Goal: Task Accomplishment & Management: Manage account settings

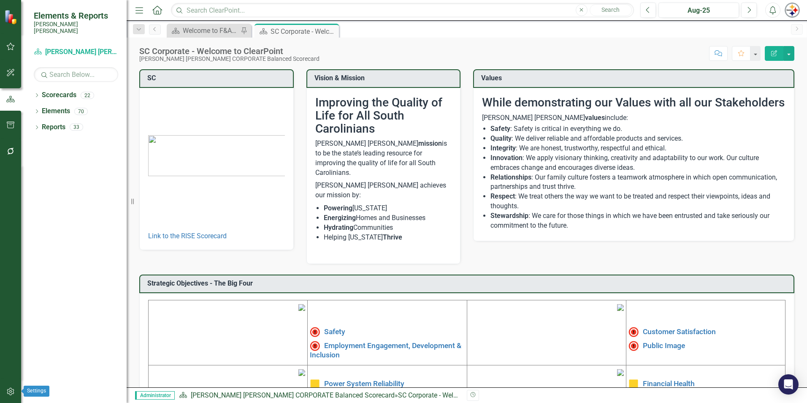
click at [12, 389] on icon "button" at bounding box center [10, 392] width 7 height 8
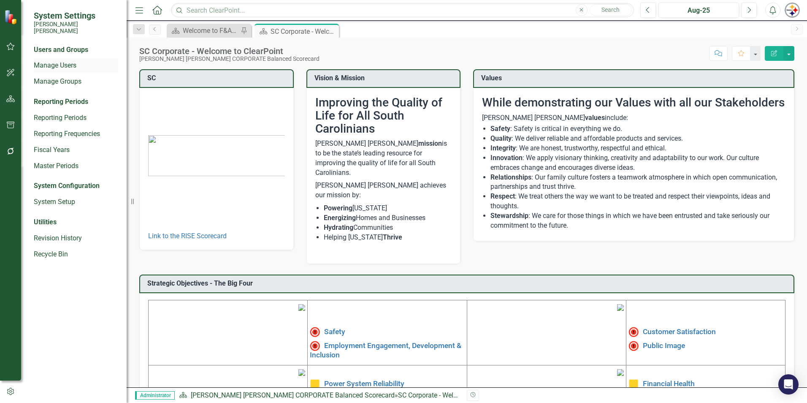
click at [61, 61] on link "Manage Users" at bounding box center [76, 66] width 84 height 10
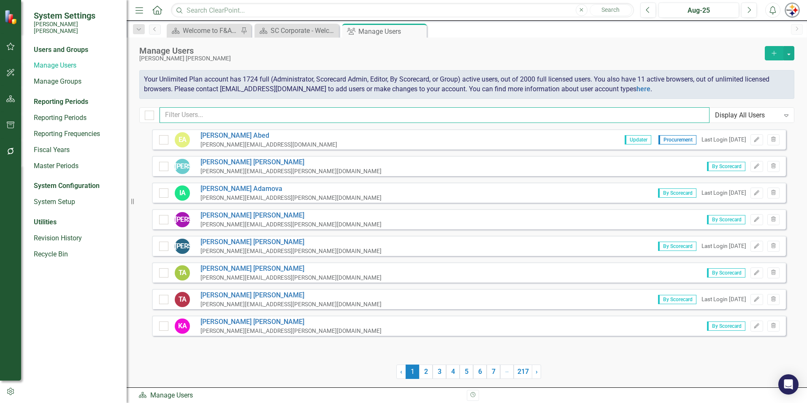
click at [247, 114] on input "text" at bounding box center [435, 115] width 550 height 16
click at [760, 326] on icon "Edit" at bounding box center [757, 325] width 6 height 5
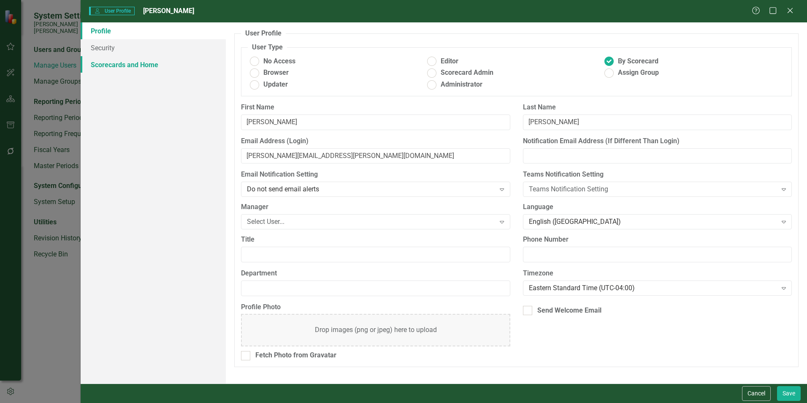
click at [146, 61] on link "Scorecards and Home" at bounding box center [153, 64] width 145 height 17
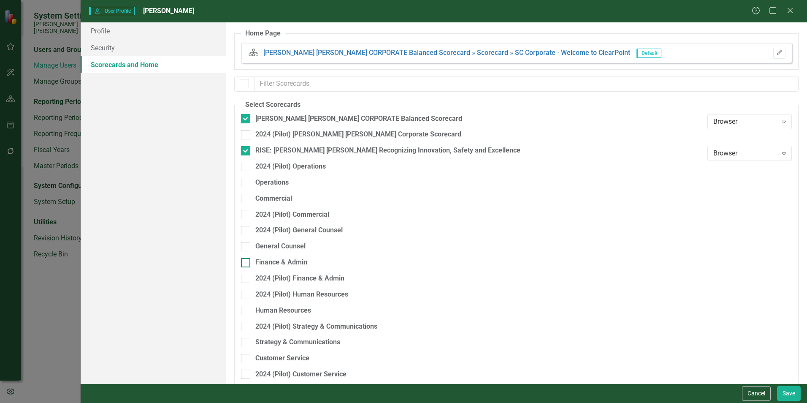
click at [279, 259] on div "Finance & Admin" at bounding box center [281, 263] width 52 height 10
click at [247, 259] on input "Finance & Admin" at bounding box center [243, 260] width 5 height 5
checkbox input "true"
click at [793, 395] on button "Save" at bounding box center [789, 393] width 24 height 15
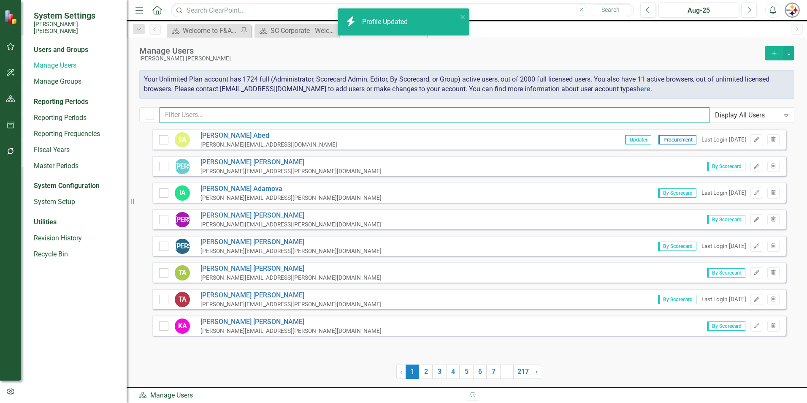
click at [213, 111] on input "text" at bounding box center [435, 115] width 550 height 16
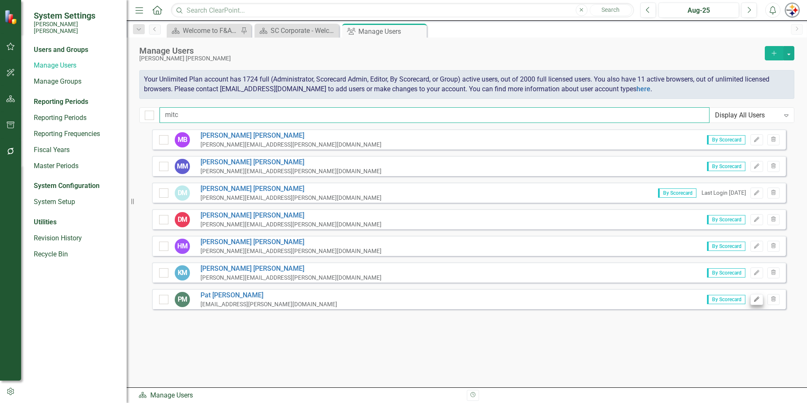
type input "mitc"
click at [755, 298] on icon "Edit" at bounding box center [757, 299] width 6 height 5
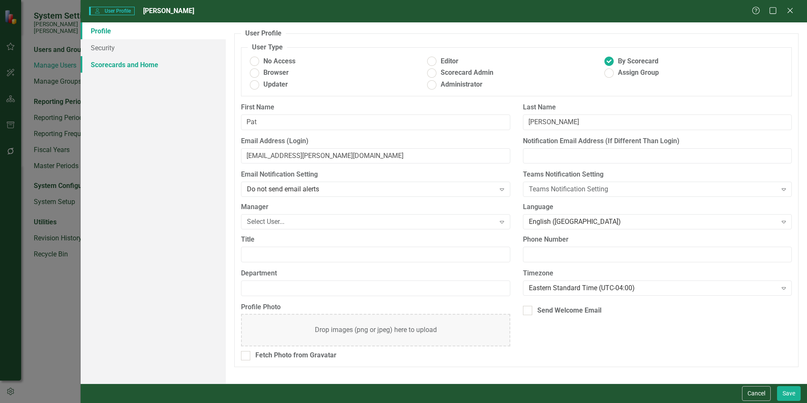
click at [105, 70] on link "Scorecards and Home" at bounding box center [153, 64] width 145 height 17
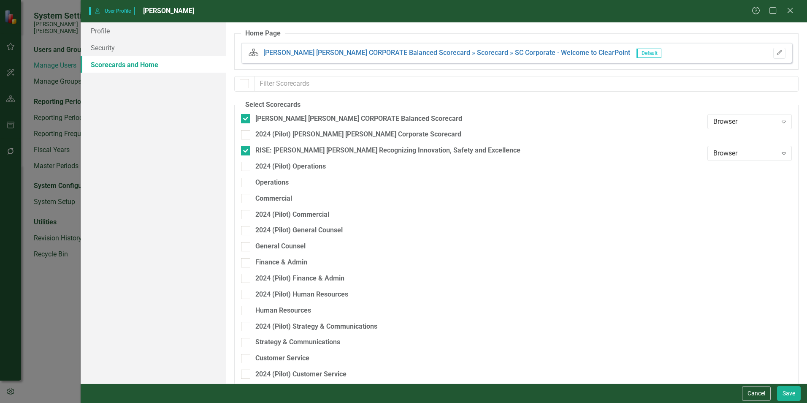
checkbox input "false"
click at [277, 259] on div "Finance & Admin" at bounding box center [281, 263] width 52 height 10
click at [247, 259] on input "Finance & Admin" at bounding box center [243, 260] width 5 height 5
checkbox input "true"
click at [786, 392] on button "Save" at bounding box center [789, 393] width 24 height 15
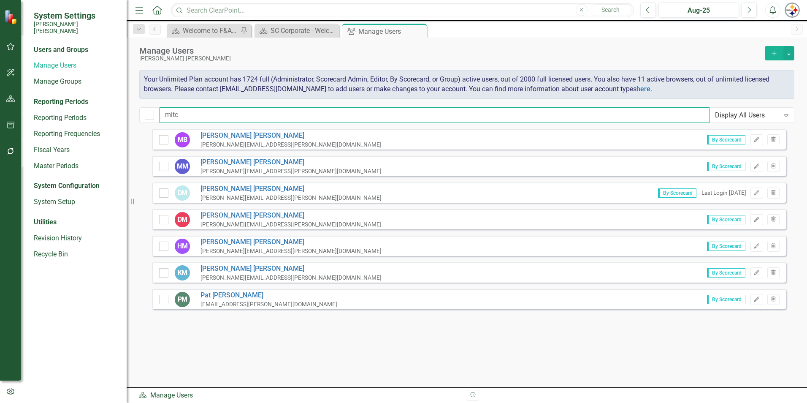
drag, startPoint x: 183, startPoint y: 116, endPoint x: 130, endPoint y: 117, distance: 53.2
click at [130, 117] on div "System Settings [PERSON_NAME] [PERSON_NAME] Users and Groups Manage Users Manag…" at bounding box center [403, 201] width 807 height 403
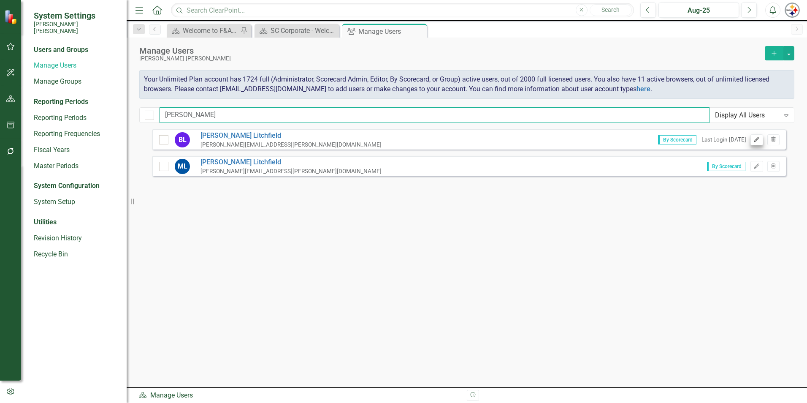
type input "[PERSON_NAME]"
click at [754, 141] on icon "Edit" at bounding box center [757, 139] width 6 height 5
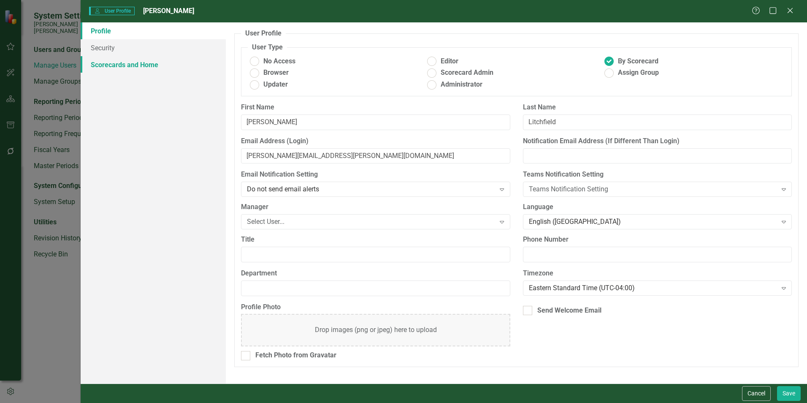
click at [140, 61] on link "Scorecards and Home" at bounding box center [153, 64] width 145 height 17
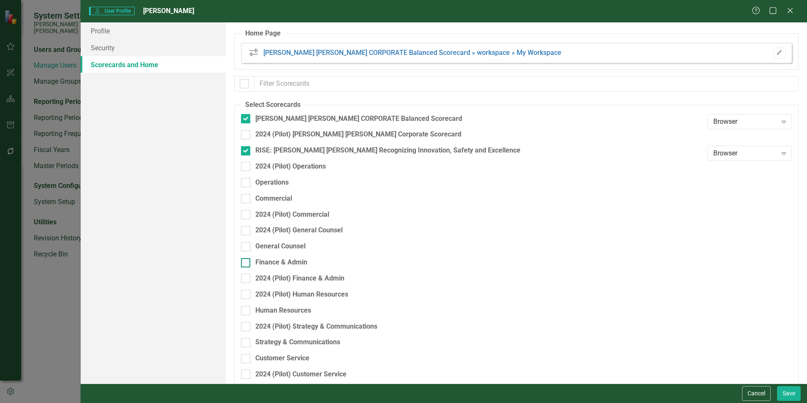
click at [274, 263] on div "Finance & Admin" at bounding box center [281, 263] width 52 height 10
click at [247, 263] on input "Finance & Admin" at bounding box center [243, 260] width 5 height 5
checkbox input "true"
click at [790, 396] on button "Save" at bounding box center [789, 393] width 24 height 15
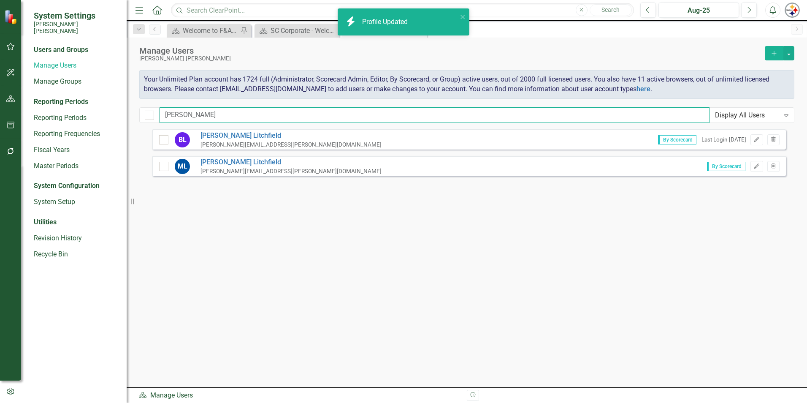
click at [178, 111] on input "[PERSON_NAME]" at bounding box center [435, 115] width 550 height 16
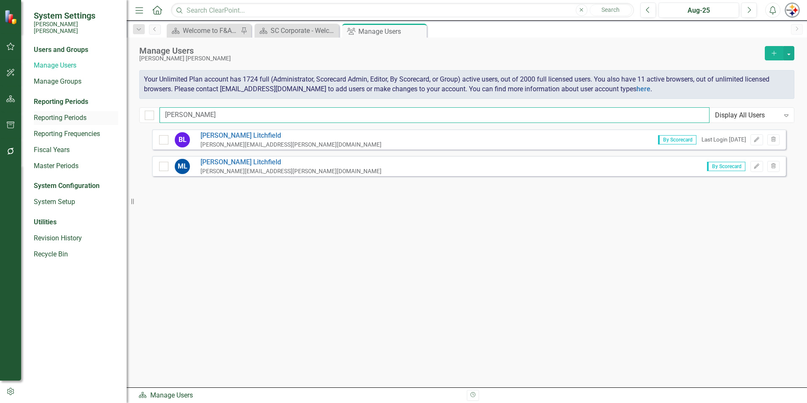
drag, startPoint x: 198, startPoint y: 113, endPoint x: 110, endPoint y: 113, distance: 88.2
click at [110, 113] on div "System Settings [PERSON_NAME] [PERSON_NAME] Users and Groups Manage Users Manag…" at bounding box center [403, 201] width 807 height 403
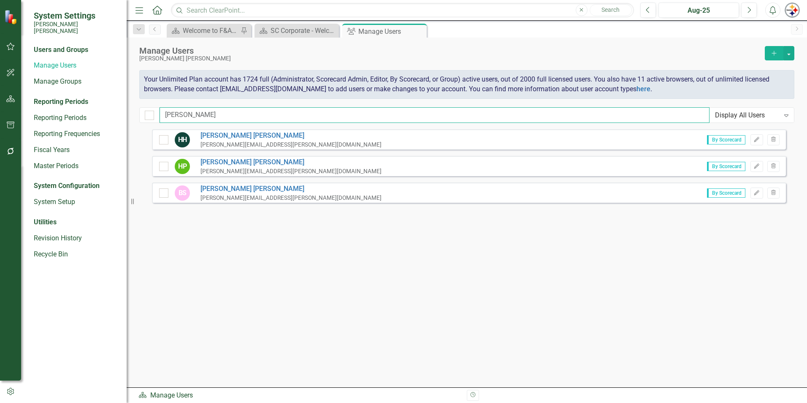
type input "[PERSON_NAME]"
click at [758, 167] on icon "Edit" at bounding box center [757, 166] width 6 height 5
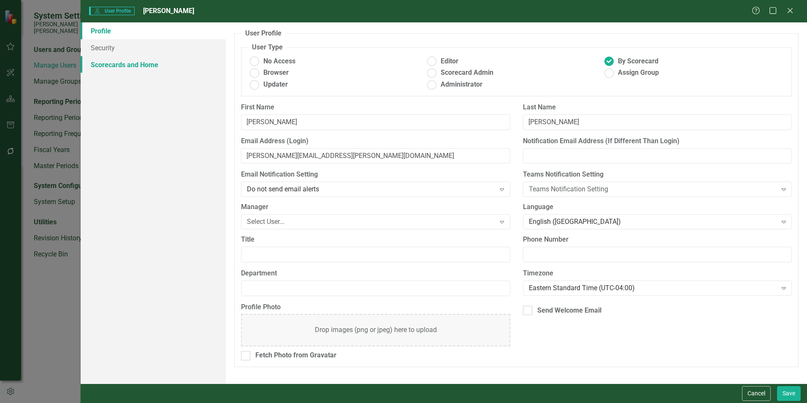
click at [87, 66] on link "Scorecards and Home" at bounding box center [153, 64] width 145 height 17
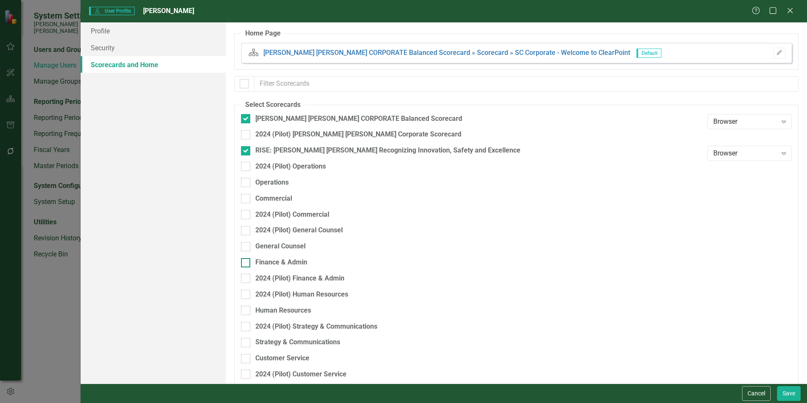
click at [286, 265] on div "Finance & Admin" at bounding box center [281, 263] width 52 height 10
click at [247, 263] on input "Finance & Admin" at bounding box center [243, 260] width 5 height 5
checkbox input "true"
click at [779, 388] on button "Save" at bounding box center [789, 393] width 24 height 15
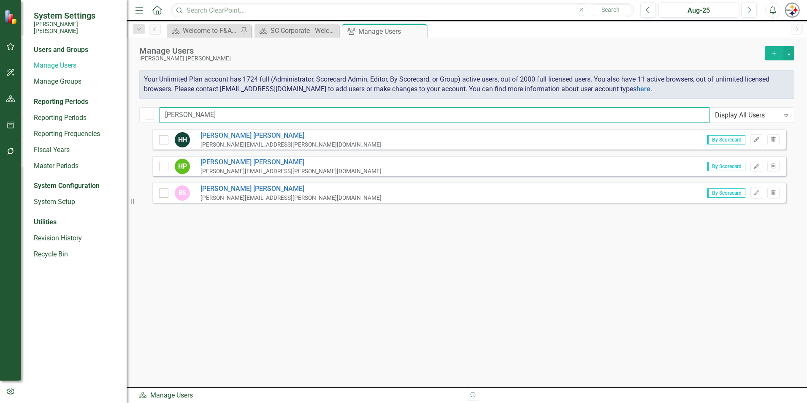
drag, startPoint x: 206, startPoint y: 112, endPoint x: 122, endPoint y: 113, distance: 84.4
click at [122, 113] on div "System Settings [PERSON_NAME] [PERSON_NAME] Users and Groups Manage Users Manag…" at bounding box center [403, 201] width 807 height 403
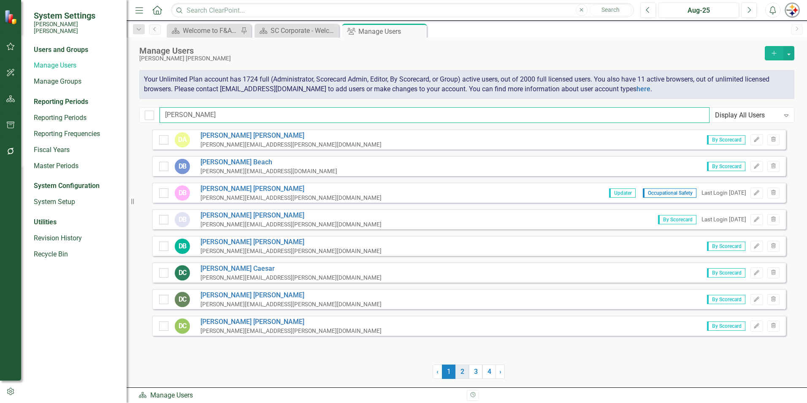
type input "[PERSON_NAME]"
click at [464, 372] on link "2" at bounding box center [463, 371] width 14 height 14
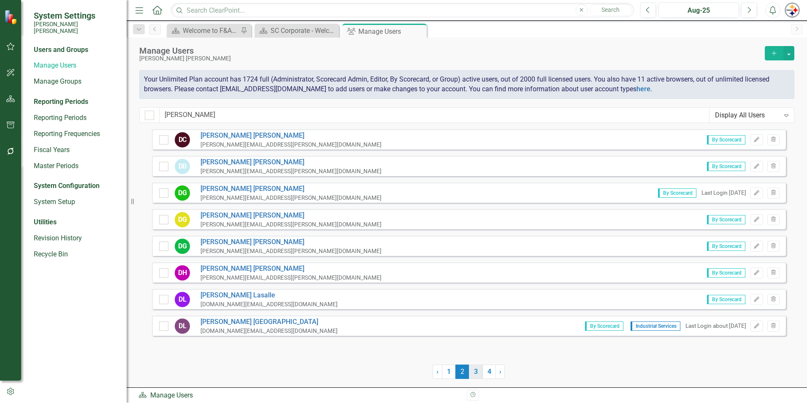
click at [471, 371] on link "3" at bounding box center [476, 371] width 14 height 14
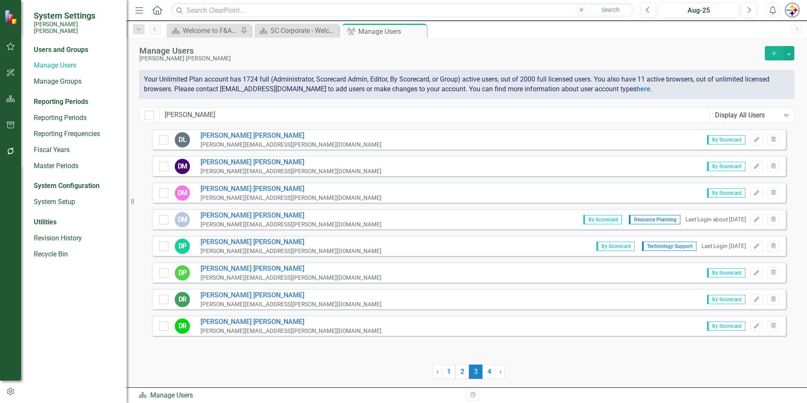
click at [757, 174] on div "DM [PERSON_NAME] [PERSON_NAME][EMAIL_ADDRESS][PERSON_NAME][DOMAIN_NAME] By Scor…" at bounding box center [469, 166] width 634 height 20
click at [759, 169] on button "Edit" at bounding box center [757, 166] width 12 height 11
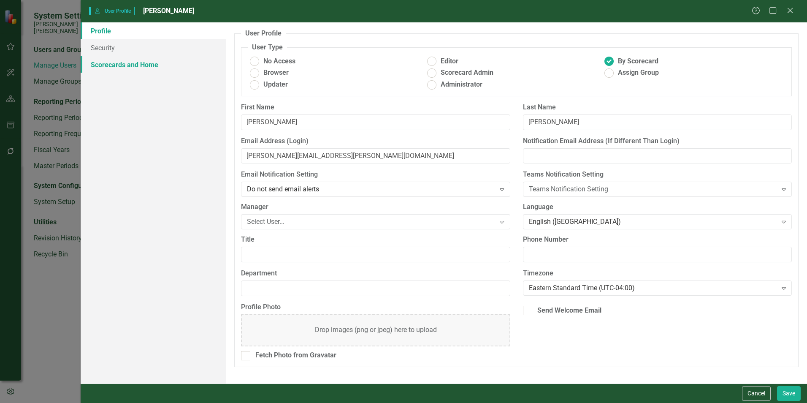
click at [142, 68] on link "Scorecards and Home" at bounding box center [153, 64] width 145 height 17
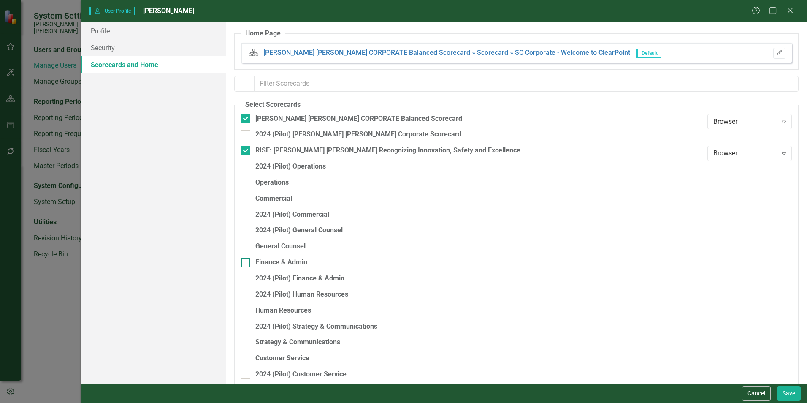
click at [277, 258] on div "Finance & Admin" at bounding box center [281, 263] width 52 height 10
click at [247, 258] on input "Finance & Admin" at bounding box center [243, 260] width 5 height 5
checkbox input "true"
click at [801, 393] on div "Cancel Save" at bounding box center [444, 392] width 727 height 19
click at [795, 393] on button "Save" at bounding box center [789, 393] width 24 height 15
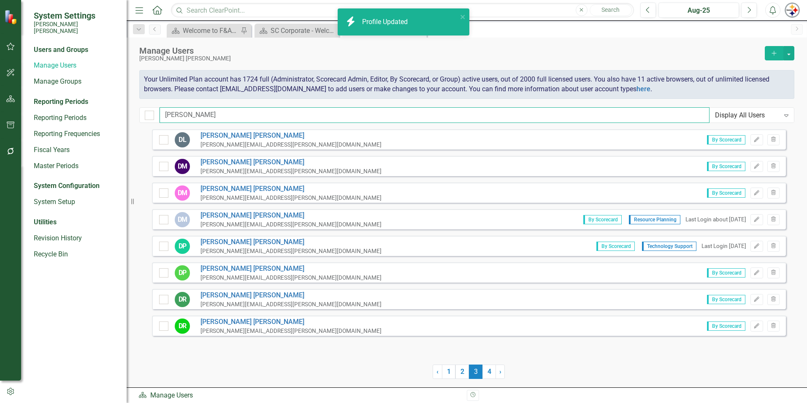
drag, startPoint x: 193, startPoint y: 112, endPoint x: 132, endPoint y: 113, distance: 60.4
click at [132, 113] on div "System Settings [PERSON_NAME] [PERSON_NAME] Users and Groups Manage Users Manag…" at bounding box center [403, 201] width 807 height 403
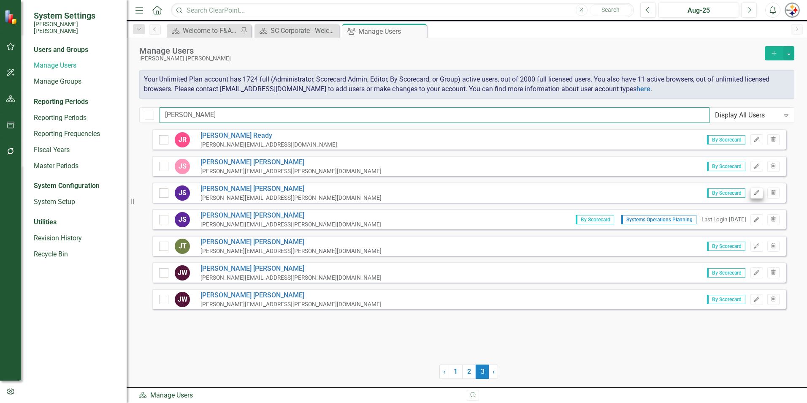
type input "[PERSON_NAME]"
click at [756, 190] on icon "Edit" at bounding box center [757, 192] width 6 height 5
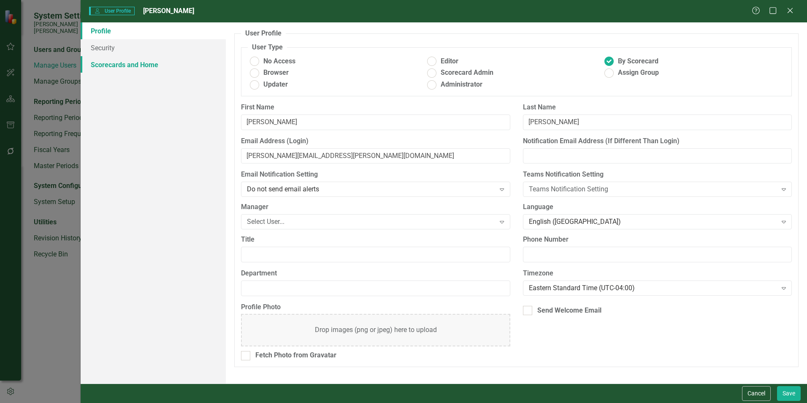
click at [89, 62] on link "Scorecards and Home" at bounding box center [153, 64] width 145 height 17
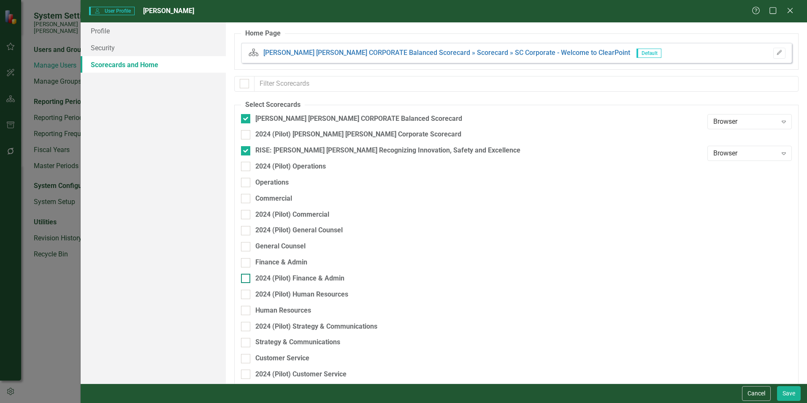
drag, startPoint x: 272, startPoint y: 262, endPoint x: 335, endPoint y: 279, distance: 65.1
click at [272, 262] on div "Finance & Admin" at bounding box center [281, 263] width 52 height 10
click at [247, 262] on input "Finance & Admin" at bounding box center [243, 260] width 5 height 5
checkbox input "true"
click at [788, 390] on button "Save" at bounding box center [789, 393] width 24 height 15
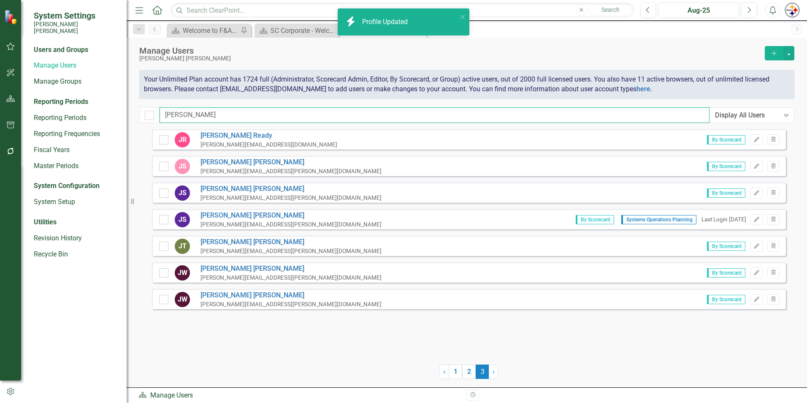
click at [188, 117] on input "[PERSON_NAME]" at bounding box center [435, 115] width 550 height 16
drag, startPoint x: 183, startPoint y: 113, endPoint x: 119, endPoint y: 110, distance: 64.2
click at [121, 111] on div "System Settings [PERSON_NAME] [PERSON_NAME] Users and Groups Manage Users Manag…" at bounding box center [403, 201] width 807 height 403
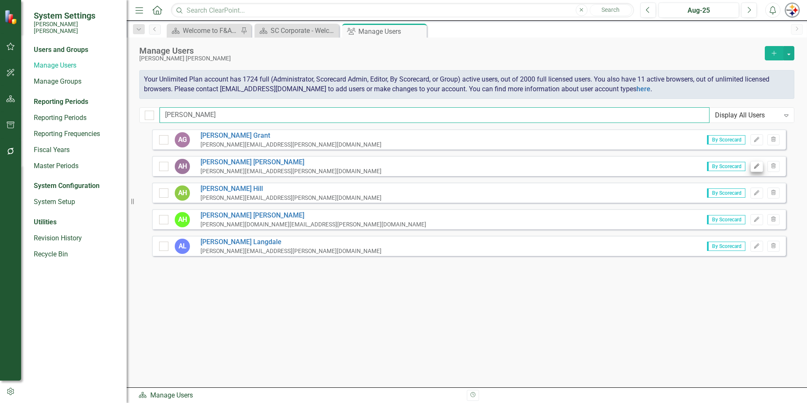
type input "[PERSON_NAME]"
click at [754, 166] on icon "Edit" at bounding box center [757, 166] width 6 height 5
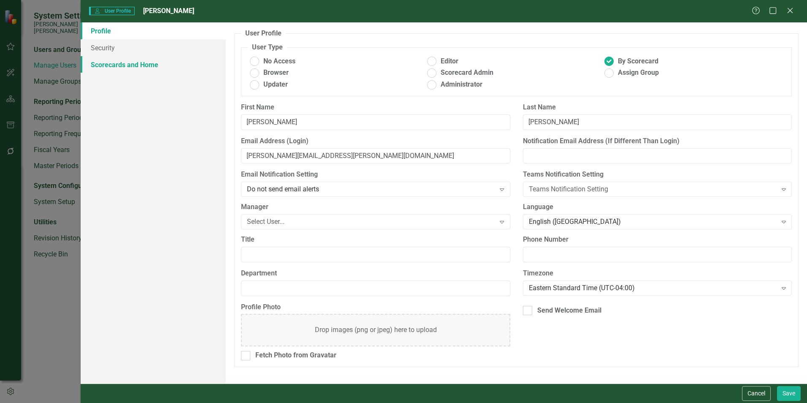
click at [106, 68] on link "Scorecards and Home" at bounding box center [153, 64] width 145 height 17
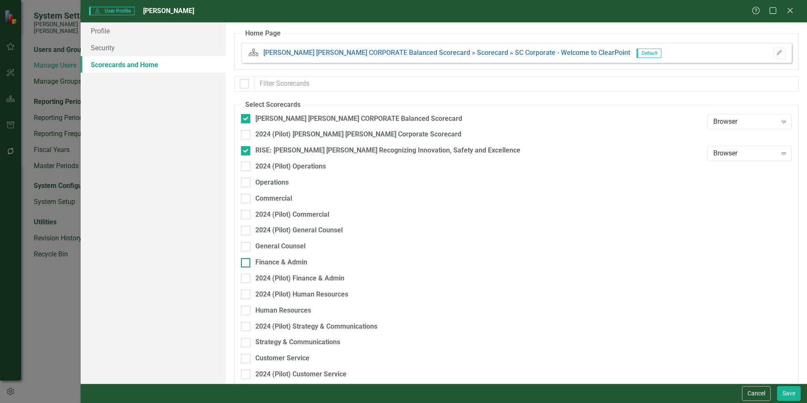
click at [283, 257] on div "General Counsel" at bounding box center [472, 249] width 462 height 16
click at [283, 262] on div "Finance & Admin" at bounding box center [281, 263] width 52 height 10
click at [247, 262] on input "Finance & Admin" at bounding box center [243, 260] width 5 height 5
checkbox input "true"
click at [789, 394] on button "Save" at bounding box center [789, 393] width 24 height 15
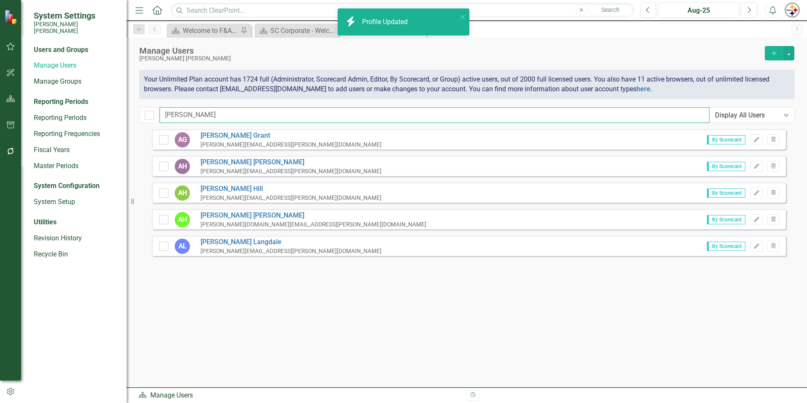
drag, startPoint x: 193, startPoint y: 117, endPoint x: 89, endPoint y: 103, distance: 105.2
click at [89, 103] on div "System Settings [PERSON_NAME] [PERSON_NAME] Users and Groups Manage Users Manag…" at bounding box center [403, 201] width 807 height 403
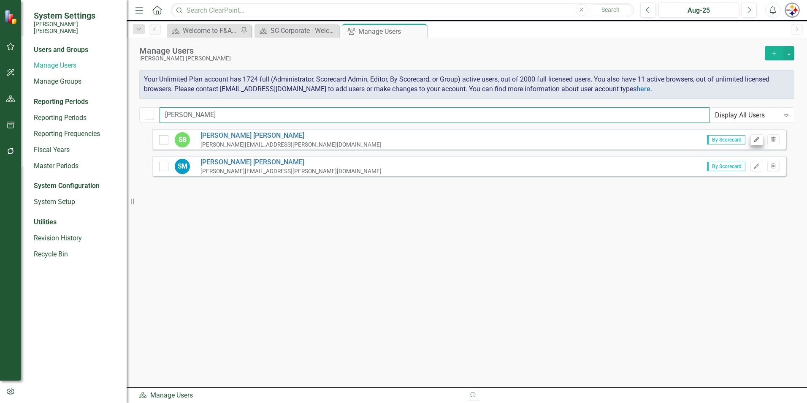
type input "[PERSON_NAME]"
click at [754, 141] on icon "Edit" at bounding box center [757, 139] width 6 height 5
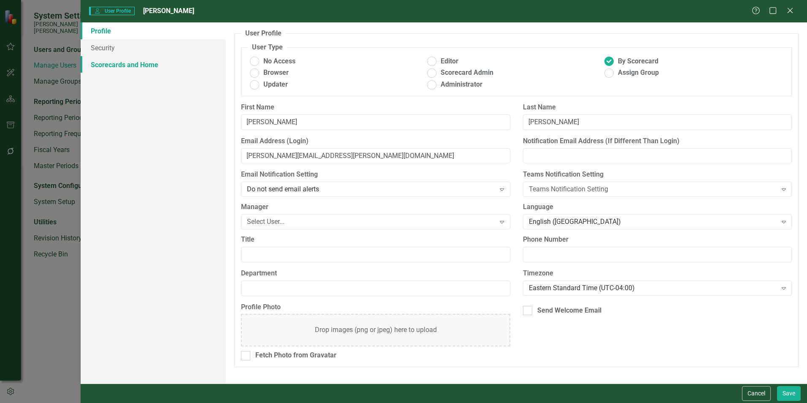
click at [155, 63] on link "Scorecards and Home" at bounding box center [153, 64] width 145 height 17
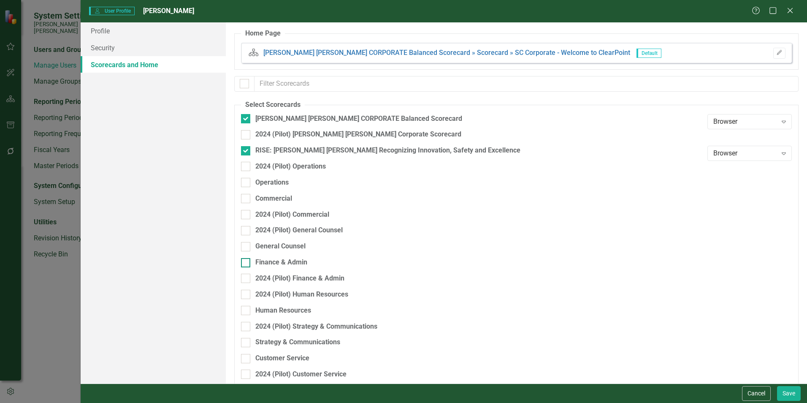
click at [280, 263] on div "Finance & Admin" at bounding box center [281, 263] width 52 height 10
click at [247, 263] on input "Finance & Admin" at bounding box center [243, 260] width 5 height 5
checkbox input "true"
click at [785, 394] on button "Save" at bounding box center [789, 393] width 24 height 15
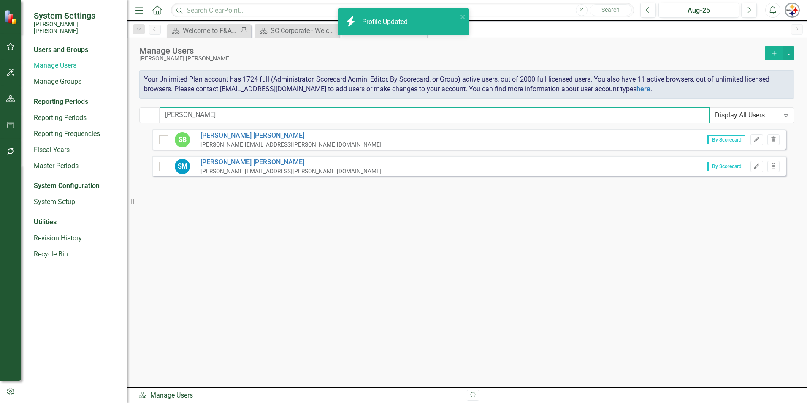
click at [183, 109] on input "[PERSON_NAME]" at bounding box center [435, 115] width 550 height 16
drag, startPoint x: 201, startPoint y: 113, endPoint x: 123, endPoint y: 113, distance: 78.1
click at [123, 113] on div "System Settings [PERSON_NAME] [PERSON_NAME] Users and Groups Manage Users Manag…" at bounding box center [403, 201] width 807 height 403
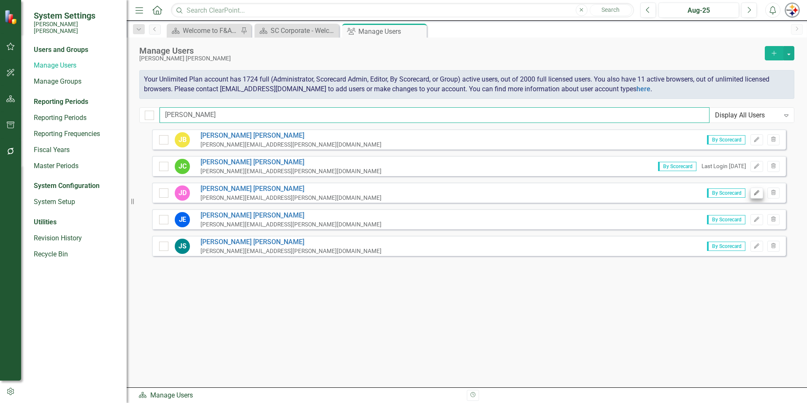
type input "[PERSON_NAME]"
click at [758, 191] on icon "button" at bounding box center [756, 192] width 5 height 5
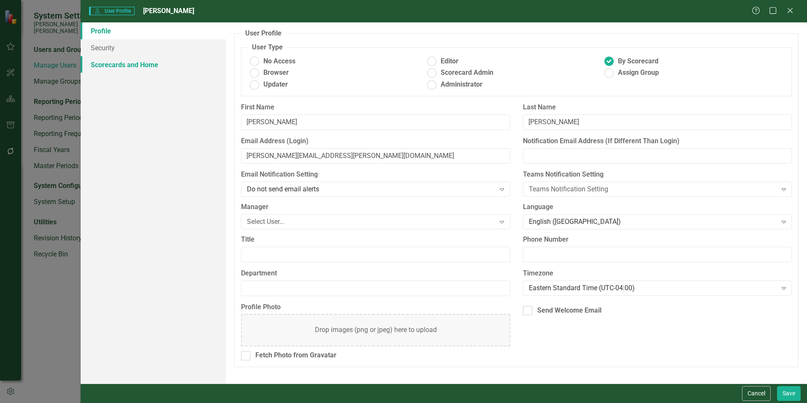
click at [148, 66] on link "Scorecards and Home" at bounding box center [153, 64] width 145 height 17
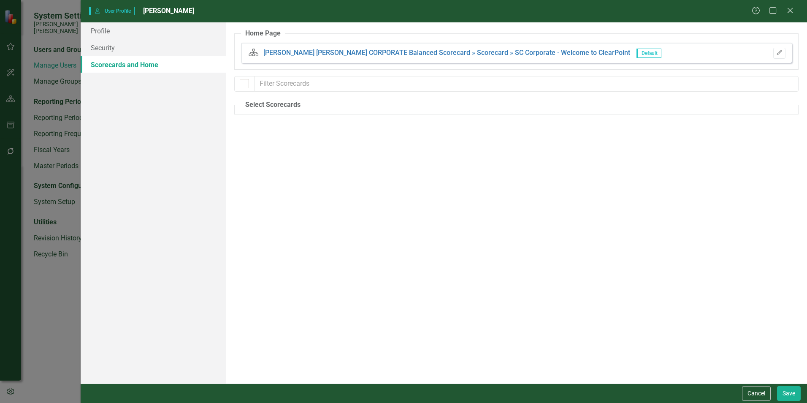
checkbox input "false"
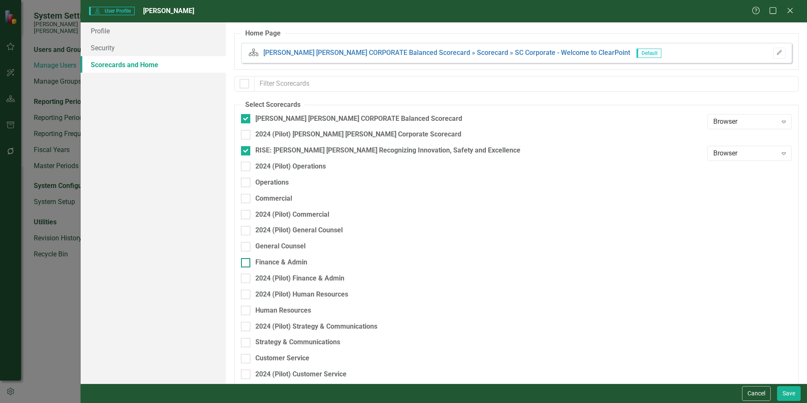
click at [279, 264] on div "Finance & Admin" at bounding box center [281, 263] width 52 height 10
click at [247, 263] on input "Finance & Admin" at bounding box center [243, 260] width 5 height 5
checkbox input "true"
click at [792, 394] on button "Save" at bounding box center [789, 393] width 24 height 15
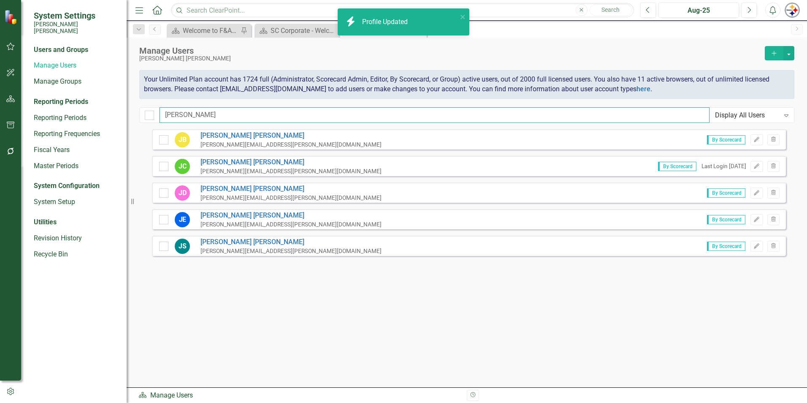
click at [182, 114] on input "[PERSON_NAME]" at bounding box center [435, 115] width 550 height 16
drag, startPoint x: 198, startPoint y: 114, endPoint x: 146, endPoint y: 114, distance: 51.1
click at [148, 114] on div "[PERSON_NAME] Display All Users Expand" at bounding box center [466, 115] width 655 height 16
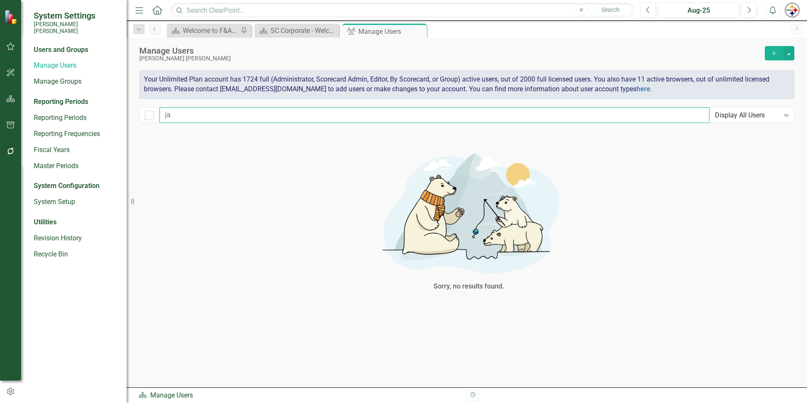
type input "j"
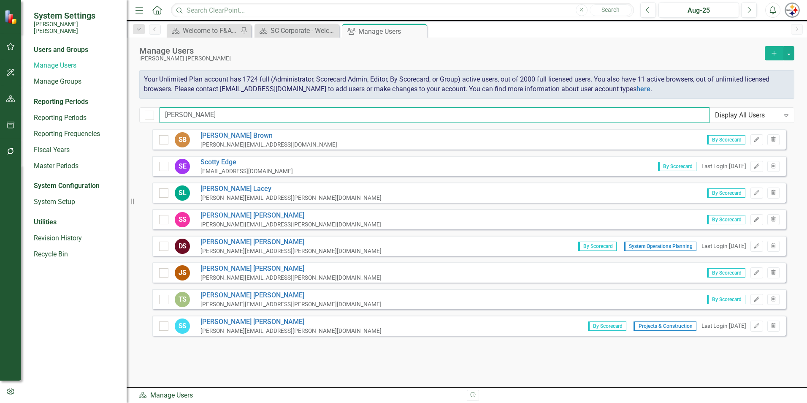
type input "[PERSON_NAME]"
click at [755, 273] on icon "button" at bounding box center [756, 272] width 5 height 5
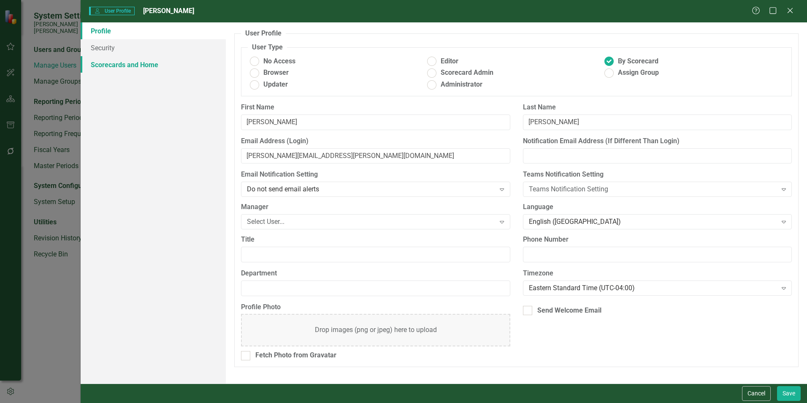
click at [145, 67] on link "Scorecards and Home" at bounding box center [153, 64] width 145 height 17
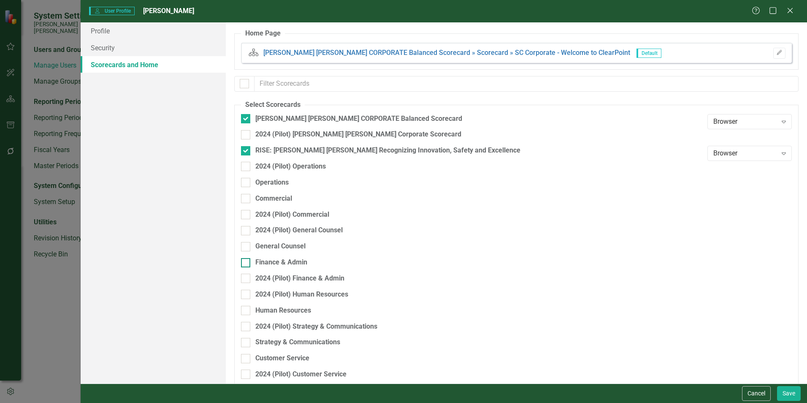
click at [292, 263] on div "Finance & Admin" at bounding box center [281, 263] width 52 height 10
click at [247, 263] on input "Finance & Admin" at bounding box center [243, 260] width 5 height 5
checkbox input "true"
click at [789, 388] on button "Save" at bounding box center [789, 393] width 24 height 15
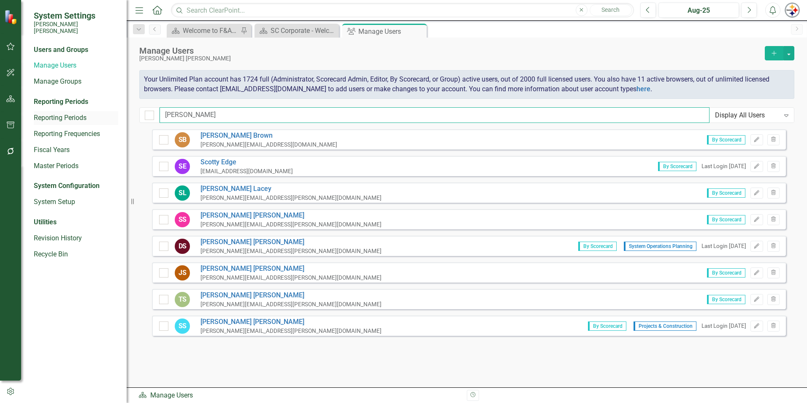
drag, startPoint x: 189, startPoint y: 115, endPoint x: 98, endPoint y: 110, distance: 91.7
click at [98, 110] on div "System Settings [PERSON_NAME] [PERSON_NAME] Users and Groups Manage Users Manag…" at bounding box center [403, 201] width 807 height 403
drag, startPoint x: 204, startPoint y: 114, endPoint x: 199, endPoint y: 117, distance: 5.9
drag, startPoint x: 185, startPoint y: 118, endPoint x: 157, endPoint y: 118, distance: 27.9
click at [157, 118] on div "[PERSON_NAME] Display All Users Expand" at bounding box center [466, 115] width 655 height 16
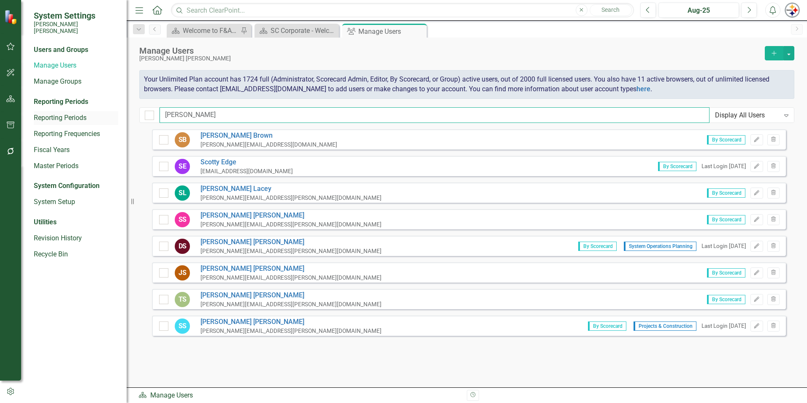
drag, startPoint x: 190, startPoint y: 117, endPoint x: 111, endPoint y: 116, distance: 79.8
click at [111, 117] on div "System Settings [PERSON_NAME] [PERSON_NAME] Users and Groups Manage Users Manag…" at bounding box center [403, 201] width 807 height 403
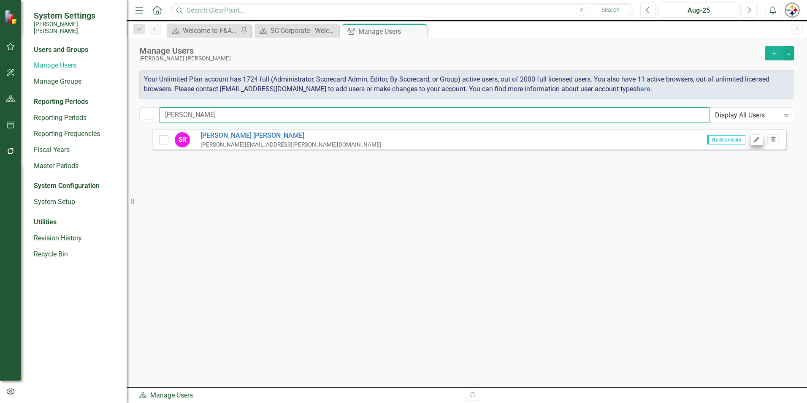
type input "[PERSON_NAME]"
click at [753, 136] on button "Edit" at bounding box center [757, 139] width 12 height 11
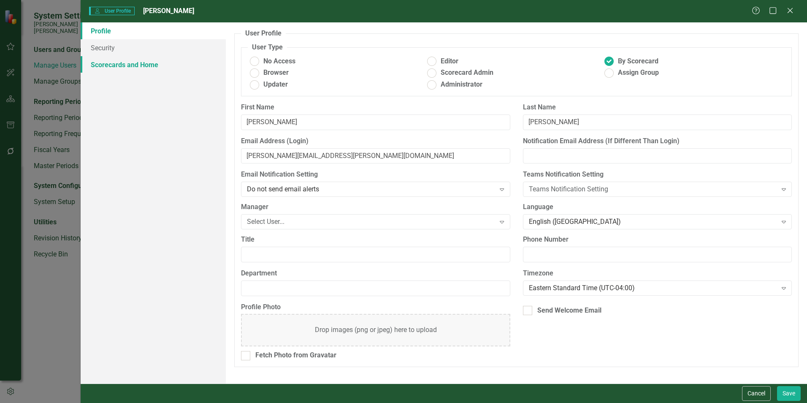
click at [142, 64] on link "Scorecards and Home" at bounding box center [153, 64] width 145 height 17
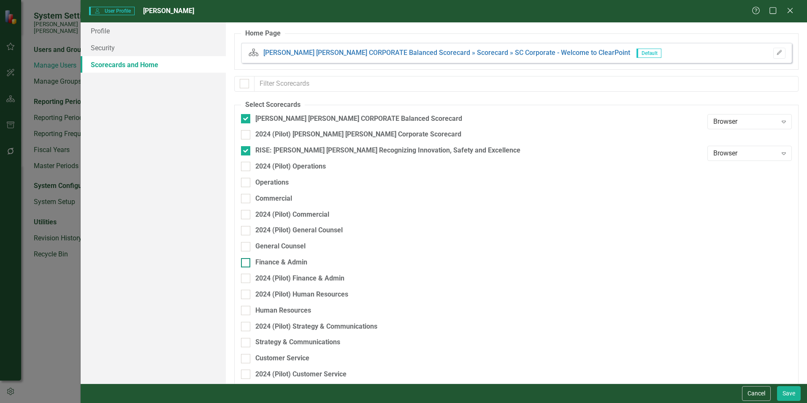
click at [284, 259] on div "Finance & Admin" at bounding box center [281, 263] width 52 height 10
click at [247, 259] on input "Finance & Admin" at bounding box center [243, 260] width 5 height 5
checkbox input "true"
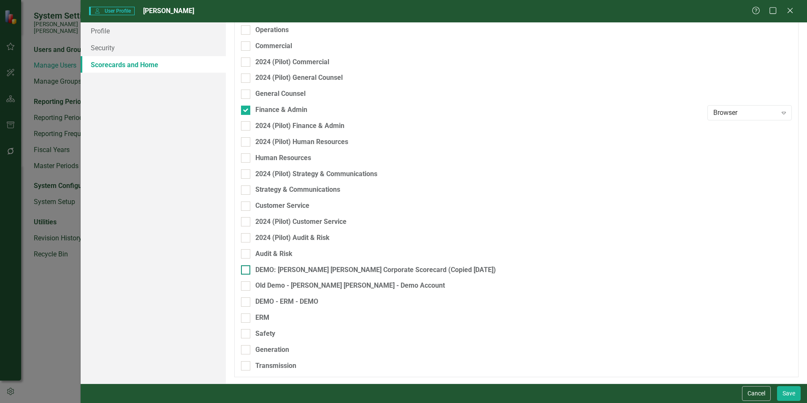
scroll to position [110, 0]
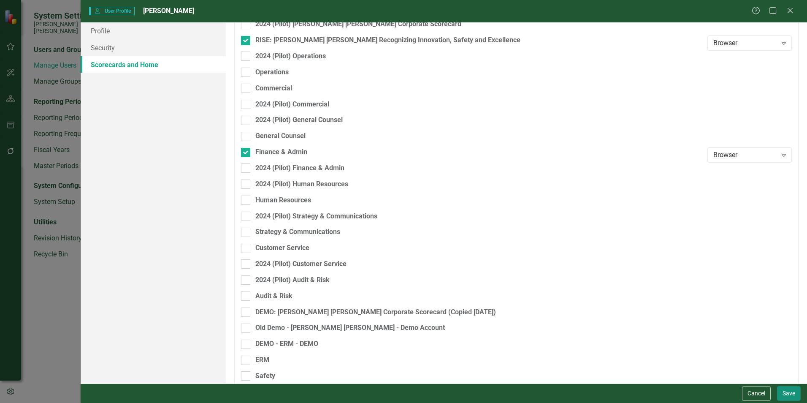
click at [790, 391] on button "Save" at bounding box center [789, 393] width 24 height 15
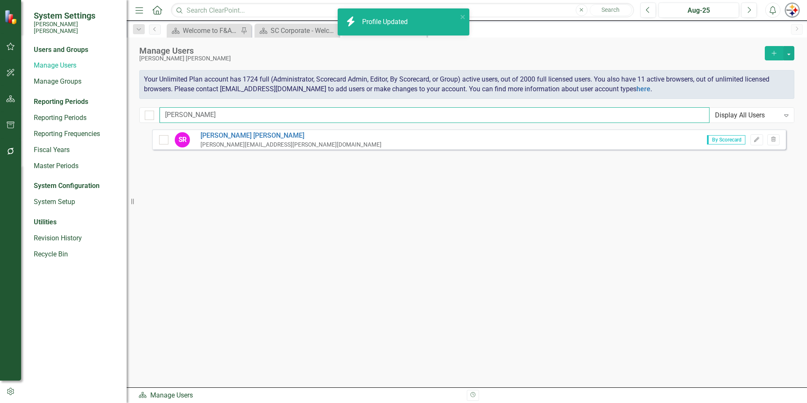
click at [194, 118] on input "[PERSON_NAME]" at bounding box center [435, 115] width 550 height 16
drag, startPoint x: 196, startPoint y: 115, endPoint x: 89, endPoint y: 113, distance: 107.3
click at [90, 113] on div "System Settings [PERSON_NAME] [PERSON_NAME] Users and Groups Manage Users Manag…" at bounding box center [403, 201] width 807 height 403
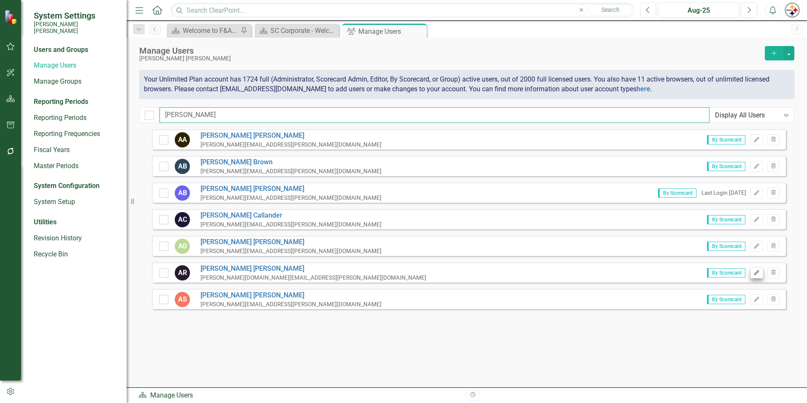
type input "[PERSON_NAME]"
click at [754, 274] on icon "Edit" at bounding box center [757, 272] width 6 height 5
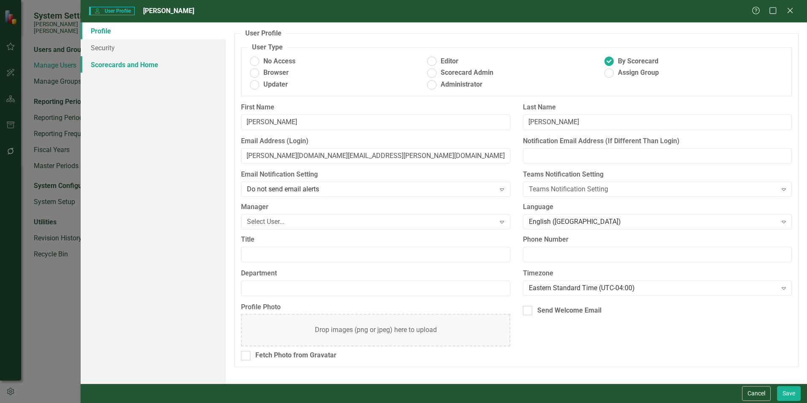
click at [103, 65] on link "Scorecards and Home" at bounding box center [153, 64] width 145 height 17
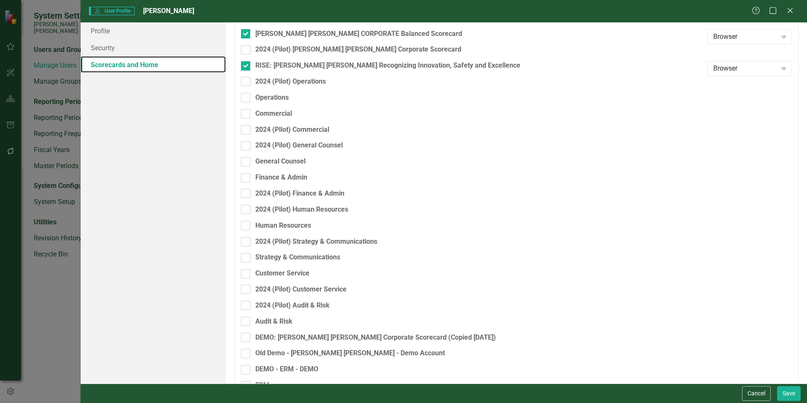
scroll to position [84, 0]
click at [245, 178] on input "Finance & Admin" at bounding box center [243, 176] width 5 height 5
checkbox input "true"
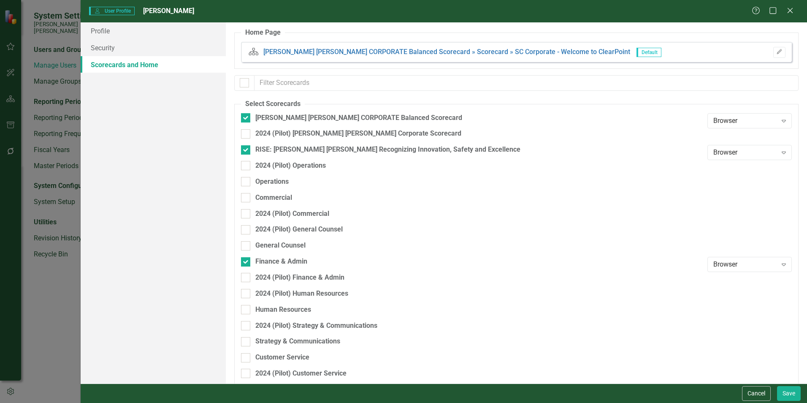
scroll to position [0, 0]
click at [789, 393] on button "Save" at bounding box center [789, 393] width 24 height 15
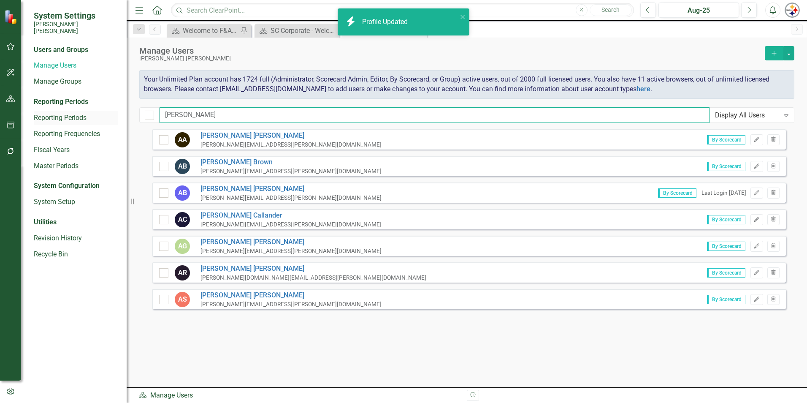
drag, startPoint x: 189, startPoint y: 114, endPoint x: 78, endPoint y: 114, distance: 111.5
click at [80, 114] on div "System Settings [PERSON_NAME] [PERSON_NAME] Users and Groups Manage Users Manag…" at bounding box center [403, 201] width 807 height 403
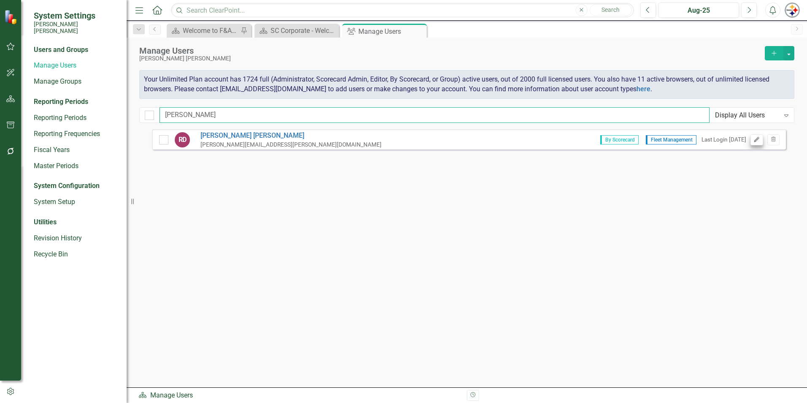
type input "[PERSON_NAME]"
click at [753, 140] on button "Edit" at bounding box center [757, 139] width 12 height 11
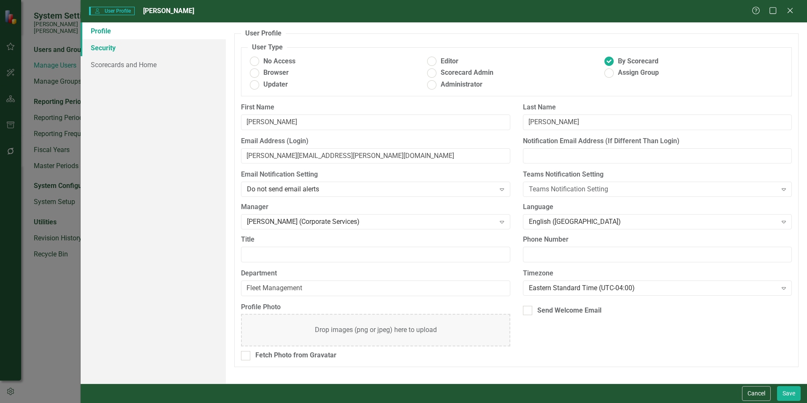
click at [106, 49] on link "Security" at bounding box center [153, 47] width 145 height 17
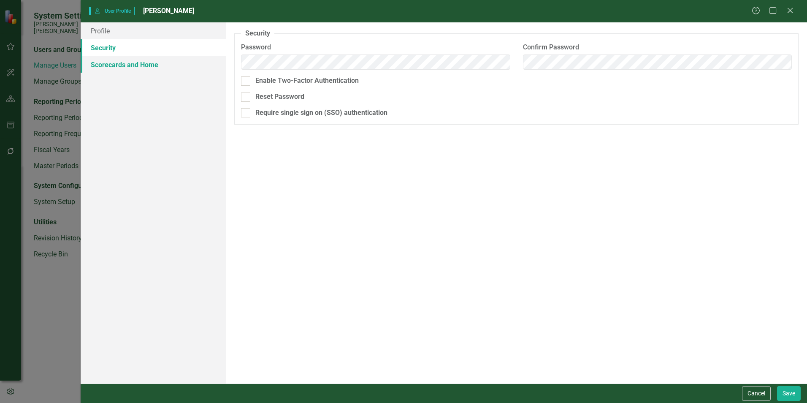
click at [107, 63] on link "Scorecards and Home" at bounding box center [153, 64] width 145 height 17
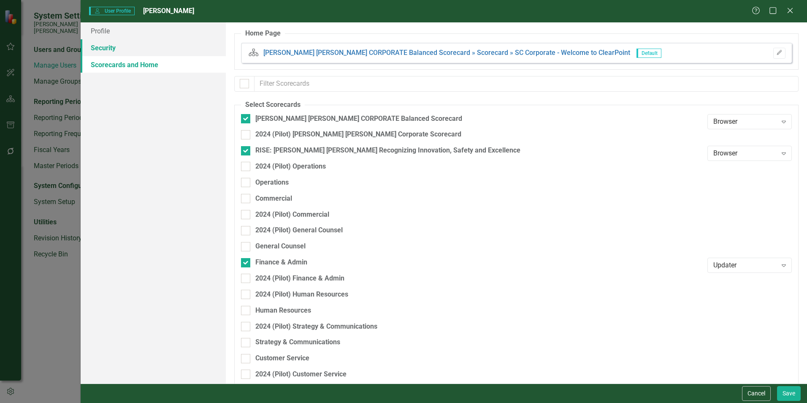
click at [105, 48] on link "Security" at bounding box center [153, 47] width 145 height 17
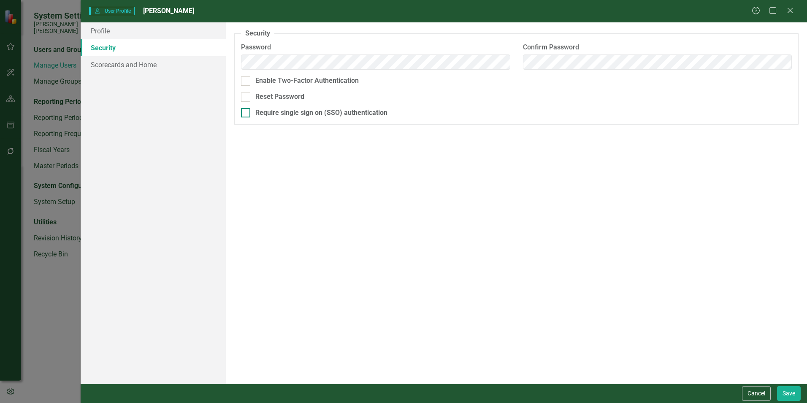
click at [249, 110] on div at bounding box center [245, 112] width 9 height 9
click at [247, 110] on input "Require single sign on (SSO) authentication" at bounding box center [243, 110] width 5 height 5
checkbox input "true"
click at [787, 391] on button "Save" at bounding box center [789, 393] width 24 height 15
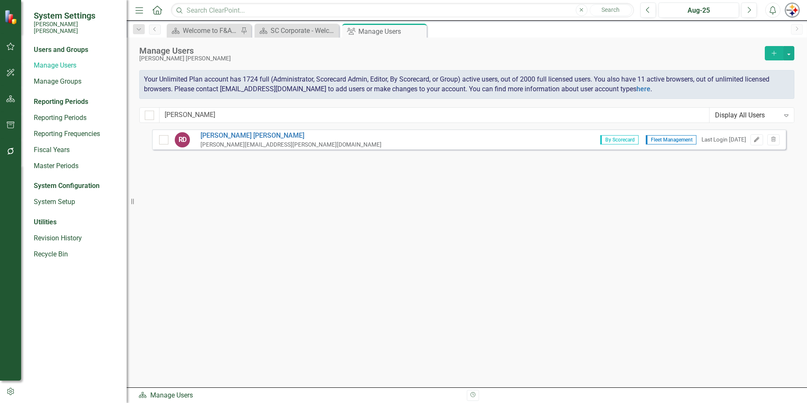
click at [751, 141] on button "Edit" at bounding box center [757, 139] width 12 height 11
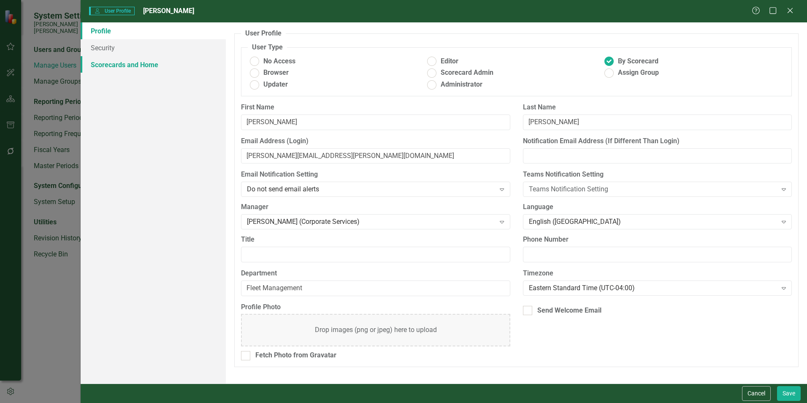
click at [148, 68] on link "Scorecards and Home" at bounding box center [153, 64] width 145 height 17
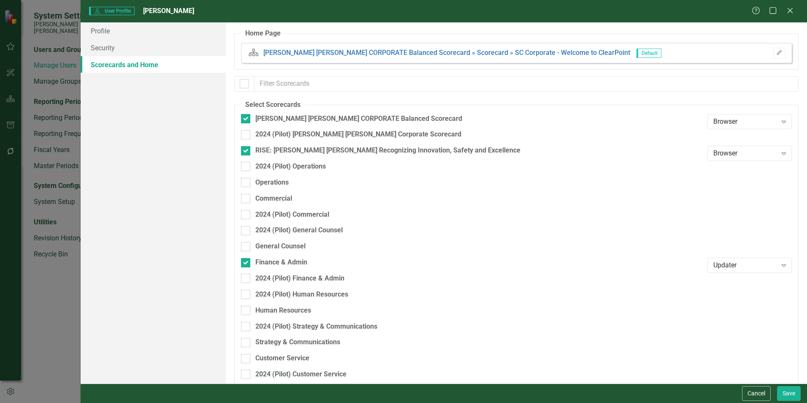
click at [797, 11] on div "Help Maximize Close" at bounding box center [775, 11] width 47 height 10
click at [794, 12] on icon "Close" at bounding box center [790, 10] width 11 height 8
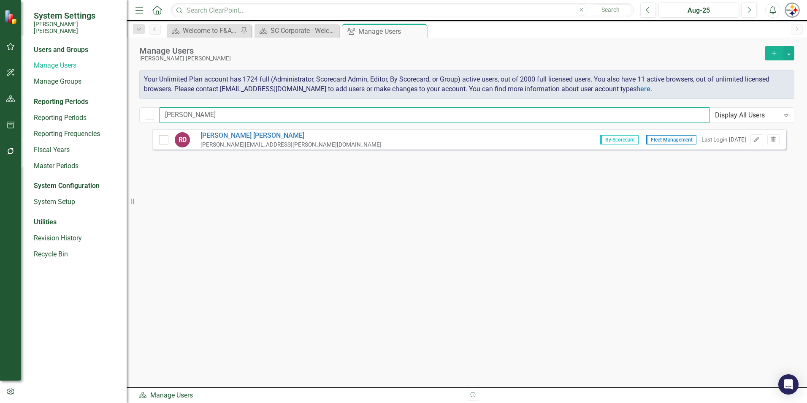
drag, startPoint x: 198, startPoint y: 115, endPoint x: 126, endPoint y: 111, distance: 72.7
click at [126, 111] on div "System Settings [PERSON_NAME] [PERSON_NAME] Users and Groups Manage Users Manag…" at bounding box center [403, 201] width 807 height 403
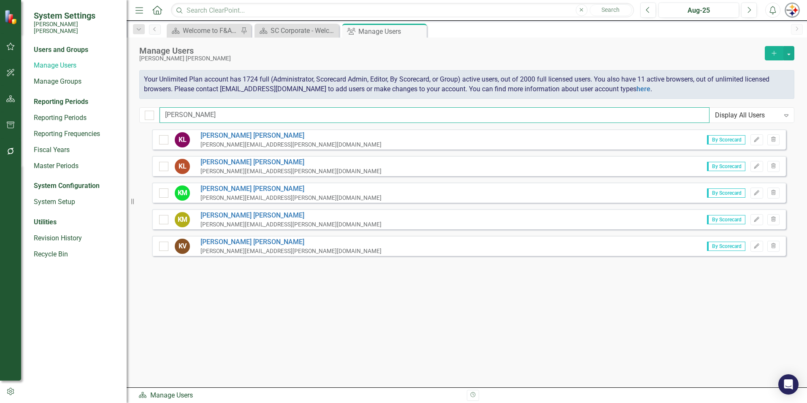
type input "[PERSON_NAME]"
click at [750, 166] on div "By Scorecard Edit Trash" at bounding box center [740, 166] width 79 height 11
click at [758, 168] on icon "Edit" at bounding box center [757, 166] width 6 height 5
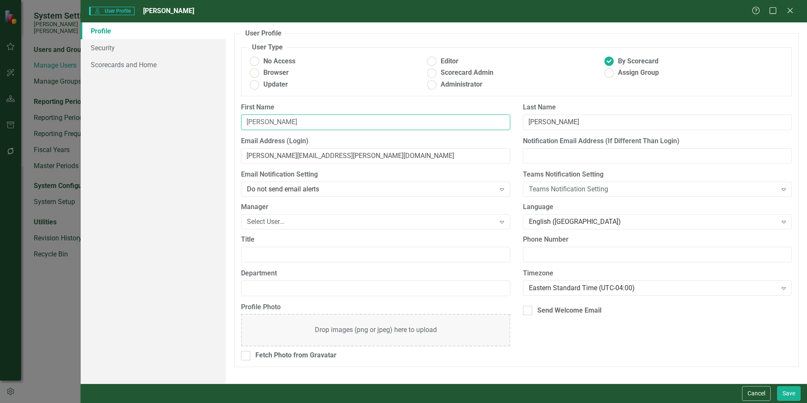
click at [282, 122] on input "[PERSON_NAME]" at bounding box center [375, 122] width 269 height 16
type input "[PERSON_NAME]"
click at [271, 155] on input "[PERSON_NAME][EMAIL_ADDRESS][PERSON_NAME][DOMAIN_NAME]" at bounding box center [375, 156] width 269 height 16
type input "[PERSON_NAME][EMAIL_ADDRESS][PERSON_NAME][DOMAIN_NAME]"
click at [133, 68] on link "Scorecards and Home" at bounding box center [153, 64] width 145 height 17
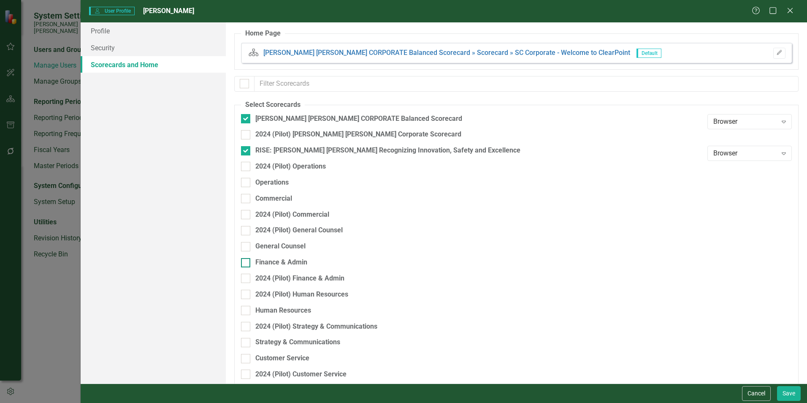
click at [277, 258] on div "Finance & Admin" at bounding box center [281, 263] width 52 height 10
click at [247, 258] on input "Finance & Admin" at bounding box center [243, 260] width 5 height 5
checkbox input "true"
click at [784, 390] on button "Save" at bounding box center [789, 393] width 24 height 15
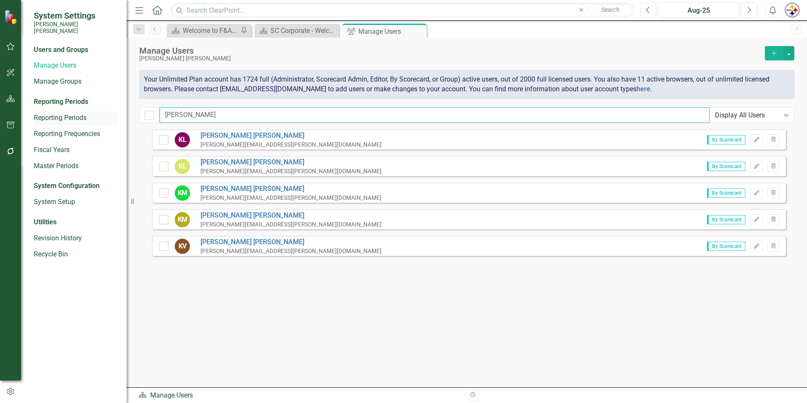
drag, startPoint x: 184, startPoint y: 111, endPoint x: 90, endPoint y: 109, distance: 93.3
click at [90, 109] on div "System Settings [PERSON_NAME] [PERSON_NAME] Users and Groups Manage Users Manag…" at bounding box center [403, 201] width 807 height 403
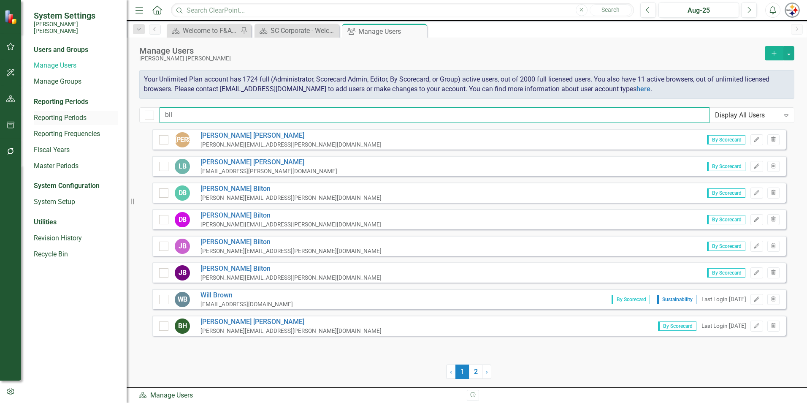
type input "bill"
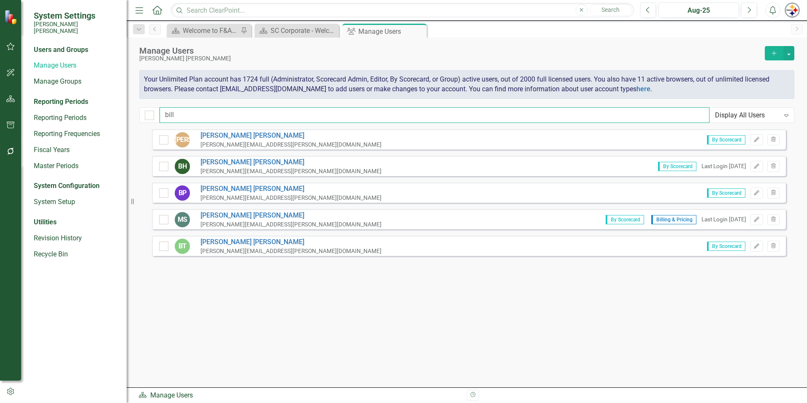
drag, startPoint x: 182, startPoint y: 113, endPoint x: 136, endPoint y: 106, distance: 46.2
click at [143, 107] on div "bill Display All Users Expand" at bounding box center [466, 115] width 655 height 16
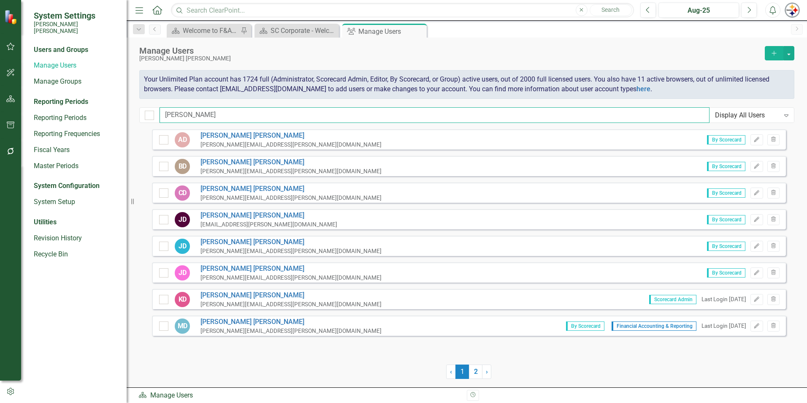
drag, startPoint x: 181, startPoint y: 114, endPoint x: 129, endPoint y: 110, distance: 52.5
click at [129, 110] on div "System Settings [PERSON_NAME] [PERSON_NAME] Users and Groups Manage Users Manag…" at bounding box center [403, 201] width 807 height 403
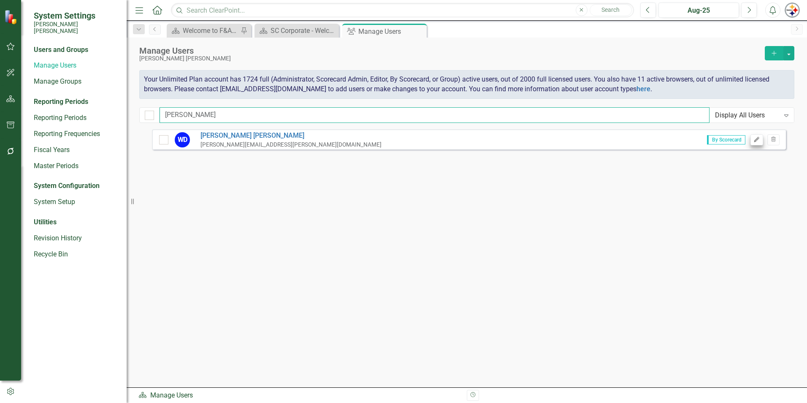
type input "[PERSON_NAME]"
click at [758, 141] on icon "Edit" at bounding box center [757, 139] width 6 height 5
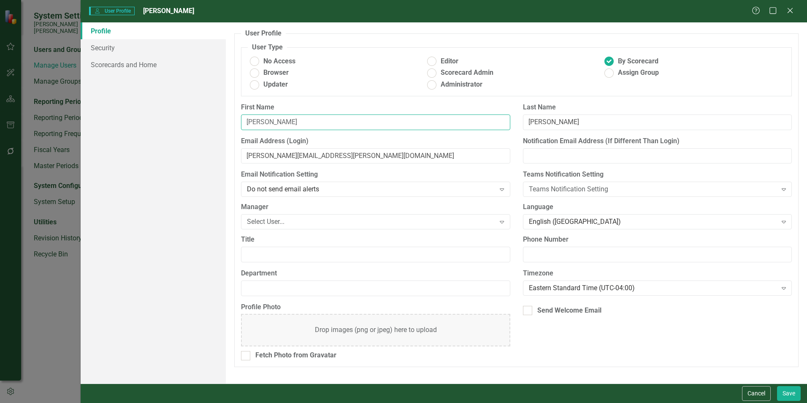
drag, startPoint x: 277, startPoint y: 120, endPoint x: 187, endPoint y: 117, distance: 89.5
click at [187, 117] on div "Profile Security Scorecards and Home User Profile ClearPoint has a wealth of op…" at bounding box center [444, 202] width 727 height 361
type input "N"
type input "Bill"
click at [269, 154] on input "[PERSON_NAME][EMAIL_ADDRESS][PERSON_NAME][DOMAIN_NAME]" at bounding box center [375, 156] width 269 height 16
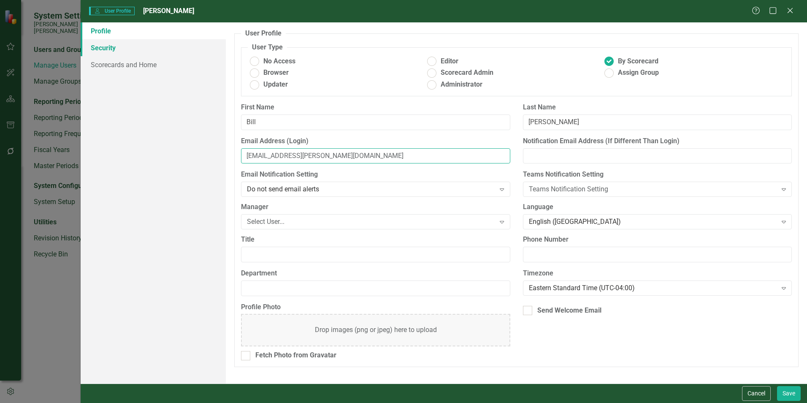
type input "[EMAIL_ADDRESS][PERSON_NAME][DOMAIN_NAME]"
click at [103, 49] on link "Security" at bounding box center [153, 47] width 145 height 17
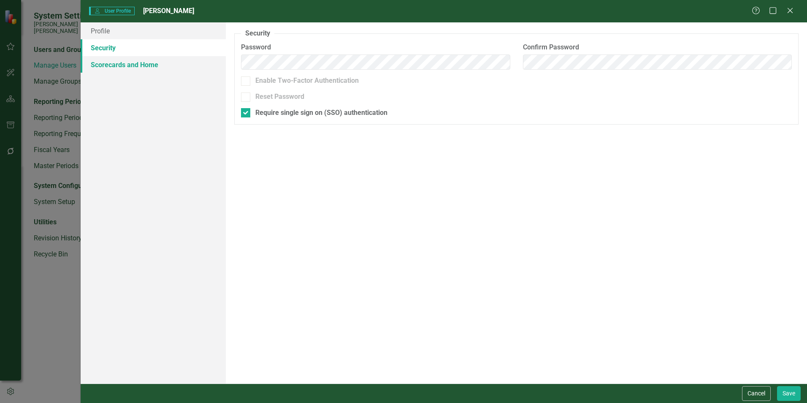
click at [115, 67] on link "Scorecards and Home" at bounding box center [153, 64] width 145 height 17
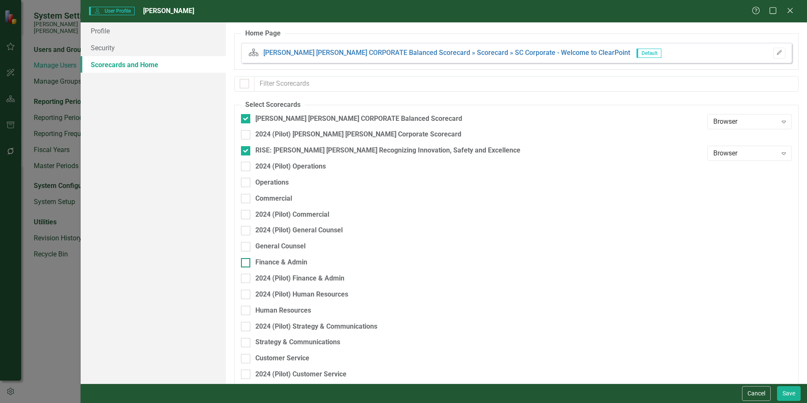
click at [270, 260] on div "Finance & Admin" at bounding box center [281, 263] width 52 height 10
click at [247, 260] on input "Finance & Admin" at bounding box center [243, 260] width 5 height 5
checkbox input "true"
click at [786, 393] on button "Save" at bounding box center [789, 393] width 24 height 15
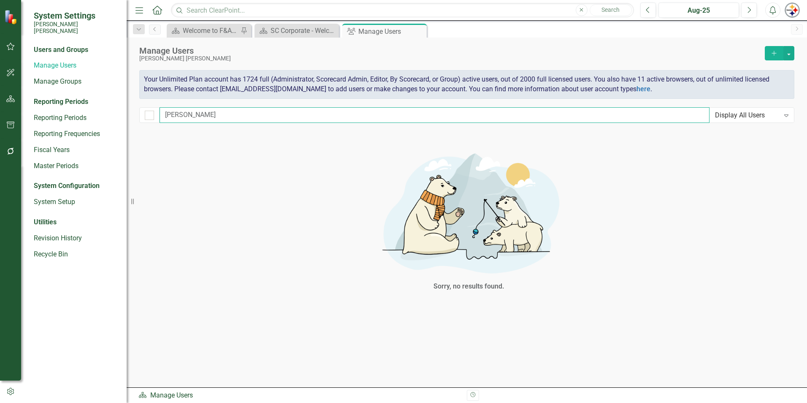
drag, startPoint x: 204, startPoint y: 119, endPoint x: 199, endPoint y: 117, distance: 5.2
click at [200, 117] on input "[PERSON_NAME]" at bounding box center [435, 115] width 550 height 16
drag, startPoint x: 186, startPoint y: 114, endPoint x: 109, endPoint y: 107, distance: 77.1
click at [110, 107] on div "System Settings [PERSON_NAME] [PERSON_NAME] Users and Groups Manage Users Manag…" at bounding box center [403, 201] width 807 height 403
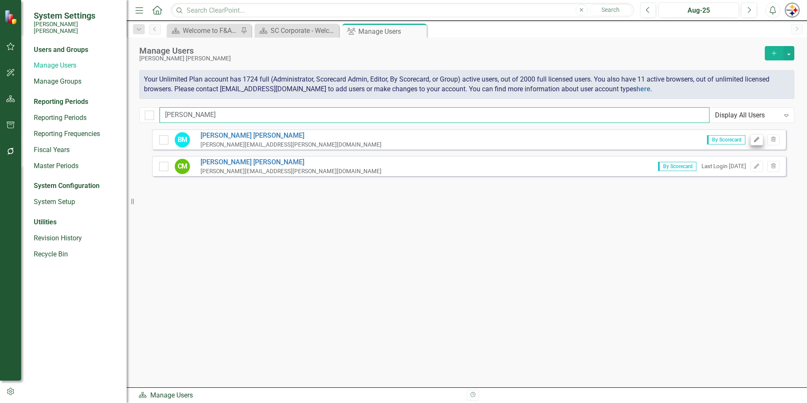
type input "[PERSON_NAME]"
click at [757, 140] on icon "button" at bounding box center [756, 139] width 5 height 5
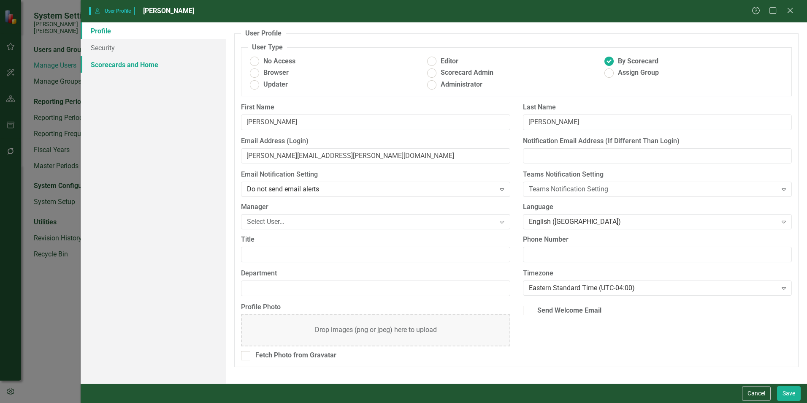
click at [127, 70] on link "Scorecards and Home" at bounding box center [153, 64] width 145 height 17
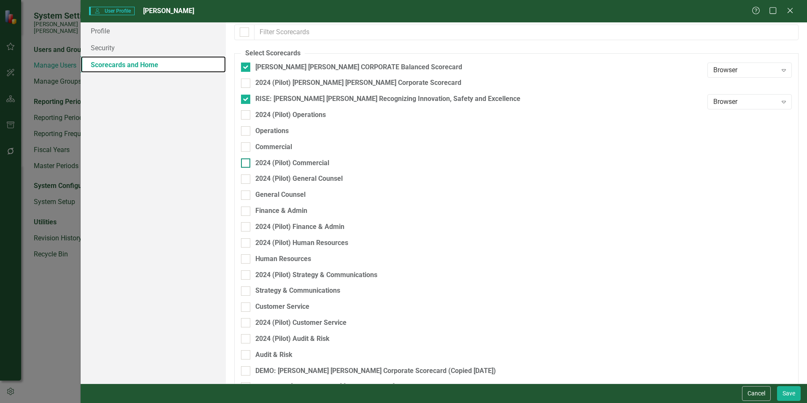
scroll to position [84, 0]
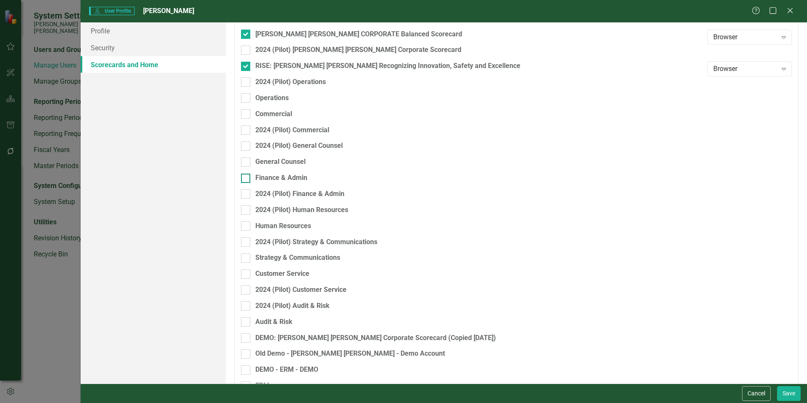
click at [284, 176] on div "Finance & Admin" at bounding box center [281, 178] width 52 height 10
click at [247, 176] on input "Finance & Admin" at bounding box center [243, 176] width 5 height 5
checkbox input "true"
click at [783, 395] on button "Save" at bounding box center [789, 393] width 24 height 15
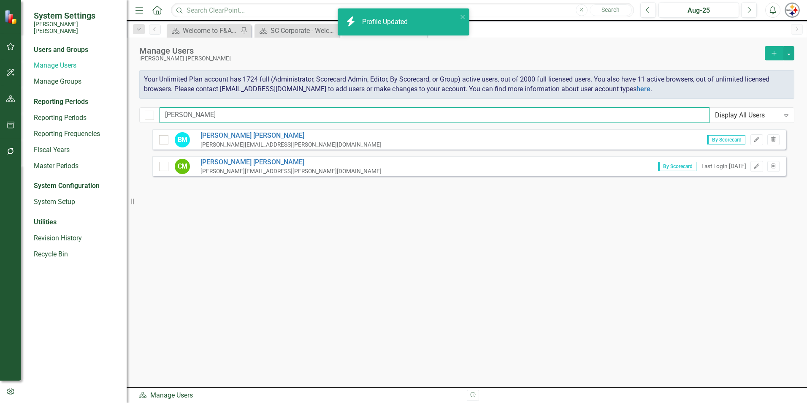
click at [182, 116] on input "[PERSON_NAME]" at bounding box center [435, 115] width 550 height 16
drag, startPoint x: 158, startPoint y: 115, endPoint x: 78, endPoint y: 115, distance: 80.2
click at [79, 115] on div "System Settings [PERSON_NAME] [PERSON_NAME] Users and Groups Manage Users Manag…" at bounding box center [403, 201] width 807 height 403
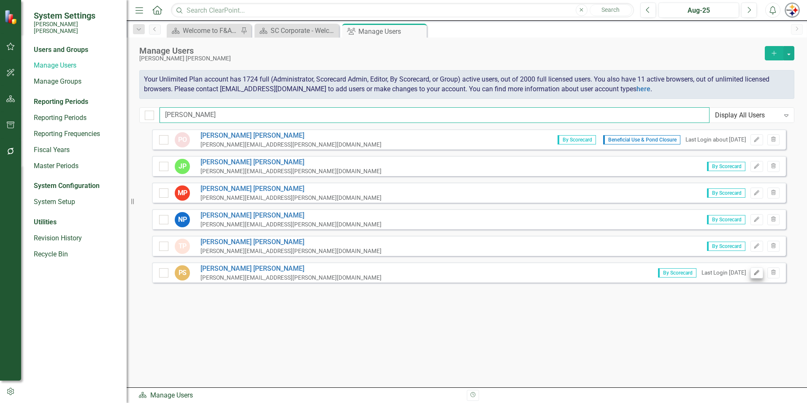
type input "[PERSON_NAME]"
click at [757, 271] on icon "Edit" at bounding box center [757, 272] width 6 height 5
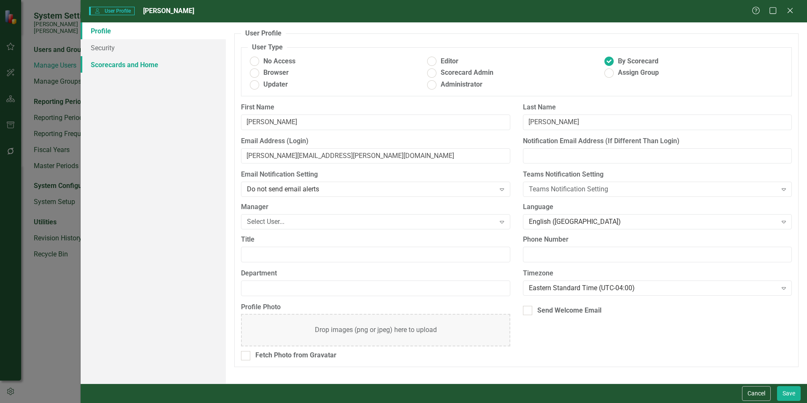
click at [112, 61] on link "Scorecards and Home" at bounding box center [153, 64] width 145 height 17
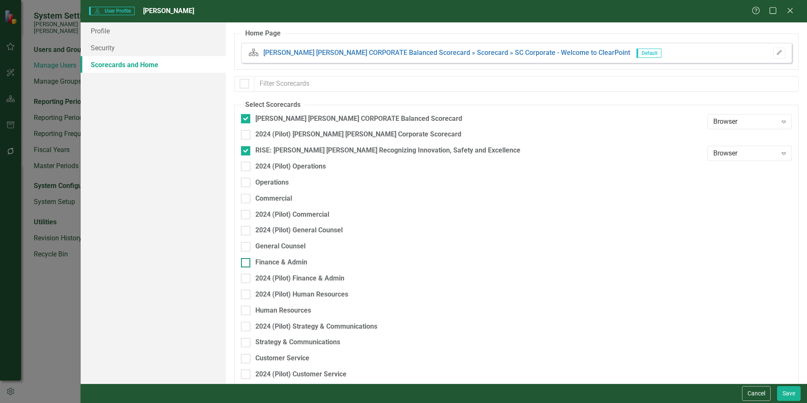
click at [291, 262] on div "Finance & Admin" at bounding box center [281, 263] width 52 height 10
click at [247, 262] on input "Finance & Admin" at bounding box center [243, 260] width 5 height 5
checkbox input "true"
click at [782, 390] on button "Save" at bounding box center [789, 393] width 24 height 15
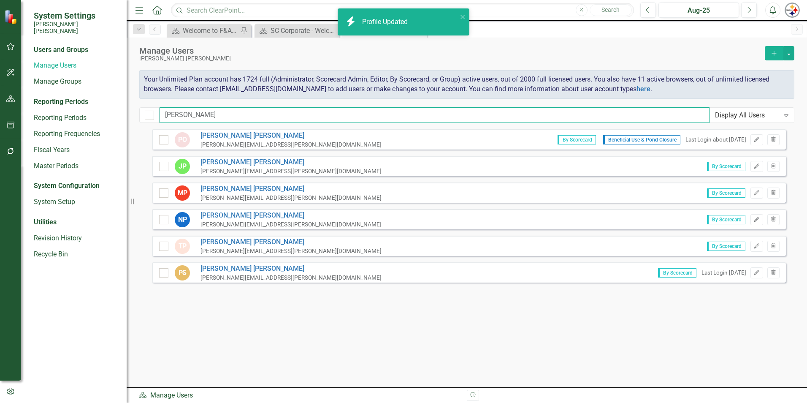
drag, startPoint x: 222, startPoint y: 116, endPoint x: 139, endPoint y: 116, distance: 83.2
click at [139, 116] on div "Manage Users [PERSON_NAME] [PERSON_NAME] Add Your Unlimited Plan account has 17…" at bounding box center [467, 84] width 681 height 92
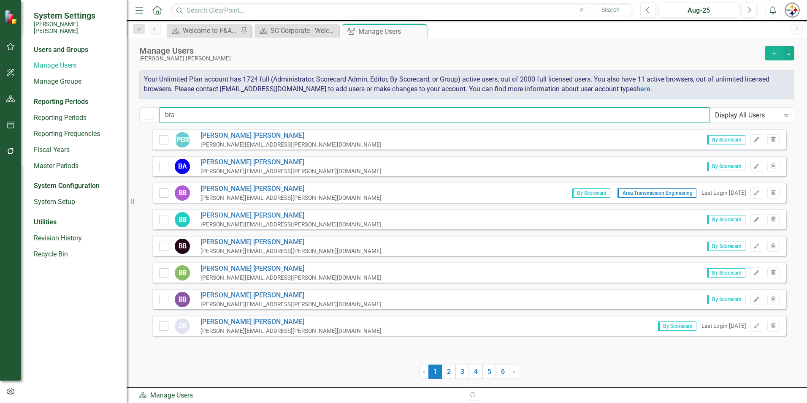
type input "[PERSON_NAME]"
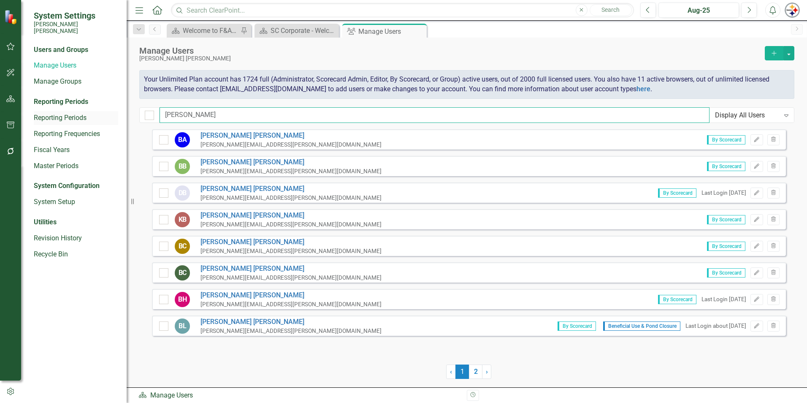
drag, startPoint x: 174, startPoint y: 111, endPoint x: 110, endPoint y: 110, distance: 64.6
click at [110, 111] on div "System Settings [PERSON_NAME] [PERSON_NAME] Users and Groups Manage Users Manag…" at bounding box center [403, 201] width 807 height 403
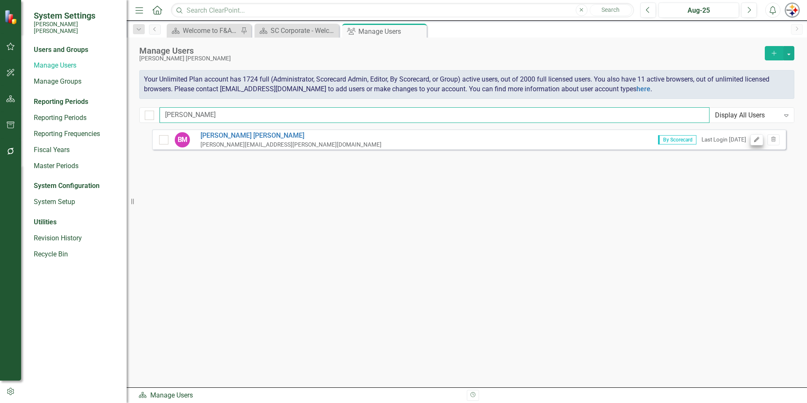
type input "[PERSON_NAME]"
click at [758, 141] on icon "Edit" at bounding box center [757, 139] width 6 height 5
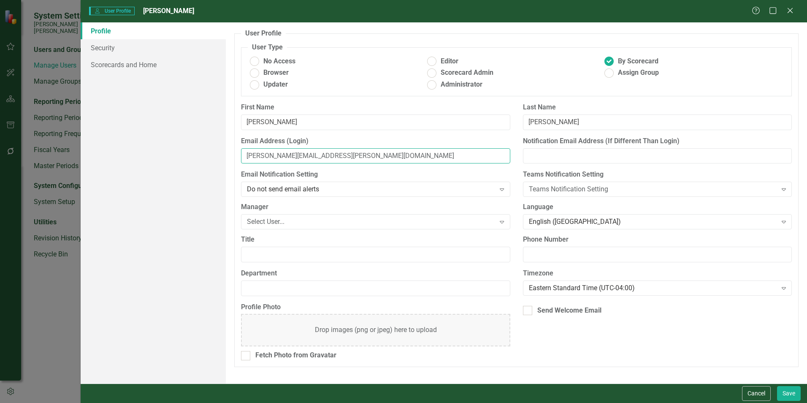
click at [268, 155] on input "[PERSON_NAME][EMAIL_ADDRESS][PERSON_NAME][DOMAIN_NAME]" at bounding box center [375, 156] width 269 height 16
type input "[PERSON_NAME][EMAIL_ADDRESS][PERSON_NAME][DOMAIN_NAME]"
click at [117, 68] on link "Scorecards and Home" at bounding box center [153, 64] width 145 height 17
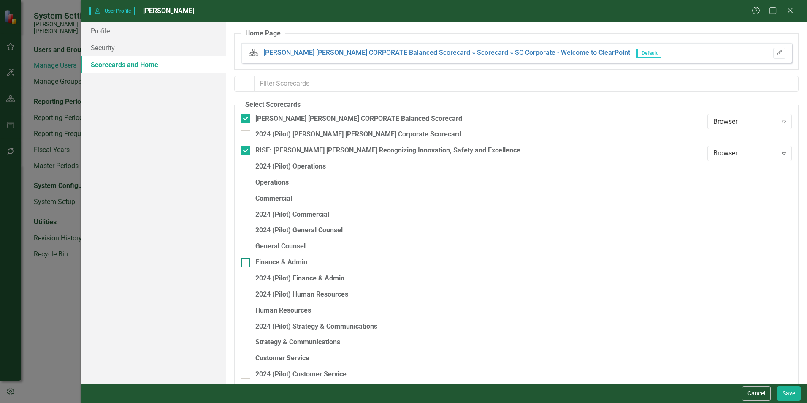
click at [279, 262] on div "Finance & Admin" at bounding box center [281, 263] width 52 height 10
click at [247, 262] on input "Finance & Admin" at bounding box center [243, 260] width 5 height 5
checkbox input "true"
click at [791, 393] on button "Save" at bounding box center [789, 393] width 24 height 15
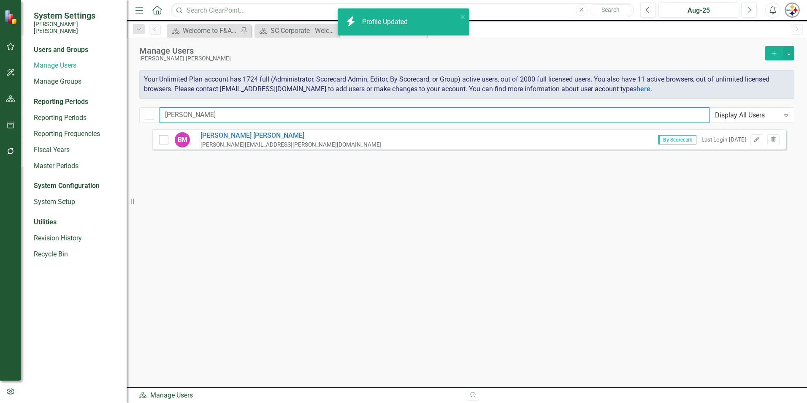
click at [189, 113] on input "[PERSON_NAME]" at bounding box center [435, 115] width 550 height 16
drag, startPoint x: 199, startPoint y: 113, endPoint x: 133, endPoint y: 113, distance: 65.9
click at [134, 113] on div "Manage Users [PERSON_NAME] [PERSON_NAME] Add Your Unlimited Plan account has 17…" at bounding box center [467, 84] width 681 height 92
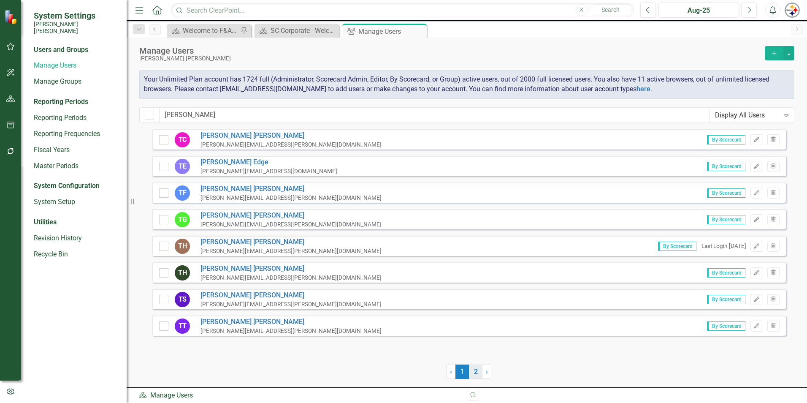
click at [476, 370] on link "2" at bounding box center [476, 371] width 14 height 14
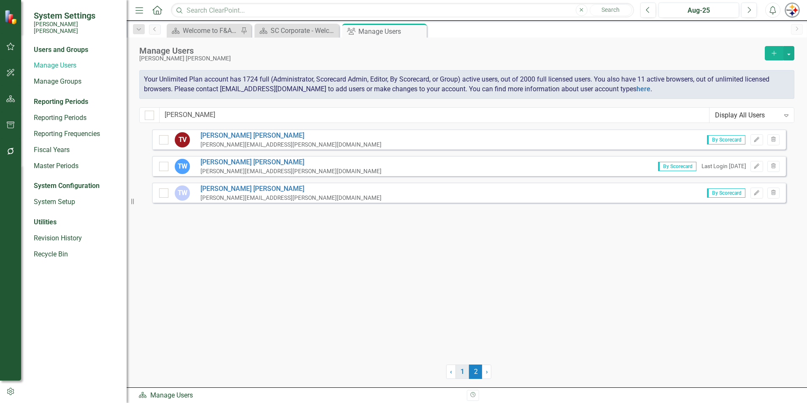
click at [461, 370] on link "1" at bounding box center [463, 371] width 14 height 14
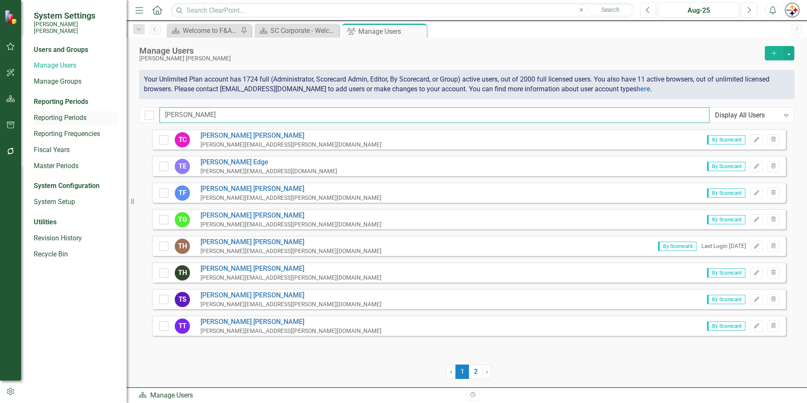
drag, startPoint x: 190, startPoint y: 114, endPoint x: 112, endPoint y: 110, distance: 78.2
click at [113, 110] on div "System Settings [PERSON_NAME] [PERSON_NAME] Users and Groups Manage Users Manag…" at bounding box center [403, 201] width 807 height 403
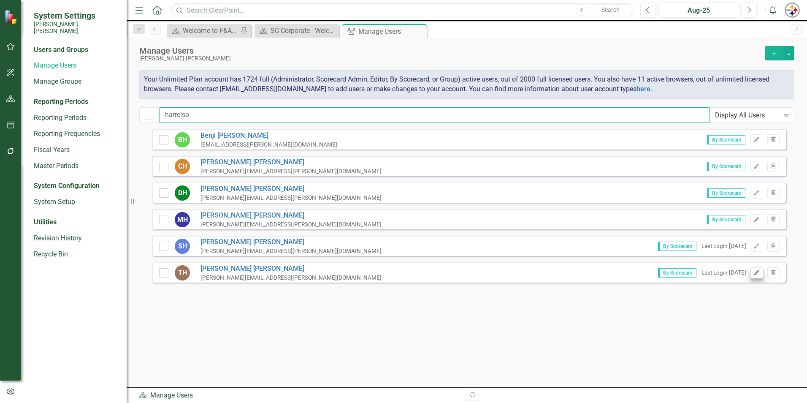
type input "harrelso"
click at [759, 273] on icon "Edit" at bounding box center [757, 272] width 6 height 5
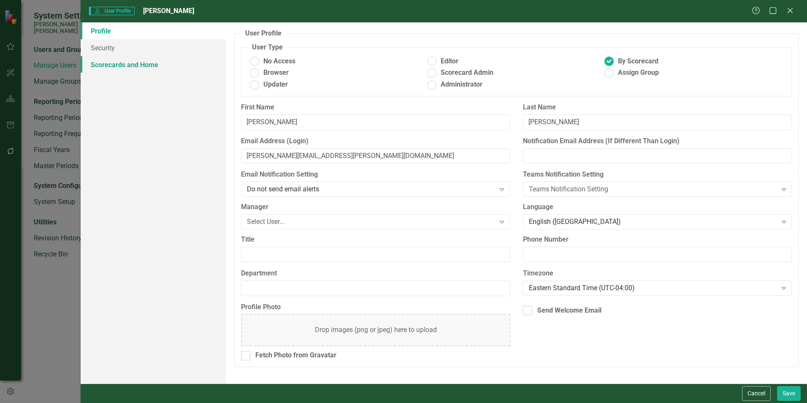
click at [127, 60] on link "Scorecards and Home" at bounding box center [153, 64] width 145 height 17
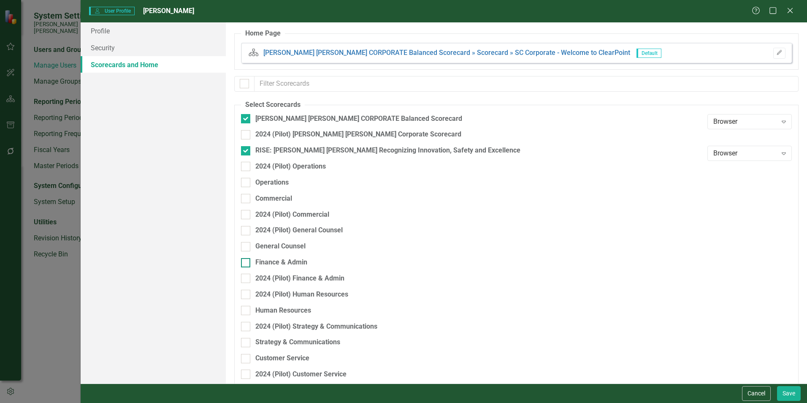
click at [289, 260] on div "Finance & Admin" at bounding box center [281, 263] width 52 height 10
click at [247, 260] on input "Finance & Admin" at bounding box center [243, 260] width 5 height 5
checkbox input "true"
click at [782, 391] on button "Save" at bounding box center [789, 393] width 24 height 15
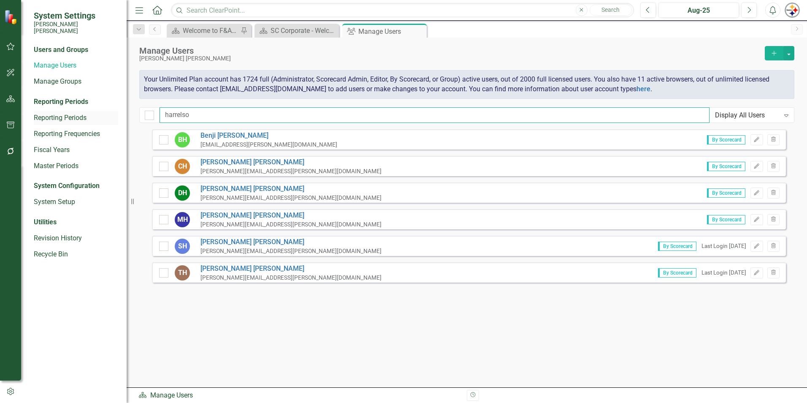
drag, startPoint x: 201, startPoint y: 117, endPoint x: 99, endPoint y: 117, distance: 102.2
click at [100, 117] on div "System Settings [PERSON_NAME] [PERSON_NAME] Users and Groups Manage Users Manag…" at bounding box center [403, 201] width 807 height 403
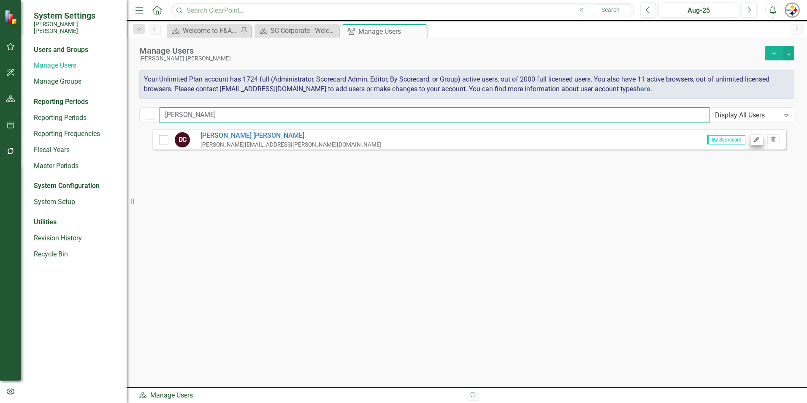
type input "[PERSON_NAME]"
click at [753, 138] on button "Edit" at bounding box center [757, 139] width 12 height 11
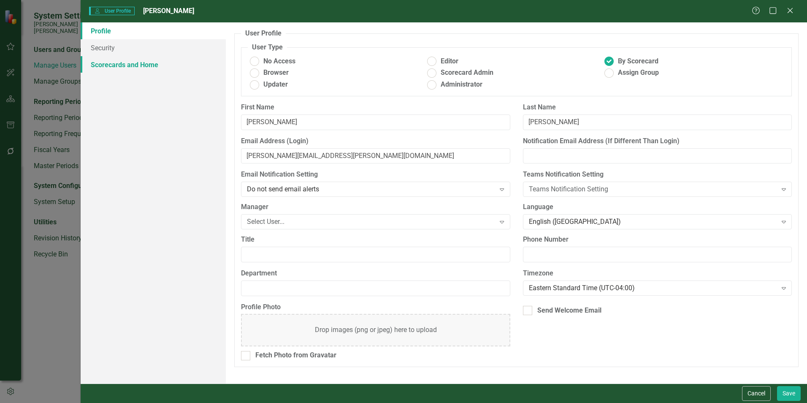
click at [140, 62] on link "Scorecards and Home" at bounding box center [153, 64] width 145 height 17
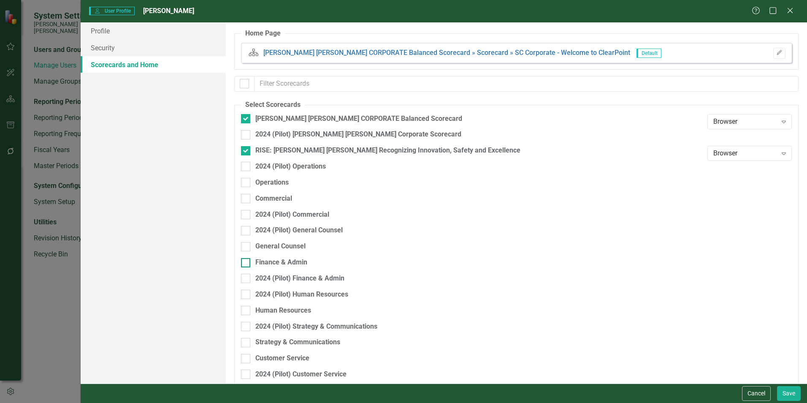
click at [286, 259] on div "Finance & Admin" at bounding box center [281, 263] width 52 height 10
click at [247, 259] on input "Finance & Admin" at bounding box center [243, 260] width 5 height 5
checkbox input "true"
click at [785, 390] on button "Save" at bounding box center [789, 393] width 24 height 15
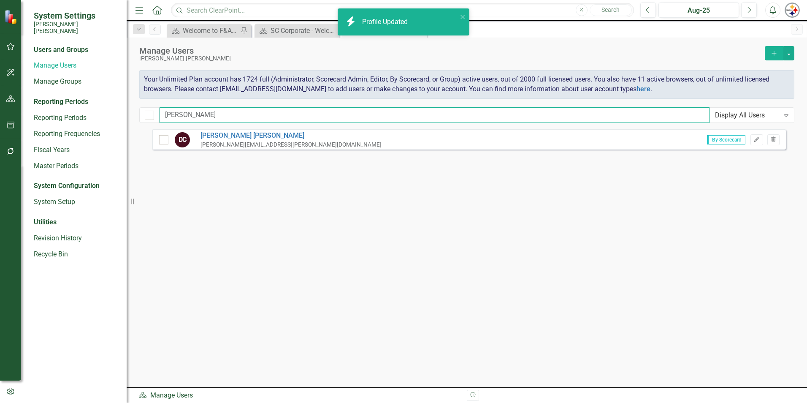
click at [187, 113] on input "[PERSON_NAME]" at bounding box center [435, 115] width 550 height 16
drag, startPoint x: 203, startPoint y: 114, endPoint x: 136, endPoint y: 113, distance: 67.1
click at [139, 113] on div "[PERSON_NAME] Display All Users Expand" at bounding box center [466, 115] width 655 height 16
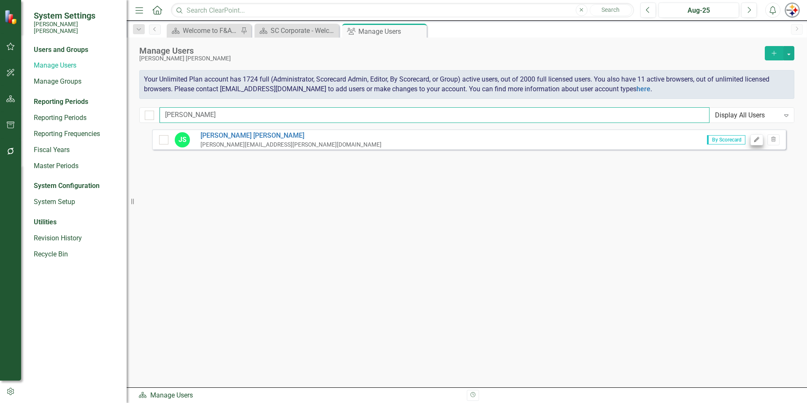
type input "[PERSON_NAME]"
click at [756, 139] on icon "Edit" at bounding box center [757, 139] width 6 height 5
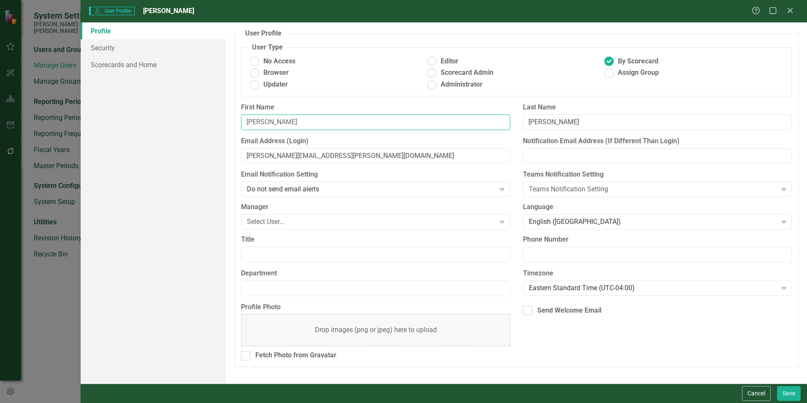
click at [272, 118] on input "[PERSON_NAME]" at bounding box center [375, 122] width 269 height 16
type input "[PERSON_NAME]"
click at [264, 157] on input "[PERSON_NAME][EMAIL_ADDRESS][PERSON_NAME][DOMAIN_NAME]" at bounding box center [375, 156] width 269 height 16
type input "[PERSON_NAME][EMAIL_ADDRESS][PERSON_NAME][DOMAIN_NAME]"
click at [107, 46] on link "Security" at bounding box center [153, 47] width 145 height 17
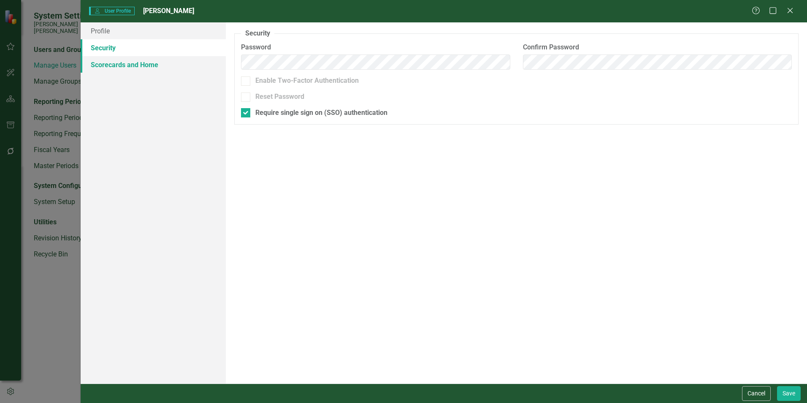
click at [114, 71] on link "Scorecards and Home" at bounding box center [153, 64] width 145 height 17
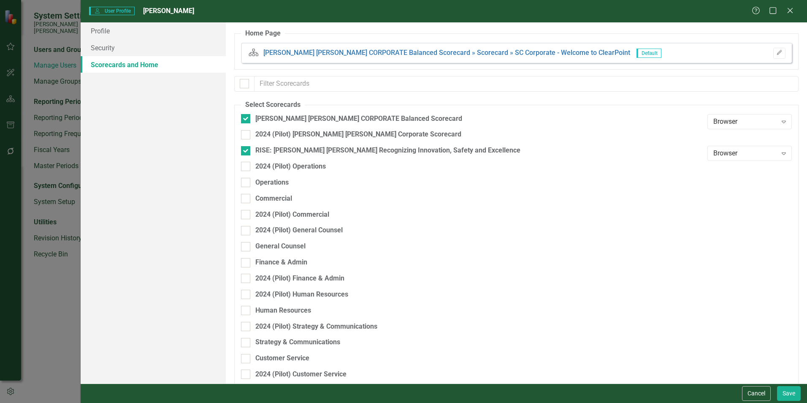
click at [285, 257] on div "General Counsel" at bounding box center [472, 249] width 462 height 16
click at [300, 261] on div "Finance & Admin" at bounding box center [281, 263] width 52 height 10
click at [247, 261] on input "Finance & Admin" at bounding box center [243, 260] width 5 height 5
checkbox input "true"
click at [781, 393] on button "Save" at bounding box center [789, 393] width 24 height 15
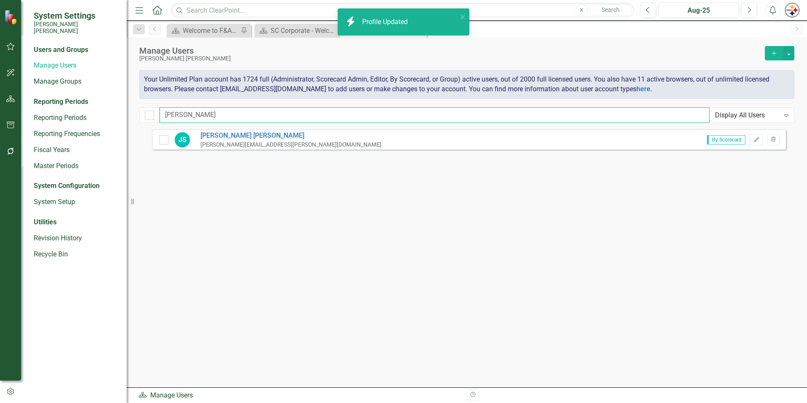
click at [212, 108] on input "[PERSON_NAME]" at bounding box center [435, 115] width 550 height 16
drag, startPoint x: 214, startPoint y: 111, endPoint x: 112, endPoint y: 113, distance: 101.7
click at [106, 113] on div "System Settings [PERSON_NAME] [PERSON_NAME] Users and Groups Manage Users Manag…" at bounding box center [403, 201] width 807 height 403
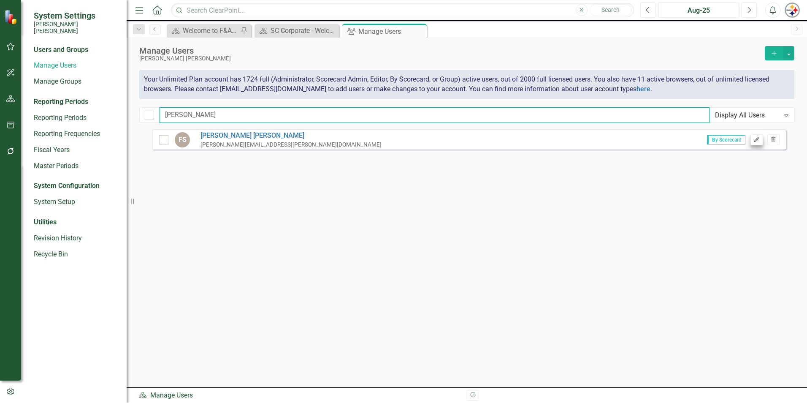
type input "[PERSON_NAME]"
click at [759, 141] on icon "Edit" at bounding box center [757, 139] width 6 height 5
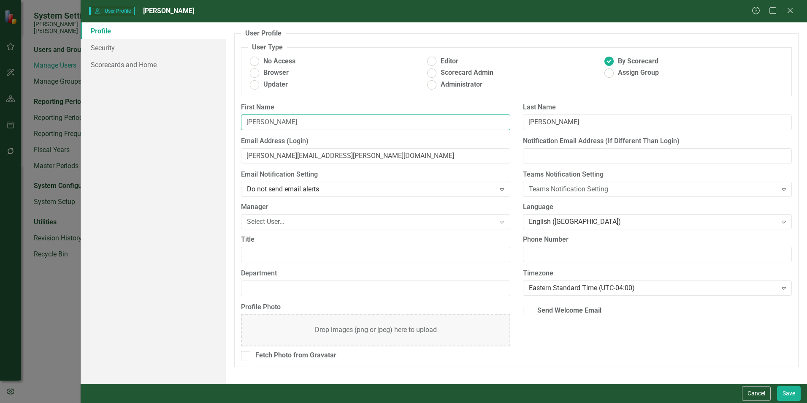
drag, startPoint x: 287, startPoint y: 122, endPoint x: 185, endPoint y: 125, distance: 101.8
click at [185, 125] on div "Profile Security Scorecards and Home User Profile ClearPoint has a wealth of op…" at bounding box center [444, 202] width 727 height 361
type input "[PERSON_NAME]"
click at [268, 156] on input "[PERSON_NAME][EMAIL_ADDRESS][PERSON_NAME][DOMAIN_NAME]" at bounding box center [375, 156] width 269 height 16
type input "[PERSON_NAME][EMAIL_ADDRESS][PERSON_NAME][DOMAIN_NAME]"
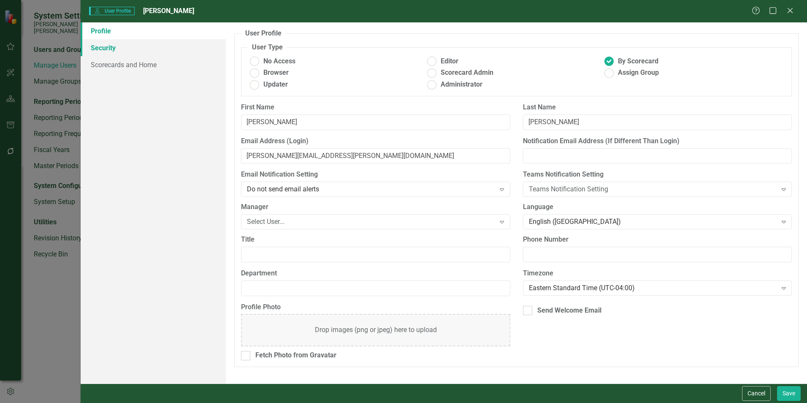
click at [104, 49] on link "Security" at bounding box center [153, 47] width 145 height 17
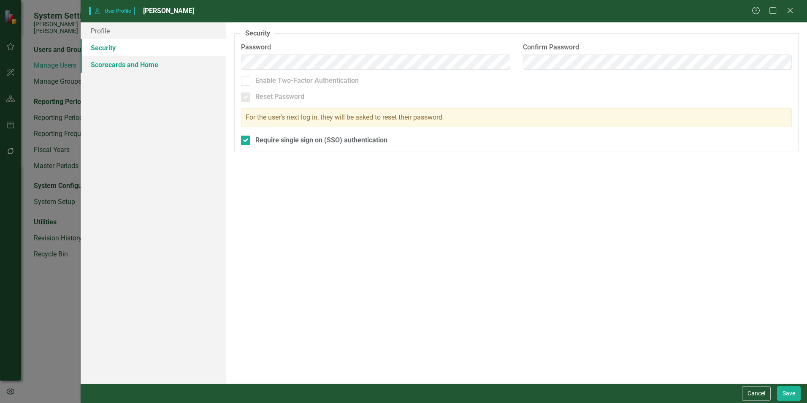
click at [106, 67] on link "Scorecards and Home" at bounding box center [153, 64] width 145 height 17
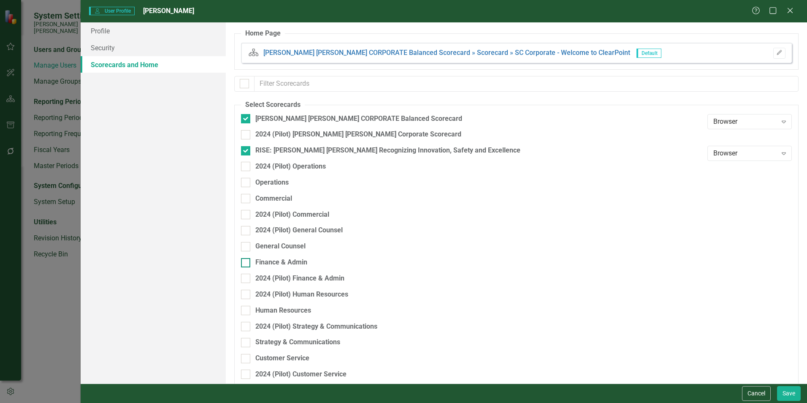
click at [255, 262] on div "Finance & Admin" at bounding box center [281, 263] width 52 height 10
click at [247, 262] on input "Finance & Admin" at bounding box center [243, 260] width 5 height 5
checkbox input "true"
click at [785, 392] on button "Save" at bounding box center [789, 393] width 24 height 15
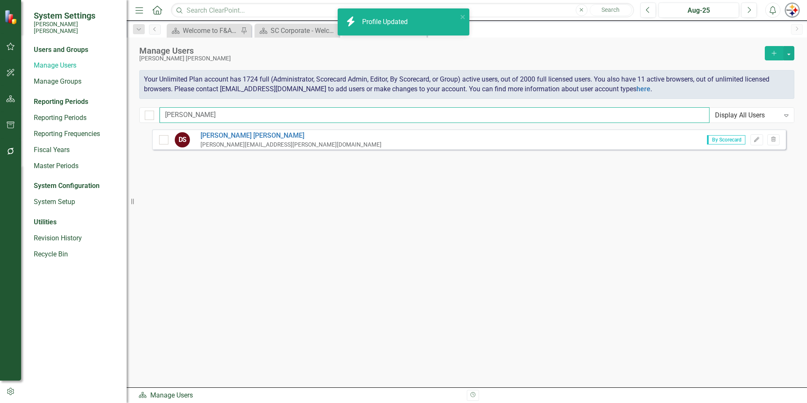
click at [199, 115] on input "[PERSON_NAME]" at bounding box center [435, 115] width 550 height 16
drag, startPoint x: 134, startPoint y: 110, endPoint x: 129, endPoint y: 109, distance: 5.1
click at [132, 110] on div "System Settings [PERSON_NAME] [PERSON_NAME] Users and Groups Manage Users Manag…" at bounding box center [403, 201] width 807 height 403
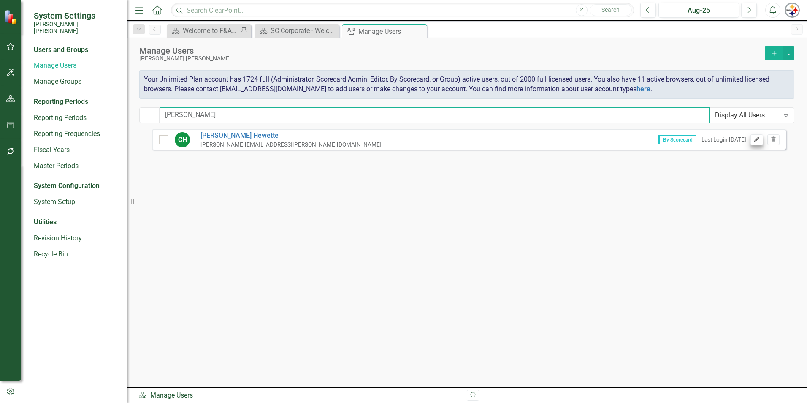
type input "[PERSON_NAME]"
click at [757, 137] on icon "Edit" at bounding box center [757, 139] width 6 height 5
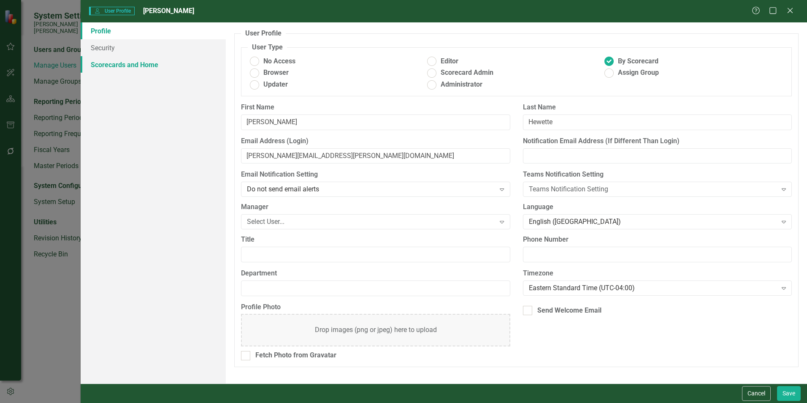
click at [111, 65] on link "Scorecards and Home" at bounding box center [153, 64] width 145 height 17
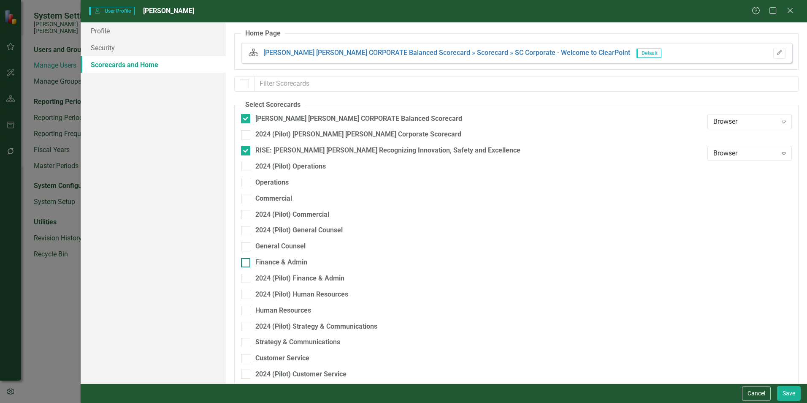
click at [277, 258] on div "Finance & Admin" at bounding box center [281, 263] width 52 height 10
click at [247, 258] on input "Finance & Admin" at bounding box center [243, 260] width 5 height 5
checkbox input "true"
click at [784, 393] on button "Save" at bounding box center [789, 393] width 24 height 15
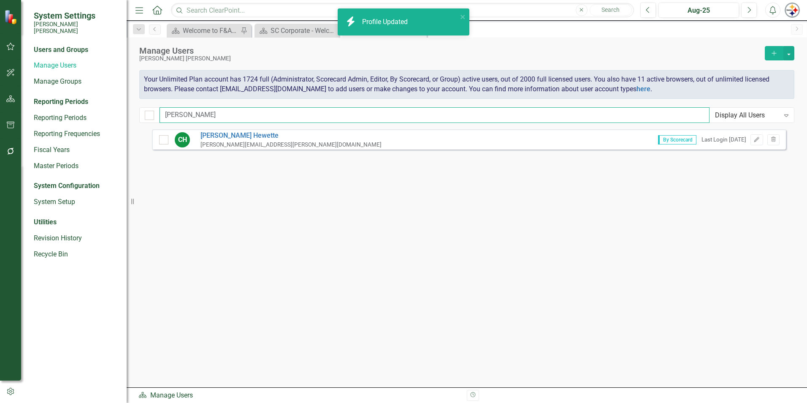
click at [200, 113] on input "[PERSON_NAME]" at bounding box center [435, 115] width 550 height 16
drag, startPoint x: 213, startPoint y: 113, endPoint x: 115, endPoint y: 110, distance: 98.0
click at [116, 111] on div "System Settings [PERSON_NAME] [PERSON_NAME] Users and Groups Manage Users Manag…" at bounding box center [403, 201] width 807 height 403
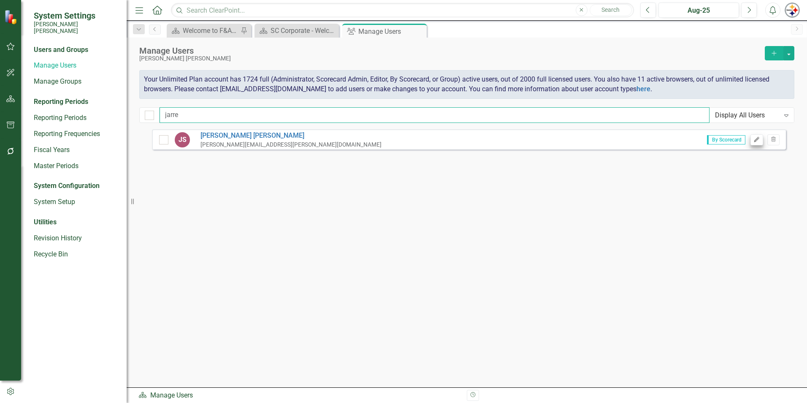
type input "jarre"
click at [756, 138] on icon "Edit" at bounding box center [757, 139] width 6 height 5
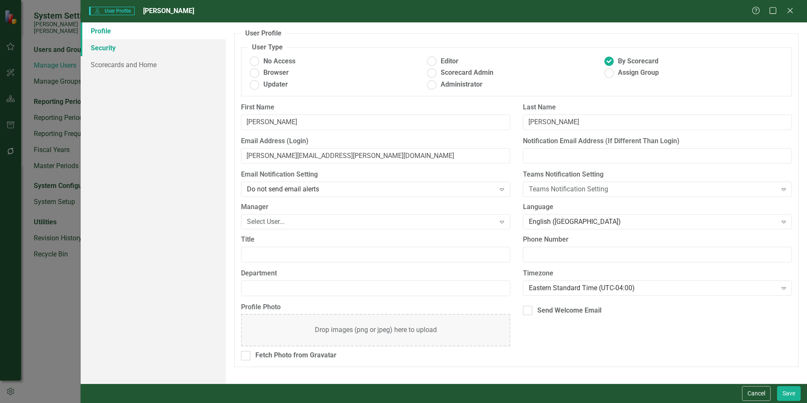
click at [99, 46] on link "Security" at bounding box center [153, 47] width 145 height 17
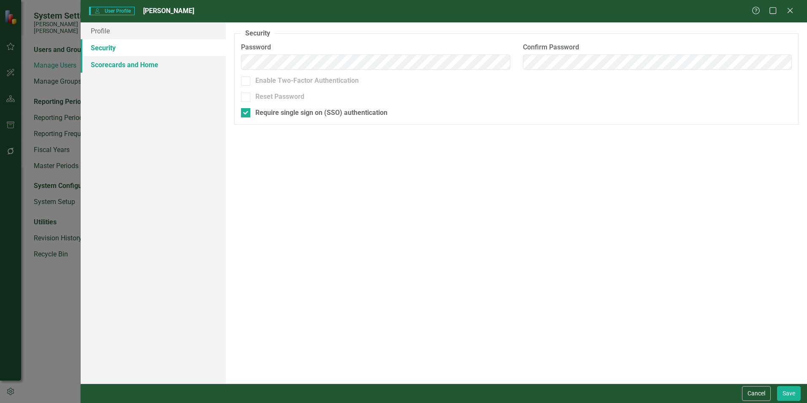
click at [108, 71] on link "Scorecards and Home" at bounding box center [153, 64] width 145 height 17
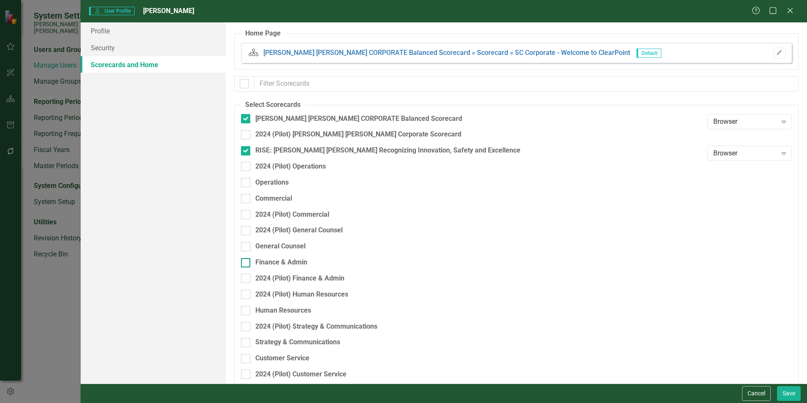
click at [286, 260] on div "Finance & Admin" at bounding box center [281, 263] width 52 height 10
click at [247, 260] on input "Finance & Admin" at bounding box center [243, 260] width 5 height 5
checkbox input "true"
click at [785, 391] on button "Save" at bounding box center [789, 393] width 24 height 15
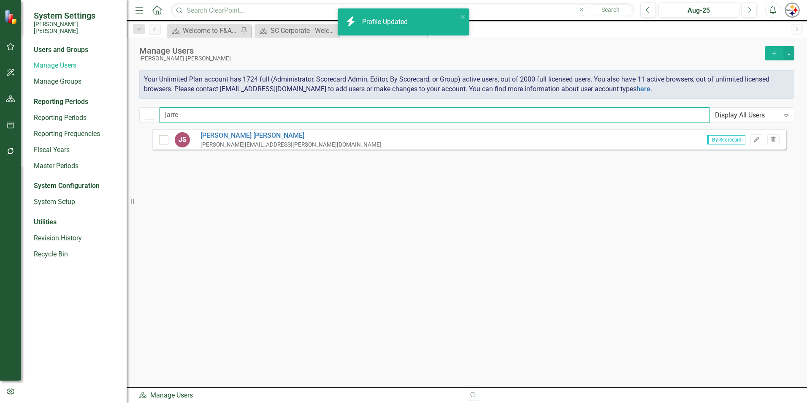
click at [191, 117] on input "jarre" at bounding box center [435, 115] width 550 height 16
drag, startPoint x: 156, startPoint y: 115, endPoint x: 141, endPoint y: 114, distance: 15.2
click at [148, 115] on div "jarre Display All Users Expand" at bounding box center [466, 115] width 655 height 16
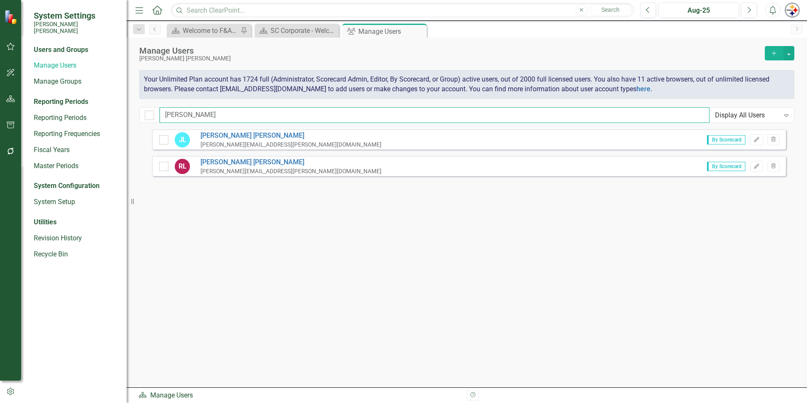
type input "[PERSON_NAME]"
drag, startPoint x: 189, startPoint y: 113, endPoint x: 148, endPoint y: 111, distance: 41.0
click at [148, 111] on div "[PERSON_NAME] Display All Users Expand" at bounding box center [466, 115] width 655 height 16
click at [780, 52] on button "Add" at bounding box center [774, 53] width 19 height 14
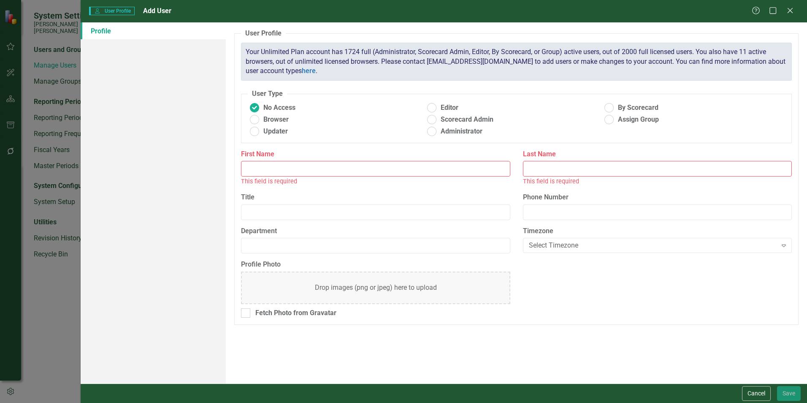
click at [263, 166] on input "First Name" at bounding box center [375, 169] width 269 height 16
type input "[PERSON_NAME]"
click at [562, 174] on input "Last Name" at bounding box center [657, 169] width 269 height 16
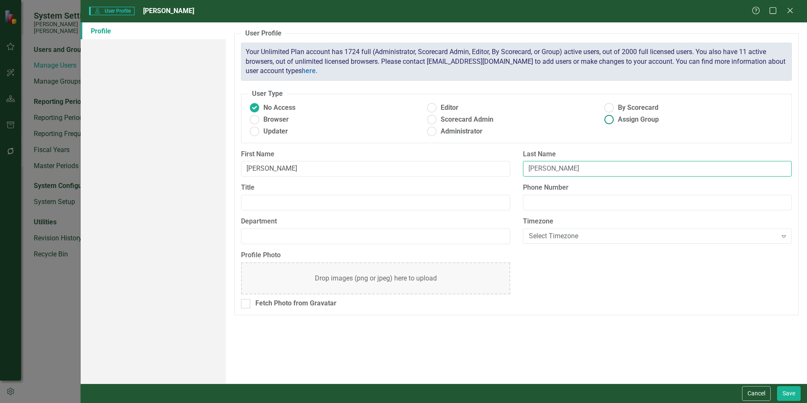
type input "[PERSON_NAME]"
click at [610, 107] on ins at bounding box center [609, 107] width 13 height 13
click at [610, 107] on input "By Scorecard" at bounding box center [609, 107] width 13 height 13
radio input "true"
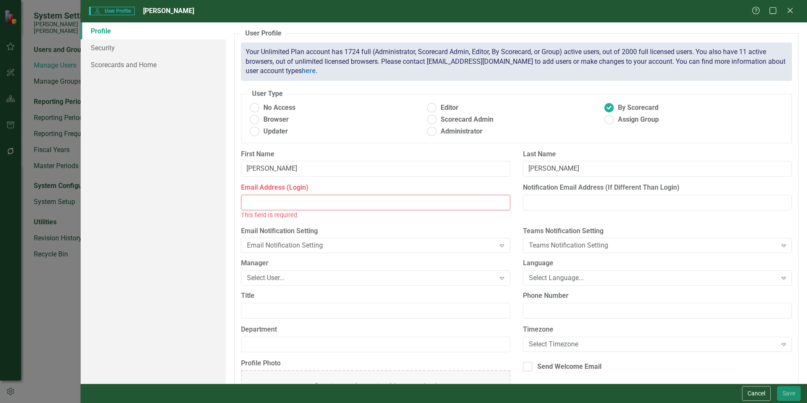
click at [268, 205] on input "Email Address (Login)" at bounding box center [375, 203] width 269 height 16
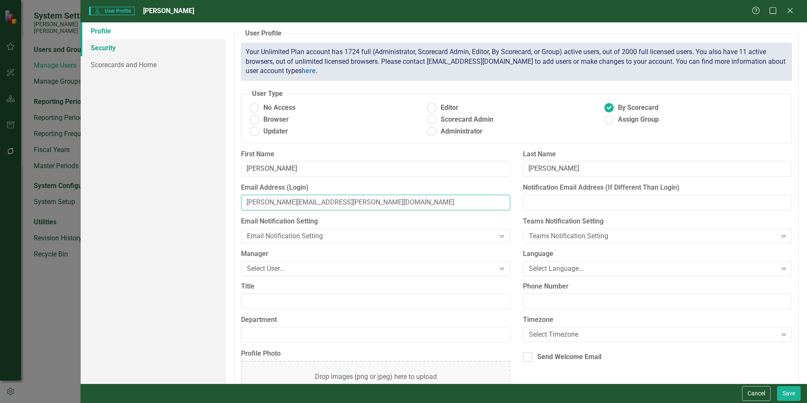
type input "[PERSON_NAME][EMAIL_ADDRESS][PERSON_NAME][DOMAIN_NAME]"
click at [104, 46] on link "Security" at bounding box center [153, 47] width 145 height 17
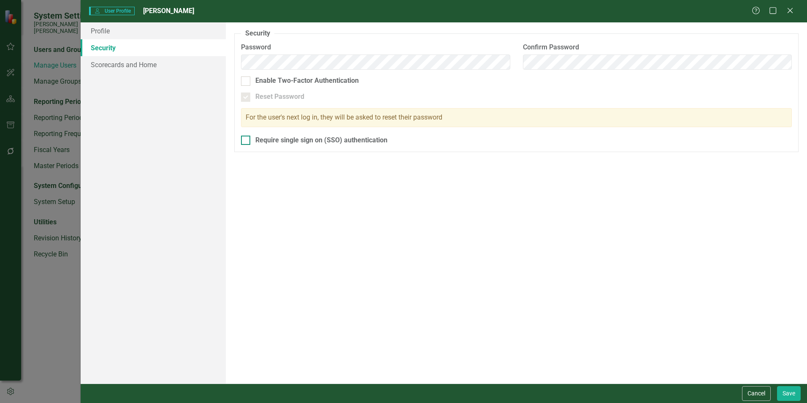
click at [244, 140] on input "Require single sign on (SSO) authentication" at bounding box center [243, 138] width 5 height 5
checkbox input "true"
click at [130, 65] on link "Scorecards and Home" at bounding box center [153, 64] width 145 height 17
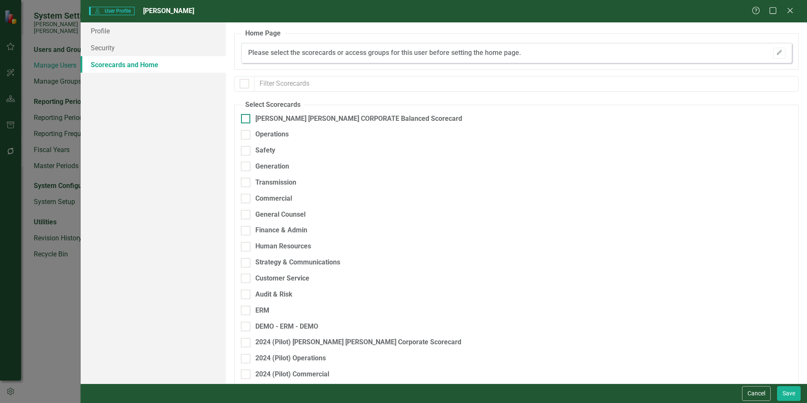
click at [243, 120] on div at bounding box center [245, 118] width 9 height 9
click at [243, 119] on input "[PERSON_NAME] [PERSON_NAME] CORPORATE Balanced Scorecard" at bounding box center [243, 116] width 5 height 5
checkbox input "true"
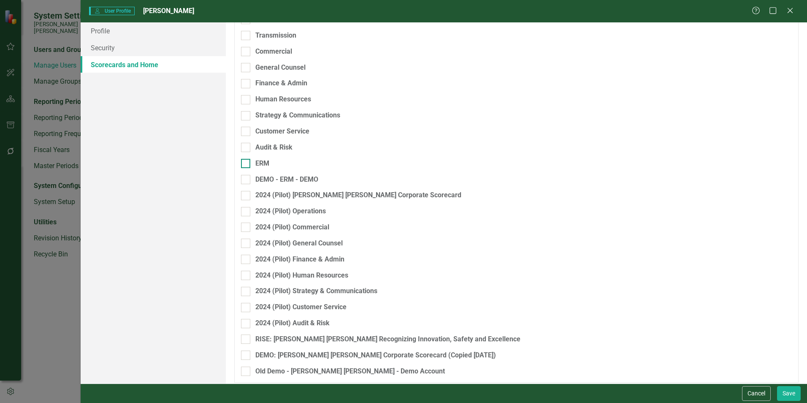
scroll to position [152, 0]
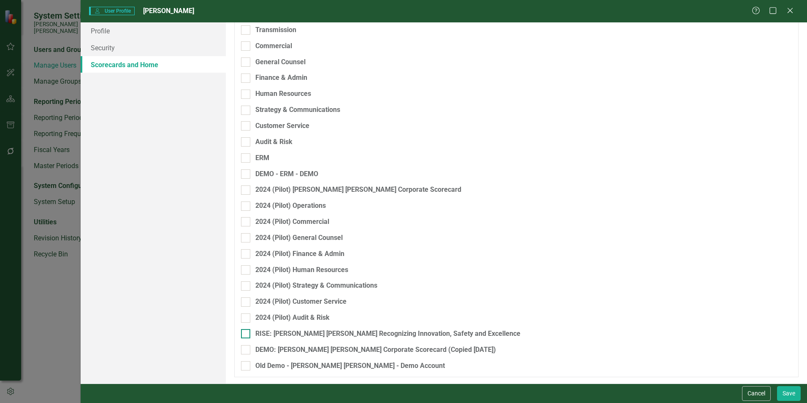
click at [247, 332] on div at bounding box center [245, 333] width 9 height 9
click at [247, 332] on input "RISE: [PERSON_NAME] [PERSON_NAME] Recognizing Innovation, Safety and Excellence" at bounding box center [243, 331] width 5 height 5
checkbox input "true"
click at [246, 82] on div at bounding box center [245, 77] width 9 height 9
click at [246, 79] on input "Finance & Admin" at bounding box center [243, 75] width 5 height 5
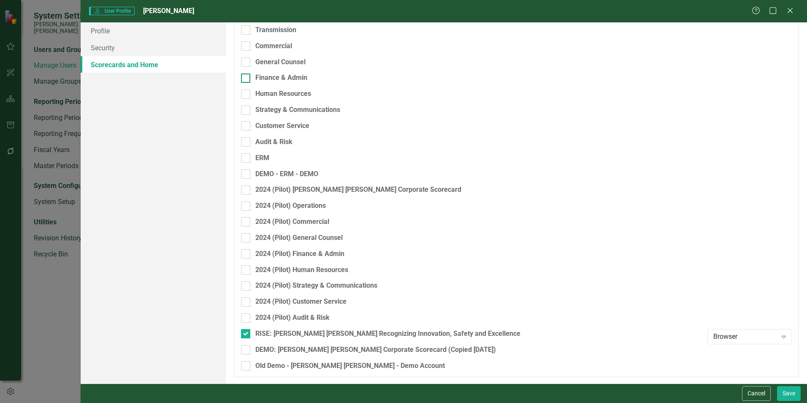
checkbox input "true"
click at [788, 395] on button "Save" at bounding box center [789, 393] width 24 height 15
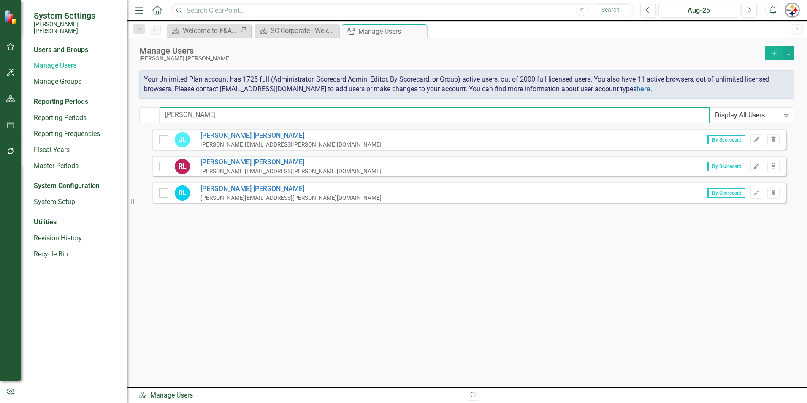
click at [188, 120] on input "[PERSON_NAME]" at bounding box center [435, 115] width 550 height 16
click at [141, 110] on div "[PERSON_NAME] Display All Users Expand" at bounding box center [466, 115] width 655 height 16
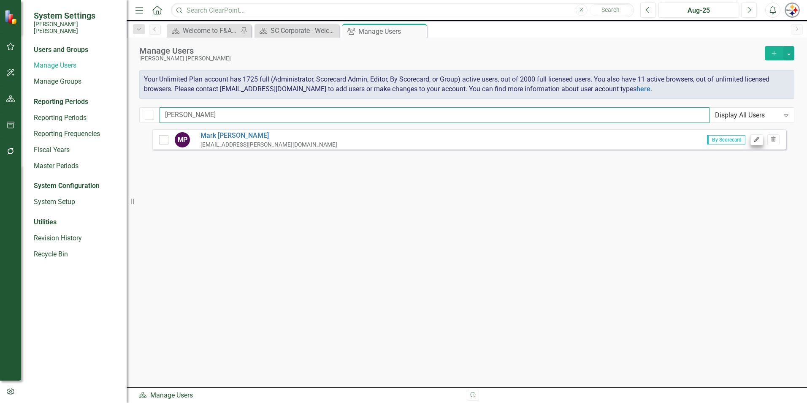
type input "[PERSON_NAME]"
click at [756, 138] on icon "Edit" at bounding box center [757, 139] width 6 height 5
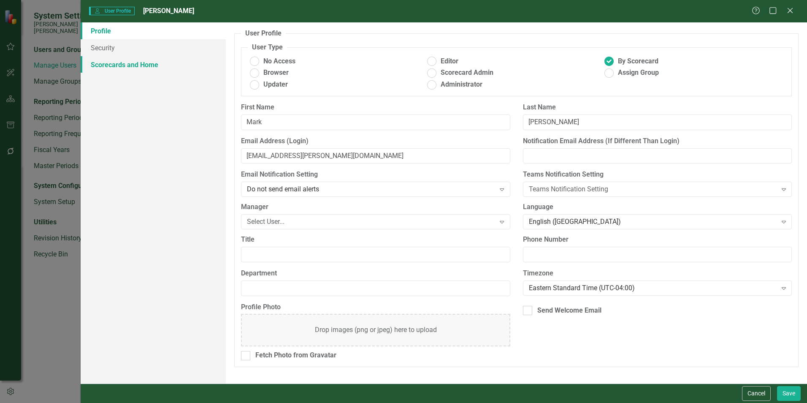
click at [150, 65] on link "Scorecards and Home" at bounding box center [153, 64] width 145 height 17
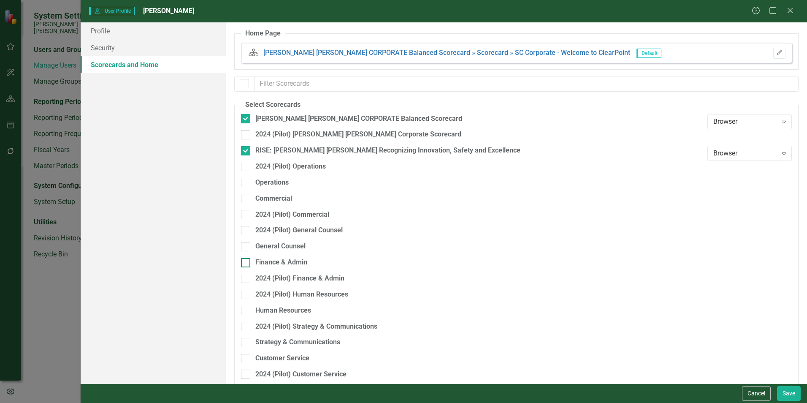
click at [286, 260] on div "Finance & Admin" at bounding box center [281, 263] width 52 height 10
click at [247, 260] on input "Finance & Admin" at bounding box center [243, 260] width 5 height 5
checkbox input "true"
click at [786, 395] on button "Save" at bounding box center [789, 393] width 24 height 15
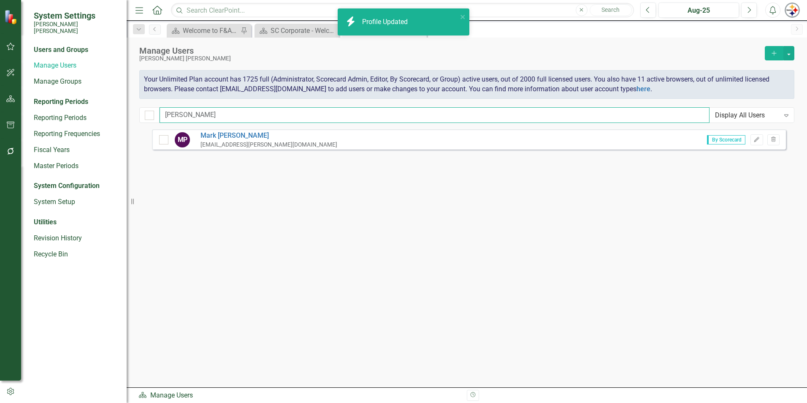
click at [212, 114] on input "[PERSON_NAME]" at bounding box center [435, 115] width 550 height 16
drag, startPoint x: 217, startPoint y: 114, endPoint x: 114, endPoint y: 114, distance: 102.6
click at [114, 114] on div "System Settings [PERSON_NAME] [PERSON_NAME] Users and Groups Manage Users Manag…" at bounding box center [403, 201] width 807 height 403
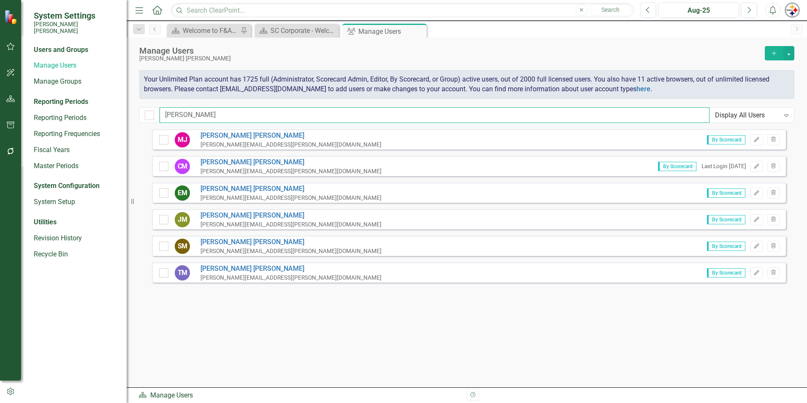
type input "[PERSON_NAME]"
click at [758, 245] on icon "button" at bounding box center [756, 245] width 5 height 5
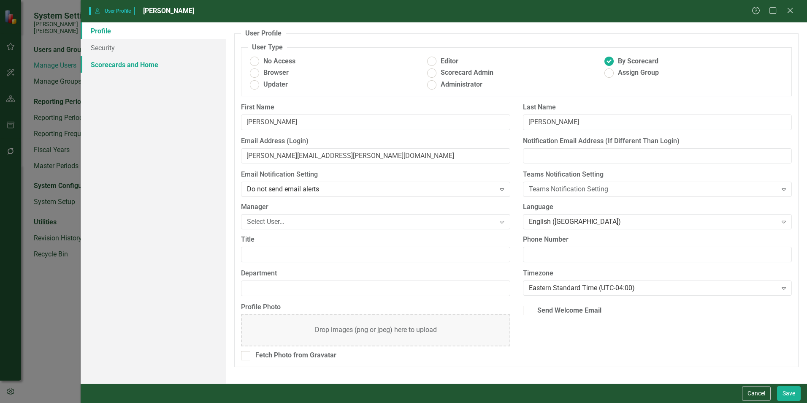
click at [154, 68] on link "Scorecards and Home" at bounding box center [153, 64] width 145 height 17
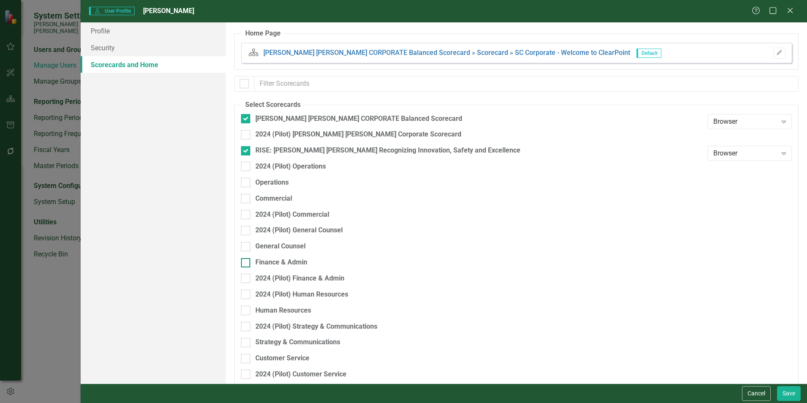
click at [275, 259] on div "Finance & Admin" at bounding box center [281, 263] width 52 height 10
click at [247, 259] on input "Finance & Admin" at bounding box center [243, 260] width 5 height 5
checkbox input "true"
click at [799, 399] on button "Save" at bounding box center [789, 393] width 24 height 15
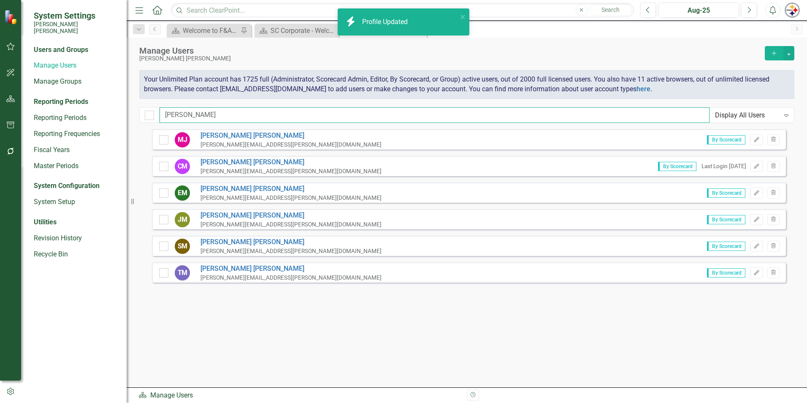
click at [199, 109] on input "[PERSON_NAME]" at bounding box center [435, 115] width 550 height 16
drag, startPoint x: 206, startPoint y: 113, endPoint x: 115, endPoint y: 112, distance: 90.3
click at [116, 112] on div "System Settings [PERSON_NAME] [PERSON_NAME] Users and Groups Manage Users Manag…" at bounding box center [403, 201] width 807 height 403
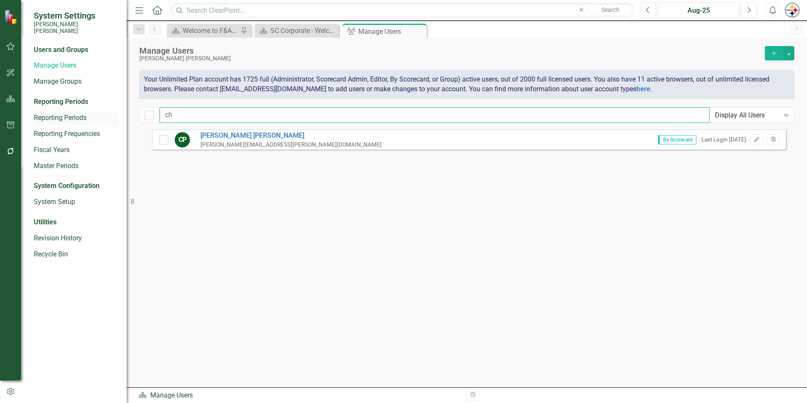
type input "c"
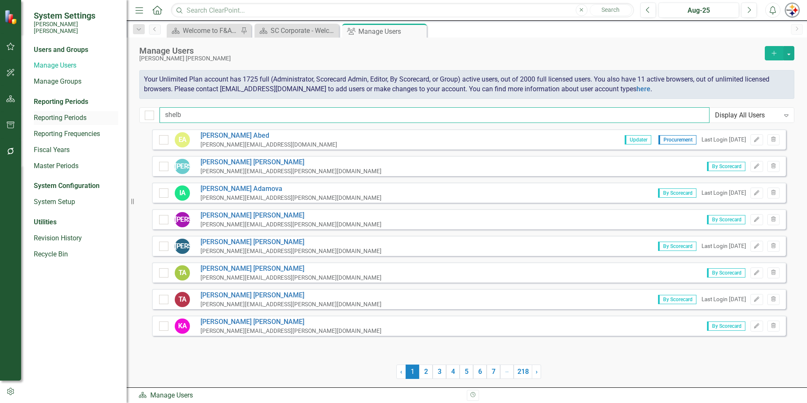
type input "shelby"
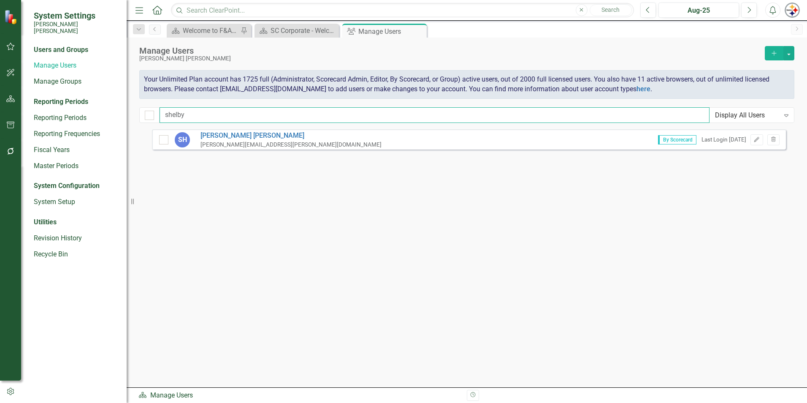
drag, startPoint x: 189, startPoint y: 114, endPoint x: 128, endPoint y: 114, distance: 60.4
click at [128, 114] on div "System Settings [PERSON_NAME] [PERSON_NAME] Users and Groups Manage Users Manag…" at bounding box center [403, 201] width 807 height 403
type input "[PERSON_NAME]"
drag, startPoint x: 185, startPoint y: 115, endPoint x: 134, endPoint y: 108, distance: 51.5
click at [134, 108] on div "Manage Users [PERSON_NAME] [PERSON_NAME] Add Your Unlimited Plan account has 17…" at bounding box center [467, 84] width 681 height 92
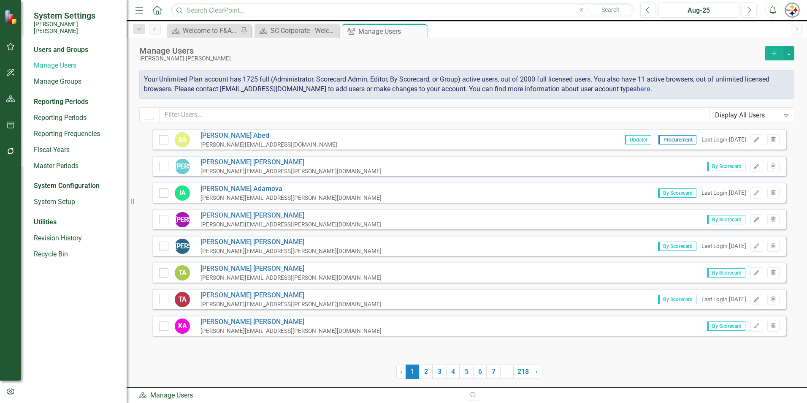
click at [776, 54] on icon "Add" at bounding box center [774, 53] width 8 height 6
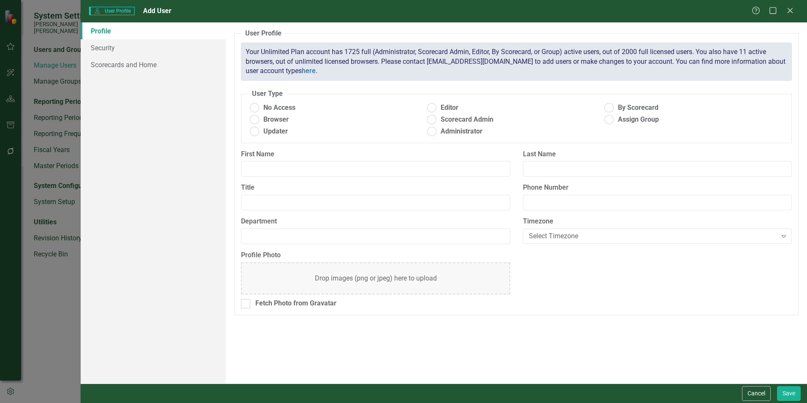
radio input "true"
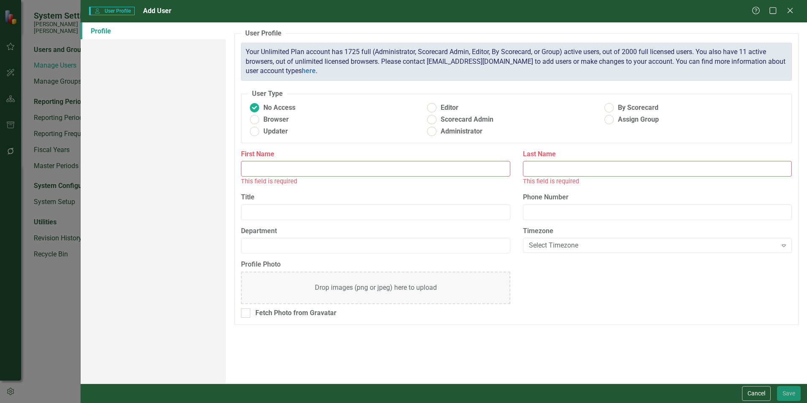
click at [267, 166] on input "First Name" at bounding box center [375, 169] width 269 height 16
type input "[PERSON_NAME]"
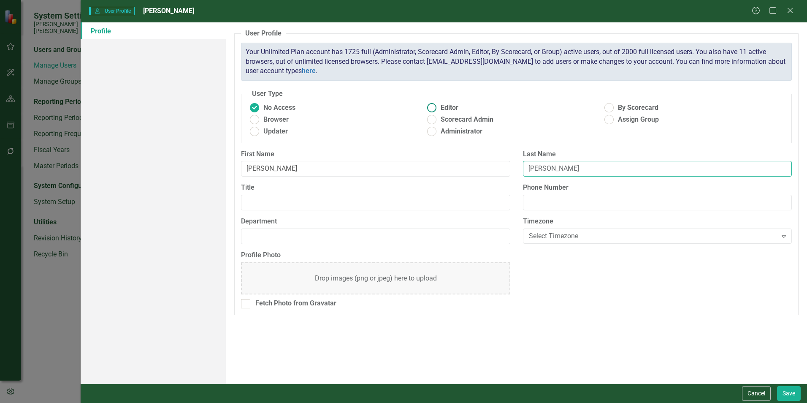
type input "[PERSON_NAME]"
click at [608, 105] on ins at bounding box center [609, 107] width 13 height 13
click at [608, 105] on input "By Scorecard" at bounding box center [609, 107] width 13 height 13
radio input "true"
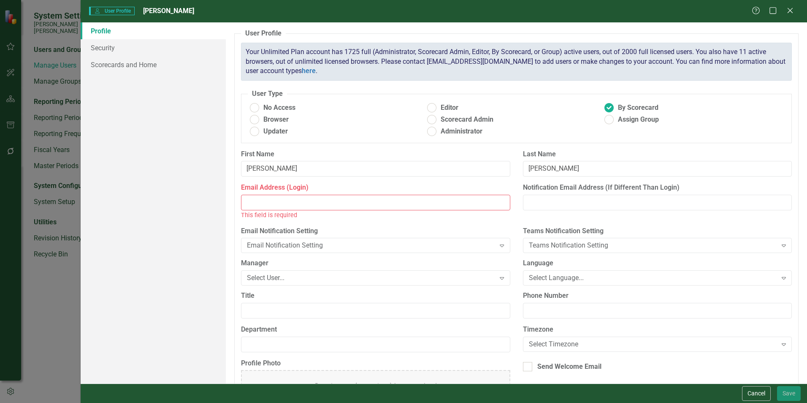
click at [286, 201] on input "Email Address (Login)" at bounding box center [375, 203] width 269 height 16
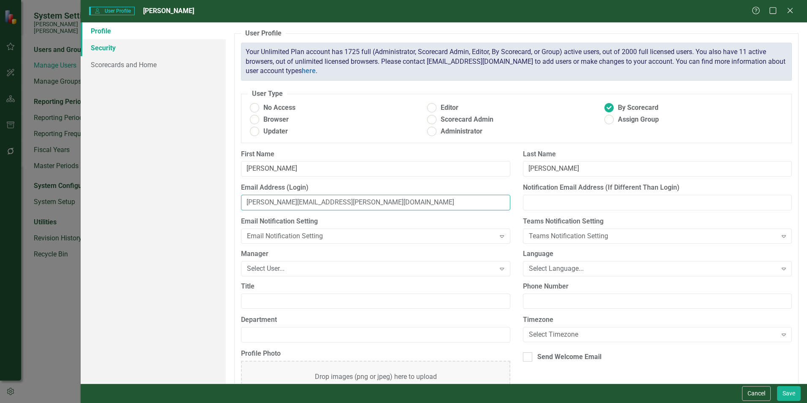
type input "[PERSON_NAME][EMAIL_ADDRESS][PERSON_NAME][DOMAIN_NAME]"
click at [114, 54] on link "Security" at bounding box center [153, 47] width 145 height 17
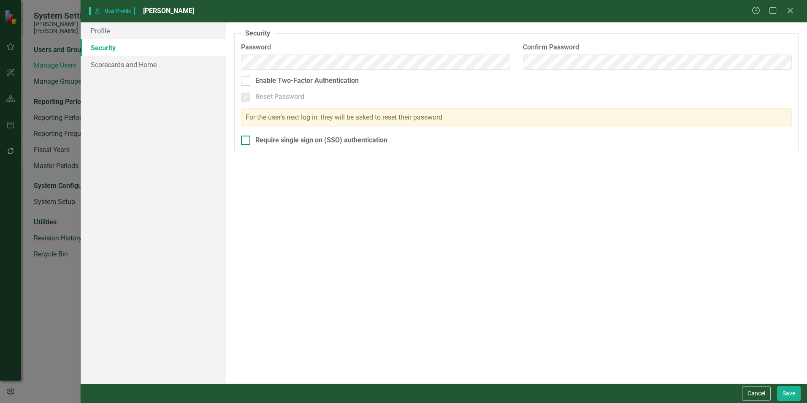
click at [245, 136] on input "Require single sign on (SSO) authentication" at bounding box center [243, 138] width 5 height 5
checkbox input "true"
click at [144, 71] on link "Scorecards and Home" at bounding box center [153, 64] width 145 height 17
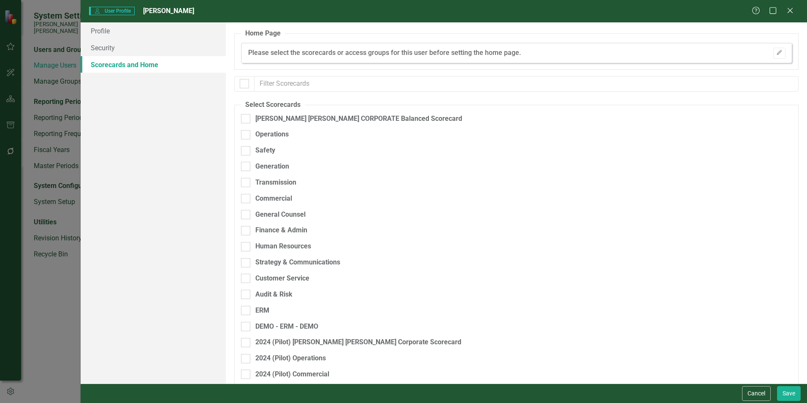
checkbox input "false"
click at [242, 118] on input "[PERSON_NAME] [PERSON_NAME] CORPORATE Balanced Scorecard" at bounding box center [243, 116] width 5 height 5
checkbox input "true"
click at [251, 233] on div "Finance & Admin" at bounding box center [472, 230] width 462 height 10
click at [247, 231] on input "Finance & Admin" at bounding box center [243, 228] width 5 height 5
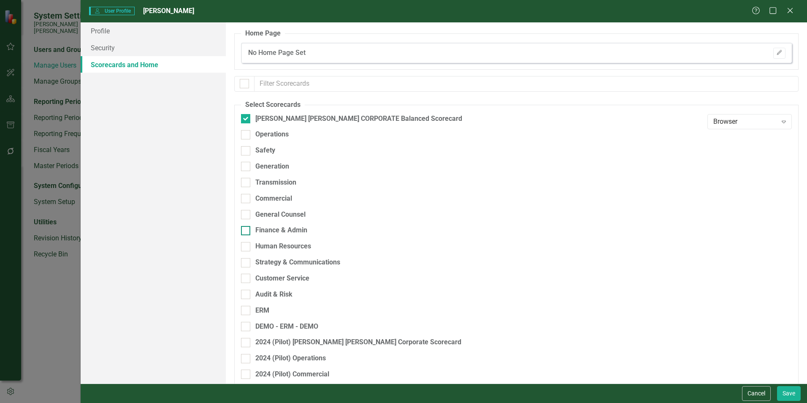
checkbox input "true"
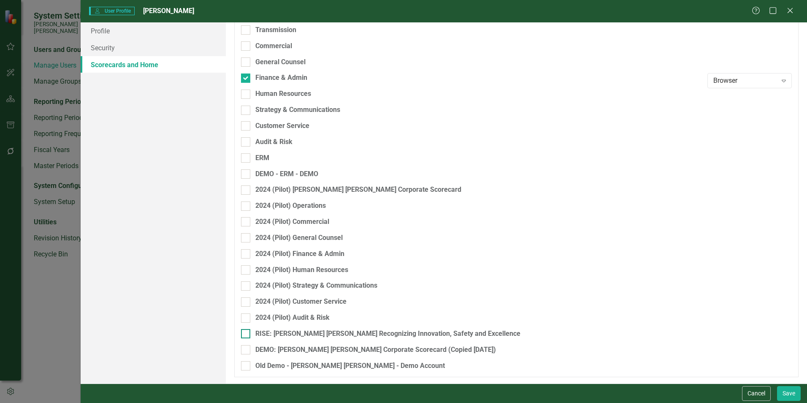
click at [252, 332] on div "RISE: [PERSON_NAME] [PERSON_NAME] Recognizing Innovation, Safety and Excellence" at bounding box center [472, 334] width 462 height 10
click at [247, 332] on input "RISE: [PERSON_NAME] [PERSON_NAME] Recognizing Innovation, Safety and Excellence" at bounding box center [243, 331] width 5 height 5
checkbox input "true"
click at [783, 388] on button "Save" at bounding box center [789, 393] width 24 height 15
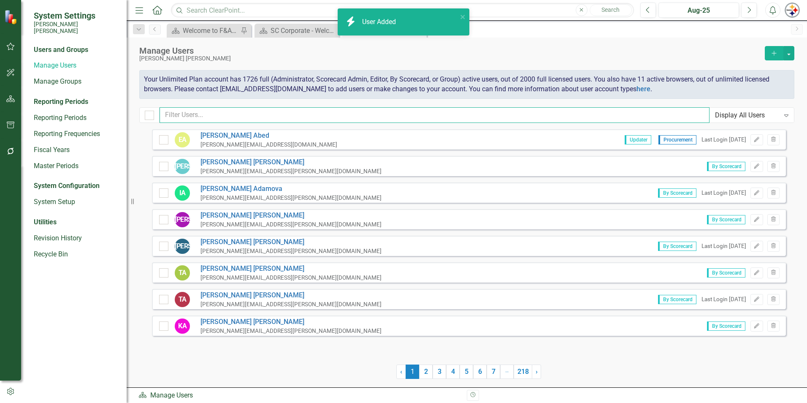
click at [216, 114] on input "text" at bounding box center [435, 115] width 550 height 16
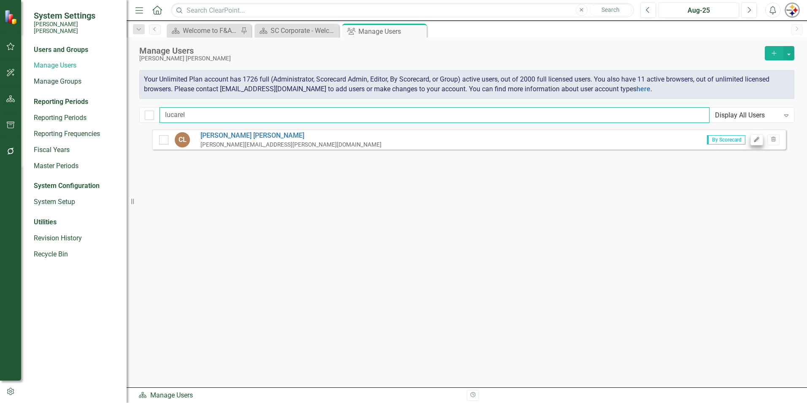
type input "lucarel"
click at [761, 141] on button "Edit" at bounding box center [757, 139] width 12 height 11
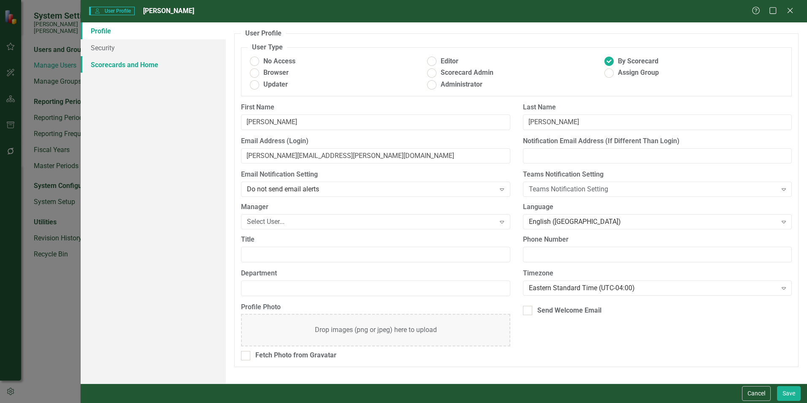
click at [145, 70] on link "Scorecards and Home" at bounding box center [153, 64] width 145 height 17
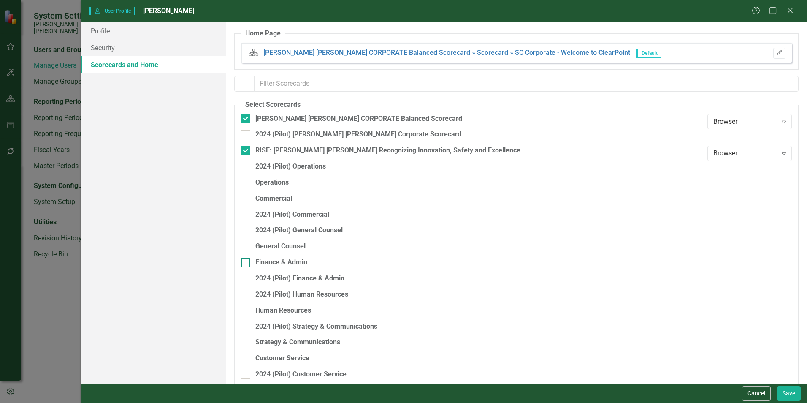
click at [285, 259] on div "Finance & Admin" at bounding box center [281, 263] width 52 height 10
click at [247, 259] on input "Finance & Admin" at bounding box center [243, 260] width 5 height 5
checkbox input "true"
click at [790, 396] on button "Save" at bounding box center [789, 393] width 24 height 15
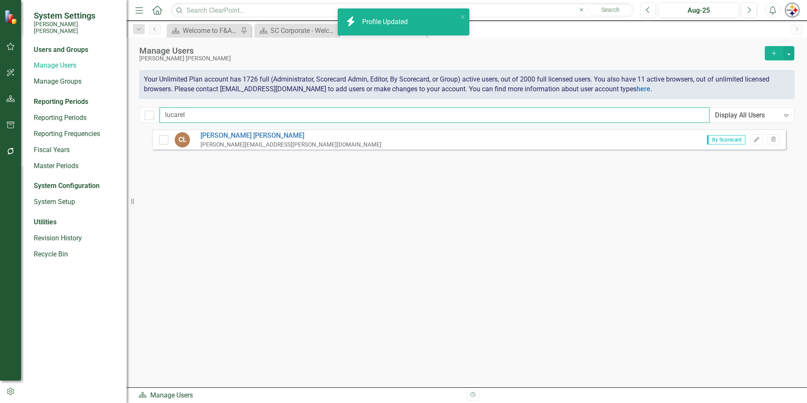
click at [192, 114] on input "lucarel" at bounding box center [435, 115] width 550 height 16
drag, startPoint x: 212, startPoint y: 111, endPoint x: 127, endPoint y: 111, distance: 84.4
click at [129, 111] on div "System Settings [PERSON_NAME] [PERSON_NAME] Users and Groups Manage Users Manag…" at bounding box center [403, 201] width 807 height 403
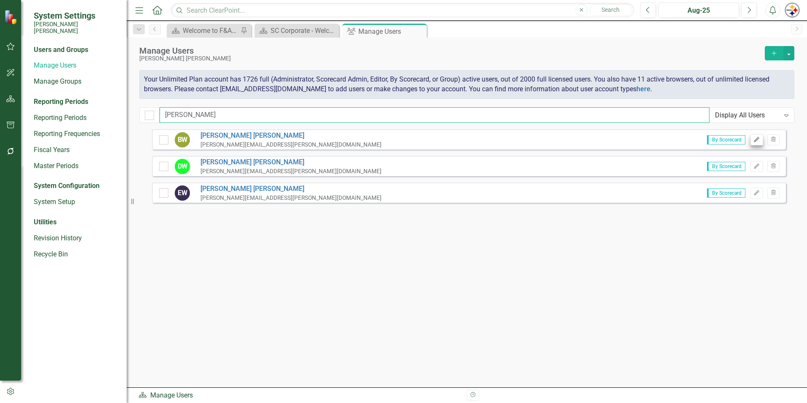
type input "[PERSON_NAME]"
click at [753, 137] on button "Edit" at bounding box center [757, 139] width 12 height 11
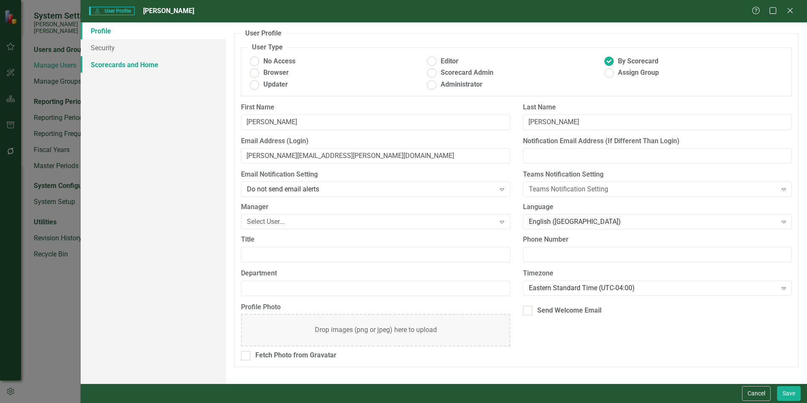
click at [154, 67] on link "Scorecards and Home" at bounding box center [153, 64] width 145 height 17
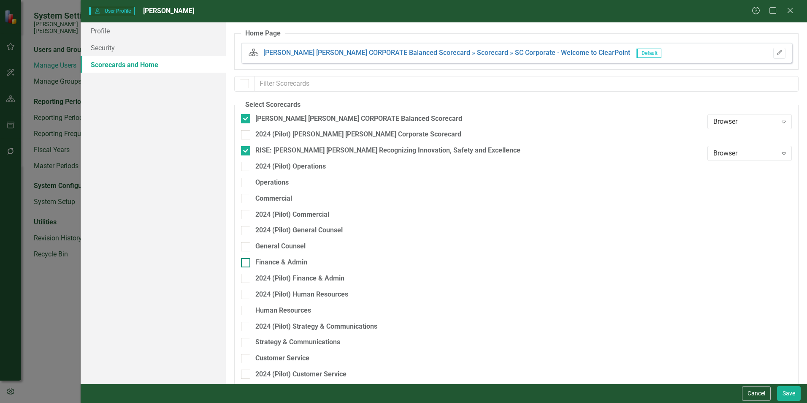
click at [281, 258] on div "Finance & Admin" at bounding box center [281, 263] width 52 height 10
click at [247, 258] on input "Finance & Admin" at bounding box center [243, 260] width 5 height 5
checkbox input "true"
click at [786, 393] on button "Save" at bounding box center [789, 393] width 24 height 15
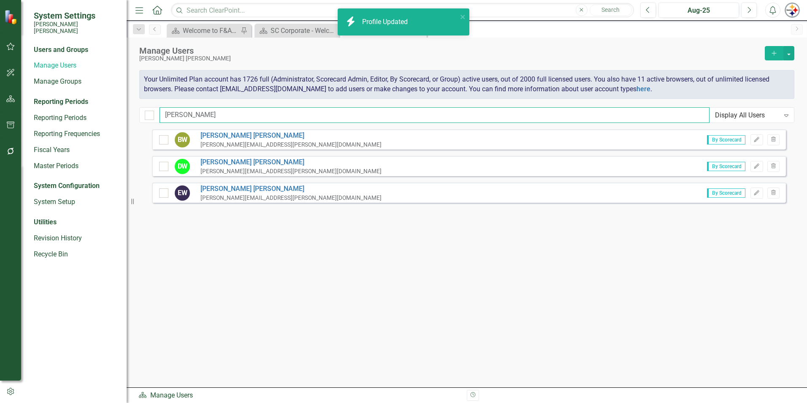
click at [195, 118] on input "[PERSON_NAME]" at bounding box center [435, 115] width 550 height 16
drag, startPoint x: 212, startPoint y: 117, endPoint x: 117, endPoint y: 117, distance: 94.6
click at [122, 117] on div "System Settings [PERSON_NAME] [PERSON_NAME] Users and Groups Manage Users Manag…" at bounding box center [403, 201] width 807 height 403
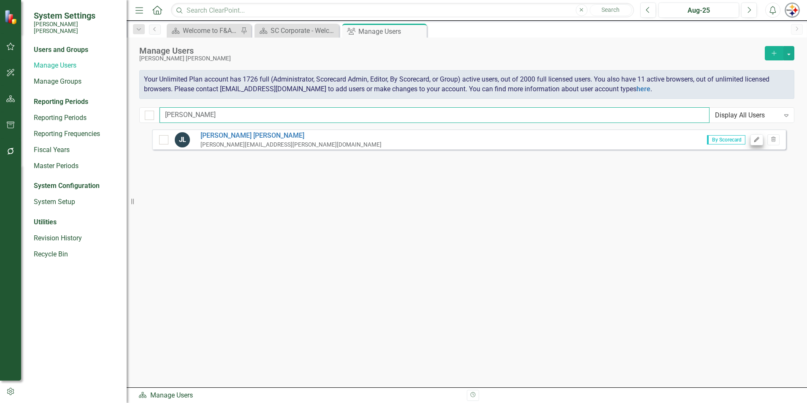
type input "[PERSON_NAME]"
click at [751, 137] on button "Edit" at bounding box center [757, 139] width 12 height 11
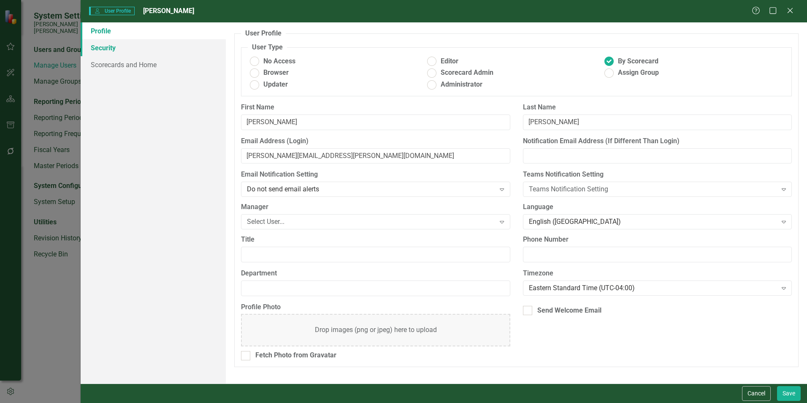
click at [98, 49] on link "Security" at bounding box center [153, 47] width 145 height 17
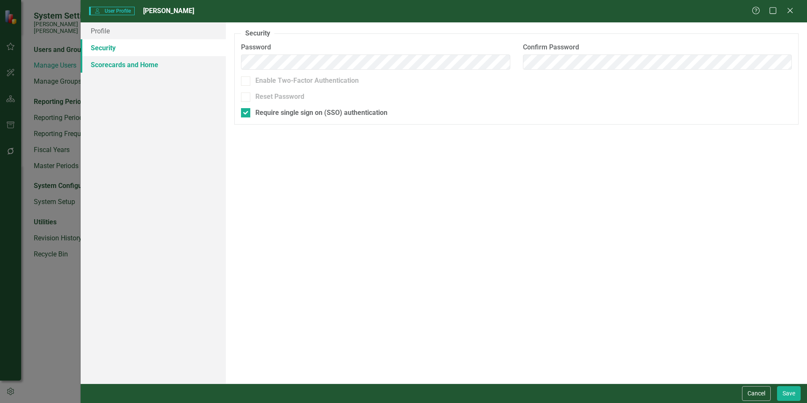
click at [130, 65] on link "Scorecards and Home" at bounding box center [153, 64] width 145 height 17
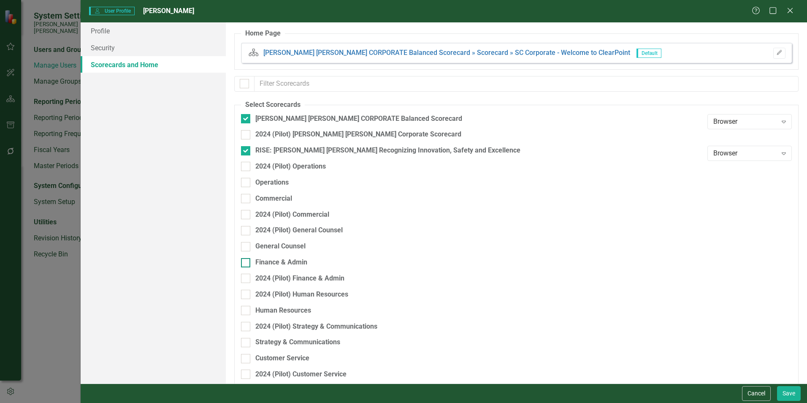
click at [282, 259] on div "Finance & Admin" at bounding box center [281, 263] width 52 height 10
click at [247, 259] on input "Finance & Admin" at bounding box center [243, 260] width 5 height 5
checkbox input "true"
click at [781, 391] on button "Save" at bounding box center [789, 393] width 24 height 15
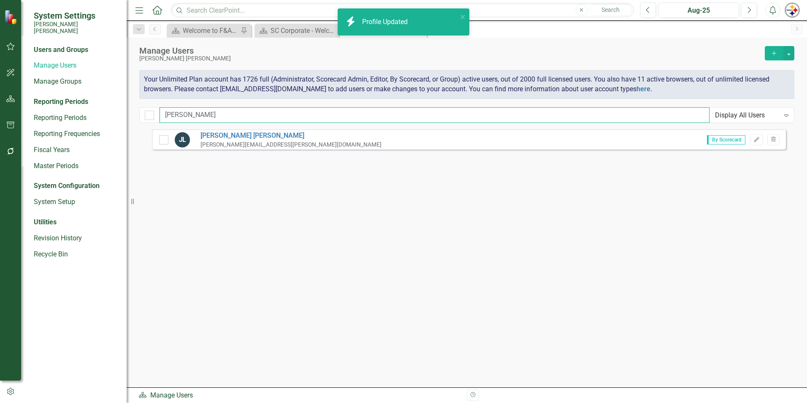
click at [195, 113] on input "[PERSON_NAME]" at bounding box center [435, 115] width 550 height 16
click at [130, 107] on div "System Settings [PERSON_NAME] [PERSON_NAME] Users and Groups Manage Users Manag…" at bounding box center [403, 201] width 807 height 403
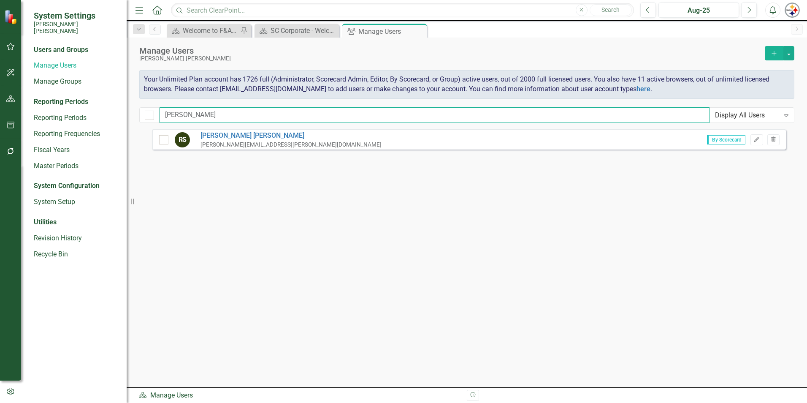
type input "[PERSON_NAME]"
click at [761, 138] on button "Edit" at bounding box center [757, 139] width 12 height 11
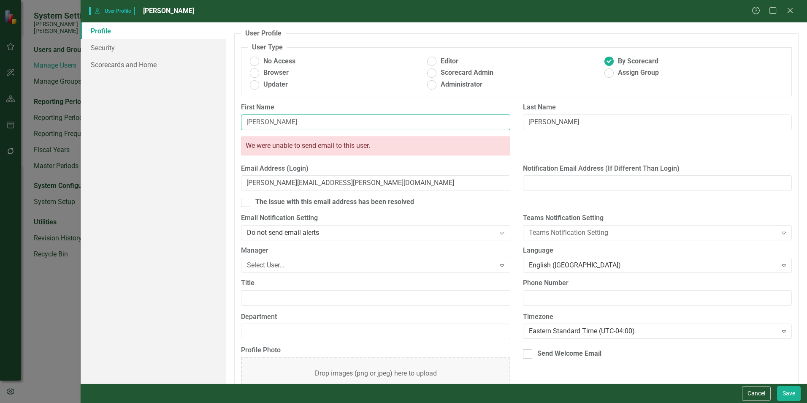
click at [276, 123] on input "[PERSON_NAME]" at bounding box center [375, 122] width 269 height 16
type input "[PERSON_NAME]"
click at [265, 179] on input "[PERSON_NAME][EMAIL_ADDRESS][PERSON_NAME][DOMAIN_NAME]" at bounding box center [375, 183] width 269 height 16
type input "[PERSON_NAME][EMAIL_ADDRESS][PERSON_NAME][DOMAIN_NAME]"
click at [131, 60] on link "Scorecards and Home" at bounding box center [153, 64] width 145 height 17
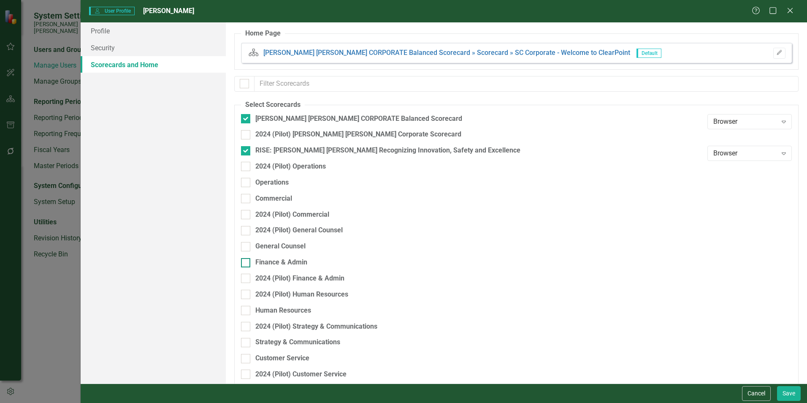
click at [296, 260] on div "Finance & Admin" at bounding box center [281, 263] width 52 height 10
click at [247, 260] on input "Finance & Admin" at bounding box center [243, 260] width 5 height 5
checkbox input "true"
click at [785, 390] on button "Save" at bounding box center [789, 393] width 24 height 15
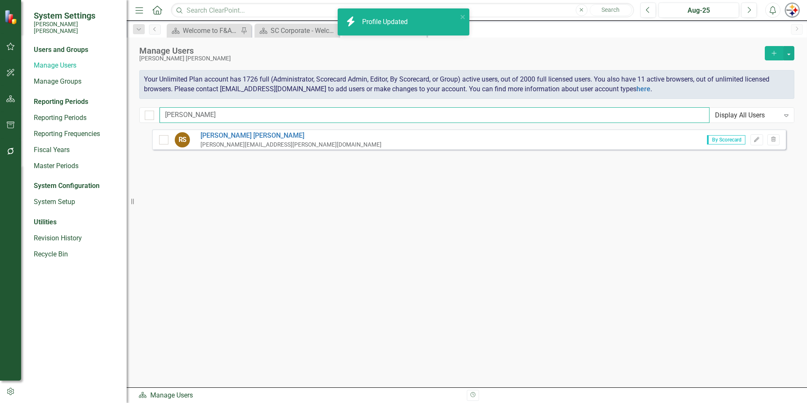
drag, startPoint x: 202, startPoint y: 114, endPoint x: 135, endPoint y: 114, distance: 66.7
click at [135, 114] on div "Manage Users [PERSON_NAME] [PERSON_NAME] Add Your Unlimited Plan account has 17…" at bounding box center [467, 84] width 681 height 92
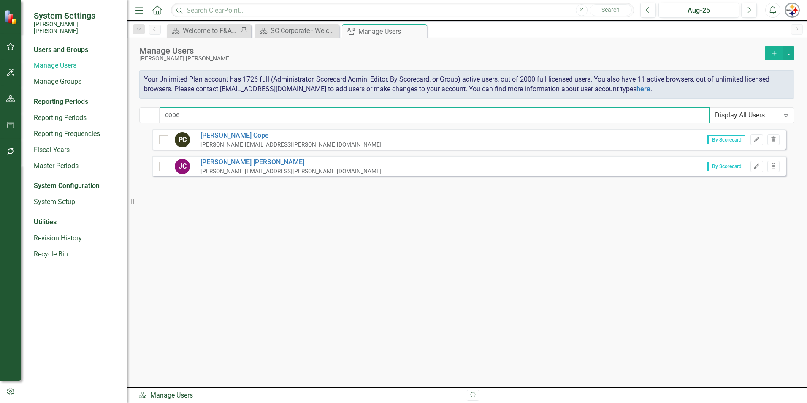
type input "cope"
click at [755, 142] on button "Edit" at bounding box center [757, 139] width 12 height 11
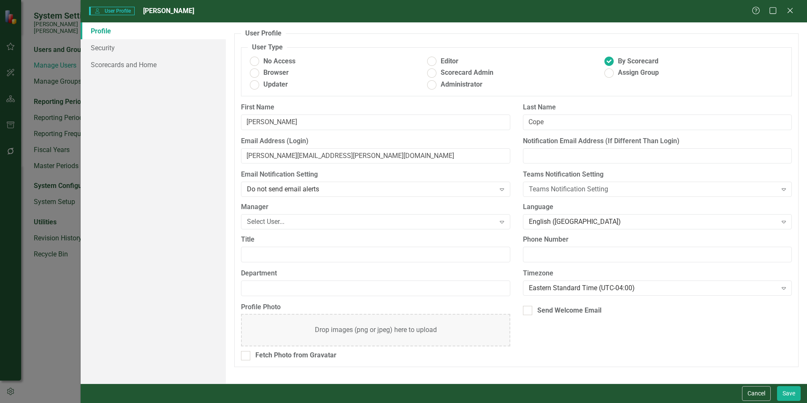
drag, startPoint x: 270, startPoint y: 114, endPoint x: 232, endPoint y: 113, distance: 38.0
click at [233, 113] on div "User Profile ClearPoint has a wealth of options to help you ensure that people …" at bounding box center [516, 202] width 581 height 361
click at [282, 125] on input "[PERSON_NAME]" at bounding box center [375, 122] width 269 height 16
drag, startPoint x: 288, startPoint y: 121, endPoint x: 188, endPoint y: 112, distance: 100.4
click at [188, 112] on div "Profile Security Scorecards and Home User Profile ClearPoint has a wealth of op…" at bounding box center [444, 202] width 727 height 361
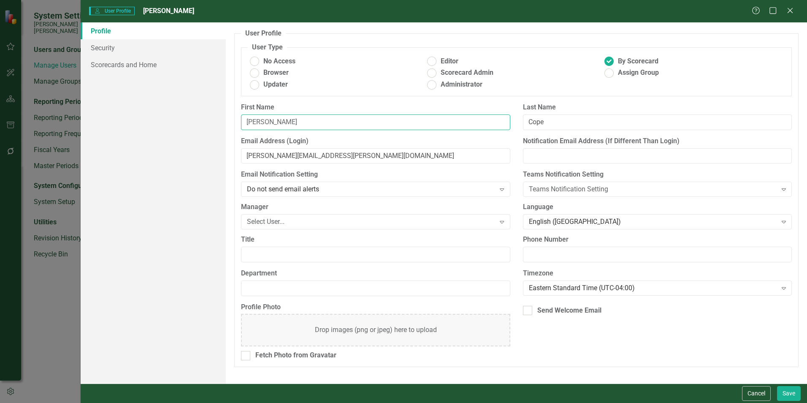
type input "[PERSON_NAME]"
drag, startPoint x: 259, startPoint y: 157, endPoint x: 266, endPoint y: 150, distance: 9.9
click at [259, 157] on input "[PERSON_NAME][EMAIL_ADDRESS][PERSON_NAME][DOMAIN_NAME]" at bounding box center [375, 156] width 269 height 16
type input "[EMAIL_ADDRESS][DOMAIN_NAME]"
click at [138, 68] on link "Scorecards and Home" at bounding box center [153, 64] width 145 height 17
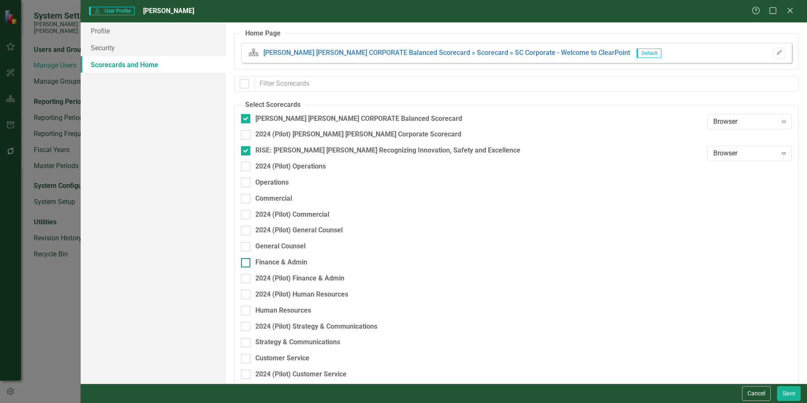
click at [285, 258] on div "Finance & Admin" at bounding box center [281, 263] width 52 height 10
click at [247, 258] on input "Finance & Admin" at bounding box center [243, 260] width 5 height 5
checkbox input "true"
click at [787, 396] on button "Save" at bounding box center [789, 393] width 24 height 15
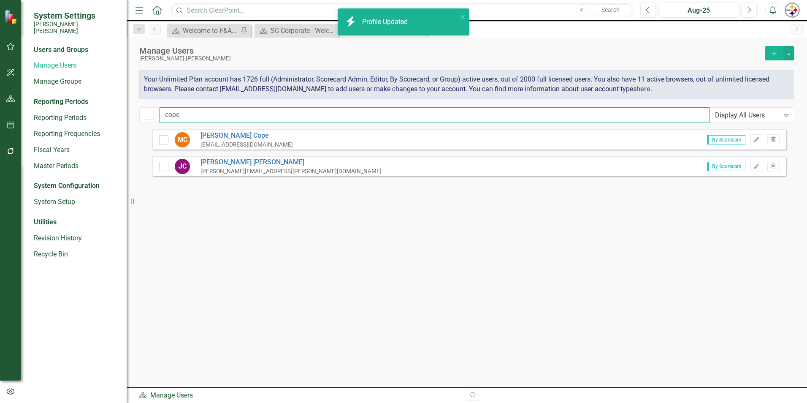
click at [181, 112] on input "cope" at bounding box center [435, 115] width 550 height 16
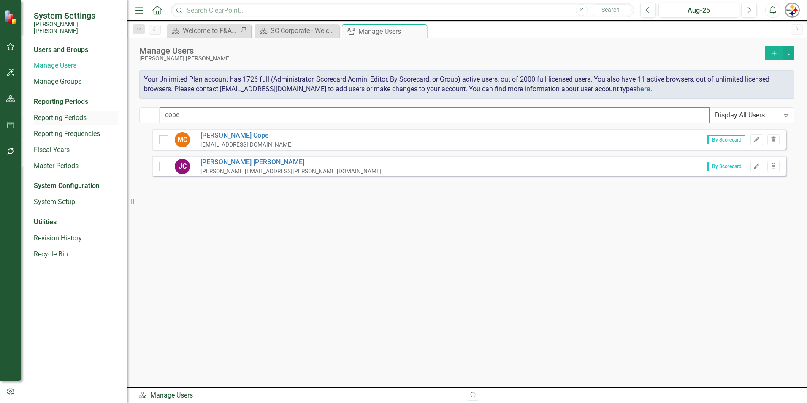
drag, startPoint x: 192, startPoint y: 113, endPoint x: 82, endPoint y: 112, distance: 109.8
click at [84, 112] on div "System Settings [PERSON_NAME] [PERSON_NAME] Users and Groups Manage Users Manag…" at bounding box center [403, 201] width 807 height 403
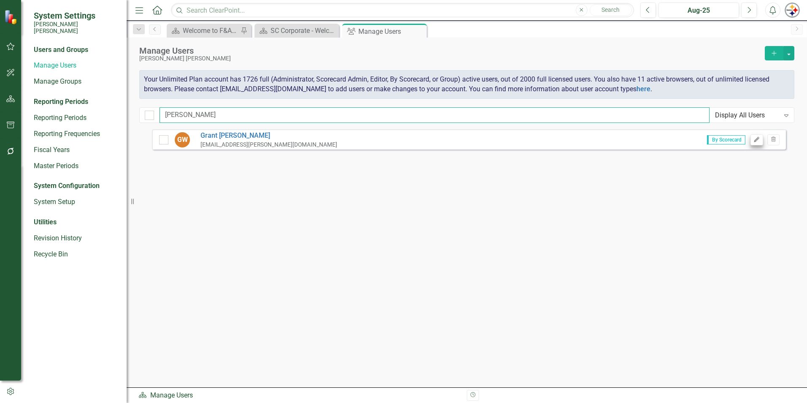
type input "[PERSON_NAME]"
click at [752, 141] on button "Edit" at bounding box center [757, 139] width 12 height 11
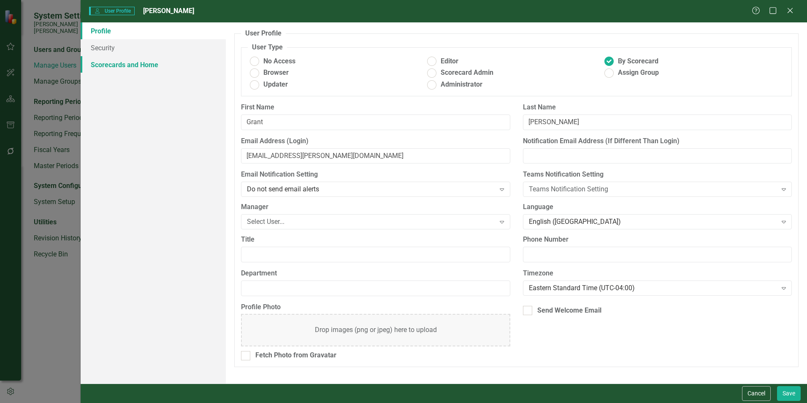
click at [112, 65] on link "Scorecards and Home" at bounding box center [153, 64] width 145 height 17
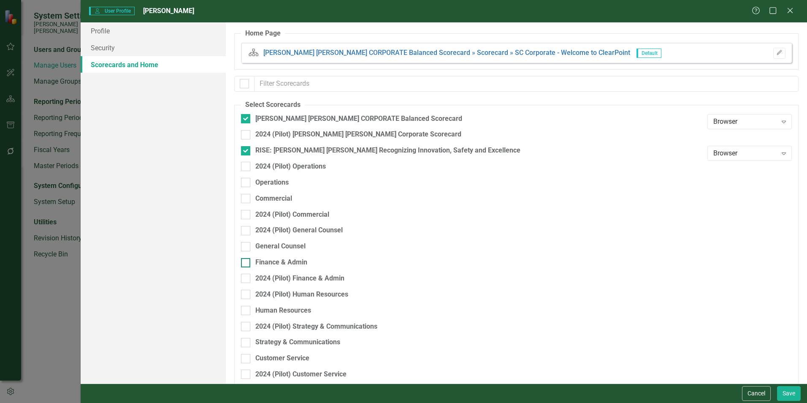
click at [294, 259] on div "Finance & Admin" at bounding box center [281, 263] width 52 height 10
click at [247, 259] on input "Finance & Admin" at bounding box center [243, 260] width 5 height 5
checkbox input "true"
click at [783, 392] on button "Save" at bounding box center [789, 393] width 24 height 15
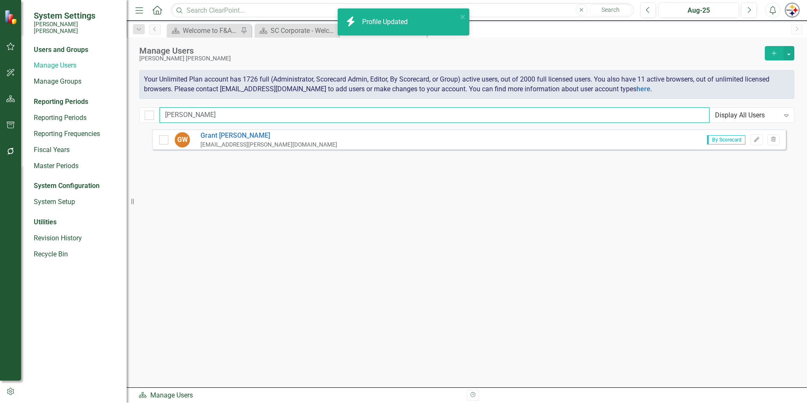
click at [179, 122] on input "[PERSON_NAME]" at bounding box center [435, 115] width 550 height 16
drag, startPoint x: 203, startPoint y: 113, endPoint x: 125, endPoint y: 113, distance: 78.9
click at [125, 113] on div "System Settings [PERSON_NAME] [PERSON_NAME] Users and Groups Manage Users Manag…" at bounding box center [403, 201] width 807 height 403
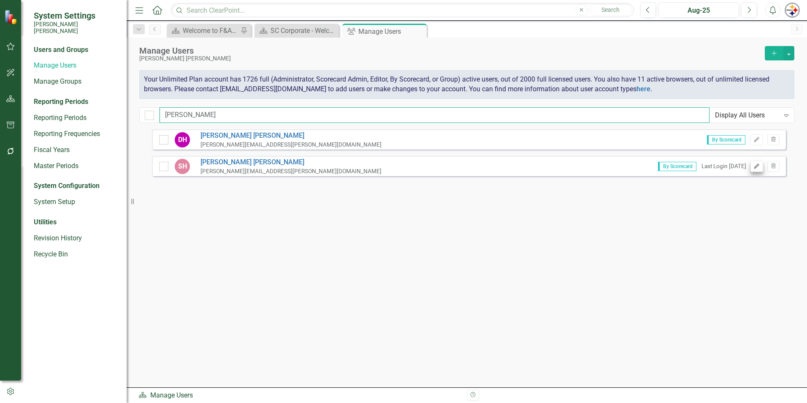
type input "[PERSON_NAME]"
click at [754, 167] on icon "Edit" at bounding box center [757, 166] width 6 height 5
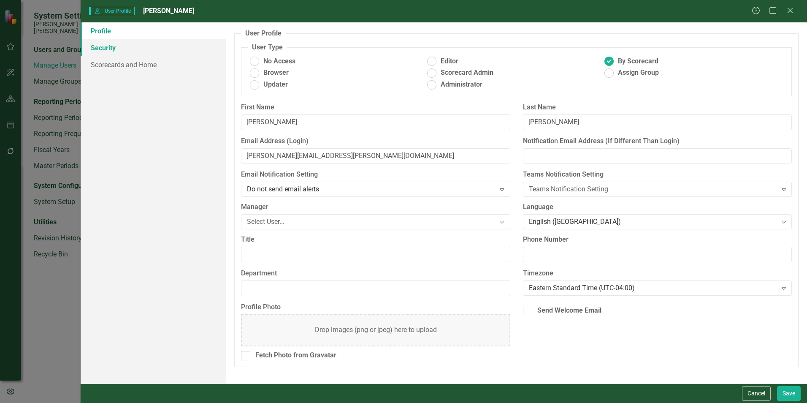
click at [103, 49] on link "Security" at bounding box center [153, 47] width 145 height 17
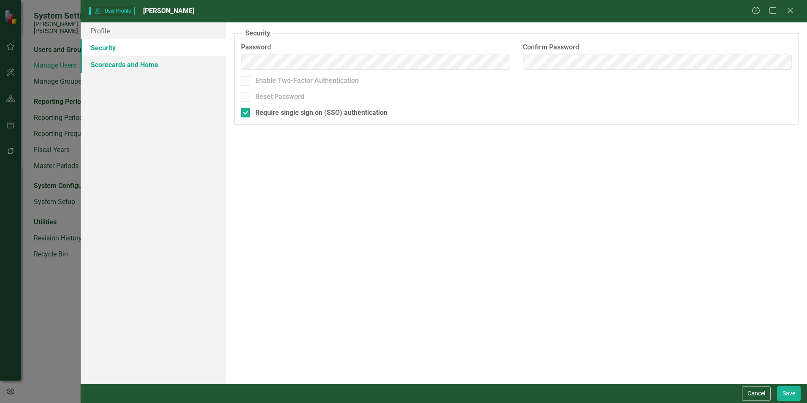
click at [113, 62] on link "Scorecards and Home" at bounding box center [153, 64] width 145 height 17
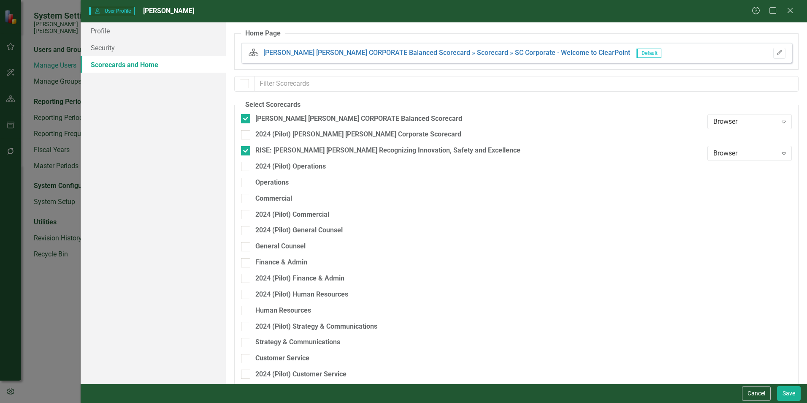
click at [291, 269] on div "Finance & Admin" at bounding box center [472, 266] width 462 height 16
click at [283, 256] on div "General Counsel" at bounding box center [472, 249] width 462 height 16
click at [291, 263] on div "Finance & Admin" at bounding box center [281, 263] width 52 height 10
click at [247, 263] on input "Finance & Admin" at bounding box center [243, 260] width 5 height 5
checkbox input "true"
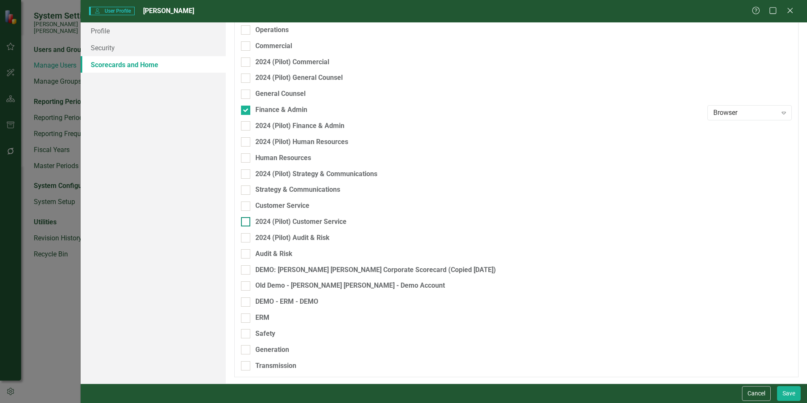
scroll to position [110, 0]
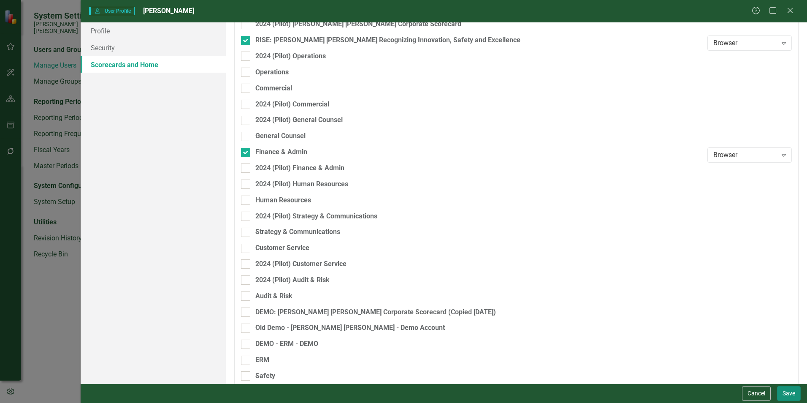
click at [789, 387] on button "Save" at bounding box center [789, 393] width 24 height 15
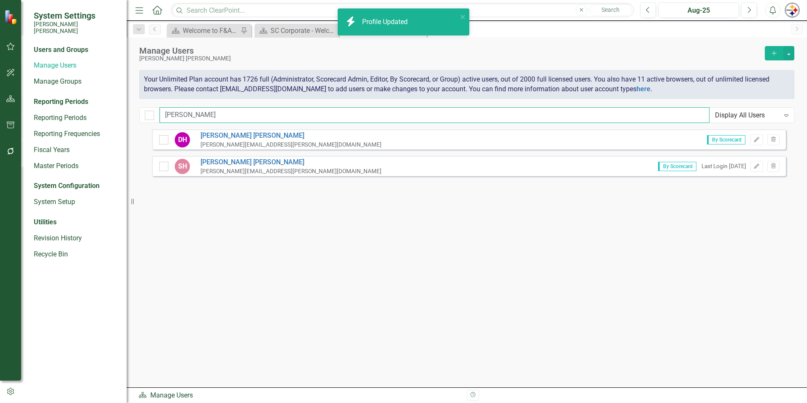
click at [215, 117] on input "[PERSON_NAME]" at bounding box center [435, 115] width 550 height 16
drag, startPoint x: 209, startPoint y: 116, endPoint x: 108, endPoint y: 116, distance: 101.3
click at [108, 116] on div "System Settings [PERSON_NAME] [PERSON_NAME] Users and Groups Manage Users Manag…" at bounding box center [403, 201] width 807 height 403
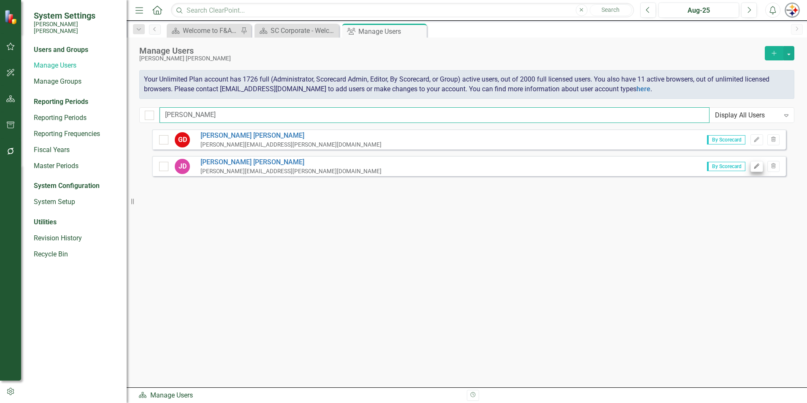
type input "[PERSON_NAME]"
click at [757, 165] on icon "Edit" at bounding box center [757, 166] width 6 height 5
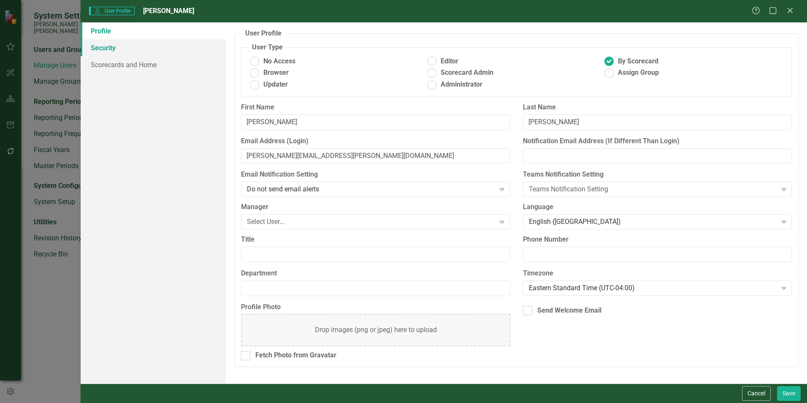
click at [115, 52] on link "Security" at bounding box center [153, 47] width 145 height 17
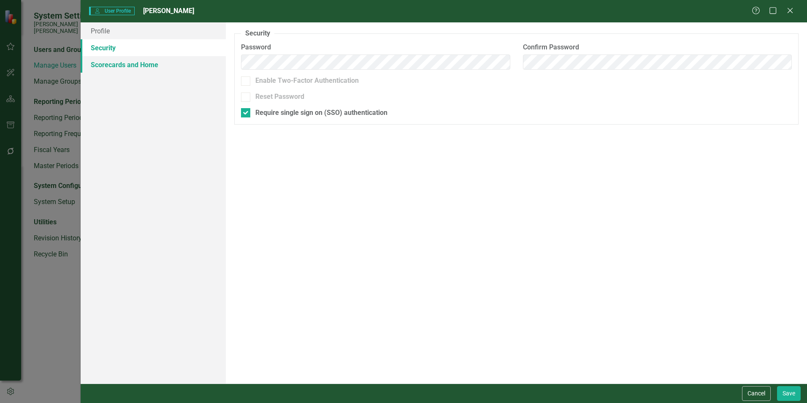
click at [123, 65] on link "Scorecards and Home" at bounding box center [153, 64] width 145 height 17
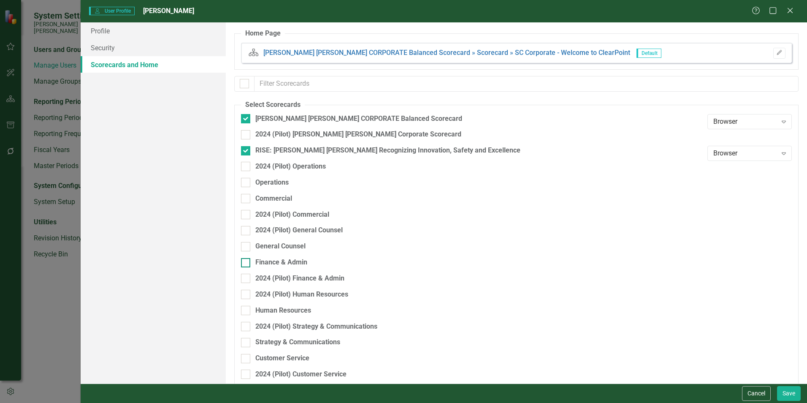
click at [291, 262] on div "Finance & Admin" at bounding box center [281, 263] width 52 height 10
click at [247, 262] on input "Finance & Admin" at bounding box center [243, 260] width 5 height 5
checkbox input "true"
click at [788, 392] on button "Save" at bounding box center [789, 393] width 24 height 15
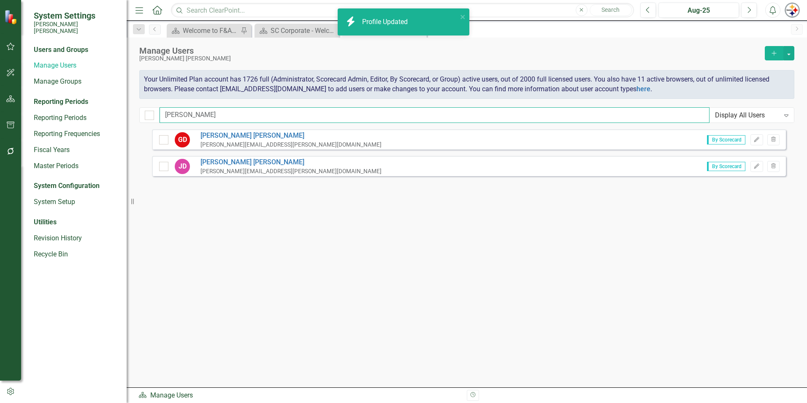
click at [195, 110] on input "[PERSON_NAME]" at bounding box center [435, 115] width 550 height 16
click at [157, 114] on div "[PERSON_NAME] Display All Users Expand" at bounding box center [466, 115] width 655 height 16
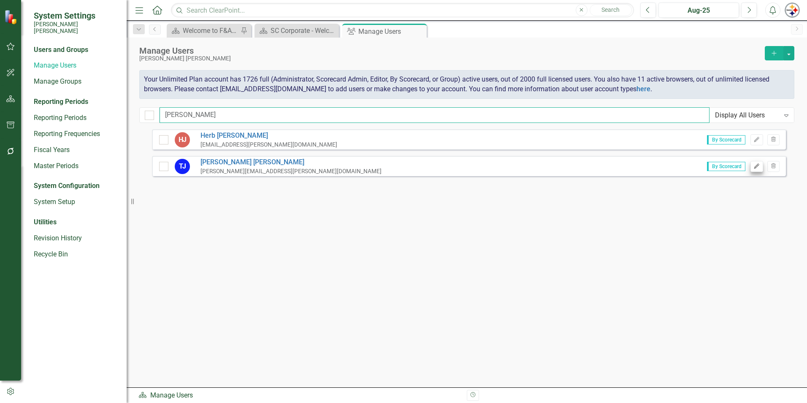
type input "[PERSON_NAME]"
click at [755, 167] on icon "Edit" at bounding box center [757, 166] width 6 height 5
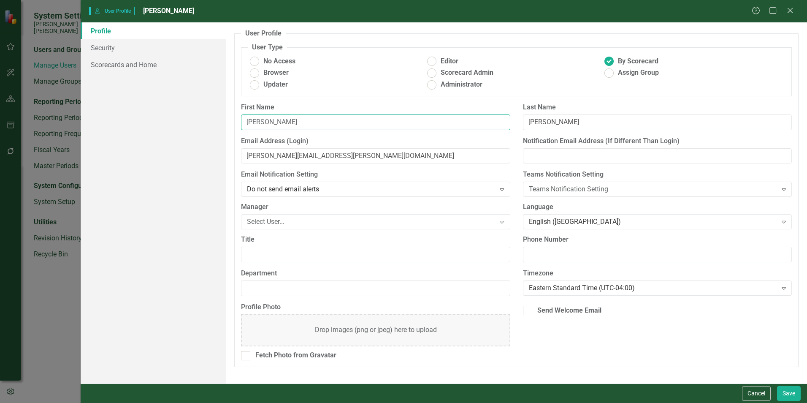
drag, startPoint x: 276, startPoint y: 122, endPoint x: 217, endPoint y: 113, distance: 59.8
click at [213, 118] on div "Profile Security Scorecards and Home User Profile ClearPoint has a wealth of op…" at bounding box center [444, 202] width 727 height 361
type input "[PERSON_NAME]"
click at [263, 156] on input "[PERSON_NAME][EMAIL_ADDRESS][PERSON_NAME][DOMAIN_NAME]" at bounding box center [375, 156] width 269 height 16
type input "[PERSON_NAME][EMAIL_ADDRESS][PERSON_NAME][DOMAIN_NAME]"
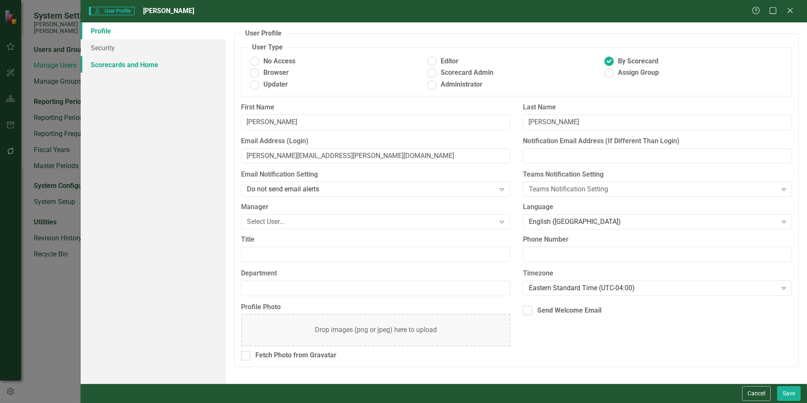
click at [150, 65] on link "Scorecards and Home" at bounding box center [153, 64] width 145 height 17
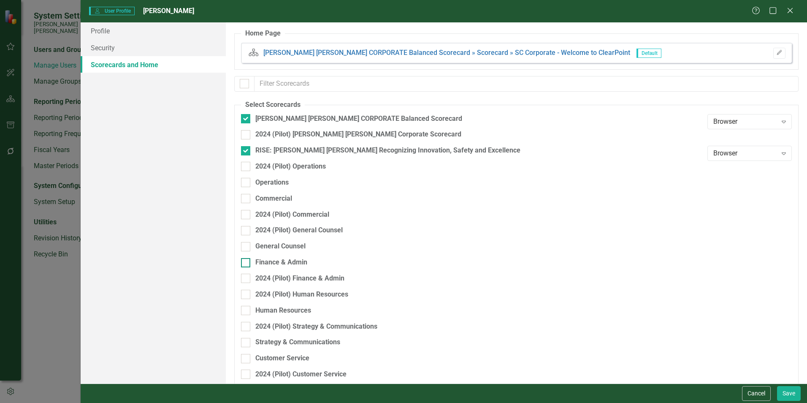
click at [283, 259] on div "Finance & Admin" at bounding box center [281, 263] width 52 height 10
click at [247, 259] on input "Finance & Admin" at bounding box center [243, 260] width 5 height 5
checkbox input "true"
click at [786, 397] on button "Save" at bounding box center [789, 393] width 24 height 15
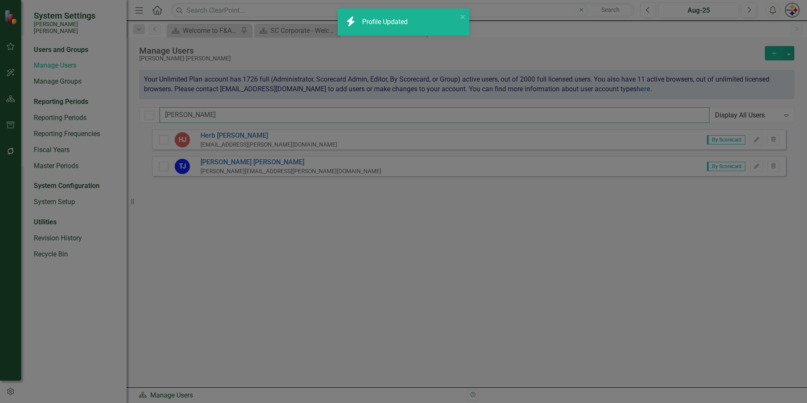
click at [191, 118] on input "[PERSON_NAME]" at bounding box center [435, 115] width 550 height 16
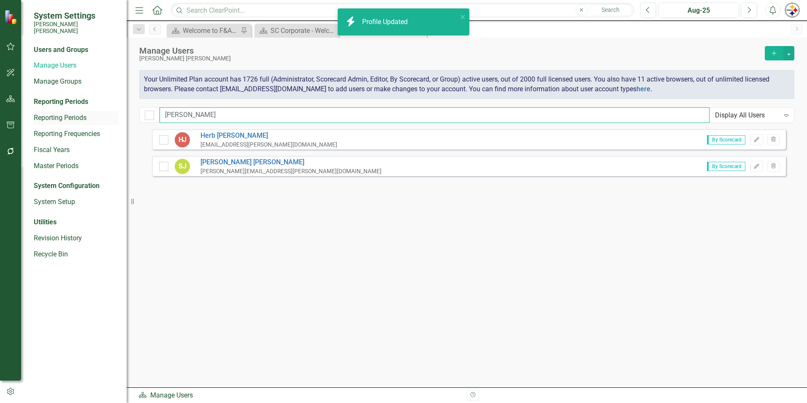
click at [106, 113] on div "System Settings [PERSON_NAME] [PERSON_NAME] Users and Groups Manage Users Manag…" at bounding box center [403, 201] width 807 height 403
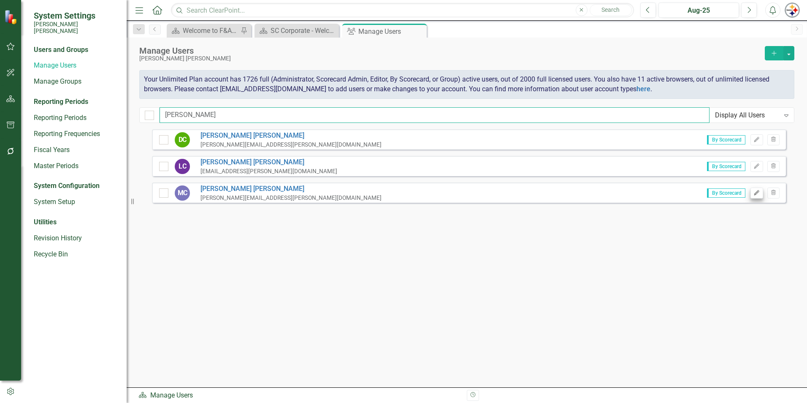
type input "[PERSON_NAME]"
click at [762, 194] on button "Edit" at bounding box center [757, 192] width 12 height 11
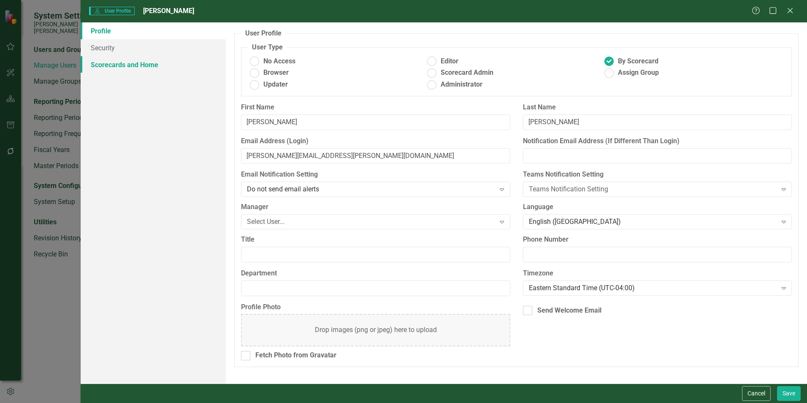
click at [116, 65] on link "Scorecards and Home" at bounding box center [153, 64] width 145 height 17
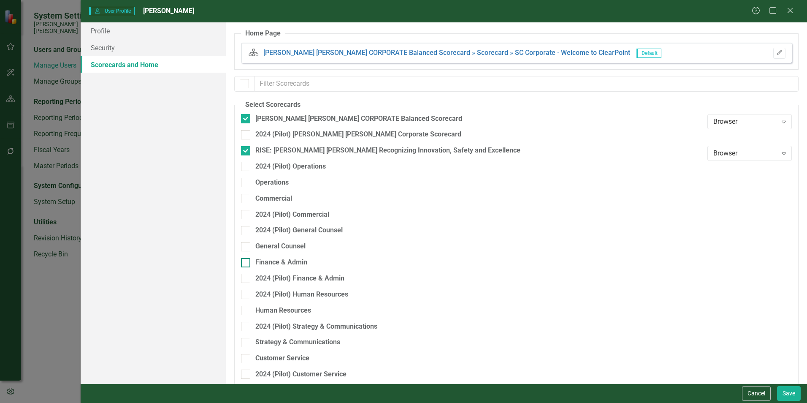
click at [290, 258] on div "Finance & Admin" at bounding box center [281, 263] width 52 height 10
click at [247, 258] on input "Finance & Admin" at bounding box center [243, 260] width 5 height 5
checkbox input "true"
click at [786, 393] on button "Save" at bounding box center [789, 393] width 24 height 15
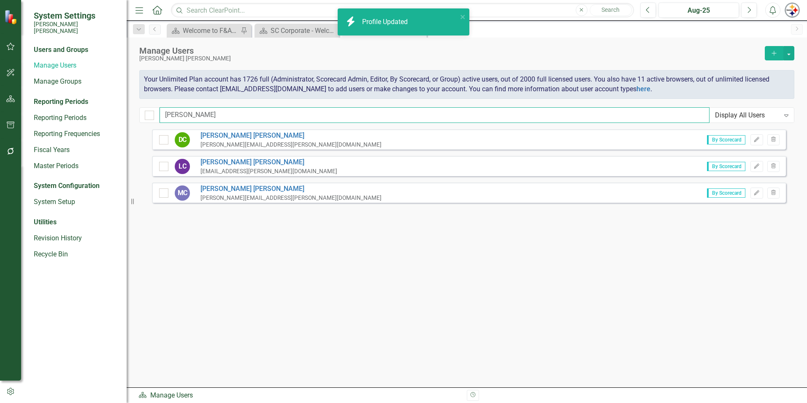
drag, startPoint x: 226, startPoint y: 117, endPoint x: 136, endPoint y: 111, distance: 90.5
click at [136, 111] on div "Manage Users [PERSON_NAME] [PERSON_NAME] Add Your Unlimited Plan account has 17…" at bounding box center [467, 84] width 681 height 92
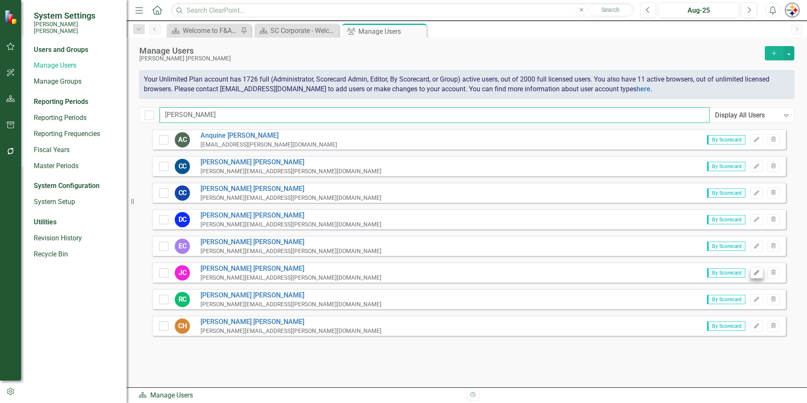
type input "[PERSON_NAME]"
click at [757, 274] on icon "Edit" at bounding box center [757, 272] width 6 height 5
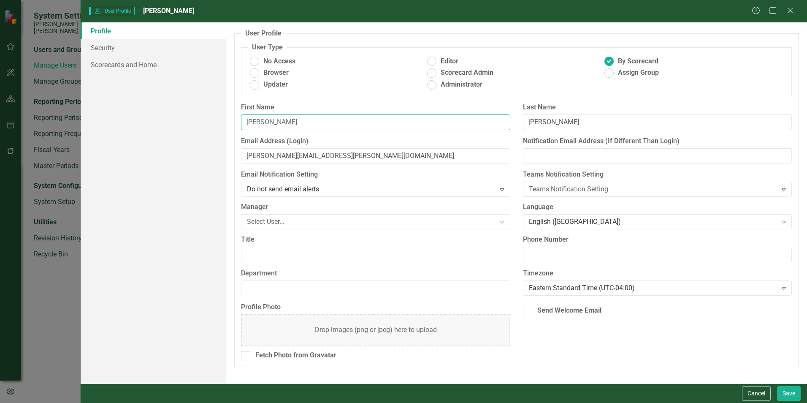
click at [297, 122] on input "[PERSON_NAME]" at bounding box center [375, 122] width 269 height 16
type input "[PERSON_NAME]"
click at [266, 157] on input "[PERSON_NAME][EMAIL_ADDRESS][PERSON_NAME][DOMAIN_NAME]" at bounding box center [375, 156] width 269 height 16
type input "[PERSON_NAME][EMAIL_ADDRESS][PERSON_NAME][DOMAIN_NAME]"
click at [137, 65] on link "Scorecards and Home" at bounding box center [153, 64] width 145 height 17
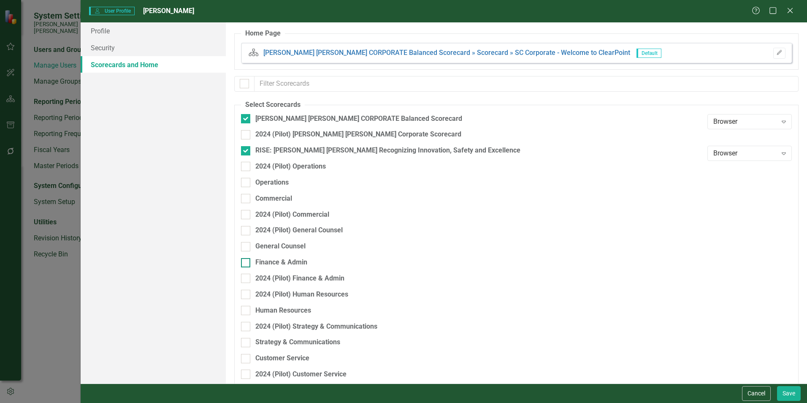
click at [285, 263] on div "Finance & Admin" at bounding box center [281, 263] width 52 height 10
click at [247, 263] on input "Finance & Admin" at bounding box center [243, 260] width 5 height 5
checkbox input "true"
click at [784, 393] on button "Save" at bounding box center [789, 393] width 24 height 15
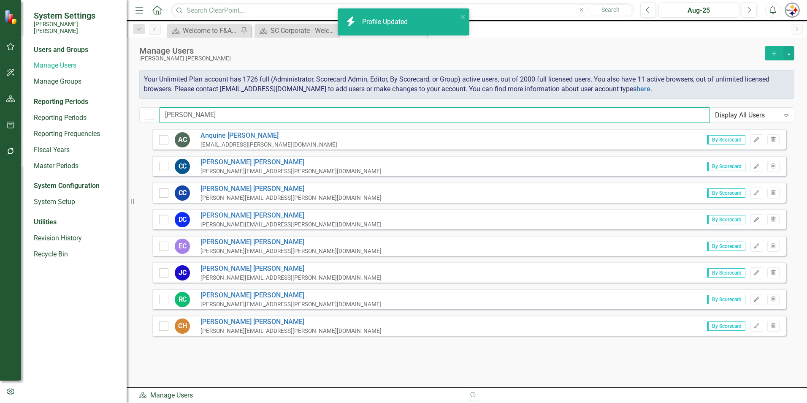
click at [182, 118] on input "[PERSON_NAME]" at bounding box center [435, 115] width 550 height 16
drag, startPoint x: 198, startPoint y: 114, endPoint x: 141, endPoint y: 110, distance: 57.5
click at [141, 110] on div "[PERSON_NAME] Display All Users Expand" at bounding box center [466, 115] width 655 height 16
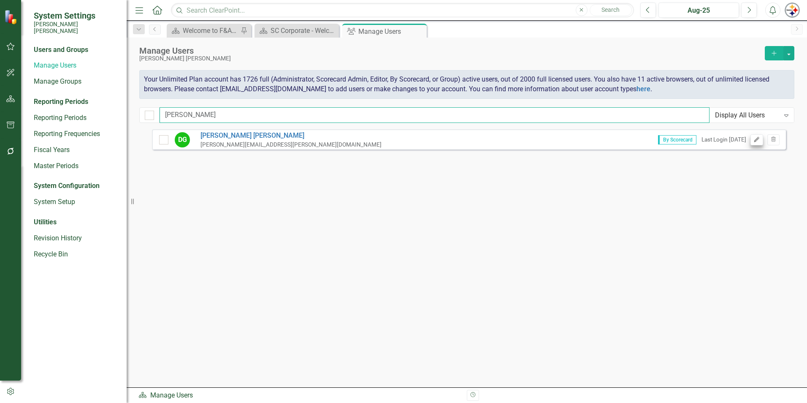
type input "[PERSON_NAME]"
click at [756, 136] on button "Edit" at bounding box center [757, 139] width 12 height 11
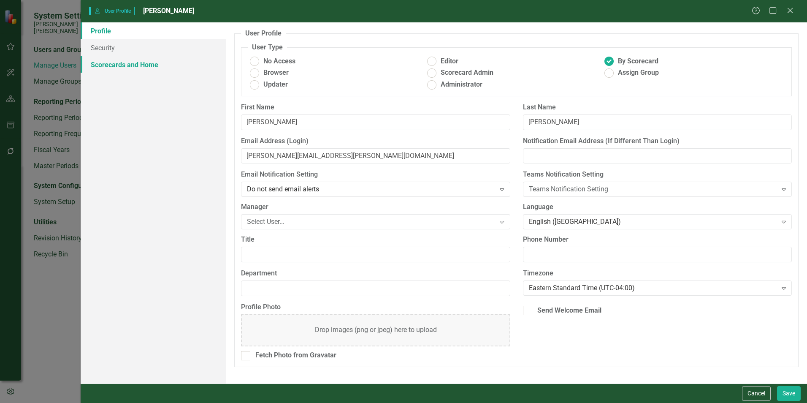
click at [138, 64] on link "Scorecards and Home" at bounding box center [153, 64] width 145 height 17
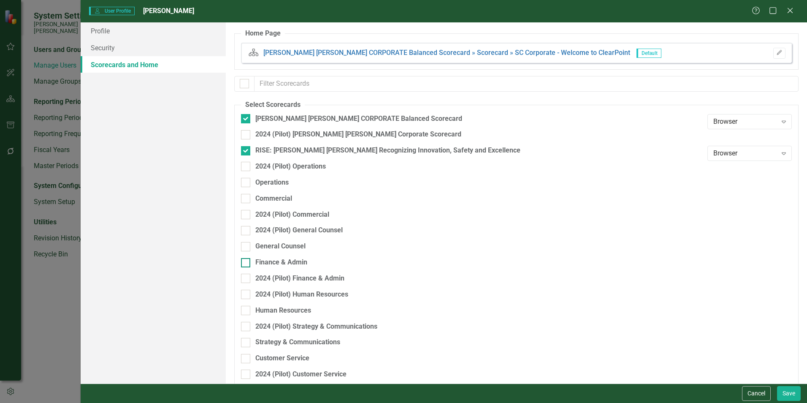
click at [269, 267] on div "Finance & Admin" at bounding box center [472, 266] width 462 height 16
click at [269, 264] on div "Finance & Admin" at bounding box center [281, 263] width 52 height 10
click at [247, 263] on input "Finance & Admin" at bounding box center [243, 260] width 5 height 5
checkbox input "true"
click at [790, 396] on button "Save" at bounding box center [789, 393] width 24 height 15
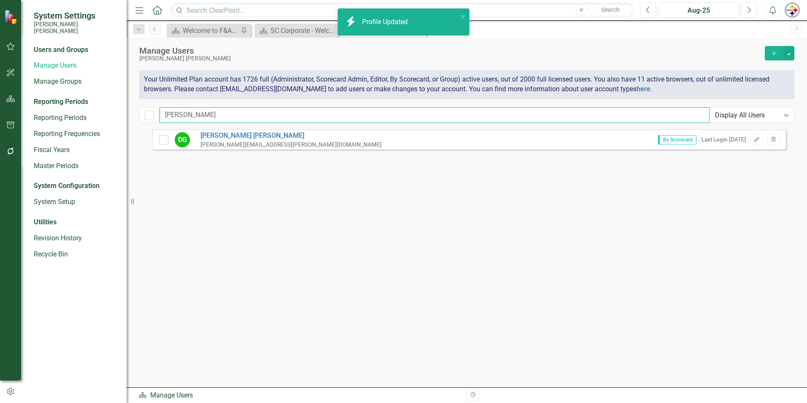
click at [198, 122] on input "[PERSON_NAME]" at bounding box center [435, 115] width 550 height 16
drag, startPoint x: 178, startPoint y: 112, endPoint x: 109, endPoint y: 109, distance: 68.5
click at [112, 111] on div "System Settings [PERSON_NAME] [PERSON_NAME] Users and Groups Manage Users Manag…" at bounding box center [403, 201] width 807 height 403
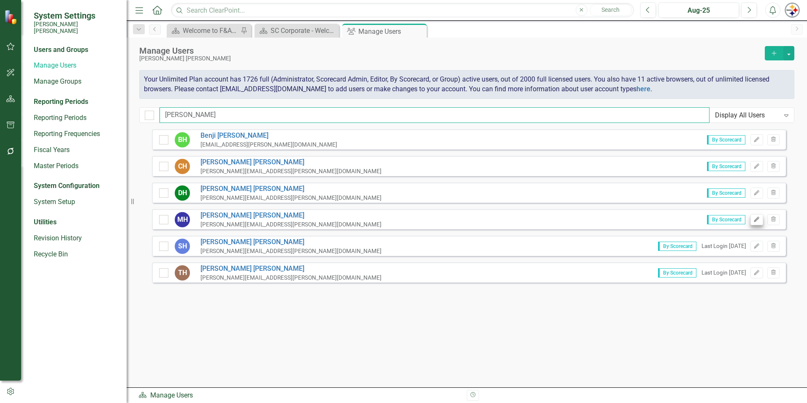
type input "[PERSON_NAME]"
click at [756, 220] on icon "Edit" at bounding box center [757, 219] width 6 height 5
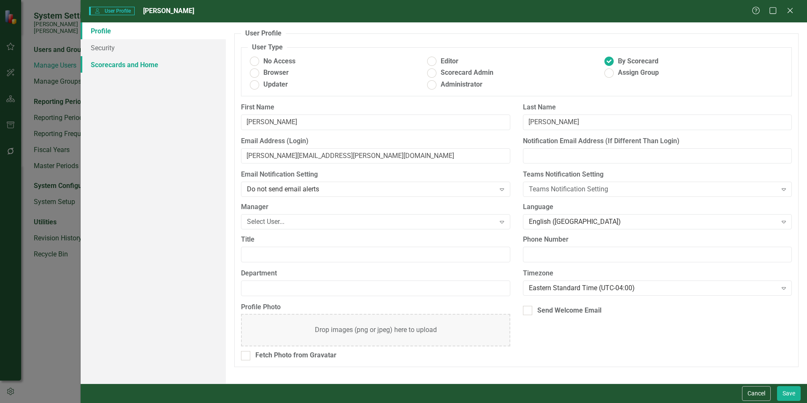
click at [113, 63] on link "Scorecards and Home" at bounding box center [153, 64] width 145 height 17
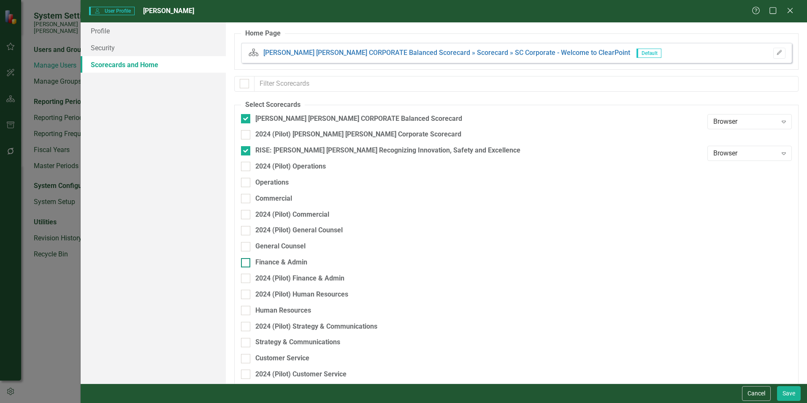
click at [281, 263] on div "Finance & Admin" at bounding box center [281, 263] width 52 height 10
click at [247, 263] on input "Finance & Admin" at bounding box center [243, 260] width 5 height 5
checkbox input "true"
click at [789, 394] on button "Save" at bounding box center [789, 393] width 24 height 15
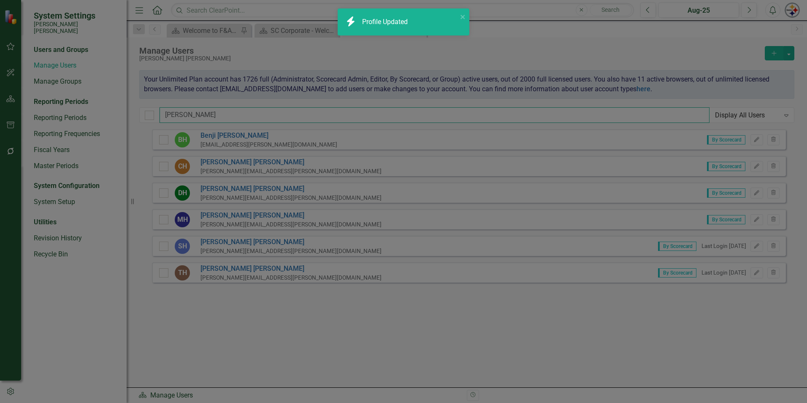
click at [208, 114] on input "[PERSON_NAME]" at bounding box center [435, 115] width 550 height 16
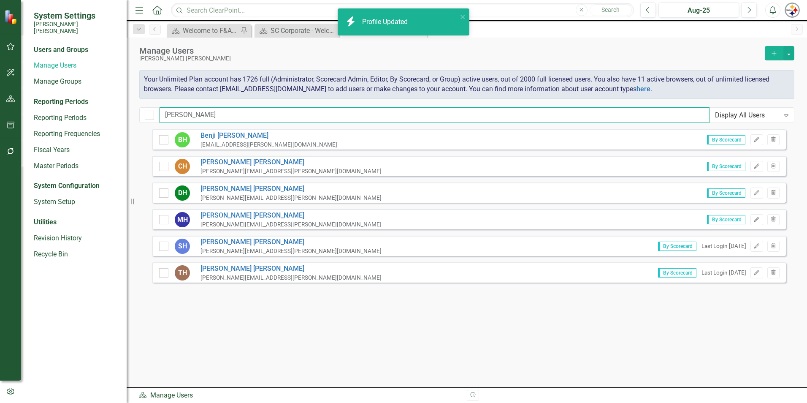
drag, startPoint x: 217, startPoint y: 114, endPoint x: 129, endPoint y: 114, distance: 88.2
click at [129, 114] on div "System Settings [PERSON_NAME] [PERSON_NAME] Users and Groups Manage Users Manag…" at bounding box center [403, 201] width 807 height 403
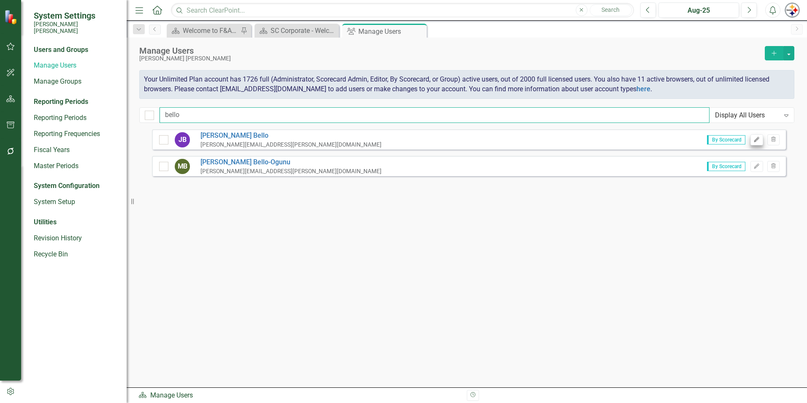
type input "bello"
click at [757, 141] on icon "Edit" at bounding box center [757, 139] width 6 height 5
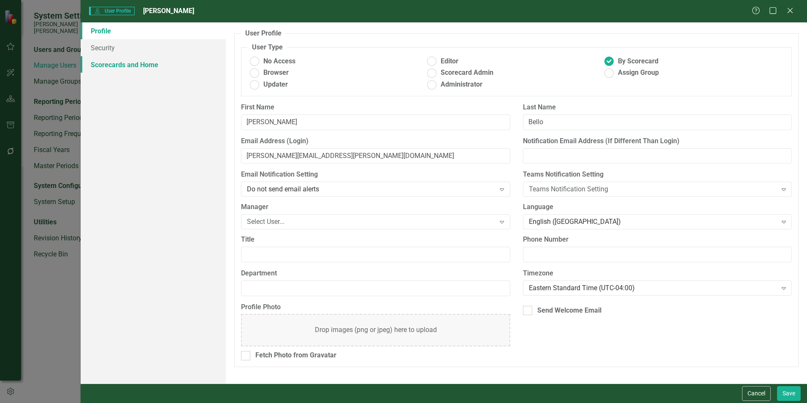
click at [136, 65] on link "Scorecards and Home" at bounding box center [153, 64] width 145 height 17
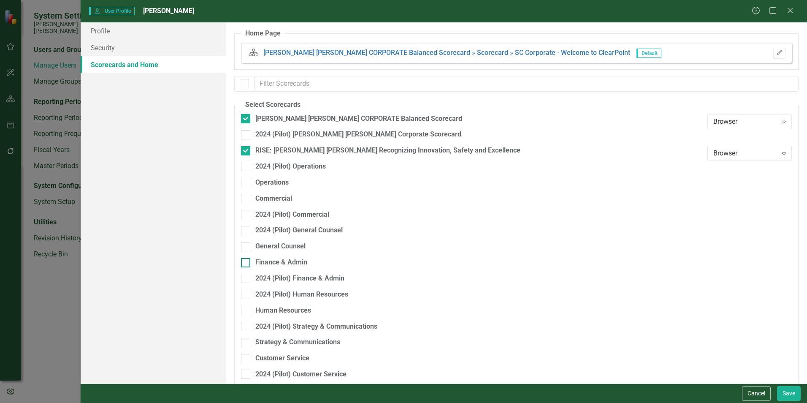
click at [282, 262] on div "Finance & Admin" at bounding box center [281, 263] width 52 height 10
click at [247, 262] on input "Finance & Admin" at bounding box center [243, 260] width 5 height 5
checkbox input "true"
click at [784, 393] on button "Save" at bounding box center [789, 393] width 24 height 15
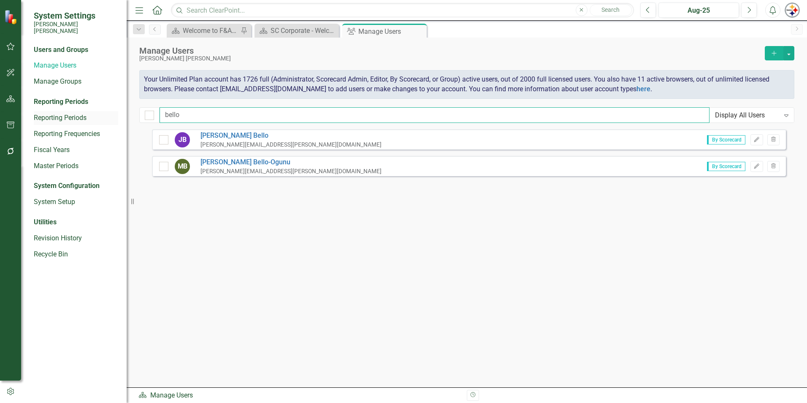
drag, startPoint x: 197, startPoint y: 115, endPoint x: 95, endPoint y: 115, distance: 102.6
click at [97, 115] on div "System Settings [PERSON_NAME] [PERSON_NAME] Users and Groups Manage Users Manag…" at bounding box center [403, 201] width 807 height 403
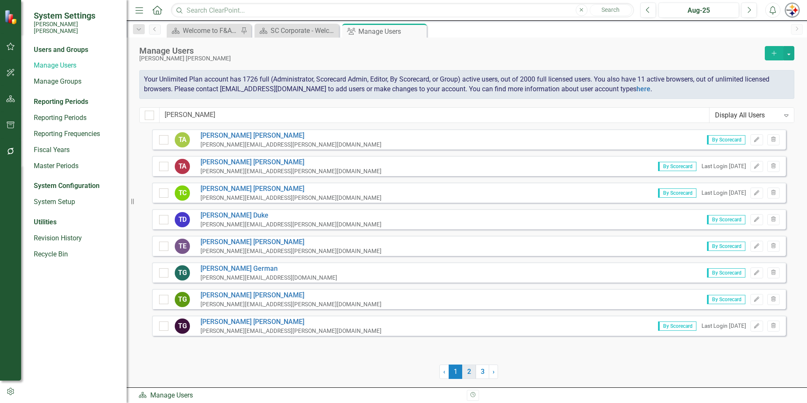
click at [468, 369] on link "2" at bounding box center [469, 371] width 14 height 14
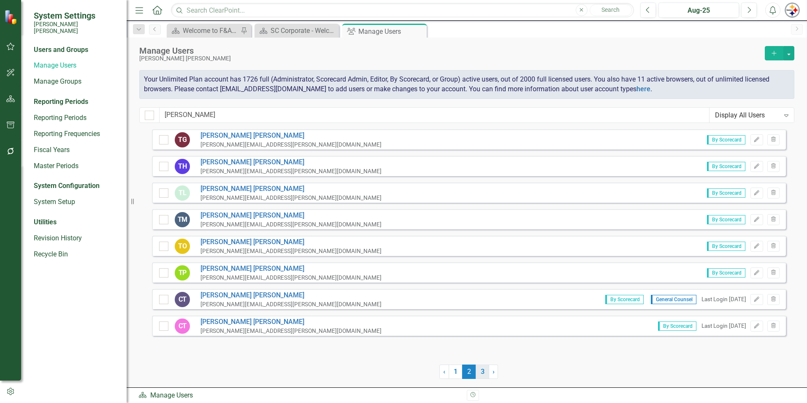
click at [481, 371] on link "3" at bounding box center [483, 371] width 14 height 14
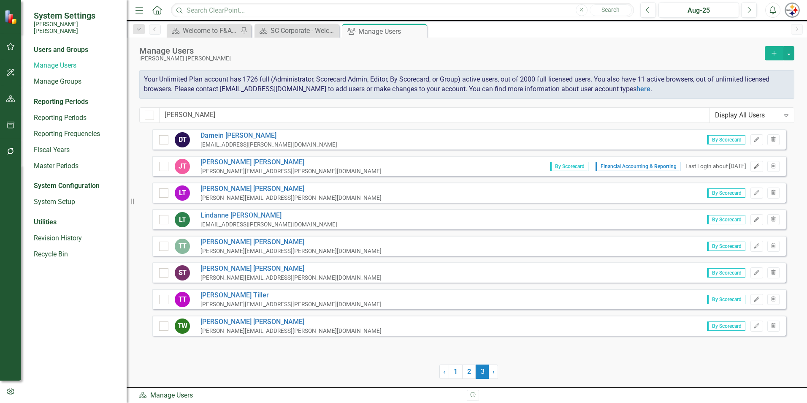
click at [754, 164] on icon "Edit" at bounding box center [757, 166] width 6 height 5
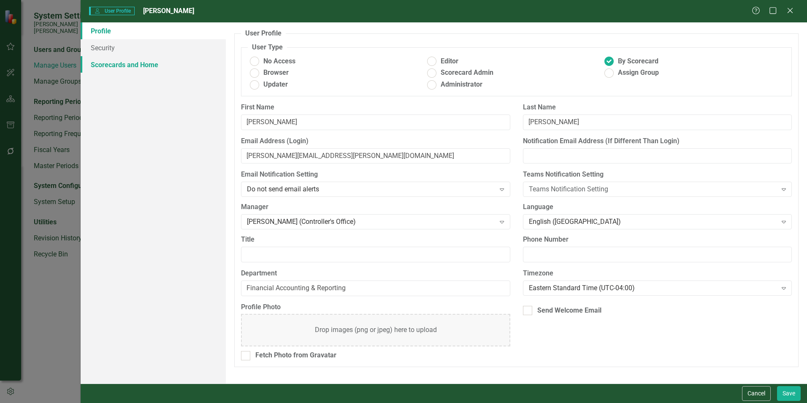
click at [108, 65] on link "Scorecards and Home" at bounding box center [153, 64] width 145 height 17
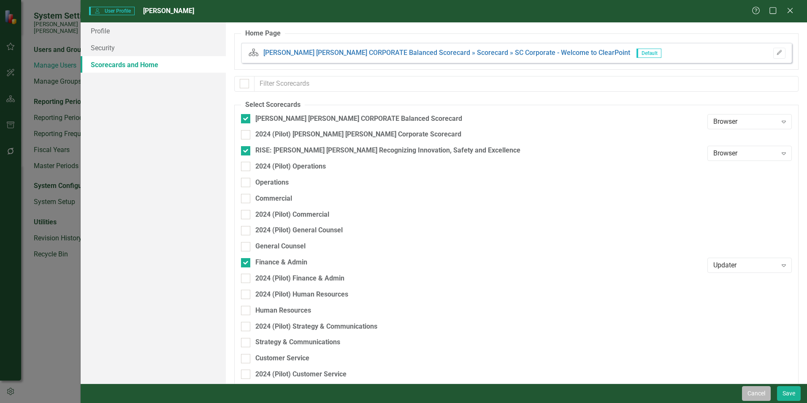
click at [748, 393] on button "Cancel" at bounding box center [756, 393] width 29 height 15
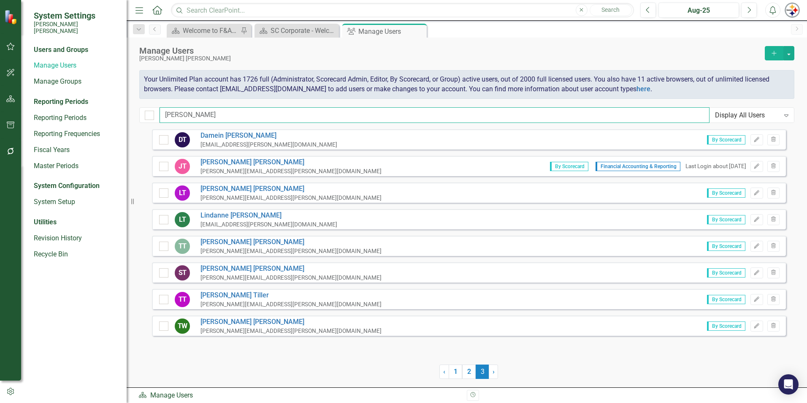
click at [200, 117] on input "[PERSON_NAME]" at bounding box center [435, 115] width 550 height 16
drag, startPoint x: 201, startPoint y: 117, endPoint x: 140, endPoint y: 116, distance: 61.2
click at [140, 117] on div "[PERSON_NAME] Display All Users Expand" at bounding box center [466, 115] width 655 height 16
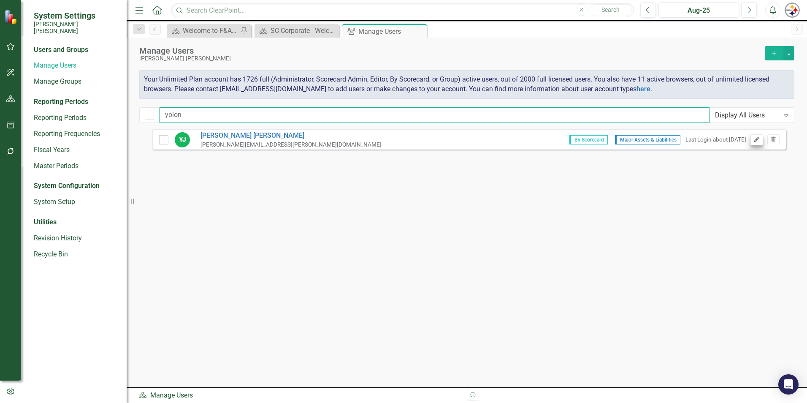
type input "yolon"
click at [756, 144] on button "Edit" at bounding box center [757, 139] width 12 height 11
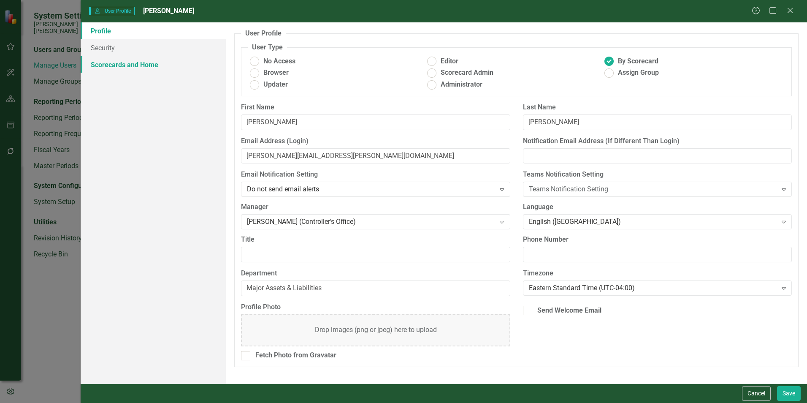
click at [119, 64] on link "Scorecards and Home" at bounding box center [153, 64] width 145 height 17
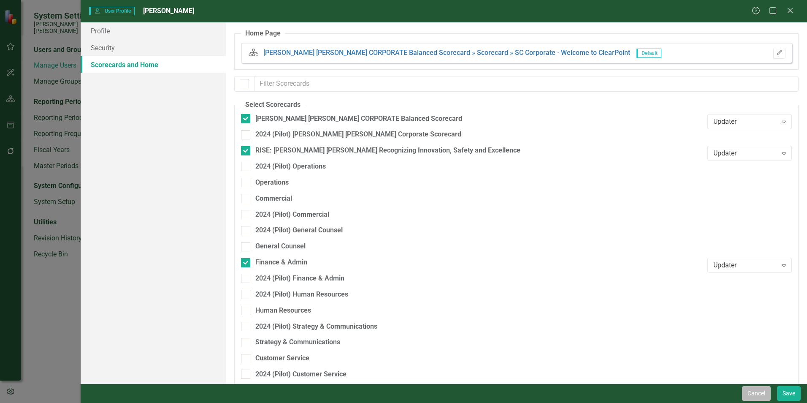
click at [766, 391] on button "Cancel" at bounding box center [756, 393] width 29 height 15
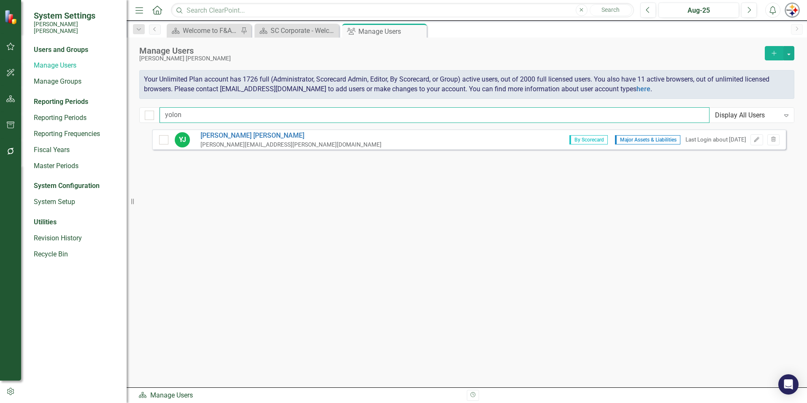
click at [187, 112] on input "yolon" at bounding box center [435, 115] width 550 height 16
drag, startPoint x: 106, startPoint y: 114, endPoint x: 91, endPoint y: 114, distance: 15.2
click at [94, 114] on div "System Settings [PERSON_NAME] [PERSON_NAME] Users and Groups Manage Users Manag…" at bounding box center [403, 201] width 807 height 403
click at [754, 141] on icon "Edit" at bounding box center [757, 139] width 6 height 5
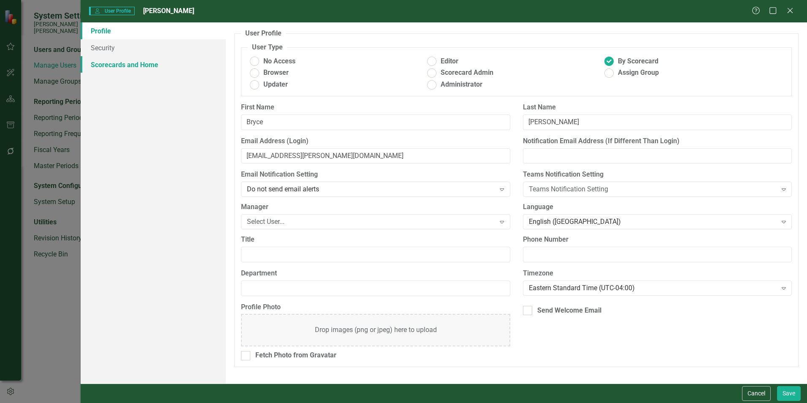
click at [119, 64] on link "Scorecards and Home" at bounding box center [153, 64] width 145 height 17
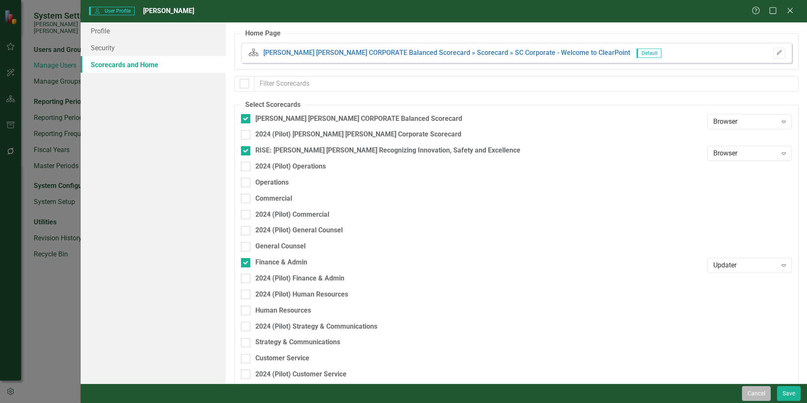
click at [753, 392] on button "Cancel" at bounding box center [756, 393] width 29 height 15
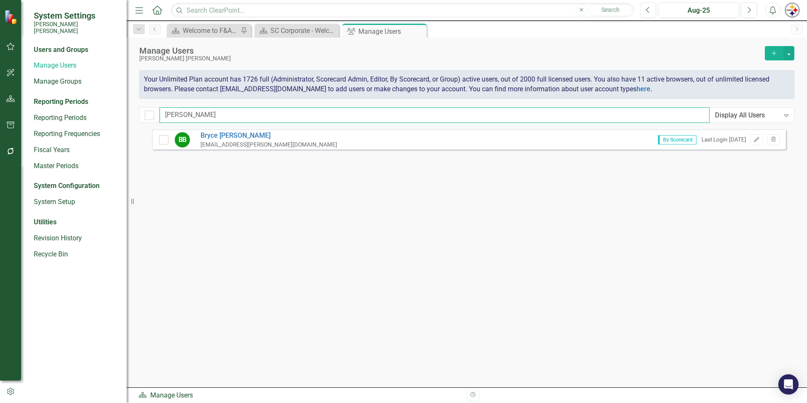
drag, startPoint x: 180, startPoint y: 117, endPoint x: 140, endPoint y: 112, distance: 40.4
click at [141, 112] on div "[PERSON_NAME] Display All Users Expand" at bounding box center [466, 115] width 655 height 16
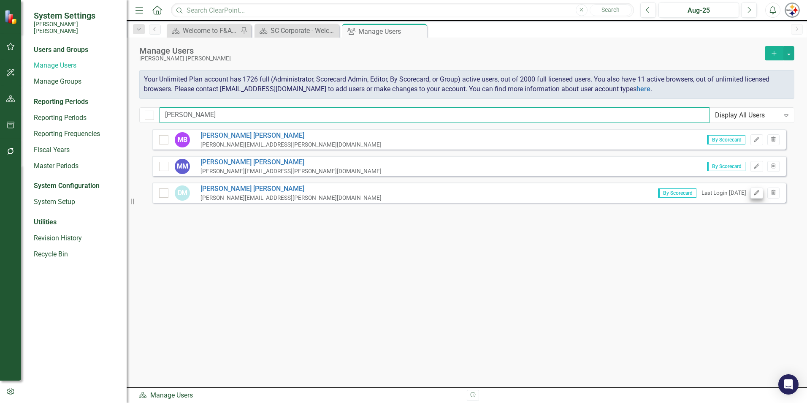
type input "[PERSON_NAME]"
click at [756, 193] on icon "Edit" at bounding box center [757, 192] width 6 height 5
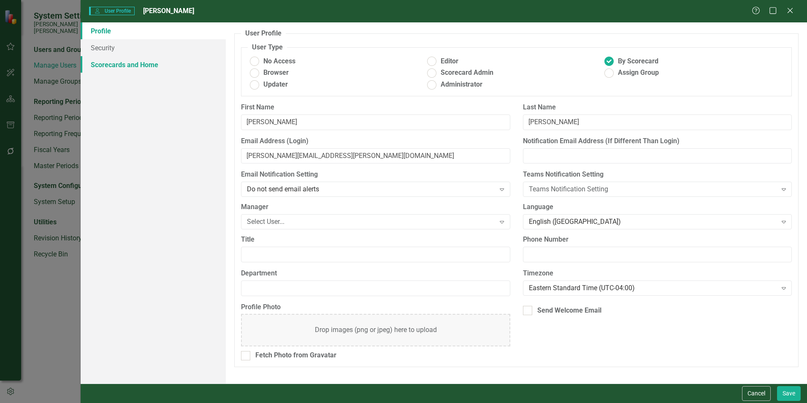
click at [119, 63] on link "Scorecards and Home" at bounding box center [153, 64] width 145 height 17
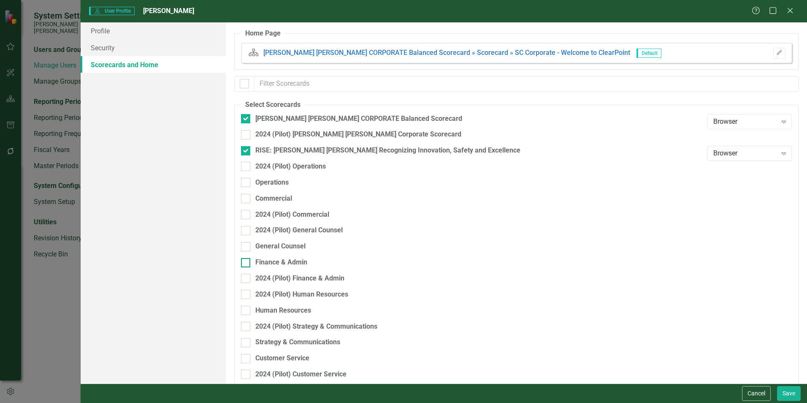
click at [292, 261] on div "Finance & Admin" at bounding box center [281, 263] width 52 height 10
click at [247, 261] on input "Finance & Admin" at bounding box center [243, 260] width 5 height 5
checkbox input "true"
click at [793, 394] on button "Save" at bounding box center [789, 393] width 24 height 15
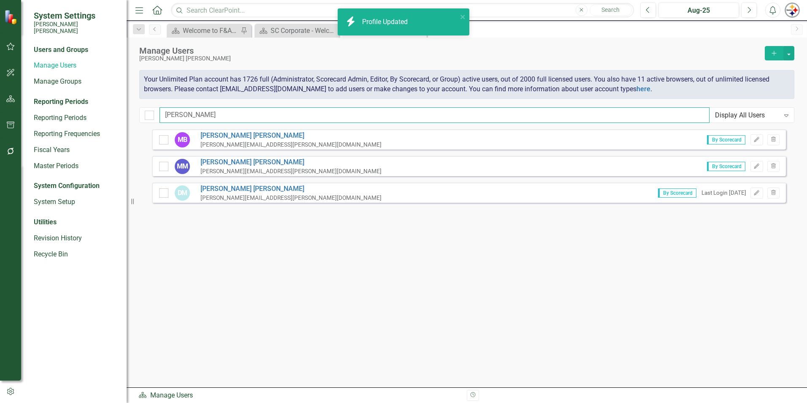
click at [177, 120] on input "[PERSON_NAME]" at bounding box center [435, 115] width 550 height 16
drag, startPoint x: 203, startPoint y: 114, endPoint x: 109, endPoint y: 104, distance: 94.2
click at [111, 104] on div "System Settings [PERSON_NAME] [PERSON_NAME] Users and Groups Manage Users Manag…" at bounding box center [403, 201] width 807 height 403
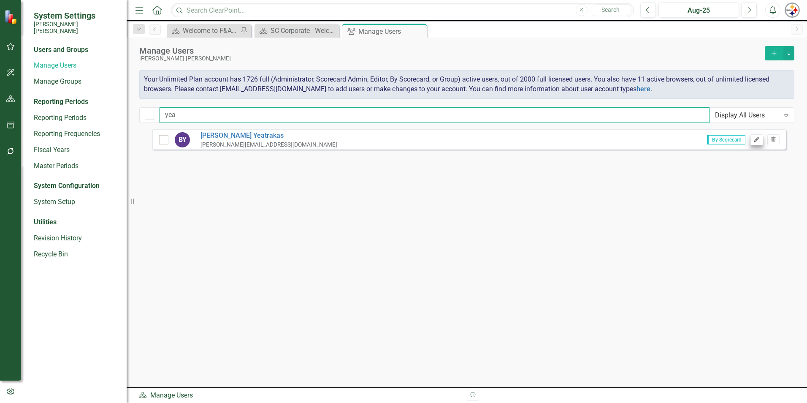
type input "yea"
click at [758, 139] on icon "Edit" at bounding box center [757, 139] width 6 height 5
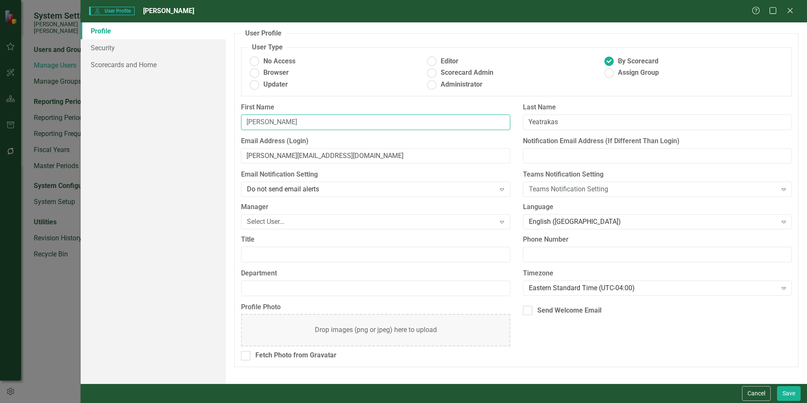
click at [280, 119] on input "[PERSON_NAME]" at bounding box center [375, 122] width 269 height 16
type input "Ben"
click at [274, 156] on input "[PERSON_NAME][EMAIL_ADDRESS][DOMAIN_NAME]" at bounding box center [375, 156] width 269 height 16
type input "[EMAIL_ADDRESS][DOMAIN_NAME]"
click at [127, 63] on link "Scorecards and Home" at bounding box center [153, 64] width 145 height 17
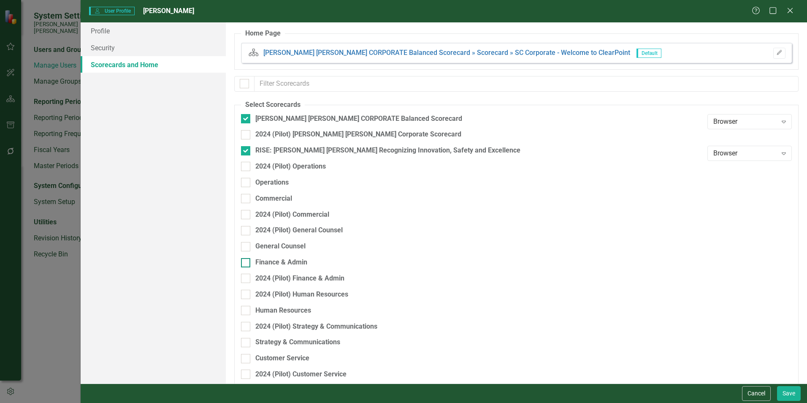
click at [289, 260] on div "Finance & Admin" at bounding box center [281, 263] width 52 height 10
click at [247, 260] on input "Finance & Admin" at bounding box center [243, 260] width 5 height 5
checkbox input "true"
click at [789, 392] on button "Save" at bounding box center [789, 393] width 24 height 15
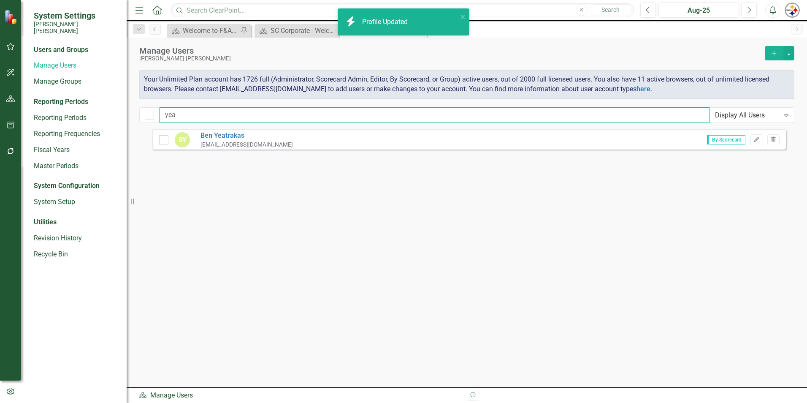
click at [209, 119] on input "yea" at bounding box center [435, 115] width 550 height 16
drag, startPoint x: 151, startPoint y: 115, endPoint x: 111, endPoint y: 114, distance: 39.7
click at [118, 114] on div "System Settings [PERSON_NAME] [PERSON_NAME] Users and Groups Manage Users Manag…" at bounding box center [403, 201] width 807 height 403
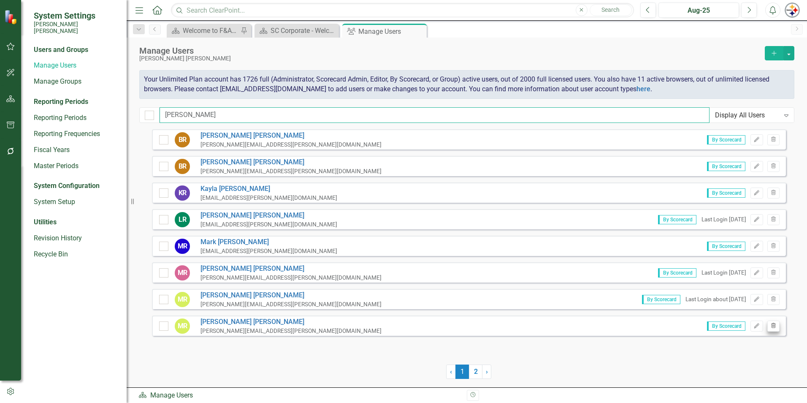
type input "[PERSON_NAME]"
click at [778, 325] on button "Trash" at bounding box center [773, 325] width 12 height 11
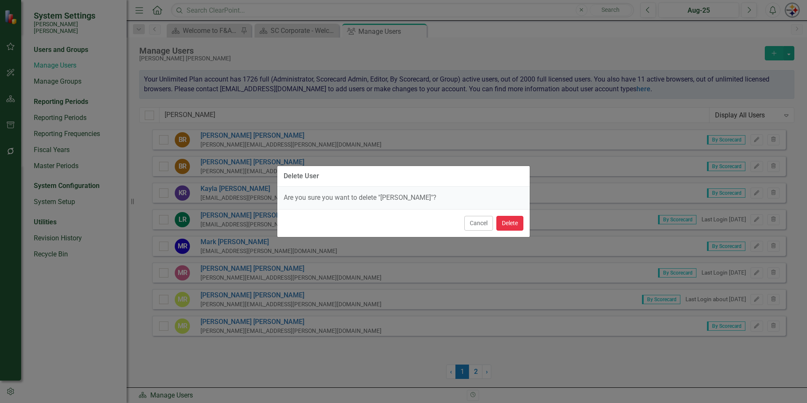
click at [518, 222] on button "Delete" at bounding box center [509, 223] width 27 height 15
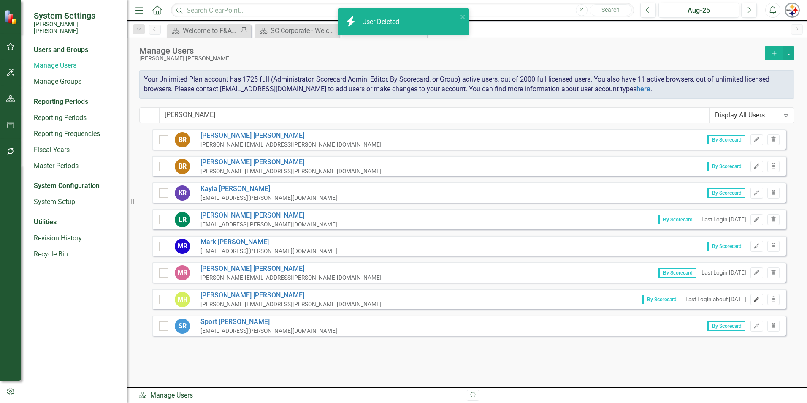
click at [753, 300] on button "Edit" at bounding box center [757, 299] width 12 height 11
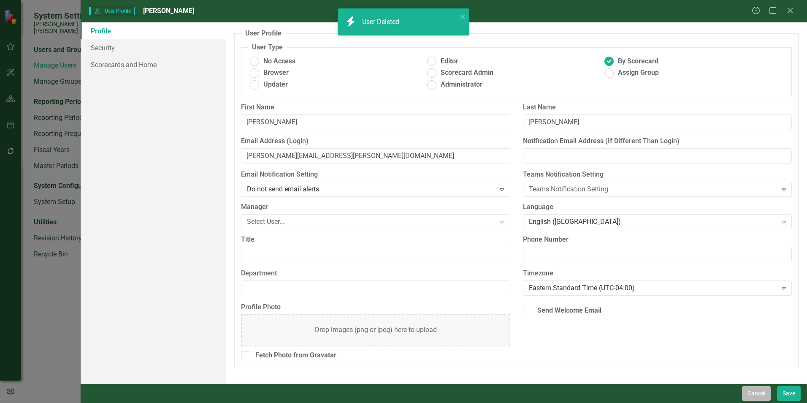
click at [750, 391] on button "Cancel" at bounding box center [756, 393] width 29 height 15
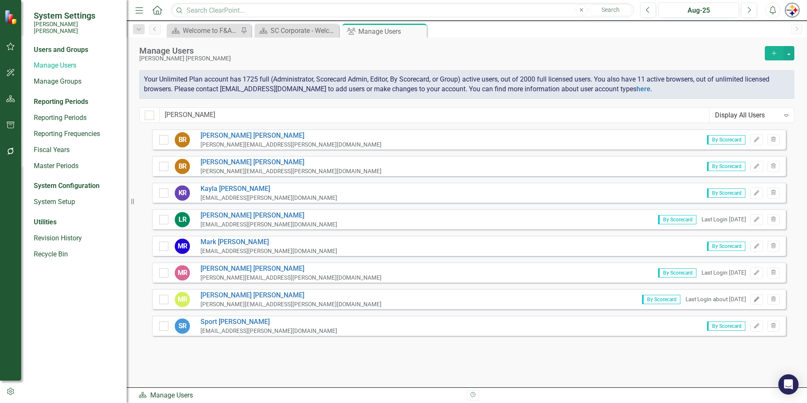
click at [753, 298] on button "Edit" at bounding box center [757, 299] width 12 height 11
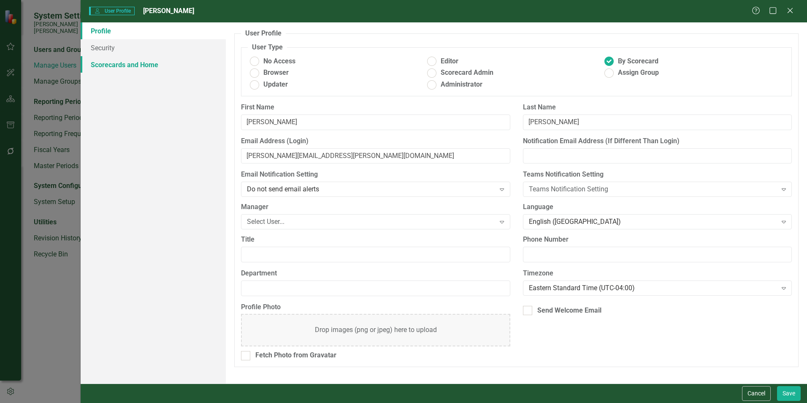
click at [112, 70] on link "Scorecards and Home" at bounding box center [153, 64] width 145 height 17
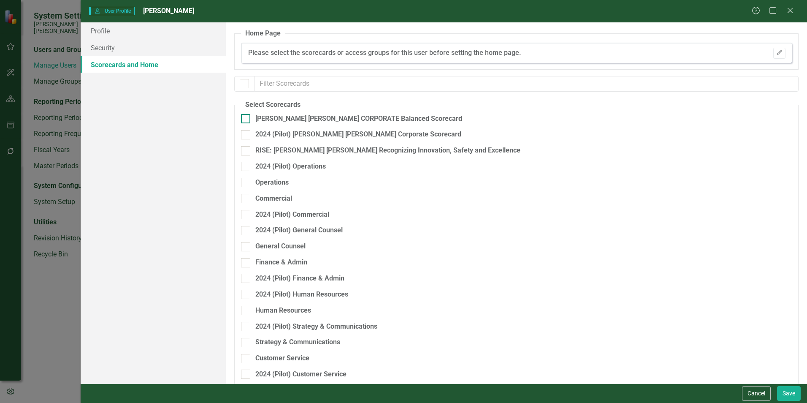
click at [248, 117] on div at bounding box center [245, 118] width 9 height 9
click at [247, 117] on input "[PERSON_NAME] [PERSON_NAME] CORPORATE Balanced Scorecard" at bounding box center [243, 116] width 5 height 5
checkbox input "true"
click at [252, 155] on div "RISE: [PERSON_NAME] [PERSON_NAME] Recognizing Innovation, Safety and Excellence" at bounding box center [472, 151] width 462 height 10
click at [247, 152] on input "RISE: [PERSON_NAME] [PERSON_NAME] Recognizing Innovation, Safety and Excellence" at bounding box center [243, 148] width 5 height 5
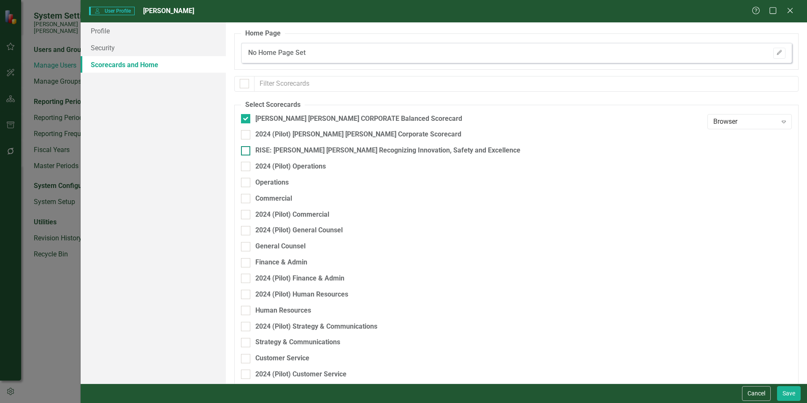
checkbox input "true"
click at [249, 260] on div at bounding box center [245, 262] width 9 height 9
click at [247, 260] on input "Finance & Admin" at bounding box center [243, 260] width 5 height 5
checkbox input "true"
click at [786, 394] on button "Save" at bounding box center [789, 393] width 24 height 15
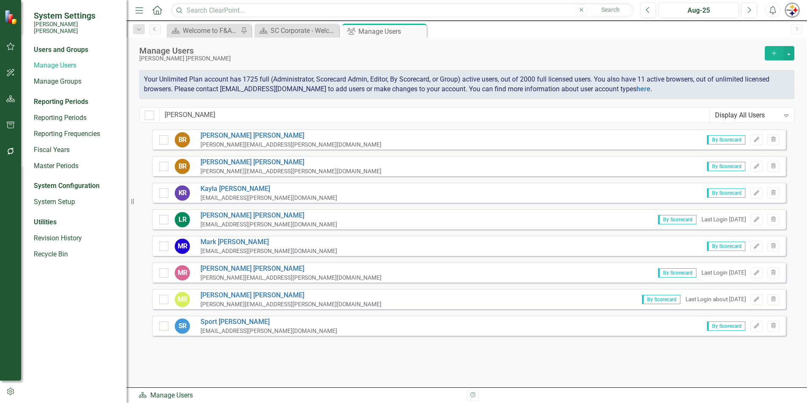
click at [205, 107] on div "Manage Users [PERSON_NAME] [PERSON_NAME] Add Your Unlimited Plan account has 17…" at bounding box center [467, 84] width 681 height 92
drag, startPoint x: 195, startPoint y: 117, endPoint x: 48, endPoint y: 118, distance: 147.3
click at [58, 117] on div "System Settings [PERSON_NAME] [PERSON_NAME] Users and Groups Manage Users Manag…" at bounding box center [403, 201] width 807 height 403
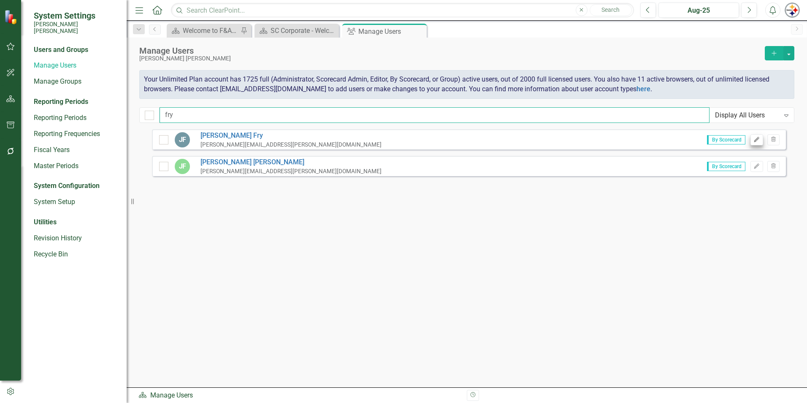
type input "fry"
click at [760, 141] on button "Edit" at bounding box center [757, 139] width 12 height 11
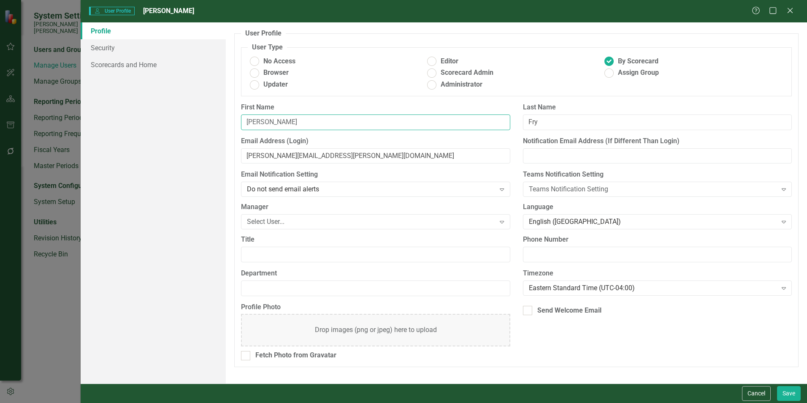
click at [279, 122] on input "[PERSON_NAME]" at bounding box center [375, 122] width 269 height 16
type input "[PERSON_NAME]"
click at [264, 155] on input "[PERSON_NAME][EMAIL_ADDRESS][PERSON_NAME][DOMAIN_NAME]" at bounding box center [375, 156] width 269 height 16
click at [266, 156] on input "[PERSON_NAME][EMAIL_ADDRESS][PERSON_NAME][DOMAIN_NAME]" at bounding box center [375, 156] width 269 height 16
type input "[PERSON_NAME][EMAIL_ADDRESS][PERSON_NAME][DOMAIN_NAME]"
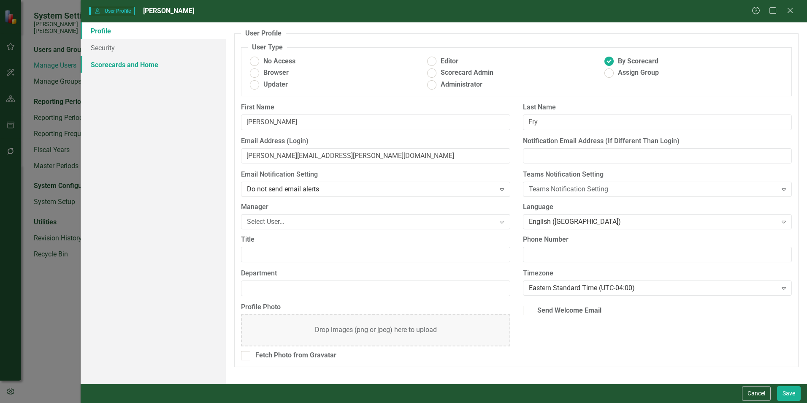
click at [110, 68] on link "Scorecards and Home" at bounding box center [153, 64] width 145 height 17
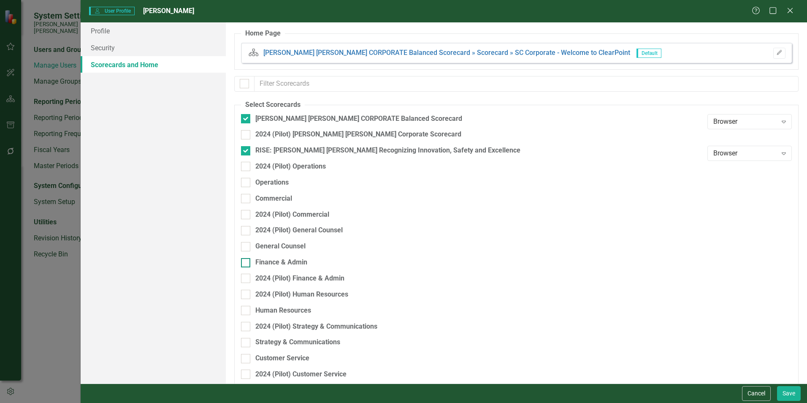
click at [291, 260] on div "Finance & Admin" at bounding box center [281, 263] width 52 height 10
click at [247, 260] on input "Finance & Admin" at bounding box center [243, 260] width 5 height 5
checkbox input "true"
click at [795, 393] on button "Save" at bounding box center [789, 393] width 24 height 15
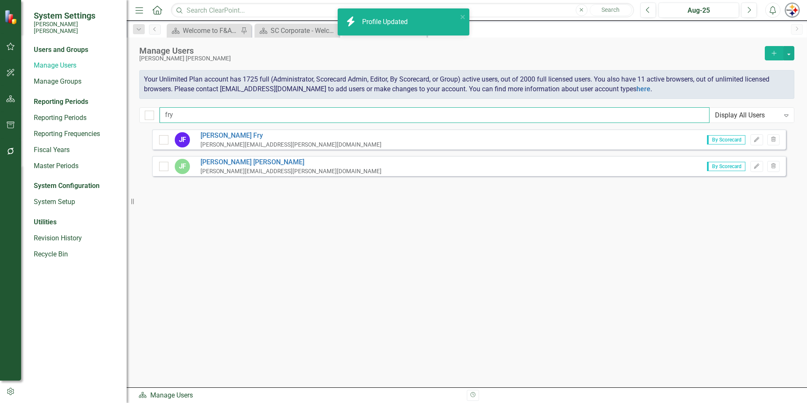
click at [195, 114] on input "fry" at bounding box center [435, 115] width 550 height 16
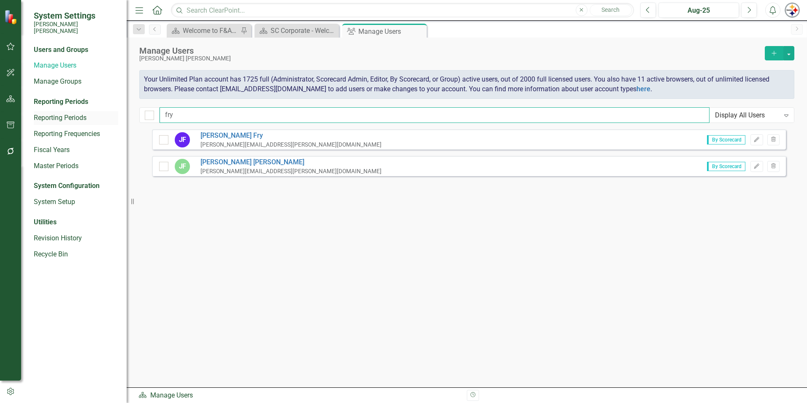
drag, startPoint x: 163, startPoint y: 114, endPoint x: 116, endPoint y: 114, distance: 46.9
click at [116, 114] on div "System Settings [PERSON_NAME] [PERSON_NAME] Users and Groups Manage Users Manag…" at bounding box center [403, 201] width 807 height 403
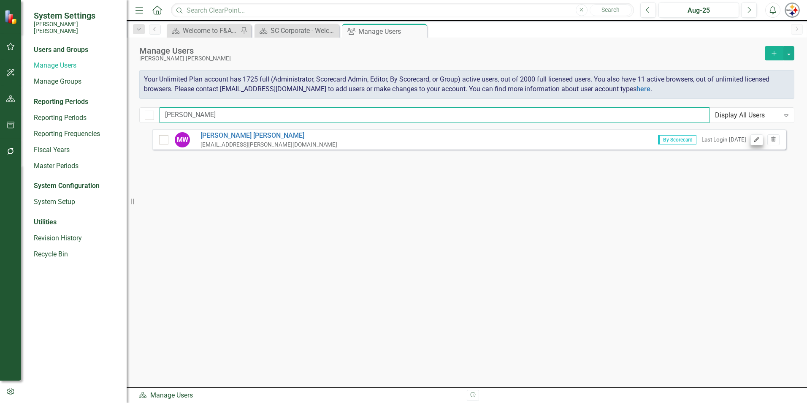
type input "[PERSON_NAME]"
click at [756, 139] on icon "Edit" at bounding box center [757, 139] width 6 height 5
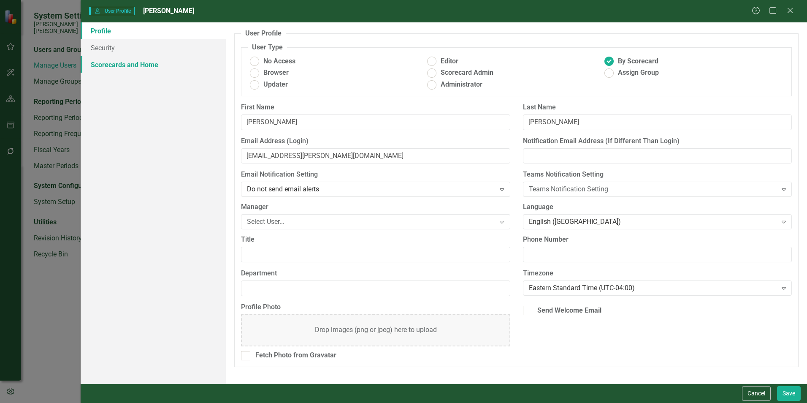
click at [137, 69] on link "Scorecards and Home" at bounding box center [153, 64] width 145 height 17
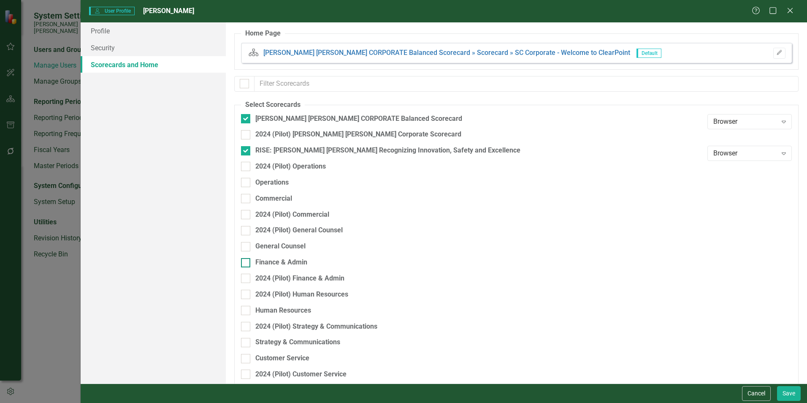
click at [281, 260] on div "Finance & Admin" at bounding box center [281, 263] width 52 height 10
click at [247, 260] on input "Finance & Admin" at bounding box center [243, 260] width 5 height 5
checkbox input "true"
click at [790, 393] on button "Save" at bounding box center [789, 393] width 24 height 15
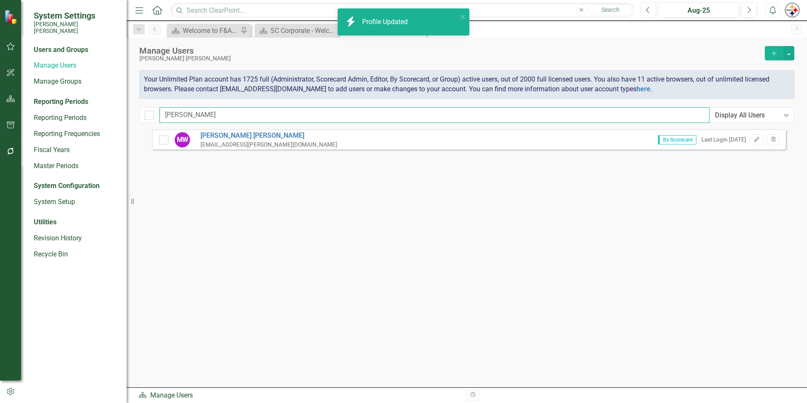
click at [185, 118] on input "[PERSON_NAME]" at bounding box center [435, 115] width 550 height 16
drag, startPoint x: 202, startPoint y: 118, endPoint x: 111, endPoint y: 117, distance: 90.8
click at [116, 117] on div "System Settings [PERSON_NAME] [PERSON_NAME] Users and Groups Manage Users Manag…" at bounding box center [403, 201] width 807 height 403
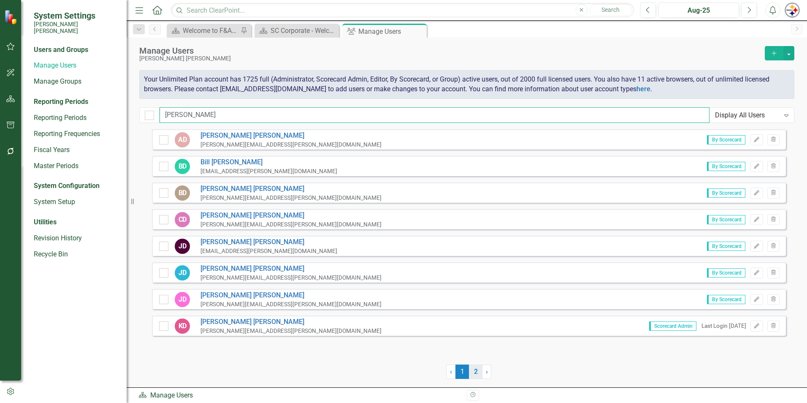
type input "[PERSON_NAME]"
click at [475, 372] on link "2" at bounding box center [476, 371] width 14 height 14
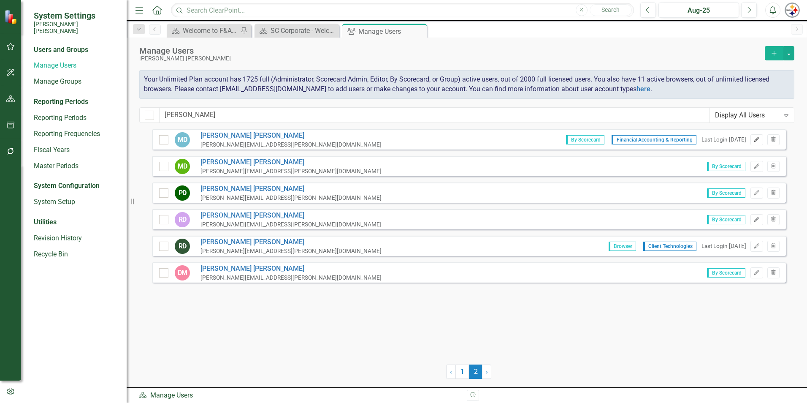
click at [758, 139] on icon "Edit" at bounding box center [757, 139] width 6 height 5
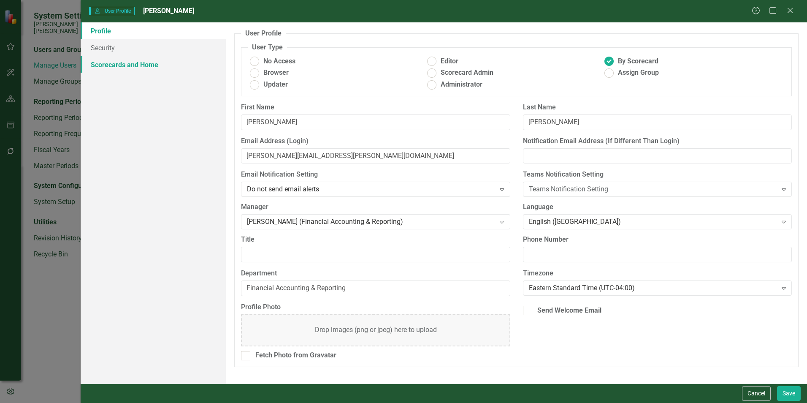
click at [94, 68] on link "Scorecards and Home" at bounding box center [153, 64] width 145 height 17
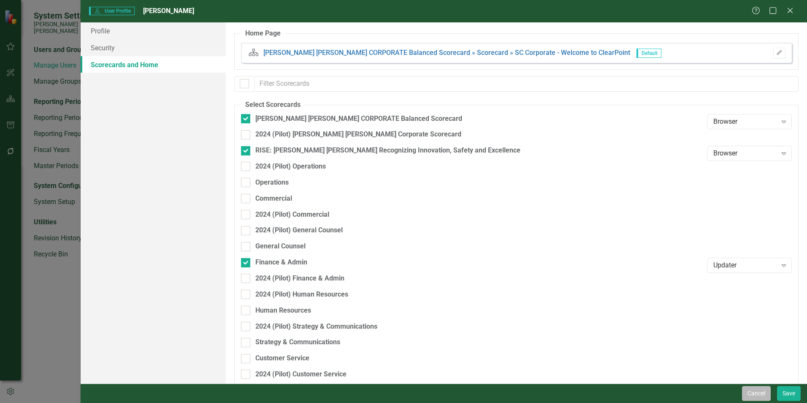
click at [756, 396] on button "Cancel" at bounding box center [756, 393] width 29 height 15
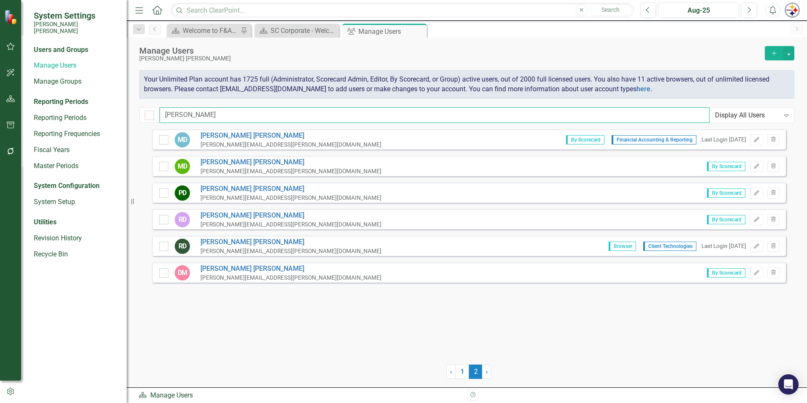
drag, startPoint x: 201, startPoint y: 110, endPoint x: 200, endPoint y: 115, distance: 5.6
click at [201, 110] on input "[PERSON_NAME]" at bounding box center [435, 115] width 550 height 16
drag, startPoint x: 200, startPoint y: 115, endPoint x: 79, endPoint y: 116, distance: 121.2
click at [79, 116] on div "System Settings [PERSON_NAME] [PERSON_NAME] Users and Groups Manage Users Manag…" at bounding box center [403, 201] width 807 height 403
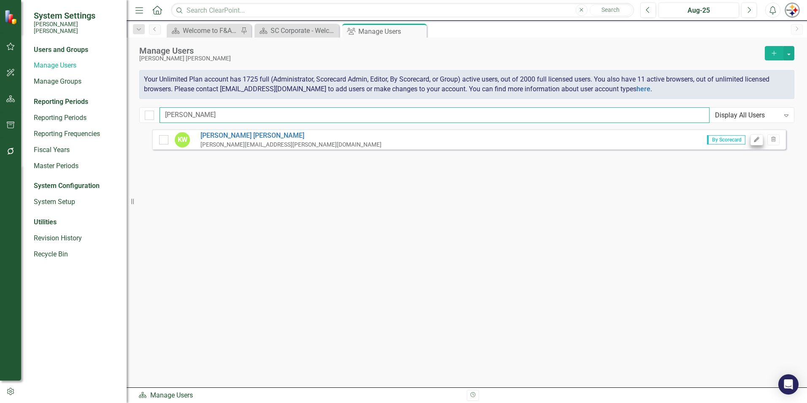
type input "[PERSON_NAME]"
click at [757, 141] on icon "Edit" at bounding box center [757, 139] width 6 height 5
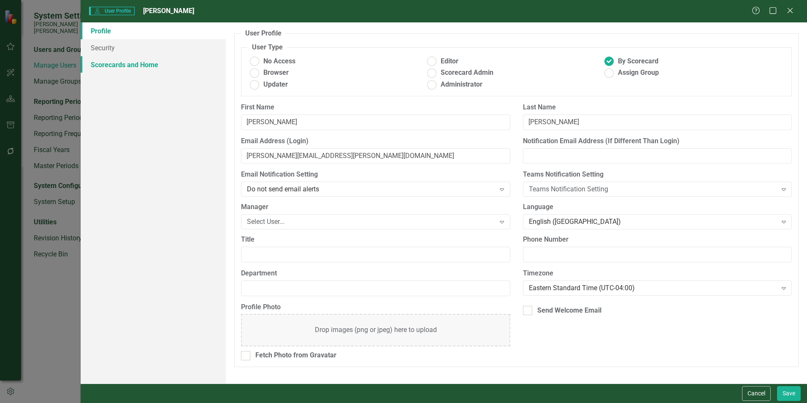
click at [138, 68] on link "Scorecards and Home" at bounding box center [153, 64] width 145 height 17
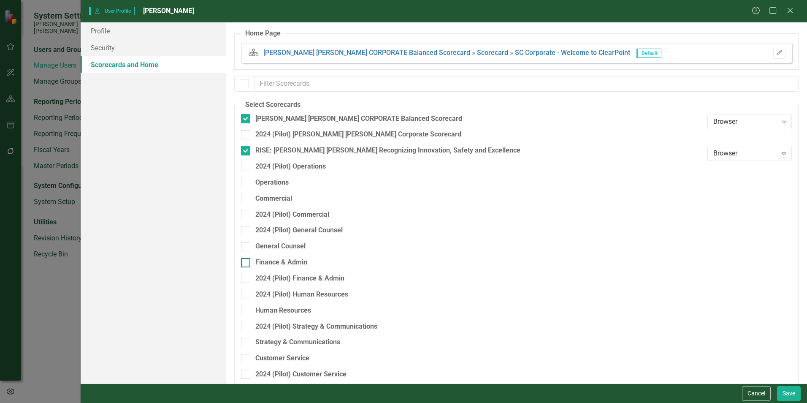
click at [295, 260] on div "Finance & Admin" at bounding box center [281, 263] width 52 height 10
click at [247, 260] on input "Finance & Admin" at bounding box center [243, 260] width 5 height 5
checkbox input "true"
click at [793, 393] on button "Save" at bounding box center [789, 393] width 24 height 15
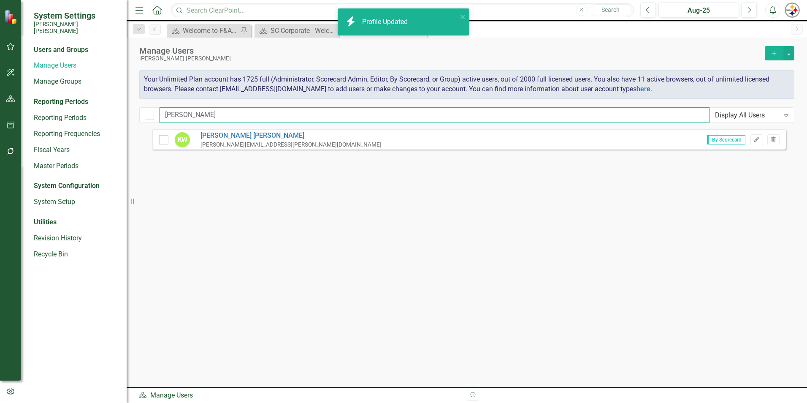
click at [193, 113] on input "[PERSON_NAME]" at bounding box center [435, 115] width 550 height 16
drag, startPoint x: 208, startPoint y: 114, endPoint x: 134, endPoint y: 113, distance: 73.5
click at [150, 114] on div "[PERSON_NAME] Display All Users Expand" at bounding box center [466, 115] width 655 height 16
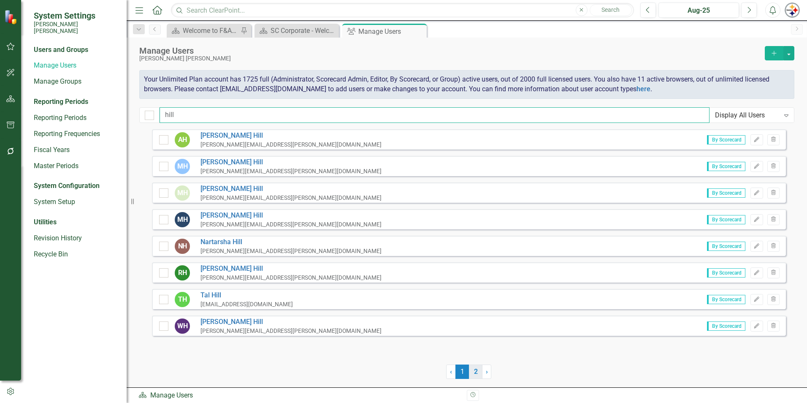
type input "hill"
click at [472, 372] on link "2" at bounding box center [476, 371] width 14 height 14
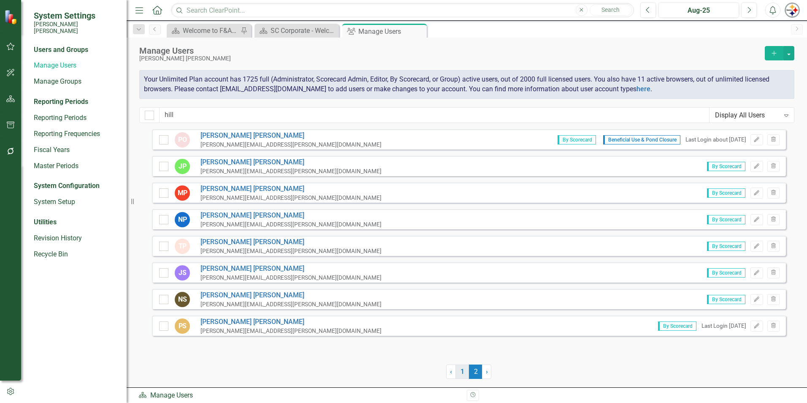
click at [457, 369] on link "1" at bounding box center [463, 371] width 14 height 14
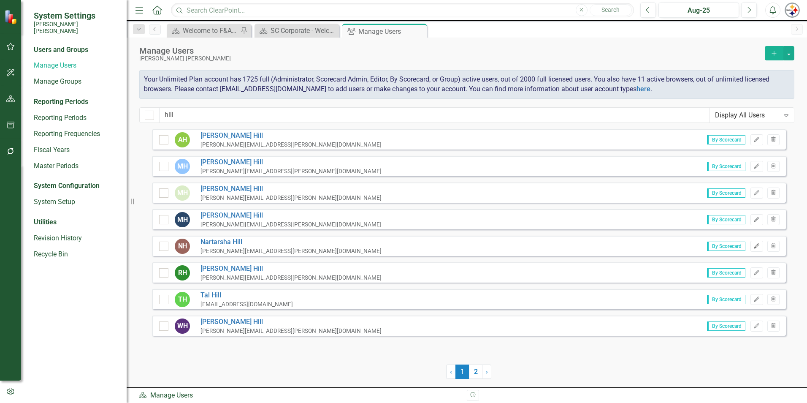
click at [755, 245] on icon "Edit" at bounding box center [757, 246] width 6 height 5
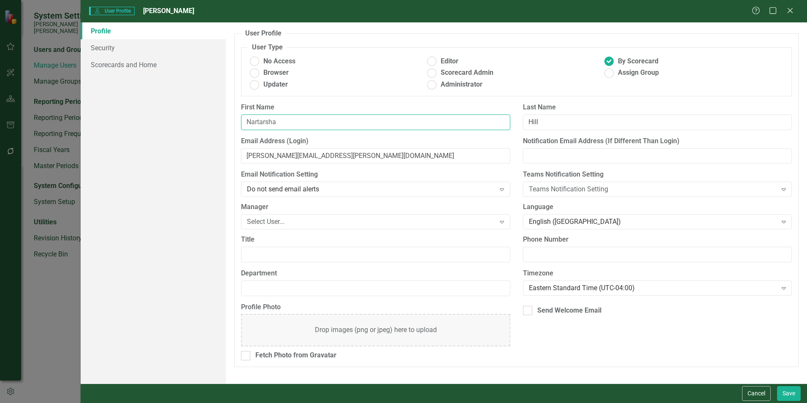
click at [259, 121] on input "Nartarsha" at bounding box center [375, 122] width 269 height 16
type input "[PERSON_NAME]"
click at [136, 64] on link "Scorecards and Home" at bounding box center [153, 64] width 145 height 17
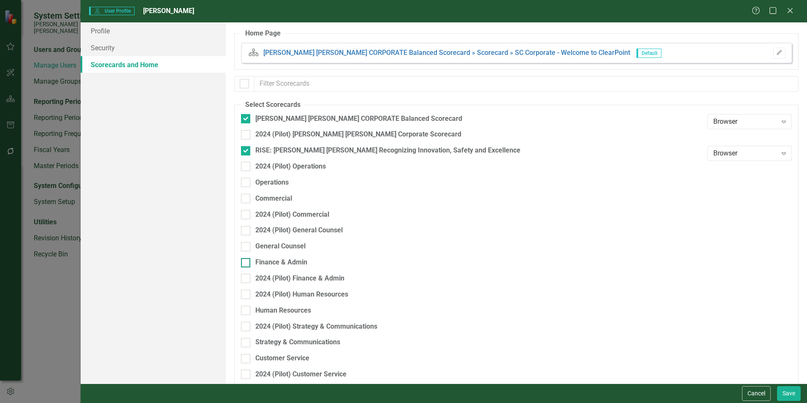
click at [248, 263] on div at bounding box center [245, 262] width 9 height 9
click at [247, 263] on input "Finance & Admin" at bounding box center [243, 260] width 5 height 5
checkbox input "true"
click at [791, 393] on button "Save" at bounding box center [789, 393] width 24 height 15
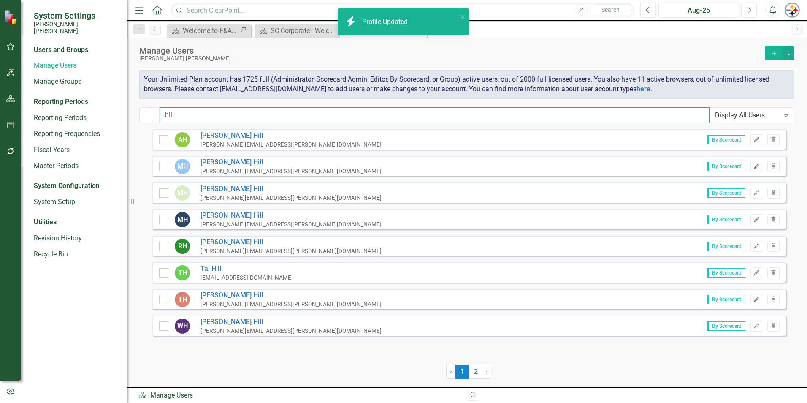
click at [196, 115] on input "hill" at bounding box center [435, 115] width 550 height 16
drag, startPoint x: 198, startPoint y: 116, endPoint x: 94, endPoint y: 108, distance: 105.0
click at [95, 108] on div "System Settings [PERSON_NAME] [PERSON_NAME] Users and Groups Manage Users Manag…" at bounding box center [403, 201] width 807 height 403
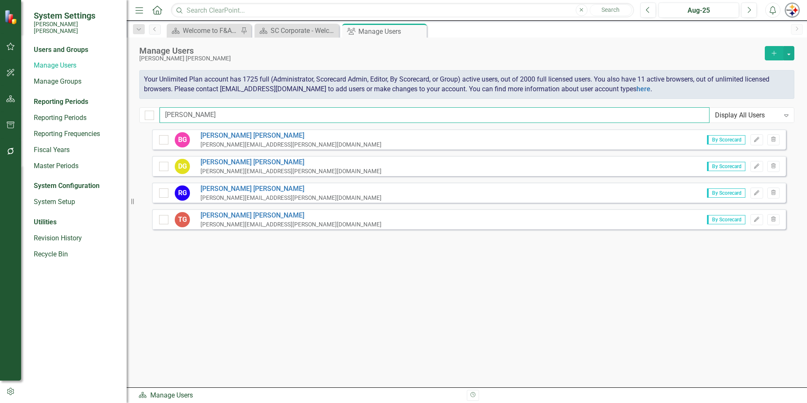
type input "[PERSON_NAME]"
click at [758, 218] on icon "Edit" at bounding box center [757, 219] width 6 height 5
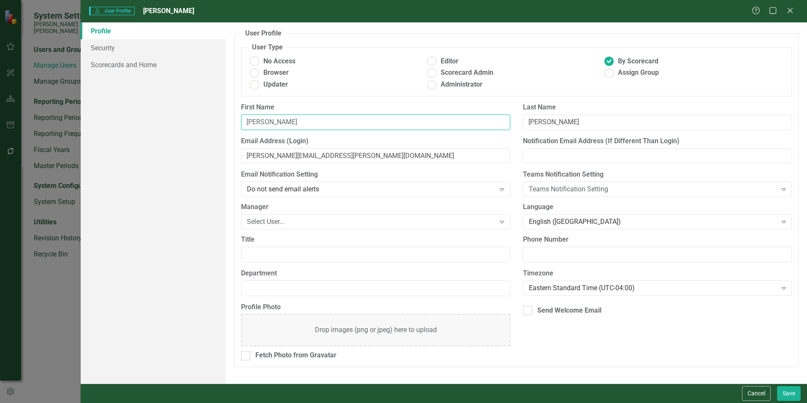
drag, startPoint x: 276, startPoint y: 126, endPoint x: 220, endPoint y: 126, distance: 55.7
click at [222, 126] on div "Profile Security Scorecards and Home User Profile ClearPoint has a wealth of op…" at bounding box center [444, 202] width 727 height 361
type input "[PERSON_NAME]"
click at [263, 157] on input "[PERSON_NAME][EMAIL_ADDRESS][PERSON_NAME][DOMAIN_NAME]" at bounding box center [375, 156] width 269 height 16
type input "[PERSON_NAME][EMAIL_ADDRESS][PERSON_NAME][DOMAIN_NAME]"
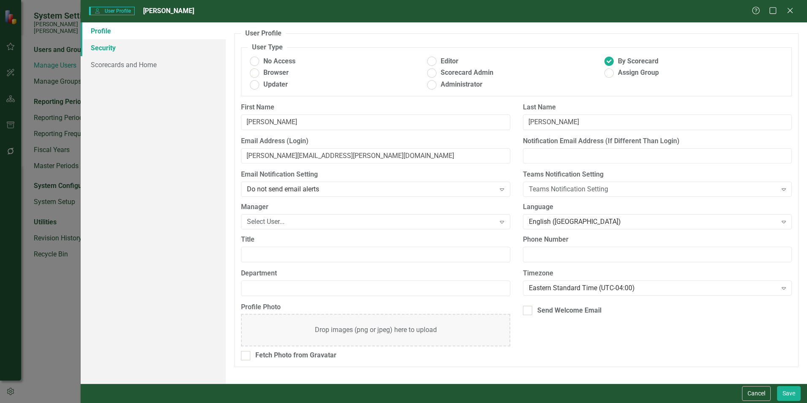
click at [109, 50] on link "Security" at bounding box center [153, 47] width 145 height 17
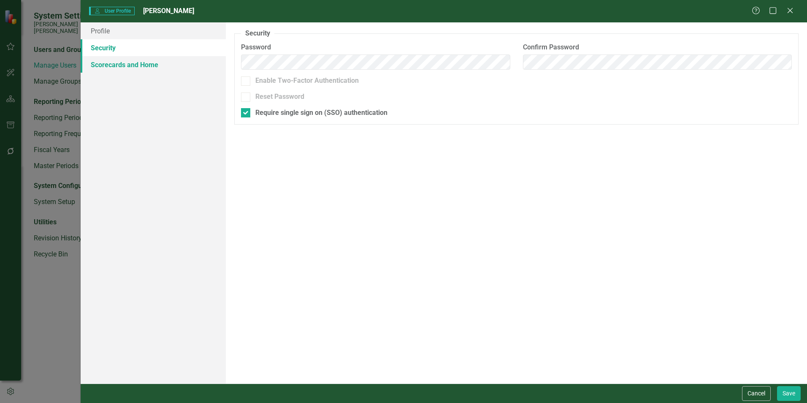
click at [111, 65] on link "Scorecards and Home" at bounding box center [153, 64] width 145 height 17
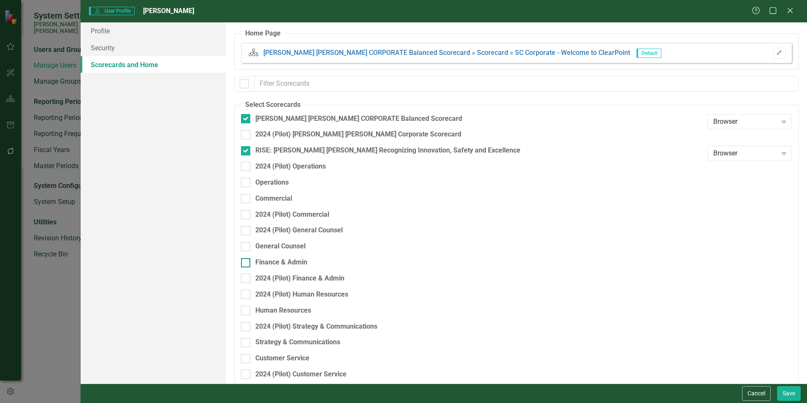
click at [281, 264] on div "Finance & Admin" at bounding box center [281, 263] width 52 height 10
click at [247, 263] on input "Finance & Admin" at bounding box center [243, 260] width 5 height 5
checkbox input "true"
click at [792, 396] on button "Save" at bounding box center [789, 393] width 24 height 15
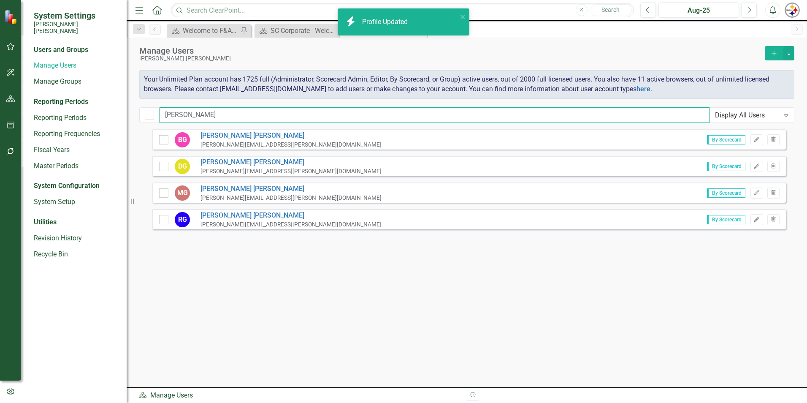
click at [187, 119] on input "[PERSON_NAME]" at bounding box center [435, 115] width 550 height 16
drag, startPoint x: 206, startPoint y: 115, endPoint x: -15, endPoint y: 114, distance: 221.2
click at [0, 114] on html "icon.bolt Profile Updated System Settings [PERSON_NAME] [PERSON_NAME] Users and…" at bounding box center [403, 201] width 807 height 403
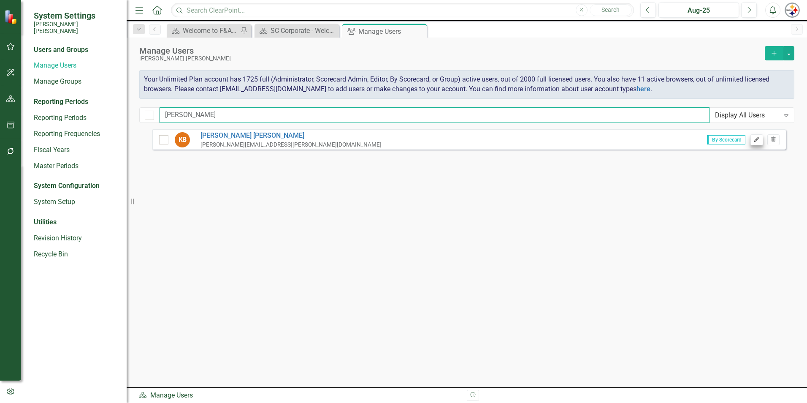
type input "[PERSON_NAME]"
click at [757, 140] on icon "button" at bounding box center [756, 139] width 5 height 5
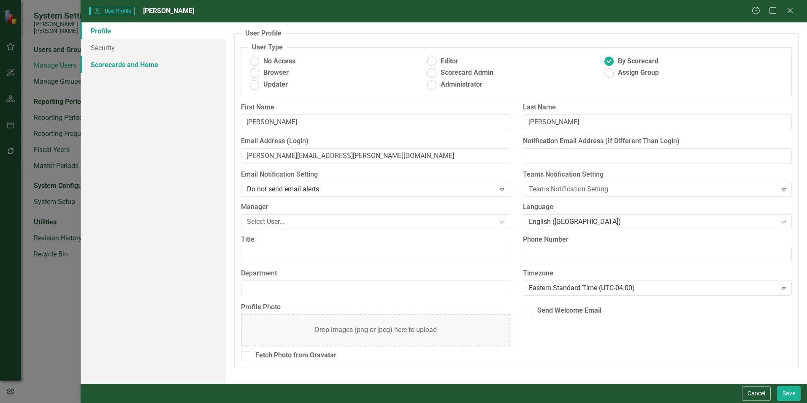
click at [136, 67] on link "Scorecards and Home" at bounding box center [153, 64] width 145 height 17
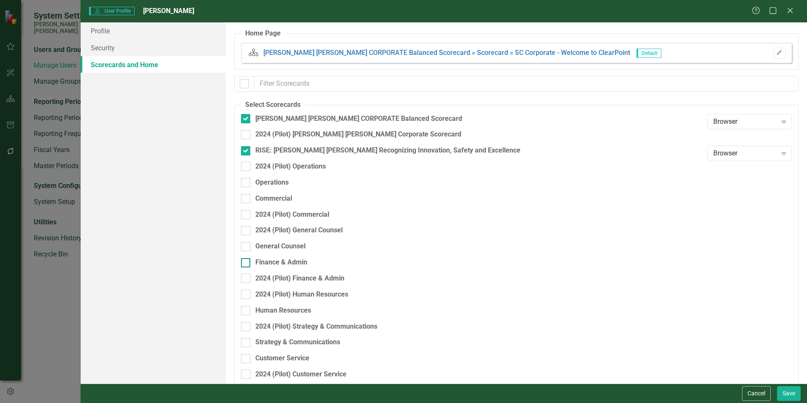
click at [278, 261] on div "Finance & Admin" at bounding box center [281, 263] width 52 height 10
click at [247, 261] on input "Finance & Admin" at bounding box center [243, 260] width 5 height 5
checkbox input "true"
click at [780, 268] on icon "Expand" at bounding box center [784, 265] width 8 height 7
click at [730, 278] on div "Browser" at bounding box center [745, 280] width 71 height 10
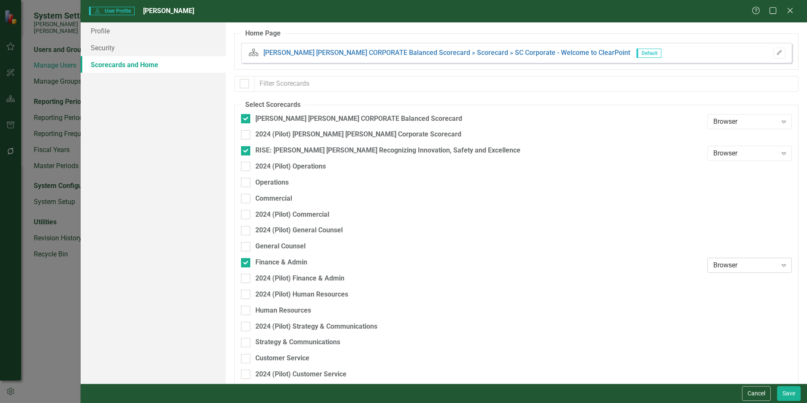
click at [780, 267] on icon "Expand" at bounding box center [784, 265] width 8 height 7
click at [727, 275] on div "Browser" at bounding box center [745, 280] width 71 height 10
click at [792, 392] on button "Save" at bounding box center [789, 393] width 24 height 15
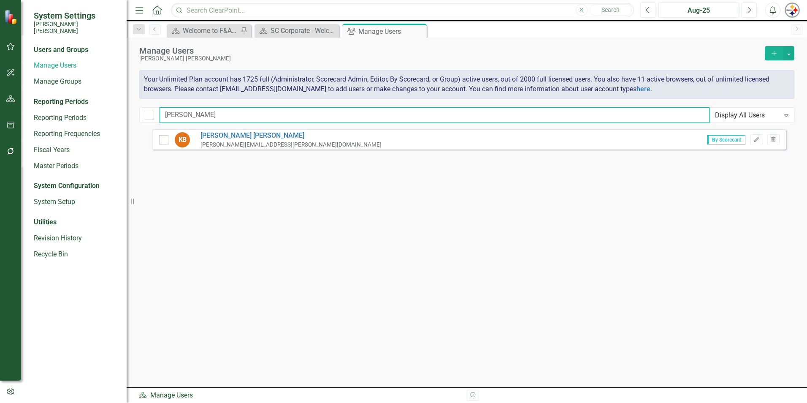
click at [187, 119] on input "[PERSON_NAME]" at bounding box center [435, 115] width 550 height 16
drag, startPoint x: 188, startPoint y: 114, endPoint x: 120, endPoint y: 114, distance: 68.0
click at [127, 114] on div "System Settings [PERSON_NAME] [PERSON_NAME] Users and Groups Manage Users Manag…" at bounding box center [403, 201] width 807 height 403
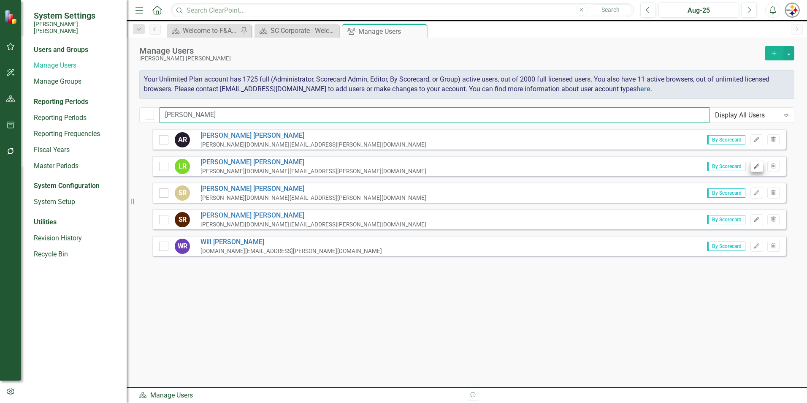
type input "[PERSON_NAME]"
click at [760, 165] on icon "Edit" at bounding box center [757, 166] width 6 height 5
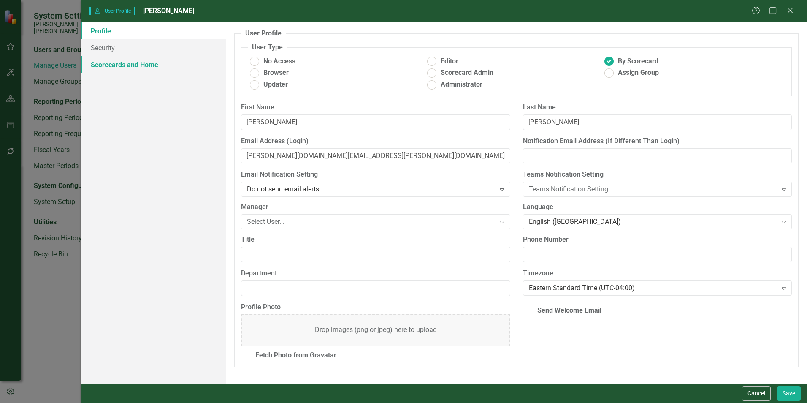
click at [136, 66] on link "Scorecards and Home" at bounding box center [153, 64] width 145 height 17
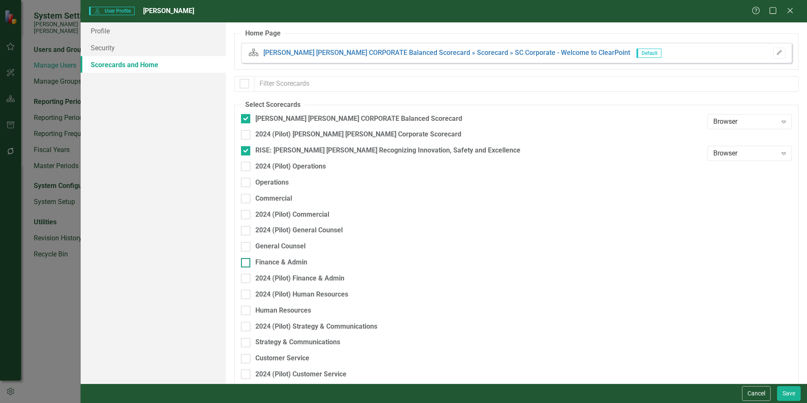
click at [270, 264] on div "Finance & Admin" at bounding box center [281, 263] width 52 height 10
click at [247, 263] on input "Finance & Admin" at bounding box center [243, 260] width 5 height 5
checkbox input "true"
click at [786, 392] on button "Save" at bounding box center [789, 393] width 24 height 15
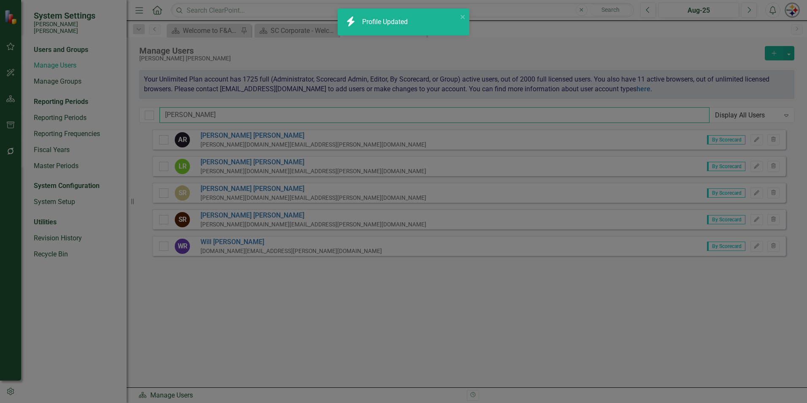
click at [193, 114] on input "[PERSON_NAME]" at bounding box center [435, 115] width 550 height 16
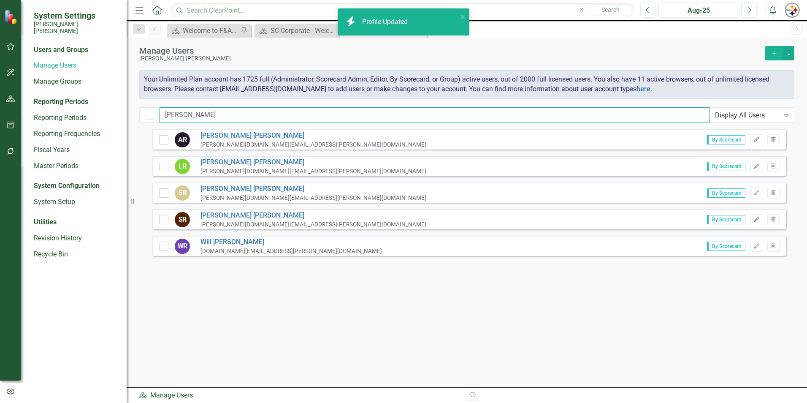
click at [111, 103] on div "System Settings [PERSON_NAME] [PERSON_NAME] Users and Groups Manage Users Manag…" at bounding box center [403, 201] width 807 height 403
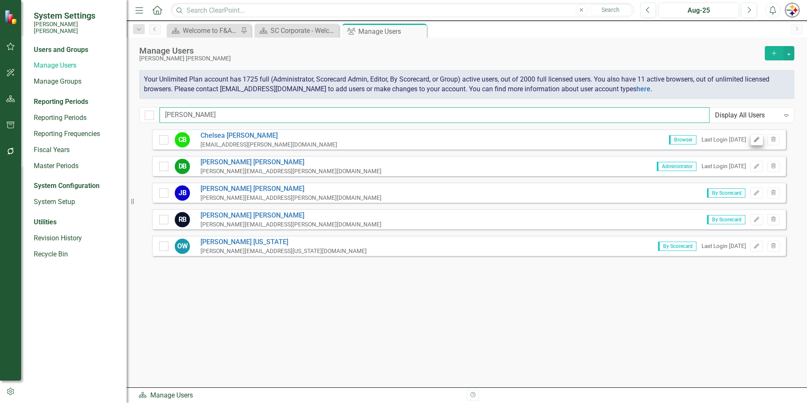
type input "[PERSON_NAME]"
click at [761, 143] on button "Edit" at bounding box center [757, 139] width 12 height 11
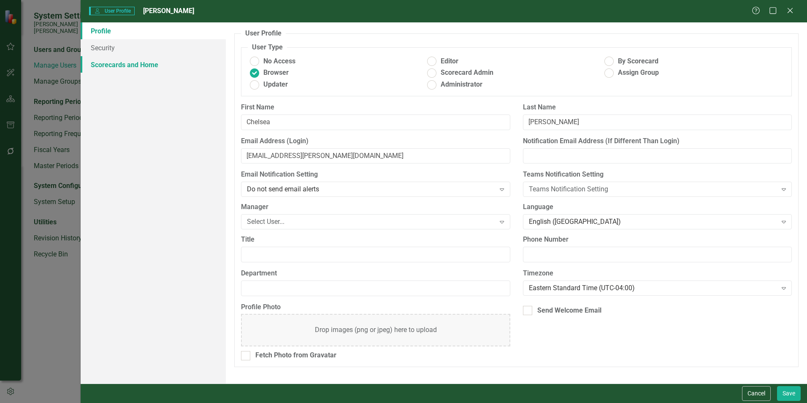
click at [122, 66] on link "Scorecards and Home" at bounding box center [153, 64] width 145 height 17
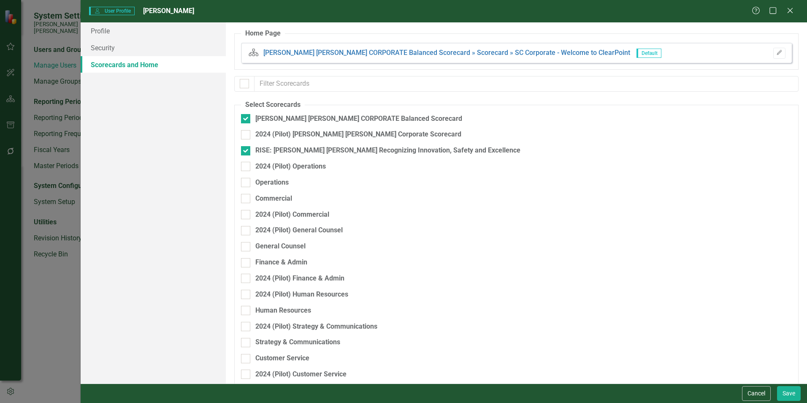
click at [284, 257] on div "General Counsel" at bounding box center [472, 249] width 462 height 16
click at [287, 261] on div "Finance & Admin" at bounding box center [281, 263] width 52 height 10
click at [247, 261] on input "Finance & Admin" at bounding box center [243, 260] width 5 height 5
checkbox input "true"
click at [778, 393] on button "Save" at bounding box center [789, 393] width 24 height 15
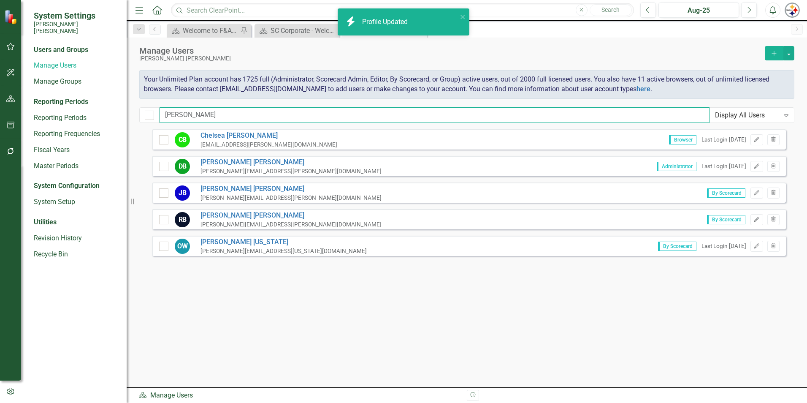
click at [193, 115] on input "[PERSON_NAME]" at bounding box center [435, 115] width 550 height 16
click at [57, 106] on div "System Settings [PERSON_NAME] [PERSON_NAME] Users and Groups Manage Users Manag…" at bounding box center [403, 201] width 807 height 403
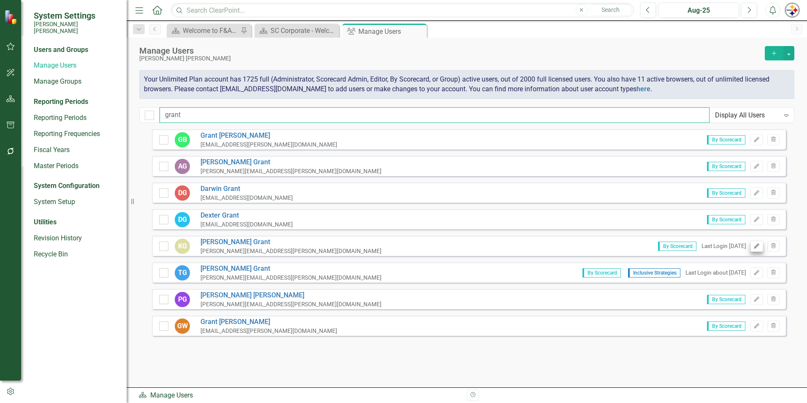
type input "grant"
click at [752, 247] on button "Edit" at bounding box center [757, 246] width 12 height 11
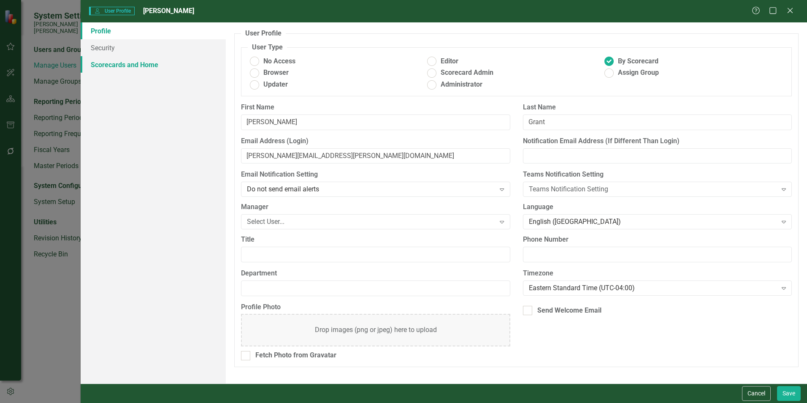
click at [148, 66] on link "Scorecards and Home" at bounding box center [153, 64] width 145 height 17
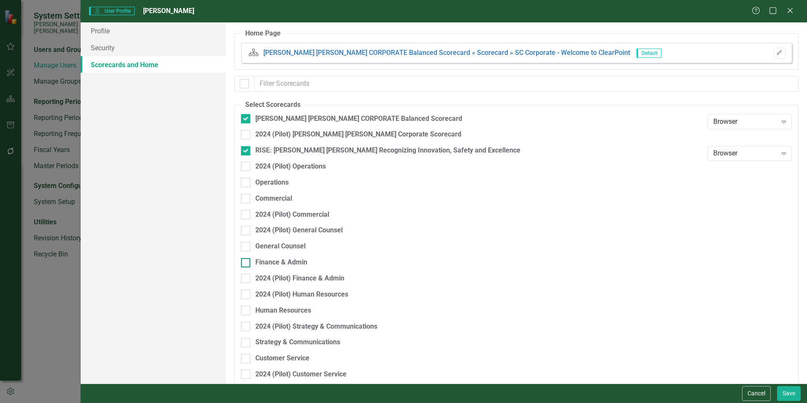
click at [287, 259] on div "Finance & Admin" at bounding box center [281, 263] width 52 height 10
click at [247, 259] on input "Finance & Admin" at bounding box center [243, 260] width 5 height 5
checkbox input "true"
click at [793, 390] on button "Save" at bounding box center [789, 393] width 24 height 15
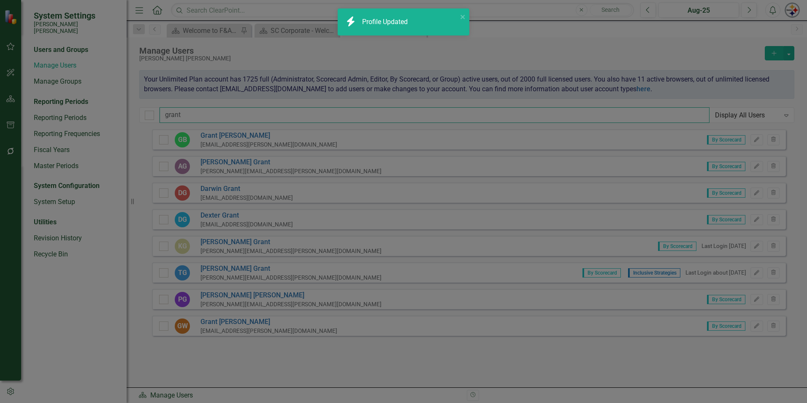
click at [203, 115] on input "grant" at bounding box center [435, 115] width 550 height 16
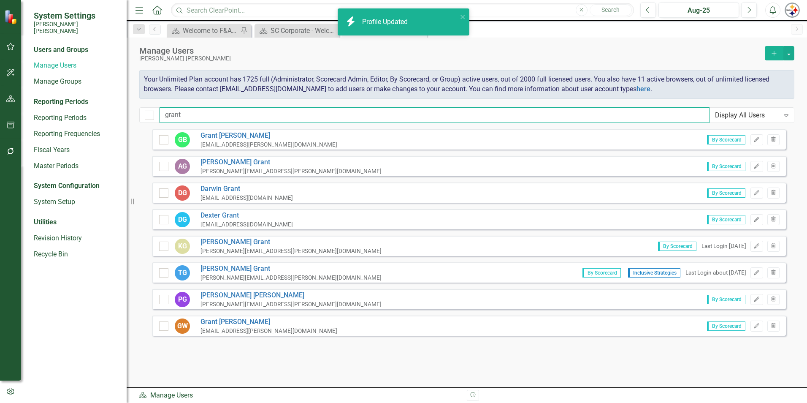
drag, startPoint x: 206, startPoint y: 115, endPoint x: 18, endPoint y: 113, distance: 187.4
click at [17, 115] on div "System Settings [PERSON_NAME] [PERSON_NAME] Users and Groups Manage Users Manag…" at bounding box center [403, 201] width 807 height 403
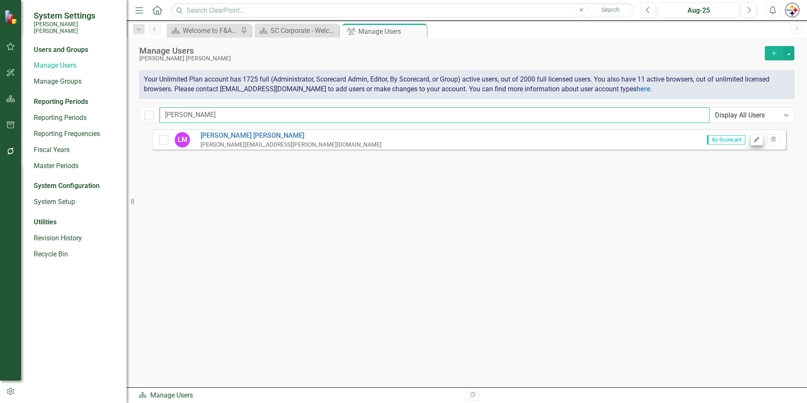
type input "[PERSON_NAME]"
click at [755, 139] on icon "Edit" at bounding box center [757, 139] width 6 height 5
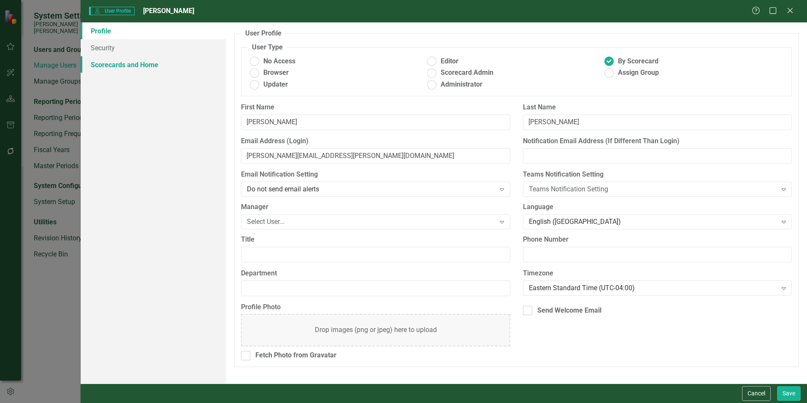
click at [132, 62] on link "Scorecards and Home" at bounding box center [153, 64] width 145 height 17
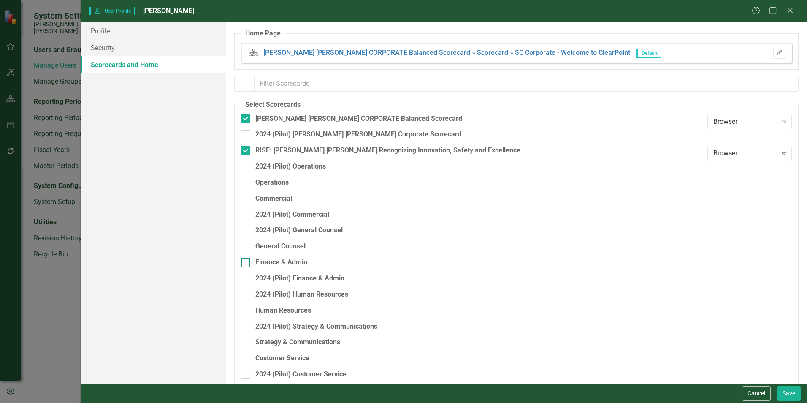
click at [285, 263] on div "Finance & Admin" at bounding box center [281, 263] width 52 height 10
click at [247, 263] on input "Finance & Admin" at bounding box center [243, 260] width 5 height 5
checkbox input "true"
click at [790, 390] on button "Save" at bounding box center [789, 393] width 24 height 15
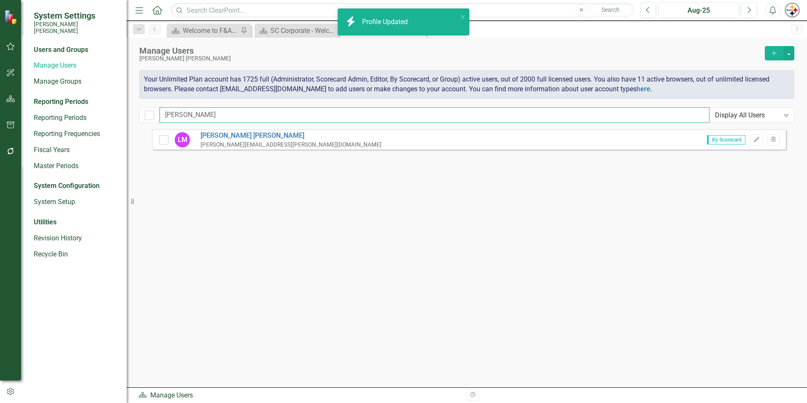
click at [196, 113] on input "[PERSON_NAME]" at bounding box center [435, 115] width 550 height 16
drag, startPoint x: 217, startPoint y: 114, endPoint x: 86, endPoint y: 114, distance: 131.7
click at [87, 114] on div "System Settings [PERSON_NAME] [PERSON_NAME] Users and Groups Manage Users Manag…" at bounding box center [403, 201] width 807 height 403
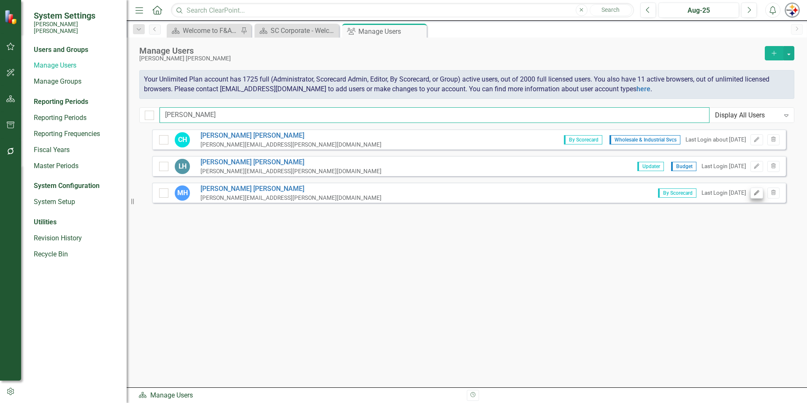
type input "[PERSON_NAME]"
click at [758, 193] on icon "Edit" at bounding box center [757, 192] width 6 height 5
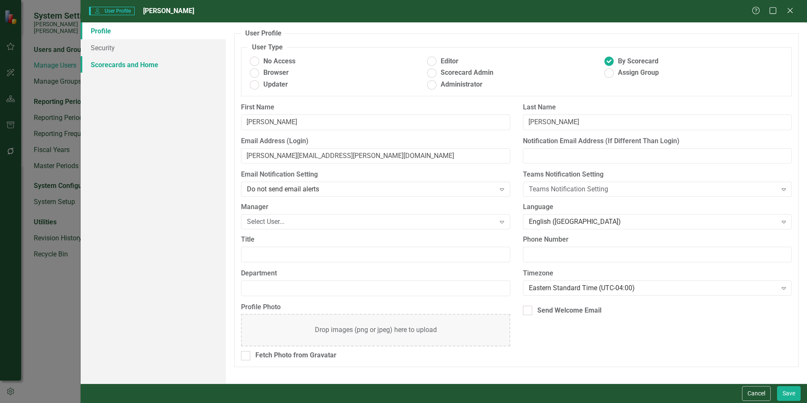
click at [146, 70] on link "Scorecards and Home" at bounding box center [153, 64] width 145 height 17
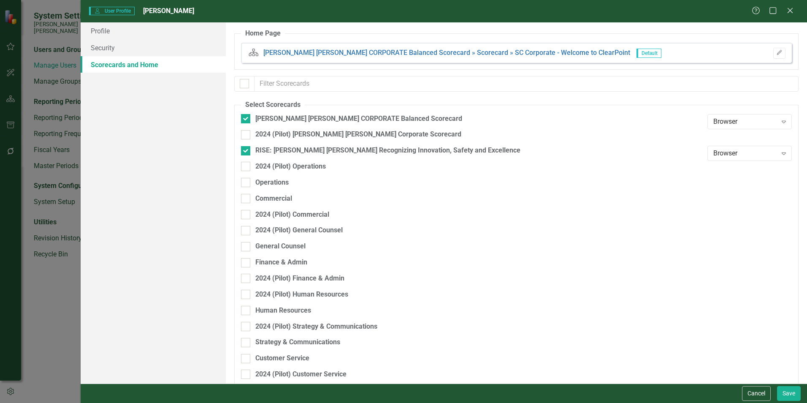
click at [271, 268] on div "Finance & Admin" at bounding box center [472, 266] width 462 height 16
click at [271, 264] on div "Finance & Admin" at bounding box center [281, 263] width 52 height 10
click at [247, 263] on input "Finance & Admin" at bounding box center [243, 260] width 5 height 5
checkbox input "true"
click at [801, 396] on div "Cancel Save" at bounding box center [444, 392] width 727 height 19
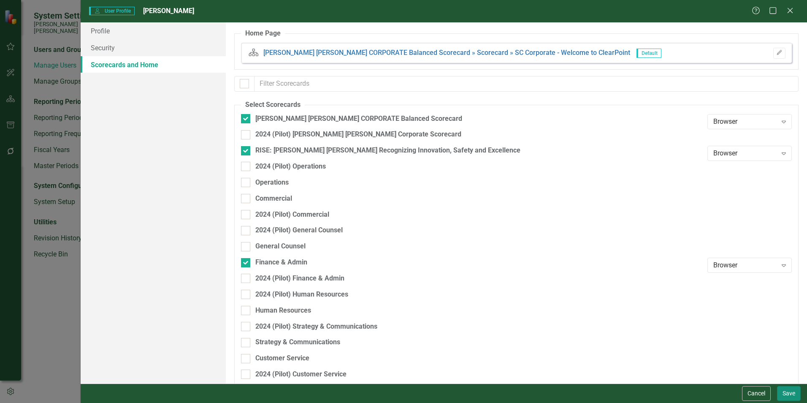
click at [789, 393] on button "Save" at bounding box center [789, 393] width 24 height 15
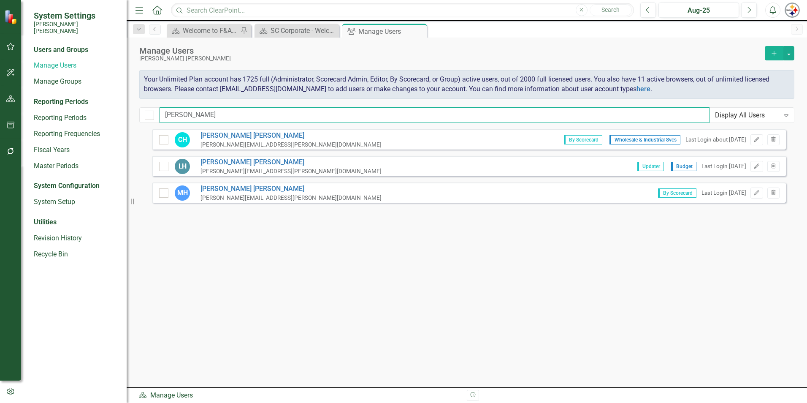
drag, startPoint x: 201, startPoint y: 113, endPoint x: 127, endPoint y: 111, distance: 74.3
click at [127, 111] on div "System Settings [PERSON_NAME] [PERSON_NAME] Users and Groups Manage Users Manag…" at bounding box center [403, 201] width 807 height 403
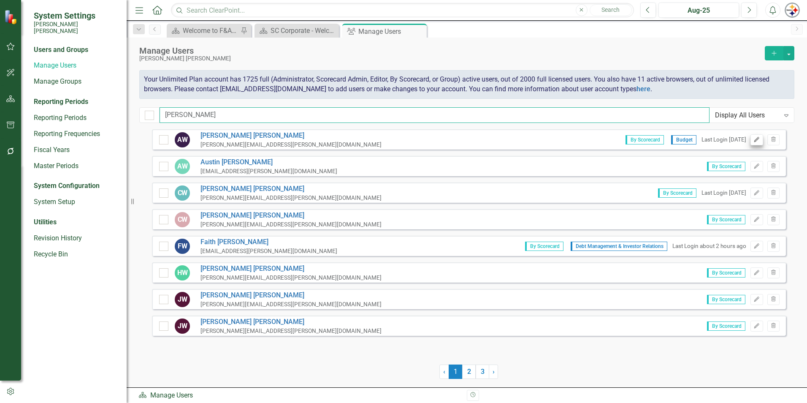
type input "[PERSON_NAME]"
click at [762, 143] on button "Edit" at bounding box center [757, 139] width 12 height 11
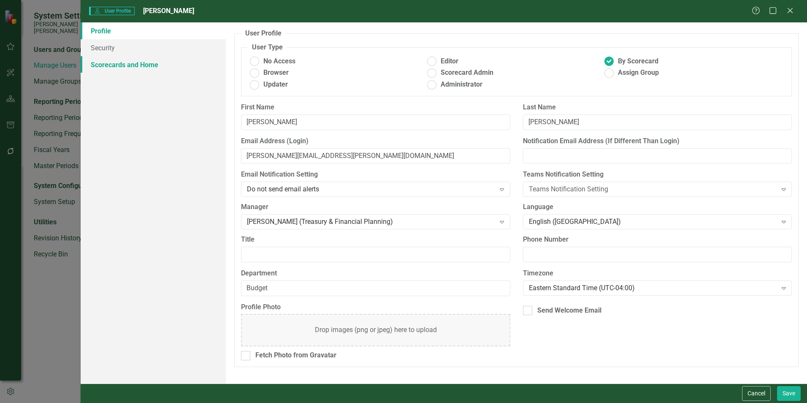
click at [123, 62] on link "Scorecards and Home" at bounding box center [153, 64] width 145 height 17
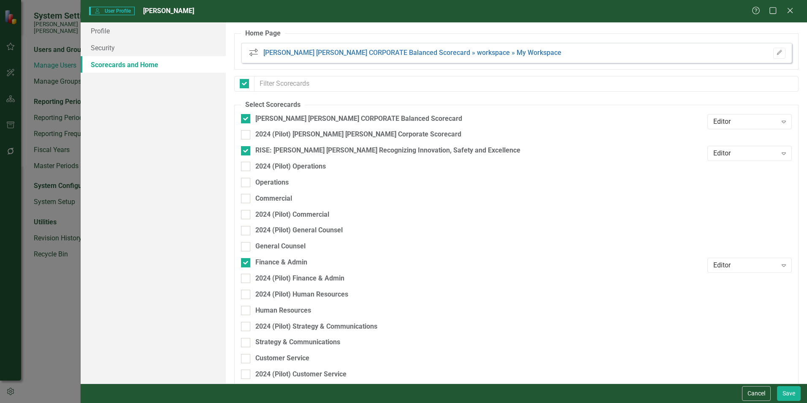
checkbox input "false"
click at [749, 393] on button "Cancel" at bounding box center [756, 393] width 29 height 15
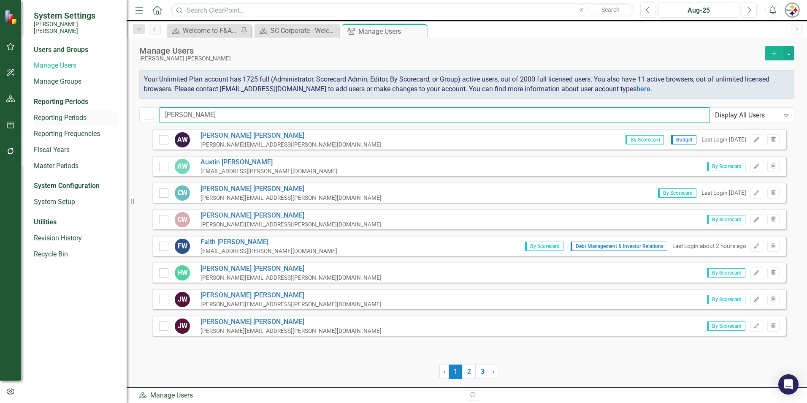
drag, startPoint x: 160, startPoint y: 110, endPoint x: 100, endPoint y: 105, distance: 61.0
click at [100, 105] on div "System Settings [PERSON_NAME] [PERSON_NAME] Users and Groups Manage Users Manag…" at bounding box center [403, 201] width 807 height 403
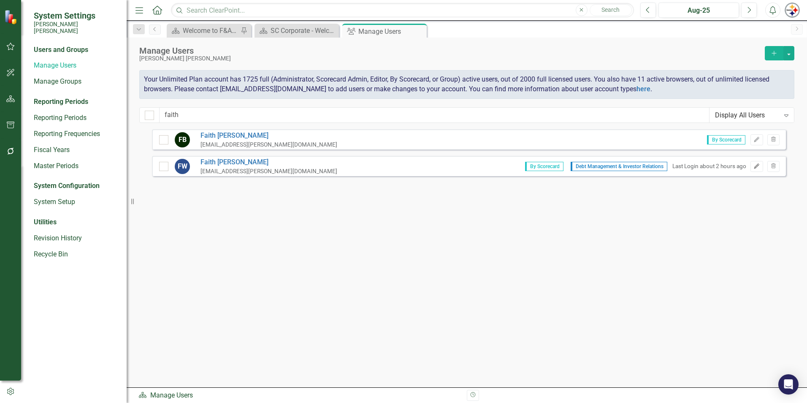
click at [757, 166] on icon "Edit" at bounding box center [757, 166] width 6 height 5
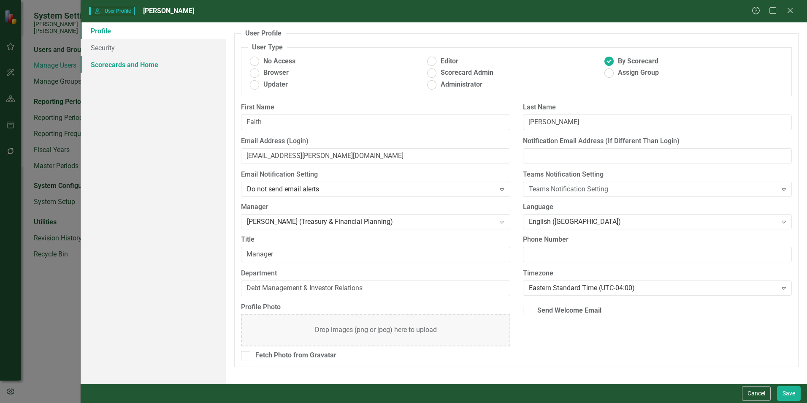
click at [146, 68] on link "Scorecards and Home" at bounding box center [153, 64] width 145 height 17
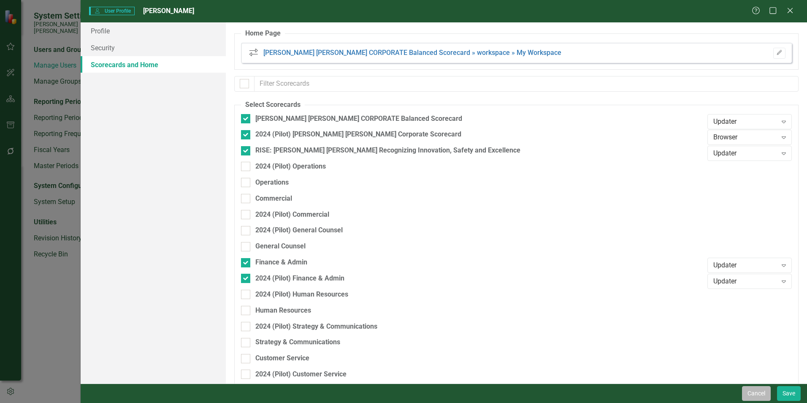
click at [749, 397] on button "Cancel" at bounding box center [756, 393] width 29 height 15
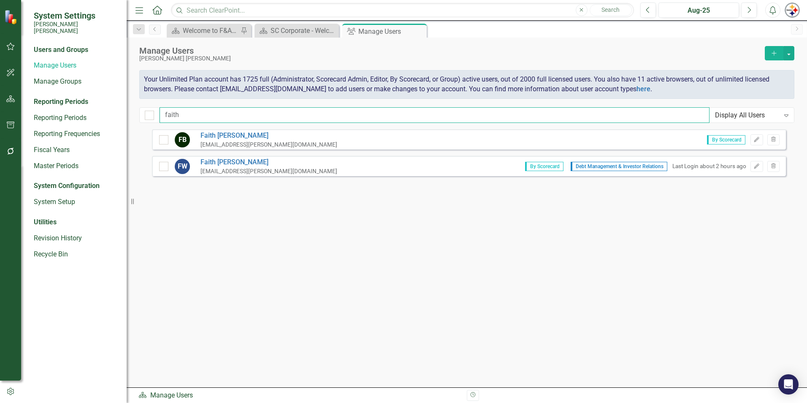
click at [212, 109] on input "faith" at bounding box center [435, 115] width 550 height 16
drag, startPoint x: 153, startPoint y: 117, endPoint x: 112, endPoint y: 114, distance: 41.4
click at [122, 117] on div "System Settings [PERSON_NAME] [PERSON_NAME] Users and Groups Manage Users Manag…" at bounding box center [403, 201] width 807 height 403
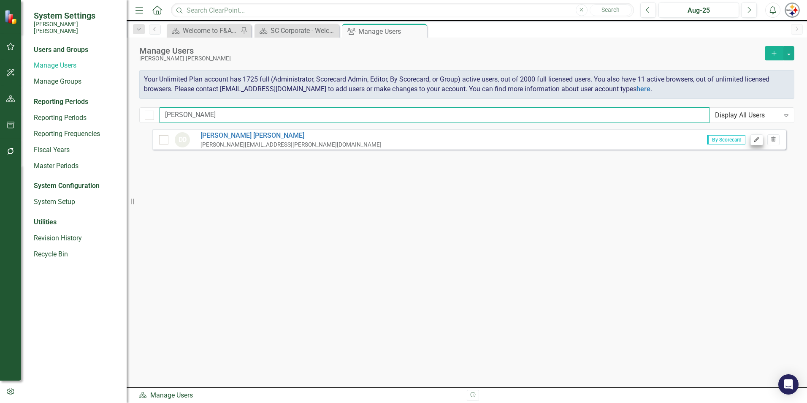
type input "[PERSON_NAME]"
click at [759, 141] on icon "Edit" at bounding box center [757, 139] width 6 height 5
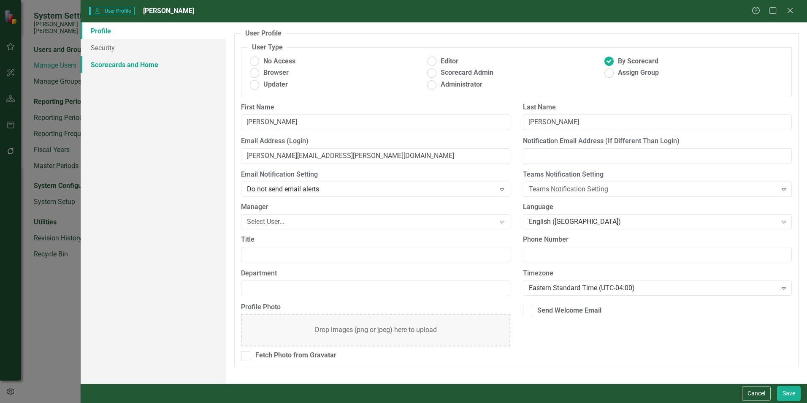
click at [123, 66] on link "Scorecards and Home" at bounding box center [153, 64] width 145 height 17
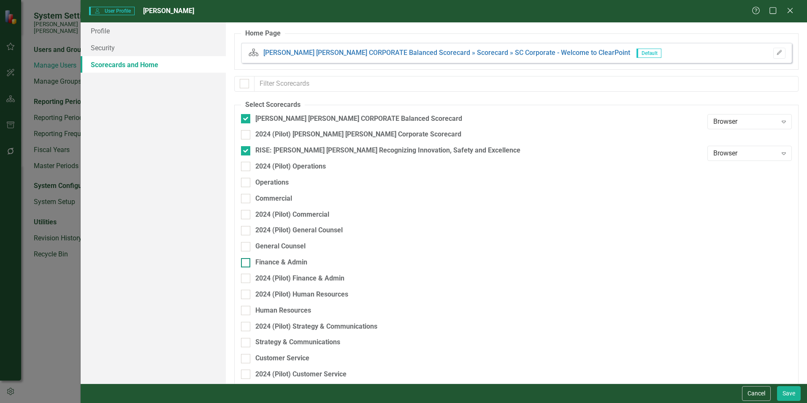
click at [292, 260] on div "Finance & Admin" at bounding box center [281, 263] width 52 height 10
click at [247, 260] on input "Finance & Admin" at bounding box center [243, 260] width 5 height 5
checkbox input "true"
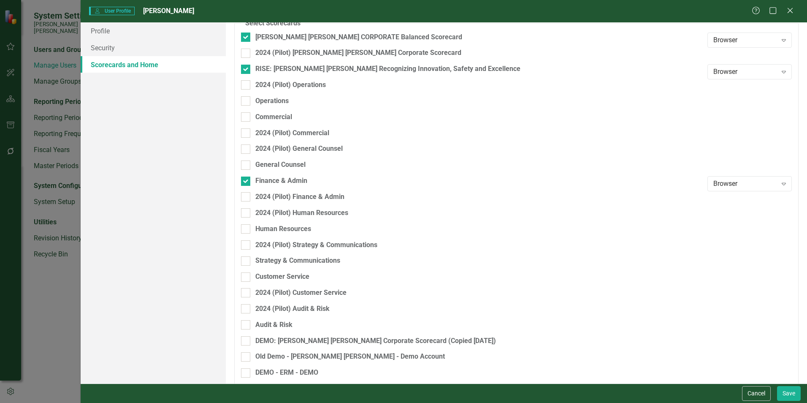
scroll to position [84, 0]
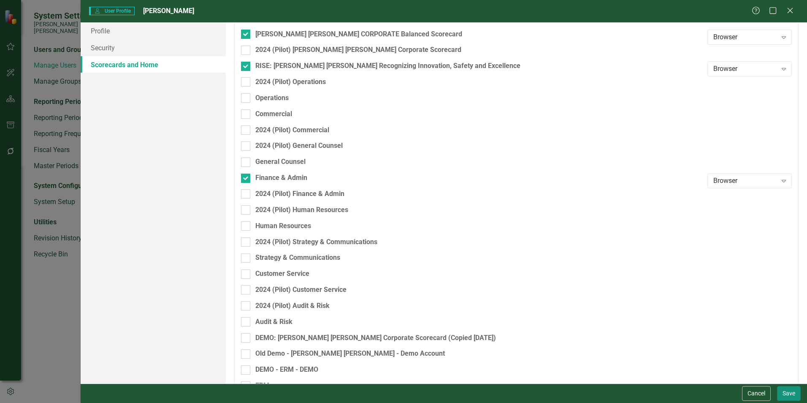
click at [786, 391] on button "Save" at bounding box center [789, 393] width 24 height 15
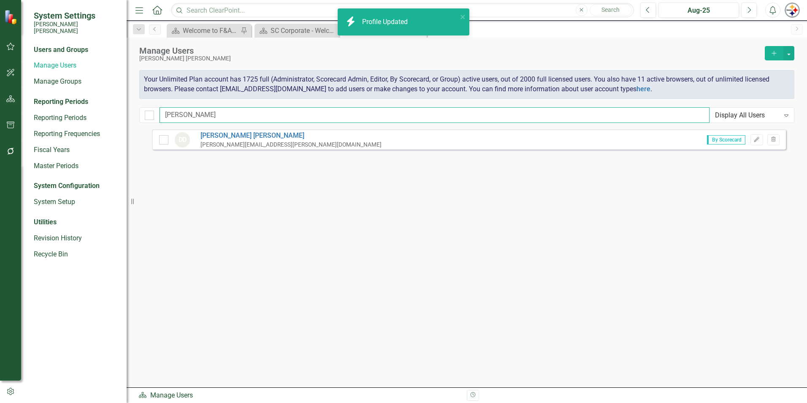
drag, startPoint x: 217, startPoint y: 118, endPoint x: 203, endPoint y: 119, distance: 14.4
click at [217, 118] on input "[PERSON_NAME]" at bounding box center [435, 115] width 550 height 16
drag, startPoint x: 185, startPoint y: 119, endPoint x: 111, endPoint y: 119, distance: 74.7
click at [112, 119] on div "System Settings [PERSON_NAME] [PERSON_NAME] Users and Groups Manage Users Manag…" at bounding box center [403, 201] width 807 height 403
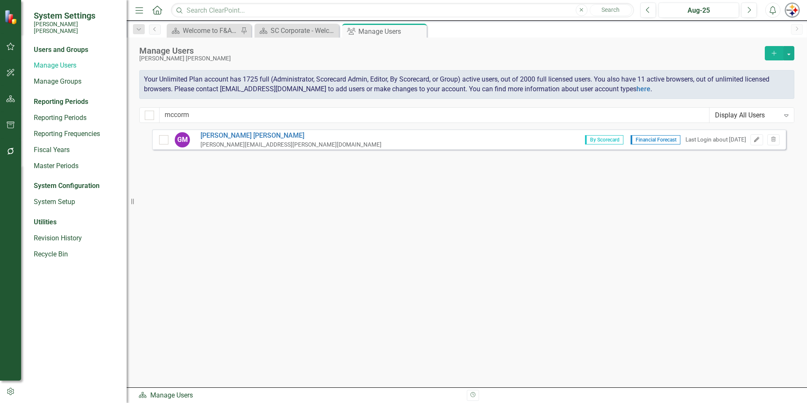
click at [754, 138] on icon "Edit" at bounding box center [757, 139] width 6 height 5
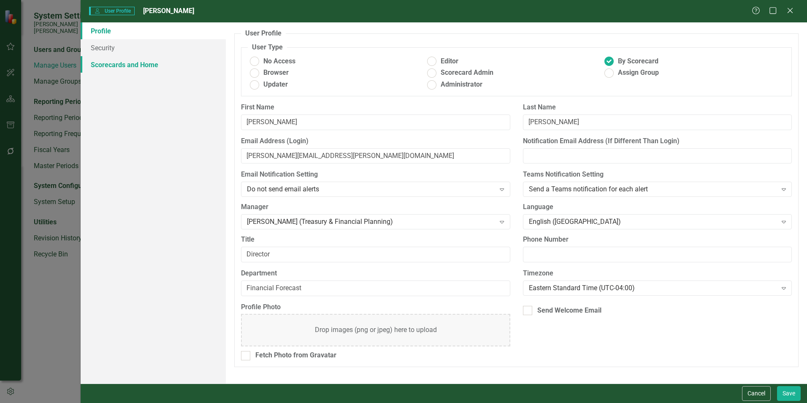
click at [146, 64] on link "Scorecards and Home" at bounding box center [153, 64] width 145 height 17
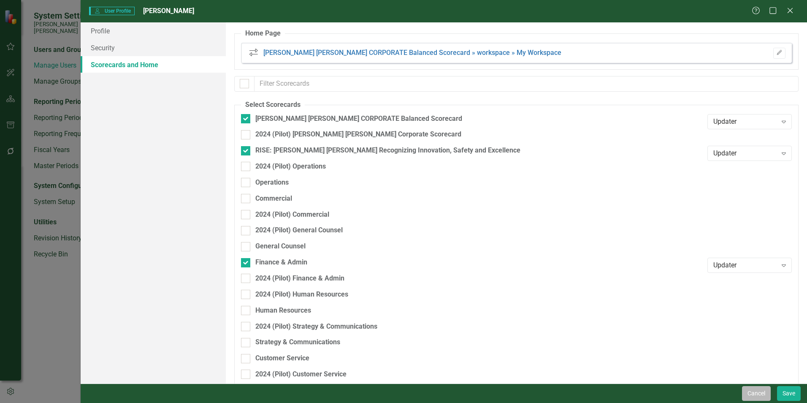
click at [751, 391] on button "Cancel" at bounding box center [756, 393] width 29 height 15
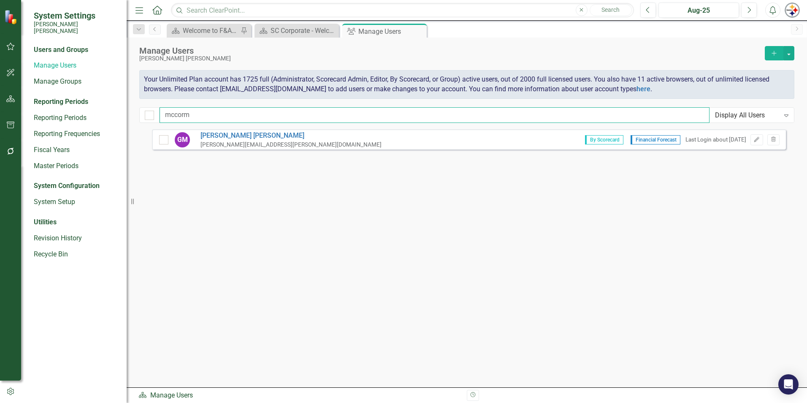
drag, startPoint x: 216, startPoint y: 116, endPoint x: 119, endPoint y: 109, distance: 96.5
click at [122, 109] on div "System Settings [PERSON_NAME] [PERSON_NAME] Users and Groups Manage Users Manag…" at bounding box center [403, 201] width 807 height 403
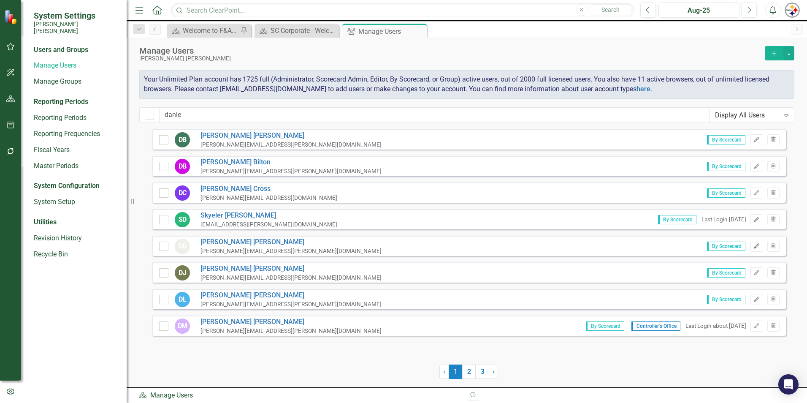
click at [753, 247] on button "Edit" at bounding box center [757, 246] width 12 height 11
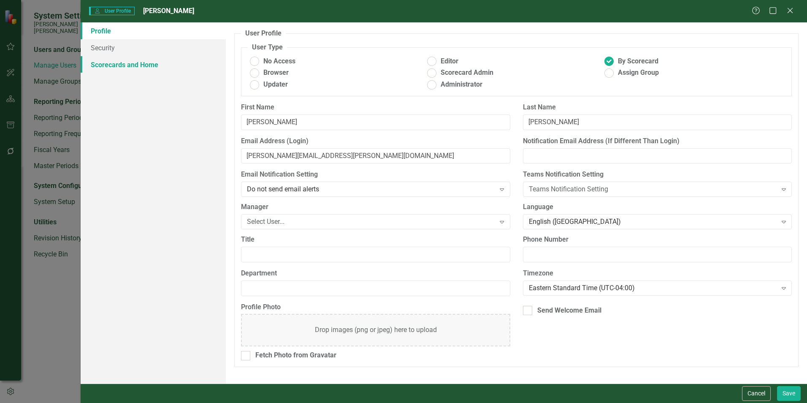
click at [123, 68] on link "Scorecards and Home" at bounding box center [153, 64] width 145 height 17
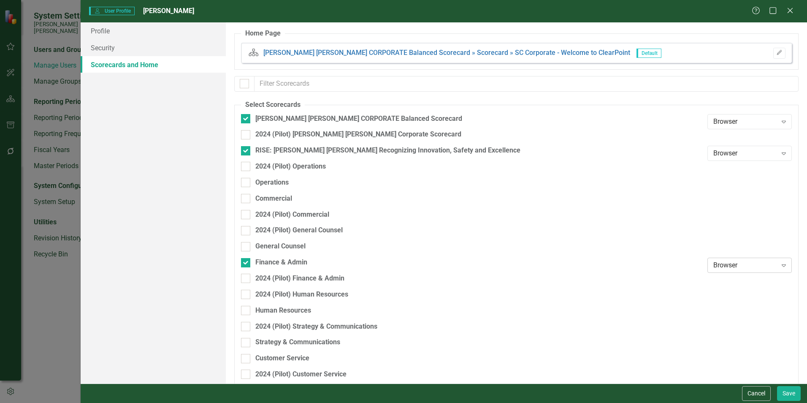
click at [782, 266] on icon at bounding box center [784, 265] width 4 height 3
click at [763, 393] on button "Cancel" at bounding box center [756, 393] width 29 height 15
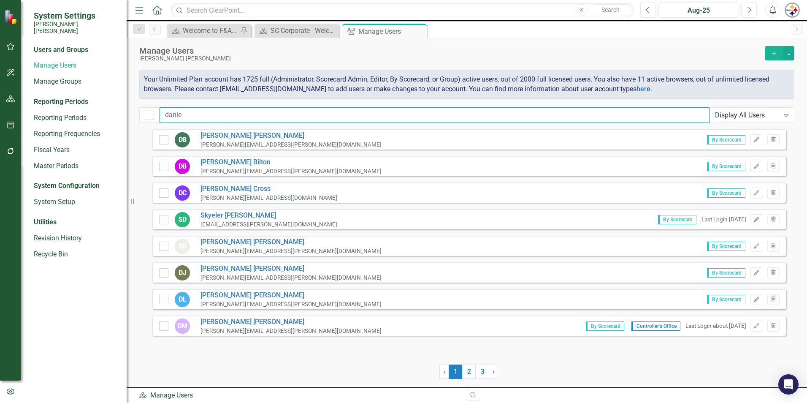
click at [177, 112] on input "danie" at bounding box center [435, 115] width 550 height 16
drag, startPoint x: 171, startPoint y: 111, endPoint x: 91, endPoint y: 112, distance: 79.8
click at [97, 111] on div "System Settings [PERSON_NAME] [PERSON_NAME] Users and Groups Manage Users Manag…" at bounding box center [403, 201] width 807 height 403
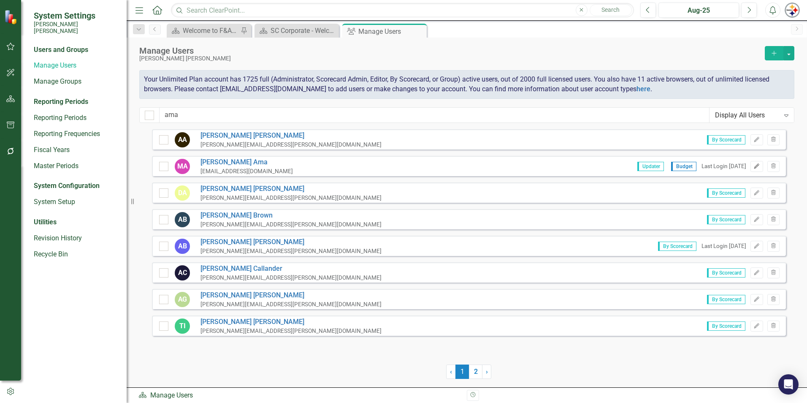
click at [760, 163] on button "Edit" at bounding box center [757, 166] width 12 height 11
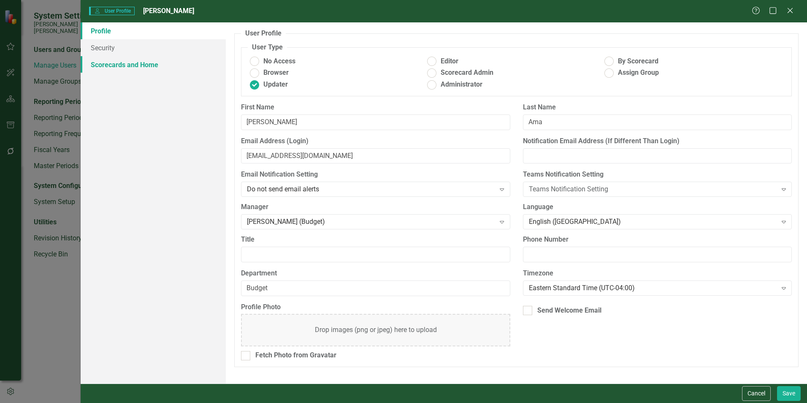
click at [122, 67] on link "Scorecards and Home" at bounding box center [153, 64] width 145 height 17
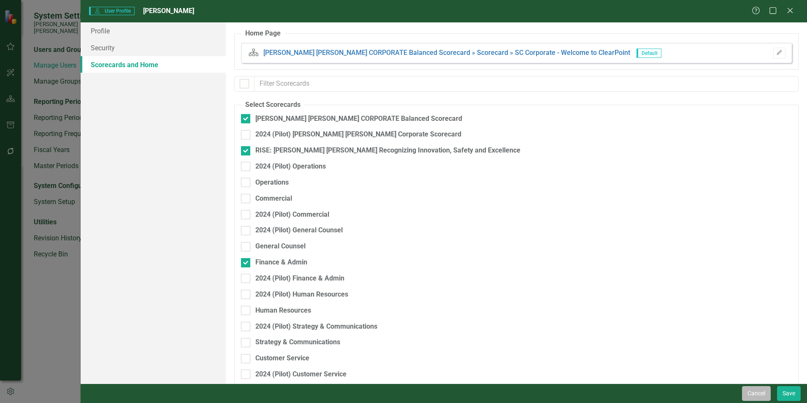
click at [748, 391] on button "Cancel" at bounding box center [756, 393] width 29 height 15
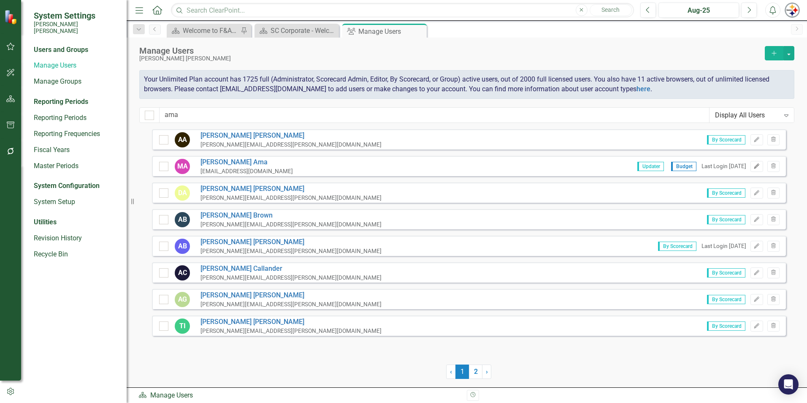
click at [757, 164] on icon "Edit" at bounding box center [757, 166] width 6 height 5
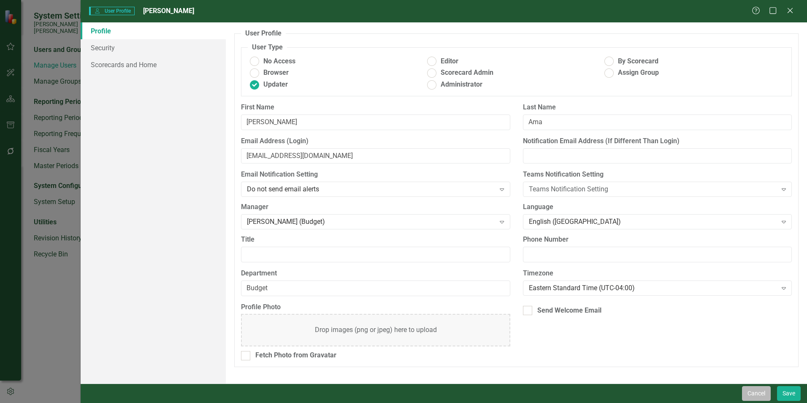
click at [754, 391] on button "Cancel" at bounding box center [756, 393] width 29 height 15
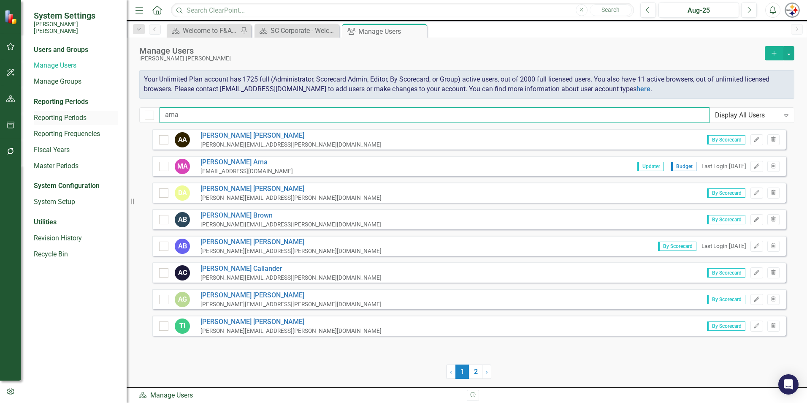
drag, startPoint x: 117, startPoint y: 107, endPoint x: 38, endPoint y: 105, distance: 79.8
click at [38, 105] on div "System Settings [PERSON_NAME] [PERSON_NAME] Users and Groups Manage Users Manag…" at bounding box center [403, 201] width 807 height 403
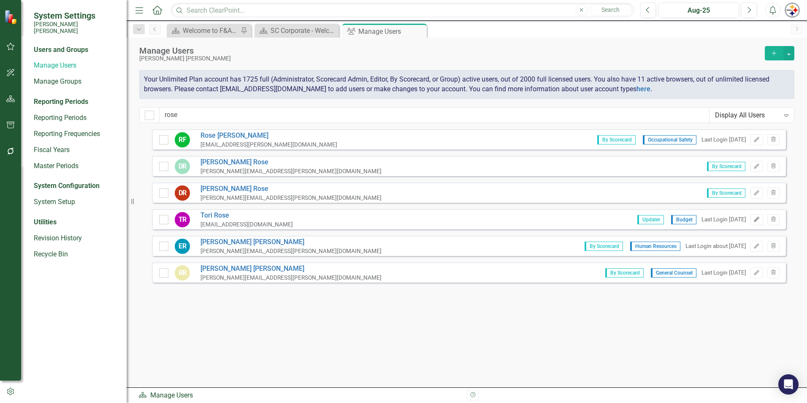
click at [759, 218] on icon "button" at bounding box center [756, 219] width 5 height 5
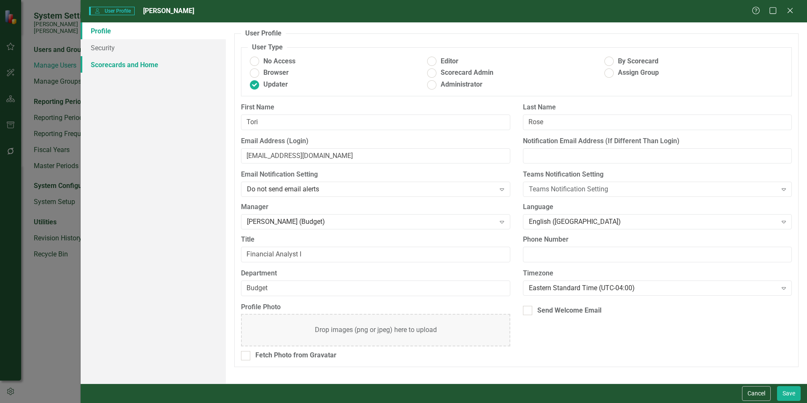
click at [111, 62] on link "Scorecards and Home" at bounding box center [153, 64] width 145 height 17
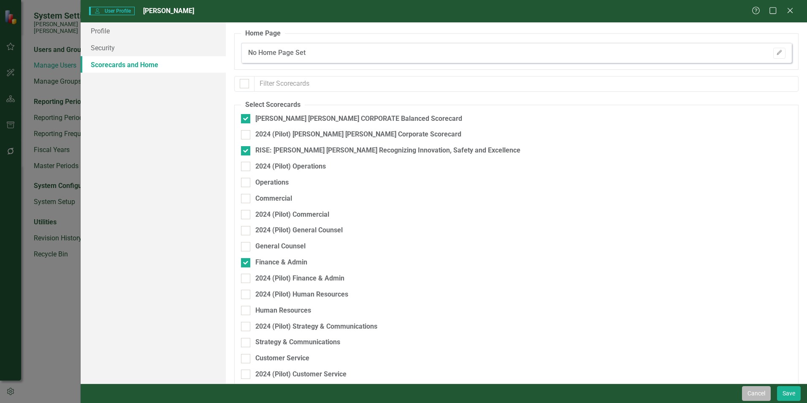
click at [766, 397] on button "Cancel" at bounding box center [756, 393] width 29 height 15
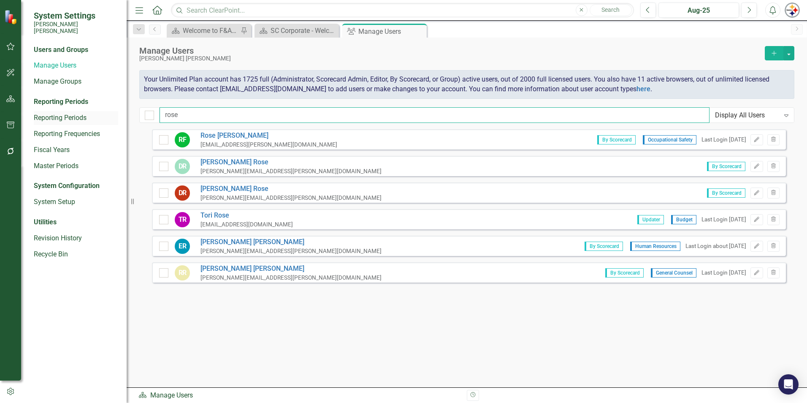
drag, startPoint x: 185, startPoint y: 111, endPoint x: 109, endPoint y: 111, distance: 76.0
click at [110, 111] on div "System Settings [PERSON_NAME] [PERSON_NAME] Users and Groups Manage Users Manag…" at bounding box center [403, 201] width 807 height 403
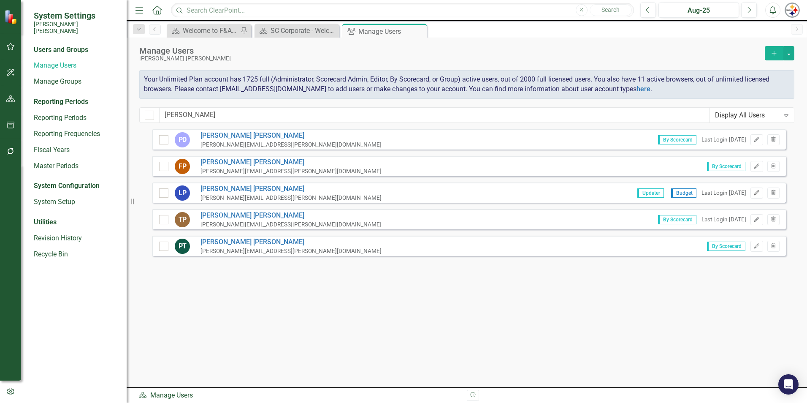
click at [756, 194] on icon "Edit" at bounding box center [757, 192] width 6 height 5
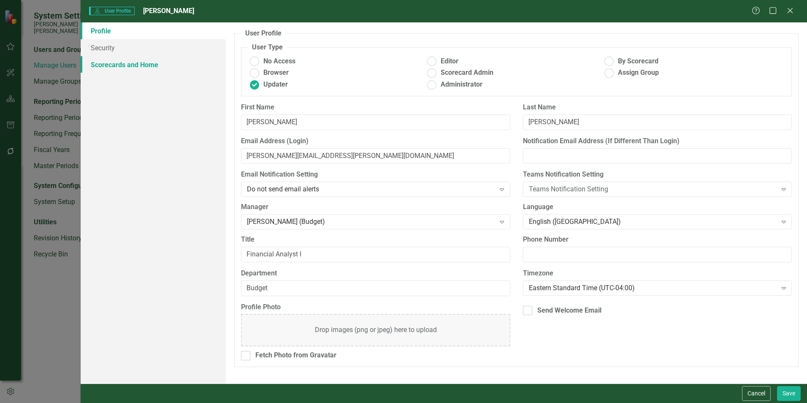
click at [144, 68] on link "Scorecards and Home" at bounding box center [153, 64] width 145 height 17
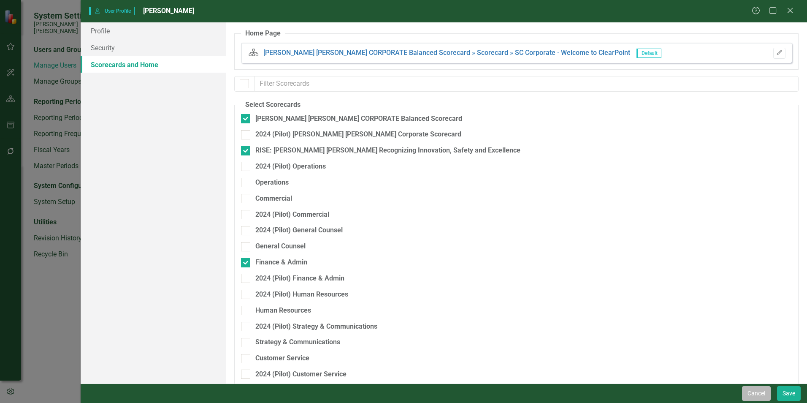
click at [758, 392] on button "Cancel" at bounding box center [756, 393] width 29 height 15
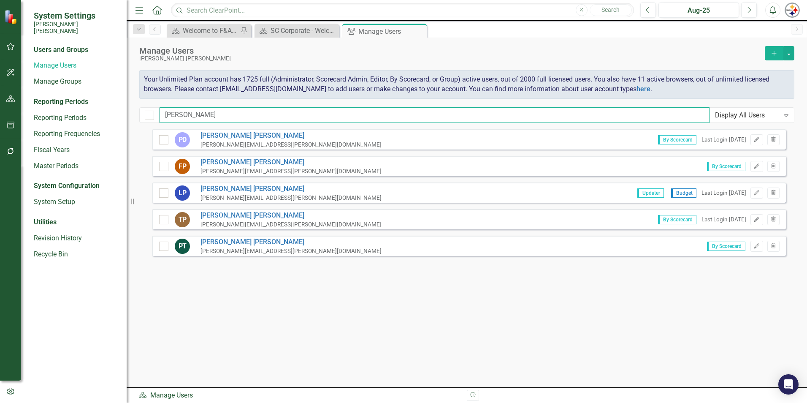
click at [178, 111] on input "[PERSON_NAME]" at bounding box center [435, 115] width 550 height 16
drag, startPoint x: 204, startPoint y: 111, endPoint x: 114, endPoint y: 117, distance: 90.1
click at [130, 117] on div "System Settings [PERSON_NAME] [PERSON_NAME] Users and Groups Manage Users Manag…" at bounding box center [403, 201] width 807 height 403
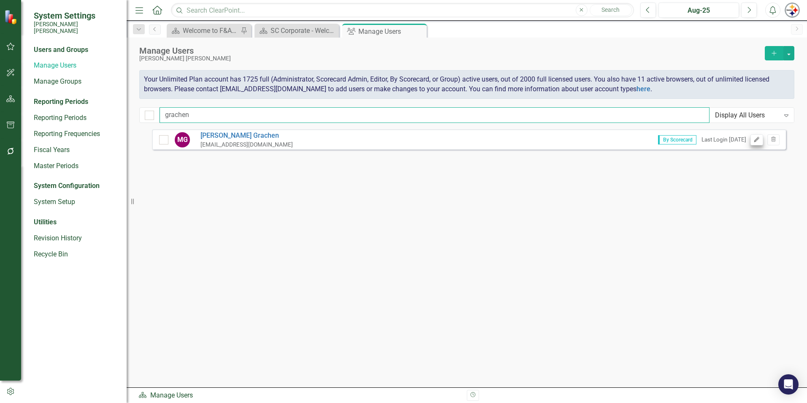
type input "grachen"
click at [754, 140] on icon "Edit" at bounding box center [757, 139] width 6 height 5
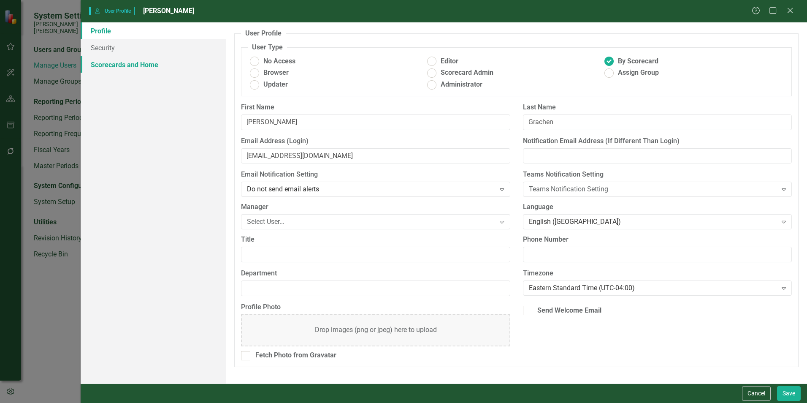
click at [107, 62] on link "Scorecards and Home" at bounding box center [153, 64] width 145 height 17
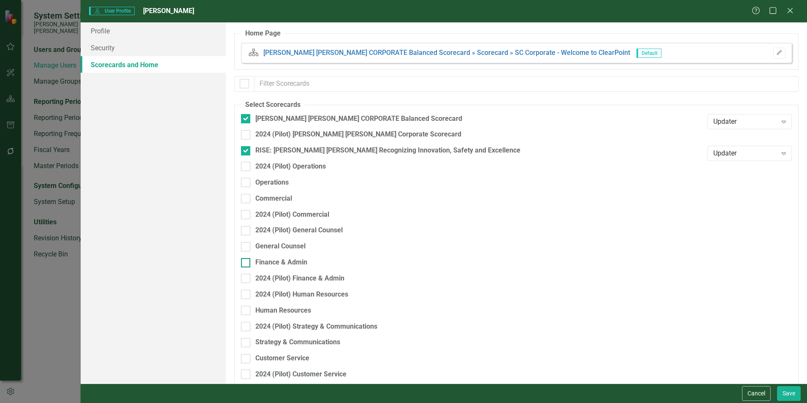
click at [290, 262] on div "Finance & Admin" at bounding box center [281, 263] width 52 height 10
click at [247, 262] on input "Finance & Admin" at bounding box center [243, 260] width 5 height 5
checkbox input "true"
click at [782, 390] on button "Save" at bounding box center [789, 393] width 24 height 15
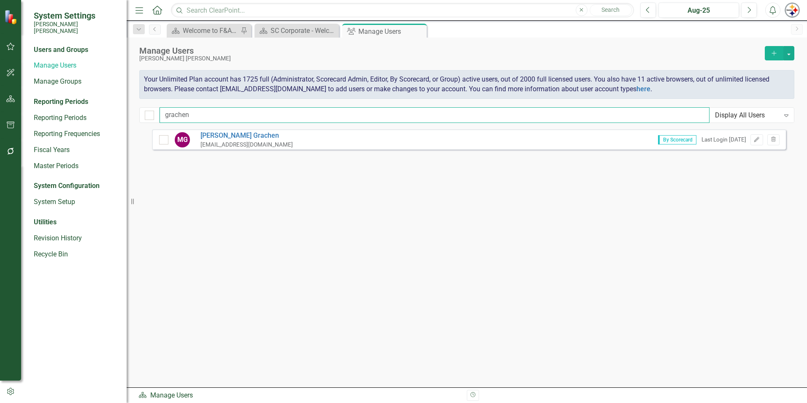
click at [210, 119] on input "grachen" at bounding box center [435, 115] width 550 height 16
drag, startPoint x: 129, startPoint y: 115, endPoint x: 76, endPoint y: 115, distance: 53.2
click at [77, 115] on div "System Settings [PERSON_NAME] [PERSON_NAME] Users and Groups Manage Users Manag…" at bounding box center [403, 201] width 807 height 403
type input "[PERSON_NAME]"
click at [761, 139] on button "Edit" at bounding box center [757, 139] width 12 height 11
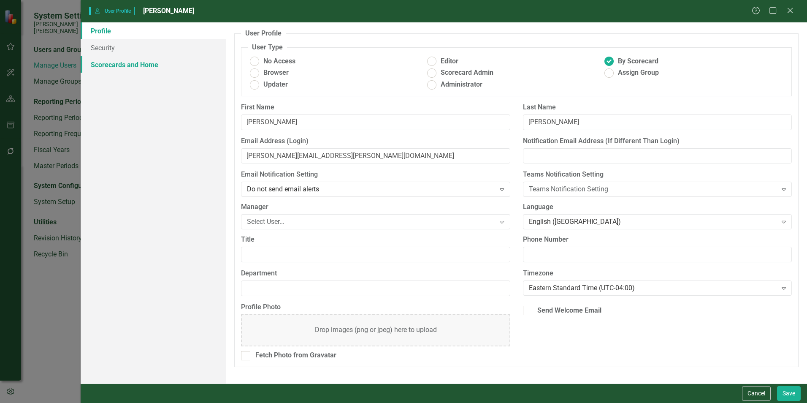
click at [138, 61] on link "Scorecards and Home" at bounding box center [153, 64] width 145 height 17
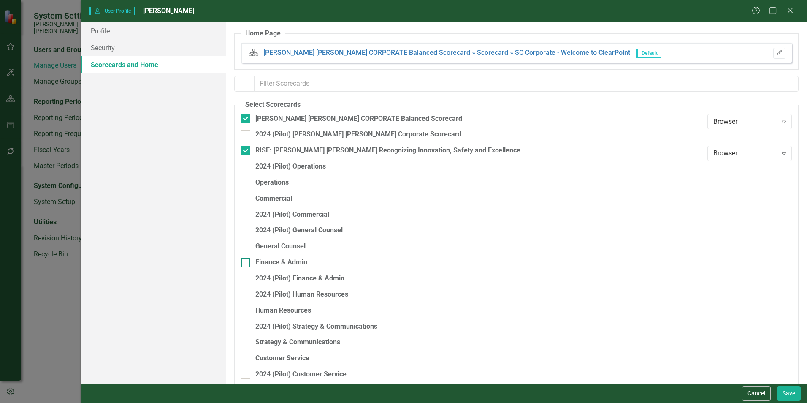
click at [298, 258] on div "Finance & Admin" at bounding box center [281, 263] width 52 height 10
click at [247, 258] on input "Finance & Admin" at bounding box center [243, 260] width 5 height 5
checkbox input "true"
click at [784, 392] on button "Save" at bounding box center [789, 393] width 24 height 15
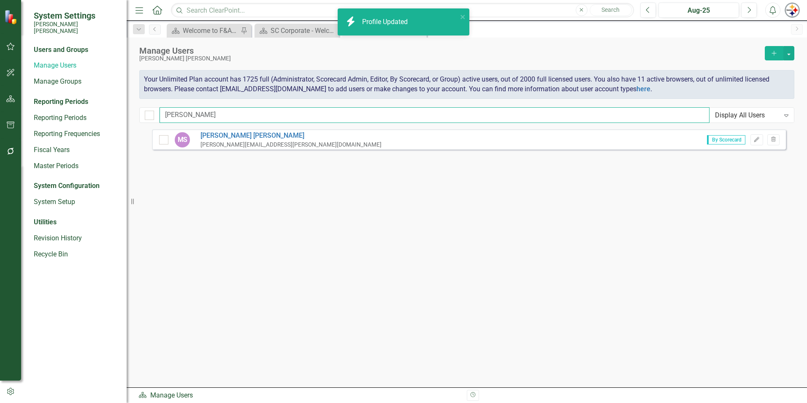
click at [208, 119] on input "[PERSON_NAME]" at bounding box center [435, 115] width 550 height 16
drag, startPoint x: 216, startPoint y: 117, endPoint x: 99, endPoint y: 113, distance: 117.4
click at [114, 117] on div "System Settings [PERSON_NAME] [PERSON_NAME] Users and Groups Manage Users Manag…" at bounding box center [403, 201] width 807 height 403
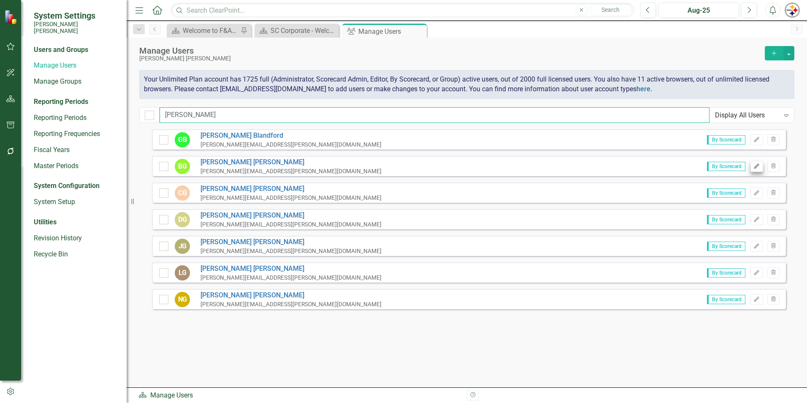
type input "[PERSON_NAME]"
click at [753, 165] on button "Edit" at bounding box center [757, 166] width 12 height 11
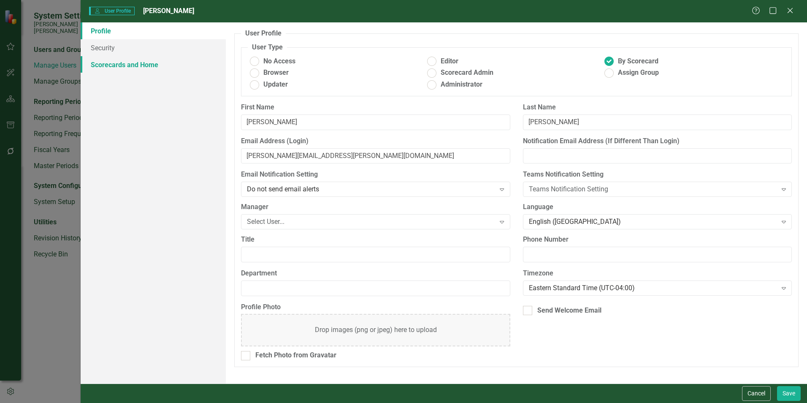
click at [106, 67] on link "Scorecards and Home" at bounding box center [153, 64] width 145 height 17
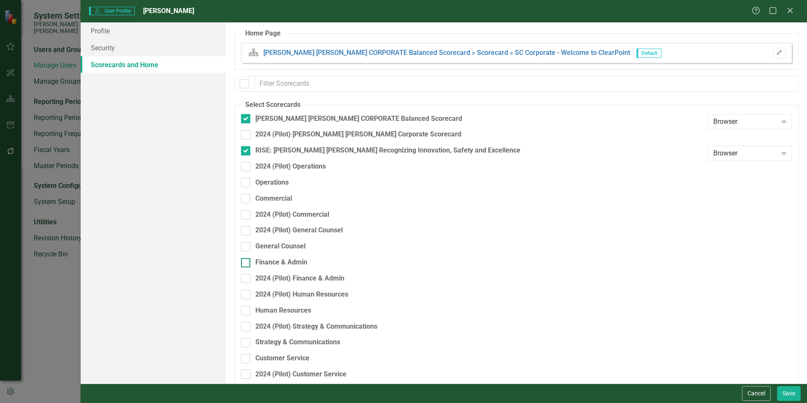
click at [296, 263] on div "Finance & Admin" at bounding box center [281, 263] width 52 height 10
click at [247, 263] on input "Finance & Admin" at bounding box center [243, 260] width 5 height 5
checkbox input "true"
click at [789, 393] on button "Save" at bounding box center [789, 393] width 24 height 15
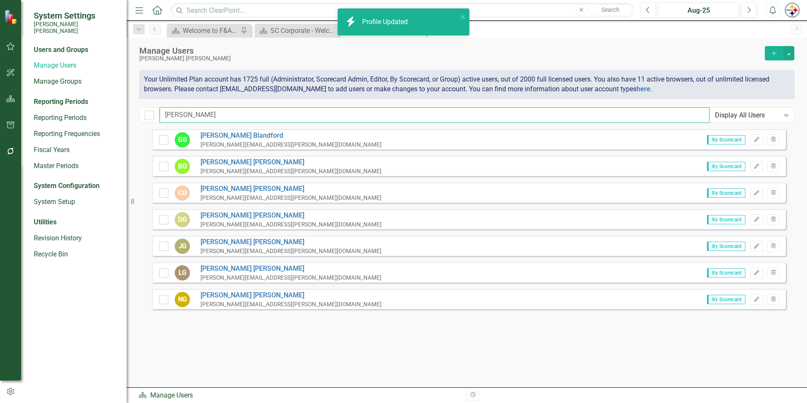
click at [210, 115] on input "[PERSON_NAME]" at bounding box center [435, 115] width 550 height 16
drag, startPoint x: 149, startPoint y: 115, endPoint x: 63, endPoint y: 114, distance: 85.3
click at [86, 115] on div "System Settings [PERSON_NAME] [PERSON_NAME] Users and Groups Manage Users Manag…" at bounding box center [403, 201] width 807 height 403
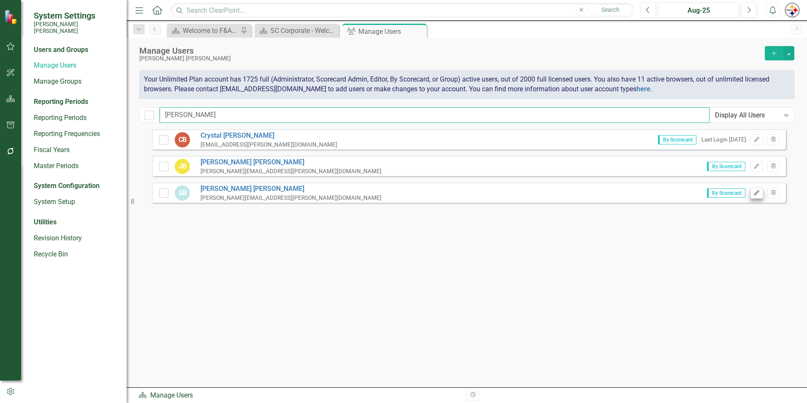
type input "[PERSON_NAME]"
click at [753, 194] on button "Edit" at bounding box center [757, 192] width 12 height 11
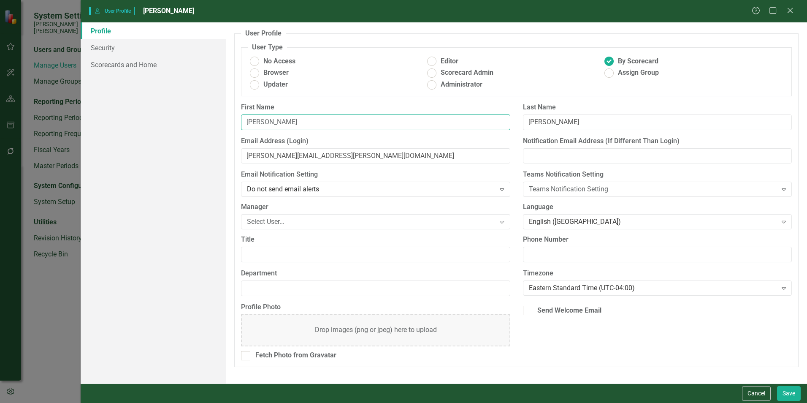
drag, startPoint x: 268, startPoint y: 122, endPoint x: 205, endPoint y: 119, distance: 63.8
click at [206, 119] on div "Profile Security Scorecards and Home User Profile ClearPoint has a wealth of op…" at bounding box center [444, 202] width 727 height 361
type input "O"
type input "[PERSON_NAME]"
click at [266, 159] on input "[PERSON_NAME][EMAIL_ADDRESS][PERSON_NAME][DOMAIN_NAME]" at bounding box center [375, 156] width 269 height 16
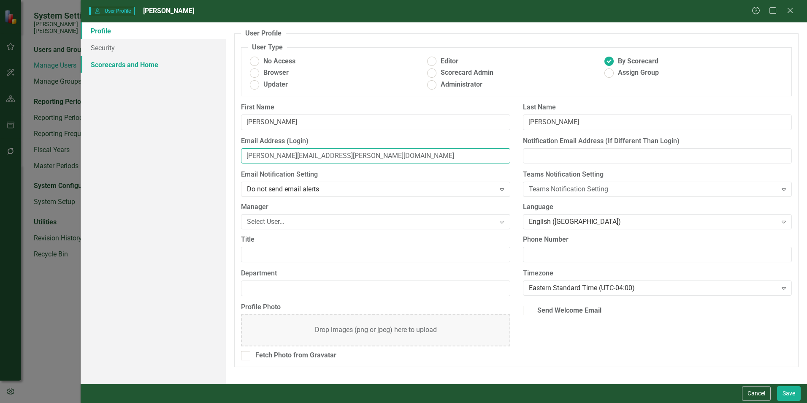
type input "[PERSON_NAME][EMAIL_ADDRESS][PERSON_NAME][DOMAIN_NAME]"
click at [108, 68] on link "Scorecards and Home" at bounding box center [153, 64] width 145 height 17
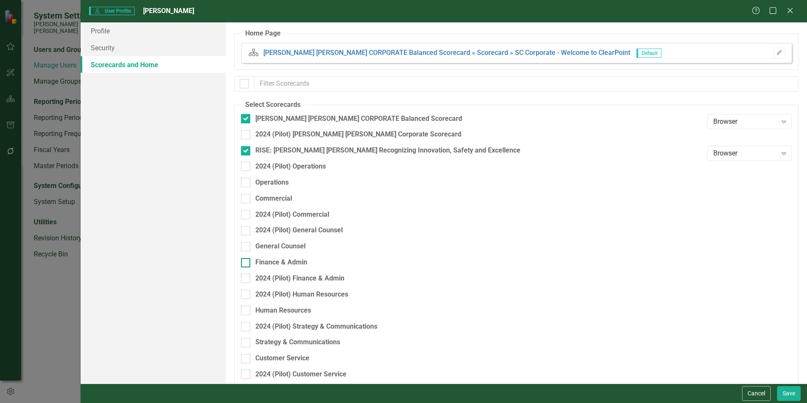
click at [287, 262] on div "Finance & Admin" at bounding box center [281, 263] width 52 height 10
click at [247, 262] on input "Finance & Admin" at bounding box center [243, 260] width 5 height 5
checkbox input "true"
click at [784, 395] on button "Save" at bounding box center [789, 393] width 24 height 15
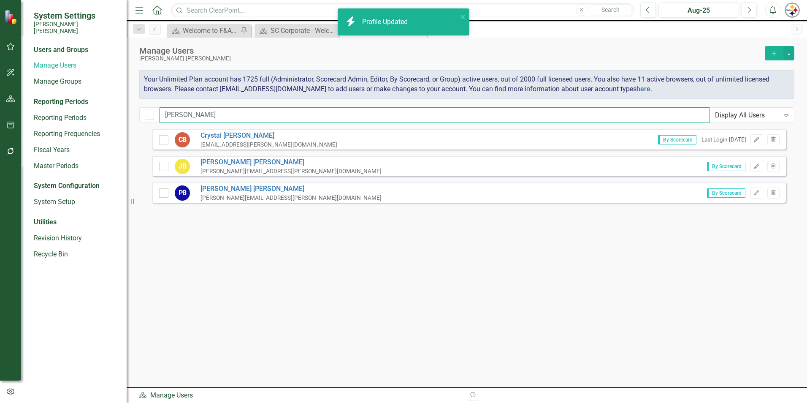
click at [200, 117] on input "[PERSON_NAME]" at bounding box center [435, 115] width 550 height 16
drag, startPoint x: 92, startPoint y: 110, endPoint x: 72, endPoint y: 109, distance: 19.9
click at [76, 110] on div "System Settings [PERSON_NAME] [PERSON_NAME] Users and Groups Manage Users Manag…" at bounding box center [403, 201] width 807 height 403
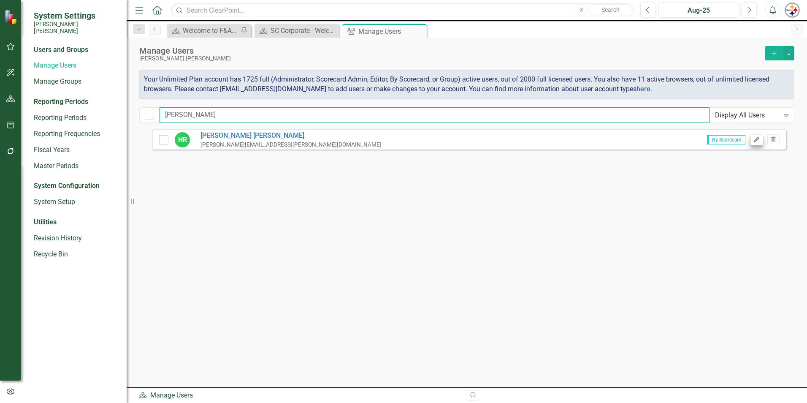
type input "[PERSON_NAME]"
click at [760, 140] on button "Edit" at bounding box center [757, 139] width 12 height 11
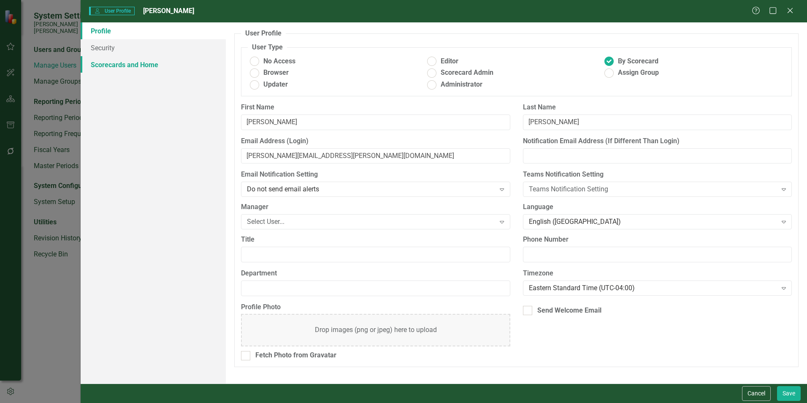
click at [145, 68] on link "Scorecards and Home" at bounding box center [153, 64] width 145 height 17
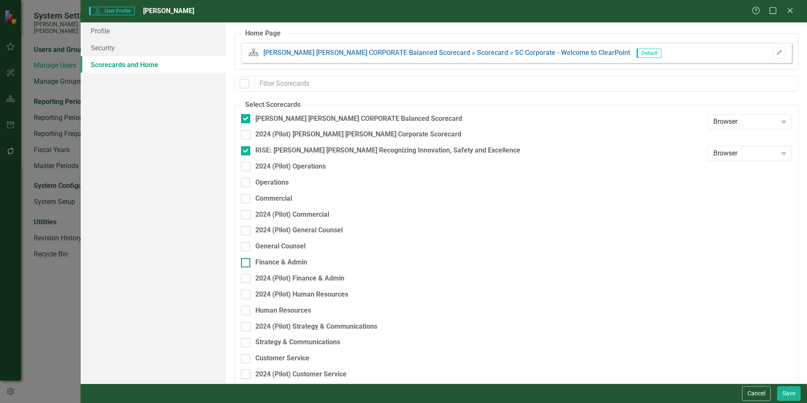
click at [291, 262] on div "Finance & Admin" at bounding box center [281, 263] width 52 height 10
click at [247, 262] on input "Finance & Admin" at bounding box center [243, 260] width 5 height 5
checkbox input "true"
click at [788, 393] on button "Save" at bounding box center [789, 393] width 24 height 15
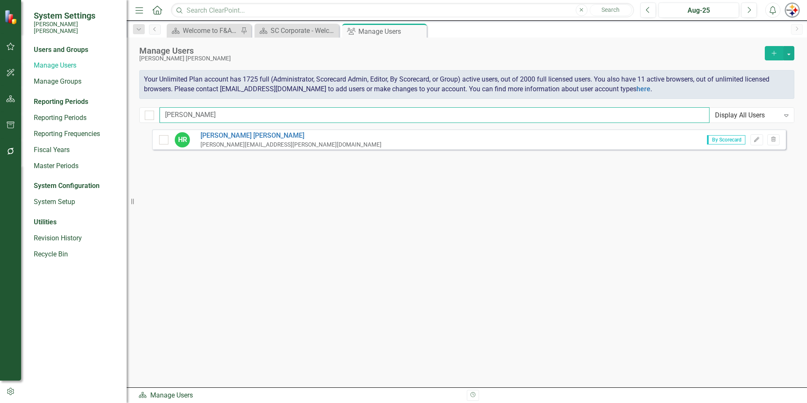
click at [201, 111] on input "[PERSON_NAME]" at bounding box center [435, 115] width 550 height 16
drag, startPoint x: 212, startPoint y: 113, endPoint x: 25, endPoint y: 126, distance: 187.5
click at [33, 124] on div "System Settings [PERSON_NAME] [PERSON_NAME] Users and Groups Manage Users Manag…" at bounding box center [403, 201] width 807 height 403
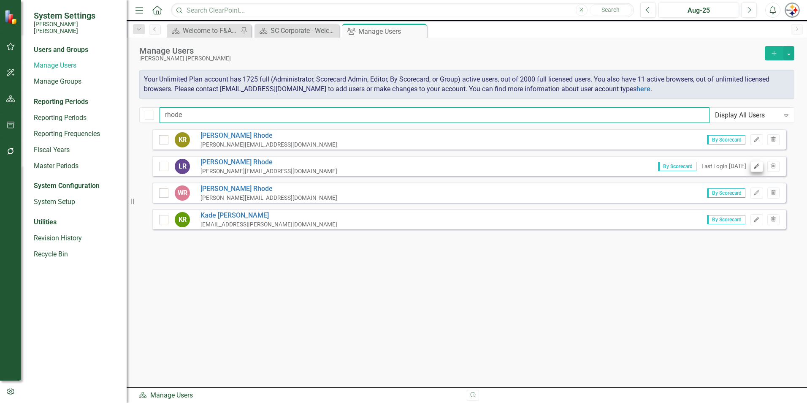
type input "rhode"
click at [754, 166] on icon "Edit" at bounding box center [757, 166] width 6 height 5
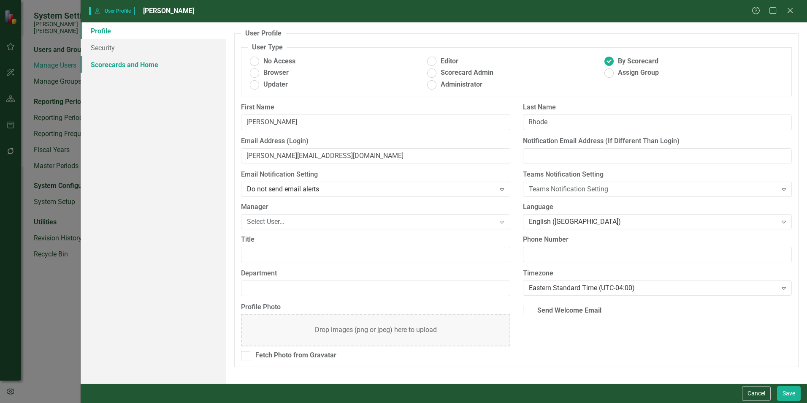
click at [107, 71] on link "Scorecards and Home" at bounding box center [153, 64] width 145 height 17
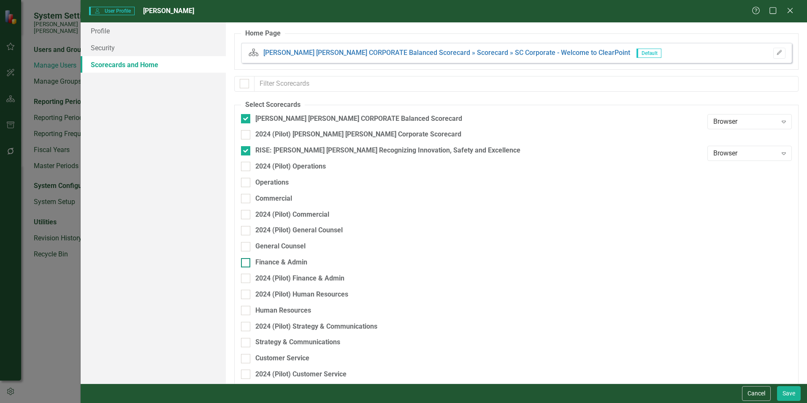
click at [283, 259] on div "Finance & Admin" at bounding box center [281, 263] width 52 height 10
click at [260, 263] on div "Finance & Admin" at bounding box center [281, 263] width 52 height 10
click at [247, 263] on input "Finance & Admin" at bounding box center [243, 260] width 5 height 5
checkbox input "true"
click at [787, 394] on button "Save" at bounding box center [789, 393] width 24 height 15
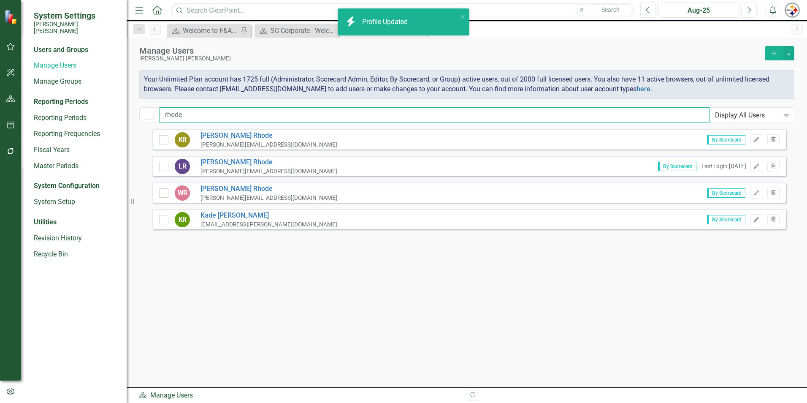
click at [188, 112] on input "rhode" at bounding box center [435, 115] width 550 height 16
click at [115, 116] on div "System Settings [PERSON_NAME] [PERSON_NAME] Users and Groups Manage Users Manag…" at bounding box center [403, 201] width 807 height 403
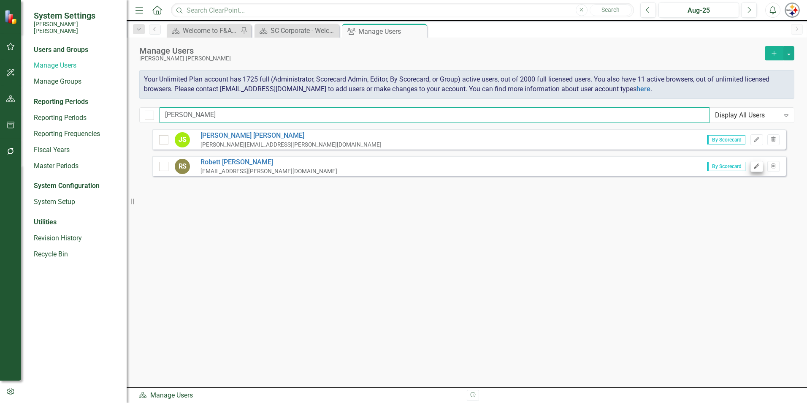
type input "[PERSON_NAME]"
click at [753, 165] on button "Edit" at bounding box center [757, 166] width 12 height 11
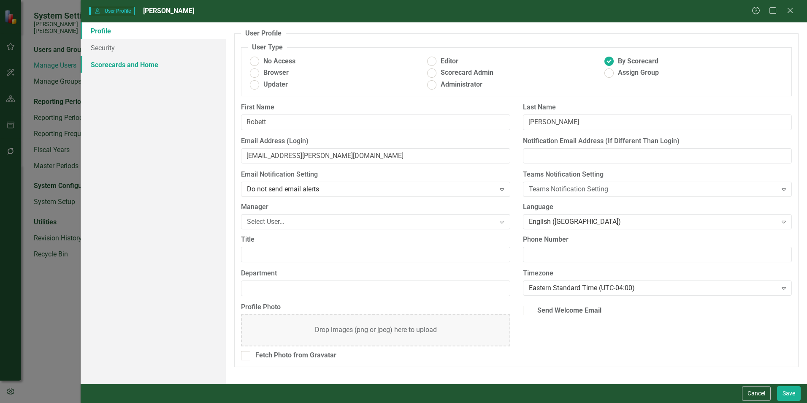
click at [145, 69] on link "Scorecards and Home" at bounding box center [153, 64] width 145 height 17
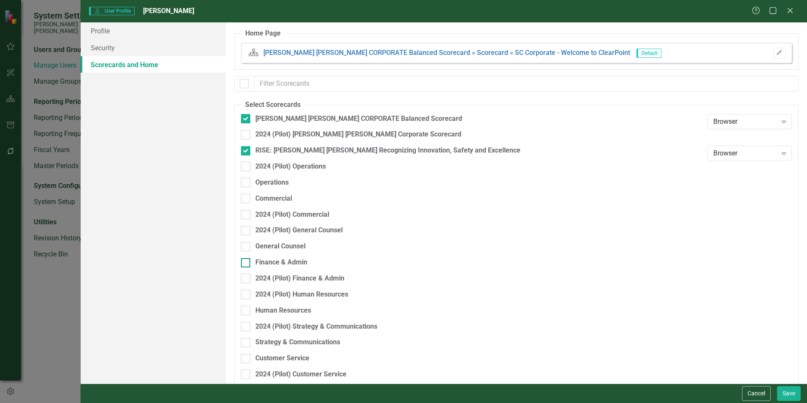
click at [282, 260] on div "Finance & Admin" at bounding box center [281, 263] width 52 height 10
click at [247, 260] on input "Finance & Admin" at bounding box center [243, 260] width 5 height 5
checkbox input "true"
click at [784, 395] on button "Save" at bounding box center [789, 393] width 24 height 15
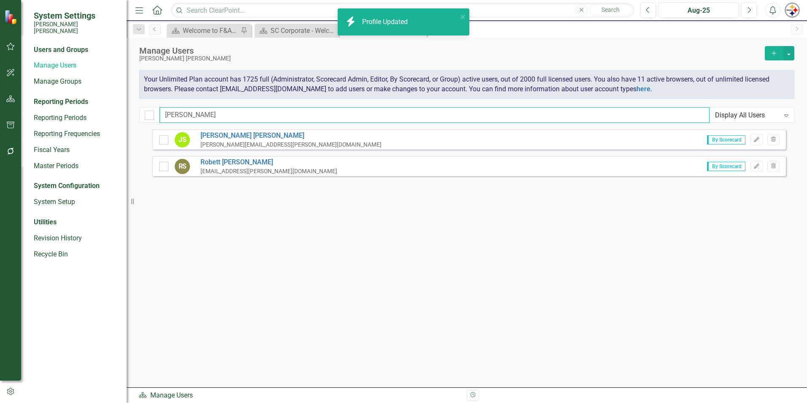
click at [204, 117] on input "[PERSON_NAME]" at bounding box center [435, 115] width 550 height 16
drag, startPoint x: 149, startPoint y: 114, endPoint x: 37, endPoint y: 111, distance: 112.3
click at [35, 114] on div "System Settings [PERSON_NAME] [PERSON_NAME] Users and Groups Manage Users Manag…" at bounding box center [403, 201] width 807 height 403
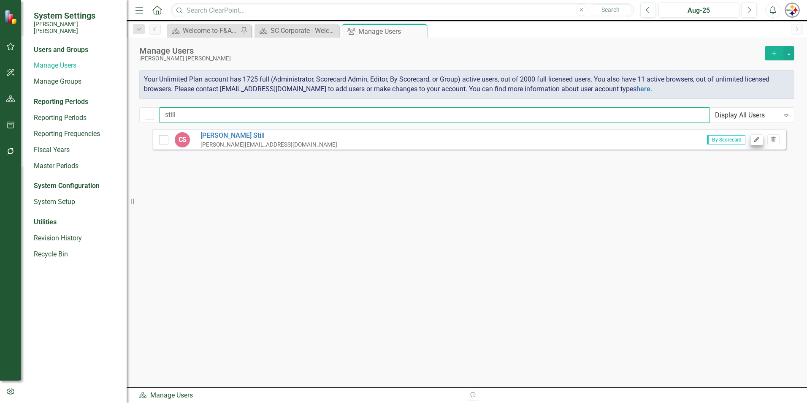
type input "still"
click at [760, 140] on icon "Edit" at bounding box center [757, 139] width 6 height 5
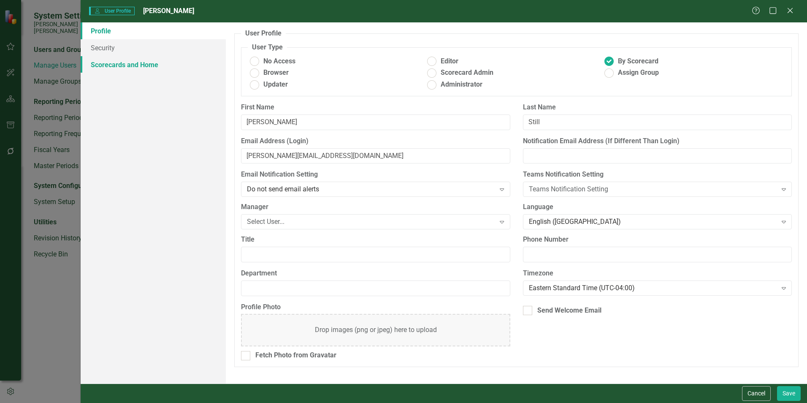
click at [133, 68] on link "Scorecards and Home" at bounding box center [153, 64] width 145 height 17
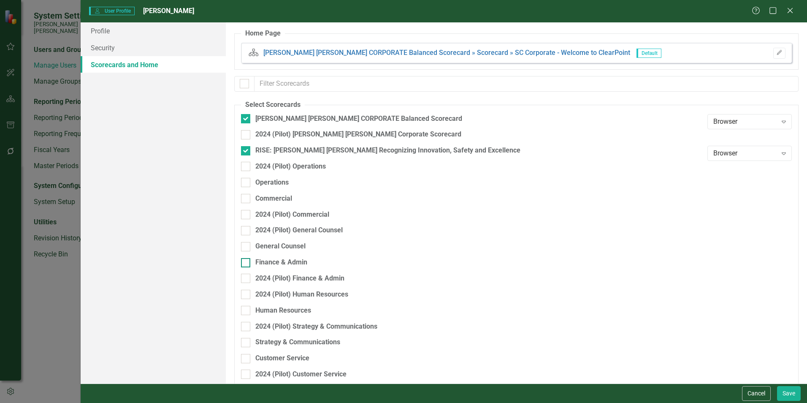
click at [290, 261] on div "Finance & Admin" at bounding box center [281, 263] width 52 height 10
click at [247, 261] on input "Finance & Admin" at bounding box center [243, 260] width 5 height 5
checkbox input "true"
click at [789, 392] on button "Save" at bounding box center [789, 393] width 24 height 15
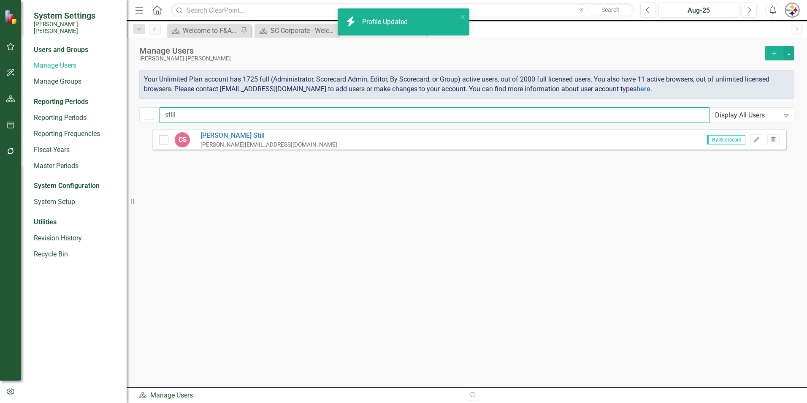
click at [186, 114] on input "still" at bounding box center [435, 115] width 550 height 16
drag, startPoint x: 213, startPoint y: 119, endPoint x: 98, endPoint y: 124, distance: 115.4
click at [98, 124] on div "System Settings [PERSON_NAME] [PERSON_NAME] Users and Groups Manage Users Manag…" at bounding box center [403, 201] width 807 height 403
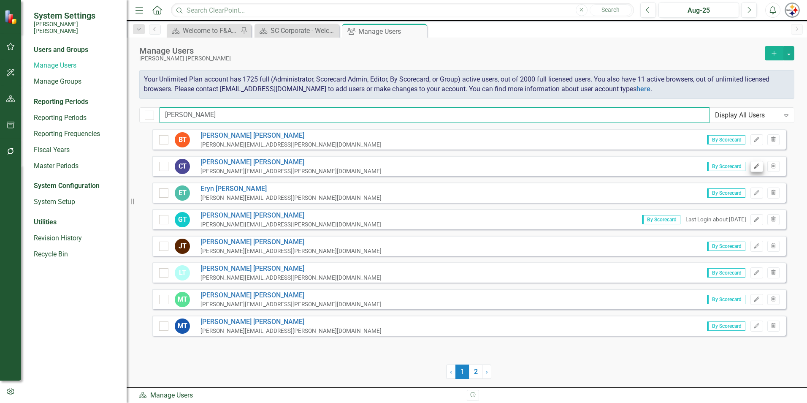
type input "[PERSON_NAME]"
click at [757, 170] on button "Edit" at bounding box center [757, 166] width 12 height 11
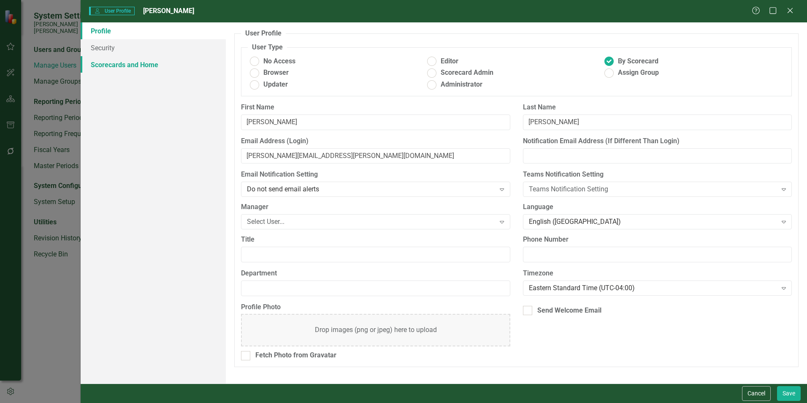
click at [97, 62] on link "Scorecards and Home" at bounding box center [153, 64] width 145 height 17
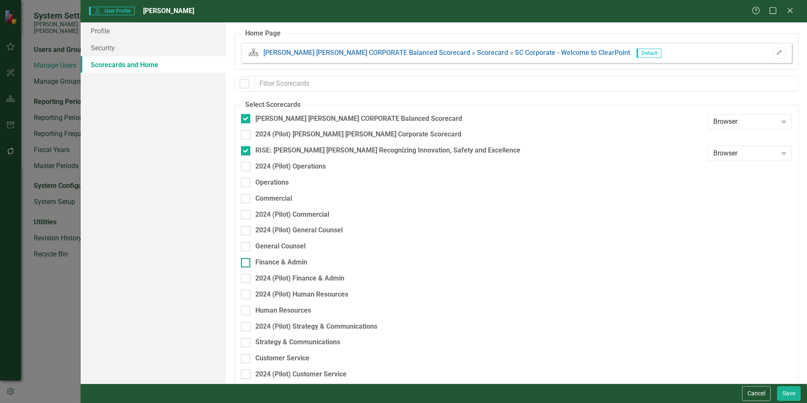
click at [287, 261] on div "Finance & Admin" at bounding box center [281, 263] width 52 height 10
click at [247, 261] on input "Finance & Admin" at bounding box center [243, 260] width 5 height 5
checkbox input "true"
click at [781, 388] on button "Save" at bounding box center [789, 393] width 24 height 15
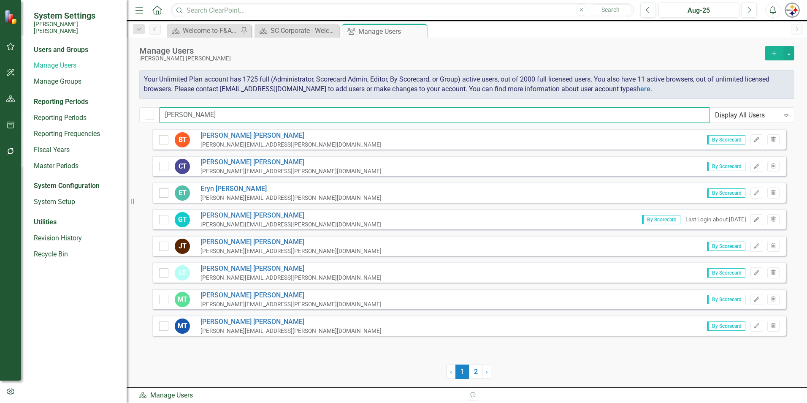
drag, startPoint x: 212, startPoint y: 118, endPoint x: 119, endPoint y: 111, distance: 93.5
click at [119, 111] on div "System Settings [PERSON_NAME] [PERSON_NAME] Users and Groups Manage Users Manag…" at bounding box center [403, 201] width 807 height 403
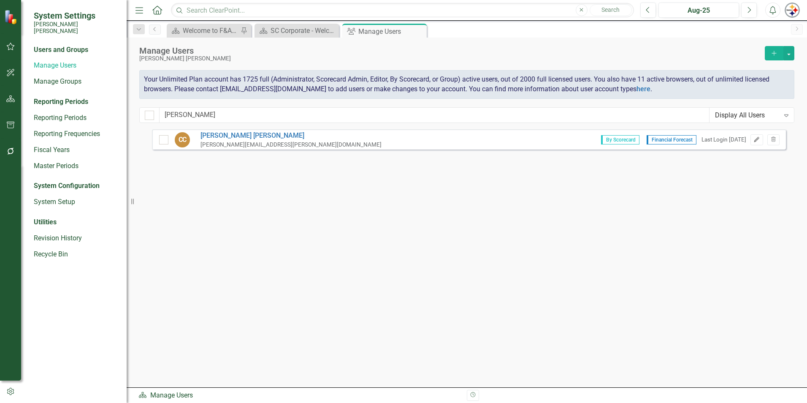
click at [756, 142] on icon "Edit" at bounding box center [757, 139] width 6 height 5
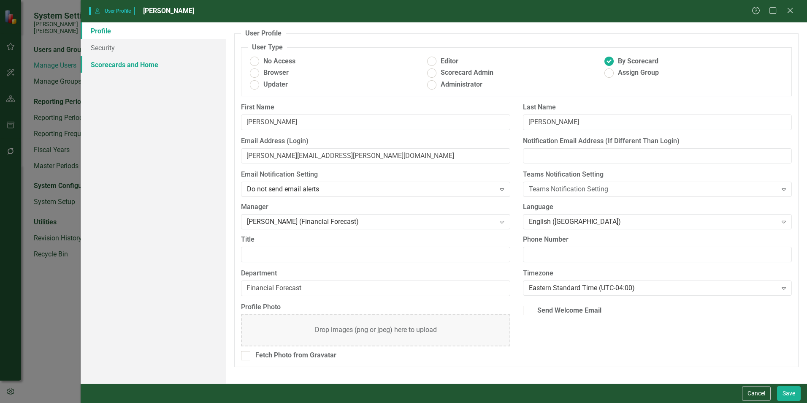
click at [148, 65] on link "Scorecards and Home" at bounding box center [153, 64] width 145 height 17
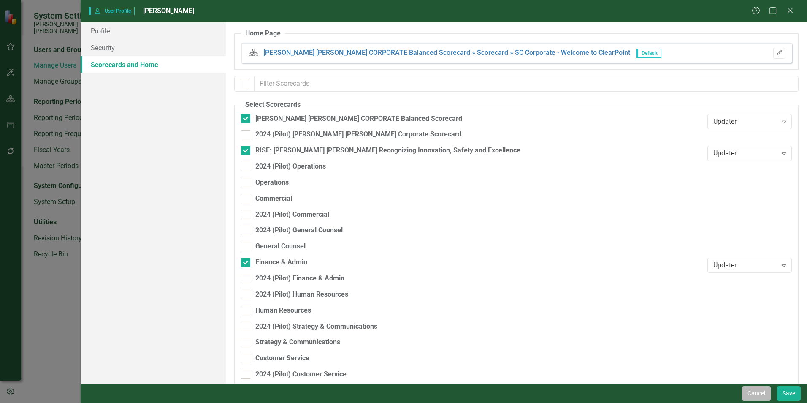
click at [751, 386] on button "Cancel" at bounding box center [756, 393] width 29 height 15
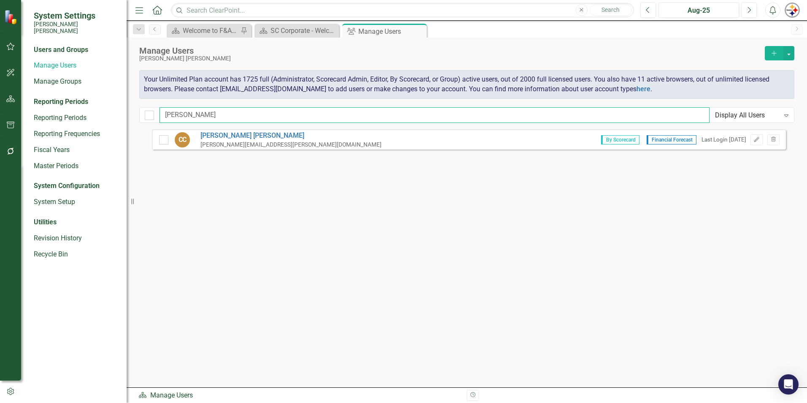
click at [194, 118] on input "[PERSON_NAME]" at bounding box center [435, 115] width 550 height 16
drag, startPoint x: 187, startPoint y: 116, endPoint x: 115, endPoint y: 116, distance: 72.2
click at [118, 116] on div "System Settings [PERSON_NAME] [PERSON_NAME] Users and Groups Manage Users Manag…" at bounding box center [403, 201] width 807 height 403
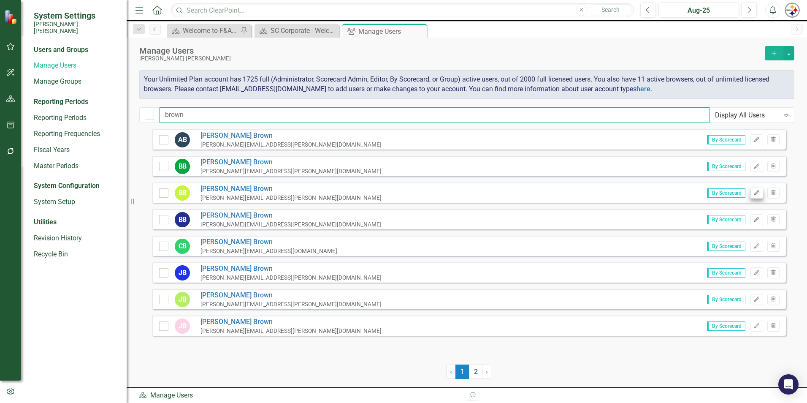
type input "brown"
click at [757, 195] on icon "Edit" at bounding box center [757, 192] width 6 height 5
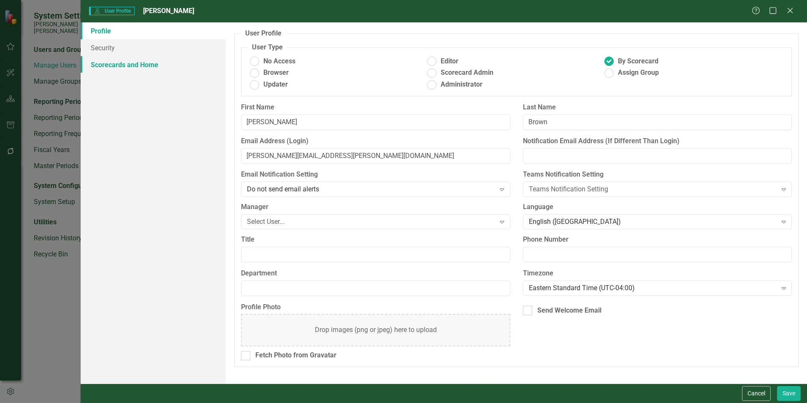
click at [160, 66] on link "Scorecards and Home" at bounding box center [153, 64] width 145 height 17
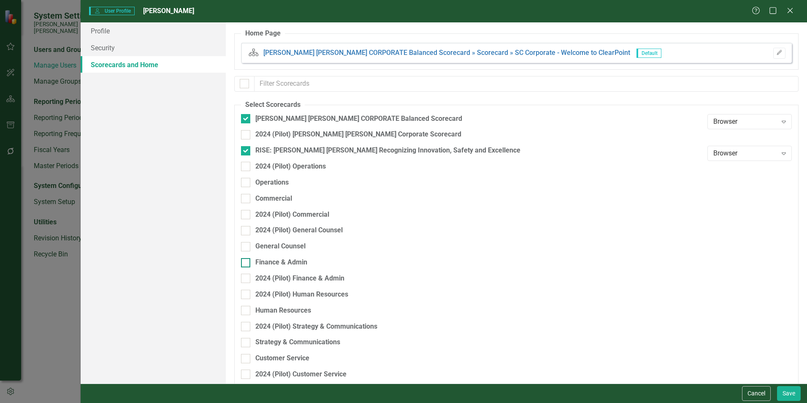
click at [269, 261] on div "Finance & Admin" at bounding box center [281, 263] width 52 height 10
click at [247, 261] on input "Finance & Admin" at bounding box center [243, 260] width 5 height 5
checkbox input "true"
click at [791, 390] on button "Save" at bounding box center [789, 393] width 24 height 15
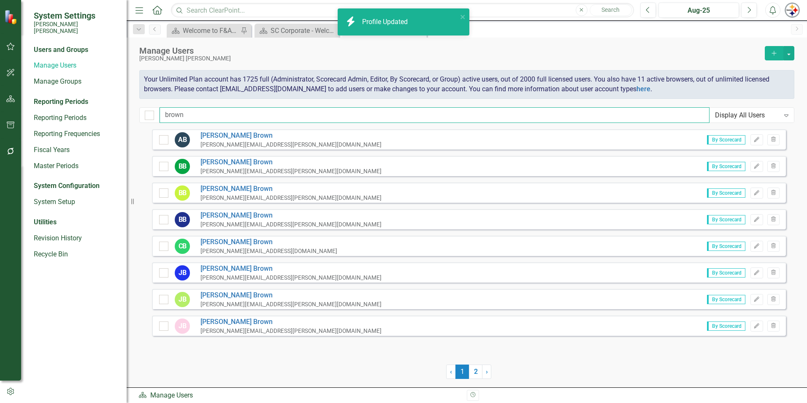
click at [197, 114] on input "brown" at bounding box center [435, 115] width 550 height 16
drag, startPoint x: 211, startPoint y: 113, endPoint x: 125, endPoint y: 113, distance: 86.5
click at [132, 113] on div "System Settings [PERSON_NAME] [PERSON_NAME] Users and Groups Manage Users Manag…" at bounding box center [403, 201] width 807 height 403
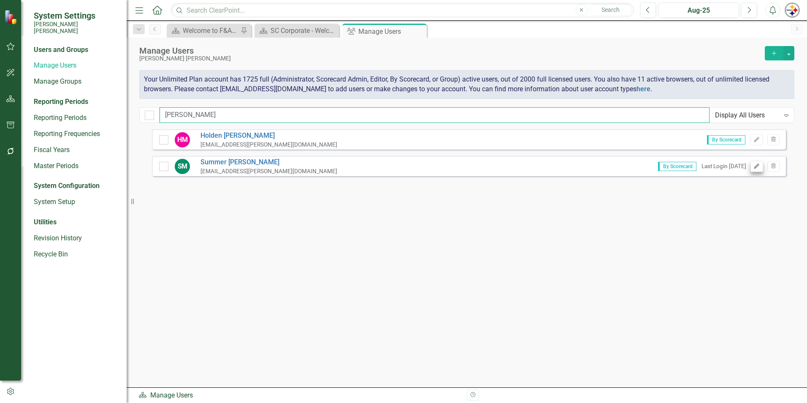
type input "[PERSON_NAME]"
click at [755, 164] on icon "Edit" at bounding box center [757, 166] width 6 height 5
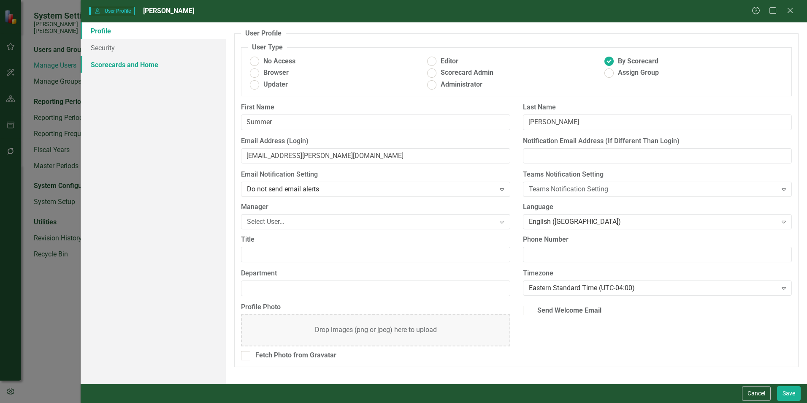
click at [136, 62] on link "Scorecards and Home" at bounding box center [153, 64] width 145 height 17
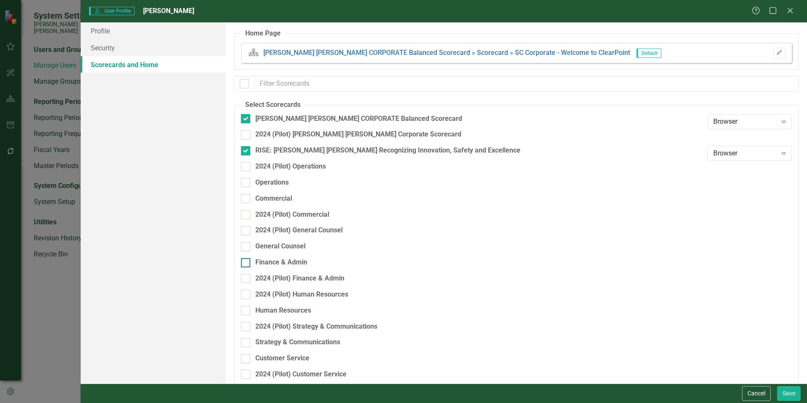
drag, startPoint x: 285, startPoint y: 260, endPoint x: 299, endPoint y: 265, distance: 15.2
click at [285, 260] on div "Finance & Admin" at bounding box center [281, 263] width 52 height 10
click at [247, 260] on input "Finance & Admin" at bounding box center [243, 260] width 5 height 5
checkbox input "true"
click at [792, 395] on button "Save" at bounding box center [789, 393] width 24 height 15
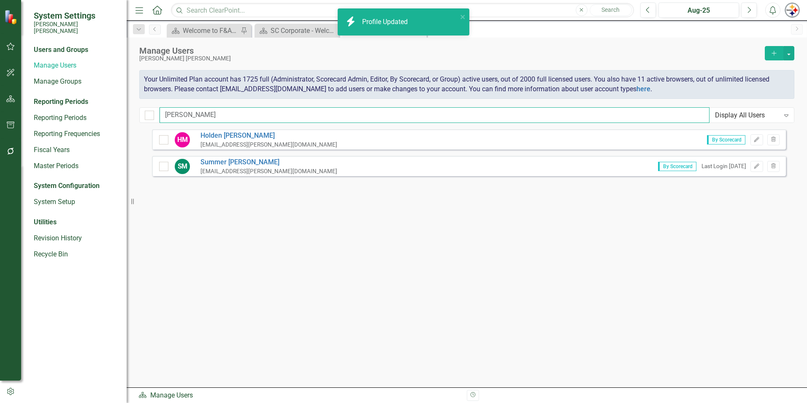
click at [183, 117] on input "[PERSON_NAME]" at bounding box center [435, 115] width 550 height 16
drag, startPoint x: 209, startPoint y: 111, endPoint x: 123, endPoint y: 118, distance: 85.5
click at [120, 122] on div "System Settings [PERSON_NAME] [PERSON_NAME] Users and Groups Manage Users Manag…" at bounding box center [403, 201] width 807 height 403
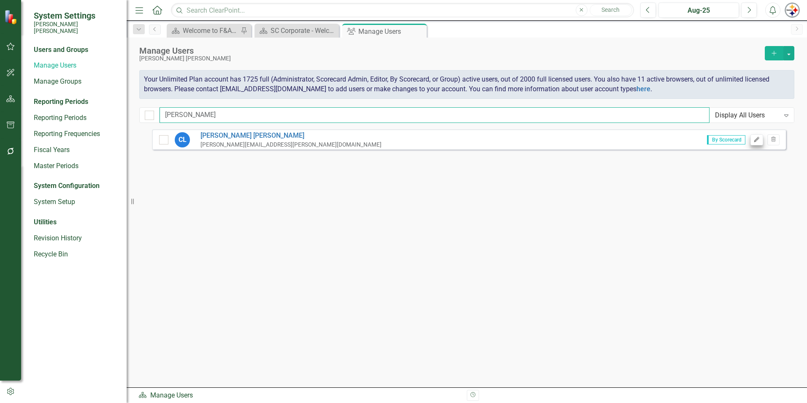
type input "[PERSON_NAME]"
click at [755, 141] on icon "button" at bounding box center [756, 139] width 5 height 5
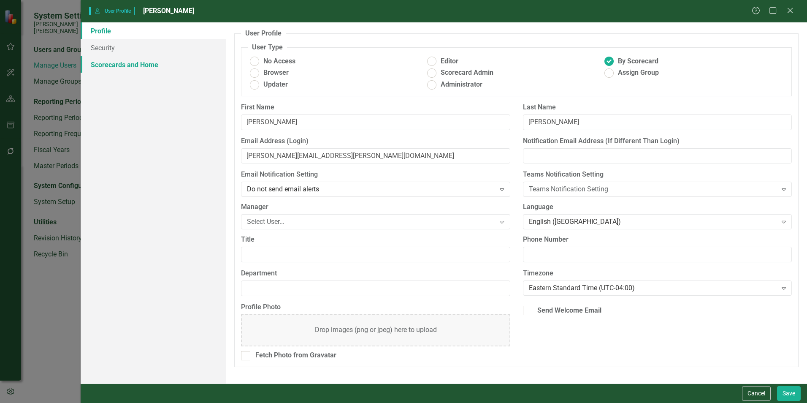
click at [124, 63] on link "Scorecards and Home" at bounding box center [153, 64] width 145 height 17
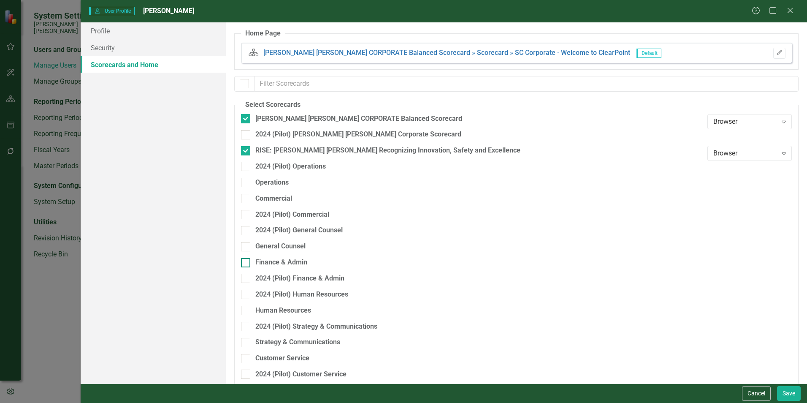
click at [274, 266] on div "Finance & Admin" at bounding box center [281, 263] width 52 height 10
click at [247, 263] on input "Finance & Admin" at bounding box center [243, 260] width 5 height 5
checkbox input "true"
click at [795, 394] on button "Save" at bounding box center [789, 393] width 24 height 15
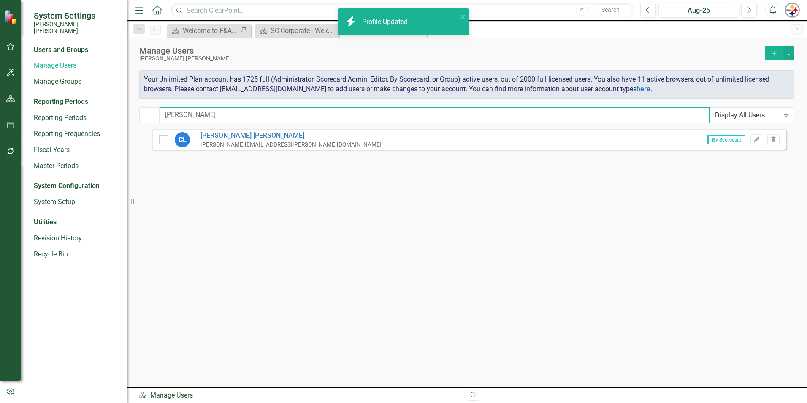
drag, startPoint x: 195, startPoint y: 112, endPoint x: 208, endPoint y: 113, distance: 13.1
click at [195, 112] on input "[PERSON_NAME]" at bounding box center [435, 115] width 550 height 16
drag, startPoint x: 208, startPoint y: 113, endPoint x: 59, endPoint y: 113, distance: 149.4
click at [86, 113] on div "System Settings [PERSON_NAME] [PERSON_NAME] Users and Groups Manage Users Manag…" at bounding box center [403, 201] width 807 height 403
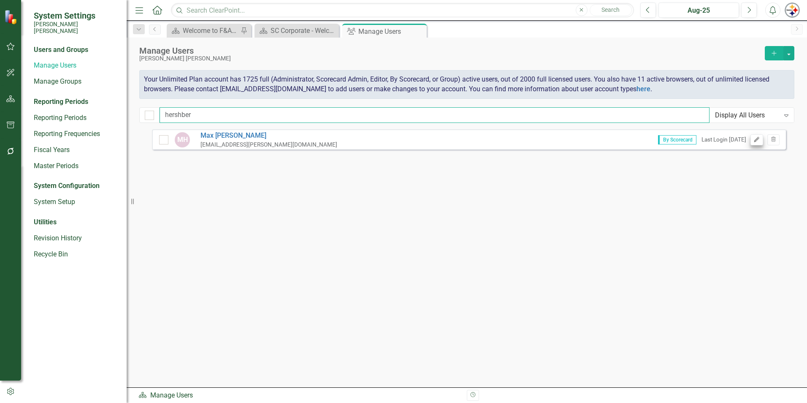
type input "hershber"
click at [751, 139] on button "Edit" at bounding box center [757, 139] width 12 height 11
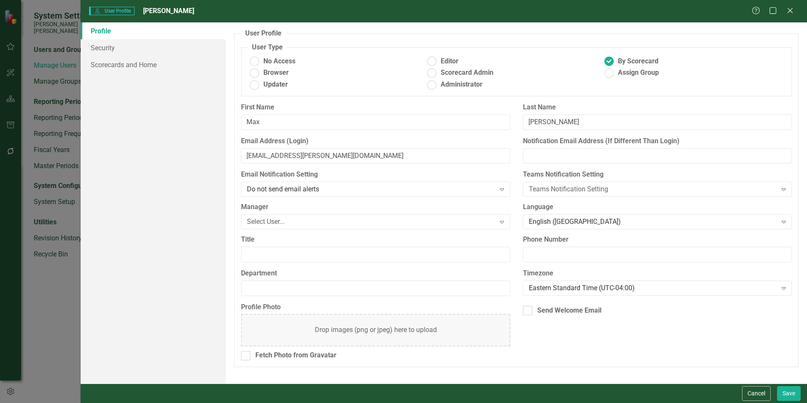
click at [138, 74] on div "Profile Security Scorecards and Home" at bounding box center [153, 202] width 145 height 361
click at [138, 71] on link "Scorecards and Home" at bounding box center [153, 64] width 145 height 17
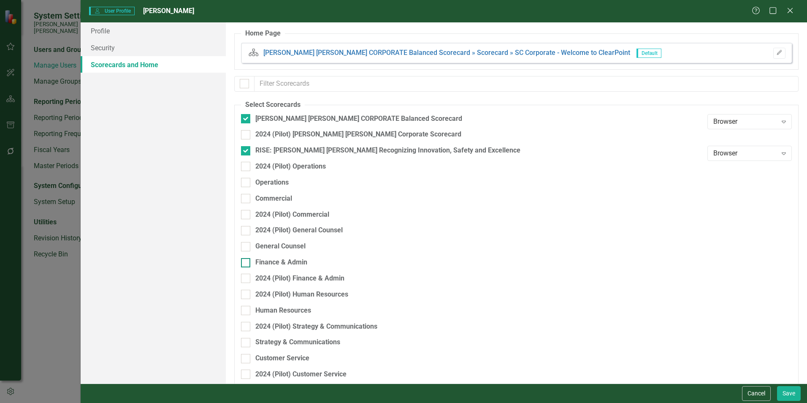
click at [277, 260] on div "Finance & Admin" at bounding box center [281, 263] width 52 height 10
click at [247, 260] on input "Finance & Admin" at bounding box center [243, 260] width 5 height 5
checkbox input "true"
click at [786, 391] on button "Save" at bounding box center [789, 393] width 24 height 15
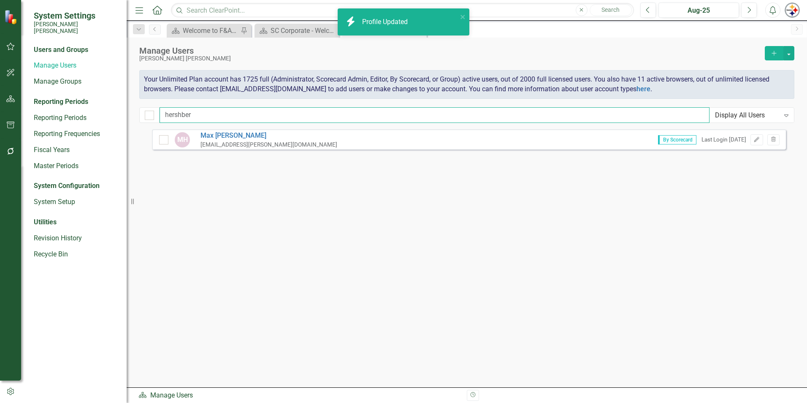
click at [222, 119] on input "hershber" at bounding box center [435, 115] width 550 height 16
drag, startPoint x: 20, startPoint y: 115, endPoint x: -6, endPoint y: 115, distance: 26.6
click at [0, 115] on html "icon.bolt Profile Updated System Settings [PERSON_NAME] [PERSON_NAME] Users and…" at bounding box center [403, 201] width 807 height 403
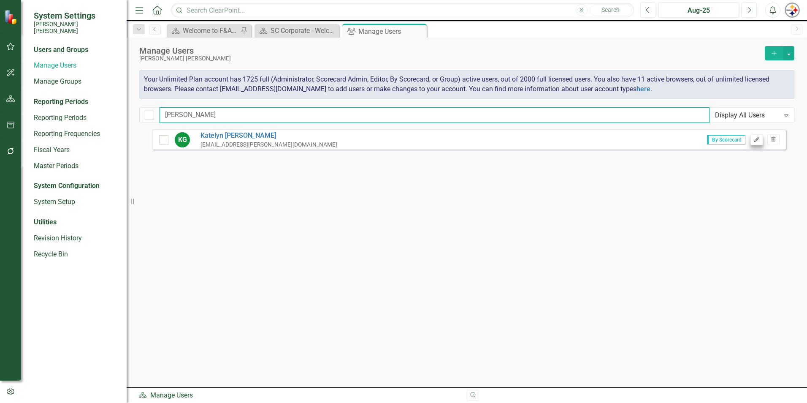
type input "[PERSON_NAME]"
click at [756, 139] on icon "Edit" at bounding box center [757, 139] width 6 height 5
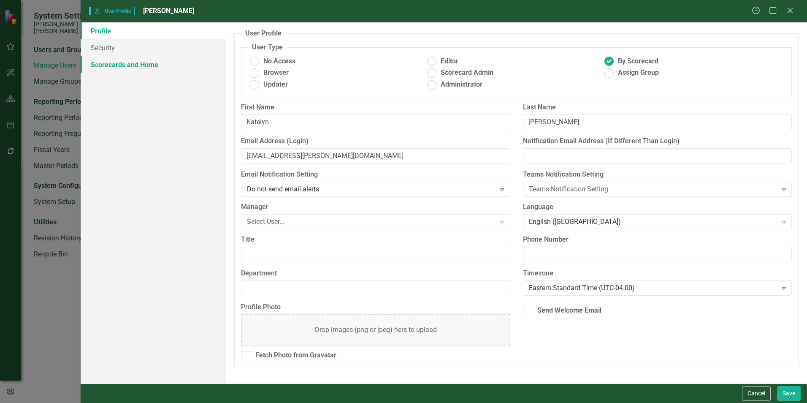
click at [96, 60] on link "Scorecards and Home" at bounding box center [153, 64] width 145 height 17
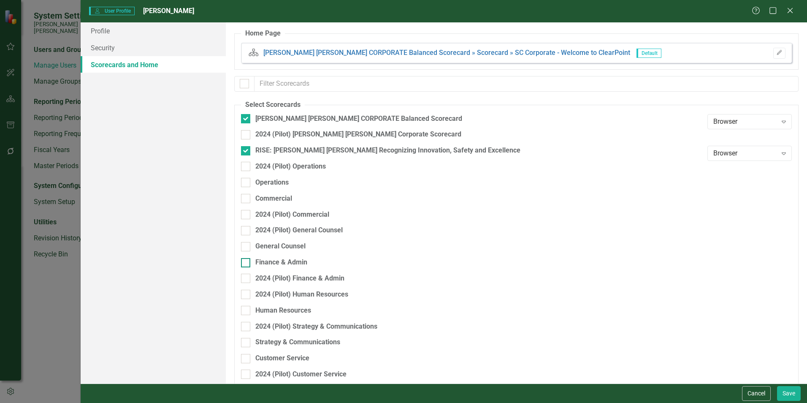
click at [293, 263] on div "Finance & Admin" at bounding box center [281, 263] width 52 height 10
click at [247, 263] on input "Finance & Admin" at bounding box center [243, 260] width 5 height 5
checkbox input "true"
click at [784, 393] on button "Save" at bounding box center [789, 393] width 24 height 15
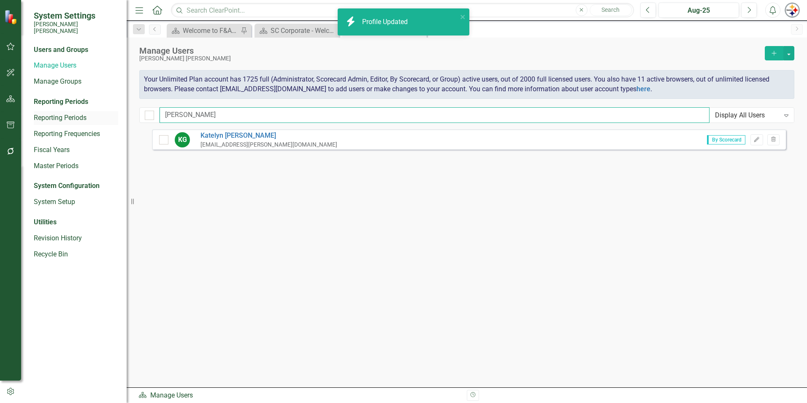
drag, startPoint x: 179, startPoint y: 118, endPoint x: 100, endPoint y: 116, distance: 78.5
click at [102, 116] on div "System Settings [PERSON_NAME] [PERSON_NAME] Users and Groups Manage Users Manag…" at bounding box center [403, 201] width 807 height 403
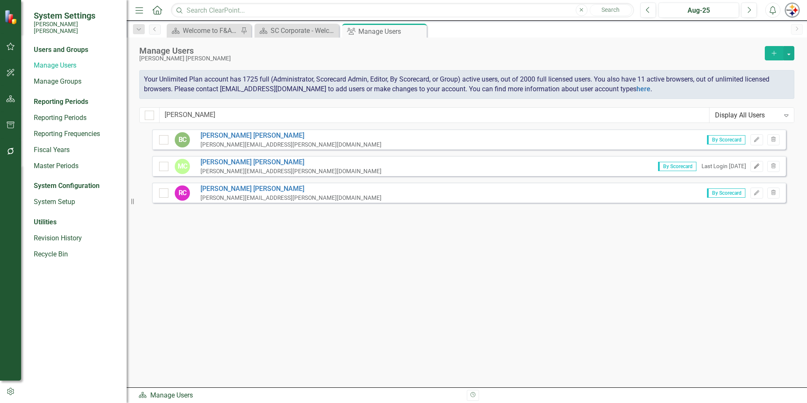
click at [755, 164] on icon "Edit" at bounding box center [757, 166] width 6 height 5
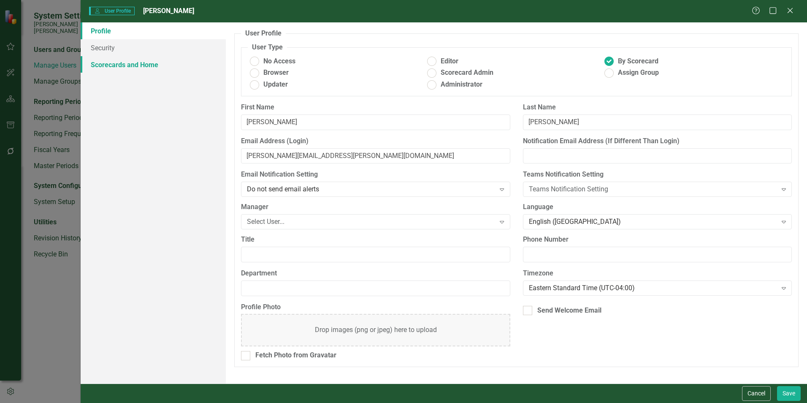
click at [114, 65] on link "Scorecards and Home" at bounding box center [153, 64] width 145 height 17
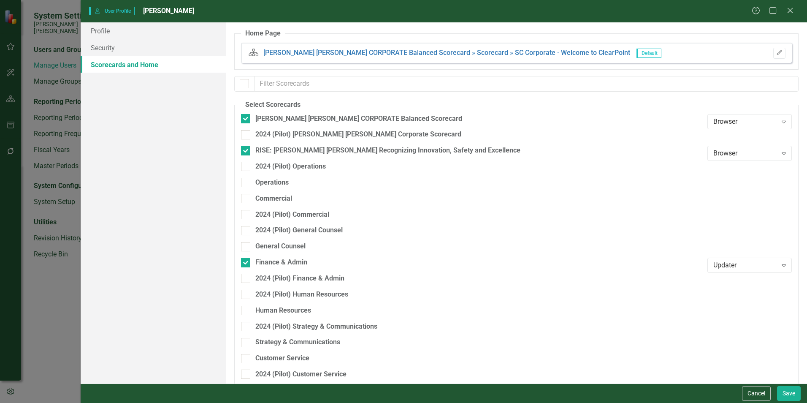
click at [762, 393] on button "Cancel" at bounding box center [756, 393] width 29 height 15
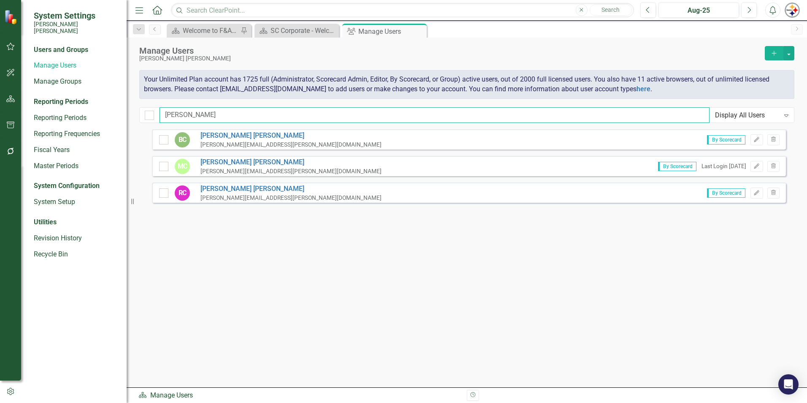
drag, startPoint x: 167, startPoint y: 114, endPoint x: 196, endPoint y: 115, distance: 29.1
click at [167, 114] on input "[PERSON_NAME]" at bounding box center [435, 115] width 550 height 16
drag, startPoint x: 196, startPoint y: 115, endPoint x: 118, endPoint y: 114, distance: 77.7
click at [120, 114] on div "System Settings [PERSON_NAME] [PERSON_NAME] Users and Groups Manage Users Manag…" at bounding box center [403, 201] width 807 height 403
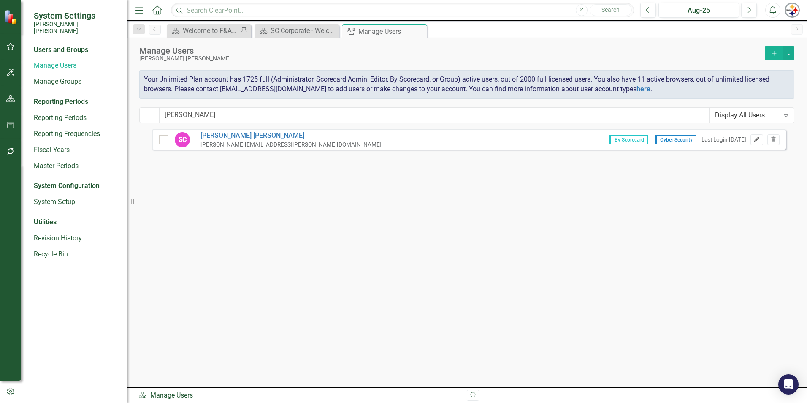
click at [755, 141] on icon "button" at bounding box center [756, 139] width 5 height 5
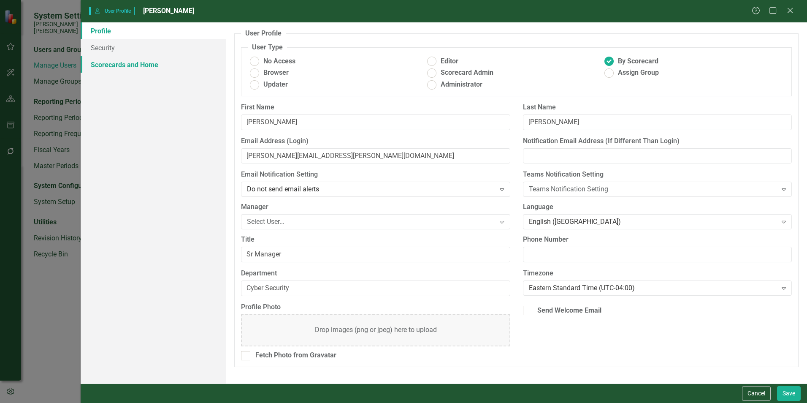
click at [122, 68] on link "Scorecards and Home" at bounding box center [153, 64] width 145 height 17
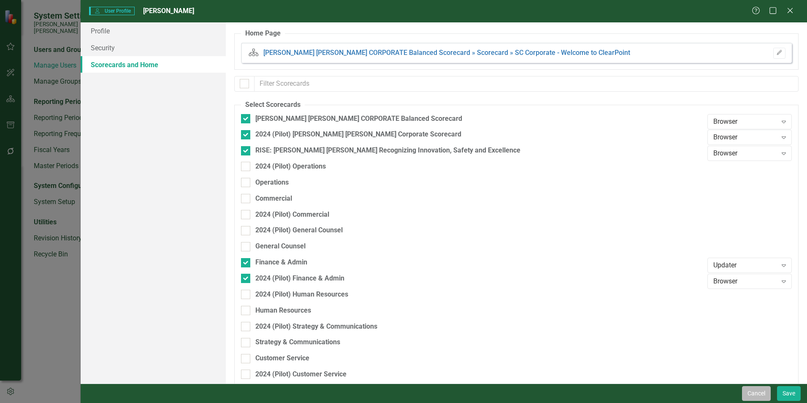
click at [753, 388] on button "Cancel" at bounding box center [756, 393] width 29 height 15
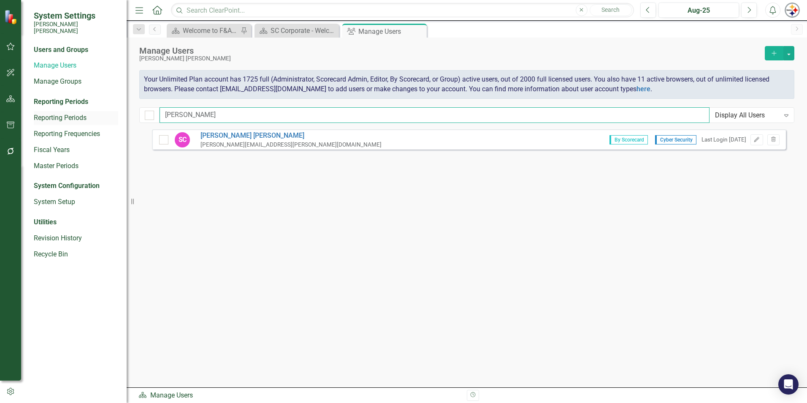
drag, startPoint x: 189, startPoint y: 112, endPoint x: 89, endPoint y: 109, distance: 100.5
click at [91, 109] on div "System Settings [PERSON_NAME] [PERSON_NAME] Users and Groups Manage Users Manag…" at bounding box center [403, 201] width 807 height 403
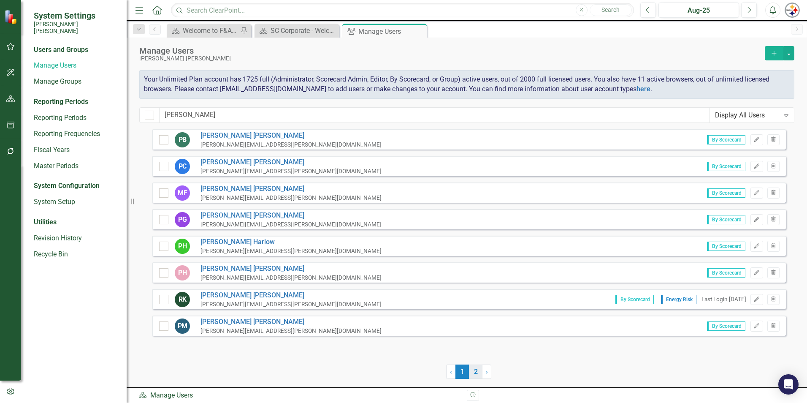
click at [473, 369] on link "2" at bounding box center [476, 371] width 14 height 14
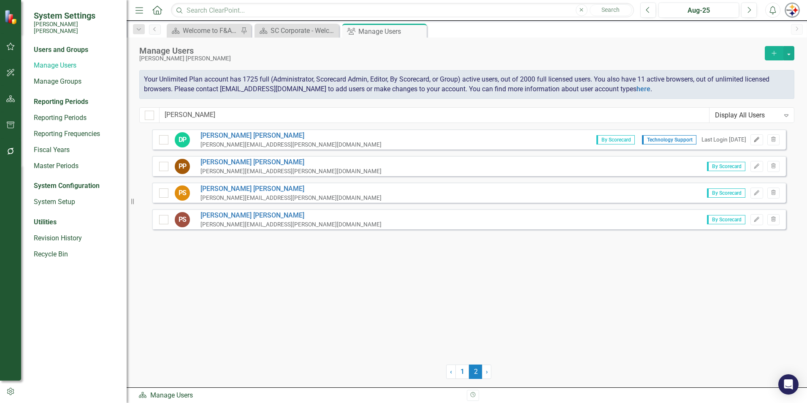
click at [756, 138] on icon "Edit" at bounding box center [757, 139] width 6 height 5
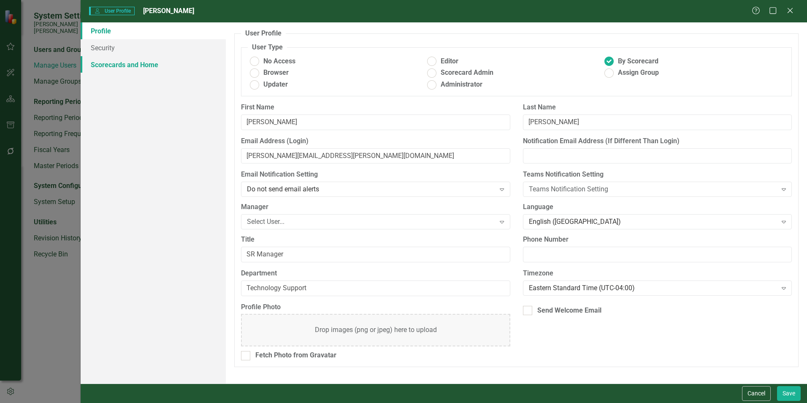
click at [108, 62] on link "Scorecards and Home" at bounding box center [153, 64] width 145 height 17
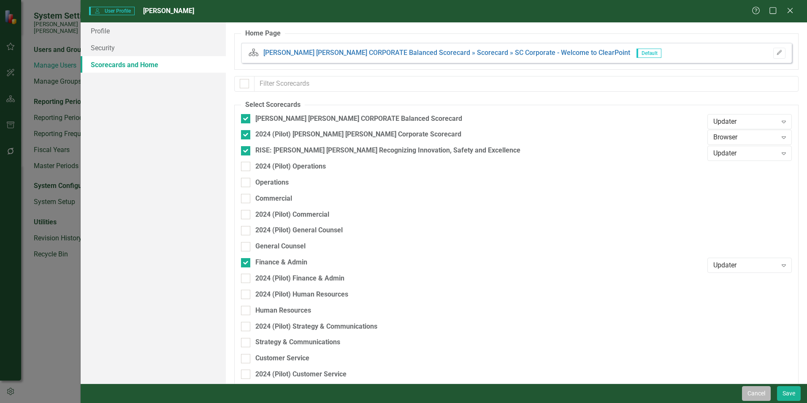
click at [757, 393] on button "Cancel" at bounding box center [756, 393] width 29 height 15
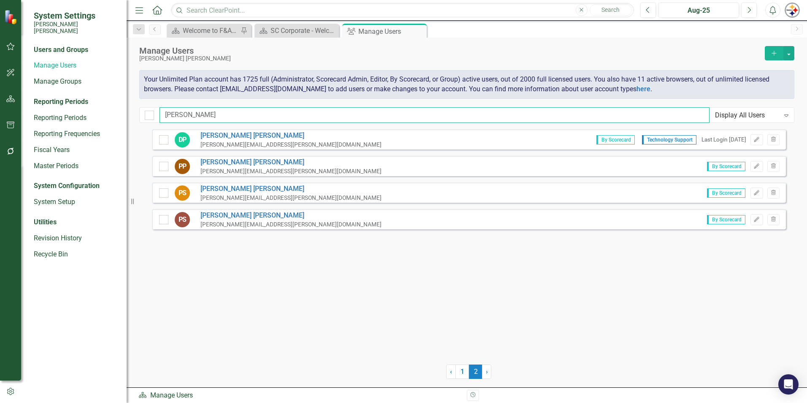
click at [193, 109] on input "[PERSON_NAME]" at bounding box center [435, 115] width 550 height 16
drag, startPoint x: 195, startPoint y: 112, endPoint x: 128, endPoint y: 115, distance: 67.2
click at [128, 115] on div "System Settings [PERSON_NAME] [PERSON_NAME] Users and Groups Manage Users Manag…" at bounding box center [403, 201] width 807 height 403
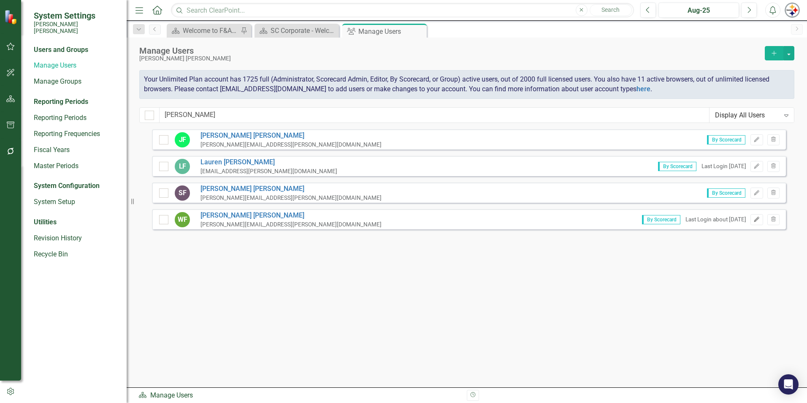
click at [753, 221] on button "Edit" at bounding box center [757, 219] width 12 height 11
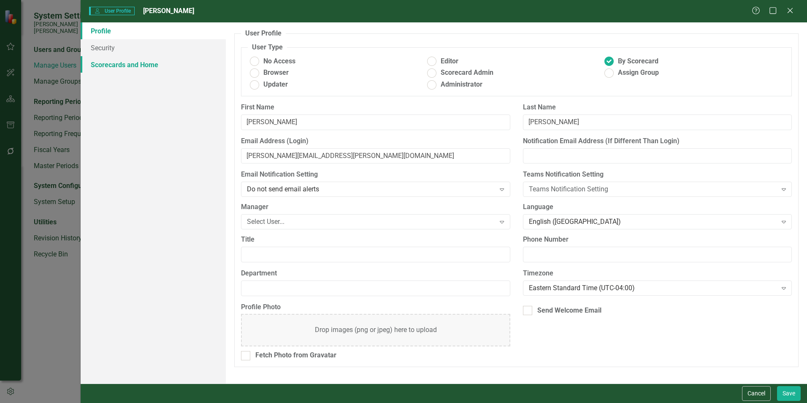
click at [99, 64] on link "Scorecards and Home" at bounding box center [153, 64] width 145 height 17
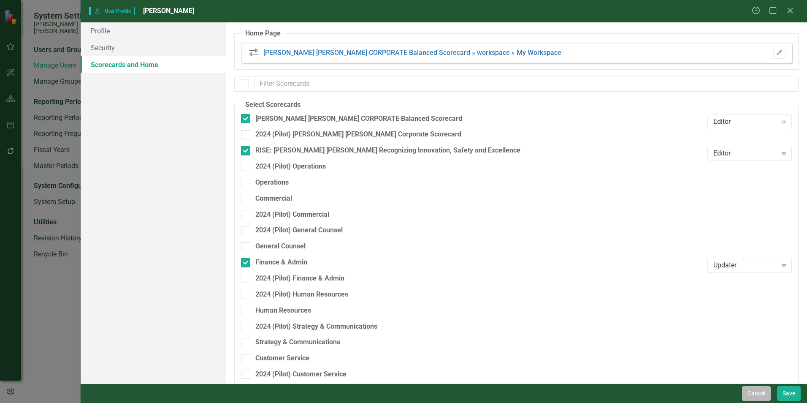
click at [751, 392] on button "Cancel" at bounding box center [756, 393] width 29 height 15
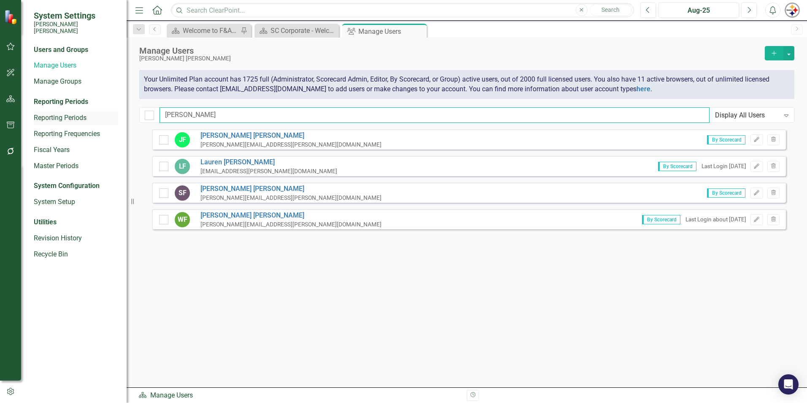
drag, startPoint x: 193, startPoint y: 114, endPoint x: 113, endPoint y: 114, distance: 79.4
click at [113, 114] on div "System Settings [PERSON_NAME] [PERSON_NAME] Users and Groups Manage Users Manag…" at bounding box center [403, 201] width 807 height 403
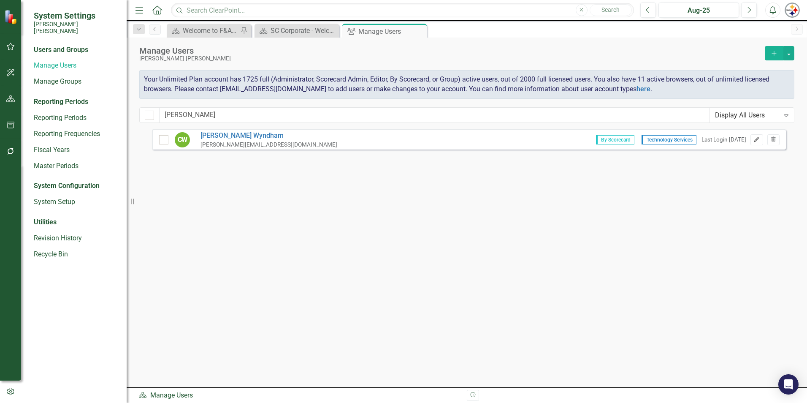
click at [757, 143] on button "Edit" at bounding box center [757, 139] width 12 height 11
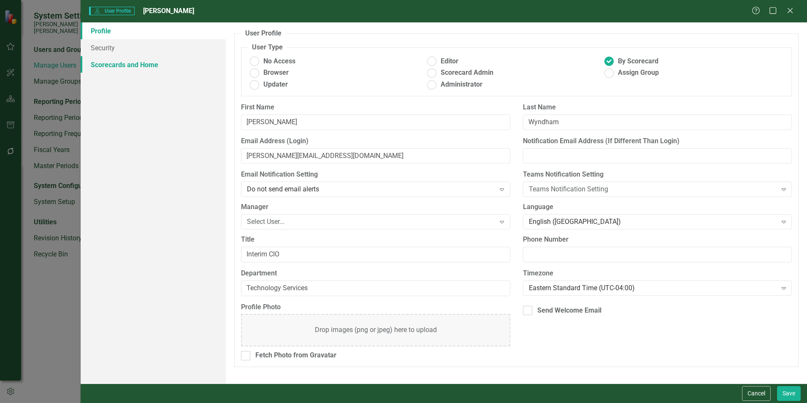
click at [144, 66] on link "Scorecards and Home" at bounding box center [153, 64] width 145 height 17
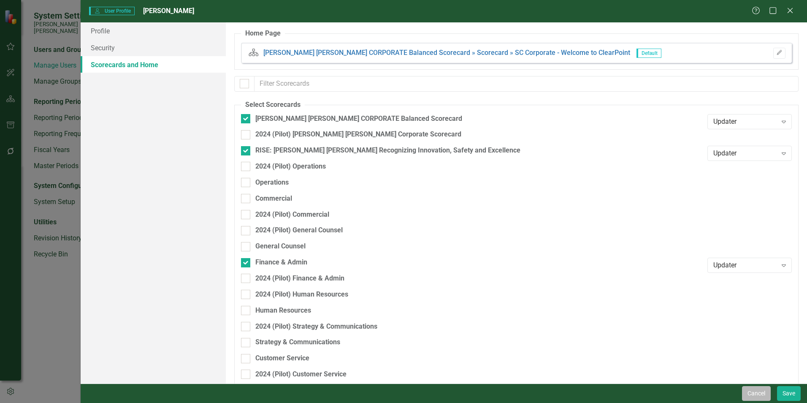
click at [755, 389] on button "Cancel" at bounding box center [756, 393] width 29 height 15
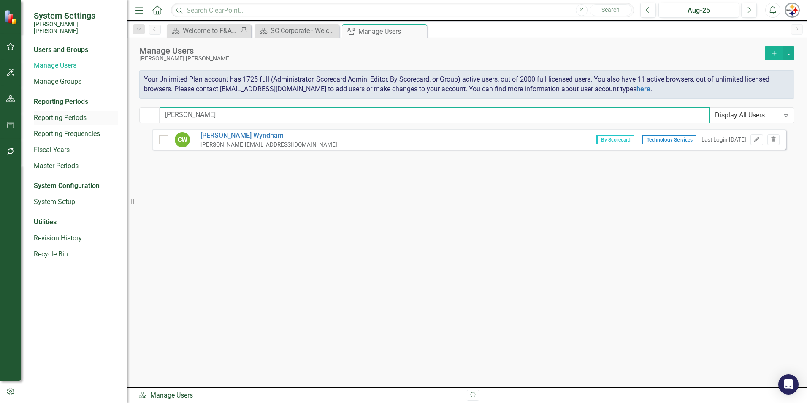
drag, startPoint x: 191, startPoint y: 111, endPoint x: 82, endPoint y: 106, distance: 109.1
click at [82, 106] on div "System Settings [PERSON_NAME] [PERSON_NAME] Users and Groups Manage Users Manag…" at bounding box center [403, 201] width 807 height 403
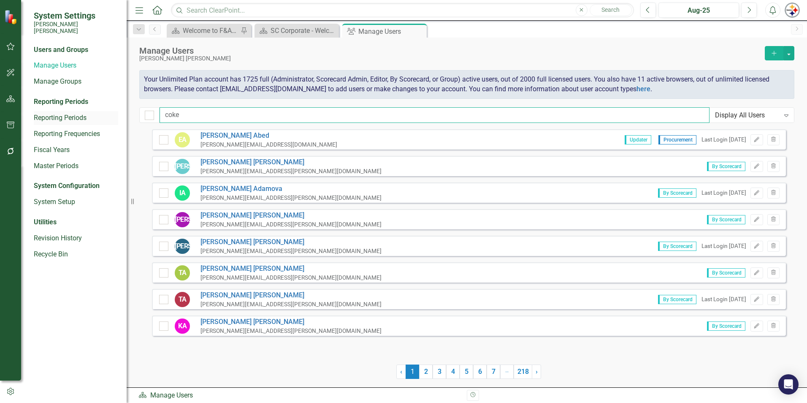
type input "[PERSON_NAME]"
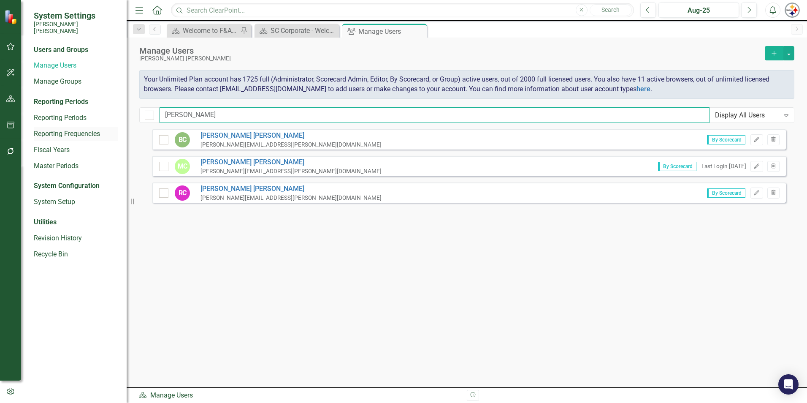
drag, startPoint x: 193, startPoint y: 117, endPoint x: 108, endPoint y: 121, distance: 85.4
click at [110, 121] on div "System Settings [PERSON_NAME] [PERSON_NAME] Users and Groups Manage Users Manag…" at bounding box center [403, 201] width 807 height 403
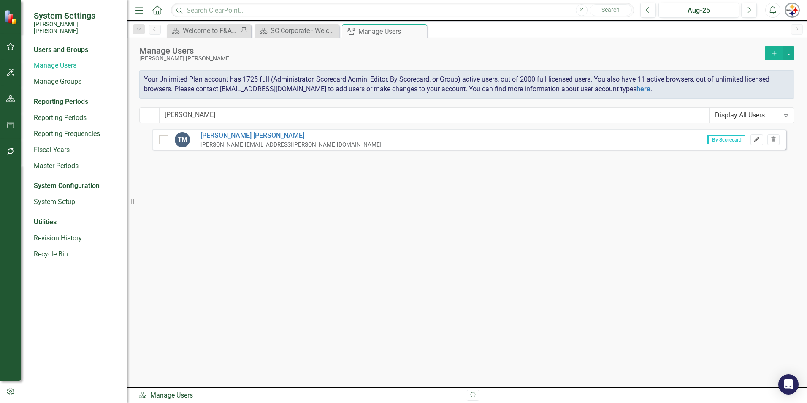
click at [754, 138] on icon "Edit" at bounding box center [757, 139] width 6 height 5
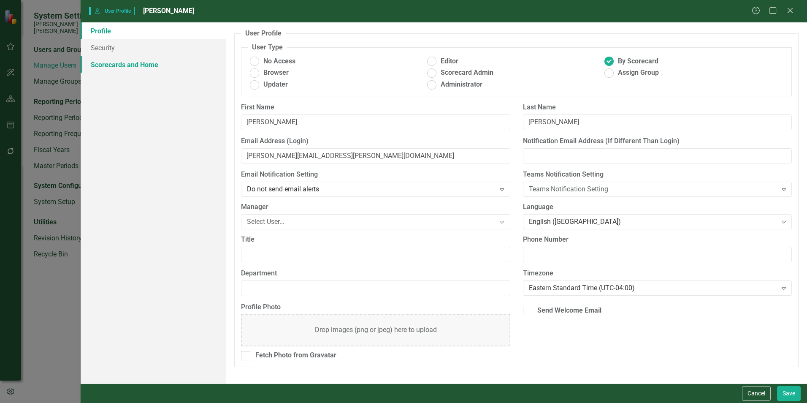
click at [139, 67] on link "Scorecards and Home" at bounding box center [153, 64] width 145 height 17
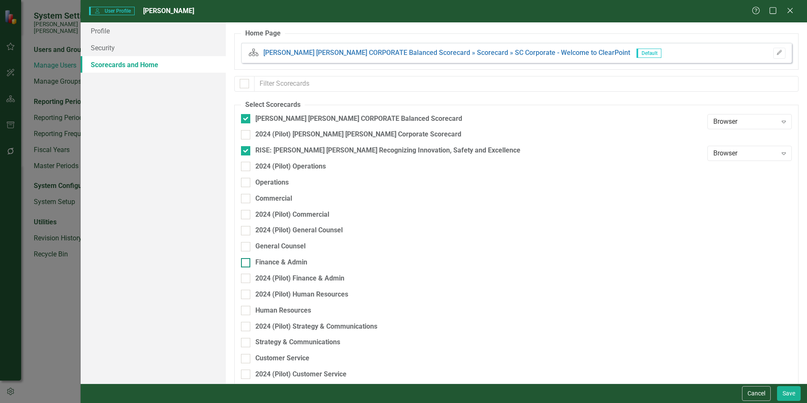
click at [247, 259] on div at bounding box center [245, 262] width 9 height 9
click at [247, 259] on input "Finance & Admin" at bounding box center [243, 260] width 5 height 5
click at [108, 33] on link "Profile" at bounding box center [153, 30] width 145 height 17
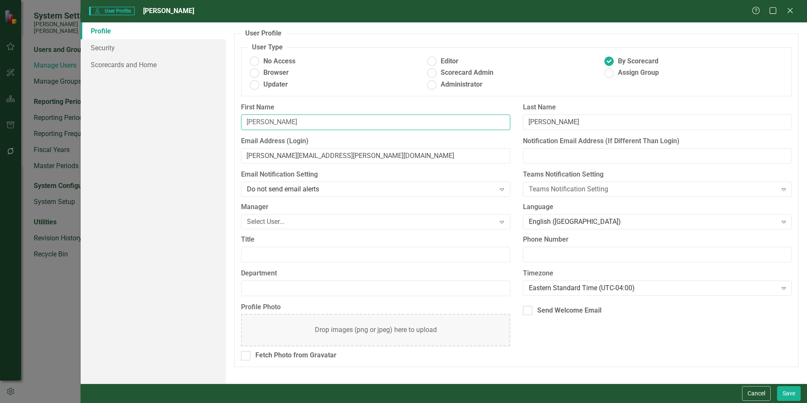
drag, startPoint x: 276, startPoint y: 122, endPoint x: 190, endPoint y: 122, distance: 86.5
click at [200, 122] on div "Profile Security Scorecards and Home User Profile ClearPoint has a wealth of op…" at bounding box center [444, 202] width 727 height 361
click at [267, 154] on input "[PERSON_NAME][EMAIL_ADDRESS][PERSON_NAME][DOMAIN_NAME]" at bounding box center [375, 156] width 269 height 16
click at [270, 155] on input "[PERSON_NAME][EMAIL_ADDRESS][PERSON_NAME][DOMAIN_NAME]" at bounding box center [375, 156] width 269 height 16
click at [141, 67] on link "Scorecards and Home" at bounding box center [153, 64] width 145 height 17
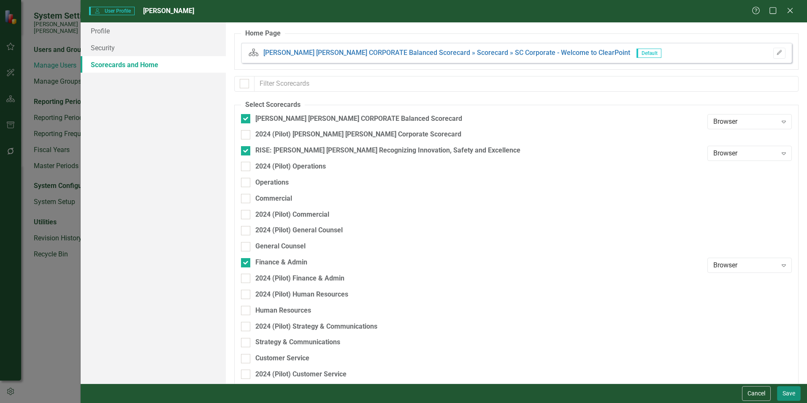
click at [782, 393] on button "Save" at bounding box center [789, 393] width 24 height 15
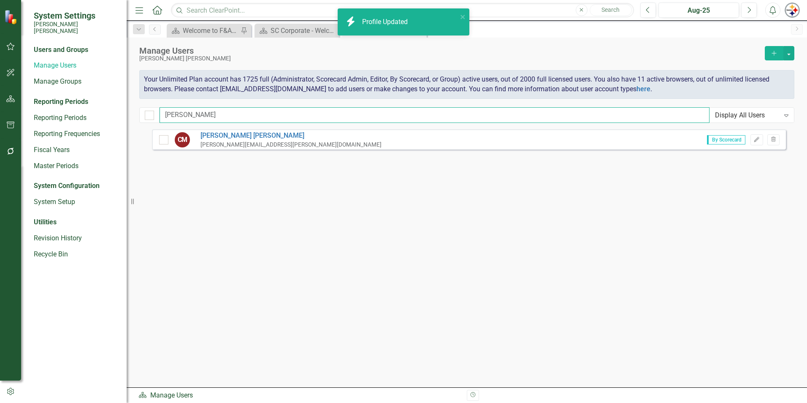
click at [209, 121] on input "[PERSON_NAME]" at bounding box center [435, 115] width 550 height 16
click at [117, 115] on div "System Settings [PERSON_NAME] [PERSON_NAME] Users and Groups Manage Users Manag…" at bounding box center [403, 201] width 807 height 403
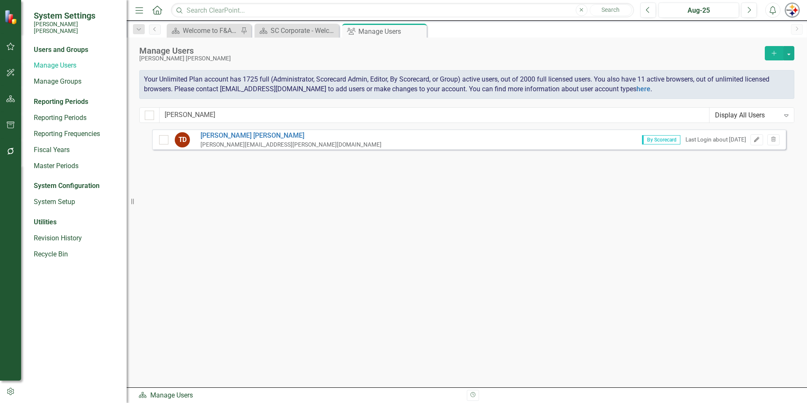
click at [753, 137] on button "Edit" at bounding box center [757, 139] width 12 height 11
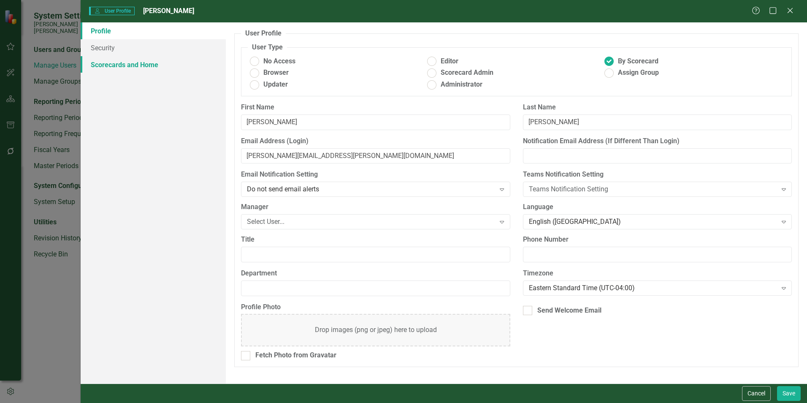
click at [133, 69] on link "Scorecards and Home" at bounding box center [153, 64] width 145 height 17
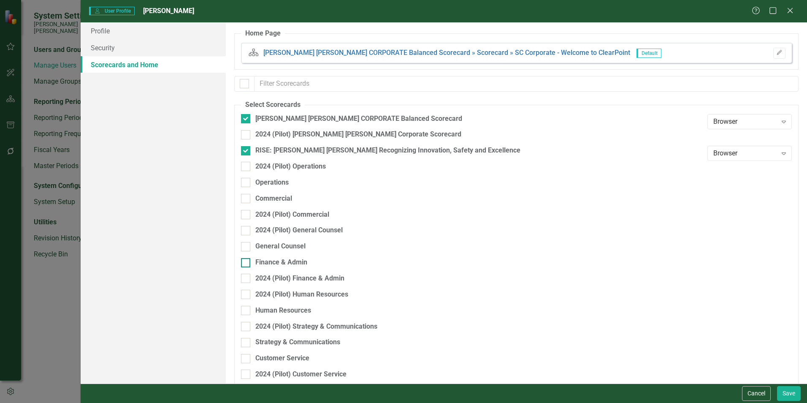
click at [288, 262] on div "Finance & Admin" at bounding box center [281, 263] width 52 height 10
click at [247, 262] on input "Finance & Admin" at bounding box center [243, 260] width 5 height 5
click at [790, 390] on button "Save" at bounding box center [789, 393] width 24 height 15
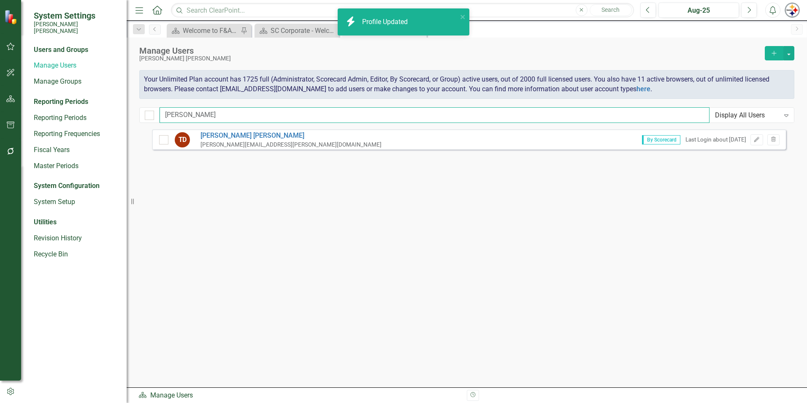
click at [204, 110] on input "[PERSON_NAME]" at bounding box center [435, 115] width 550 height 16
drag, startPoint x: 210, startPoint y: 113, endPoint x: 125, endPoint y: 113, distance: 84.9
click at [131, 113] on div "System Settings [PERSON_NAME] [PERSON_NAME] Users and Groups Manage Users Manag…" at bounding box center [403, 201] width 807 height 403
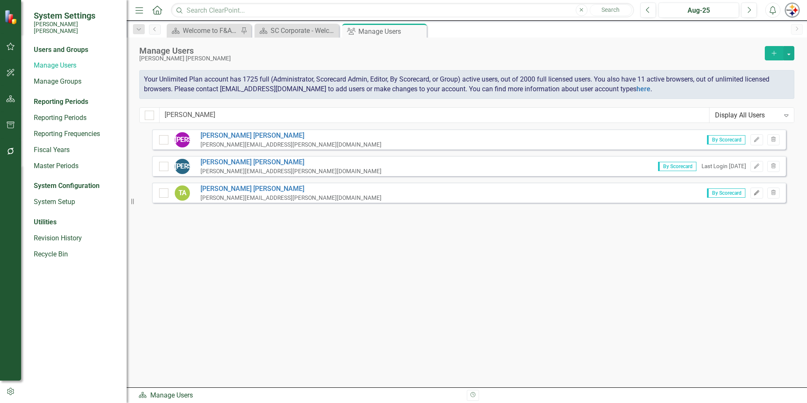
click at [754, 195] on icon "Edit" at bounding box center [757, 192] width 6 height 5
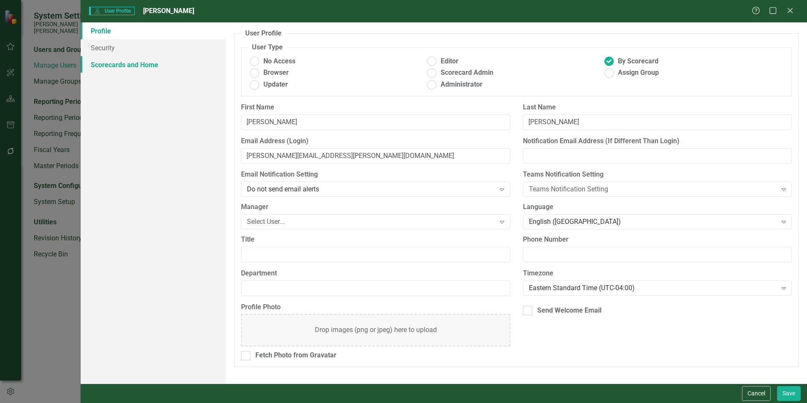
click at [162, 64] on link "Scorecards and Home" at bounding box center [153, 64] width 145 height 17
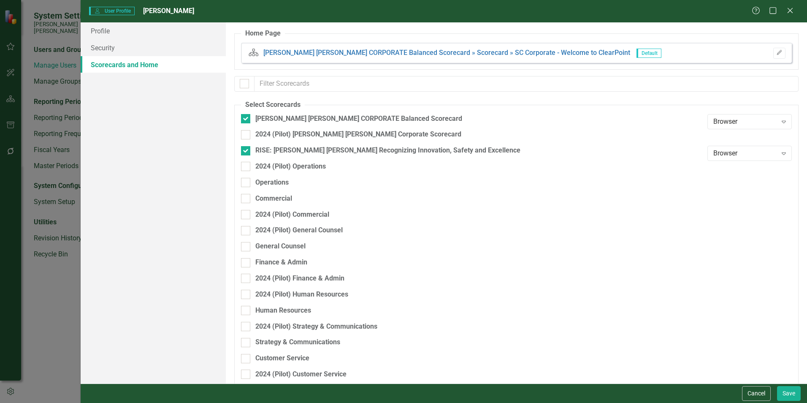
click at [285, 256] on div "General Counsel" at bounding box center [472, 249] width 462 height 16
click at [285, 260] on div "Finance & Admin" at bounding box center [281, 263] width 52 height 10
click at [247, 260] on input "Finance & Admin" at bounding box center [243, 260] width 5 height 5
click at [783, 391] on button "Save" at bounding box center [789, 393] width 24 height 15
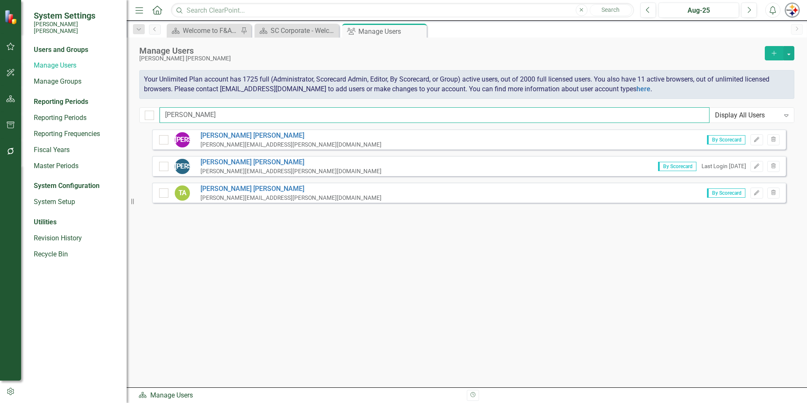
click at [201, 112] on input "[PERSON_NAME]" at bounding box center [435, 115] width 550 height 16
drag, startPoint x: 144, startPoint y: 114, endPoint x: 73, endPoint y: 114, distance: 70.9
click at [78, 114] on div "System Settings [PERSON_NAME] [PERSON_NAME] Users and Groups Manage Users Manag…" at bounding box center [403, 201] width 807 height 403
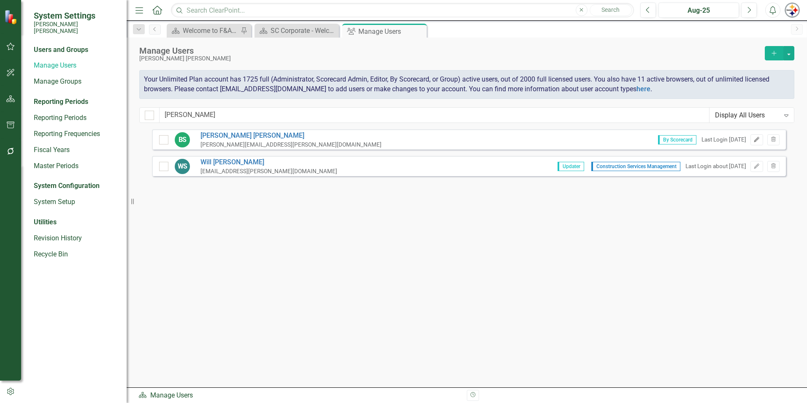
click at [759, 142] on icon "Edit" at bounding box center [757, 139] width 6 height 5
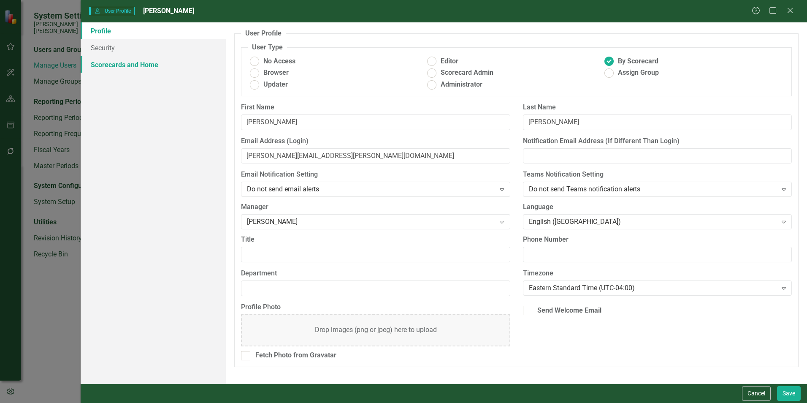
click at [118, 71] on link "Scorecards and Home" at bounding box center [153, 64] width 145 height 17
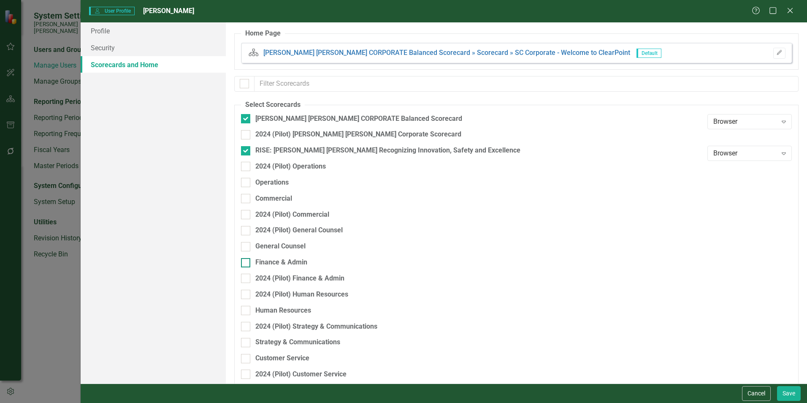
click at [301, 262] on div "Finance & Admin" at bounding box center [281, 263] width 52 height 10
click at [247, 262] on input "Finance & Admin" at bounding box center [243, 260] width 5 height 5
click at [787, 393] on button "Save" at bounding box center [789, 393] width 24 height 15
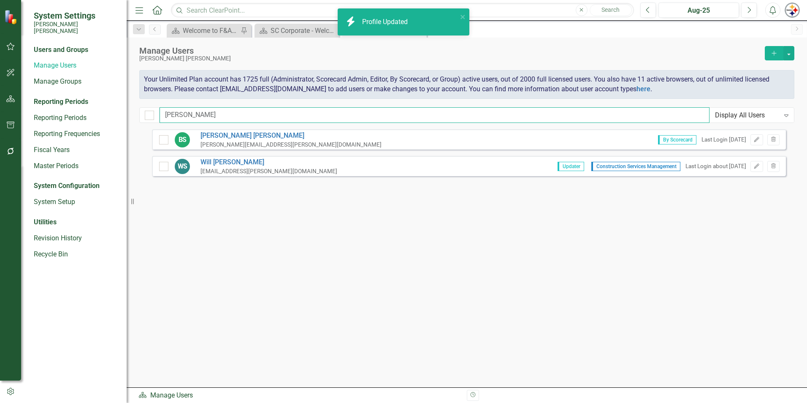
click at [206, 114] on input "[PERSON_NAME]" at bounding box center [435, 115] width 550 height 16
drag, startPoint x: 210, startPoint y: 114, endPoint x: 137, endPoint y: 113, distance: 72.6
click at [137, 113] on div "Manage Users [PERSON_NAME] [PERSON_NAME] Add Your Unlimited Plan account has 17…" at bounding box center [467, 84] width 681 height 92
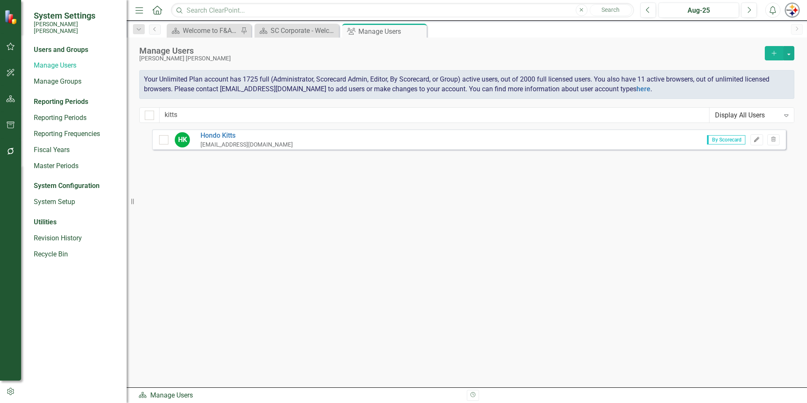
click at [758, 138] on icon "Edit" at bounding box center [757, 139] width 6 height 5
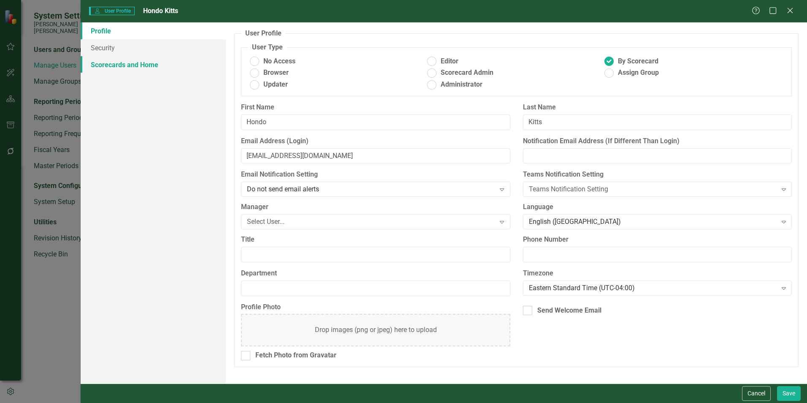
click at [104, 60] on link "Scorecards and Home" at bounding box center [153, 64] width 145 height 17
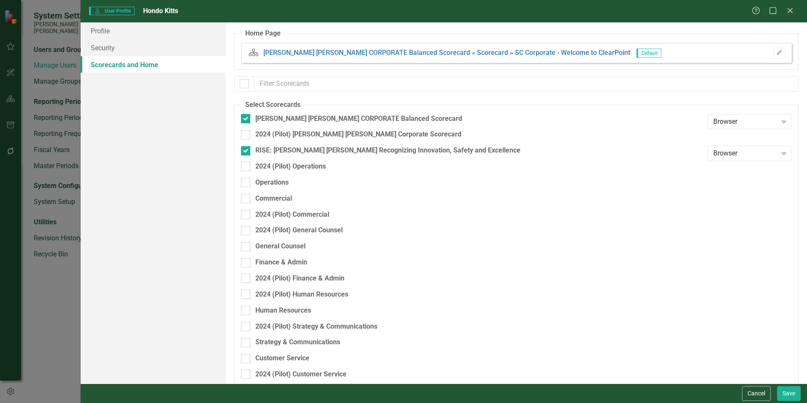
click at [304, 267] on div "Finance & Admin" at bounding box center [472, 266] width 462 height 16
click at [298, 263] on div "Finance & Admin" at bounding box center [281, 263] width 52 height 10
click at [247, 263] on input "Finance & Admin" at bounding box center [243, 260] width 5 height 5
click at [784, 395] on button "Save" at bounding box center [789, 393] width 24 height 15
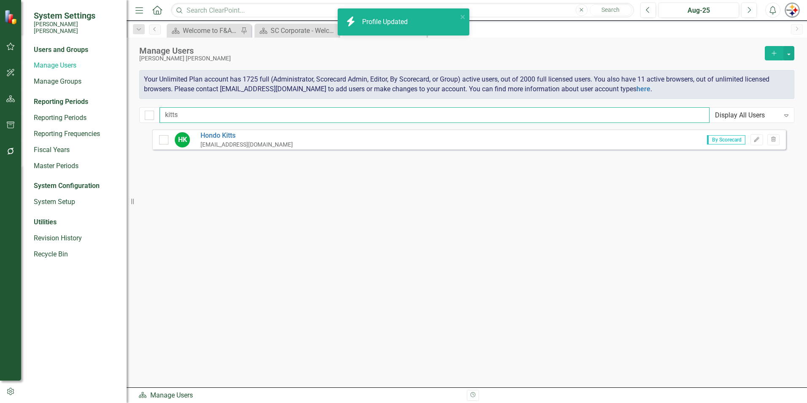
click at [195, 115] on input "kitts" at bounding box center [435, 115] width 550 height 16
drag, startPoint x: 197, startPoint y: 113, endPoint x: 72, endPoint y: 113, distance: 124.5
click at [72, 113] on div "System Settings [PERSON_NAME] [PERSON_NAME] Users and Groups Manage Users Manag…" at bounding box center [403, 201] width 807 height 403
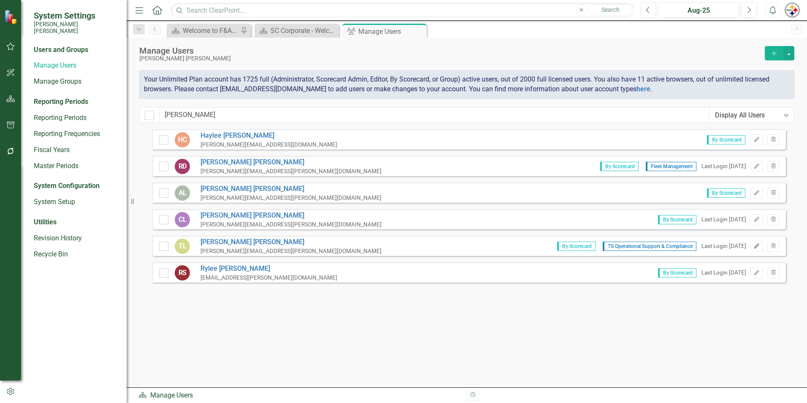
click at [758, 245] on icon "Edit" at bounding box center [757, 246] width 6 height 5
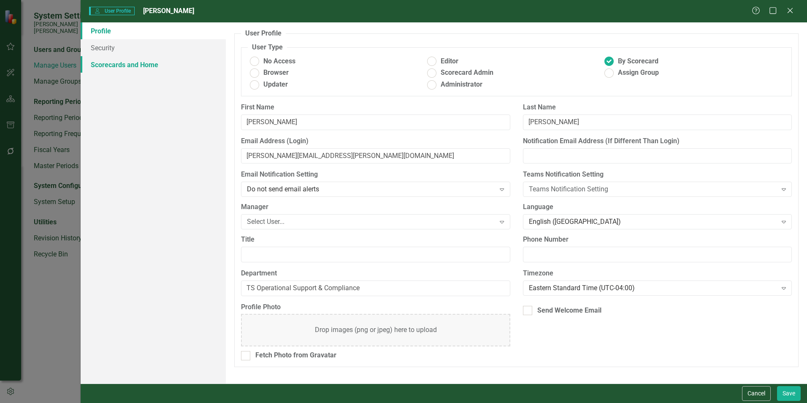
click at [106, 69] on link "Scorecards and Home" at bounding box center [153, 64] width 145 height 17
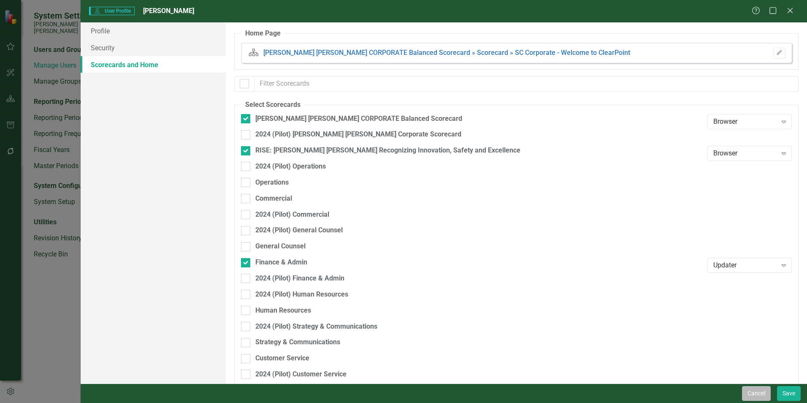
click at [763, 390] on button "Cancel" at bounding box center [756, 393] width 29 height 15
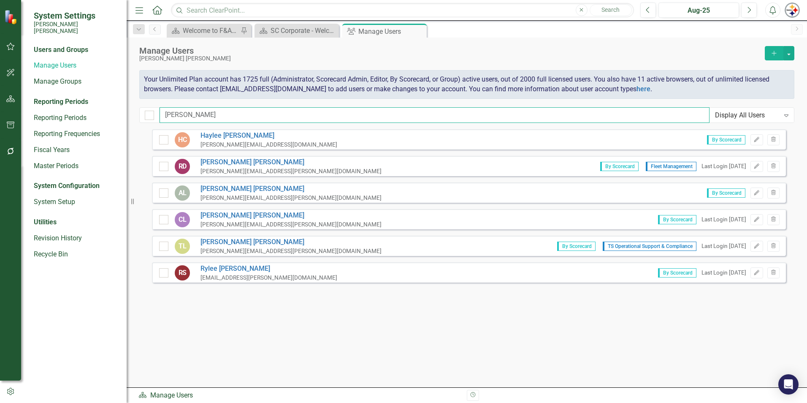
click at [194, 110] on input "[PERSON_NAME]" at bounding box center [435, 115] width 550 height 16
click at [126, 111] on div "System Settings [PERSON_NAME] [PERSON_NAME] Users and Groups Manage Users Manag…" at bounding box center [403, 201] width 807 height 403
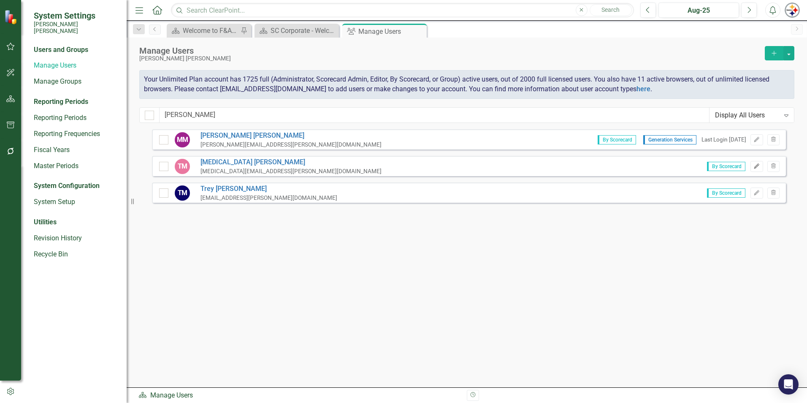
click at [759, 166] on icon "Edit" at bounding box center [757, 166] width 6 height 5
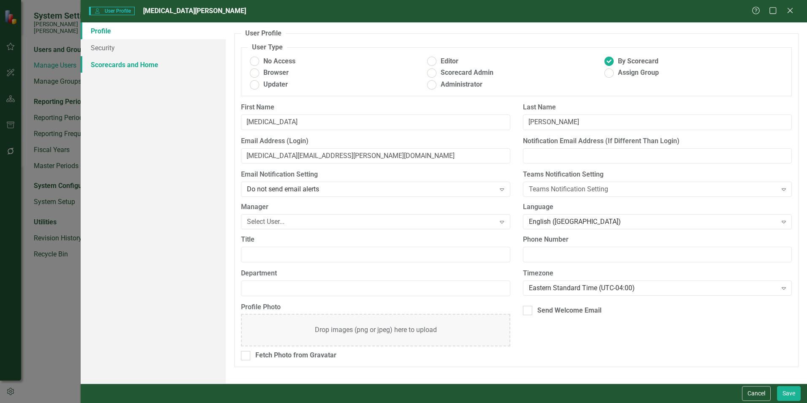
click at [148, 71] on link "Scorecards and Home" at bounding box center [153, 64] width 145 height 17
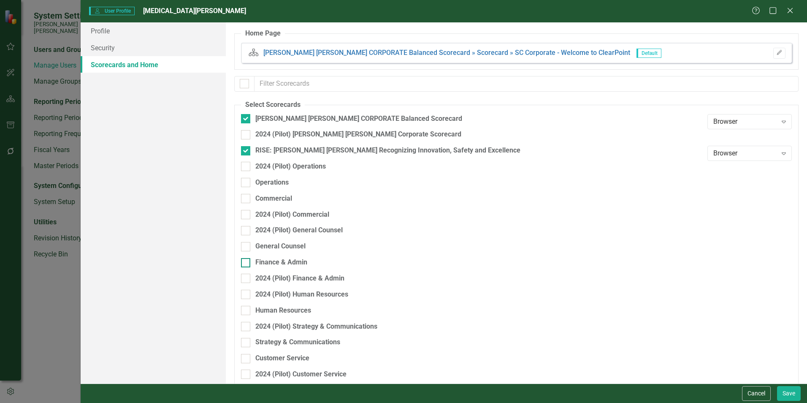
click at [272, 258] on fieldset "Select Scorecards [PERSON_NAME] [PERSON_NAME] CORPORATE Balanced Scorecard Brow…" at bounding box center [516, 315] width 564 height 430
drag, startPoint x: 272, startPoint y: 258, endPoint x: 279, endPoint y: 265, distance: 9.3
click at [279, 265] on div "Finance & Admin" at bounding box center [281, 263] width 52 height 10
click at [247, 263] on input "Finance & Admin" at bounding box center [243, 260] width 5 height 5
click at [789, 397] on button "Save" at bounding box center [789, 393] width 24 height 15
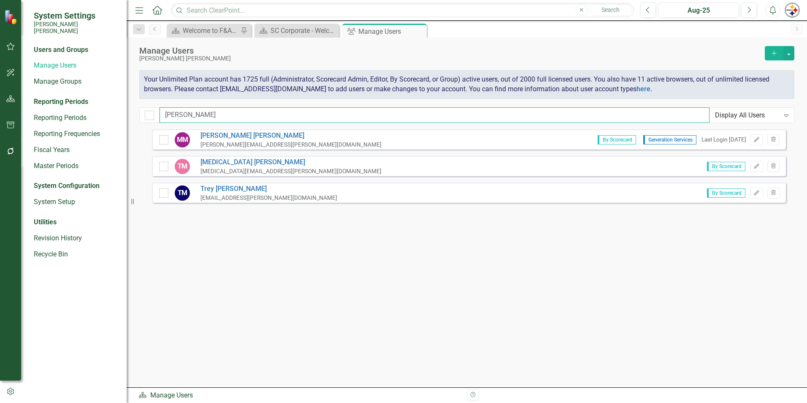
click at [189, 111] on input "[PERSON_NAME]" at bounding box center [435, 115] width 550 height 16
drag, startPoint x: 195, startPoint y: 113, endPoint x: 102, endPoint y: 117, distance: 93.8
click at [112, 114] on div "System Settings [PERSON_NAME] [PERSON_NAME] Users and Groups Manage Users Manag…" at bounding box center [403, 201] width 807 height 403
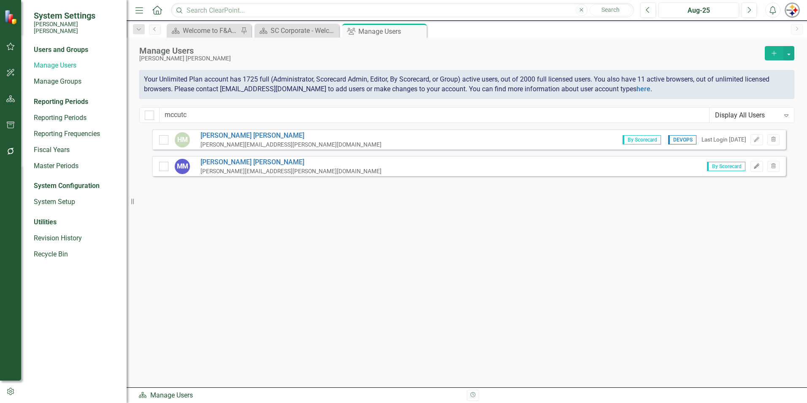
click at [754, 170] on button "Edit" at bounding box center [757, 166] width 12 height 11
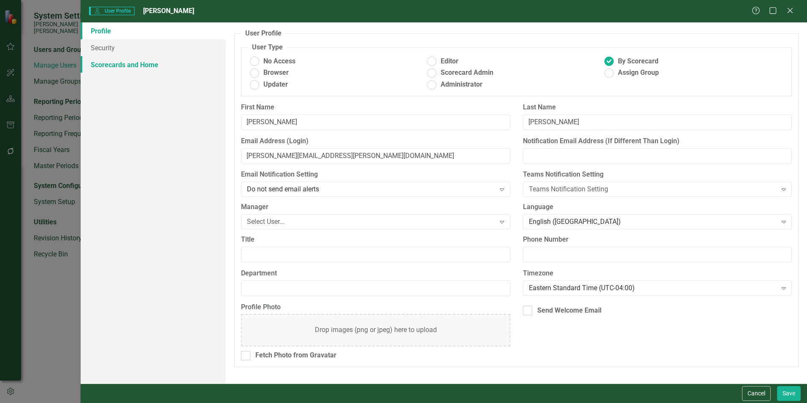
click at [116, 65] on link "Scorecards and Home" at bounding box center [153, 64] width 145 height 17
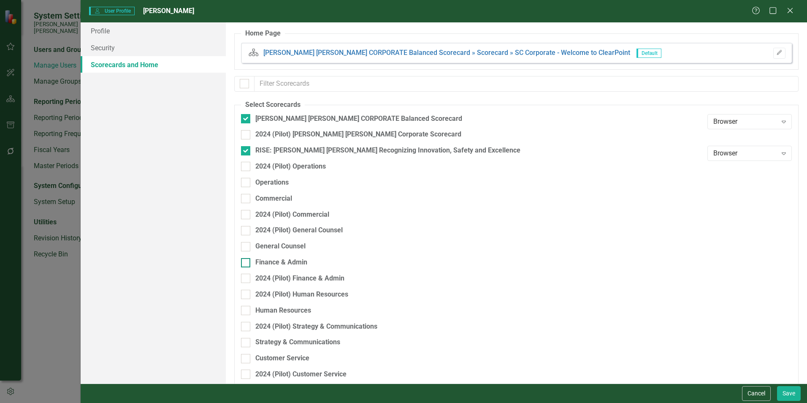
drag, startPoint x: 279, startPoint y: 260, endPoint x: 289, endPoint y: 263, distance: 10.4
click at [279, 260] on div "Finance & Admin" at bounding box center [281, 263] width 52 height 10
click at [247, 260] on input "Finance & Admin" at bounding box center [243, 260] width 5 height 5
click at [792, 396] on button "Save" at bounding box center [789, 393] width 24 height 15
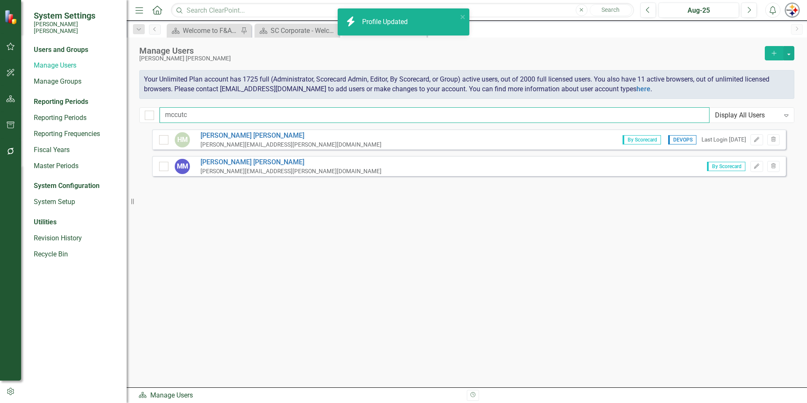
click at [203, 111] on input "mccutc" at bounding box center [435, 115] width 550 height 16
drag, startPoint x: 200, startPoint y: 113, endPoint x: 87, endPoint y: 105, distance: 113.0
click at [87, 105] on div "System Settings [PERSON_NAME] [PERSON_NAME] Users and Groups Manage Users Manag…" at bounding box center [403, 201] width 807 height 403
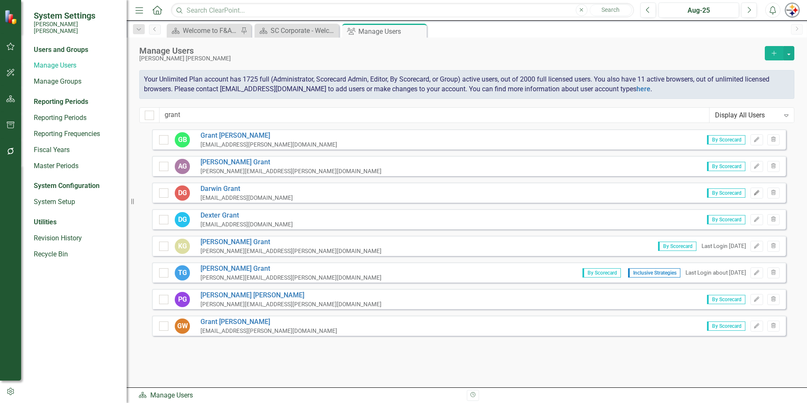
click at [753, 193] on button "Edit" at bounding box center [757, 192] width 12 height 11
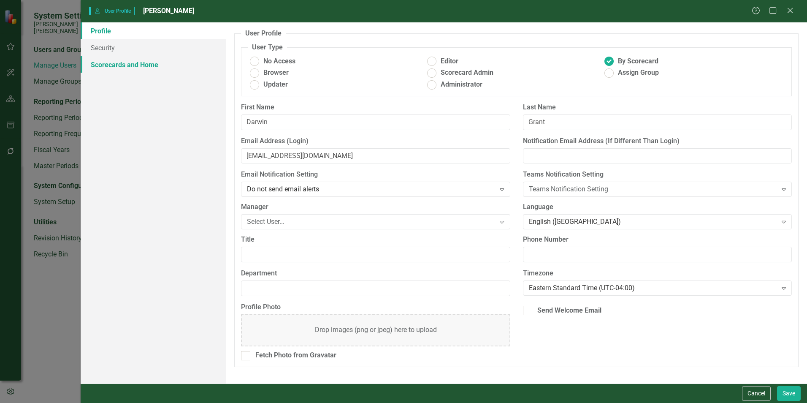
click at [146, 68] on link "Scorecards and Home" at bounding box center [153, 64] width 145 height 17
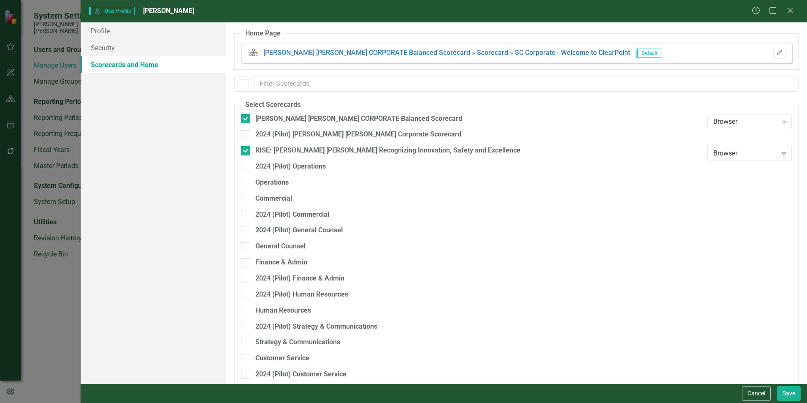
click at [287, 268] on div "Finance & Admin" at bounding box center [472, 266] width 462 height 16
click at [283, 263] on div "Finance & Admin" at bounding box center [281, 263] width 52 height 10
click at [247, 263] on input "Finance & Admin" at bounding box center [243, 260] width 5 height 5
click at [784, 395] on button "Save" at bounding box center [789, 393] width 24 height 15
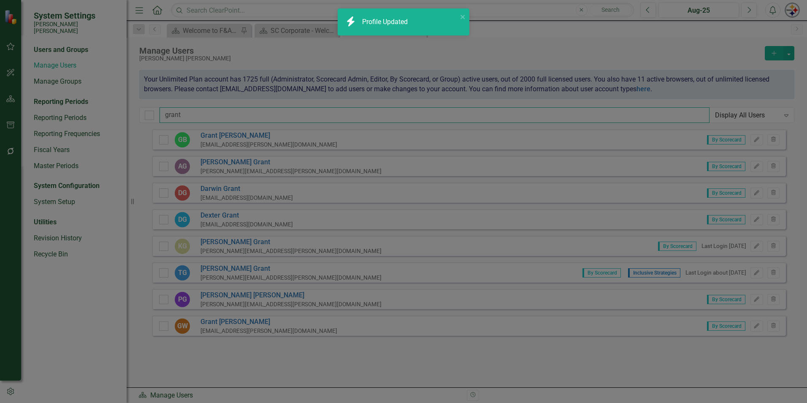
click at [198, 112] on input "grant" at bounding box center [435, 115] width 550 height 16
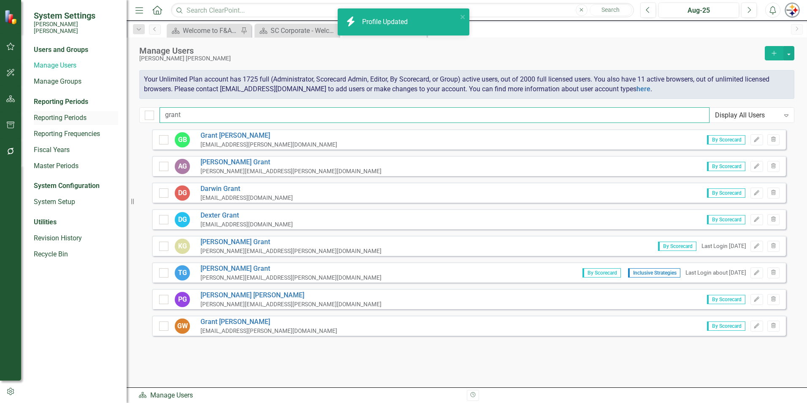
drag, startPoint x: 199, startPoint y: 114, endPoint x: 89, endPoint y: 117, distance: 110.2
click at [96, 116] on div "System Settings [PERSON_NAME] [PERSON_NAME] Users and Groups Manage Users Manag…" at bounding box center [403, 201] width 807 height 403
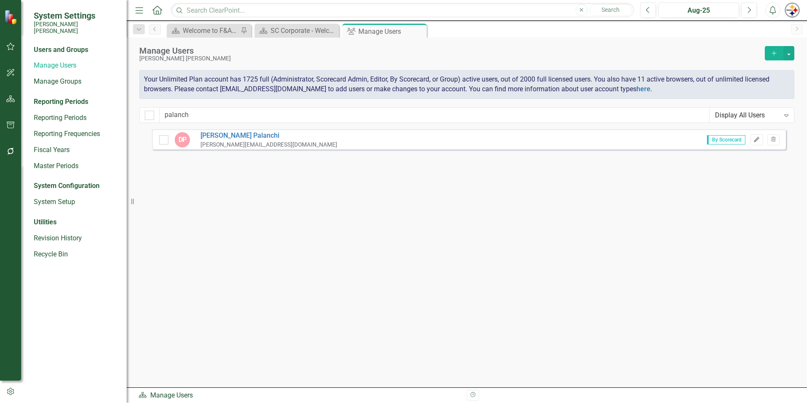
click at [759, 138] on icon "button" at bounding box center [756, 139] width 5 height 5
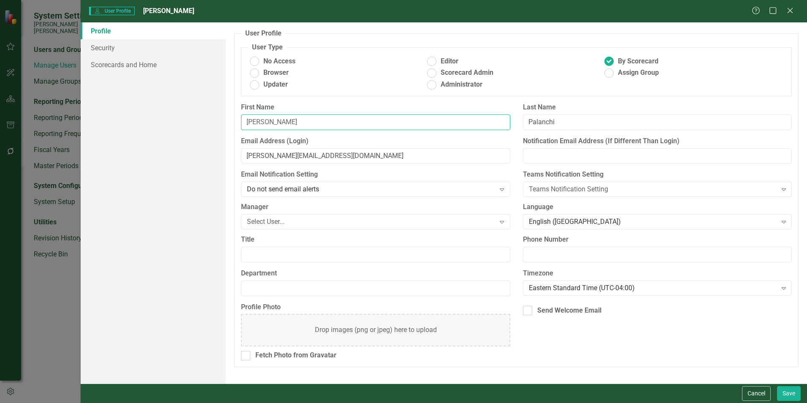
click at [291, 117] on input "[PERSON_NAME]" at bounding box center [375, 122] width 269 height 16
click at [266, 155] on input "[PERSON_NAME][EMAIL_ADDRESS][DOMAIN_NAME]" at bounding box center [375, 156] width 269 height 16
click at [264, 156] on input "[PERSON_NAME][EMAIL_ADDRESS][DOMAIN_NAME]" at bounding box center [375, 156] width 269 height 16
click at [261, 124] on input "Da" at bounding box center [375, 122] width 269 height 16
click at [791, 394] on button "Save" at bounding box center [789, 393] width 24 height 15
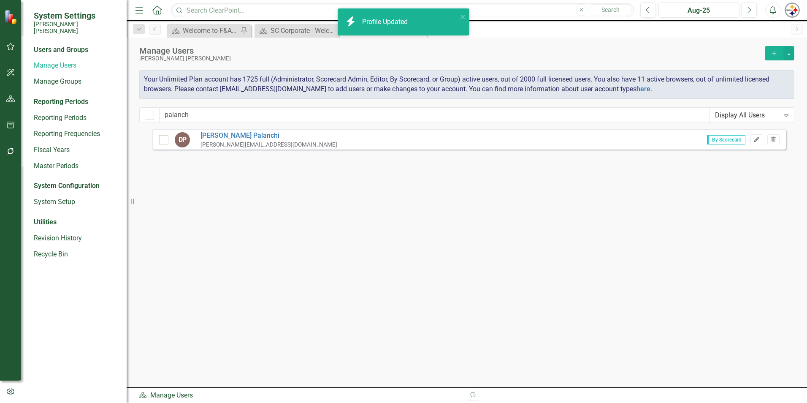
click at [757, 140] on icon "button" at bounding box center [756, 139] width 5 height 5
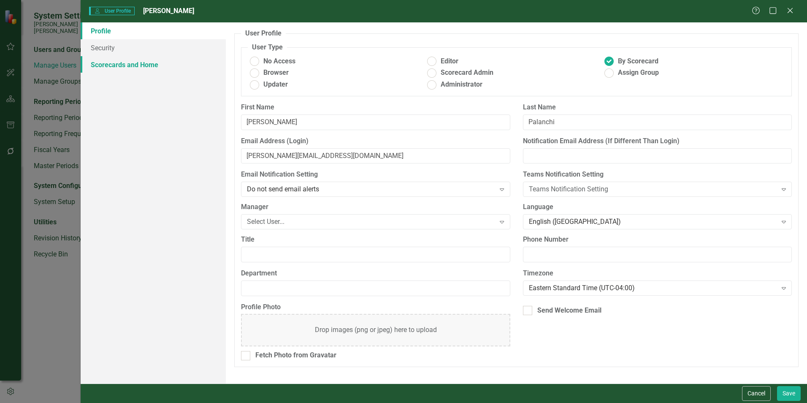
click at [125, 61] on link "Scorecards and Home" at bounding box center [153, 64] width 145 height 17
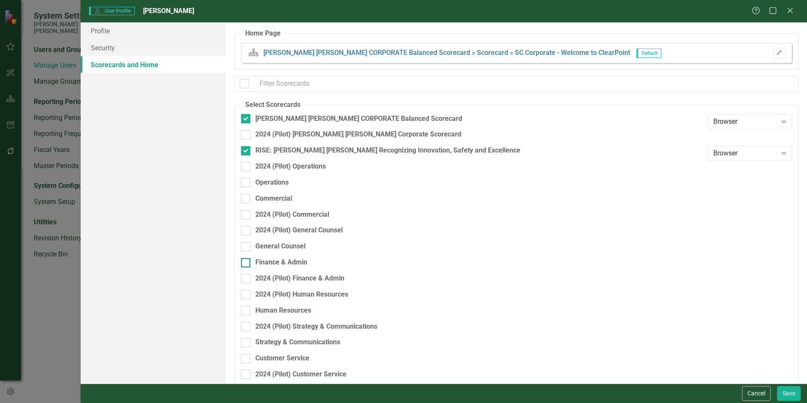
click at [290, 264] on div "Finance & Admin" at bounding box center [281, 263] width 52 height 10
click at [247, 263] on input "Finance & Admin" at bounding box center [243, 260] width 5 height 5
click at [789, 394] on button "Save" at bounding box center [789, 393] width 24 height 15
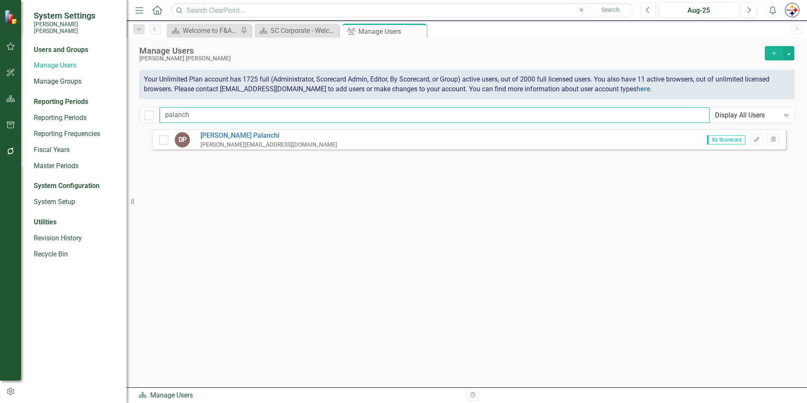
click at [185, 112] on input "palanch" at bounding box center [435, 115] width 550 height 16
drag, startPoint x: 201, startPoint y: 113, endPoint x: 82, endPoint y: 117, distance: 119.5
click at [83, 117] on div "System Settings [PERSON_NAME] [PERSON_NAME] Users and Groups Manage Users Manag…" at bounding box center [403, 201] width 807 height 403
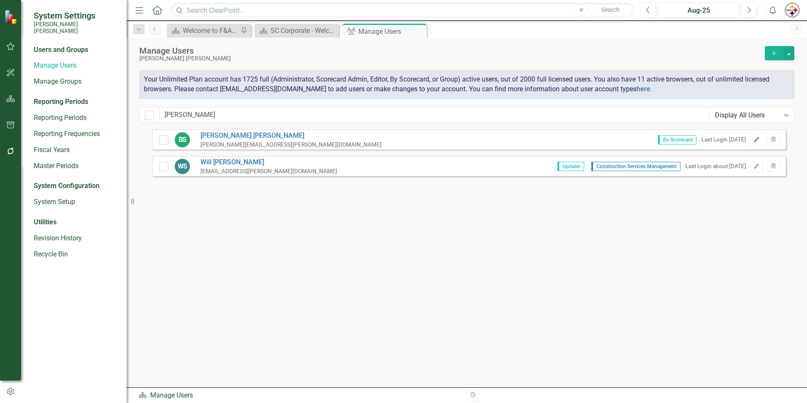
click at [754, 139] on icon "Edit" at bounding box center [757, 139] width 6 height 5
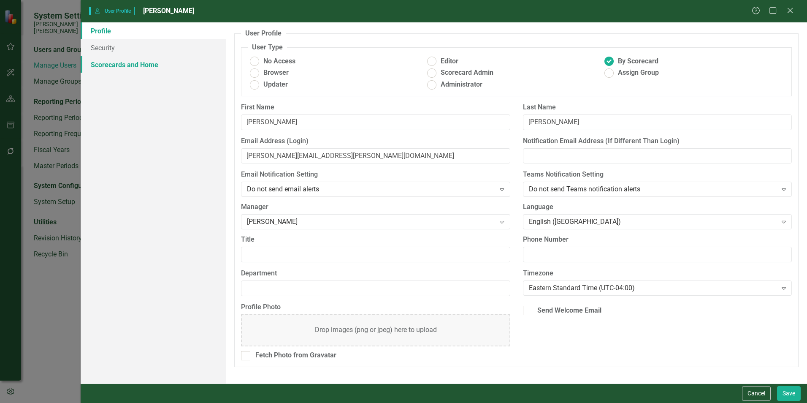
click at [146, 67] on link "Scorecards and Home" at bounding box center [153, 64] width 145 height 17
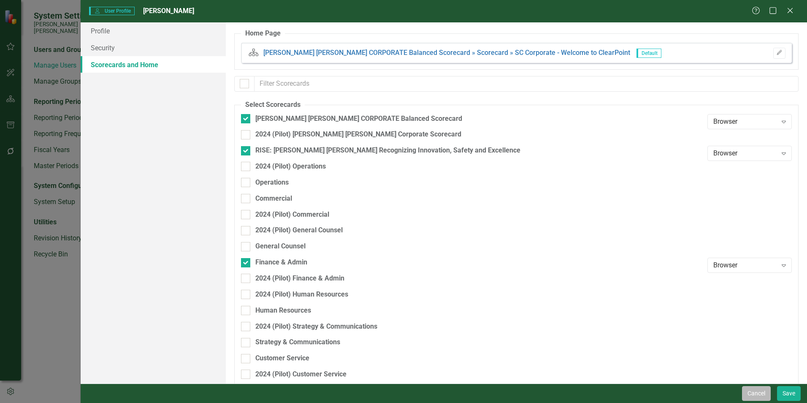
click at [759, 398] on button "Cancel" at bounding box center [756, 393] width 29 height 15
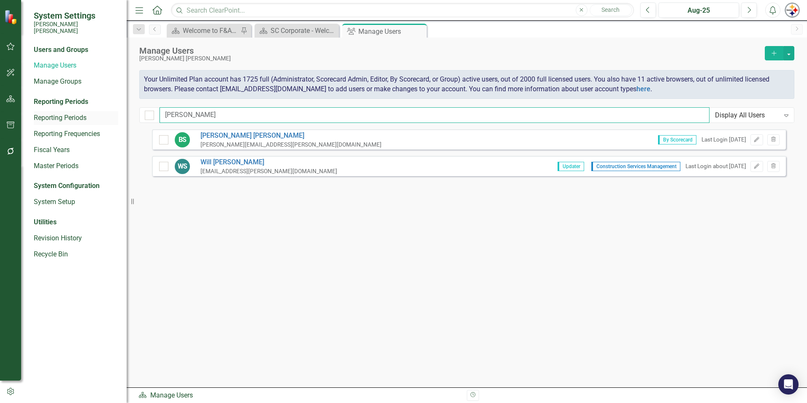
drag, startPoint x: 141, startPoint y: 113, endPoint x: 108, endPoint y: 113, distance: 32.1
click at [108, 113] on div "System Settings [PERSON_NAME] [PERSON_NAME] Users and Groups Manage Users Manag…" at bounding box center [403, 201] width 807 height 403
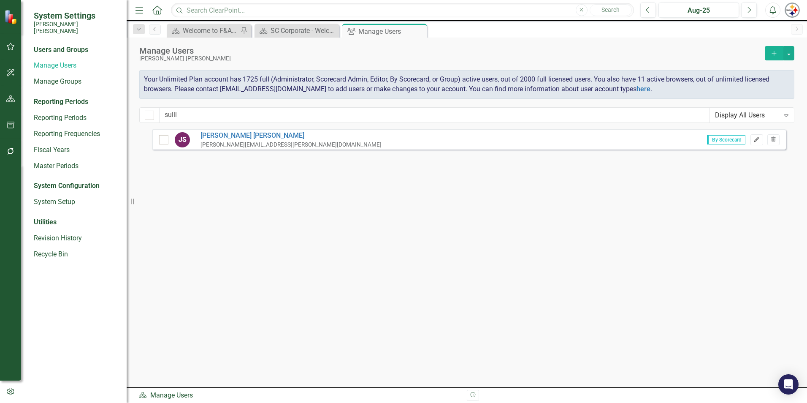
click at [754, 140] on icon "Edit" at bounding box center [757, 139] width 6 height 5
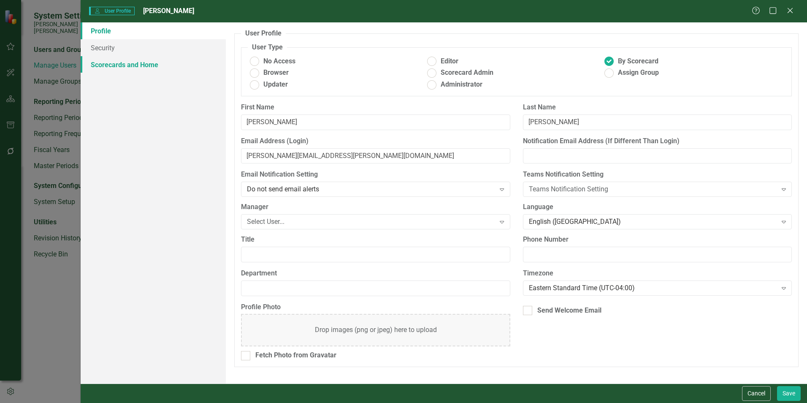
click at [149, 62] on link "Scorecards and Home" at bounding box center [153, 64] width 145 height 17
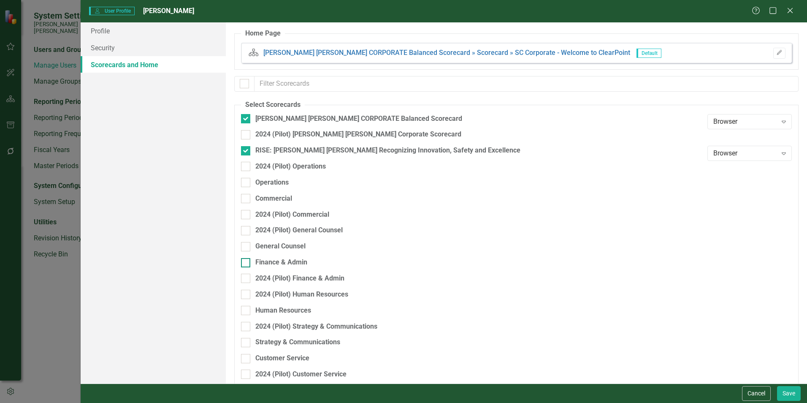
click at [293, 260] on div "Finance & Admin" at bounding box center [281, 263] width 52 height 10
click at [247, 260] on input "Finance & Admin" at bounding box center [243, 260] width 5 height 5
click at [787, 395] on button "Save" at bounding box center [789, 393] width 24 height 15
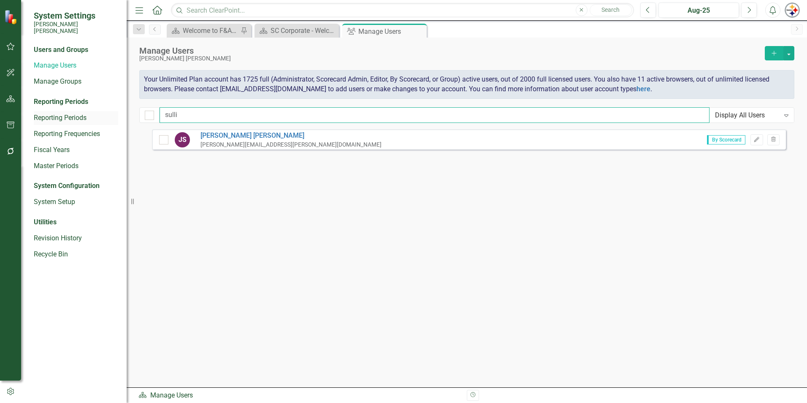
drag, startPoint x: 198, startPoint y: 111, endPoint x: 106, endPoint y: 111, distance: 92.0
click at [106, 111] on div "System Settings [PERSON_NAME] [PERSON_NAME] Users and Groups Manage Users Manag…" at bounding box center [403, 201] width 807 height 403
click at [756, 138] on icon "Edit" at bounding box center [757, 139] width 6 height 5
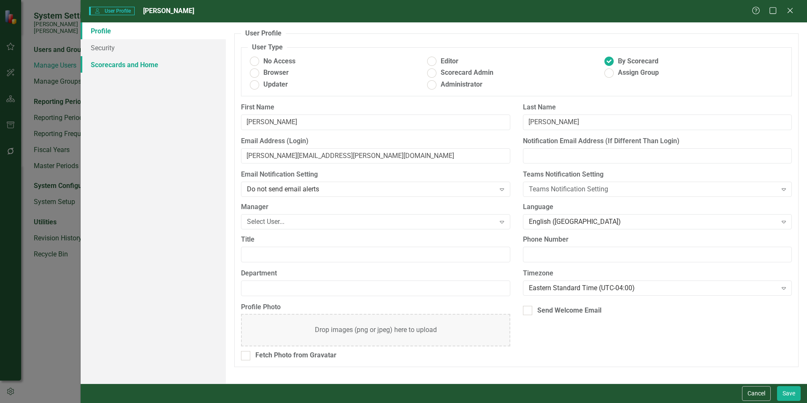
click at [141, 69] on link "Scorecards and Home" at bounding box center [153, 64] width 145 height 17
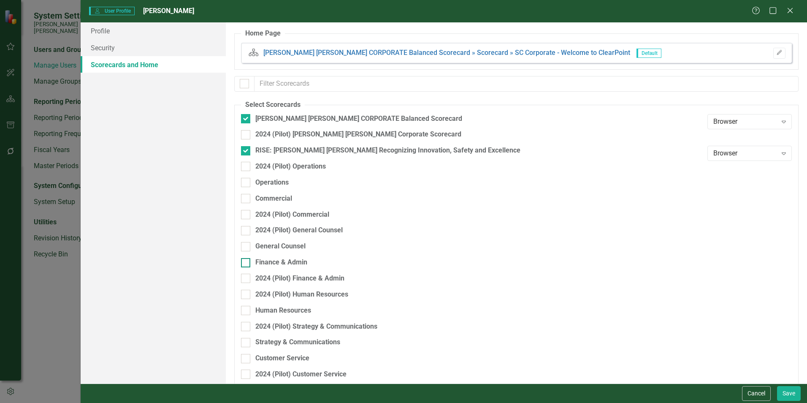
click at [302, 258] on div "Finance & Admin" at bounding box center [281, 263] width 52 height 10
click at [247, 258] on input "Finance & Admin" at bounding box center [243, 260] width 5 height 5
click at [790, 392] on button "Save" at bounding box center [789, 393] width 24 height 15
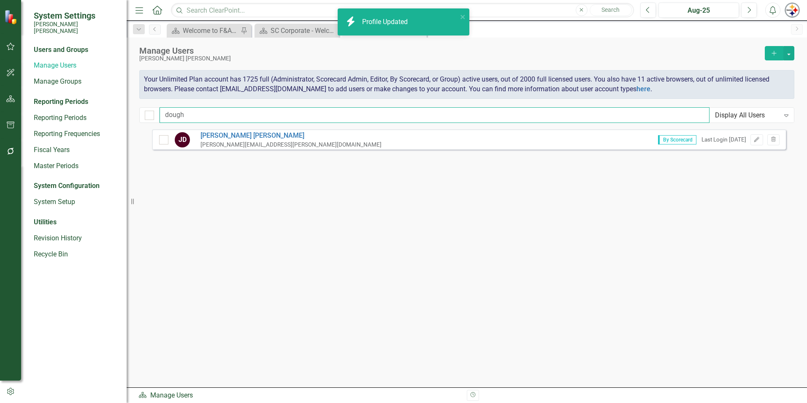
click at [205, 119] on input "dough" at bounding box center [435, 115] width 550 height 16
drag, startPoint x: 197, startPoint y: 114, endPoint x: 61, endPoint y: 98, distance: 136.4
click at [62, 98] on div "System Settings [PERSON_NAME] [PERSON_NAME] Users and Groups Manage Users Manag…" at bounding box center [403, 201] width 807 height 403
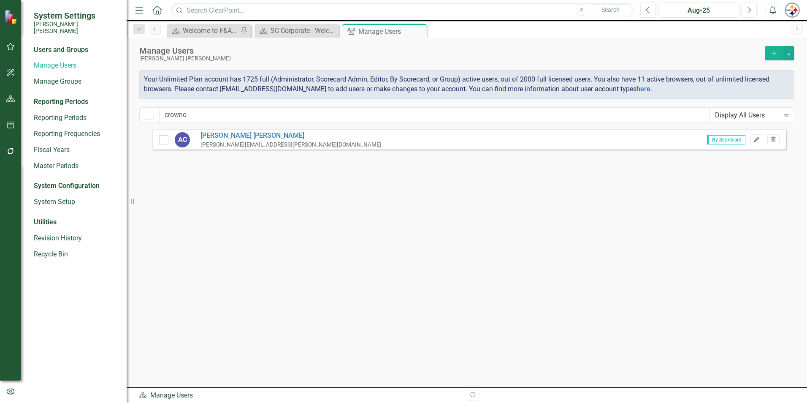
click at [756, 138] on icon "Edit" at bounding box center [757, 139] width 6 height 5
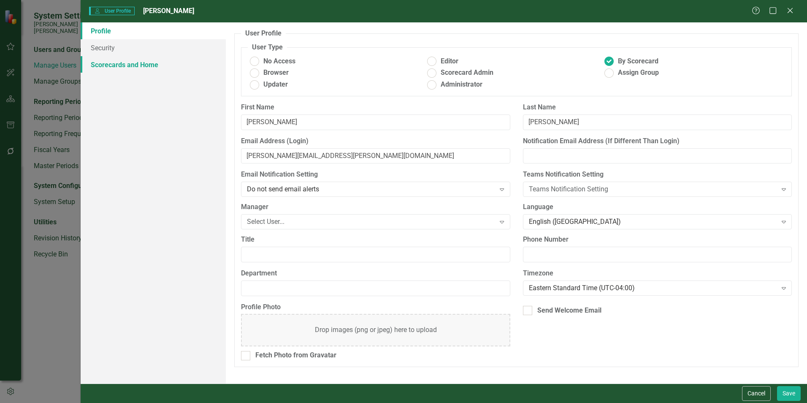
click at [92, 62] on link "Scorecards and Home" at bounding box center [153, 64] width 145 height 17
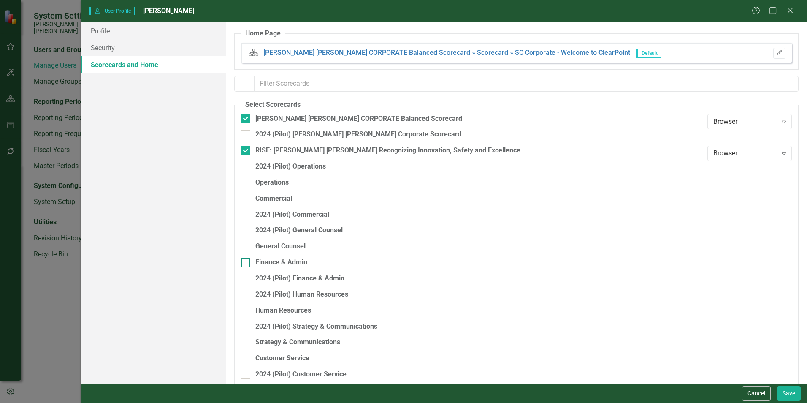
click at [300, 258] on div "Finance & Admin" at bounding box center [281, 263] width 52 height 10
click at [247, 258] on input "Finance & Admin" at bounding box center [243, 260] width 5 height 5
click at [784, 396] on button "Save" at bounding box center [789, 393] width 24 height 15
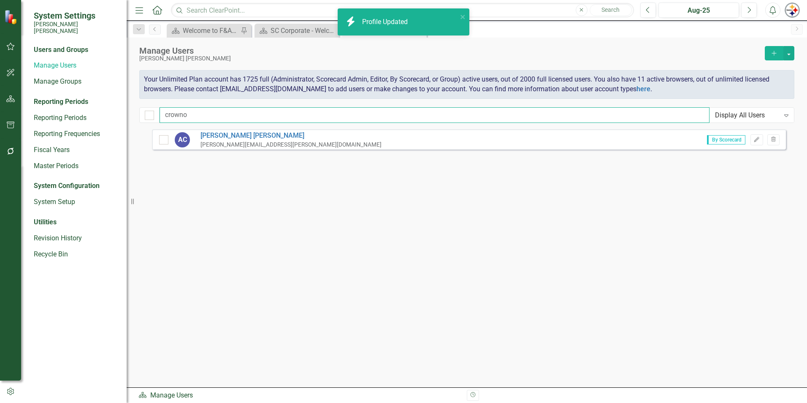
click at [219, 116] on input "crowno" at bounding box center [435, 115] width 550 height 16
drag, startPoint x: 116, startPoint y: 107, endPoint x: 100, endPoint y: 105, distance: 16.2
click at [100, 105] on div "System Settings [PERSON_NAME] [PERSON_NAME] Users and Groups Manage Users Manag…" at bounding box center [403, 201] width 807 height 403
drag, startPoint x: 204, startPoint y: 116, endPoint x: 85, endPoint y: 116, distance: 118.6
click at [87, 116] on div "System Settings [PERSON_NAME] [PERSON_NAME] Users and Groups Manage Users Manag…" at bounding box center [403, 201] width 807 height 403
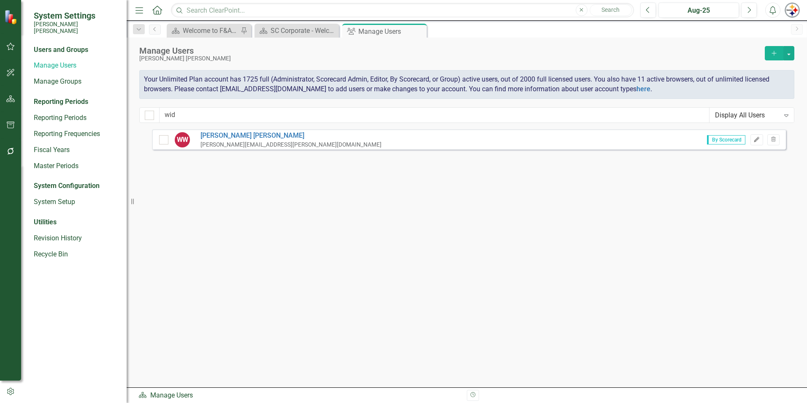
click at [754, 143] on button "Edit" at bounding box center [757, 139] width 12 height 11
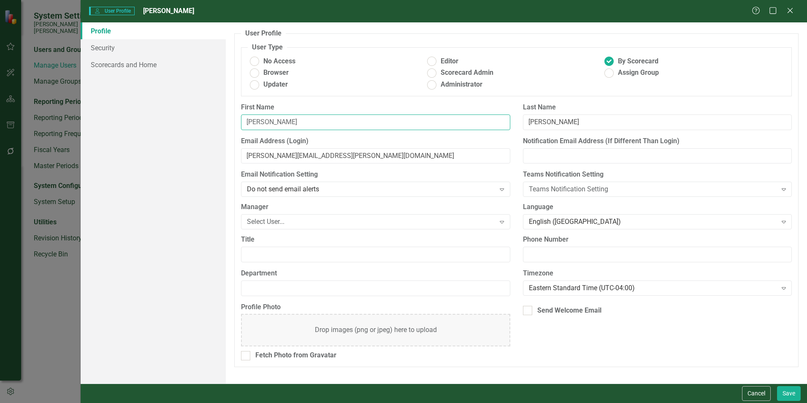
click at [274, 125] on input "[PERSON_NAME]" at bounding box center [375, 122] width 269 height 16
drag, startPoint x: 284, startPoint y: 124, endPoint x: 182, endPoint y: 115, distance: 102.1
click at [182, 115] on div "Profile Security Scorecards and Home User Profile ClearPoint has a wealth of op…" at bounding box center [444, 202] width 727 height 361
click at [263, 154] on input "[PERSON_NAME][EMAIL_ADDRESS][PERSON_NAME][DOMAIN_NAME]" at bounding box center [375, 156] width 269 height 16
click at [120, 63] on link "Scorecards and Home" at bounding box center [153, 64] width 145 height 17
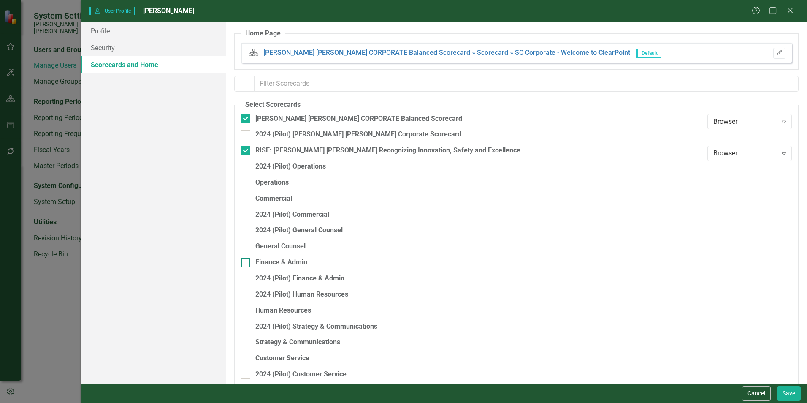
click at [284, 264] on div "Finance & Admin" at bounding box center [281, 263] width 52 height 10
click at [247, 263] on input "Finance & Admin" at bounding box center [243, 260] width 5 height 5
click at [795, 395] on button "Save" at bounding box center [789, 393] width 24 height 15
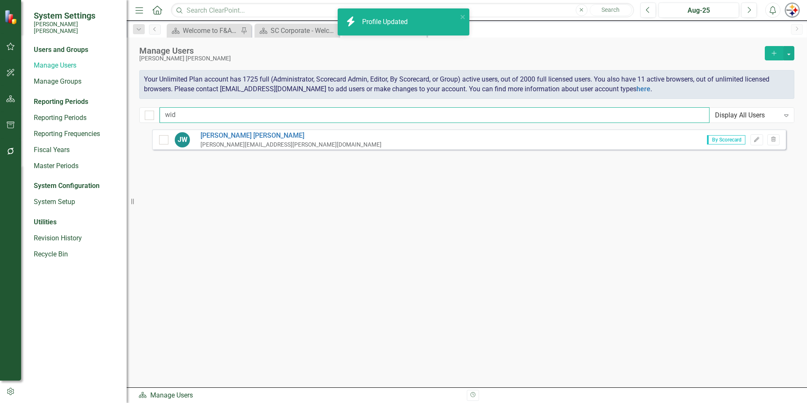
click at [192, 112] on input "wid" at bounding box center [435, 115] width 550 height 16
drag, startPoint x: 201, startPoint y: 116, endPoint x: 121, endPoint y: 109, distance: 80.5
click at [121, 109] on div "System Settings [PERSON_NAME] [PERSON_NAME] Users and Groups Manage Users Manag…" at bounding box center [403, 201] width 807 height 403
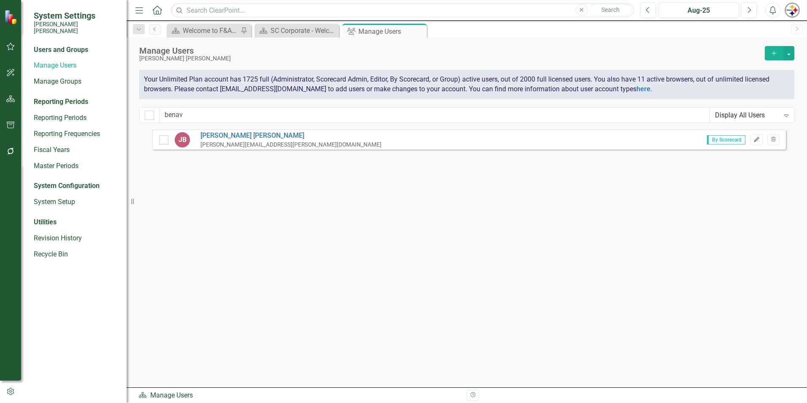
click at [756, 139] on icon "button" at bounding box center [756, 139] width 5 height 5
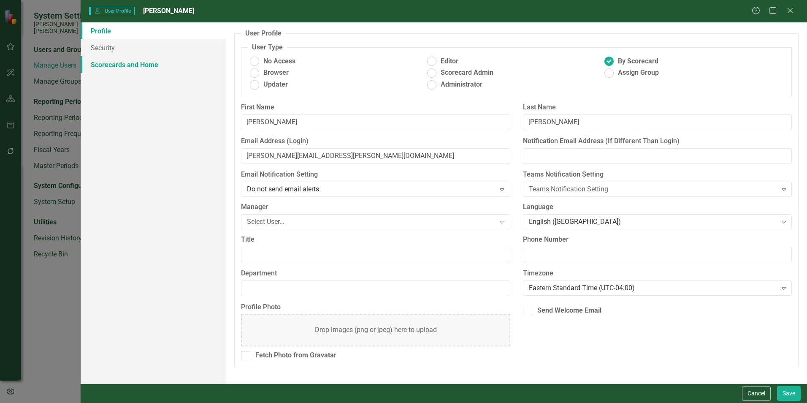
click at [144, 66] on link "Scorecards and Home" at bounding box center [153, 64] width 145 height 17
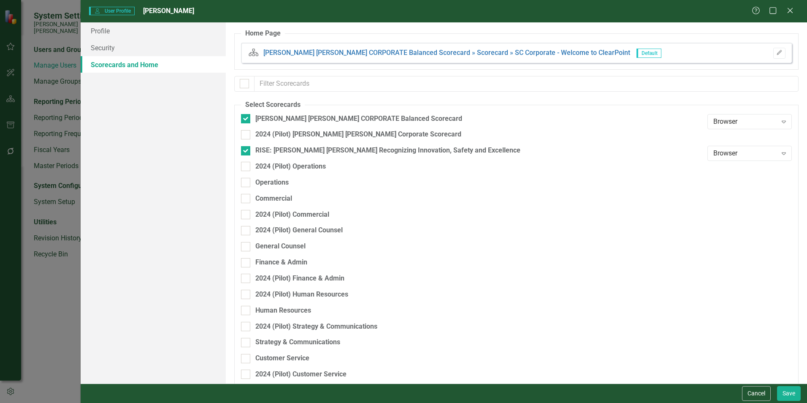
click at [286, 269] on div "Finance & Admin" at bounding box center [472, 266] width 462 height 16
click at [286, 264] on div "Finance & Admin" at bounding box center [281, 263] width 52 height 10
click at [247, 263] on input "Finance & Admin" at bounding box center [243, 260] width 5 height 5
click at [784, 389] on button "Save" at bounding box center [789, 393] width 24 height 15
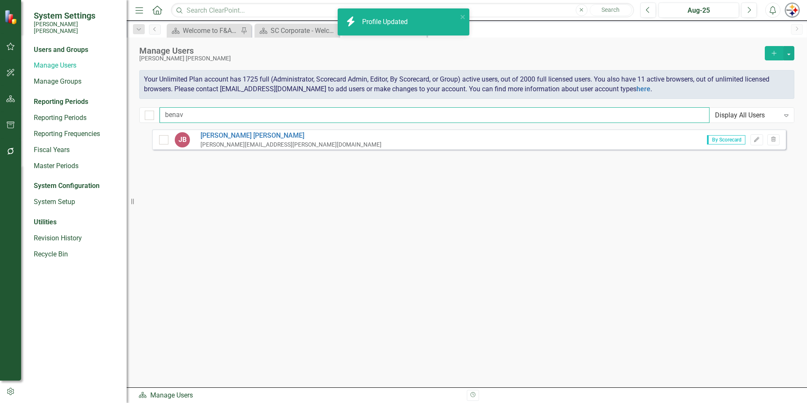
click at [208, 119] on input "benav" at bounding box center [435, 115] width 550 height 16
drag, startPoint x: 213, startPoint y: 118, endPoint x: 120, endPoint y: 104, distance: 93.4
click at [121, 104] on div "System Settings [PERSON_NAME] [PERSON_NAME] Users and Groups Manage Users Manag…" at bounding box center [403, 201] width 807 height 403
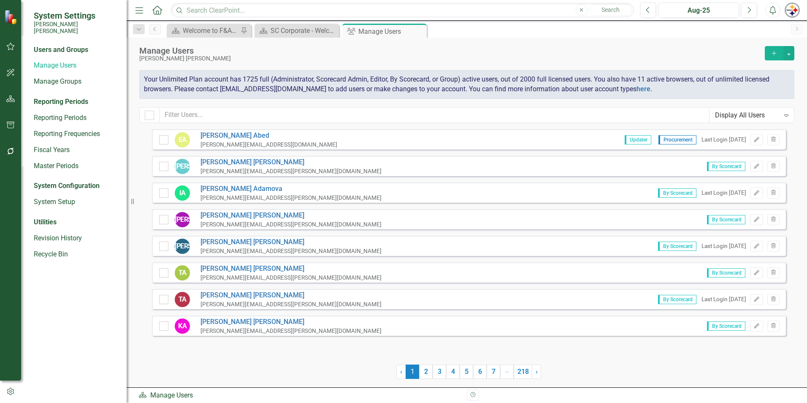
click at [771, 52] on icon "Add" at bounding box center [774, 53] width 8 height 6
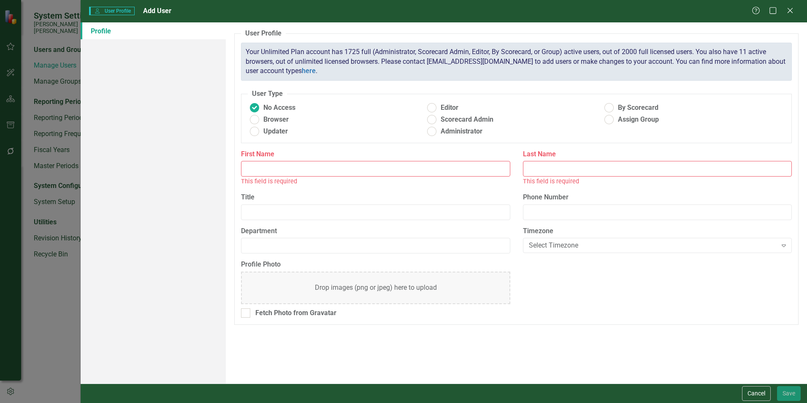
click at [333, 171] on input "First Name" at bounding box center [375, 169] width 269 height 16
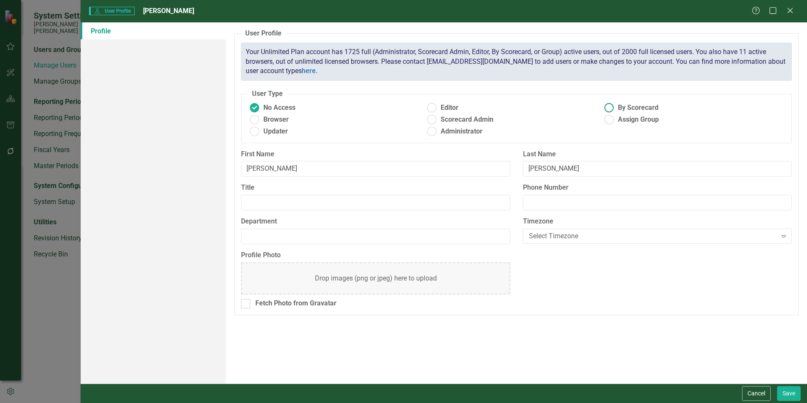
click at [608, 109] on ins at bounding box center [609, 107] width 13 height 13
click at [608, 109] on input "By Scorecard" at bounding box center [609, 107] width 13 height 13
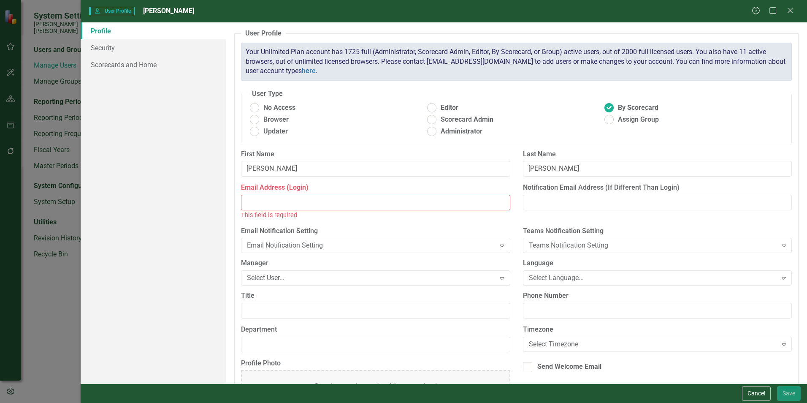
click at [305, 201] on input "Email Address (Login)" at bounding box center [375, 203] width 269 height 16
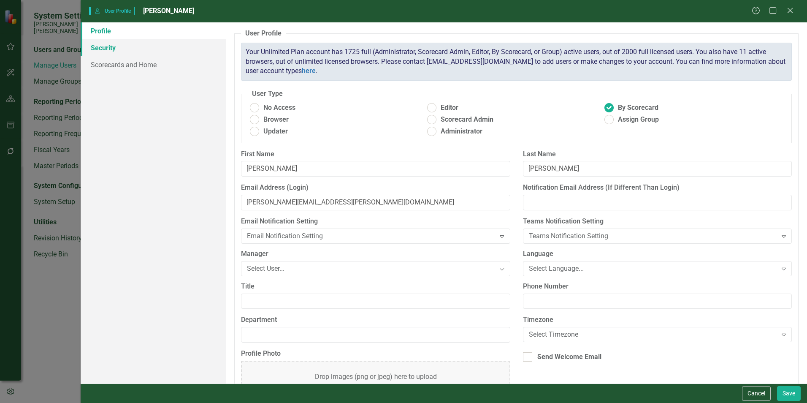
click at [111, 49] on link "Security" at bounding box center [153, 47] width 145 height 17
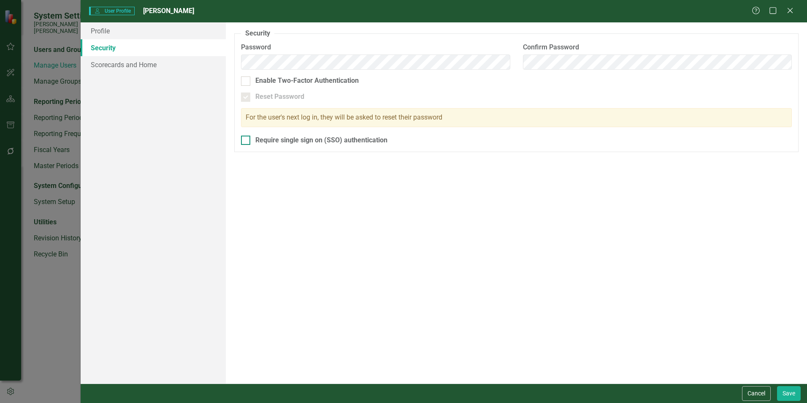
click at [247, 137] on input "Require single sign on (SSO) authentication" at bounding box center [243, 138] width 5 height 5
click at [130, 69] on link "Scorecards and Home" at bounding box center [153, 64] width 145 height 17
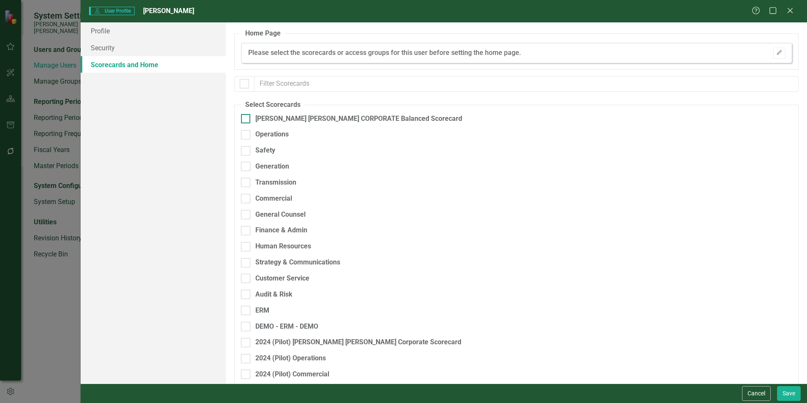
click at [247, 119] on div at bounding box center [245, 118] width 9 height 9
click at [247, 119] on input "[PERSON_NAME] [PERSON_NAME] CORPORATE Balanced Scorecard" at bounding box center [243, 116] width 5 height 5
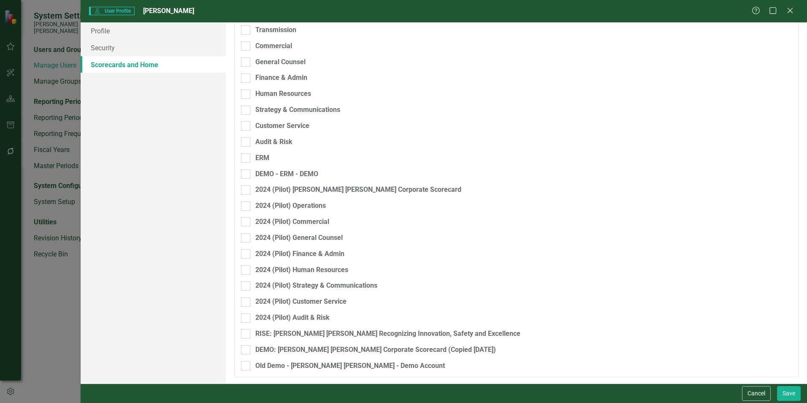
scroll to position [68, 0]
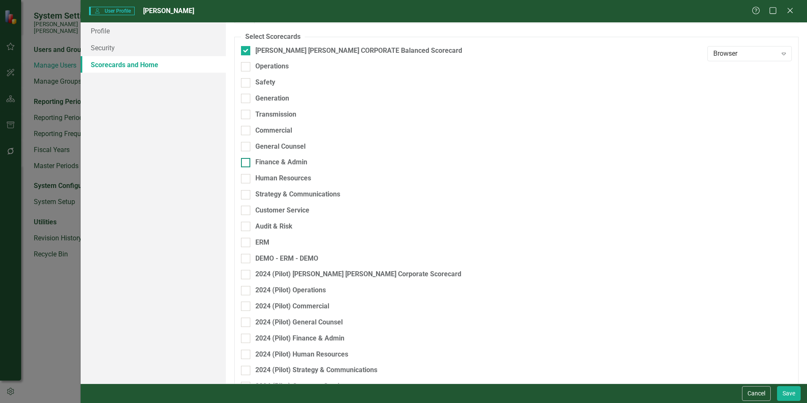
click at [244, 162] on input "Finance & Admin" at bounding box center [243, 160] width 5 height 5
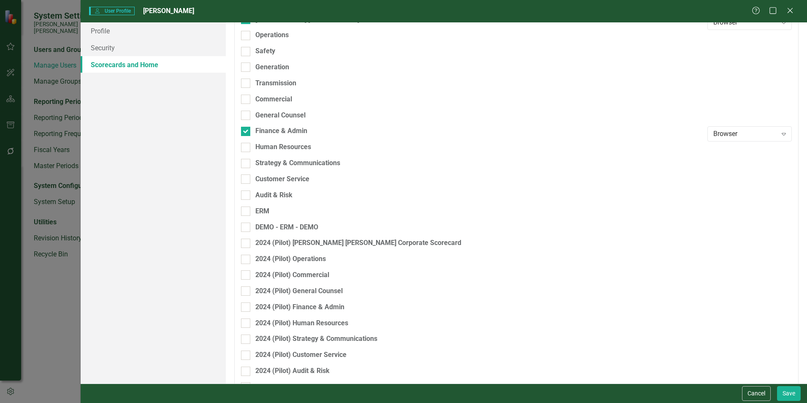
scroll to position [152, 0]
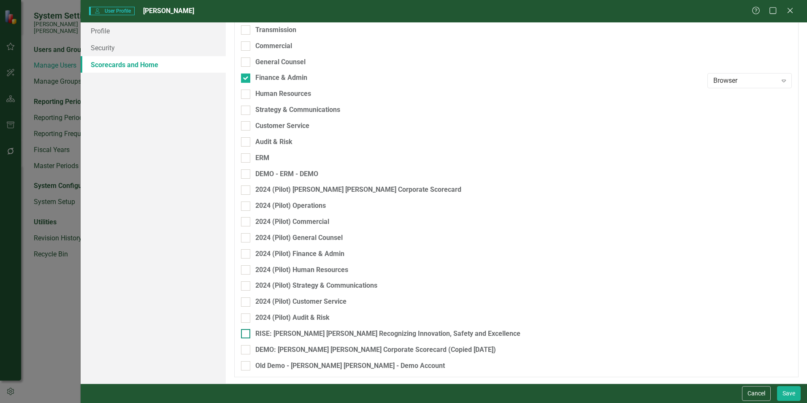
click at [250, 332] on div at bounding box center [245, 333] width 9 height 9
click at [247, 332] on input "RISE: [PERSON_NAME] [PERSON_NAME] Recognizing Innovation, Safety and Excellence" at bounding box center [243, 331] width 5 height 5
click at [789, 394] on button "Save" at bounding box center [789, 393] width 24 height 15
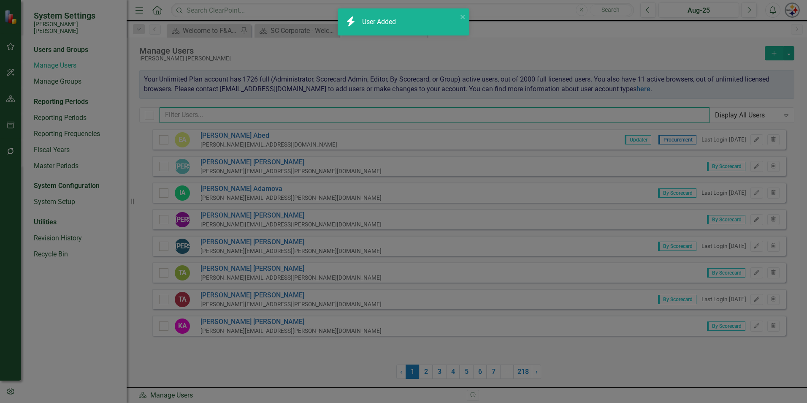
click at [199, 113] on input "text" at bounding box center [435, 115] width 550 height 16
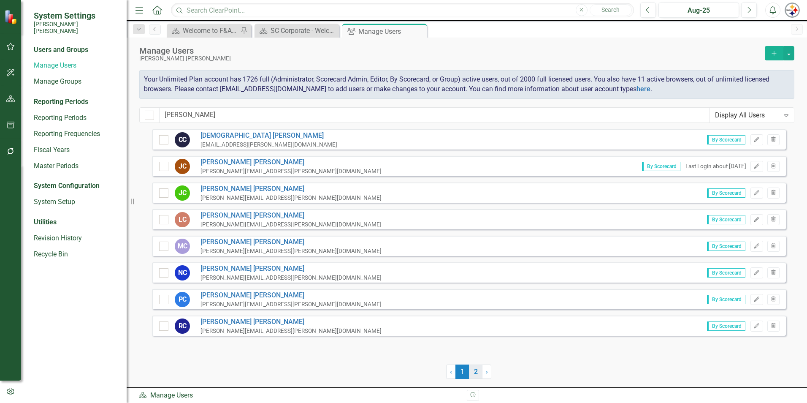
click at [472, 373] on link "2" at bounding box center [476, 371] width 14 height 14
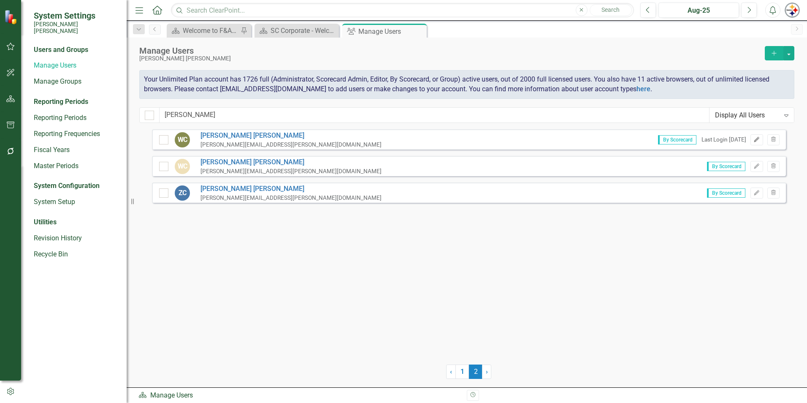
click at [760, 138] on icon "Edit" at bounding box center [757, 139] width 6 height 5
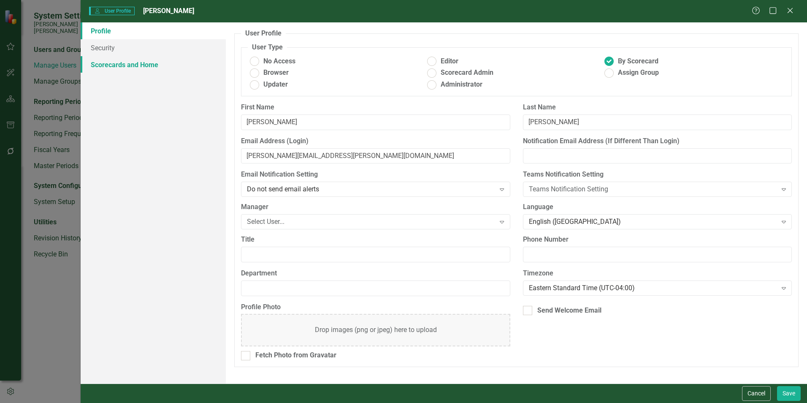
click at [101, 64] on link "Scorecards and Home" at bounding box center [153, 64] width 145 height 17
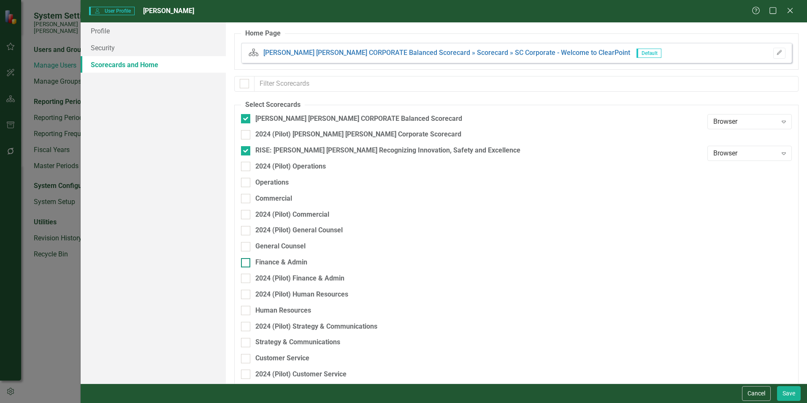
click at [278, 261] on div "Finance & Admin" at bounding box center [281, 263] width 52 height 10
click at [247, 261] on input "Finance & Admin" at bounding box center [243, 260] width 5 height 5
click at [779, 390] on button "Save" at bounding box center [789, 393] width 24 height 15
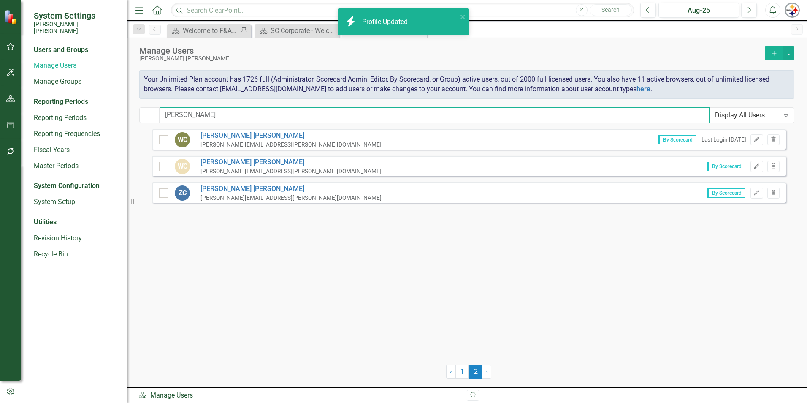
click at [198, 114] on input "[PERSON_NAME]" at bounding box center [435, 115] width 550 height 16
drag, startPoint x: 187, startPoint y: 115, endPoint x: 129, endPoint y: 114, distance: 57.8
click at [131, 115] on div "System Settings [PERSON_NAME] [PERSON_NAME] Users and Groups Manage Users Manag…" at bounding box center [403, 201] width 807 height 403
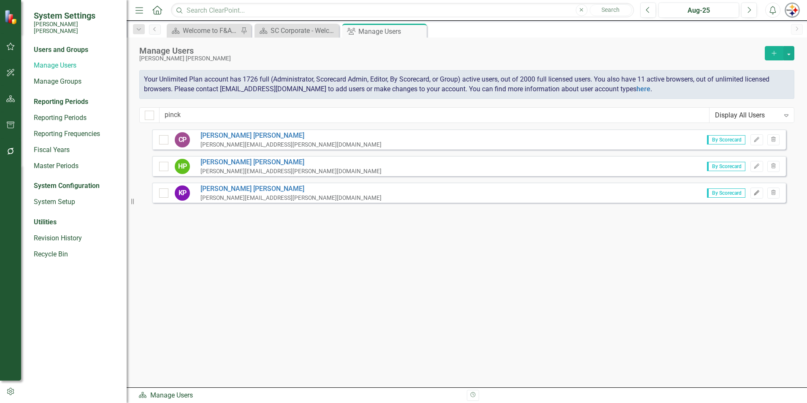
click at [759, 193] on icon "Edit" at bounding box center [757, 192] width 6 height 5
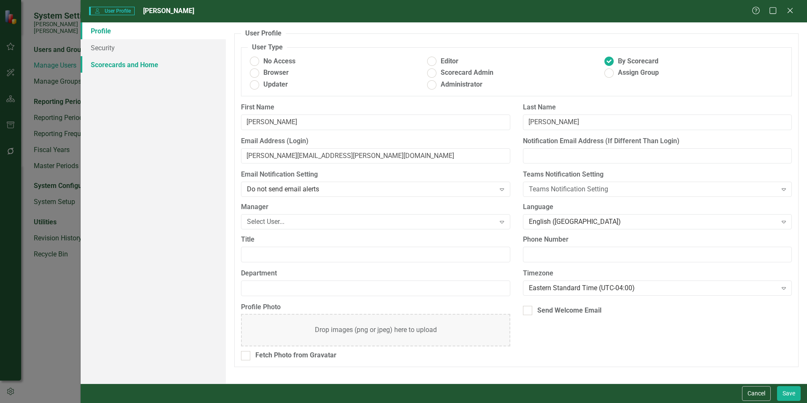
click at [126, 68] on link "Scorecards and Home" at bounding box center [153, 64] width 145 height 17
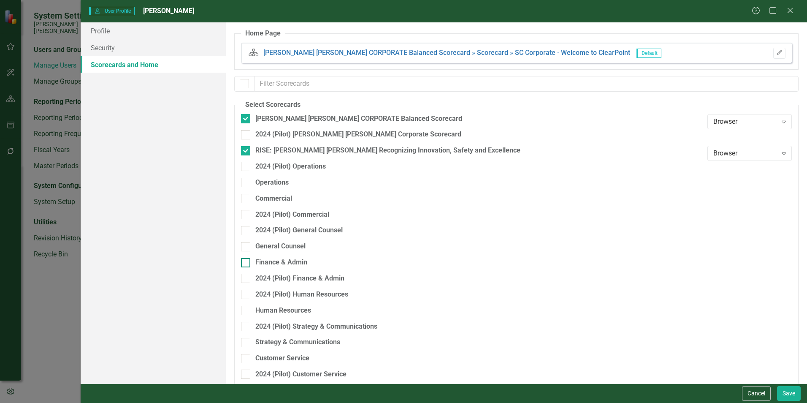
click at [285, 265] on div "Finance & Admin" at bounding box center [281, 263] width 52 height 10
click at [247, 263] on input "Finance & Admin" at bounding box center [243, 260] width 5 height 5
click at [794, 394] on button "Save" at bounding box center [789, 393] width 24 height 15
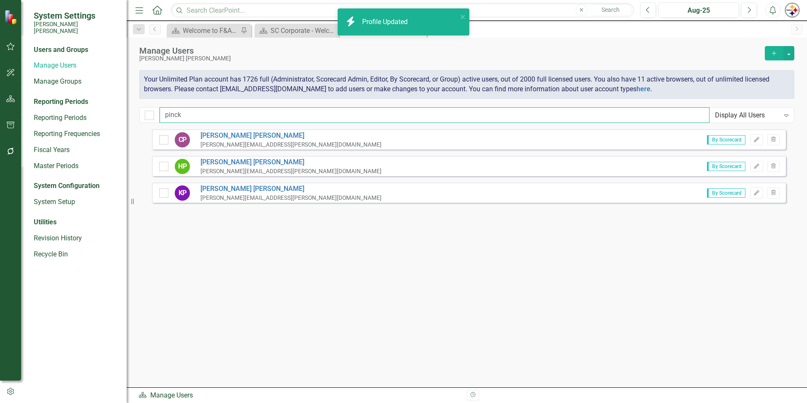
click at [189, 108] on input "pinck" at bounding box center [435, 115] width 550 height 16
click at [127, 118] on div "System Settings [PERSON_NAME] [PERSON_NAME] Users and Groups Manage Users Manag…" at bounding box center [403, 201] width 807 height 403
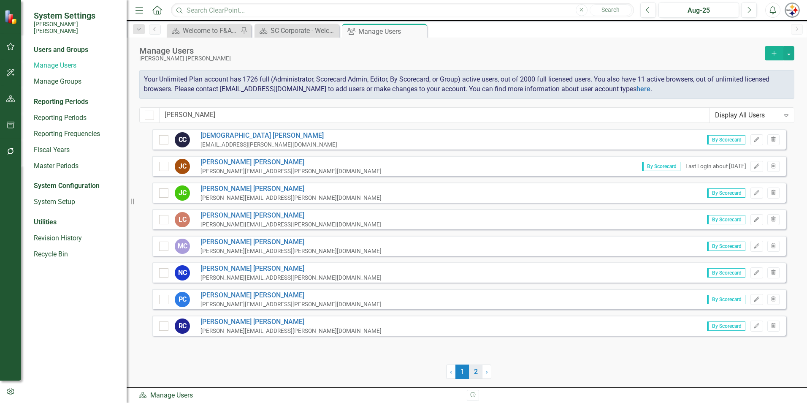
click at [473, 372] on link "2" at bounding box center [476, 371] width 14 height 14
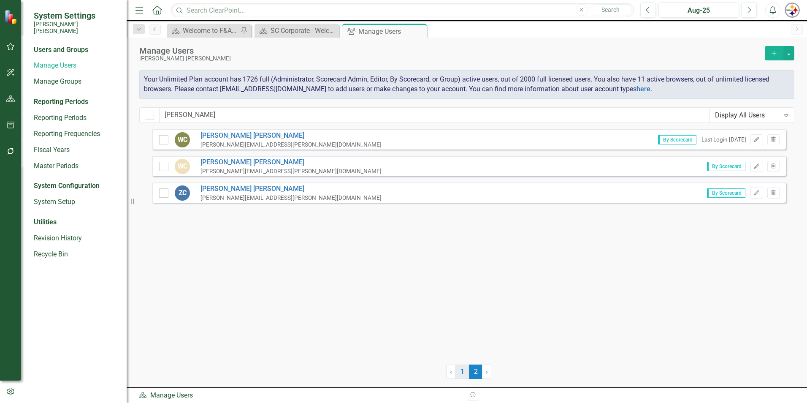
click at [465, 372] on link "1" at bounding box center [463, 371] width 14 height 14
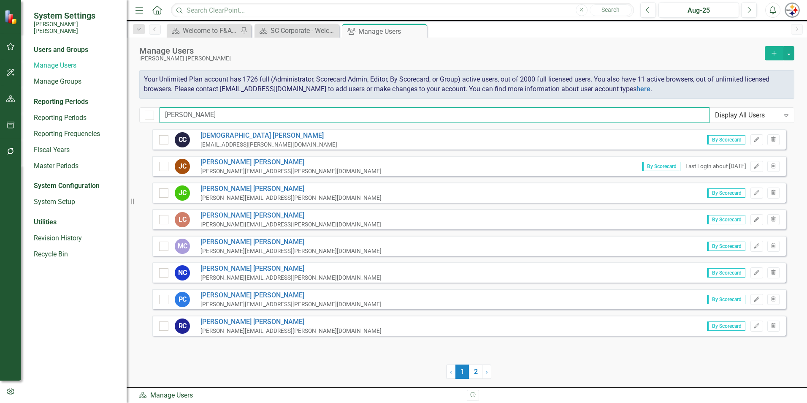
drag, startPoint x: 191, startPoint y: 114, endPoint x: 121, endPoint y: 114, distance: 70.5
click at [123, 114] on div "System Settings Santee Cooper Users and Groups Manage Users Manage Groups Repor…" at bounding box center [403, 201] width 807 height 403
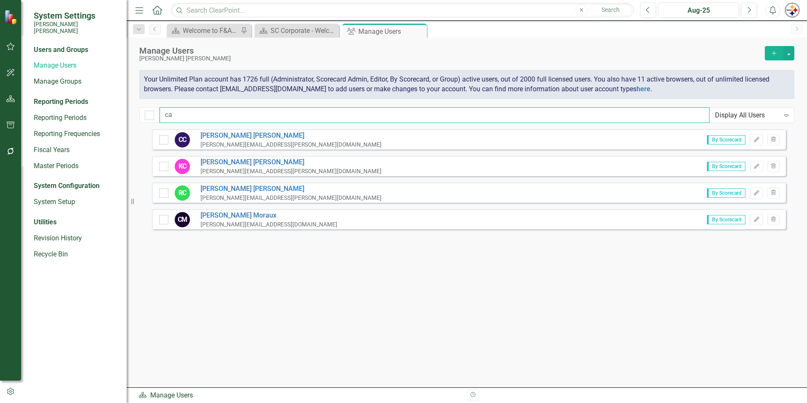
type input "c"
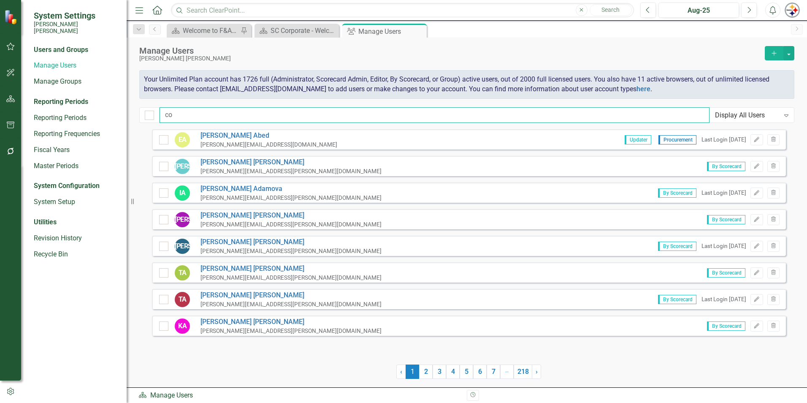
type input "[PERSON_NAME]"
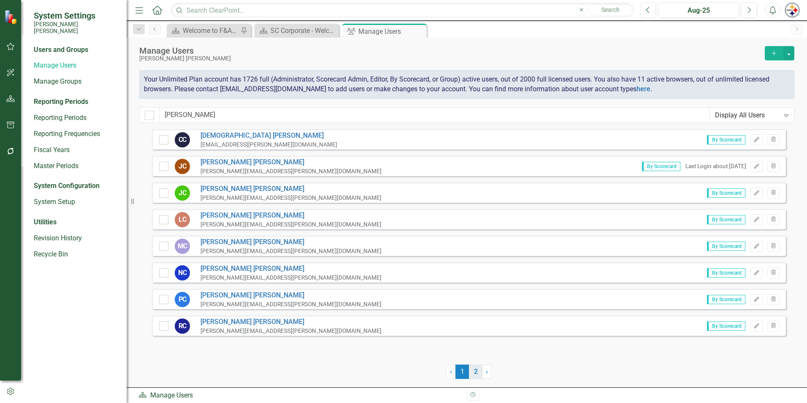
click at [471, 372] on link "2" at bounding box center [476, 371] width 14 height 14
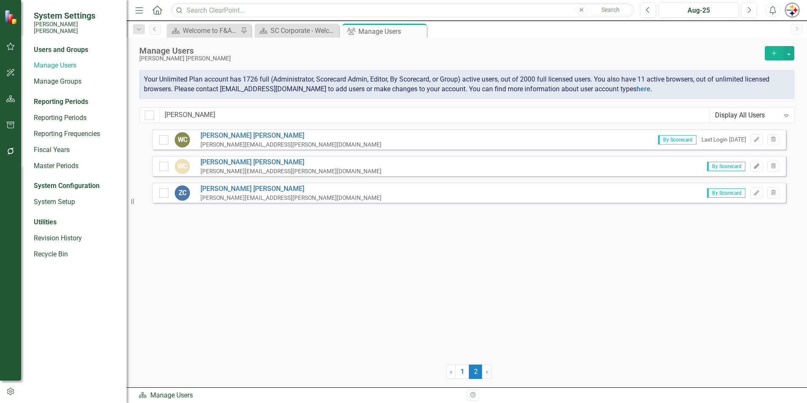
click at [759, 167] on icon "Edit" at bounding box center [757, 166] width 6 height 5
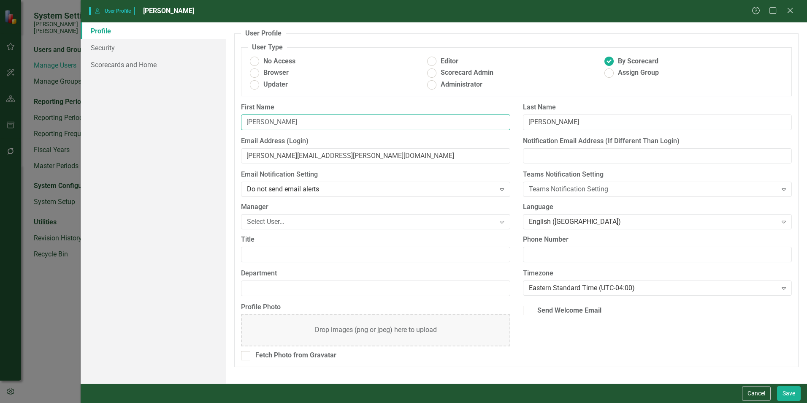
drag, startPoint x: 288, startPoint y: 124, endPoint x: 147, endPoint y: 114, distance: 140.9
click at [152, 114] on div "Profile Security Scorecards and Home User Profile ClearPoint has a wealth of op…" at bounding box center [444, 202] width 727 height 361
type input "[PERSON_NAME]"
click at [268, 154] on input "[PERSON_NAME][EMAIL_ADDRESS][PERSON_NAME][DOMAIN_NAME]" at bounding box center [375, 156] width 269 height 16
type input "cameron.cox@santeecooper.com"
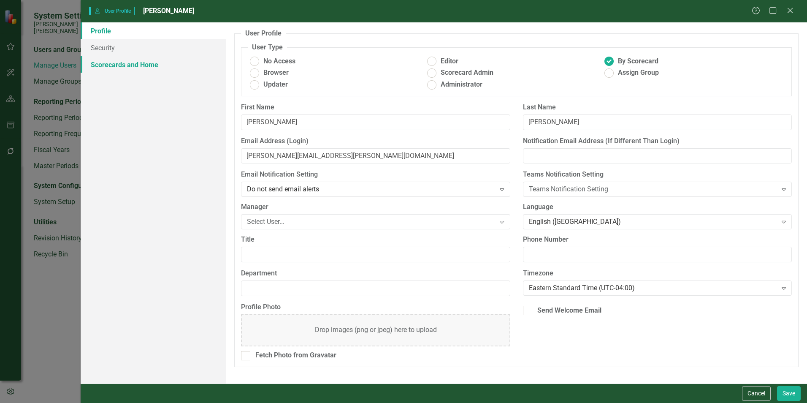
click at [136, 67] on link "Scorecards and Home" at bounding box center [153, 64] width 145 height 17
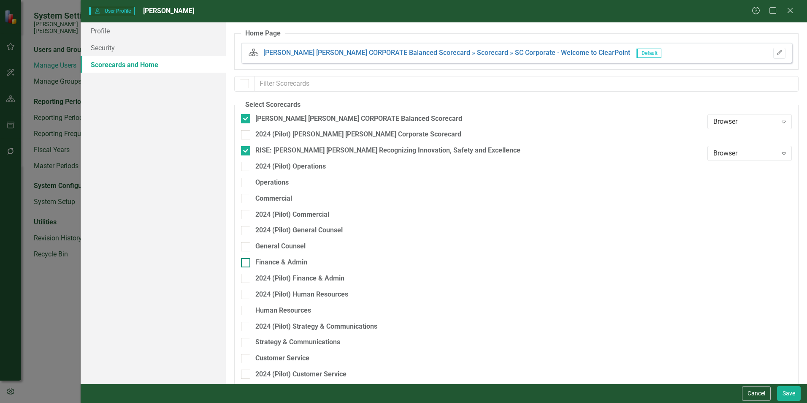
click at [249, 261] on div at bounding box center [245, 262] width 9 height 9
click at [247, 261] on input "Finance & Admin" at bounding box center [243, 260] width 5 height 5
checkbox input "true"
click at [787, 392] on button "Save" at bounding box center [789, 393] width 24 height 15
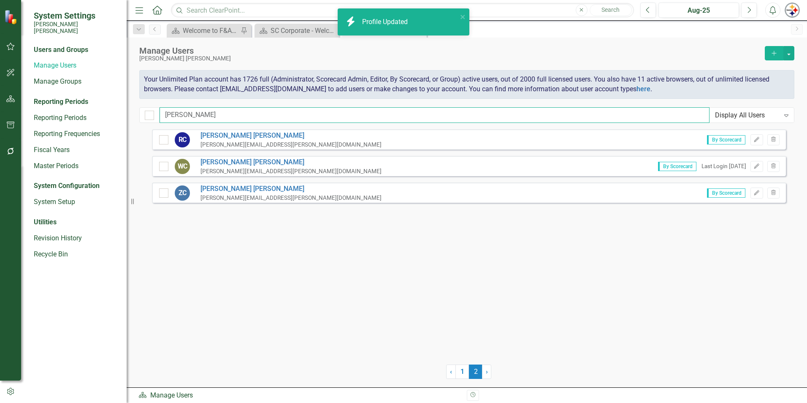
click at [190, 116] on input "[PERSON_NAME]" at bounding box center [435, 115] width 550 height 16
drag, startPoint x: 207, startPoint y: 113, endPoint x: 126, endPoint y: 109, distance: 81.1
click at [128, 109] on div "System Settings Santee Cooper Users and Groups Manage Users Manage Groups Repor…" at bounding box center [403, 201] width 807 height 403
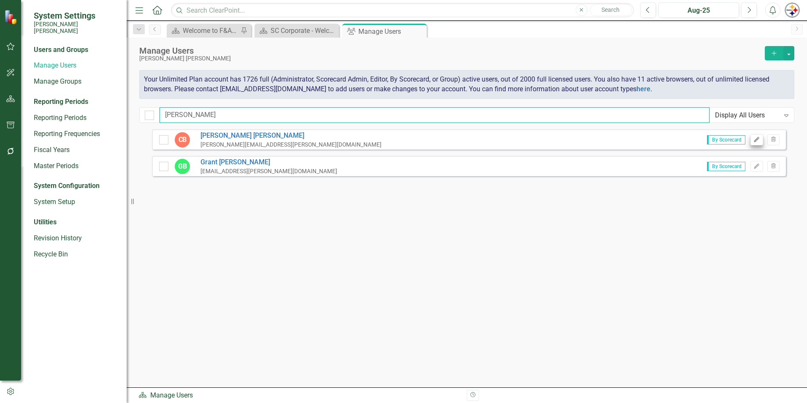
type input "burton"
click at [761, 138] on button "Edit" at bounding box center [757, 139] width 12 height 11
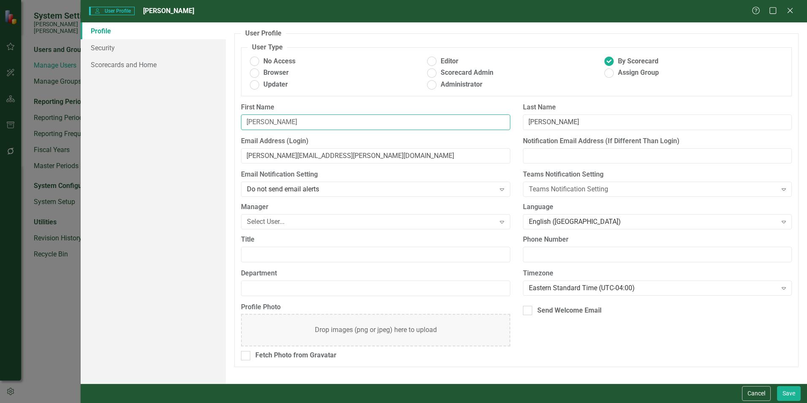
click at [309, 126] on input "[PERSON_NAME]" at bounding box center [375, 122] width 269 height 16
type input "[PERSON_NAME]"
click at [144, 68] on link "Scorecards and Home" at bounding box center [153, 64] width 145 height 17
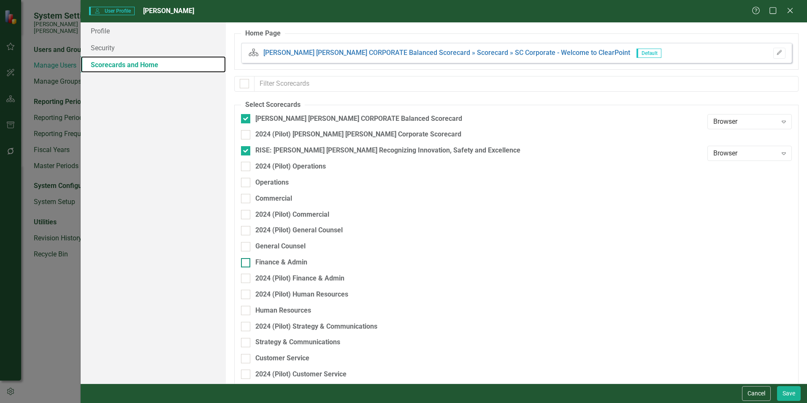
scroll to position [42, 0]
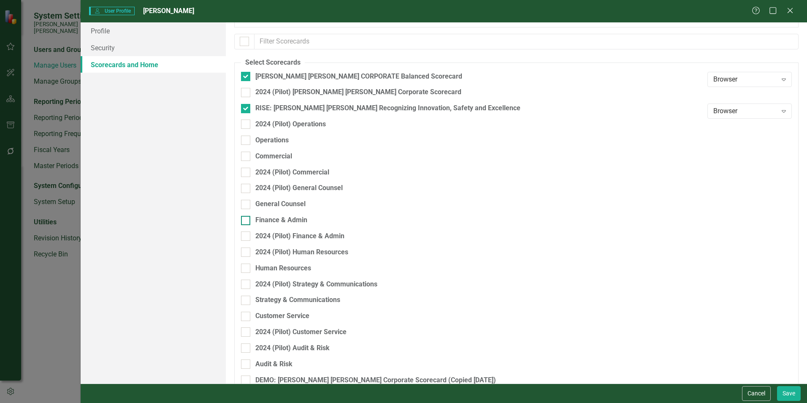
click at [244, 222] on div at bounding box center [245, 220] width 9 height 9
click at [244, 221] on input "Finance & Admin" at bounding box center [243, 218] width 5 height 5
checkbox input "true"
click at [790, 394] on button "Save" at bounding box center [789, 393] width 24 height 15
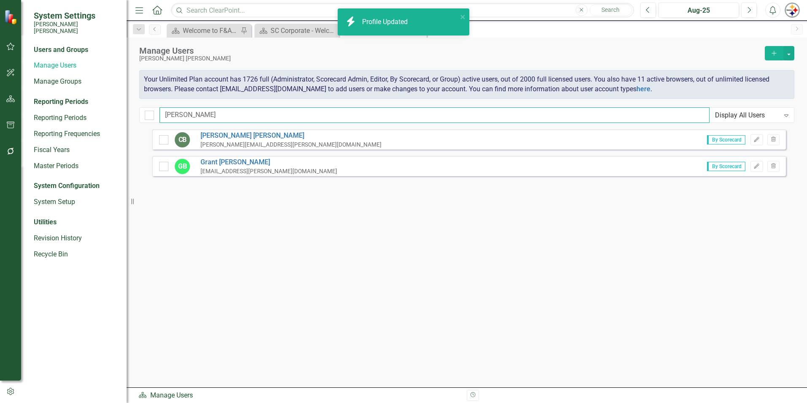
click at [193, 117] on input "burton" at bounding box center [435, 115] width 550 height 16
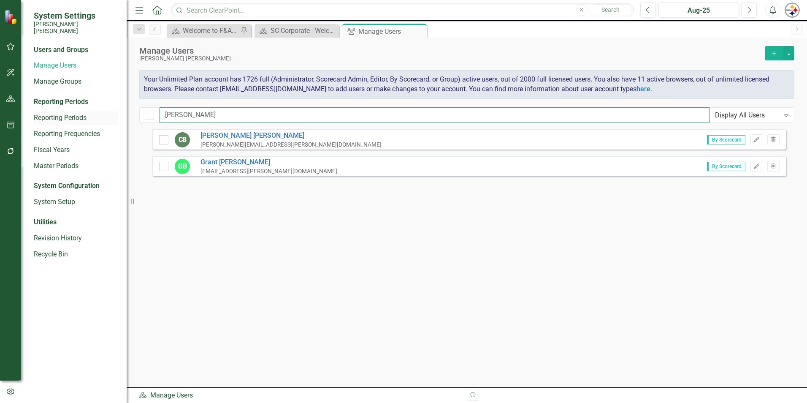
drag, startPoint x: 191, startPoint y: 112, endPoint x: 94, endPoint y: 104, distance: 97.0
click at [97, 105] on div "System Settings Santee Cooper Users and Groups Manage Users Manage Groups Repor…" at bounding box center [403, 201] width 807 height 403
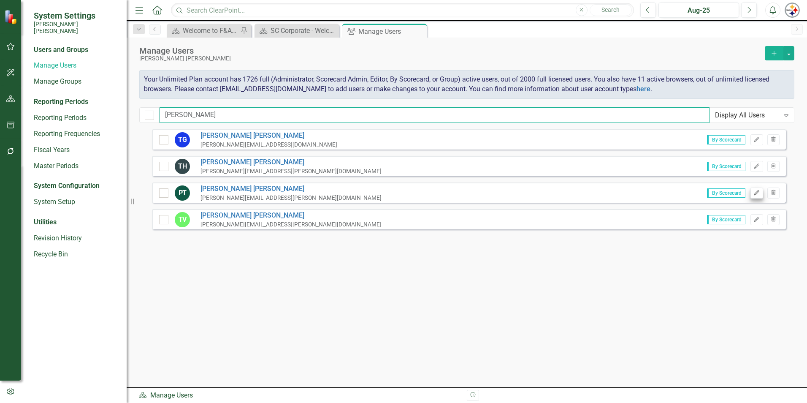
type input "tracy"
click at [755, 193] on icon "Edit" at bounding box center [757, 192] width 6 height 5
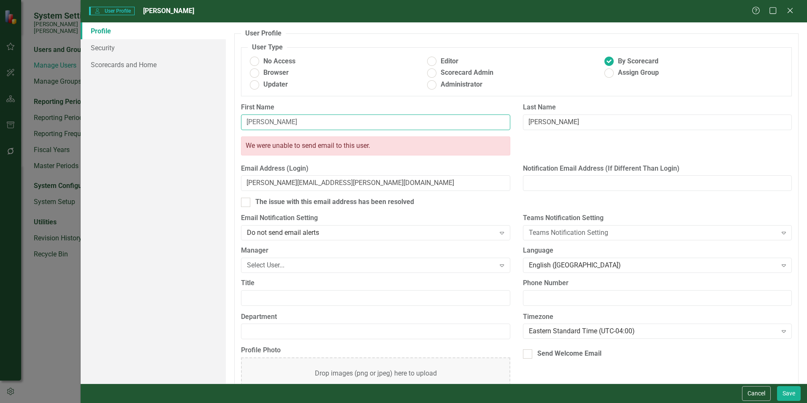
drag, startPoint x: 263, startPoint y: 123, endPoint x: 198, endPoint y: 118, distance: 65.2
click at [200, 118] on div "Profile Security Scorecards and Home User Profile ClearPoint has a wealth of op…" at bounding box center [444, 202] width 727 height 361
type input "Cole"
click at [265, 180] on input "[PERSON_NAME][EMAIL_ADDRESS][PERSON_NAME][DOMAIN_NAME]" at bounding box center [375, 183] width 269 height 16
type input "cole.tracy@santeecooper.com"
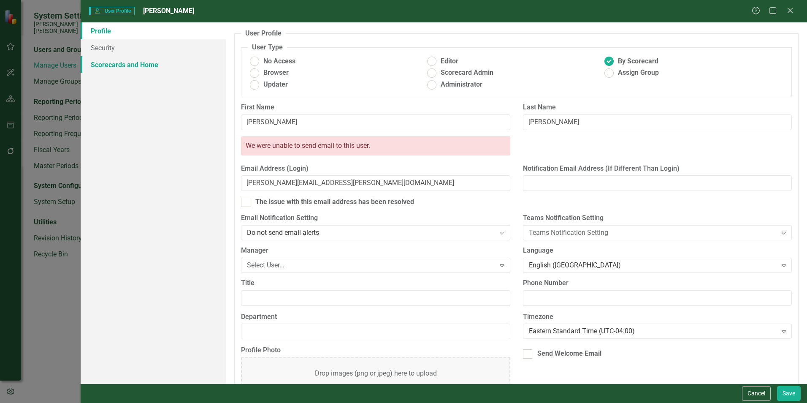
click at [139, 70] on link "Scorecards and Home" at bounding box center [153, 64] width 145 height 17
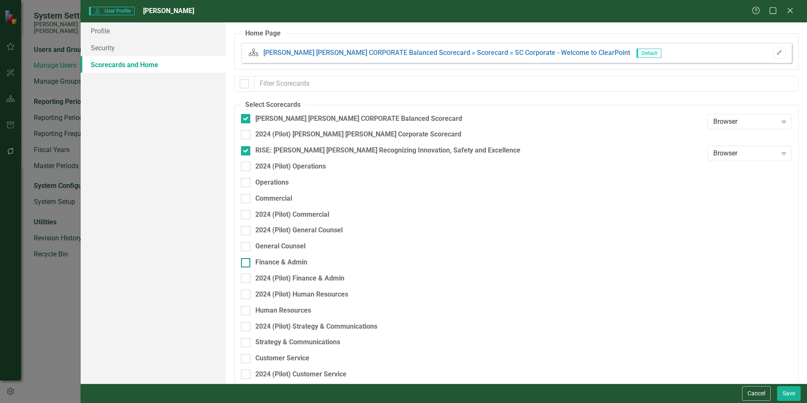
click at [251, 263] on div "Finance & Admin" at bounding box center [472, 263] width 462 height 10
click at [247, 263] on input "Finance & Admin" at bounding box center [243, 260] width 5 height 5
checkbox input "true"
click at [782, 390] on button "Save" at bounding box center [789, 393] width 24 height 15
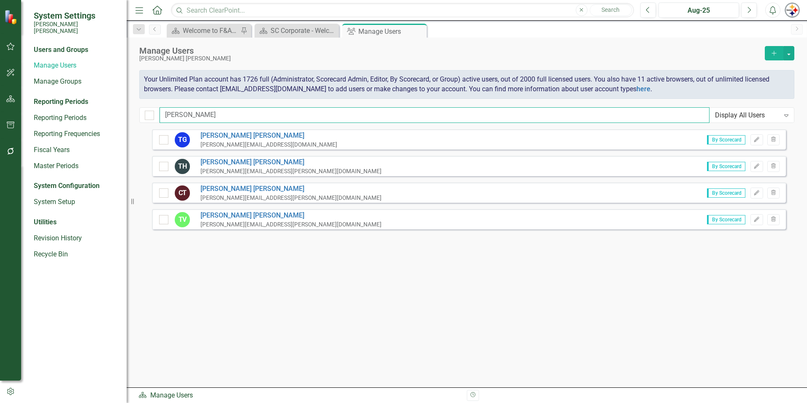
click at [178, 114] on input "tracy" at bounding box center [435, 115] width 550 height 16
click at [79, 114] on div "System Settings Santee Cooper Users and Groups Manage Users Manage Groups Repor…" at bounding box center [403, 201] width 807 height 403
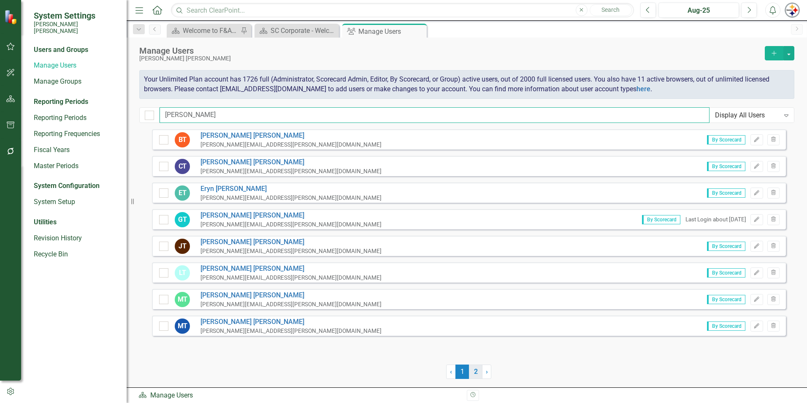
type input "[PERSON_NAME]"
click at [475, 378] on link "2" at bounding box center [476, 371] width 14 height 14
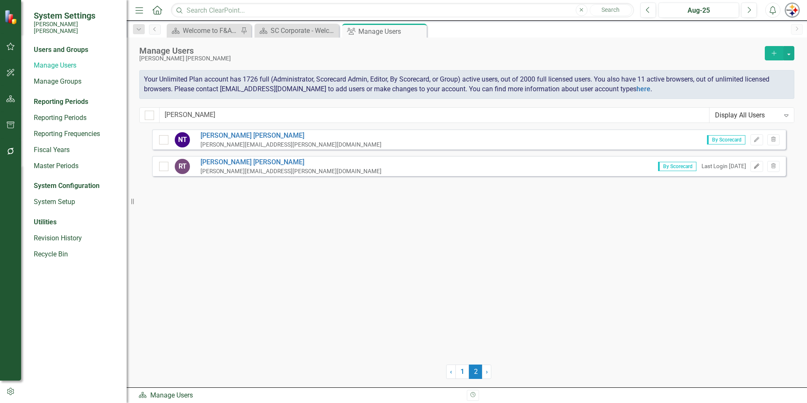
click at [754, 164] on icon "Edit" at bounding box center [757, 166] width 6 height 5
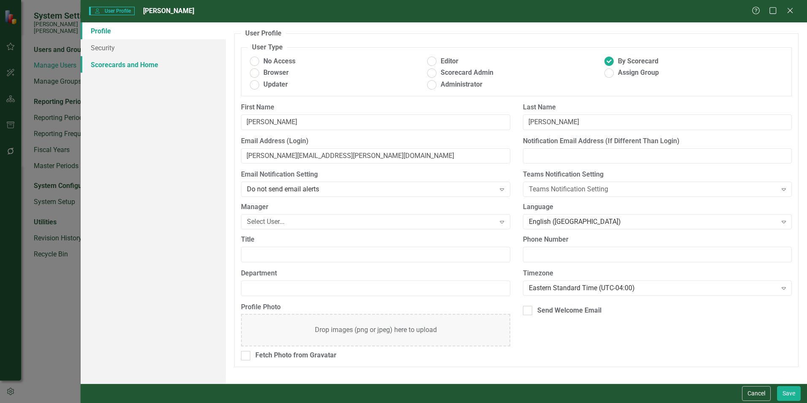
click at [130, 68] on link "Scorecards and Home" at bounding box center [153, 64] width 145 height 17
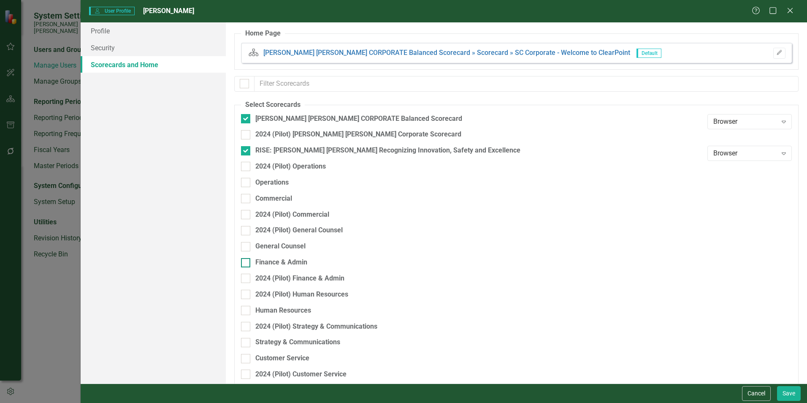
click at [285, 261] on div "Finance & Admin" at bounding box center [281, 263] width 52 height 10
click at [247, 261] on input "Finance & Admin" at bounding box center [243, 260] width 5 height 5
checkbox input "true"
click at [792, 397] on button "Save" at bounding box center [789, 393] width 24 height 15
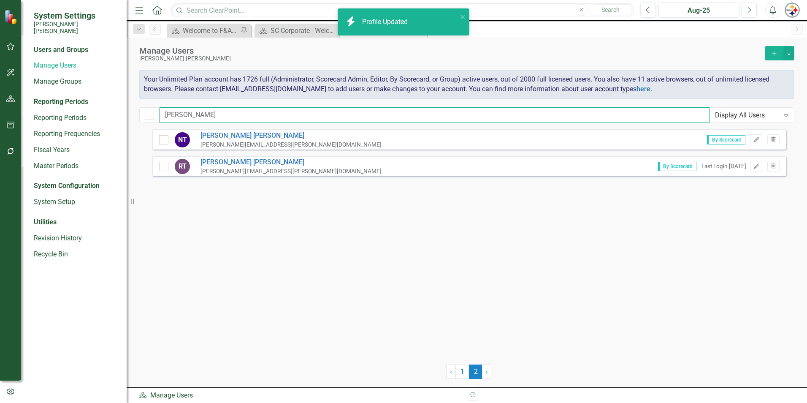
drag, startPoint x: 212, startPoint y: 110, endPoint x: 32, endPoint y: 122, distance: 180.2
click at [34, 121] on div "System Settings Santee Cooper Users and Groups Manage Users Manage Groups Repor…" at bounding box center [403, 201] width 807 height 403
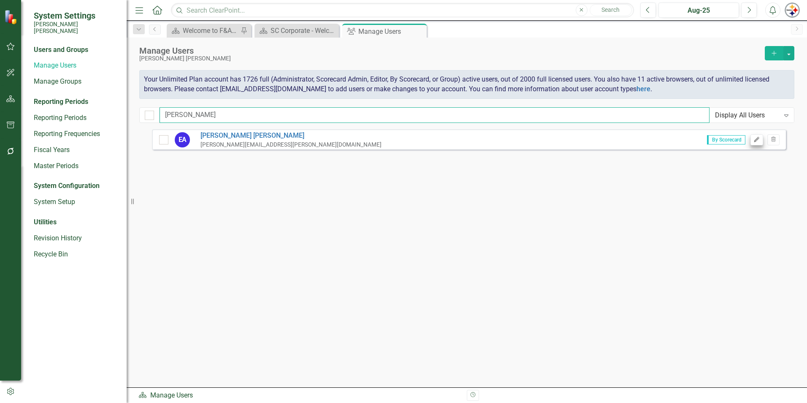
type input "alderson"
click at [755, 144] on button "Edit" at bounding box center [757, 139] width 12 height 11
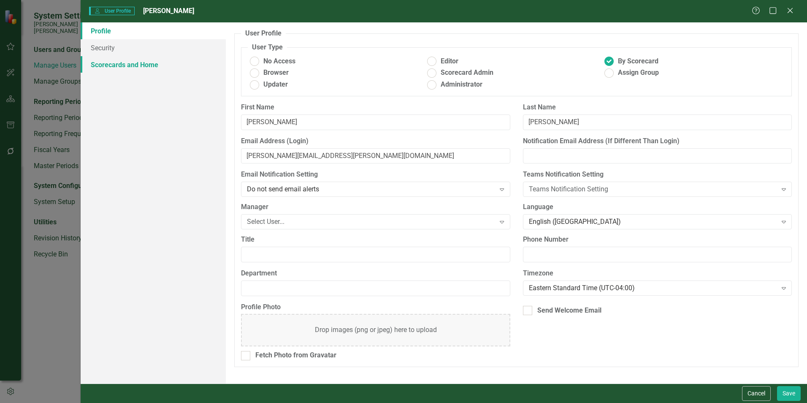
click at [121, 66] on link "Scorecards and Home" at bounding box center [153, 64] width 145 height 17
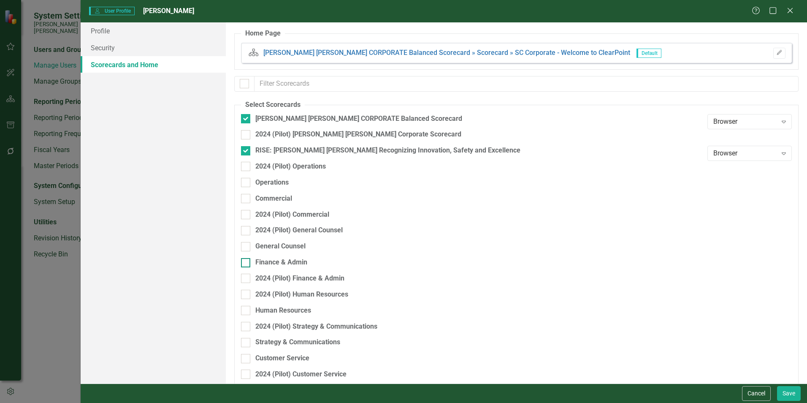
click at [279, 263] on div "Finance & Admin" at bounding box center [281, 263] width 52 height 10
click at [247, 263] on input "Finance & Admin" at bounding box center [243, 260] width 5 height 5
checkbox input "true"
click at [795, 392] on button "Save" at bounding box center [789, 393] width 24 height 15
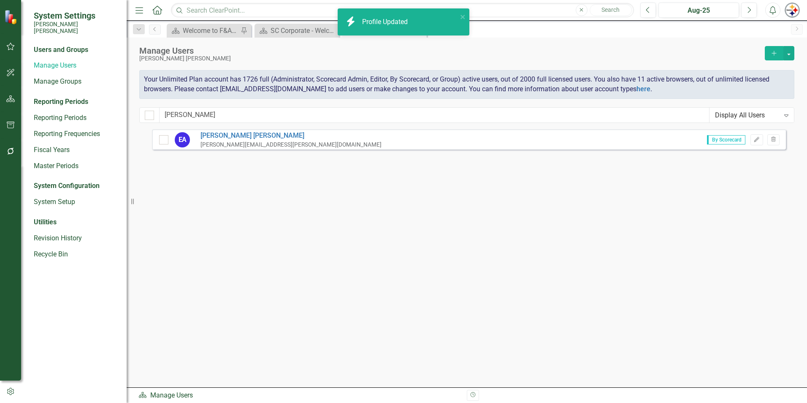
click at [209, 99] on div "Manage Users Santee Cooper Add Your Unlimited Plan account has 1726 full (Admin…" at bounding box center [467, 84] width 681 height 92
click at [211, 115] on input "alderson" at bounding box center [435, 115] width 550 height 16
drag, startPoint x: 229, startPoint y: 116, endPoint x: 56, endPoint y: 115, distance: 173.1
click at [56, 115] on div "System Settings Santee Cooper Users and Groups Manage Users Manage Groups Repor…" at bounding box center [403, 201] width 807 height 403
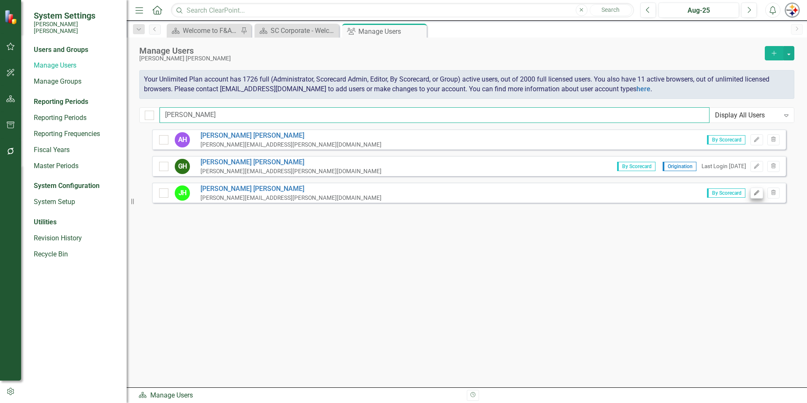
type input "horne"
click at [760, 192] on icon "Edit" at bounding box center [757, 192] width 6 height 5
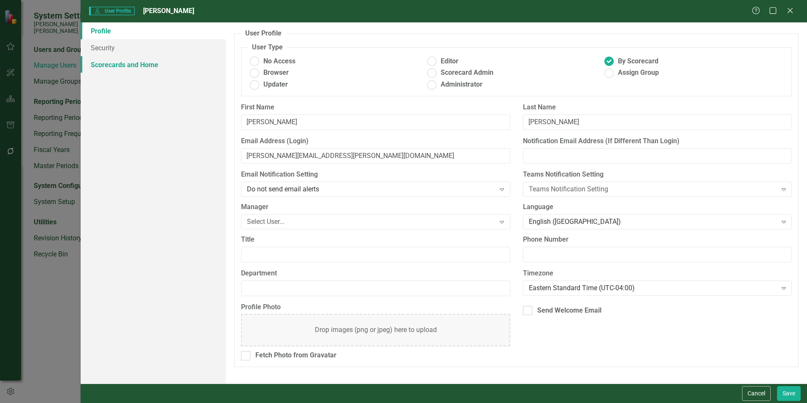
click at [133, 68] on link "Scorecards and Home" at bounding box center [153, 64] width 145 height 17
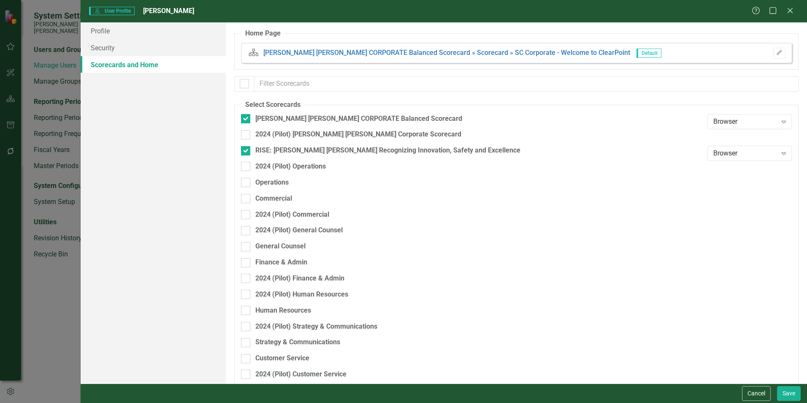
click at [274, 257] on div "General Counsel" at bounding box center [472, 249] width 462 height 16
click at [285, 267] on div "Finance & Admin" at bounding box center [281, 263] width 52 height 10
click at [286, 264] on div "Finance & Admin" at bounding box center [281, 263] width 52 height 10
click at [247, 263] on input "Finance & Admin" at bounding box center [243, 260] width 5 height 5
checkbox input "true"
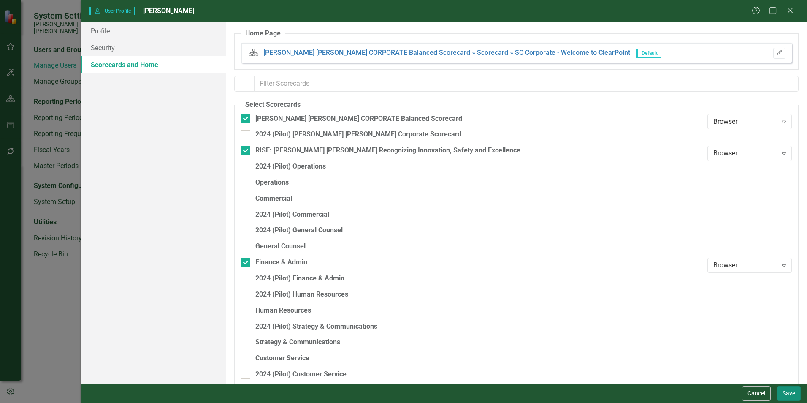
click at [789, 393] on button "Save" at bounding box center [789, 393] width 24 height 15
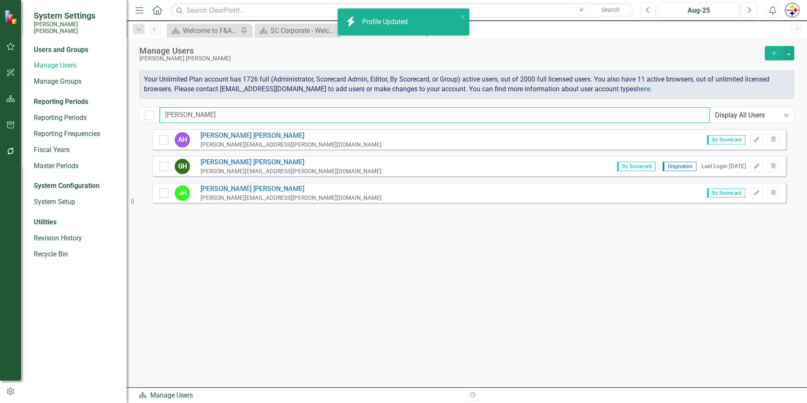
click at [201, 119] on input "horne" at bounding box center [435, 115] width 550 height 16
drag, startPoint x: 152, startPoint y: 117, endPoint x: 93, endPoint y: 116, distance: 59.1
click at [93, 117] on div "System Settings Santee Cooper Users and Groups Manage Users Manage Groups Repor…" at bounding box center [403, 201] width 807 height 403
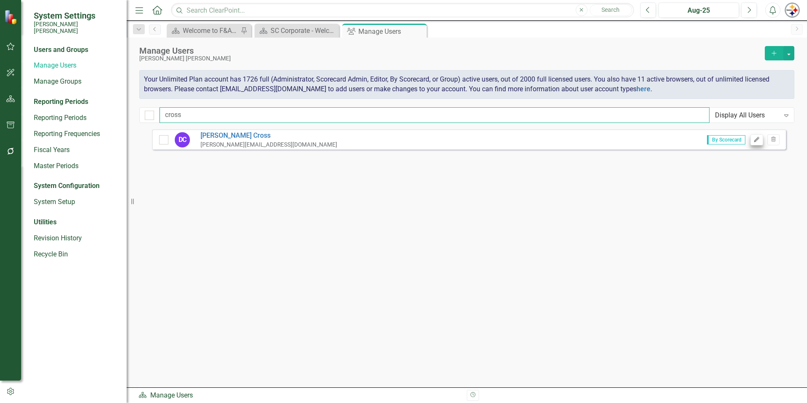
type input "cross"
click at [757, 141] on icon "Edit" at bounding box center [757, 139] width 6 height 5
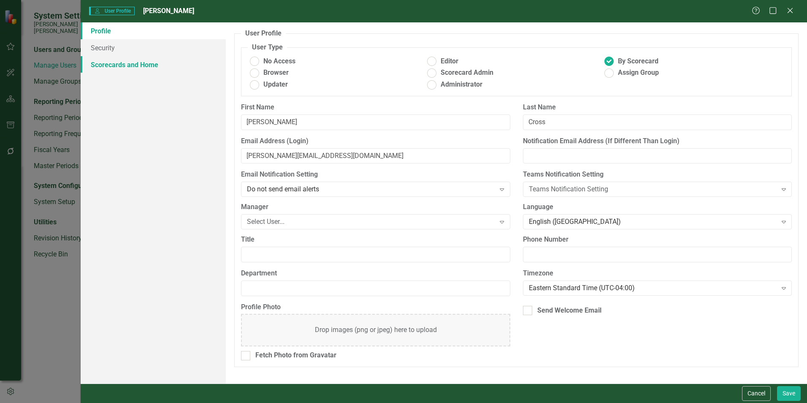
click at [130, 65] on link "Scorecards and Home" at bounding box center [153, 64] width 145 height 17
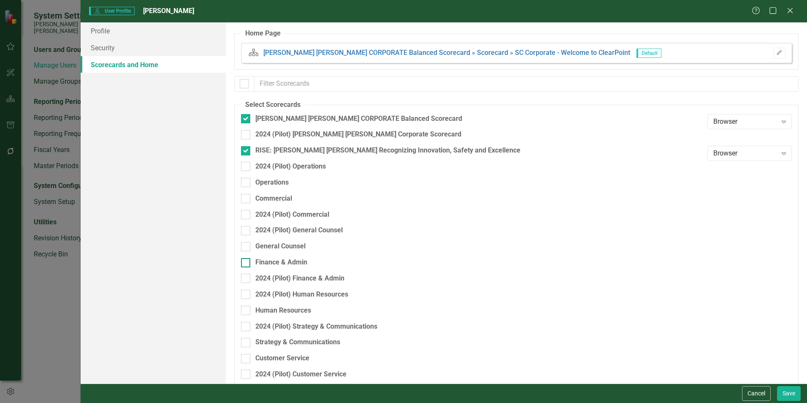
click at [269, 258] on div "Finance & Admin" at bounding box center [281, 263] width 52 height 10
click at [247, 258] on input "Finance & Admin" at bounding box center [243, 260] width 5 height 5
checkbox input "true"
click at [784, 393] on button "Save" at bounding box center [789, 393] width 24 height 15
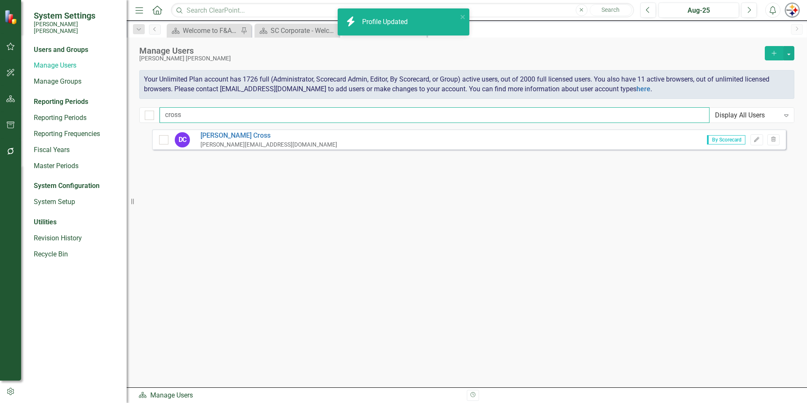
click at [193, 113] on input "cross" at bounding box center [435, 115] width 550 height 16
drag, startPoint x: 209, startPoint y: 114, endPoint x: 111, endPoint y: 114, distance: 97.1
click at [112, 114] on div "System Settings Santee Cooper Users and Groups Manage Users Manage Groups Repor…" at bounding box center [403, 201] width 807 height 403
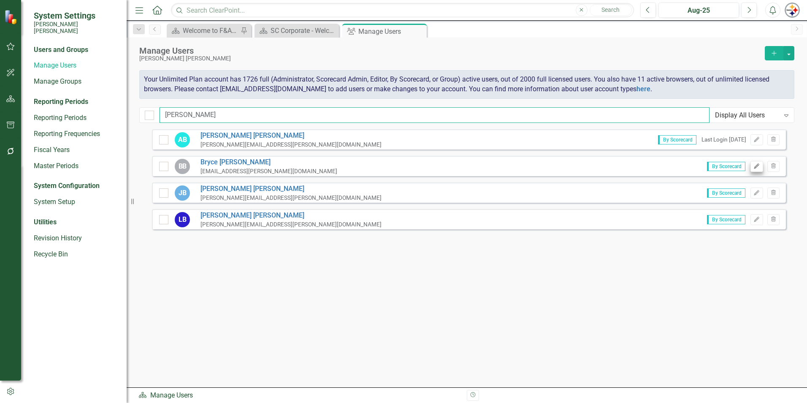
type input "butler"
click at [753, 164] on button "Edit" at bounding box center [757, 166] width 12 height 11
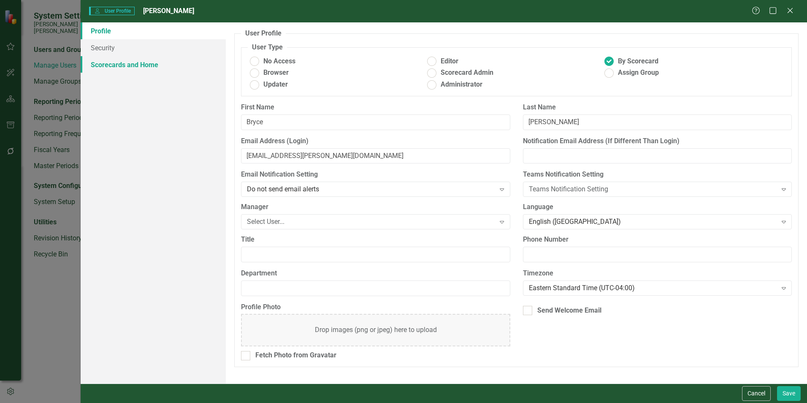
click at [141, 68] on link "Scorecards and Home" at bounding box center [153, 64] width 145 height 17
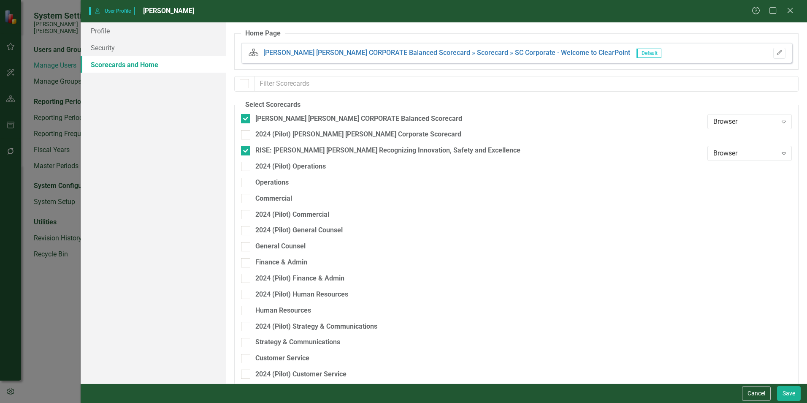
click at [293, 269] on div "Finance & Admin" at bounding box center [472, 266] width 462 height 16
click at [291, 264] on div "Finance & Admin" at bounding box center [281, 263] width 52 height 10
click at [247, 263] on input "Finance & Admin" at bounding box center [243, 260] width 5 height 5
checkbox input "true"
click at [776, 392] on div "Cancel Save" at bounding box center [770, 393] width 61 height 15
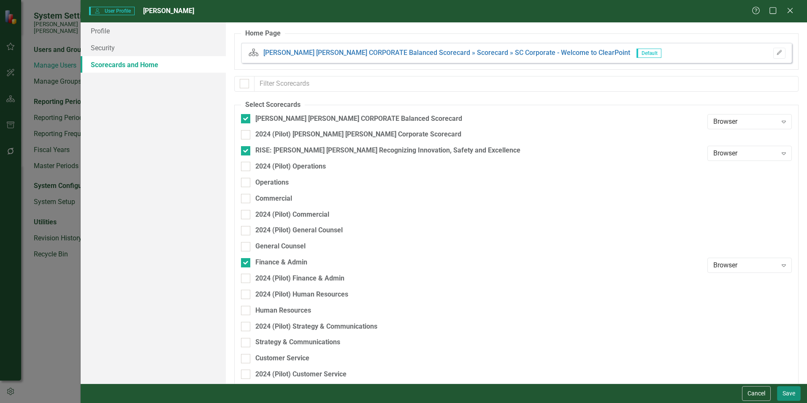
click at [781, 392] on button "Save" at bounding box center [789, 393] width 24 height 15
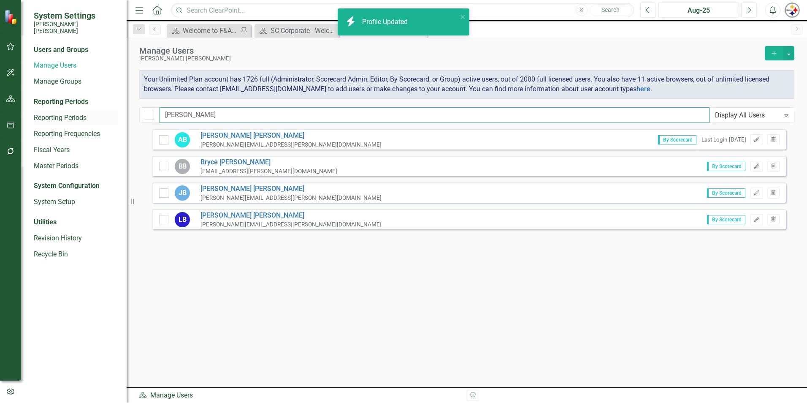
drag, startPoint x: 202, startPoint y: 119, endPoint x: 40, endPoint y: 116, distance: 162.6
click at [43, 116] on div "System Settings Santee Cooper Users and Groups Manage Users Manage Groups Repor…" at bounding box center [403, 201] width 807 height 403
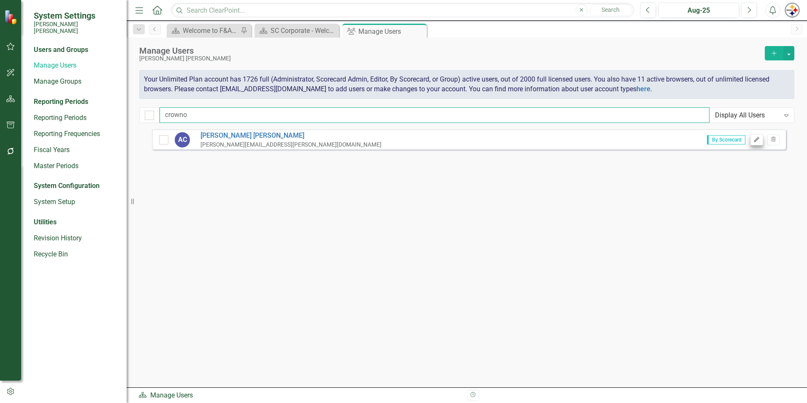
type input "crowno"
click at [756, 144] on button "Edit" at bounding box center [757, 139] width 12 height 11
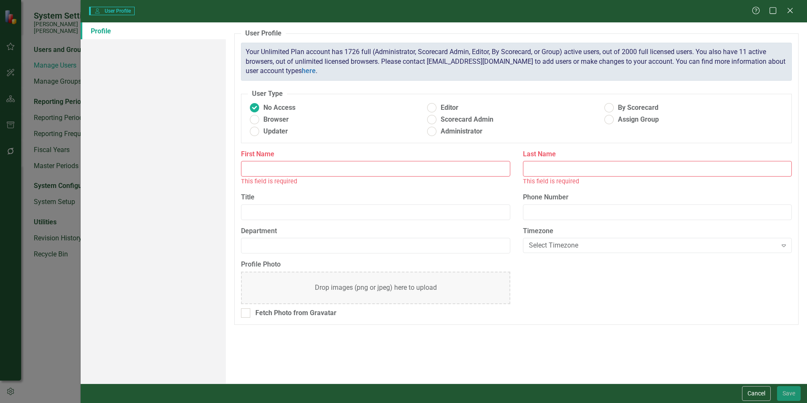
type input "[PERSON_NAME]"
radio input "false"
radio input "true"
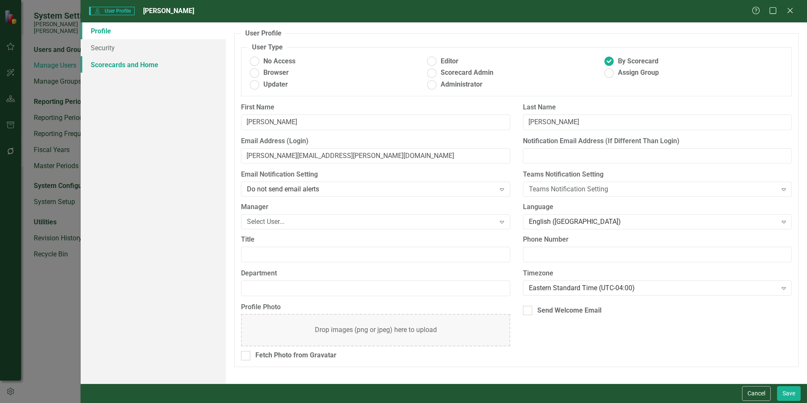
click at [141, 64] on link "Scorecards and Home" at bounding box center [153, 64] width 145 height 17
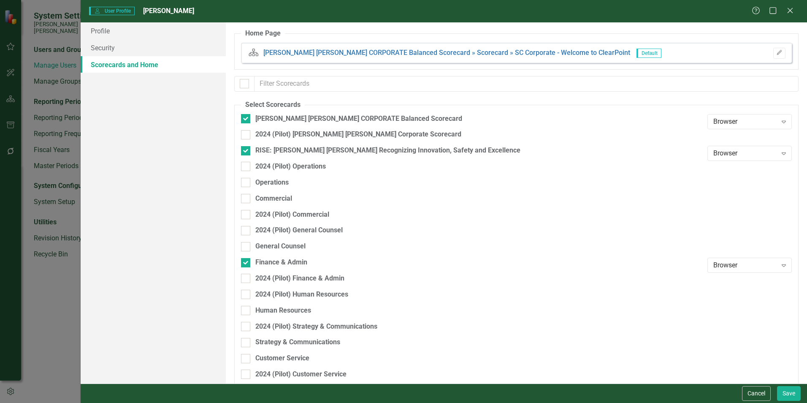
drag, startPoint x: 793, startPoint y: 8, endPoint x: 784, endPoint y: 11, distance: 8.9
click at [792, 8] on icon "Close" at bounding box center [790, 10] width 8 height 7
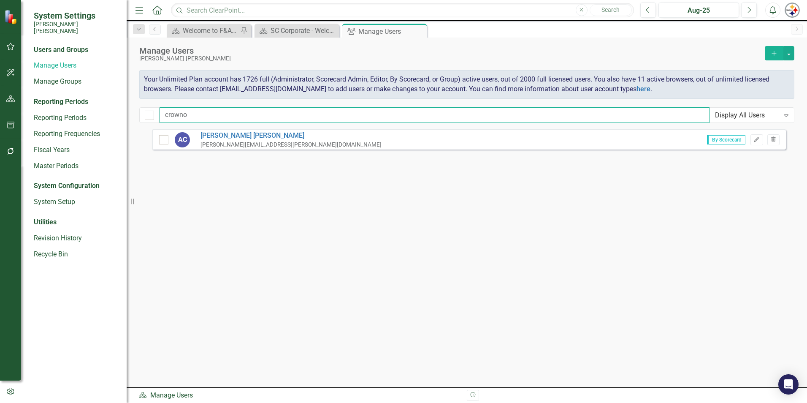
click at [166, 115] on input "crowno" at bounding box center [435, 115] width 550 height 16
drag, startPoint x: 215, startPoint y: 114, endPoint x: 98, endPoint y: 114, distance: 117.4
click at [101, 114] on div "System Settings [PERSON_NAME] [PERSON_NAME] Users and Groups Manage Users Manag…" at bounding box center [403, 201] width 807 height 403
type input "walser"
click at [757, 138] on icon "button" at bounding box center [756, 139] width 5 height 5
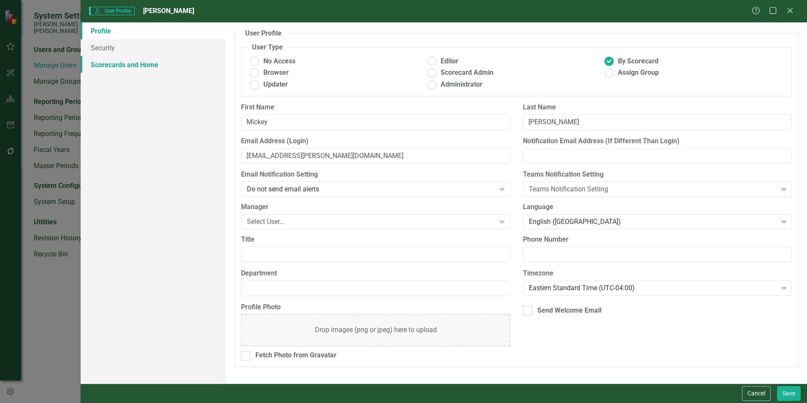
click at [129, 65] on link "Scorecards and Home" at bounding box center [153, 64] width 145 height 17
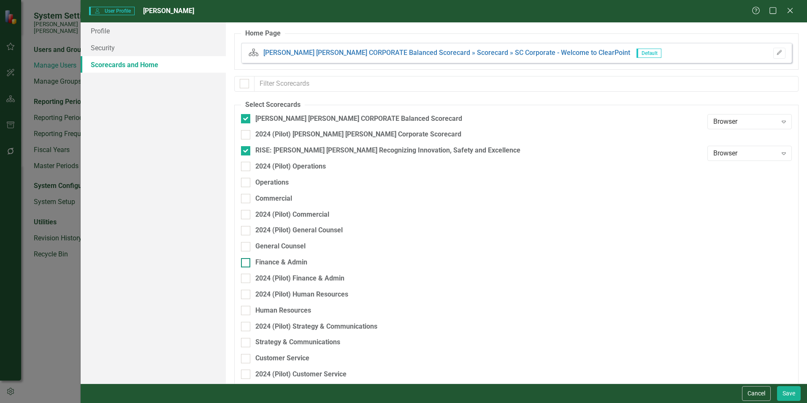
click at [293, 258] on div "Finance & Admin" at bounding box center [281, 263] width 52 height 10
click at [247, 258] on input "Finance & Admin" at bounding box center [243, 260] width 5 height 5
checkbox input "true"
click at [795, 395] on button "Save" at bounding box center [789, 393] width 24 height 15
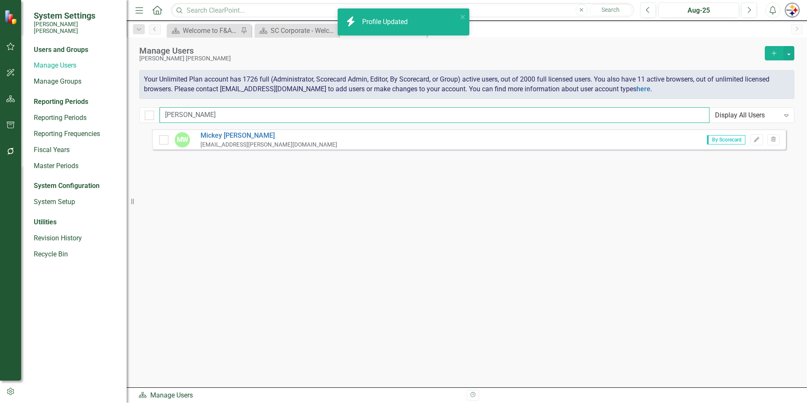
click at [191, 117] on input "walser" at bounding box center [435, 115] width 550 height 16
drag, startPoint x: 212, startPoint y: 117, endPoint x: 98, endPoint y: 118, distance: 113.6
click at [100, 118] on div "System Settings Santee Cooper Users and Groups Manage Users Manage Groups Repor…" at bounding box center [403, 201] width 807 height 403
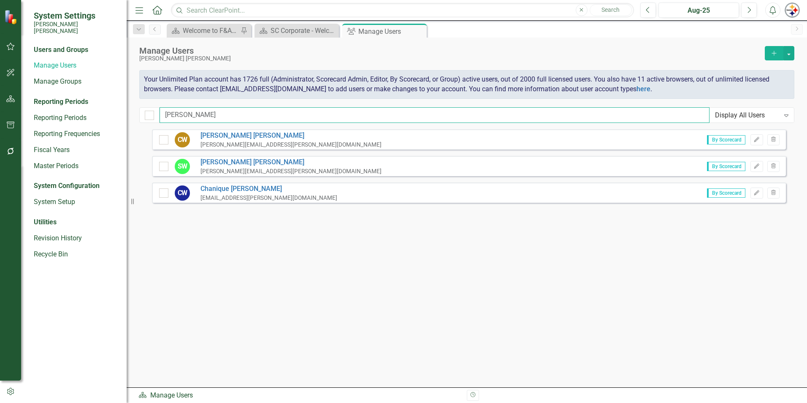
type input "walker"
click at [748, 136] on div "By Scorecard Edit Trash" at bounding box center [740, 139] width 79 height 11
click at [751, 136] on div "By Scorecard Edit Trash" at bounding box center [740, 139] width 79 height 11
click at [754, 137] on icon "Edit" at bounding box center [757, 139] width 6 height 5
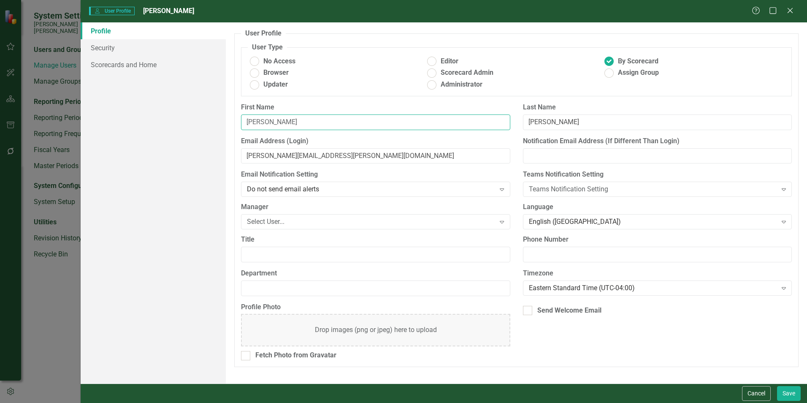
click at [290, 119] on input "[PERSON_NAME]" at bounding box center [375, 122] width 269 height 16
type input "[PERSON_NAME]"
click at [221, 173] on div "Profile Security Scorecards and Home" at bounding box center [153, 202] width 145 height 361
click at [280, 157] on input "christopher.walker@santeecooper.com" at bounding box center [375, 156] width 269 height 16
type input "chris.walker@santeecooper.com"
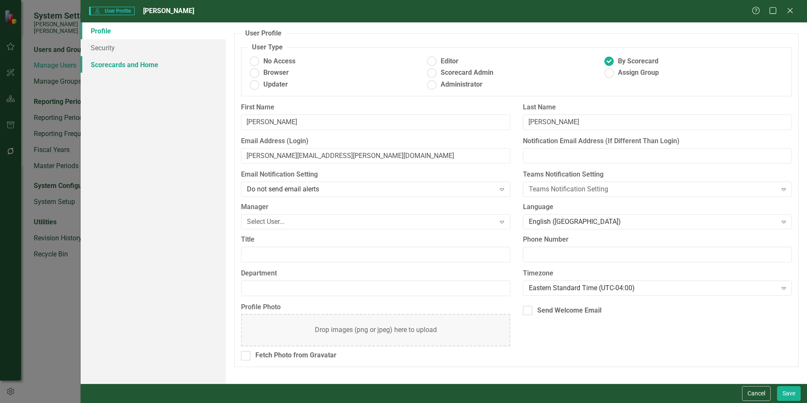
click at [128, 60] on link "Scorecards and Home" at bounding box center [153, 64] width 145 height 17
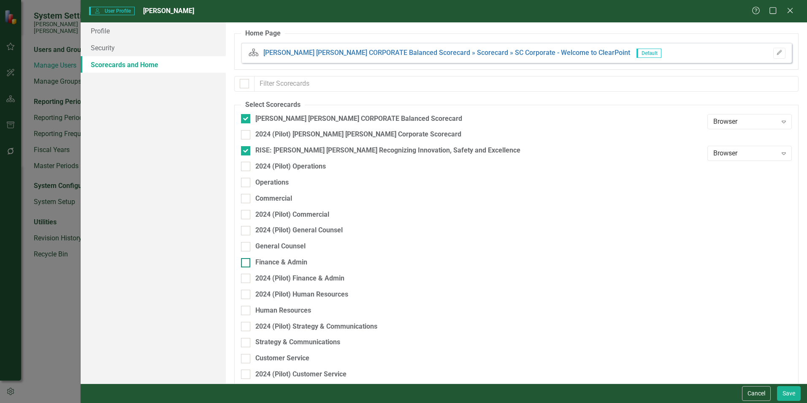
click at [289, 264] on div "Finance & Admin" at bounding box center [281, 263] width 52 height 10
click at [247, 263] on input "Finance & Admin" at bounding box center [243, 260] width 5 height 5
checkbox input "true"
click at [795, 392] on button "Save" at bounding box center [789, 393] width 24 height 15
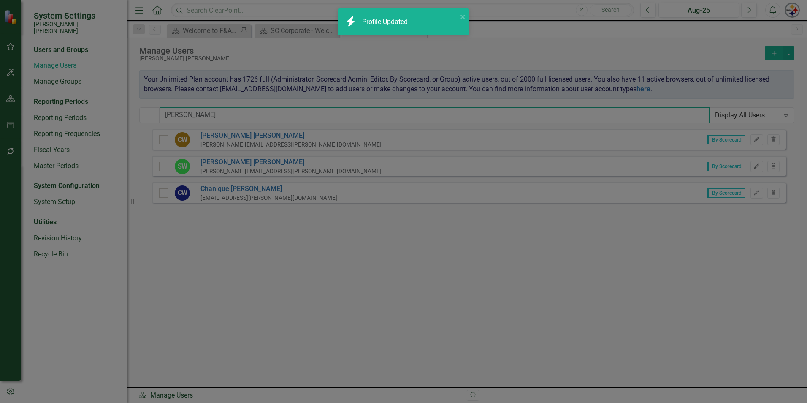
click at [210, 112] on input "walker" at bounding box center [435, 115] width 550 height 16
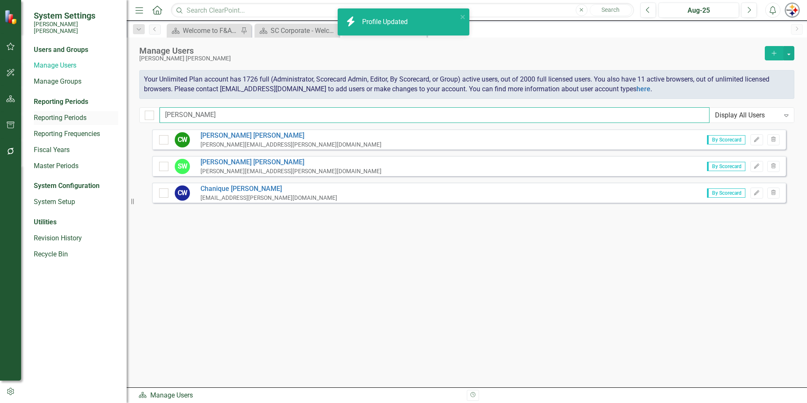
drag, startPoint x: 190, startPoint y: 115, endPoint x: 109, endPoint y: 114, distance: 80.2
click at [119, 115] on div "System Settings Santee Cooper Users and Groups Manage Users Manage Groups Repor…" at bounding box center [403, 201] width 807 height 403
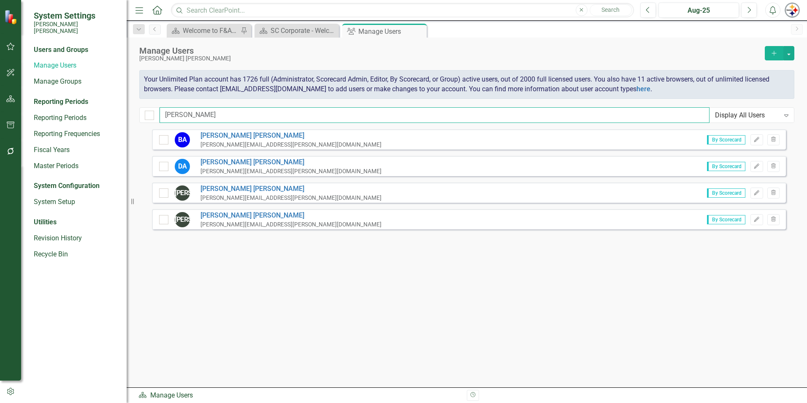
type input "anderson"
click at [755, 160] on div "DA Danny Anderson danny.anderson@santeecooper.com By Scorecard Edit Trash" at bounding box center [469, 166] width 634 height 20
click at [755, 166] on icon "Edit" at bounding box center [757, 166] width 6 height 5
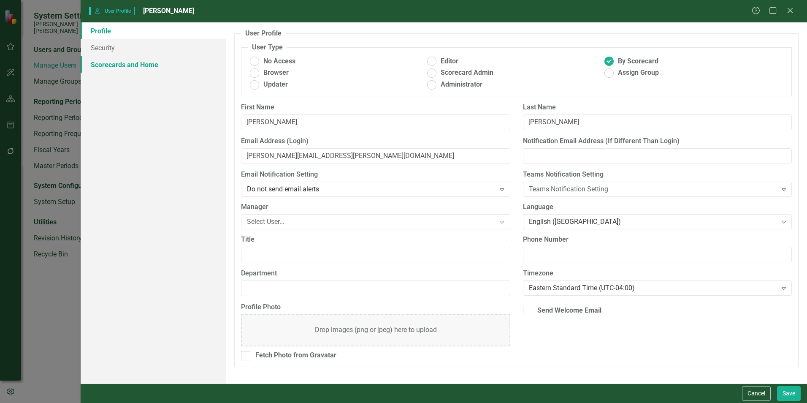
click at [155, 63] on link "Scorecards and Home" at bounding box center [153, 64] width 145 height 17
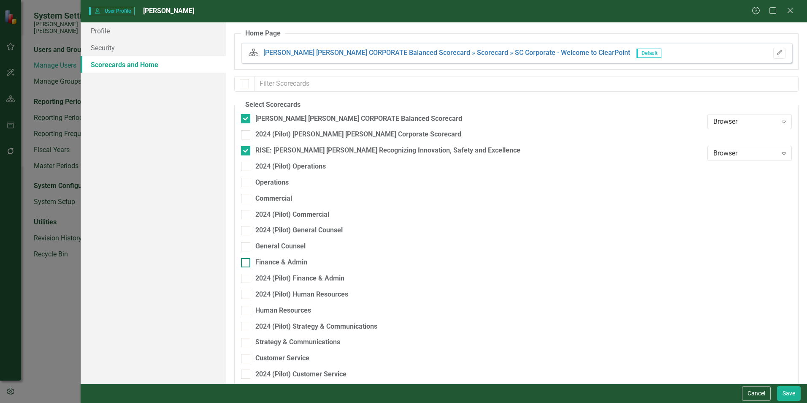
click at [276, 262] on div "Finance & Admin" at bounding box center [281, 263] width 52 height 10
click at [247, 262] on input "Finance & Admin" at bounding box center [243, 260] width 5 height 5
checkbox input "true"
click at [782, 390] on button "Save" at bounding box center [789, 393] width 24 height 15
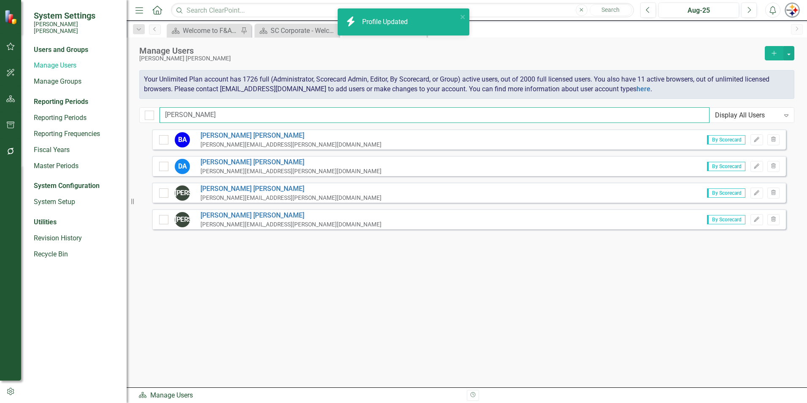
click at [193, 111] on input "anderson" at bounding box center [435, 115] width 550 height 16
drag, startPoint x: 219, startPoint y: 118, endPoint x: 111, endPoint y: 112, distance: 108.7
click at [111, 112] on div "System Settings Santee Cooper Users and Groups Manage Users Manage Groups Repor…" at bounding box center [403, 201] width 807 height 403
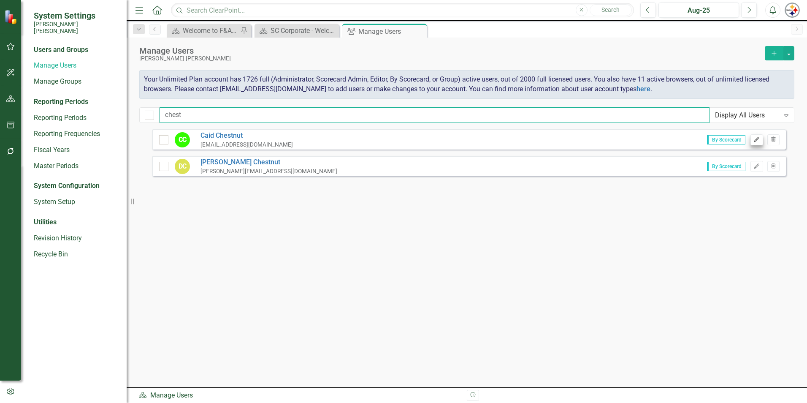
type input "chest"
click at [758, 141] on icon "Edit" at bounding box center [757, 139] width 6 height 5
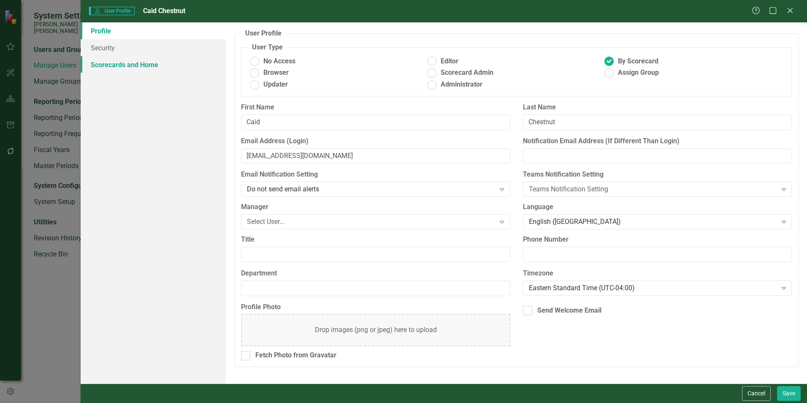
click at [127, 62] on link "Scorecards and Home" at bounding box center [153, 64] width 145 height 17
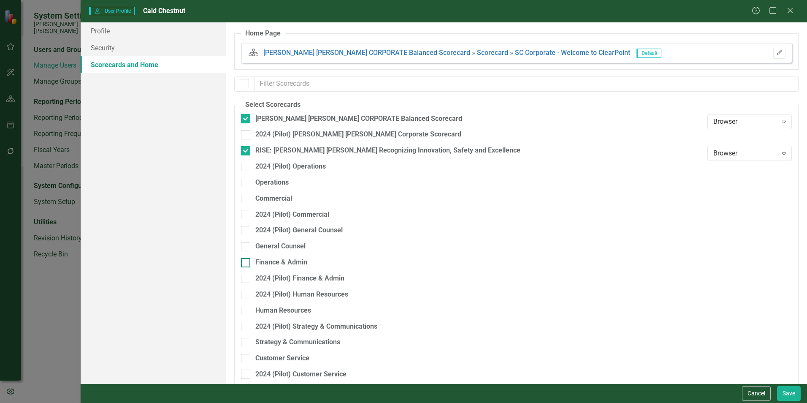
click at [283, 266] on div "Finance & Admin" at bounding box center [281, 263] width 52 height 10
click at [247, 263] on input "Finance & Admin" at bounding box center [243, 260] width 5 height 5
checkbox input "true"
click at [796, 396] on button "Save" at bounding box center [789, 393] width 24 height 15
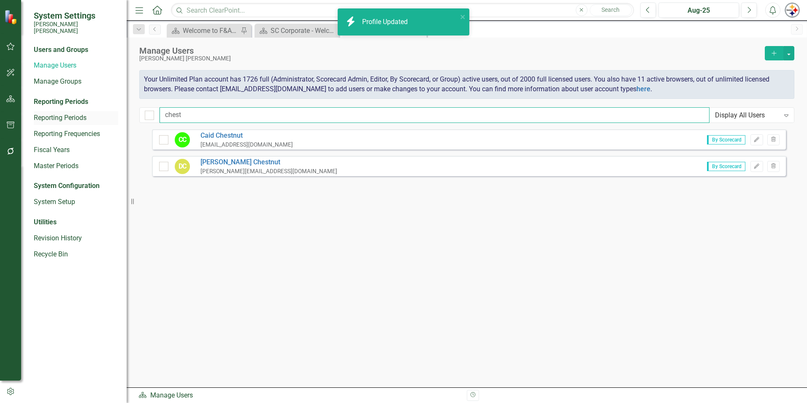
drag, startPoint x: 216, startPoint y: 118, endPoint x: 89, endPoint y: 117, distance: 127.1
click at [90, 118] on div "System Settings Santee Cooper Users and Groups Manage Users Manage Groups Repor…" at bounding box center [403, 201] width 807 height 403
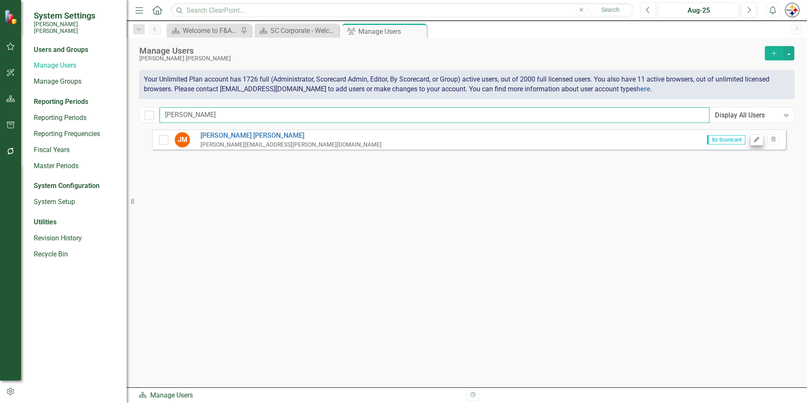
type input "mcgill"
click at [758, 142] on icon "Edit" at bounding box center [757, 139] width 6 height 5
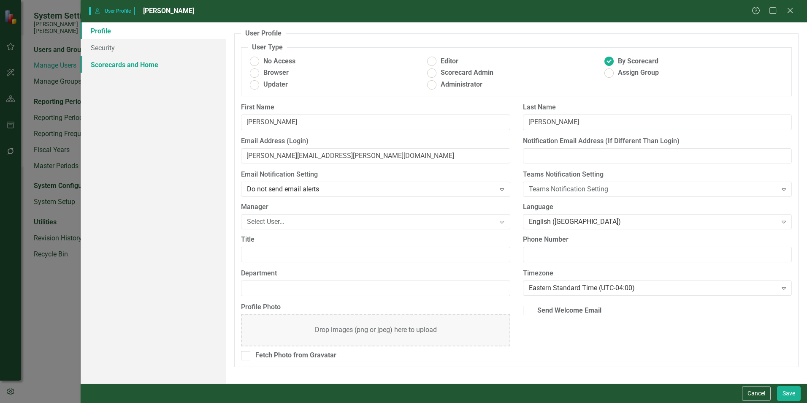
click at [150, 63] on link "Scorecards and Home" at bounding box center [153, 64] width 145 height 17
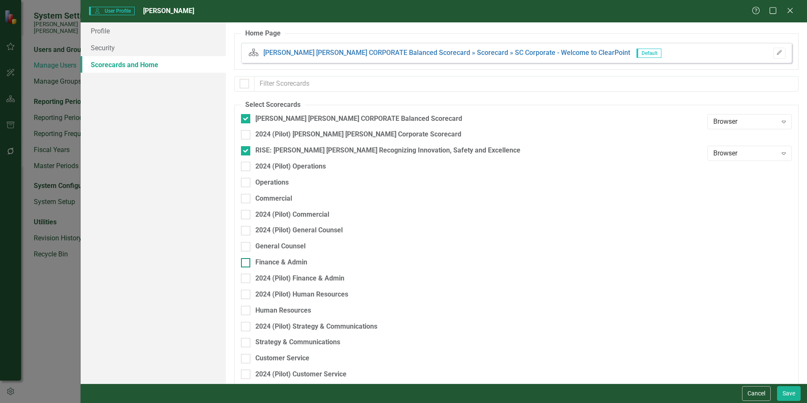
click at [294, 261] on div "Finance & Admin" at bounding box center [281, 263] width 52 height 10
click at [247, 261] on input "Finance & Admin" at bounding box center [243, 260] width 5 height 5
checkbox input "true"
click at [780, 390] on button "Save" at bounding box center [789, 393] width 24 height 15
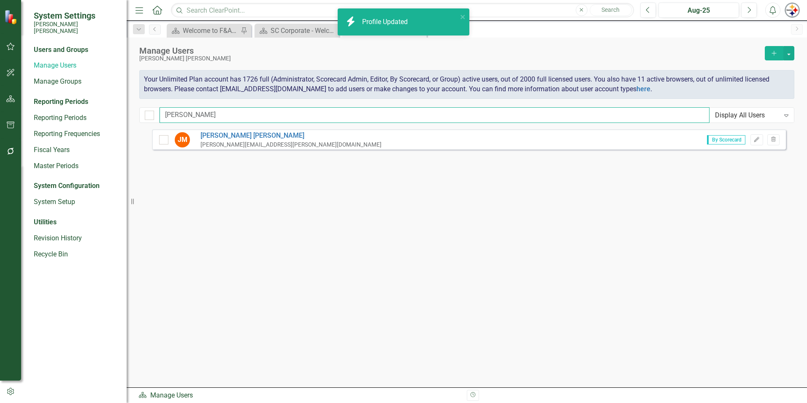
click at [204, 118] on input "mcgill" at bounding box center [435, 115] width 550 height 16
drag, startPoint x: 205, startPoint y: 115, endPoint x: 35, endPoint y: 115, distance: 169.7
click at [38, 115] on div "System Settings Santee Cooper Users and Groups Manage Users Manage Groups Repor…" at bounding box center [403, 201] width 807 height 403
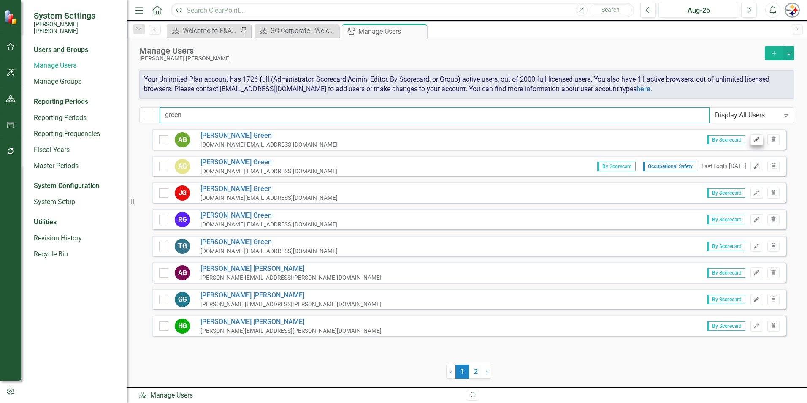
type input "green"
click at [752, 141] on button "Edit" at bounding box center [757, 139] width 12 height 11
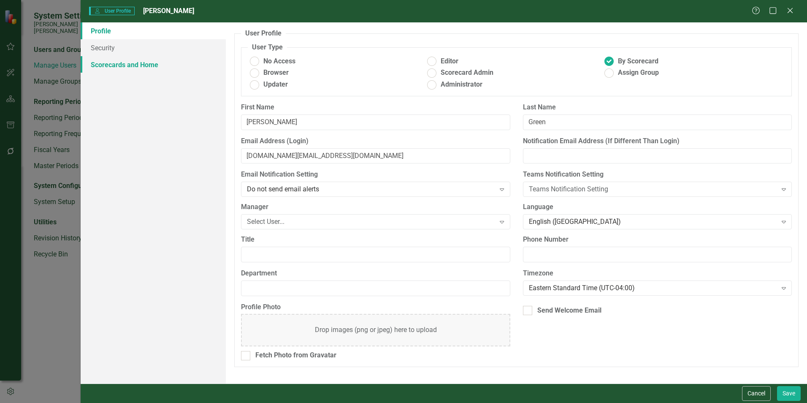
click at [142, 69] on link "Scorecards and Home" at bounding box center [153, 64] width 145 height 17
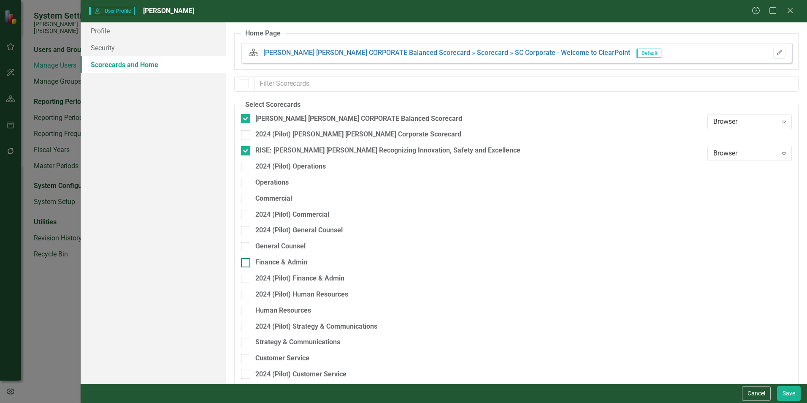
click at [282, 260] on div "Finance & Admin" at bounding box center [281, 263] width 52 height 10
click at [247, 260] on input "Finance & Admin" at bounding box center [243, 260] width 5 height 5
checkbox input "true"
click at [782, 393] on button "Save" at bounding box center [789, 393] width 24 height 15
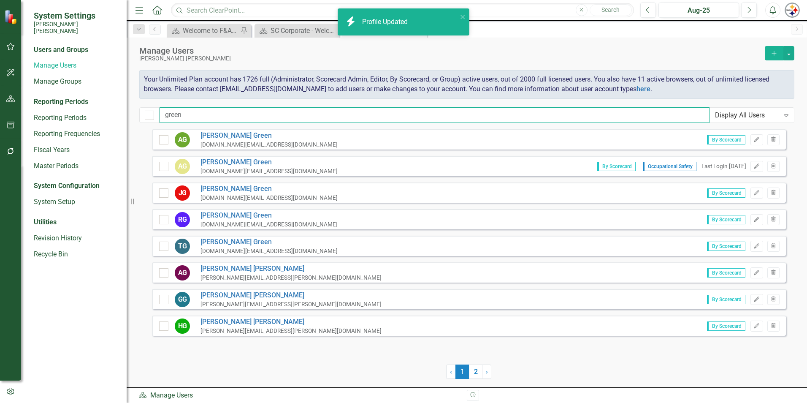
click at [192, 109] on input "green" at bounding box center [435, 115] width 550 height 16
drag, startPoint x: 212, startPoint y: 115, endPoint x: 93, endPoint y: 114, distance: 119.0
click at [104, 115] on div "System Settings Santee Cooper Users and Groups Manage Users Manage Groups Repor…" at bounding box center [403, 201] width 807 height 403
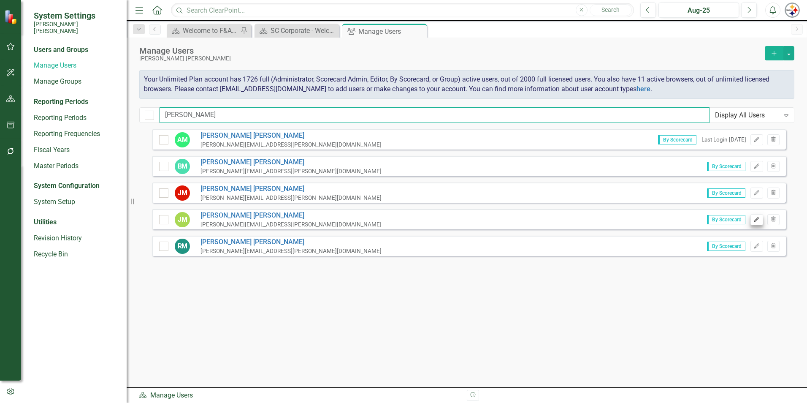
type input "mims"
click at [758, 219] on icon "button" at bounding box center [756, 219] width 5 height 5
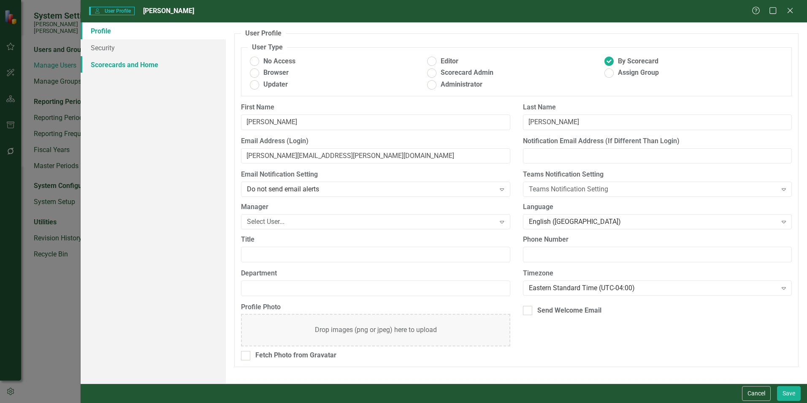
click at [97, 67] on link "Scorecards and Home" at bounding box center [153, 64] width 145 height 17
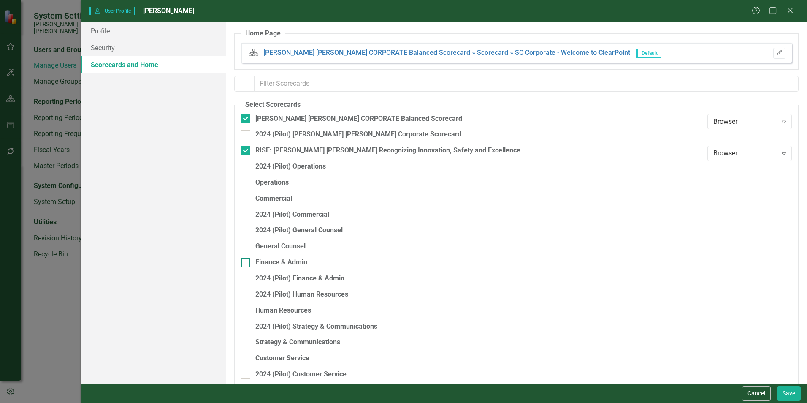
click at [291, 264] on div "Finance & Admin" at bounding box center [281, 263] width 52 height 10
click at [247, 263] on input "Finance & Admin" at bounding box center [243, 260] width 5 height 5
checkbox input "true"
click at [783, 392] on button "Save" at bounding box center [789, 393] width 24 height 15
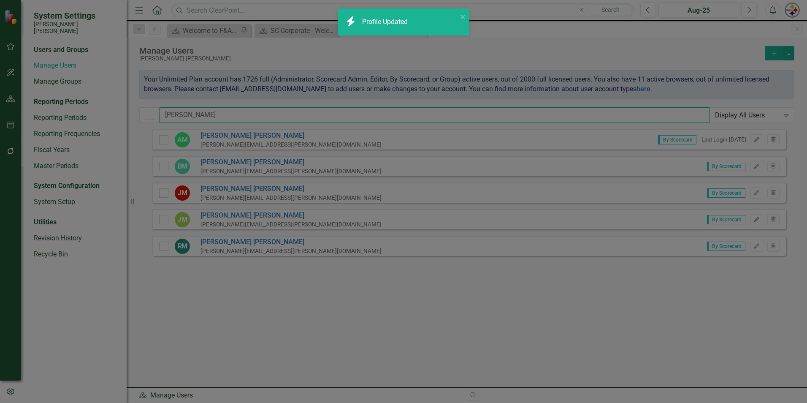
click at [194, 114] on input "mims" at bounding box center [435, 115] width 550 height 16
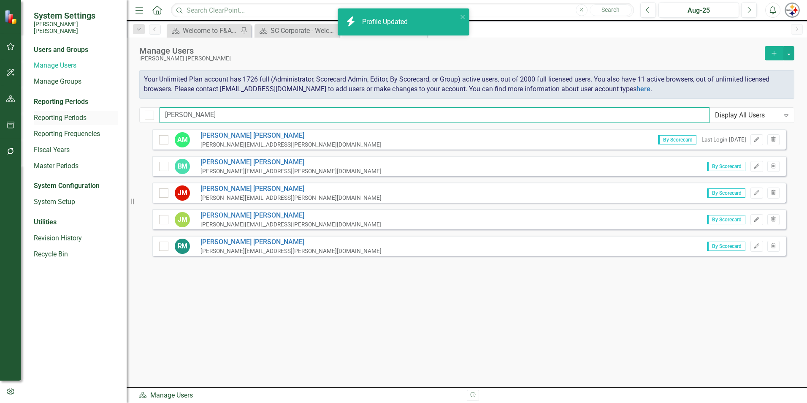
drag, startPoint x: 216, startPoint y: 114, endPoint x: 97, endPoint y: 110, distance: 119.1
click at [104, 111] on div "System Settings Santee Cooper Users and Groups Manage Users Manage Groups Repor…" at bounding box center [403, 201] width 807 height 403
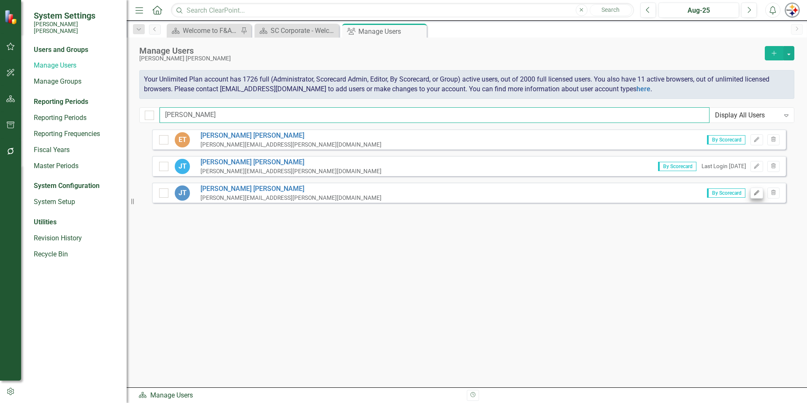
type input "timmons"
click at [759, 193] on icon "Edit" at bounding box center [757, 192] width 6 height 5
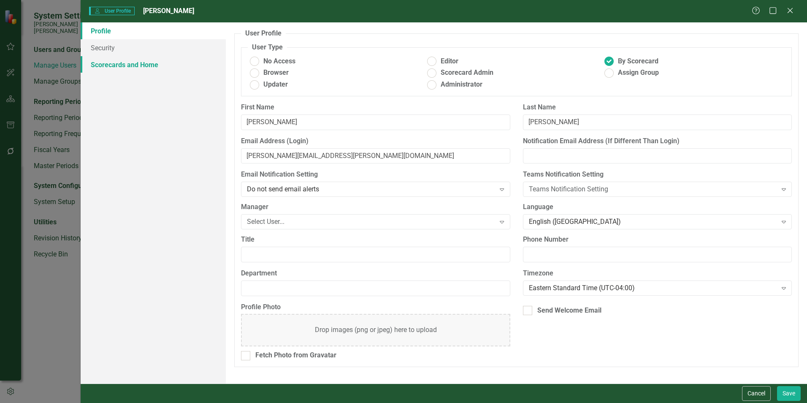
click at [149, 69] on link "Scorecards and Home" at bounding box center [153, 64] width 145 height 17
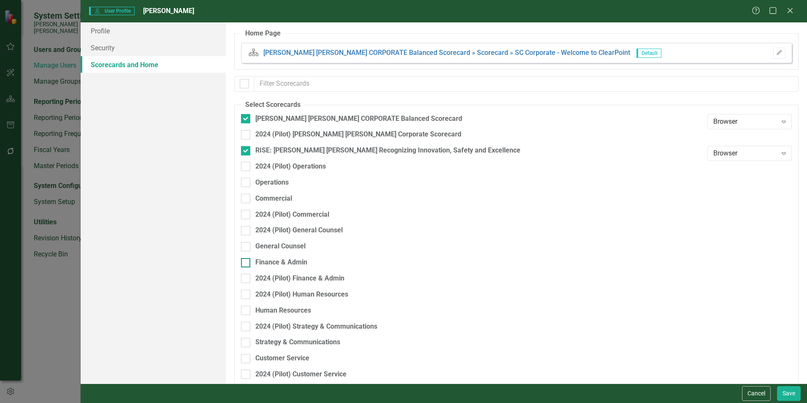
click at [274, 260] on div "Finance & Admin" at bounding box center [281, 263] width 52 height 10
click at [247, 260] on input "Finance & Admin" at bounding box center [243, 260] width 5 height 5
checkbox input "true"
click at [788, 393] on button "Save" at bounding box center [789, 393] width 24 height 15
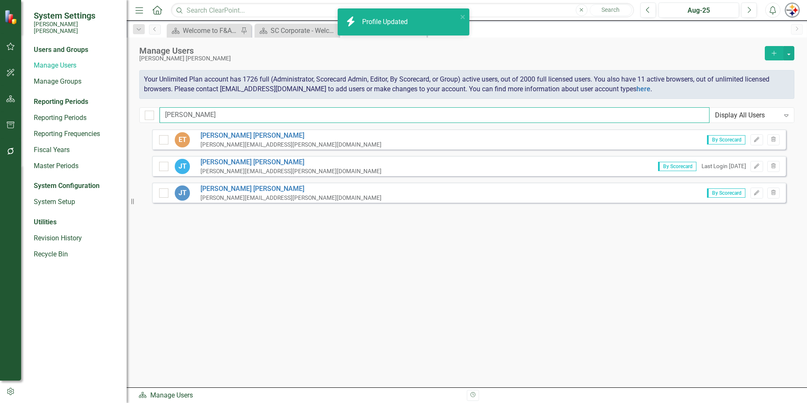
drag, startPoint x: 194, startPoint y: 121, endPoint x: 207, endPoint y: 117, distance: 13.3
click at [194, 121] on input "timmons" at bounding box center [435, 115] width 550 height 16
drag, startPoint x: 214, startPoint y: 116, endPoint x: 54, endPoint y: 114, distance: 160.0
click at [65, 116] on div "System Settings Santee Cooper Users and Groups Manage Users Manage Groups Repor…" at bounding box center [403, 201] width 807 height 403
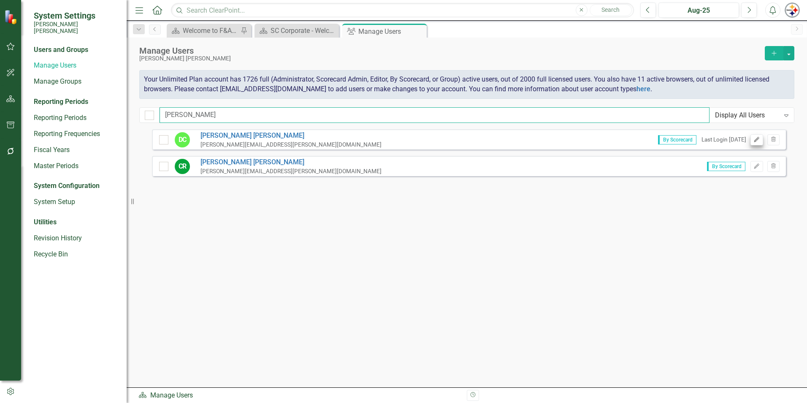
type input "clayton"
click at [754, 138] on icon "Edit" at bounding box center [757, 139] width 6 height 5
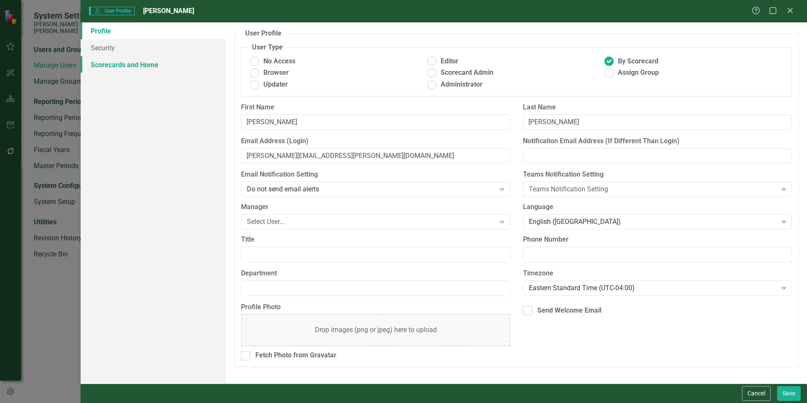
click at [138, 59] on link "Scorecards and Home" at bounding box center [153, 64] width 145 height 17
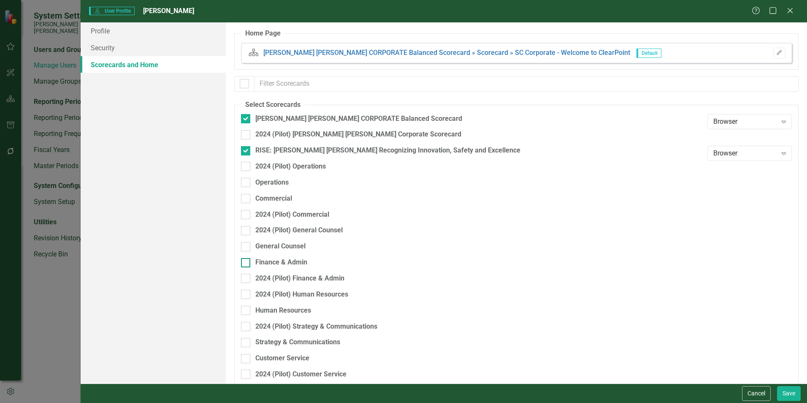
click at [282, 260] on div "Finance & Admin" at bounding box center [281, 263] width 52 height 10
click at [247, 260] on input "Finance & Admin" at bounding box center [243, 260] width 5 height 5
checkbox input "true"
click at [786, 392] on button "Save" at bounding box center [789, 393] width 24 height 15
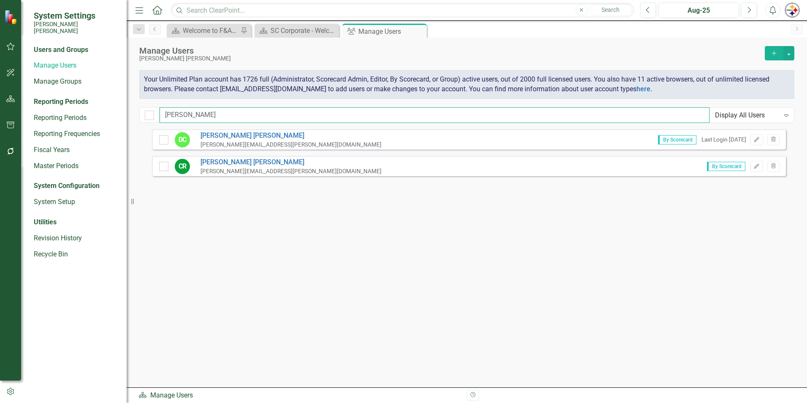
drag, startPoint x: 54, startPoint y: 115, endPoint x: 31, endPoint y: 116, distance: 23.2
click at [33, 116] on div "System Settings Santee Cooper Users and Groups Manage Users Manage Groups Repor…" at bounding box center [403, 201] width 807 height 403
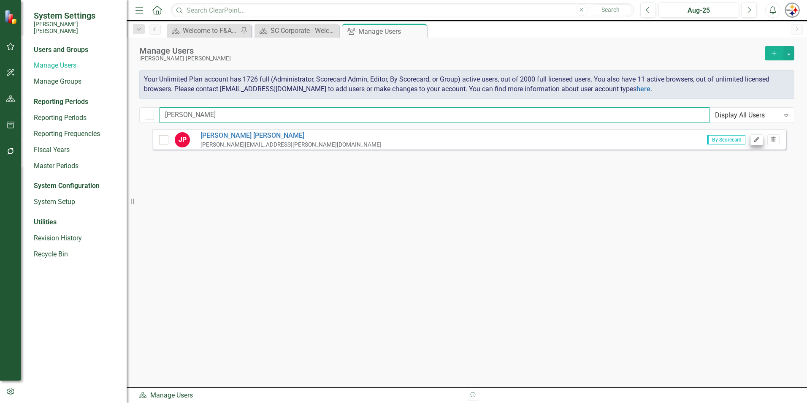
type input "parham"
click at [753, 139] on button "Edit" at bounding box center [757, 139] width 12 height 11
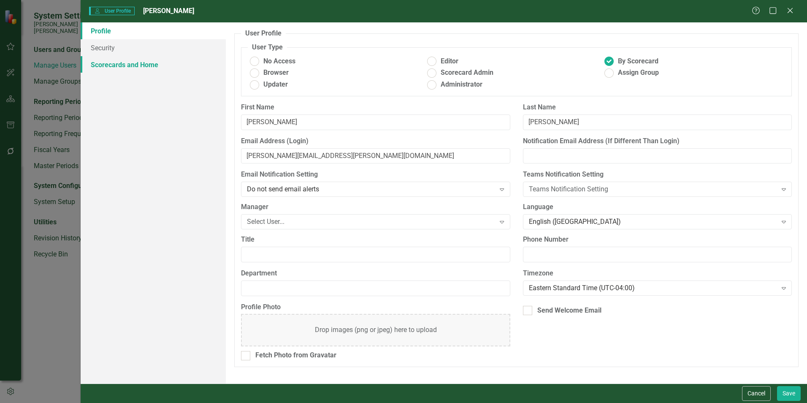
click at [121, 61] on link "Scorecards and Home" at bounding box center [153, 64] width 145 height 17
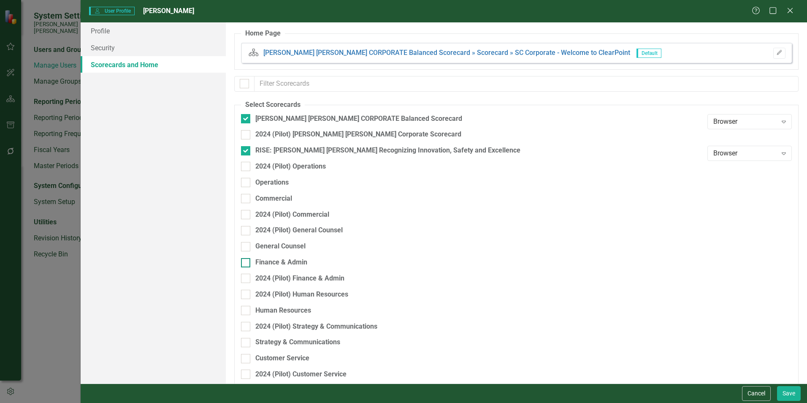
click at [294, 264] on div "Finance & Admin" at bounding box center [281, 263] width 52 height 10
click at [247, 263] on input "Finance & Admin" at bounding box center [243, 260] width 5 height 5
checkbox input "true"
click at [796, 385] on div "Cancel Save" at bounding box center [444, 392] width 727 height 19
click at [795, 390] on button "Save" at bounding box center [789, 393] width 24 height 15
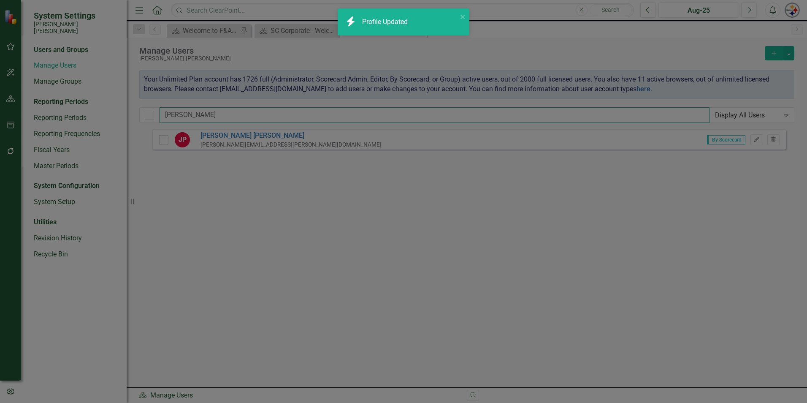
click at [204, 116] on input "parham" at bounding box center [435, 115] width 550 height 16
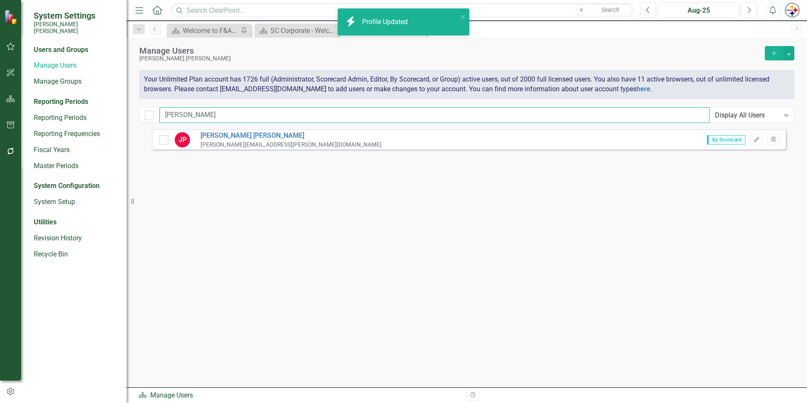
drag, startPoint x: 178, startPoint y: 113, endPoint x: 124, endPoint y: 111, distance: 54.1
click at [125, 111] on div "System Settings Santee Cooper Users and Groups Manage Users Manage Groups Repor…" at bounding box center [403, 201] width 807 height 403
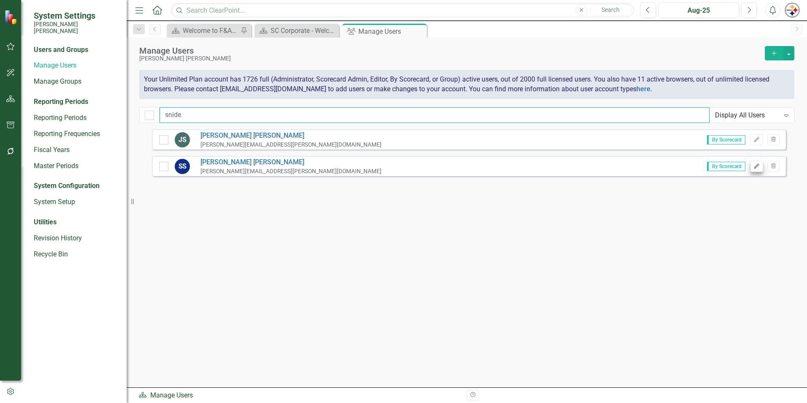
type input "snide"
click at [761, 166] on button "Edit" at bounding box center [757, 166] width 12 height 11
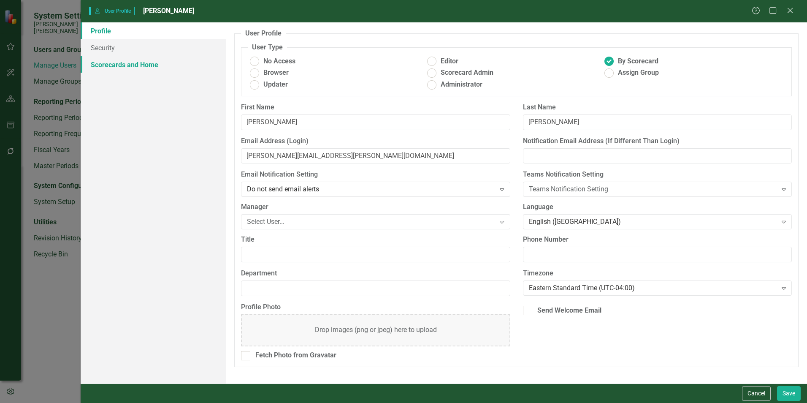
click at [136, 71] on link "Scorecards and Home" at bounding box center [153, 64] width 145 height 17
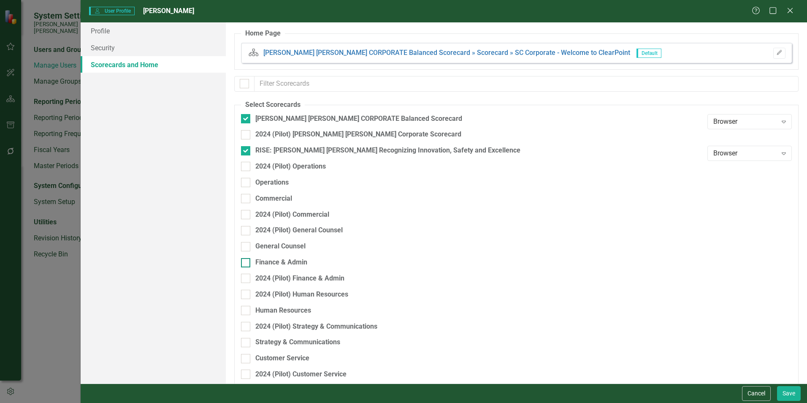
click at [292, 263] on div "Finance & Admin" at bounding box center [281, 263] width 52 height 10
click at [247, 263] on input "Finance & Admin" at bounding box center [243, 260] width 5 height 5
checkbox input "true"
click at [777, 394] on div "Cancel Save" at bounding box center [770, 393] width 61 height 15
click at [784, 394] on button "Save" at bounding box center [789, 393] width 24 height 15
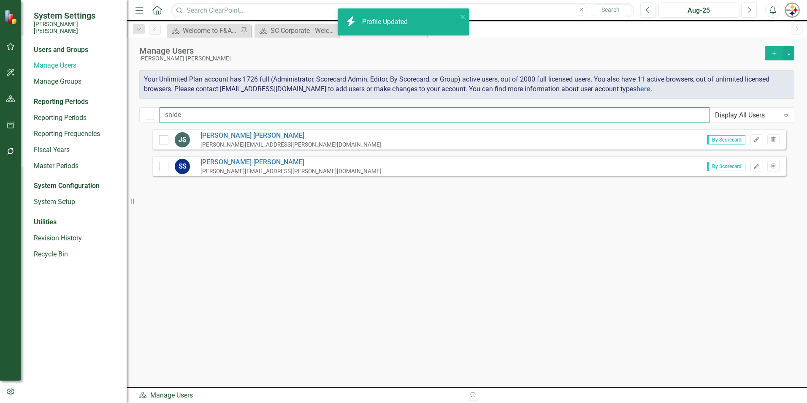
drag, startPoint x: 212, startPoint y: 118, endPoint x: 204, endPoint y: 116, distance: 8.8
click at [212, 118] on input "snide" at bounding box center [435, 115] width 550 height 16
drag, startPoint x: 130, startPoint y: 114, endPoint x: 98, endPoint y: 114, distance: 31.7
click at [99, 114] on div "System Settings Santee Cooper Users and Groups Manage Users Manage Groups Repor…" at bounding box center [403, 201] width 807 height 403
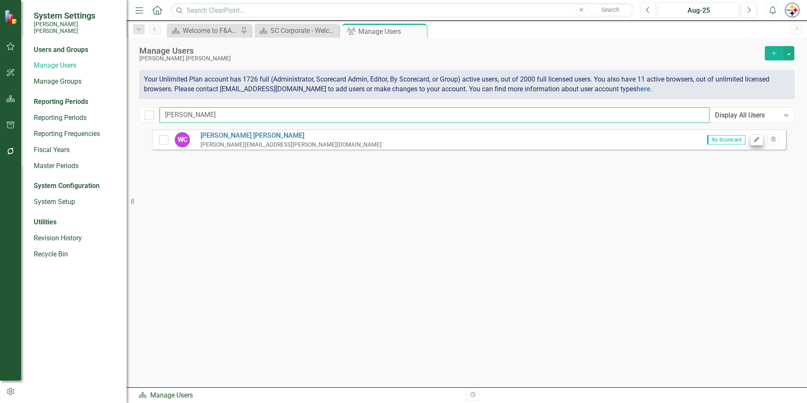
type input "cumbee"
click at [754, 142] on button "Edit" at bounding box center [757, 139] width 12 height 11
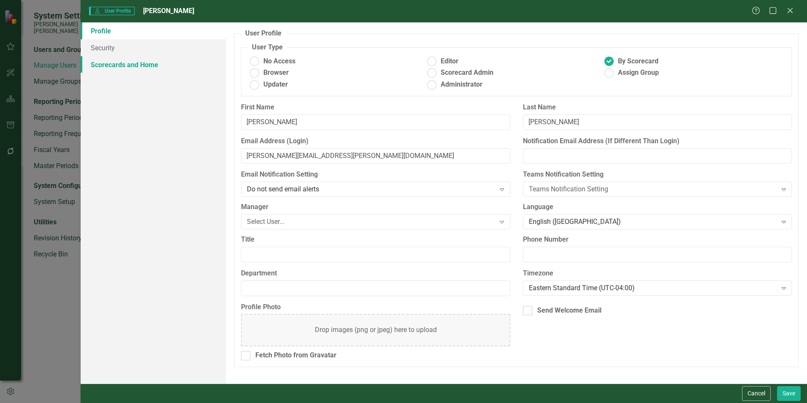
click at [144, 72] on link "Scorecards and Home" at bounding box center [153, 64] width 145 height 17
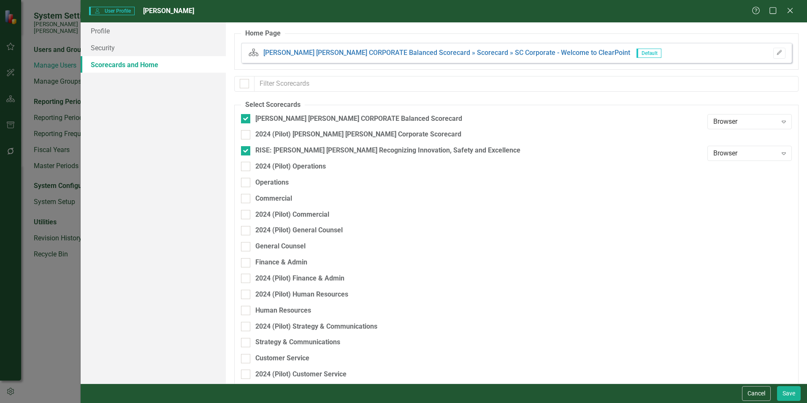
drag, startPoint x: 285, startPoint y: 261, endPoint x: 320, endPoint y: 273, distance: 37.4
click at [285, 261] on div "Finance & Admin" at bounding box center [281, 263] width 52 height 10
click at [247, 261] on input "Finance & Admin" at bounding box center [243, 260] width 5 height 5
checkbox input "true"
click at [787, 395] on button "Save" at bounding box center [789, 393] width 24 height 15
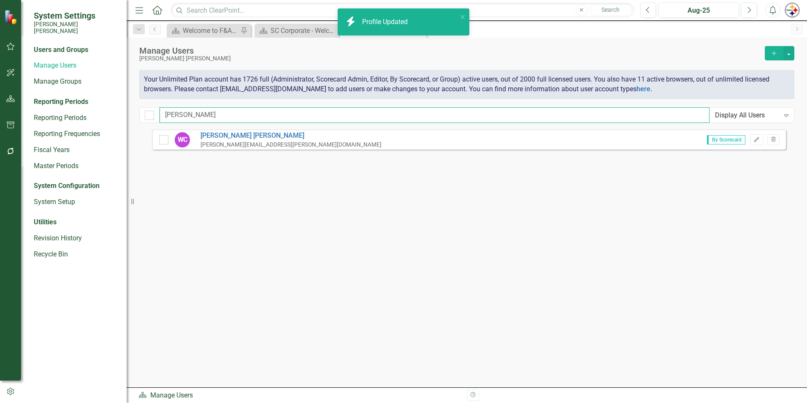
click at [221, 107] on input "cumbee" at bounding box center [435, 115] width 550 height 16
drag, startPoint x: 200, startPoint y: 114, endPoint x: 45, endPoint y: 114, distance: 154.9
click at [74, 114] on div "System Settings Santee Cooper Users and Groups Manage Users Manage Groups Repor…" at bounding box center [403, 201] width 807 height 403
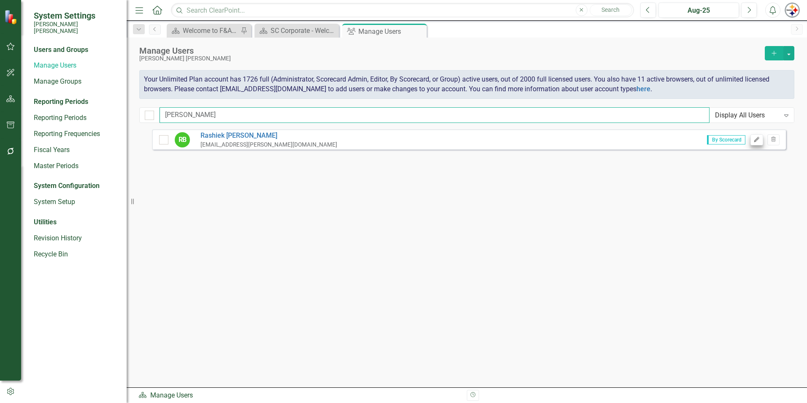
type input "buchanan"
click at [753, 137] on button "Edit" at bounding box center [757, 139] width 12 height 11
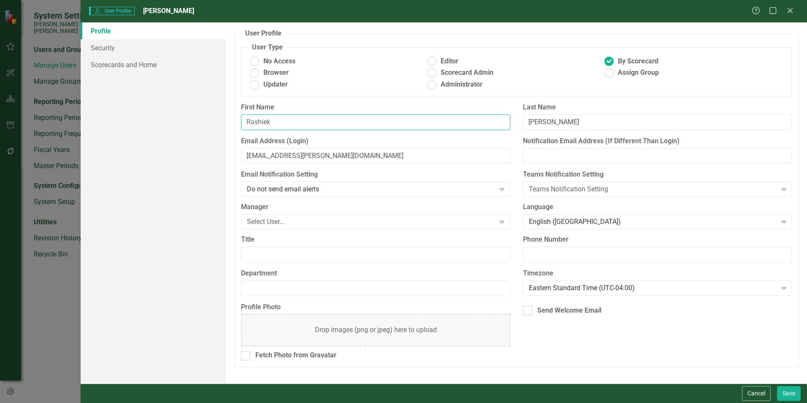
drag, startPoint x: 295, startPoint y: 121, endPoint x: 170, endPoint y: 121, distance: 125.0
click at [170, 121] on div "Profile Security Scorecards and Home User Profile ClearPoint has a wealth of op…" at bounding box center [444, 202] width 727 height 361
type input "[PERSON_NAME]"
click at [268, 157] on input "[EMAIL_ADDRESS][PERSON_NAME][DOMAIN_NAME]" at bounding box center [375, 156] width 269 height 16
type input "eric.buchanan@santeecooper.com"
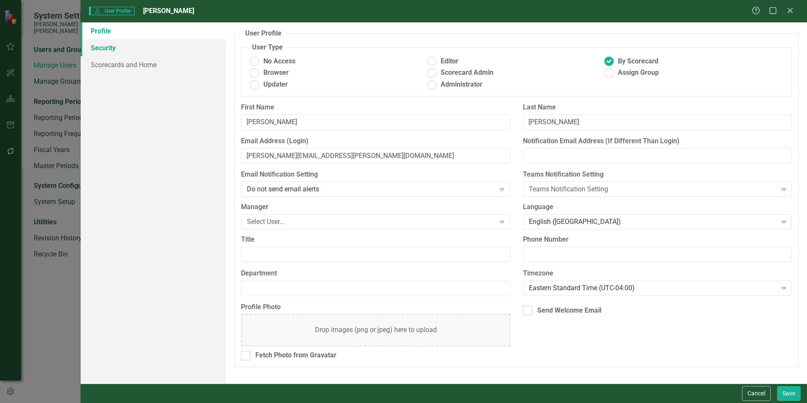
click at [140, 54] on link "Security" at bounding box center [153, 47] width 145 height 17
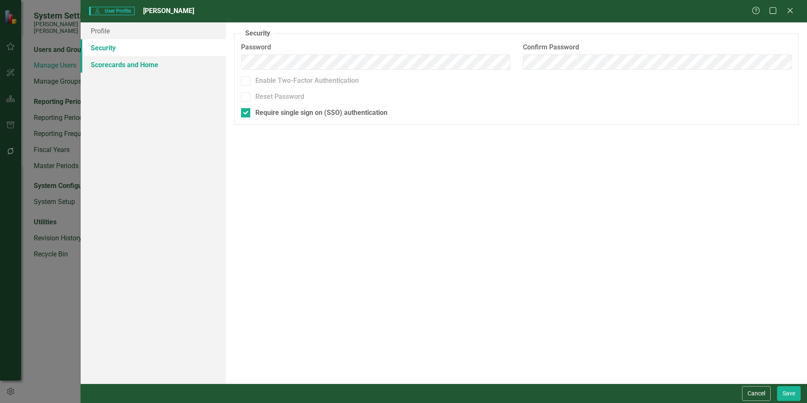
click at [139, 65] on link "Scorecards and Home" at bounding box center [153, 64] width 145 height 17
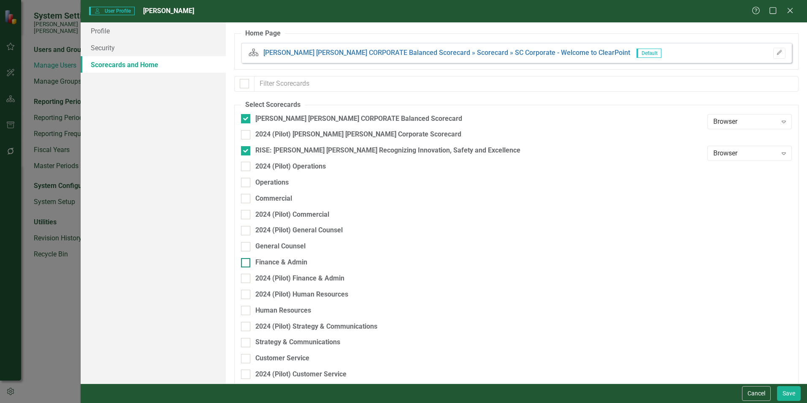
click at [292, 259] on div "Finance & Admin" at bounding box center [281, 263] width 52 height 10
click at [247, 259] on input "Finance & Admin" at bounding box center [243, 260] width 5 height 5
checkbox input "true"
click at [788, 392] on button "Save" at bounding box center [789, 393] width 24 height 15
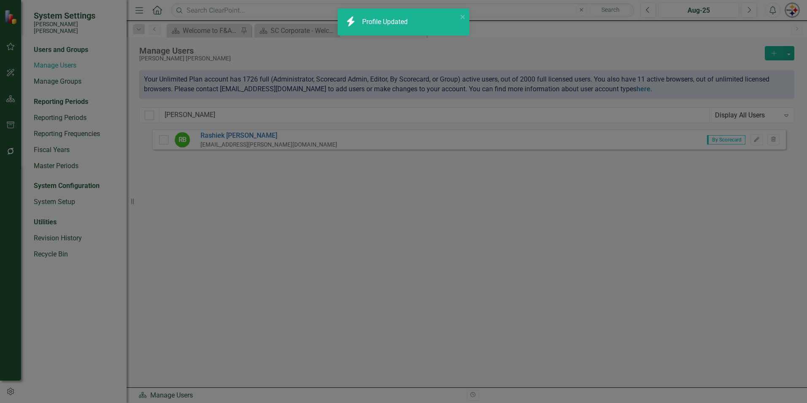
click at [197, 125] on div "Manage Users Santee Cooper Add Your Unlimited Plan account has 1726 full (Admin…" at bounding box center [467, 84] width 681 height 92
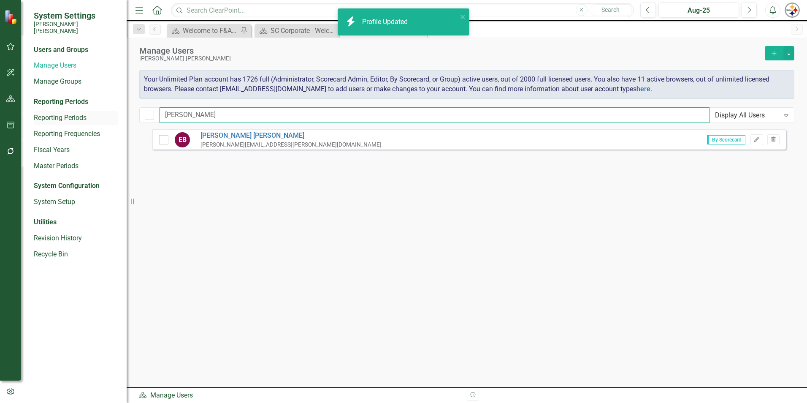
drag, startPoint x: 206, startPoint y: 116, endPoint x: 44, endPoint y: 114, distance: 162.5
click at [53, 116] on div "System Settings Santee Cooper Users and Groups Manage Users Manage Groups Repor…" at bounding box center [403, 201] width 807 height 403
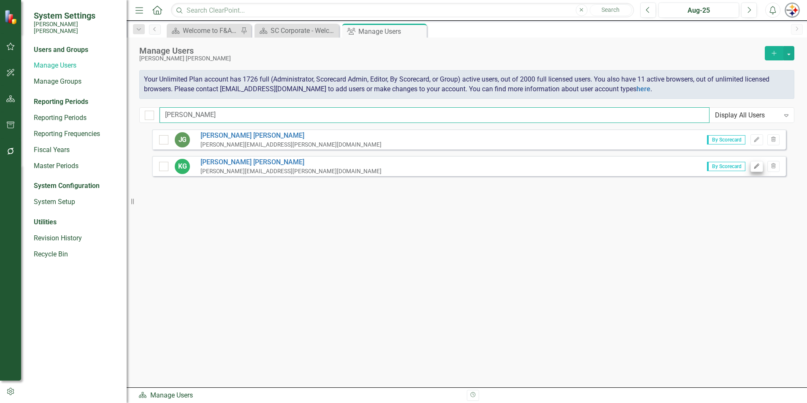
type input "gainey"
click at [757, 164] on icon "Edit" at bounding box center [757, 166] width 6 height 5
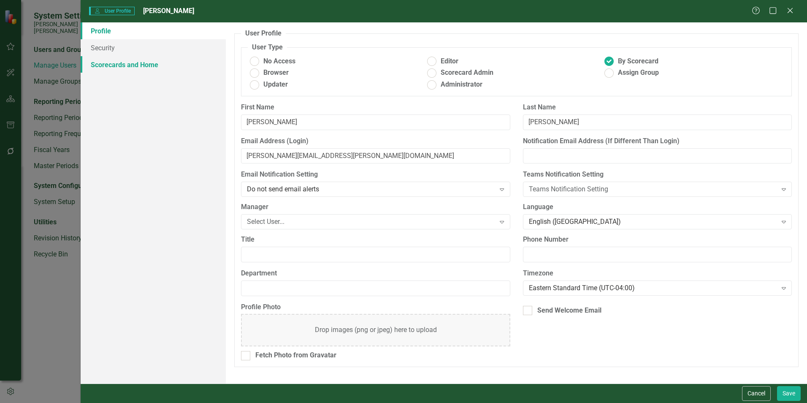
click at [119, 62] on link "Scorecards and Home" at bounding box center [153, 64] width 145 height 17
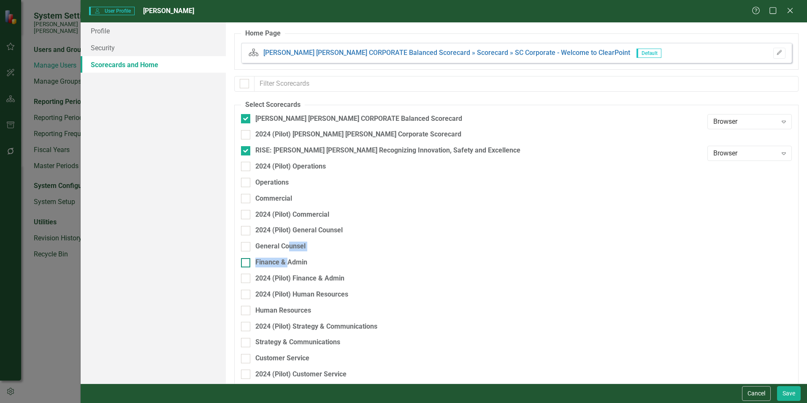
click at [289, 258] on fieldset "Select Scorecards [PERSON_NAME] [PERSON_NAME] CORPORATE Balanced Scorecard Brow…" at bounding box center [516, 315] width 564 height 430
click at [289, 258] on div "Finance & Admin" at bounding box center [281, 263] width 52 height 10
click at [247, 258] on input "Finance & Admin" at bounding box center [243, 260] width 5 height 5
checkbox input "true"
click at [783, 394] on button "Save" at bounding box center [789, 393] width 24 height 15
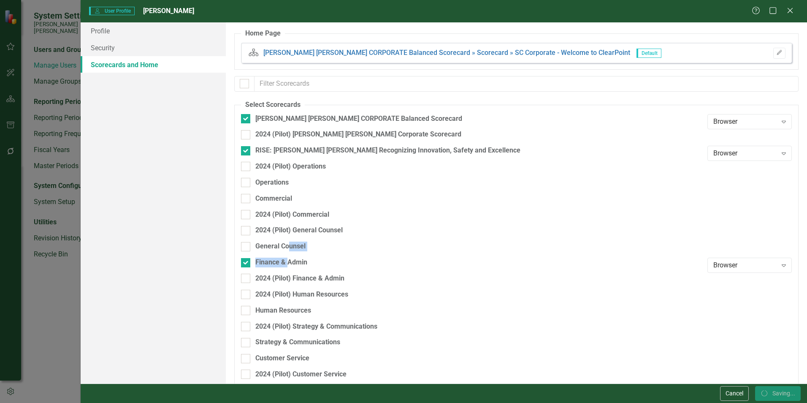
click at [167, 112] on div "Profile Security Scorecards and Home" at bounding box center [153, 202] width 145 height 361
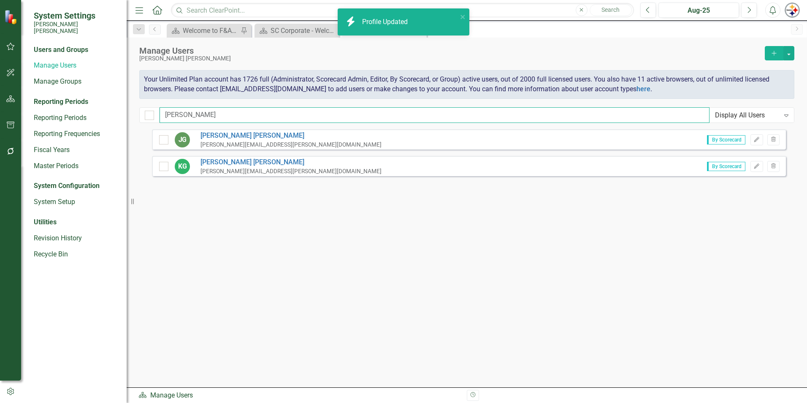
click at [202, 116] on input "gainey" at bounding box center [435, 115] width 550 height 16
drag, startPoint x: 213, startPoint y: 114, endPoint x: 67, endPoint y: 113, distance: 146.1
click at [68, 113] on div "System Settings Santee Cooper Users and Groups Manage Users Manage Groups Repor…" at bounding box center [403, 201] width 807 height 403
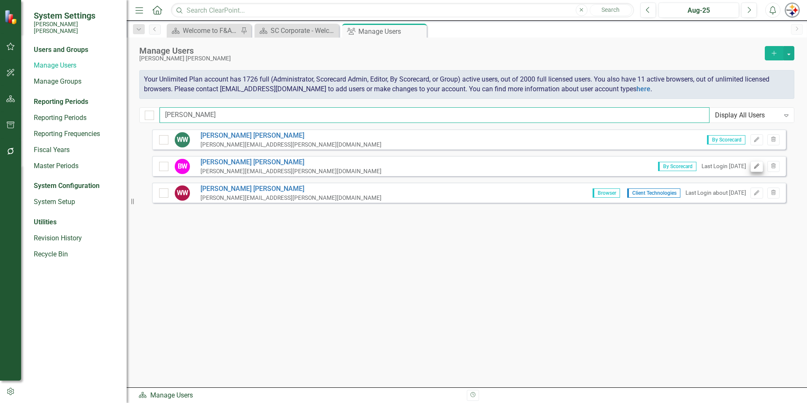
type input "whitney"
click at [754, 165] on icon "Edit" at bounding box center [757, 166] width 6 height 5
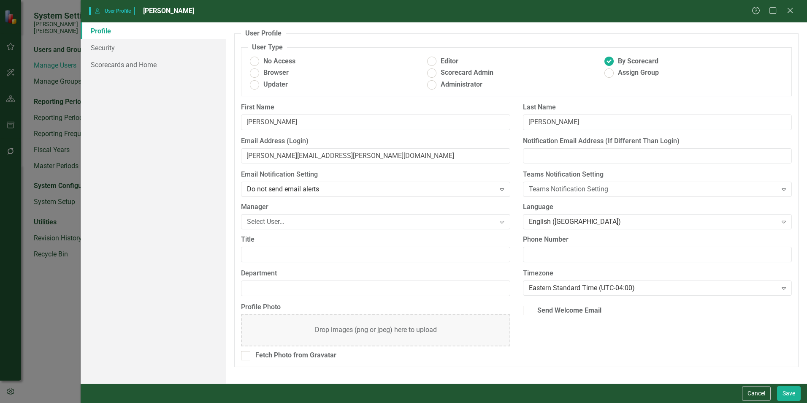
click at [138, 73] on div "Profile Security Scorecards and Home" at bounding box center [153, 202] width 145 height 361
click at [137, 65] on link "Scorecards and Home" at bounding box center [153, 64] width 145 height 17
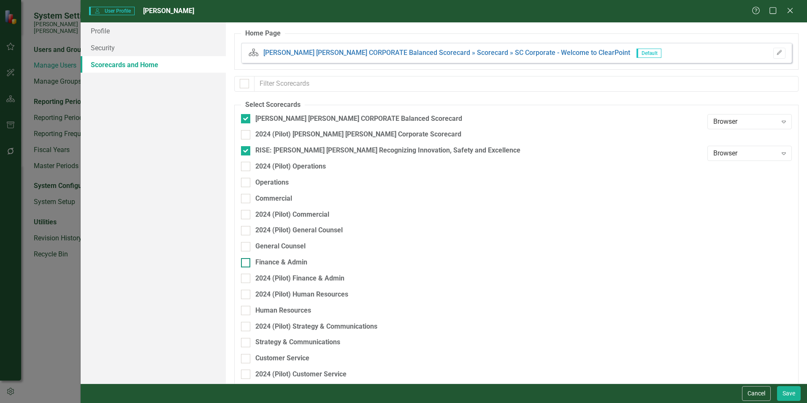
click at [289, 266] on div "Finance & Admin" at bounding box center [281, 263] width 52 height 10
click at [247, 263] on input "Finance & Admin" at bounding box center [243, 260] width 5 height 5
checkbox input "true"
click at [790, 395] on button "Save" at bounding box center [789, 393] width 24 height 15
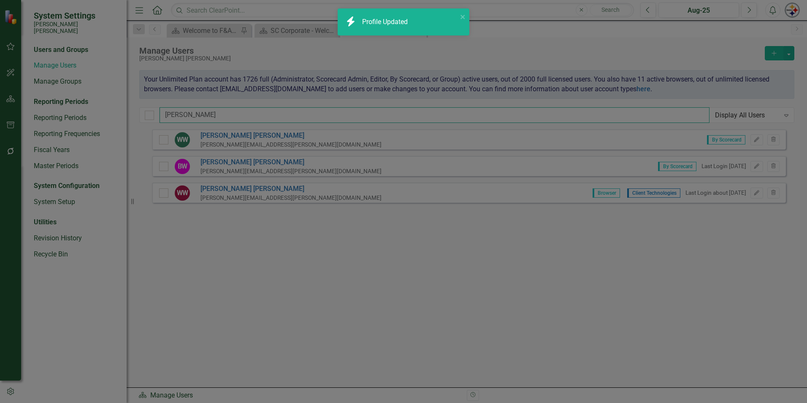
click at [203, 119] on input "whitney" at bounding box center [435, 115] width 550 height 16
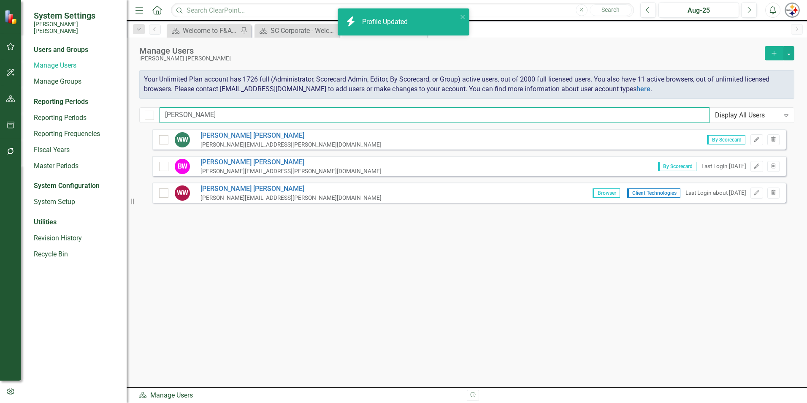
drag, startPoint x: 212, startPoint y: 114, endPoint x: 7, endPoint y: 102, distance: 205.1
click at [29, 103] on div "System Settings Santee Cooper Users and Groups Manage Users Manage Groups Repor…" at bounding box center [403, 201] width 807 height 403
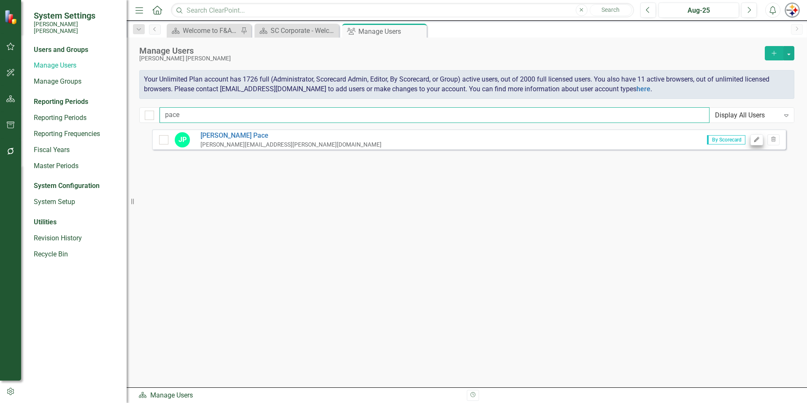
type input "pace"
click at [753, 139] on button "Edit" at bounding box center [757, 139] width 12 height 11
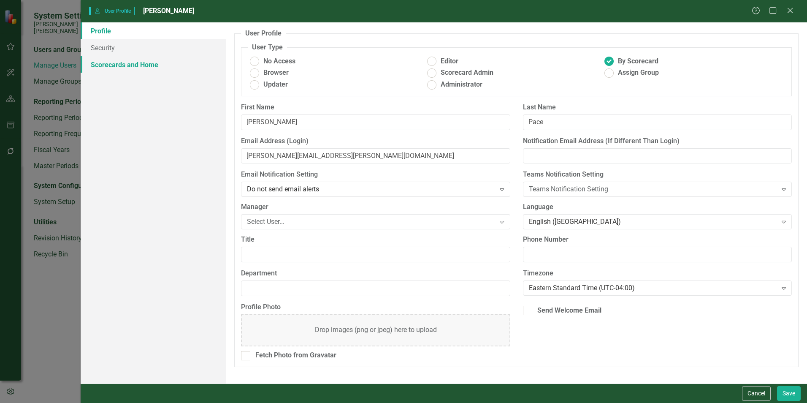
click at [137, 61] on link "Scorecards and Home" at bounding box center [153, 64] width 145 height 17
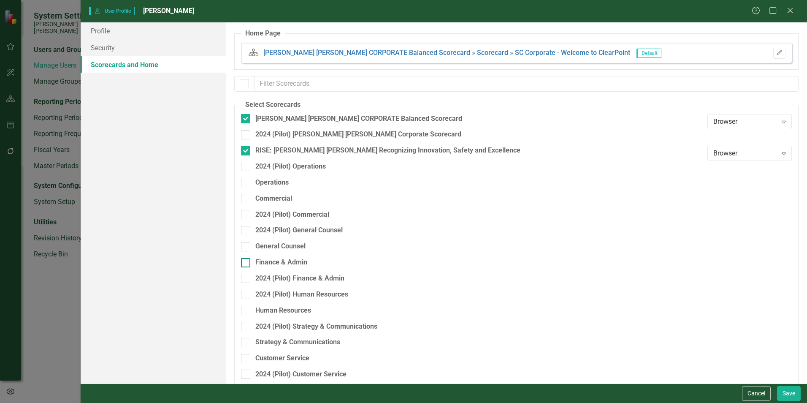
click at [285, 262] on div "Finance & Admin" at bounding box center [281, 263] width 52 height 10
click at [247, 262] on input "Finance & Admin" at bounding box center [243, 260] width 5 height 5
checkbox input "true"
click at [794, 391] on button "Save" at bounding box center [789, 393] width 24 height 15
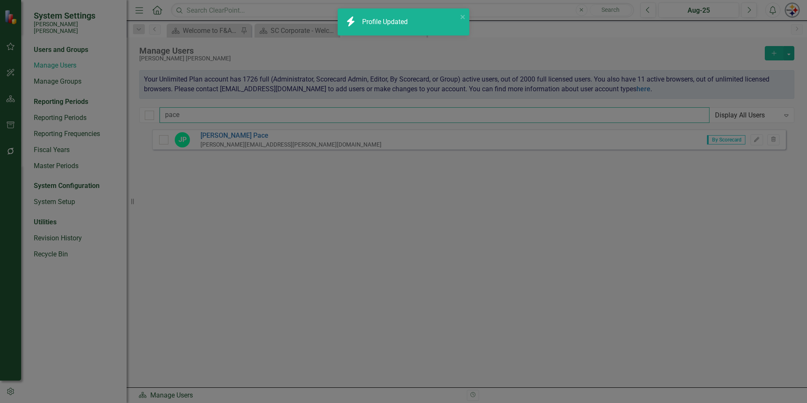
click at [186, 112] on input "pace" at bounding box center [435, 115] width 550 height 16
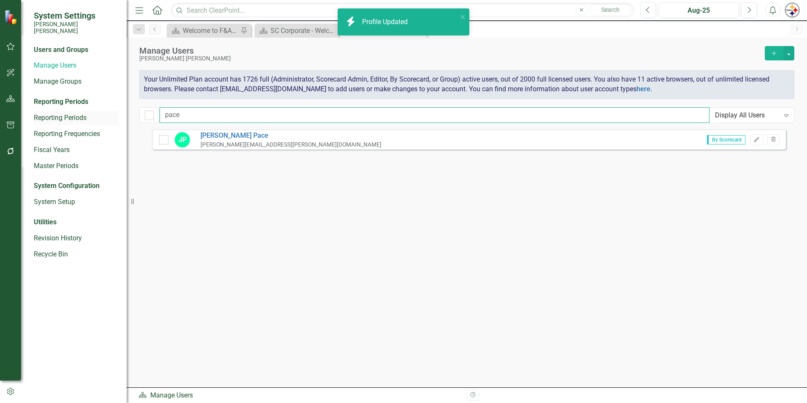
drag, startPoint x: 213, startPoint y: 117, endPoint x: 87, endPoint y: 112, distance: 125.9
click at [94, 113] on div "System Settings Santee Cooper Users and Groups Manage Users Manage Groups Repor…" at bounding box center [403, 201] width 807 height 403
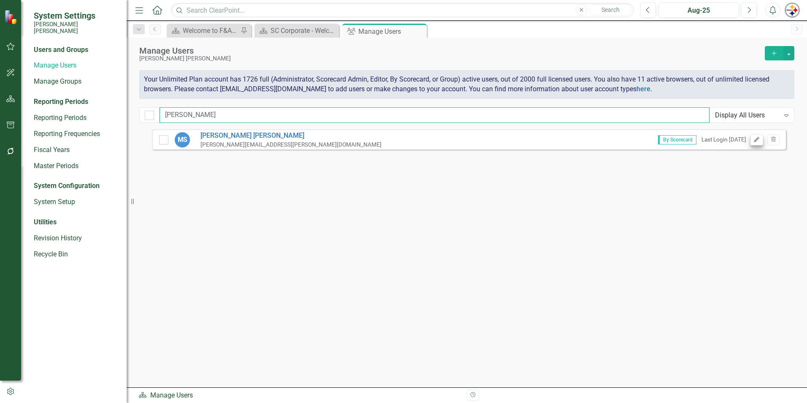
type input "sanchez"
click at [756, 141] on icon "button" at bounding box center [756, 139] width 5 height 5
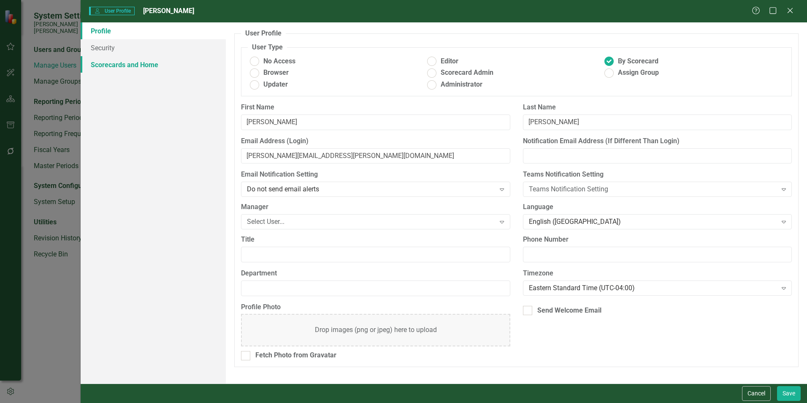
click at [141, 61] on link "Scorecards and Home" at bounding box center [153, 64] width 145 height 17
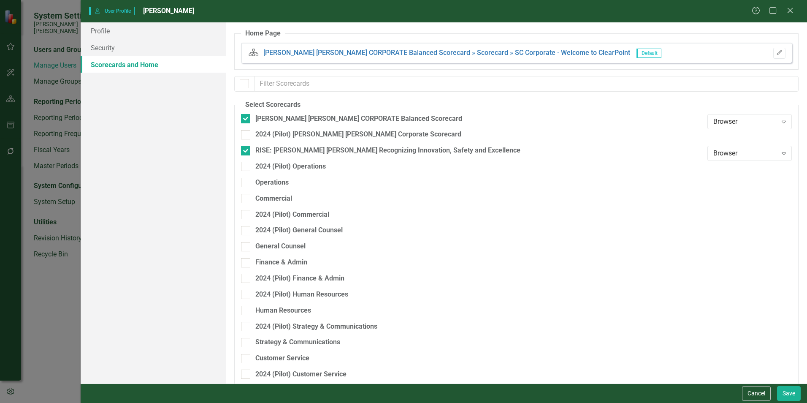
checkbox input "false"
click at [293, 263] on div "Finance & Admin" at bounding box center [281, 263] width 52 height 10
click at [247, 263] on input "Finance & Admin" at bounding box center [243, 260] width 5 height 5
checkbox input "true"
click at [781, 393] on button "Save" at bounding box center [789, 393] width 24 height 15
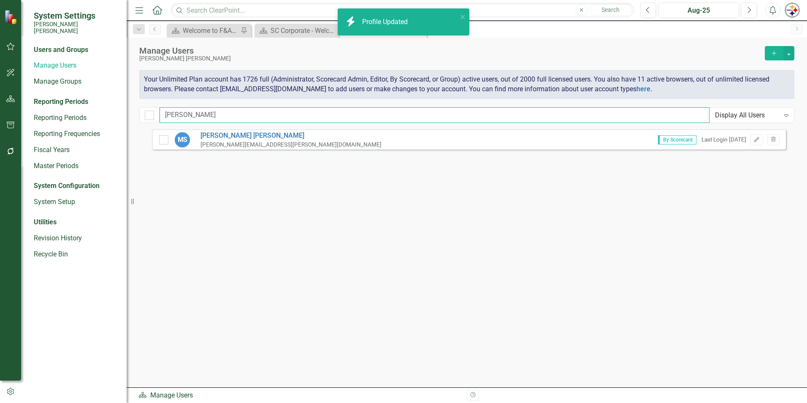
drag, startPoint x: 200, startPoint y: 122, endPoint x: 204, endPoint y: 119, distance: 5.7
click at [200, 122] on input "sanchez" at bounding box center [435, 115] width 550 height 16
drag, startPoint x: 100, startPoint y: 115, endPoint x: 19, endPoint y: 104, distance: 81.0
click at [19, 104] on div "System Settings Santee Cooper Users and Groups Manage Users Manage Groups Repor…" at bounding box center [403, 201] width 807 height 403
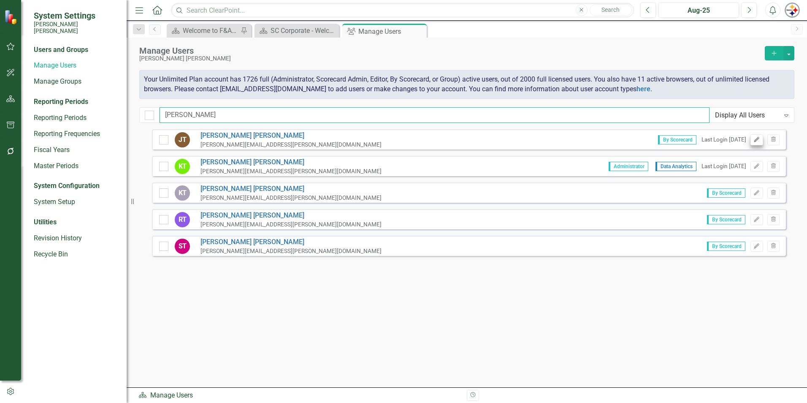
type input "turner"
click at [758, 138] on icon "Edit" at bounding box center [757, 139] width 6 height 5
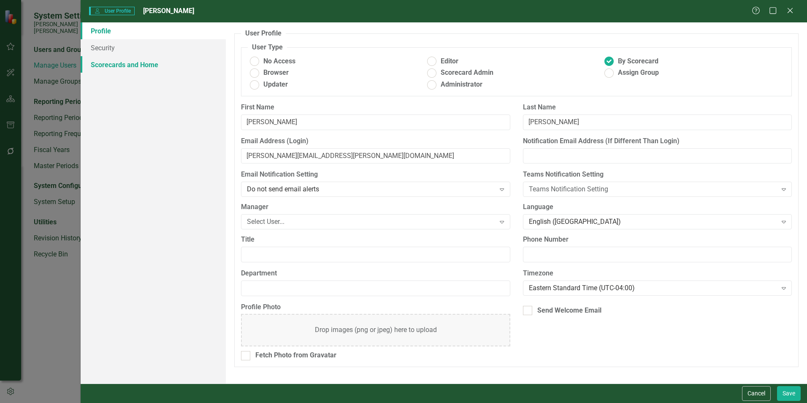
click at [138, 71] on link "Scorecards and Home" at bounding box center [153, 64] width 145 height 17
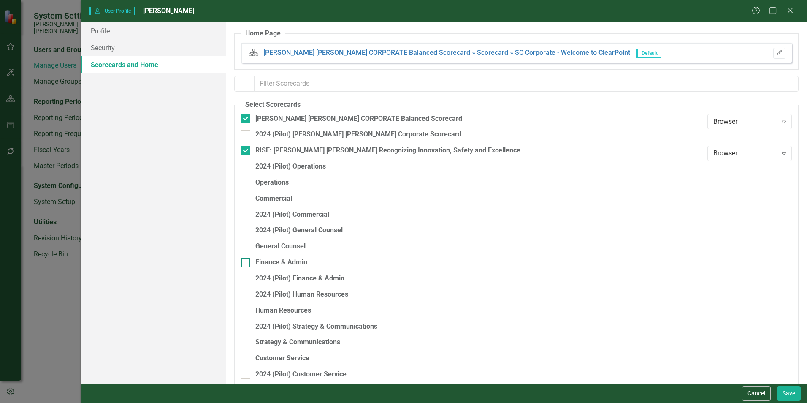
click at [267, 261] on div "Finance & Admin" at bounding box center [281, 263] width 52 height 10
click at [247, 261] on input "Finance & Admin" at bounding box center [243, 260] width 5 height 5
checkbox input "true"
click at [792, 392] on button "Save" at bounding box center [789, 393] width 24 height 15
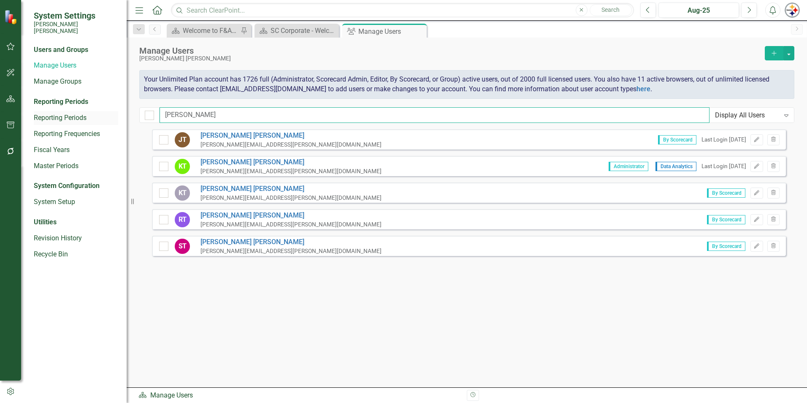
drag, startPoint x: 185, startPoint y: 114, endPoint x: 38, endPoint y: 108, distance: 147.9
click at [42, 109] on div "System Settings Santee Cooper Users and Groups Manage Users Manage Groups Repor…" at bounding box center [403, 201] width 807 height 403
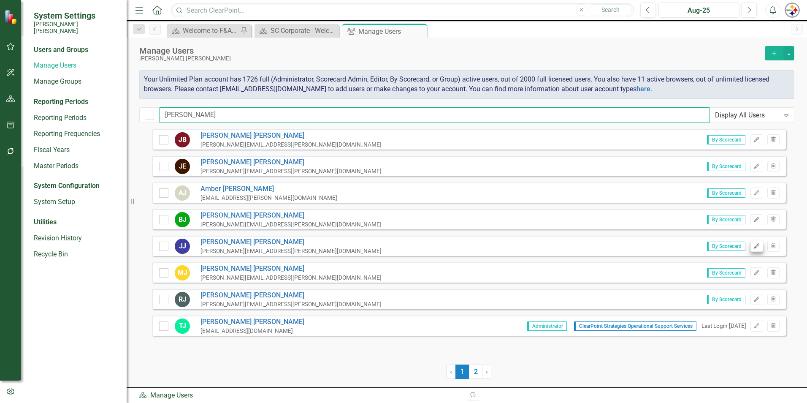
type input "jackson"
click at [759, 248] on icon "Edit" at bounding box center [757, 246] width 6 height 5
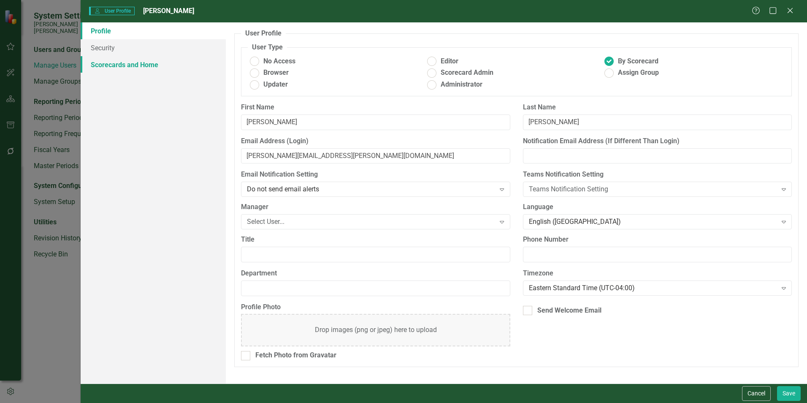
click at [138, 66] on link "Scorecards and Home" at bounding box center [153, 64] width 145 height 17
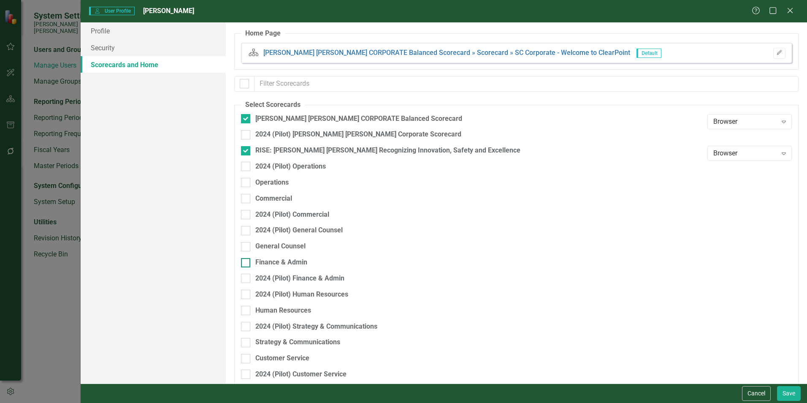
click at [292, 258] on div "Finance & Admin" at bounding box center [281, 263] width 52 height 10
click at [247, 258] on input "Finance & Admin" at bounding box center [243, 260] width 5 height 5
checkbox input "true"
click at [780, 388] on button "Save" at bounding box center [789, 393] width 24 height 15
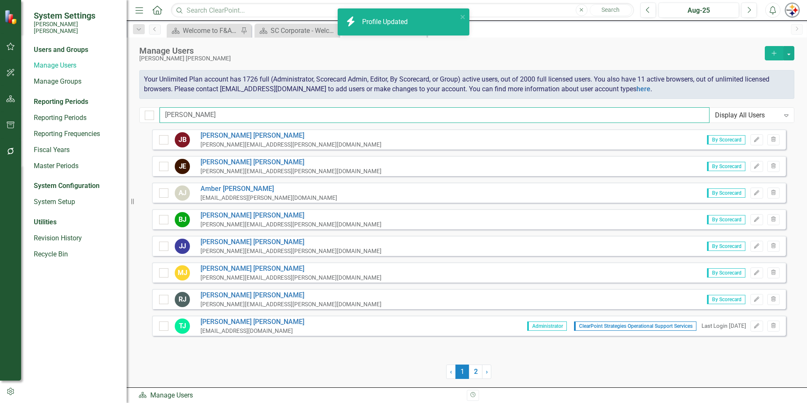
click at [217, 114] on input "jackson" at bounding box center [435, 115] width 550 height 16
drag, startPoint x: 192, startPoint y: 114, endPoint x: 42, endPoint y: 105, distance: 150.1
click at [43, 105] on div "System Settings Santee Cooper Users and Groups Manage Users Manage Groups Repor…" at bounding box center [403, 201] width 807 height 403
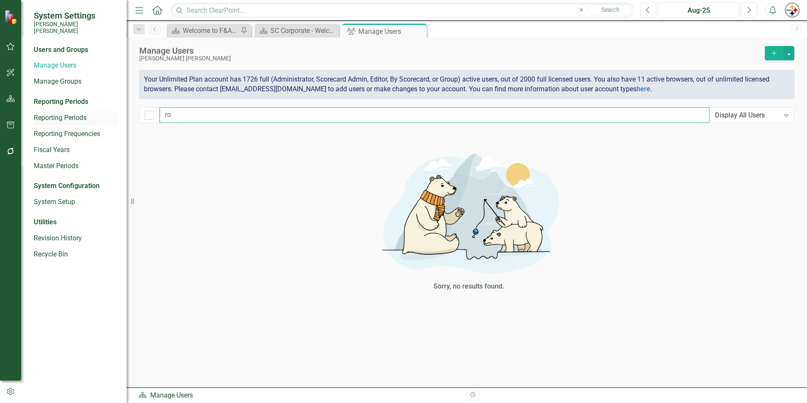
type input "r"
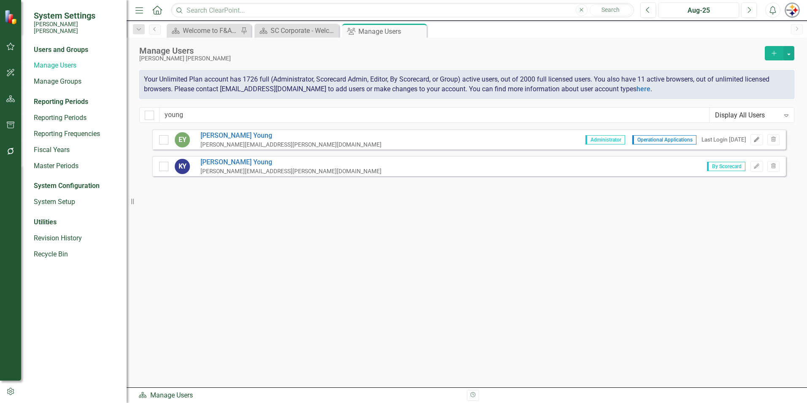
click at [754, 139] on icon "Edit" at bounding box center [757, 139] width 6 height 5
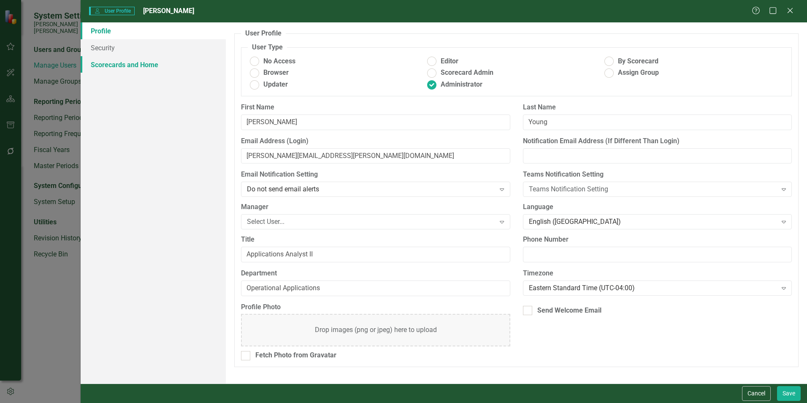
click at [110, 70] on link "Scorecards and Home" at bounding box center [153, 64] width 145 height 17
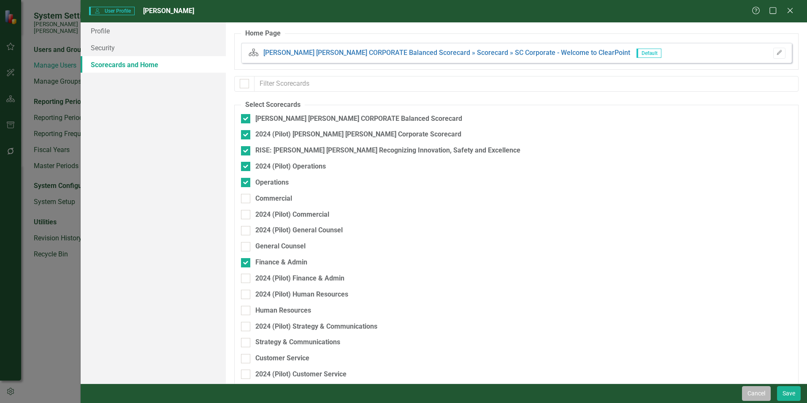
click at [753, 392] on button "Cancel" at bounding box center [756, 393] width 29 height 15
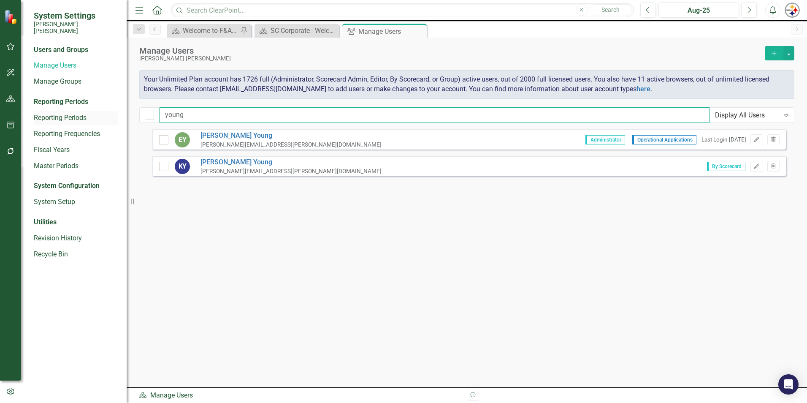
drag, startPoint x: 206, startPoint y: 117, endPoint x: 104, endPoint y: 117, distance: 102.2
click at [104, 117] on div "System Settings Santee Cooper Users and Groups Manage Users Manage Groups Repor…" at bounding box center [403, 201] width 807 height 403
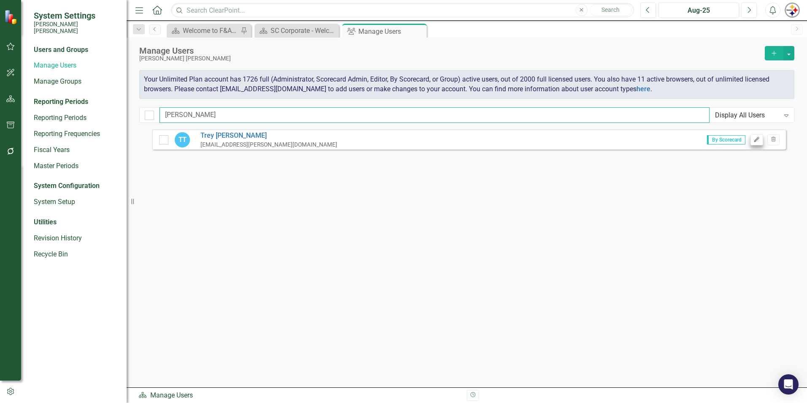
type input "tate"
click at [758, 139] on icon "button" at bounding box center [756, 139] width 5 height 5
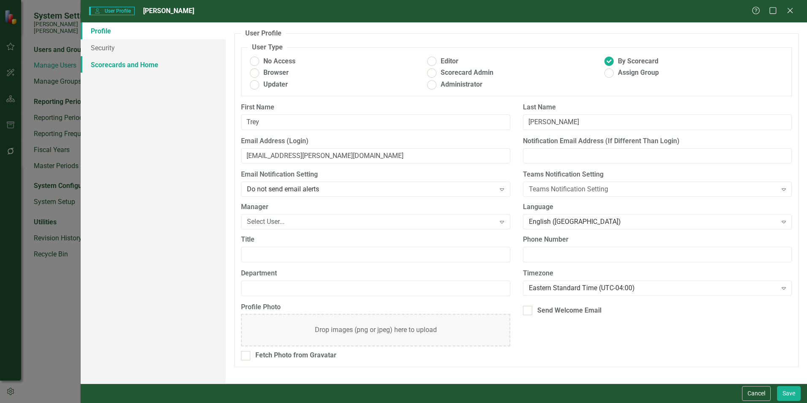
click at [136, 66] on link "Scorecards and Home" at bounding box center [153, 64] width 145 height 17
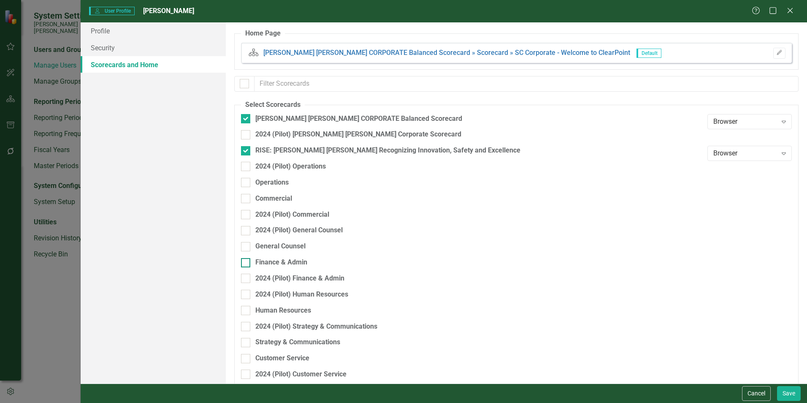
click at [280, 262] on div "Finance & Admin" at bounding box center [281, 263] width 52 height 10
click at [247, 262] on input "Finance & Admin" at bounding box center [243, 260] width 5 height 5
checkbox input "true"
click at [787, 391] on button "Save" at bounding box center [789, 393] width 24 height 15
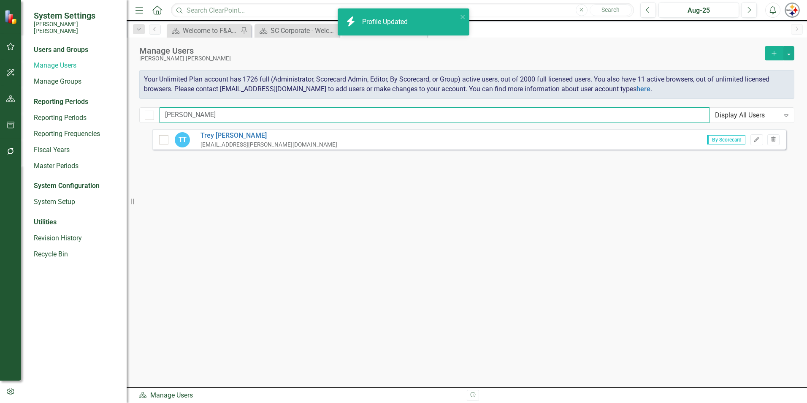
click at [196, 121] on input "tate" at bounding box center [435, 115] width 550 height 16
drag, startPoint x: 130, startPoint y: 116, endPoint x: 92, endPoint y: 113, distance: 38.1
click at [103, 116] on div "System Settings Santee Cooper Users and Groups Manage Users Manage Groups Repor…" at bounding box center [403, 201] width 807 height 403
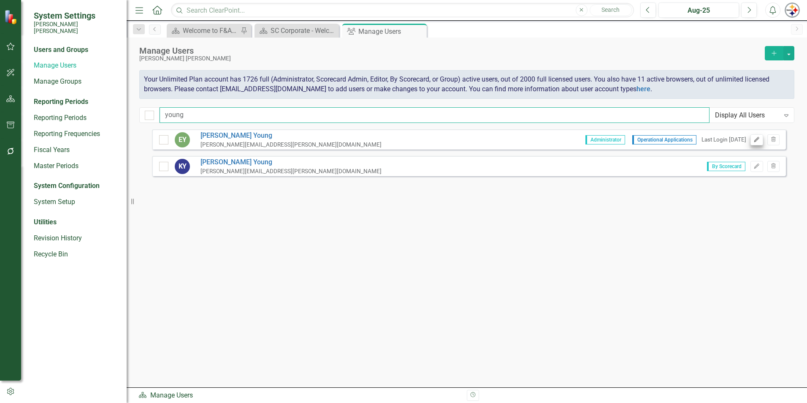
type input "young"
click at [760, 140] on icon "Edit" at bounding box center [757, 139] width 6 height 5
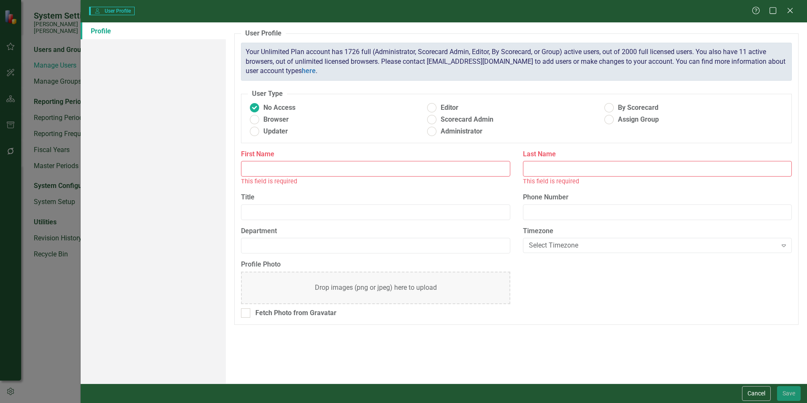
type input "[PERSON_NAME]"
type input "Young"
type input "Applications Analyst II"
type input "Operational Applications"
radio input "false"
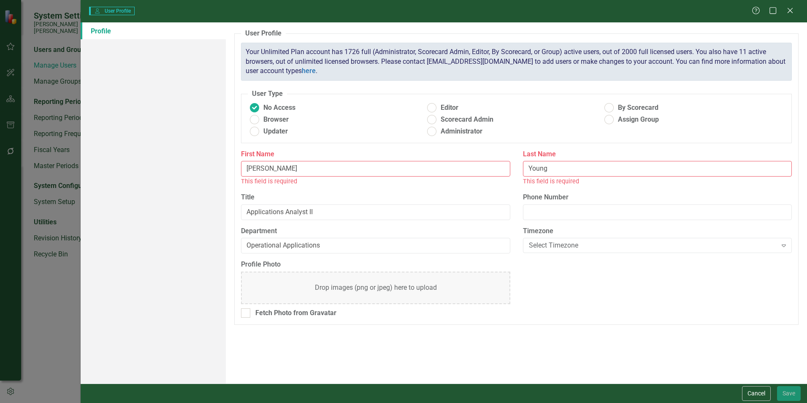
radio input "true"
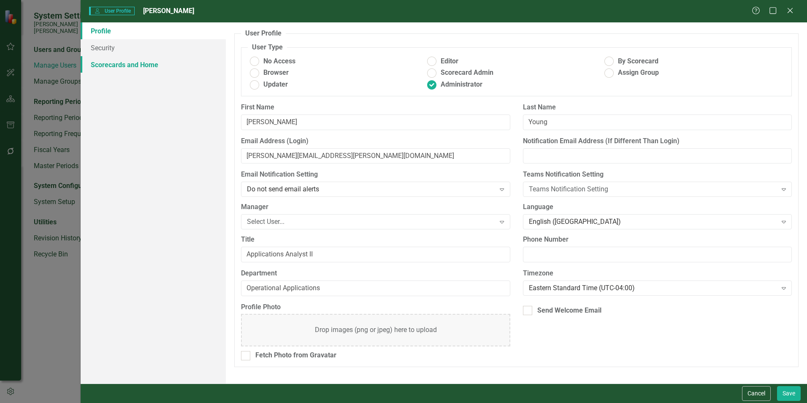
click at [147, 65] on link "Scorecards and Home" at bounding box center [153, 64] width 145 height 17
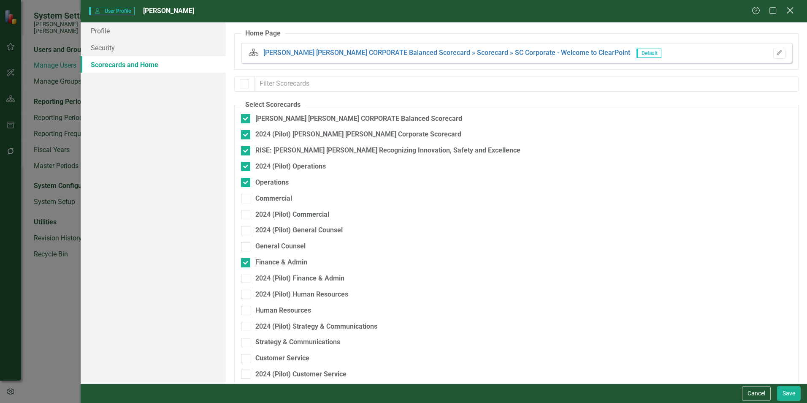
click at [790, 11] on icon at bounding box center [790, 10] width 6 height 6
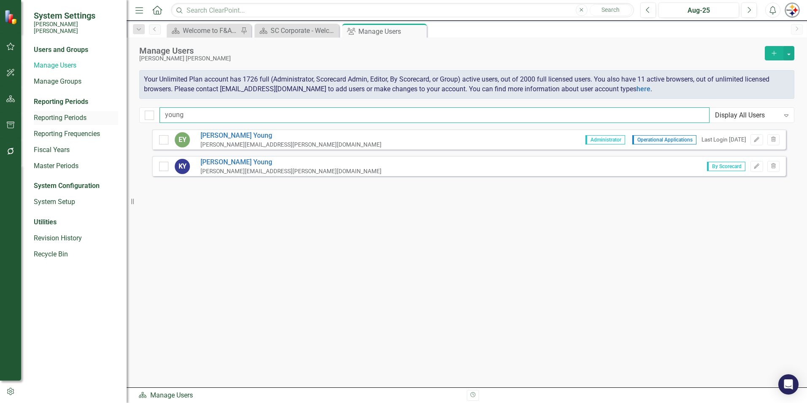
drag, startPoint x: 129, startPoint y: 115, endPoint x: 40, endPoint y: 115, distance: 88.7
click at [43, 115] on div "System Settings Santee Cooper Users and Groups Manage Users Manage Groups Repor…" at bounding box center [403, 201] width 807 height 403
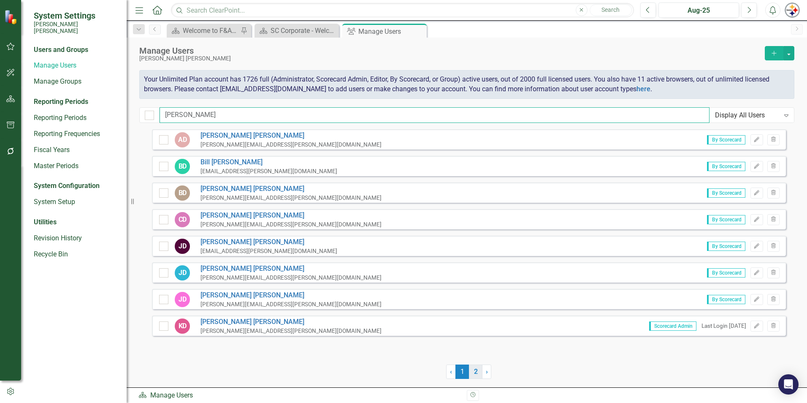
type input "[PERSON_NAME]"
click at [476, 370] on link "2" at bounding box center [476, 371] width 14 height 14
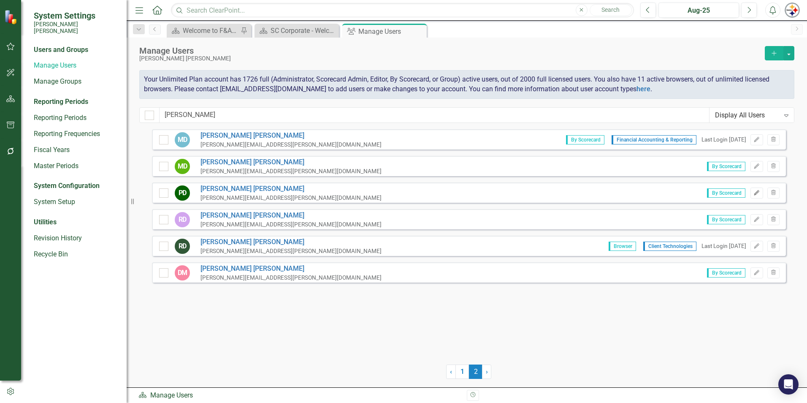
click at [757, 193] on icon "Edit" at bounding box center [757, 192] width 6 height 5
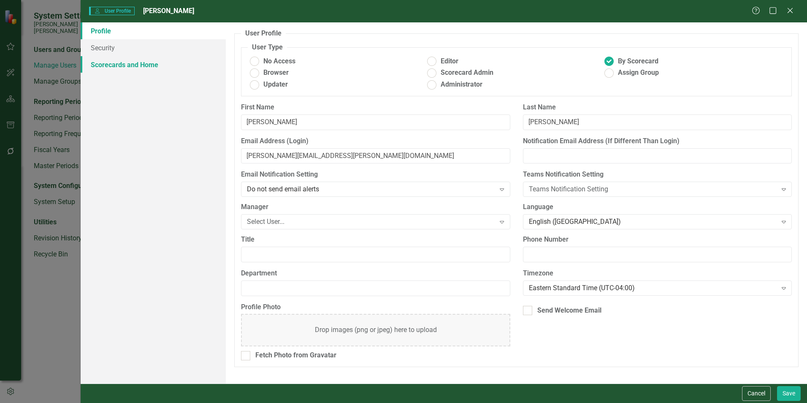
click at [119, 58] on link "Scorecards and Home" at bounding box center [153, 64] width 145 height 17
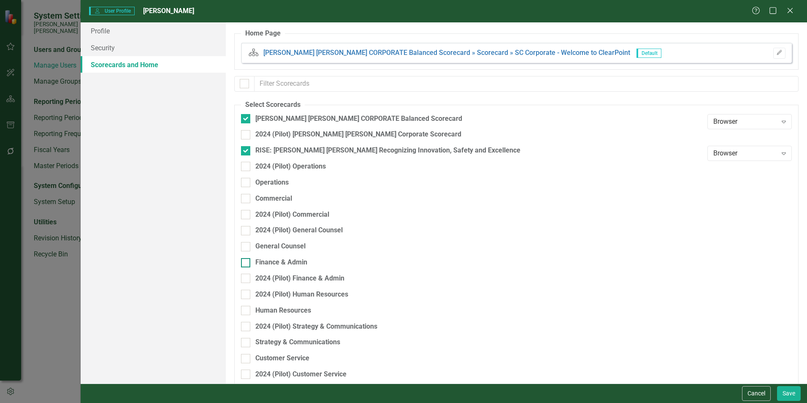
click at [289, 262] on div "Finance & Admin" at bounding box center [281, 263] width 52 height 10
click at [247, 262] on input "Finance & Admin" at bounding box center [243, 260] width 5 height 5
checkbox input "true"
click at [785, 392] on button "Save" at bounding box center [789, 393] width 24 height 15
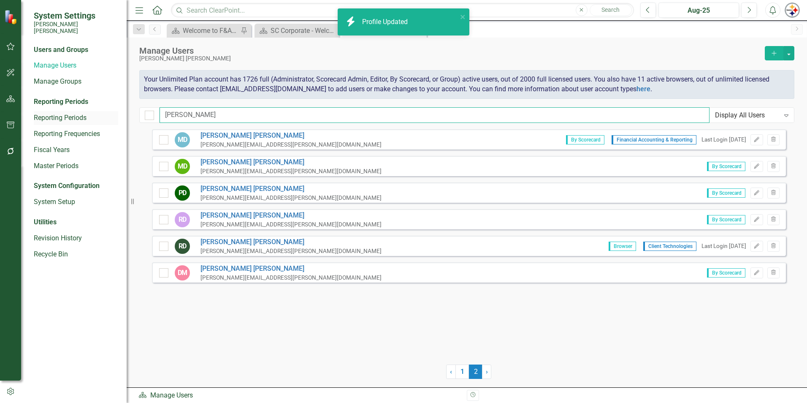
drag, startPoint x: 142, startPoint y: 115, endPoint x: 89, endPoint y: 115, distance: 53.6
click at [89, 115] on div "System Settings [PERSON_NAME] [PERSON_NAME] Users and Groups Manage Users Manag…" at bounding box center [403, 201] width 807 height 403
type input "n"
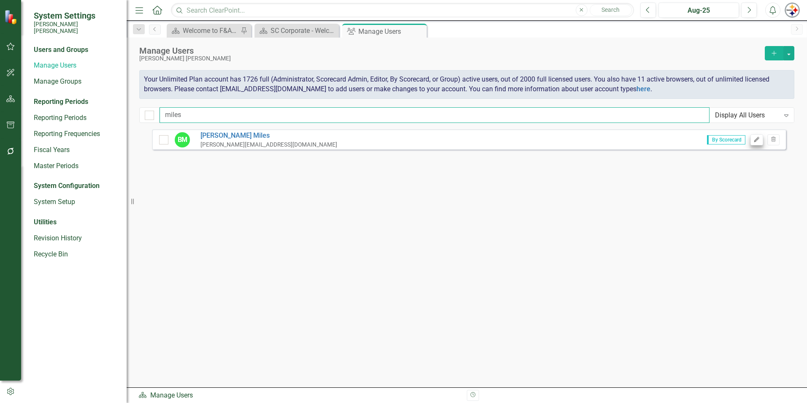
type input "miles"
click at [755, 141] on icon "button" at bounding box center [756, 139] width 5 height 5
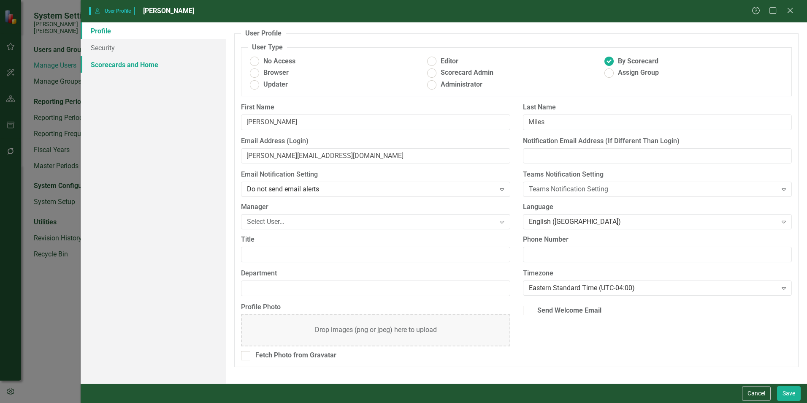
click at [113, 65] on link "Scorecards and Home" at bounding box center [153, 64] width 145 height 17
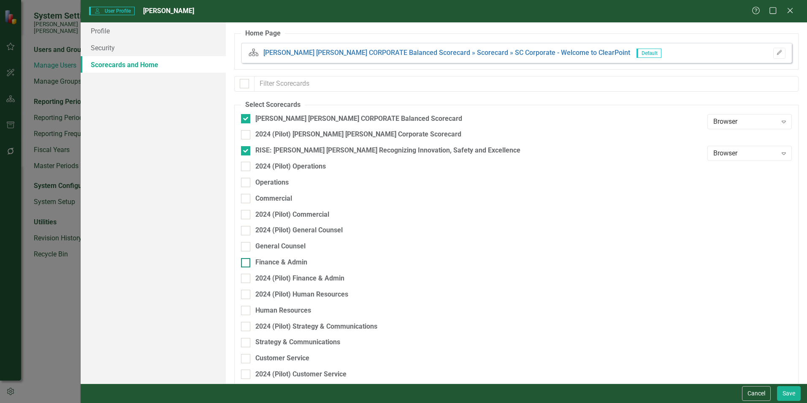
click at [296, 262] on div "Finance & Admin" at bounding box center [281, 263] width 52 height 10
click at [247, 262] on input "Finance & Admin" at bounding box center [243, 260] width 5 height 5
checkbox input "true"
click at [792, 393] on button "Save" at bounding box center [789, 393] width 24 height 15
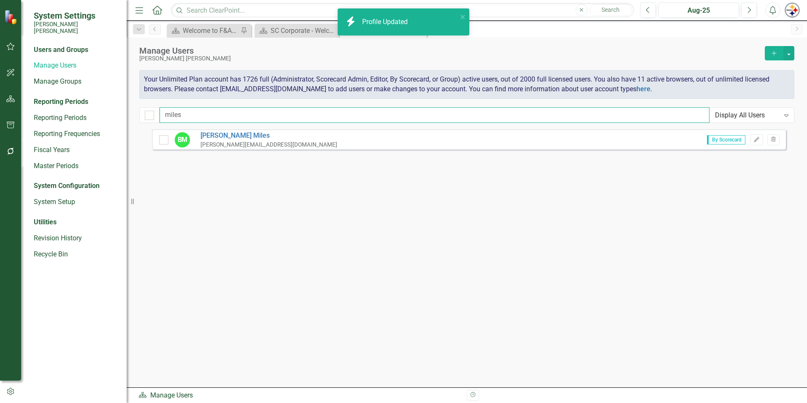
click at [181, 113] on input "miles" at bounding box center [435, 115] width 550 height 16
drag, startPoint x: 111, startPoint y: 115, endPoint x: 94, endPoint y: 115, distance: 17.3
click at [96, 115] on div "System Settings Santee Cooper Users and Groups Manage Users Manage Groups Repor…" at bounding box center [403, 201] width 807 height 403
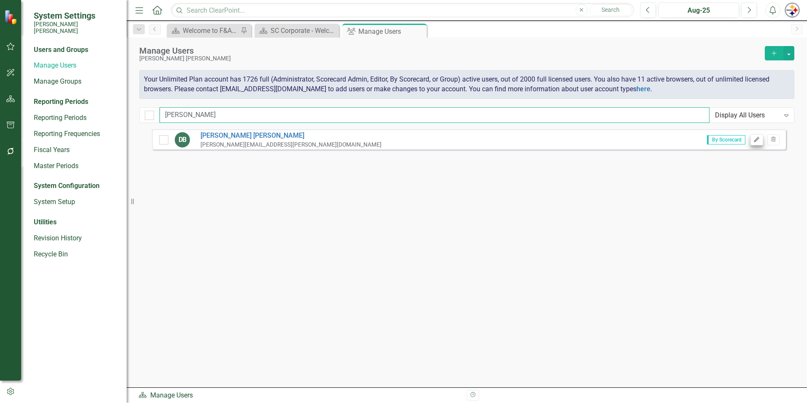
type input "bazzle"
click at [755, 140] on icon "button" at bounding box center [756, 139] width 5 height 5
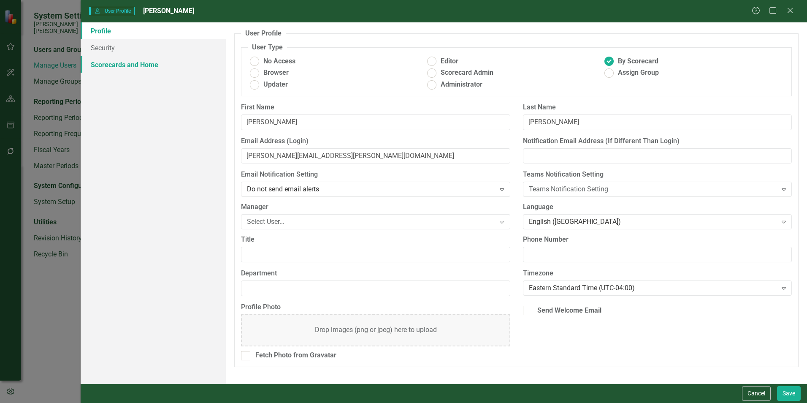
click at [111, 70] on link "Scorecards and Home" at bounding box center [153, 64] width 145 height 17
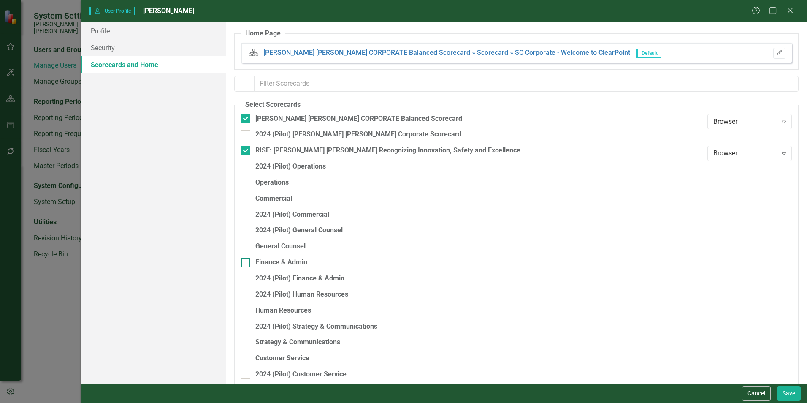
click at [288, 258] on div "Finance & Admin" at bounding box center [281, 263] width 52 height 10
click at [247, 258] on input "Finance & Admin" at bounding box center [243, 260] width 5 height 5
checkbox input "true"
click at [792, 396] on button "Save" at bounding box center [789, 393] width 24 height 15
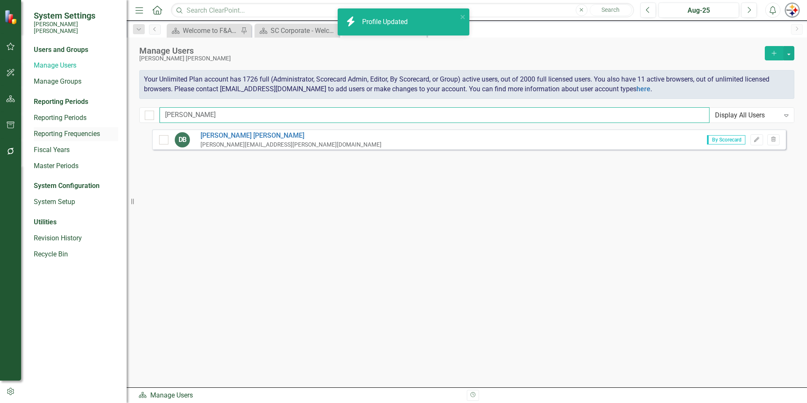
drag, startPoint x: 114, startPoint y: 119, endPoint x: 62, endPoint y: 122, distance: 51.1
click at [63, 121] on div "System Settings Santee Cooper Users and Groups Manage Users Manage Groups Repor…" at bounding box center [403, 201] width 807 height 403
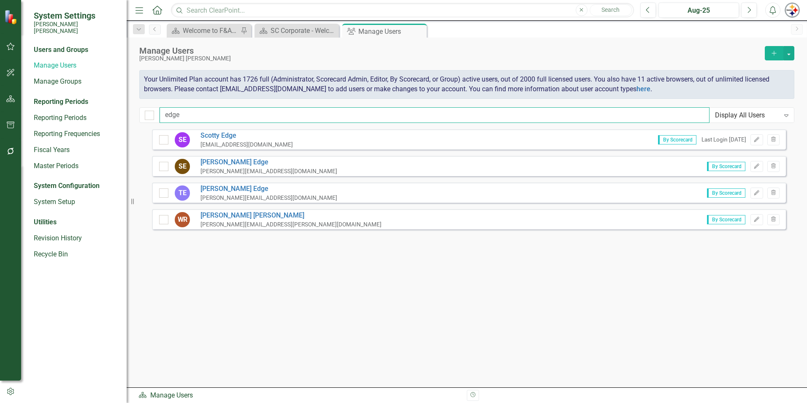
type input "edge"
click at [754, 165] on icon "Edit" at bounding box center [757, 166] width 6 height 5
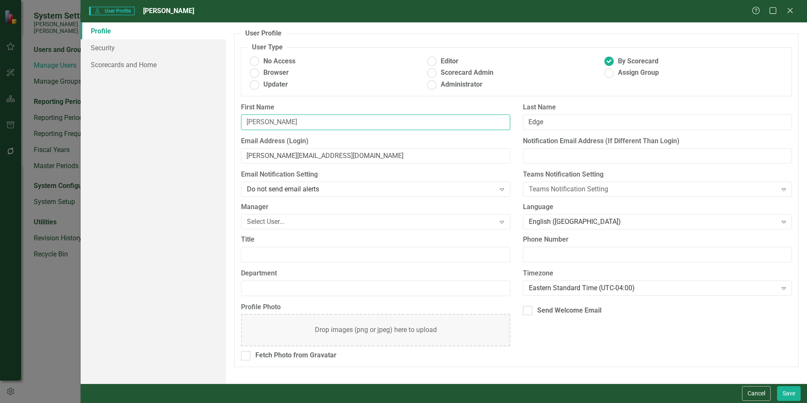
click at [265, 123] on input "[PERSON_NAME]" at bounding box center [375, 122] width 269 height 16
drag, startPoint x: 298, startPoint y: 123, endPoint x: 171, endPoint y: 104, distance: 128.9
click at [175, 105] on div "Profile Security Scorecards and Home User Profile ClearPoint has a wealth of op…" at bounding box center [444, 202] width 727 height 361
type input "Joel"
click at [269, 155] on input "stephen.edge@santeecooper.com" at bounding box center [375, 156] width 269 height 16
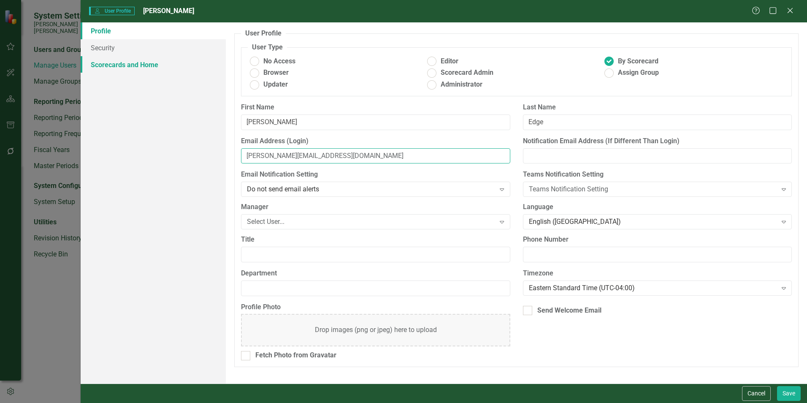
type input "joel.edge@santeecooper.com"
click at [155, 61] on link "Scorecards and Home" at bounding box center [153, 64] width 145 height 17
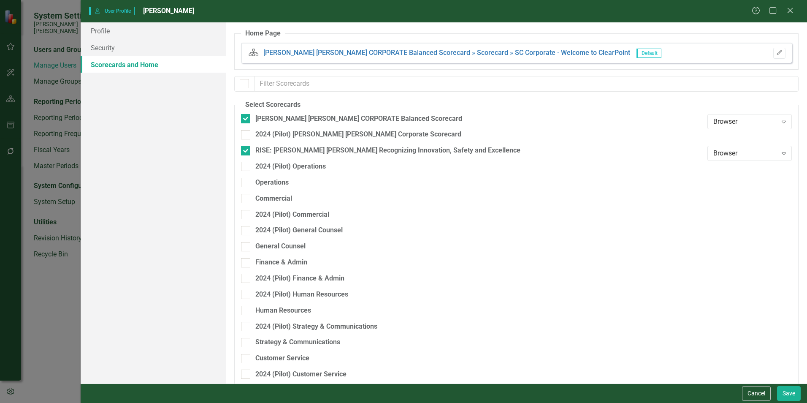
checkbox input "false"
click at [295, 260] on div "Finance & Admin" at bounding box center [281, 263] width 52 height 10
click at [247, 260] on input "Finance & Admin" at bounding box center [243, 260] width 5 height 5
checkbox input "true"
click at [784, 392] on button "Save" at bounding box center [789, 393] width 24 height 15
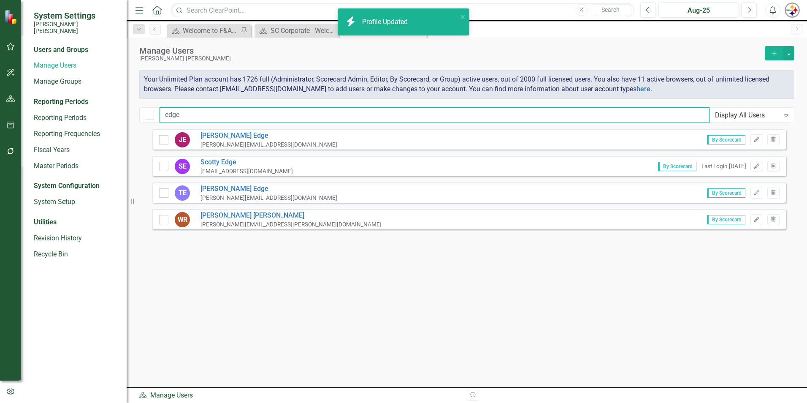
click at [201, 118] on input "edge" at bounding box center [435, 115] width 550 height 16
drag, startPoint x: 191, startPoint y: 111, endPoint x: 66, endPoint y: 110, distance: 125.0
click at [69, 111] on div "System Settings Santee Cooper Users and Groups Manage Users Manage Groups Repor…" at bounding box center [403, 201] width 807 height 403
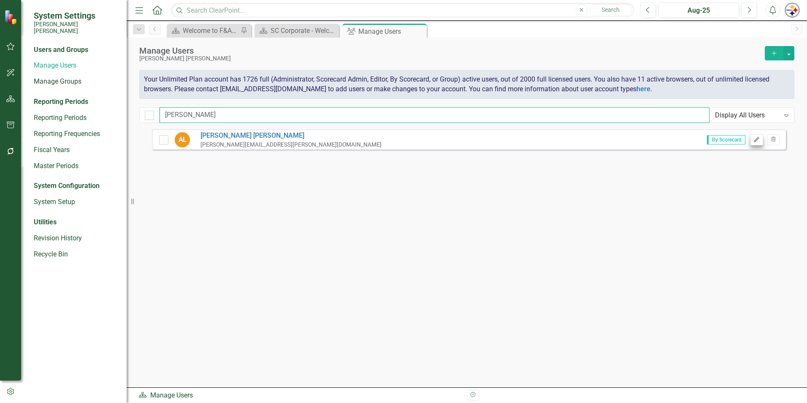
type input "lavell"
click at [756, 138] on icon "Edit" at bounding box center [757, 139] width 6 height 5
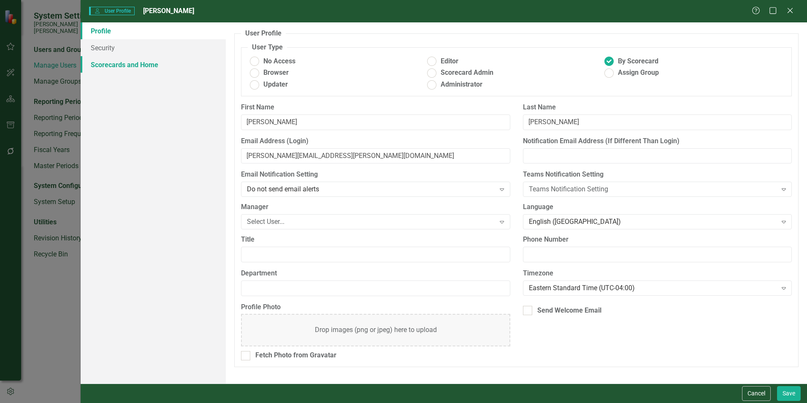
click at [135, 65] on link "Scorecards and Home" at bounding box center [153, 64] width 145 height 17
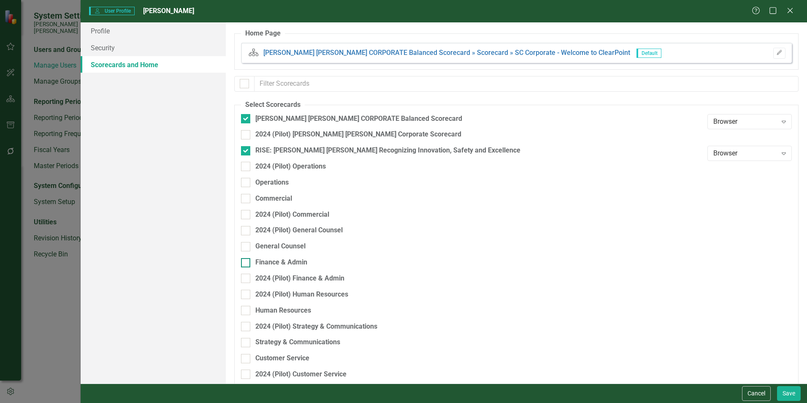
click at [290, 265] on div "Finance & Admin" at bounding box center [281, 263] width 52 height 10
click at [247, 263] on input "Finance & Admin" at bounding box center [243, 260] width 5 height 5
checkbox input "true"
click at [793, 393] on button "Save" at bounding box center [789, 393] width 24 height 15
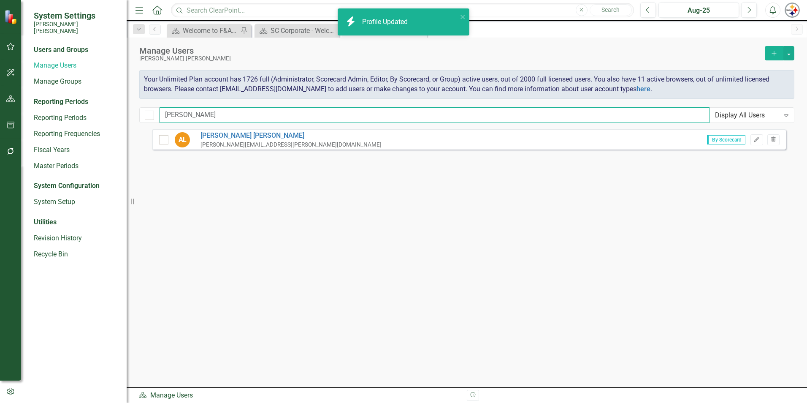
click at [222, 117] on input "lavell" at bounding box center [435, 115] width 550 height 16
drag, startPoint x: 122, startPoint y: 112, endPoint x: 93, endPoint y: 111, distance: 29.2
click at [95, 111] on div "System Settings Santee Cooper Users and Groups Manage Users Manage Groups Repor…" at bounding box center [403, 201] width 807 height 403
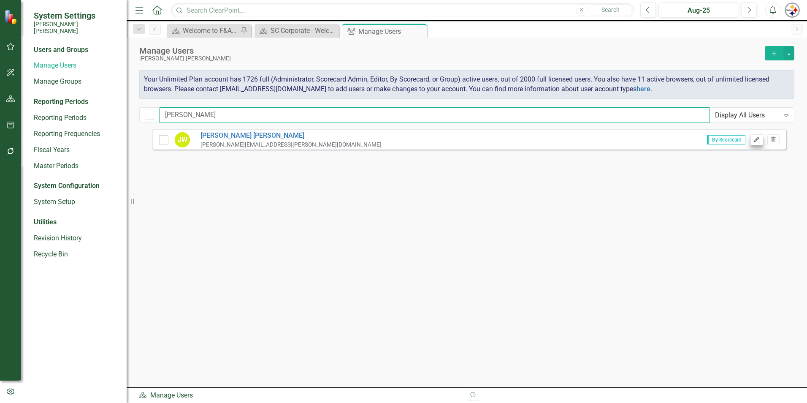
type input "warnick"
click at [751, 140] on button "Edit" at bounding box center [757, 139] width 12 height 11
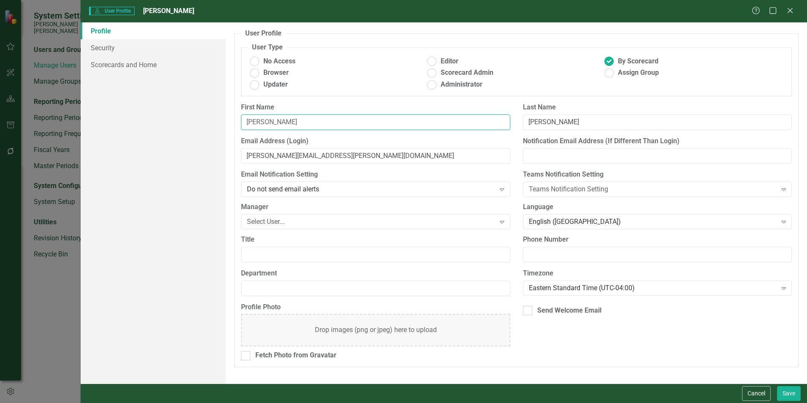
drag, startPoint x: 271, startPoint y: 123, endPoint x: 205, endPoint y: 122, distance: 66.3
click at [207, 123] on div "Profile Security Scorecards and Home User Profile ClearPoint has a wealth of op…" at bounding box center [444, 202] width 727 height 361
type input "[PERSON_NAME]"
drag, startPoint x: 263, startPoint y: 156, endPoint x: 217, endPoint y: 157, distance: 46.0
click at [217, 157] on div "Profile Security Scorecards and Home User Profile ClearPoint has a wealth of op…" at bounding box center [444, 202] width 727 height 361
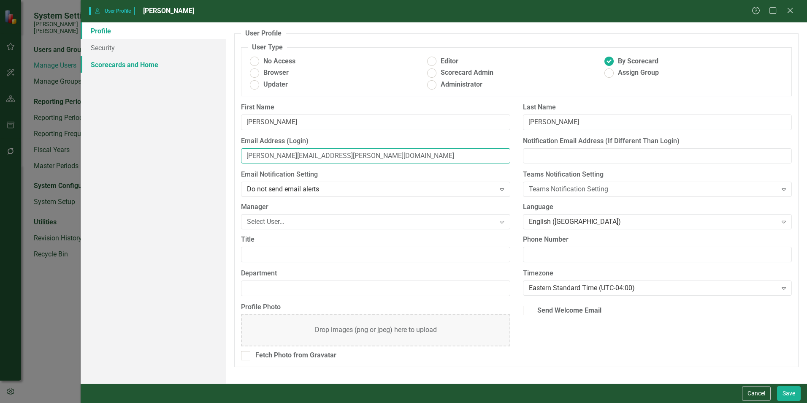
type input "ryan.warnick@santeecooper.com"
click at [105, 58] on link "Scorecards and Home" at bounding box center [153, 64] width 145 height 17
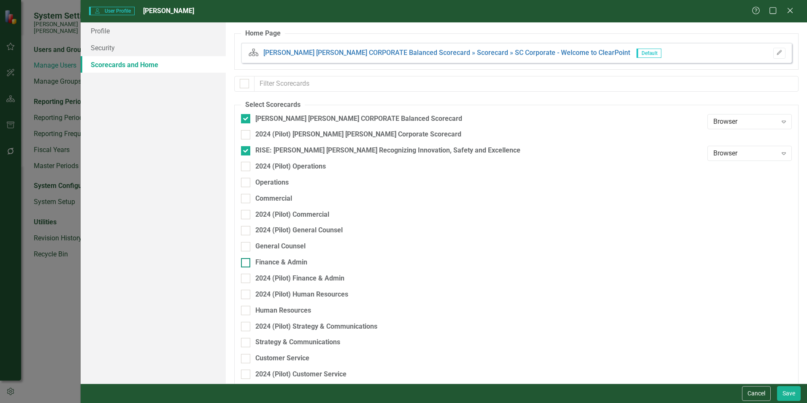
click at [288, 260] on div "Finance & Admin" at bounding box center [281, 263] width 52 height 10
click at [247, 260] on input "Finance & Admin" at bounding box center [243, 260] width 5 height 5
checkbox input "true"
click at [784, 391] on button "Save" at bounding box center [789, 393] width 24 height 15
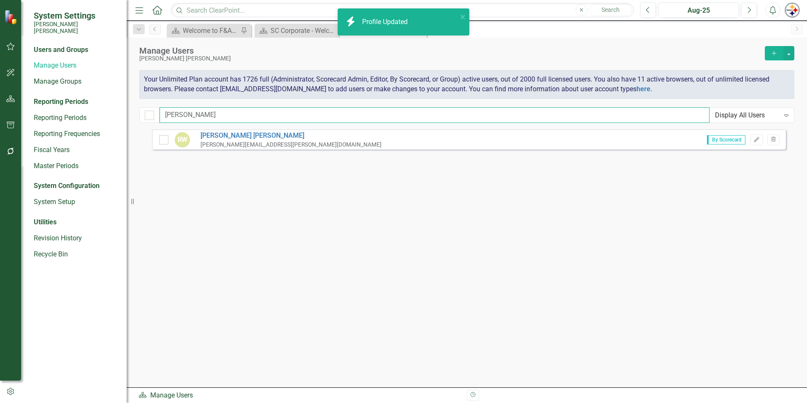
click at [207, 111] on input "warnick" at bounding box center [435, 115] width 550 height 16
drag, startPoint x: 179, startPoint y: 111, endPoint x: 102, endPoint y: 107, distance: 76.9
click at [130, 111] on div "System Settings Santee Cooper Users and Groups Manage Users Manage Groups Repor…" at bounding box center [403, 201] width 807 height 403
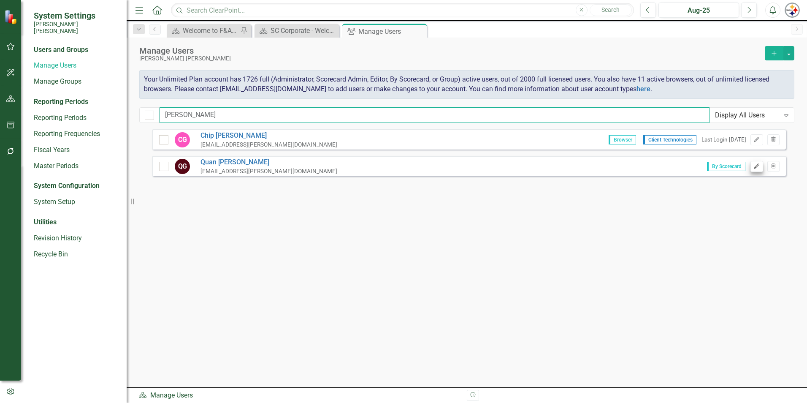
type input "gamble"
click at [754, 165] on icon "Edit" at bounding box center [757, 166] width 6 height 5
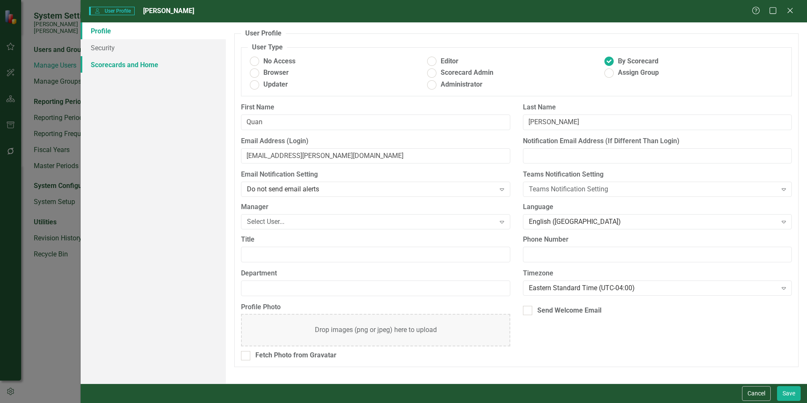
click at [154, 67] on link "Scorecards and Home" at bounding box center [153, 64] width 145 height 17
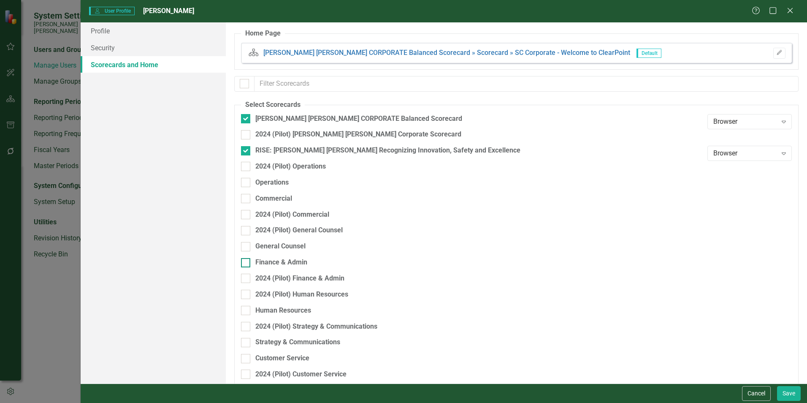
click at [274, 260] on div "Finance & Admin" at bounding box center [281, 263] width 52 height 10
click at [247, 260] on input "Finance & Admin" at bounding box center [243, 260] width 5 height 5
checkbox input "true"
click at [785, 391] on button "Save" at bounding box center [789, 393] width 24 height 15
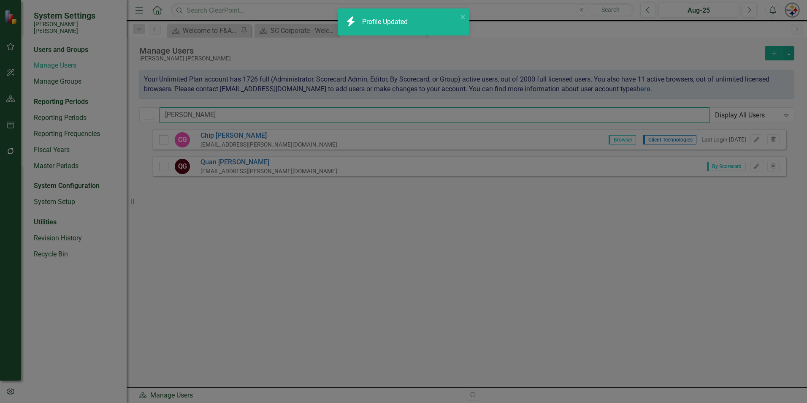
click at [216, 122] on input "gamble" at bounding box center [435, 115] width 550 height 16
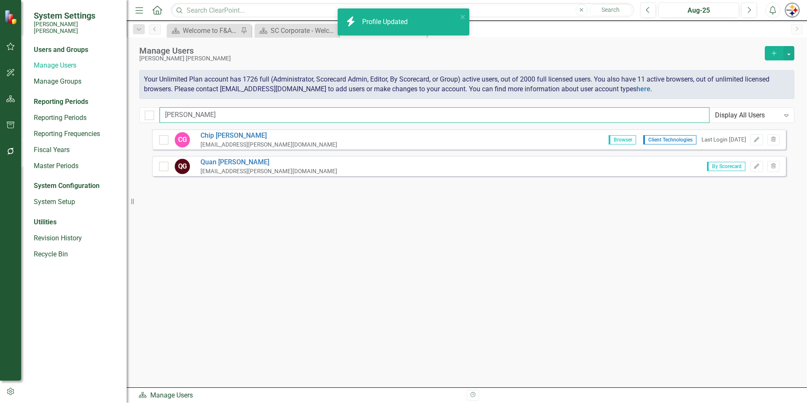
drag, startPoint x: 210, startPoint y: 117, endPoint x: 120, endPoint y: 117, distance: 89.5
click at [132, 117] on div "System Settings Santee Cooper Users and Groups Manage Users Manage Groups Repor…" at bounding box center [403, 201] width 807 height 403
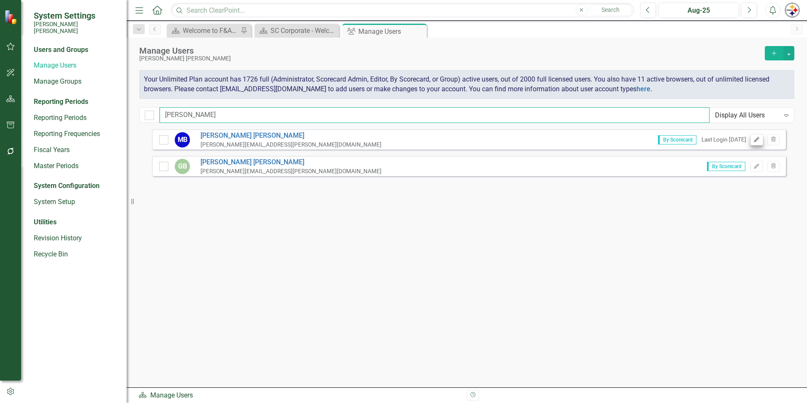
type input "borden"
click at [757, 136] on button "Edit" at bounding box center [757, 139] width 12 height 11
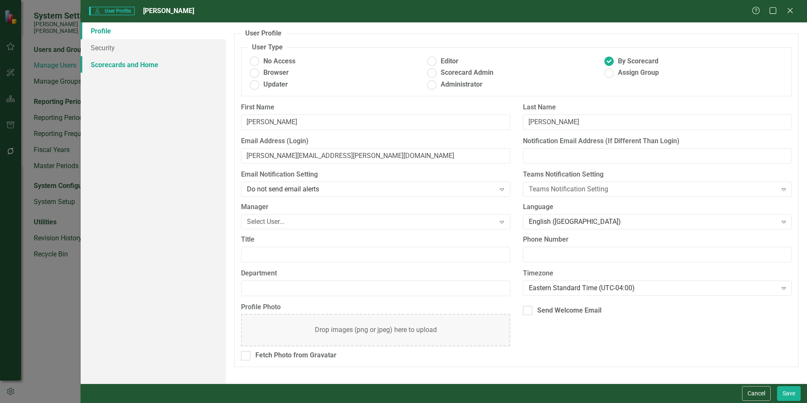
click at [136, 67] on link "Scorecards and Home" at bounding box center [153, 64] width 145 height 17
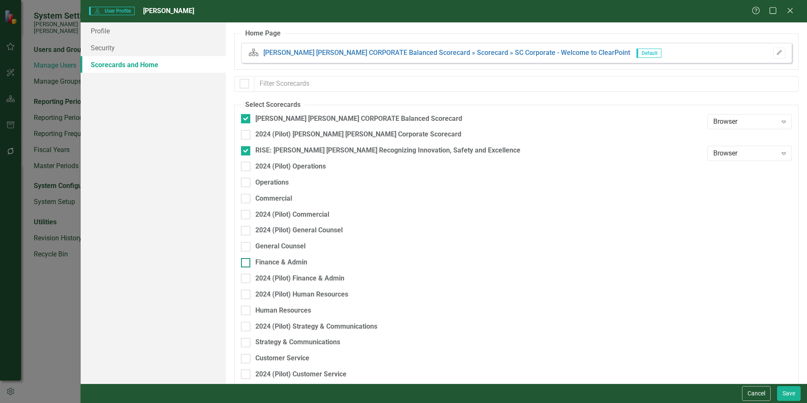
click at [276, 266] on div "Finance & Admin" at bounding box center [281, 263] width 52 height 10
click at [247, 263] on input "Finance & Admin" at bounding box center [243, 260] width 5 height 5
checkbox input "true"
click at [800, 394] on button "Save" at bounding box center [789, 393] width 24 height 15
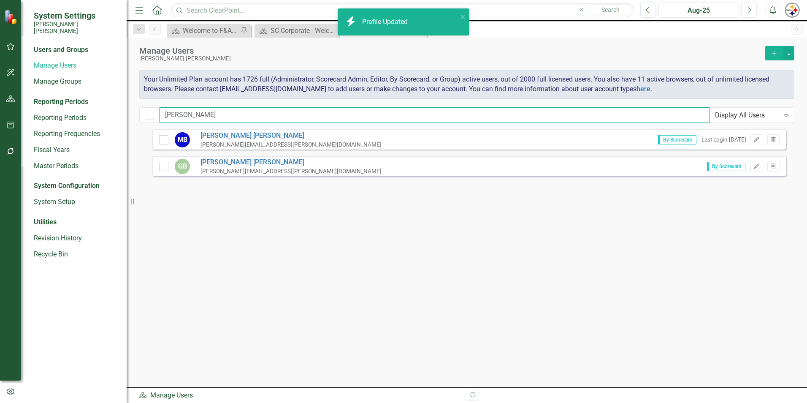
click at [193, 112] on input "borden" at bounding box center [435, 115] width 550 height 16
drag, startPoint x: 225, startPoint y: 118, endPoint x: 18, endPoint y: 118, distance: 207.3
click at [22, 118] on div "System Settings Santee Cooper Users and Groups Manage Users Manage Groups Repor…" at bounding box center [403, 201] width 807 height 403
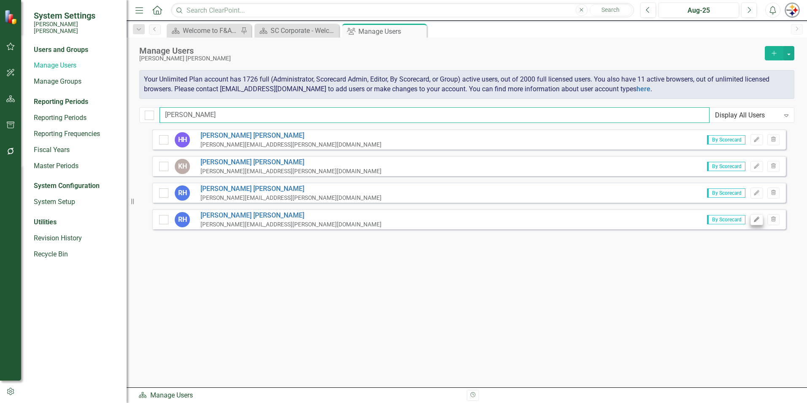
type input "hoffman"
click at [756, 217] on icon "Edit" at bounding box center [757, 219] width 6 height 5
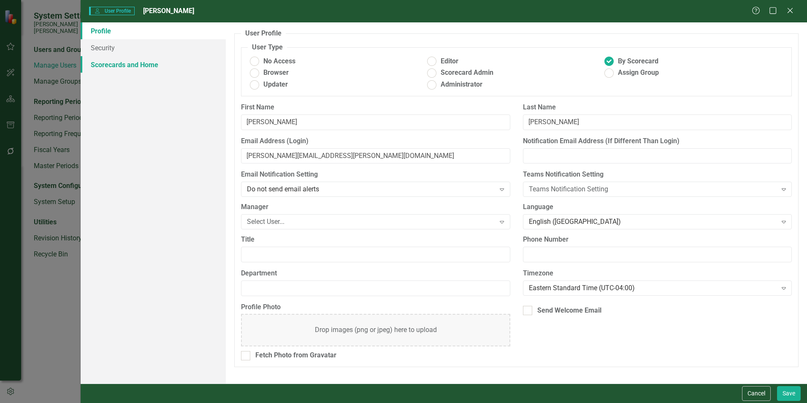
click at [116, 67] on link "Scorecards and Home" at bounding box center [153, 64] width 145 height 17
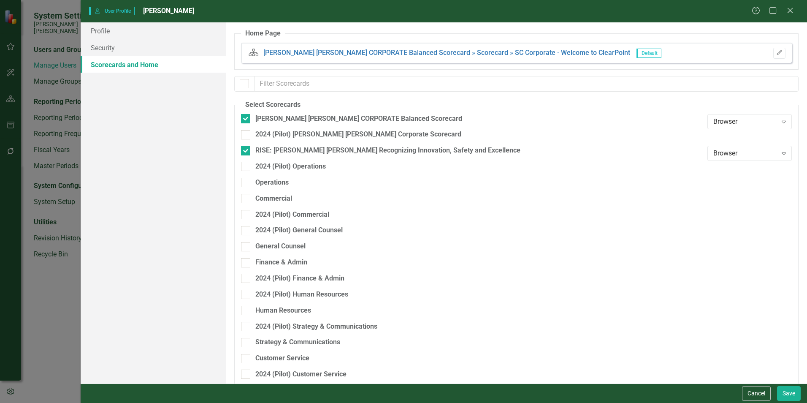
click at [288, 257] on div "General Counsel" at bounding box center [472, 249] width 462 height 16
click at [293, 258] on fieldset "Select Scorecards [PERSON_NAME] [PERSON_NAME] CORPORATE Balanced Scorecard Brow…" at bounding box center [516, 315] width 564 height 430
drag, startPoint x: 293, startPoint y: 258, endPoint x: 298, endPoint y: 267, distance: 10.0
click at [299, 263] on div "Finance & Admin" at bounding box center [281, 263] width 52 height 10
click at [247, 263] on input "Finance & Admin" at bounding box center [243, 260] width 5 height 5
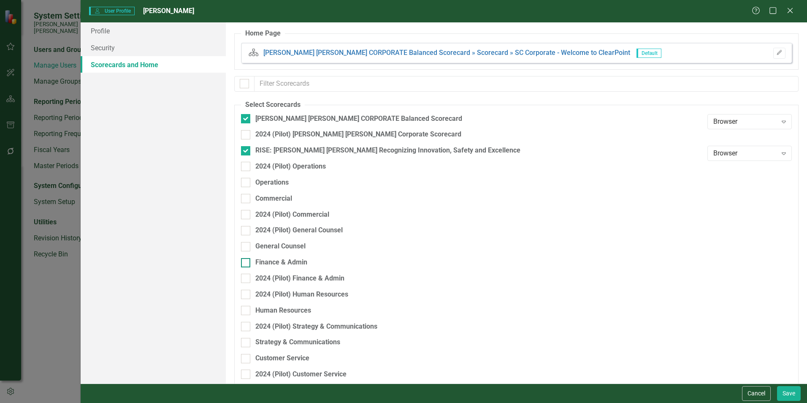
checkbox input "true"
click at [783, 396] on button "Save" at bounding box center [789, 393] width 24 height 15
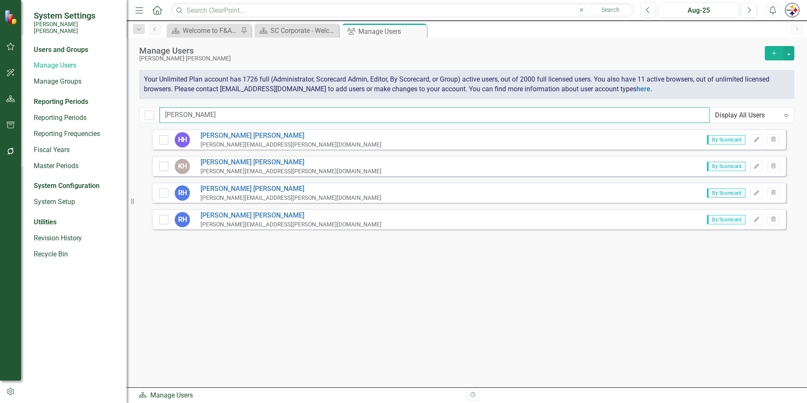
click at [198, 116] on input "hoffman" at bounding box center [435, 115] width 550 height 16
drag, startPoint x: 217, startPoint y: 113, endPoint x: 89, endPoint y: 113, distance: 127.5
click at [92, 113] on div "System Settings Santee Cooper Users and Groups Manage Users Manage Groups Repor…" at bounding box center [403, 201] width 807 height 403
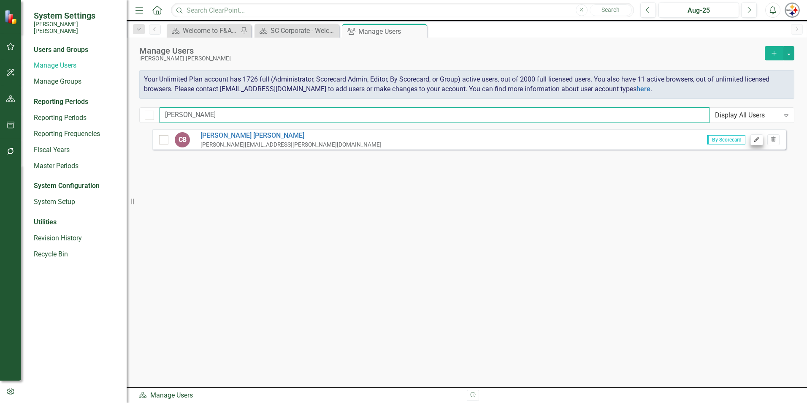
type input "blum"
click at [755, 143] on button "Edit" at bounding box center [757, 139] width 12 height 11
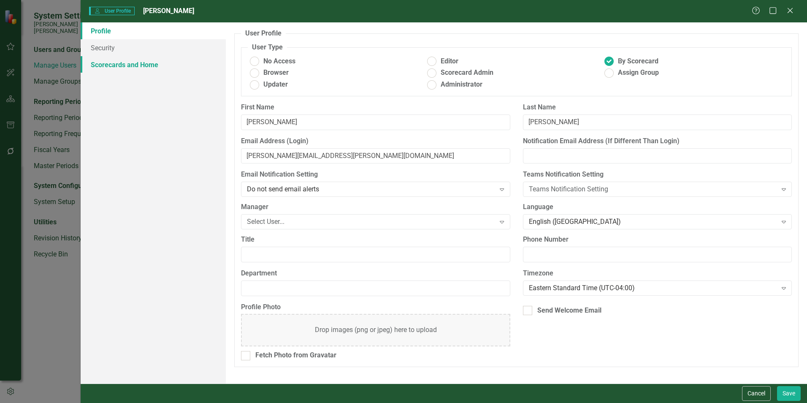
click at [118, 67] on link "Scorecards and Home" at bounding box center [153, 64] width 145 height 17
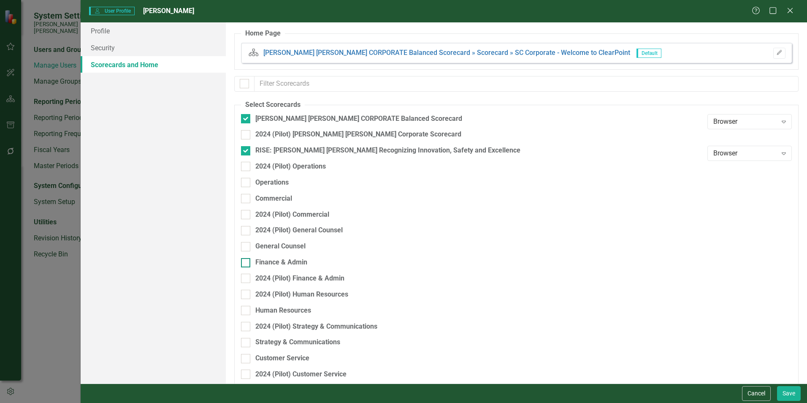
click at [277, 266] on div "Finance & Admin" at bounding box center [281, 263] width 52 height 10
click at [247, 263] on input "Finance & Admin" at bounding box center [243, 260] width 5 height 5
checkbox input "true"
click at [794, 390] on button "Save" at bounding box center [789, 393] width 24 height 15
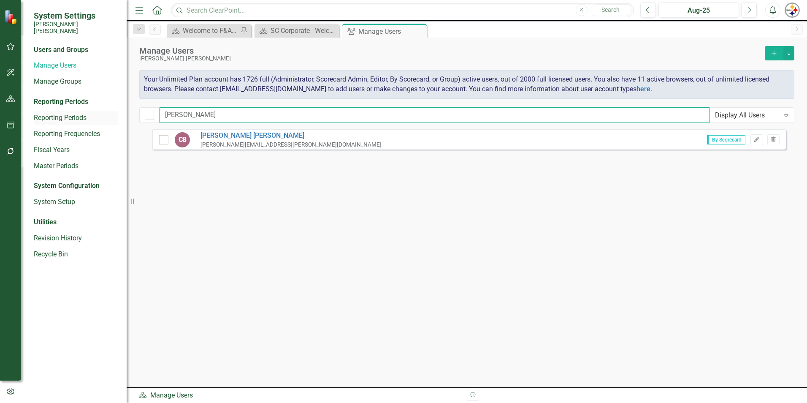
click at [103, 114] on div "System Settings Santee Cooper Users and Groups Manage Users Manage Groups Repor…" at bounding box center [403, 201] width 807 height 403
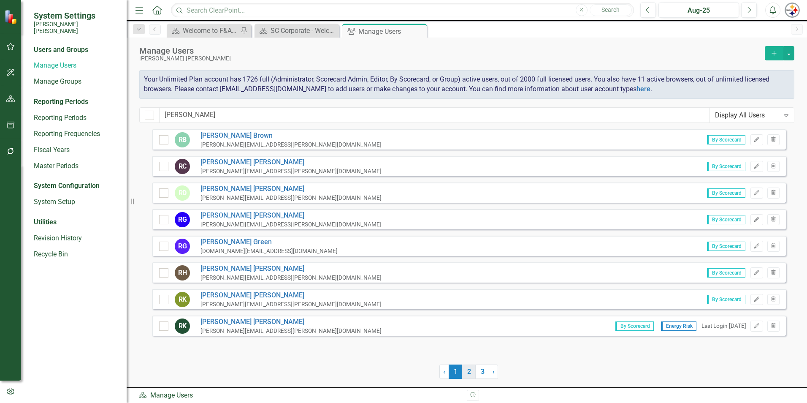
click at [466, 371] on link "2" at bounding box center [469, 371] width 14 height 14
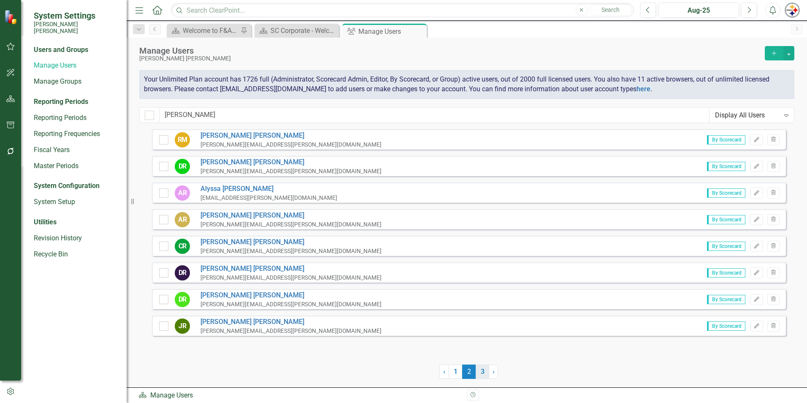
click at [478, 372] on link "3" at bounding box center [483, 371] width 14 height 14
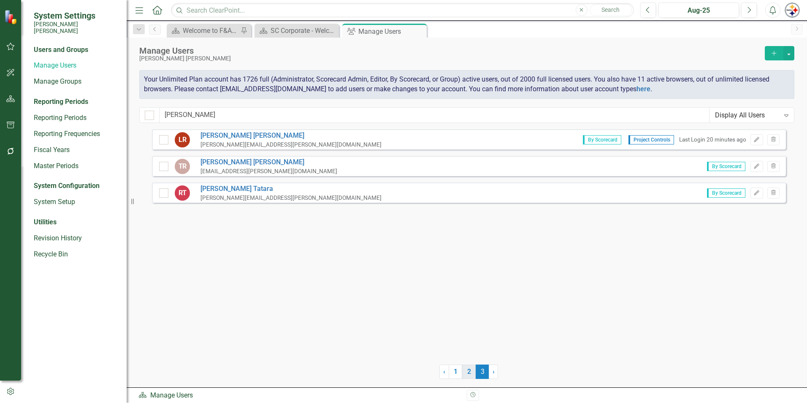
click at [469, 372] on link "2" at bounding box center [469, 371] width 14 height 14
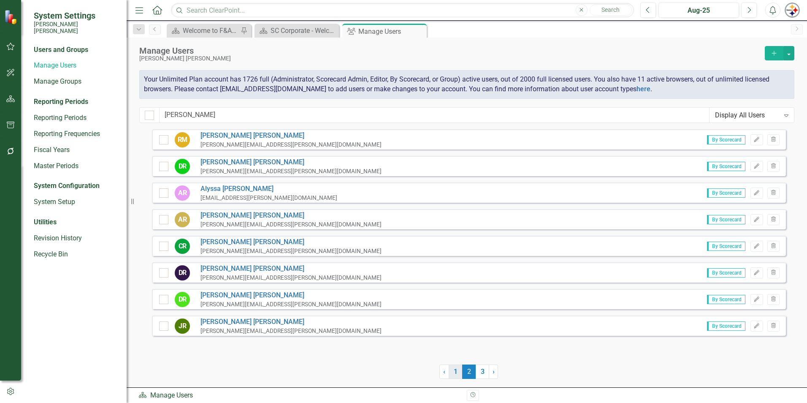
click at [451, 370] on link "1" at bounding box center [456, 371] width 14 height 14
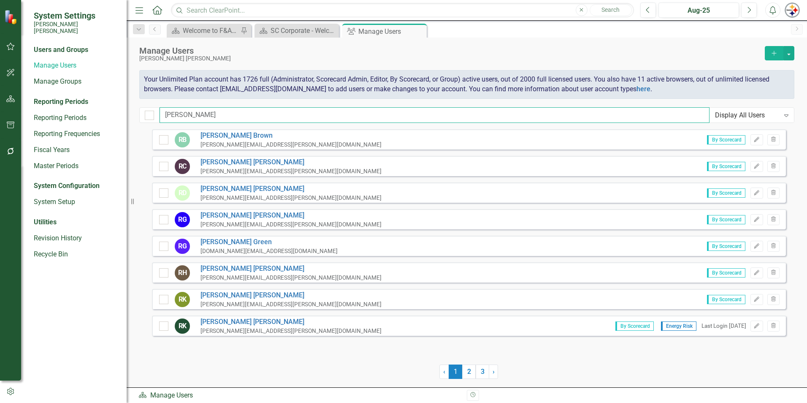
click at [184, 111] on input "richard" at bounding box center [435, 115] width 550 height 16
drag, startPoint x: 198, startPoint y: 112, endPoint x: 70, endPoint y: 112, distance: 127.9
click at [71, 112] on div "System Settings Santee Cooper Users and Groups Manage Users Manage Groups Repor…" at bounding box center [403, 201] width 807 height 403
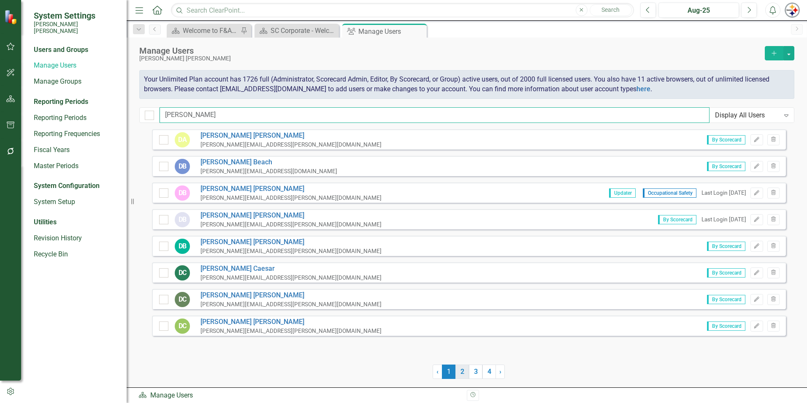
type input "[PERSON_NAME]"
click at [459, 375] on link "2" at bounding box center [463, 371] width 14 height 14
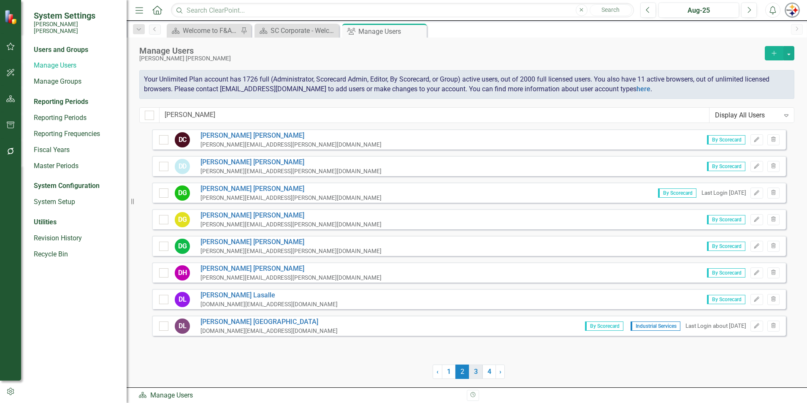
click at [472, 369] on link "3" at bounding box center [476, 371] width 14 height 14
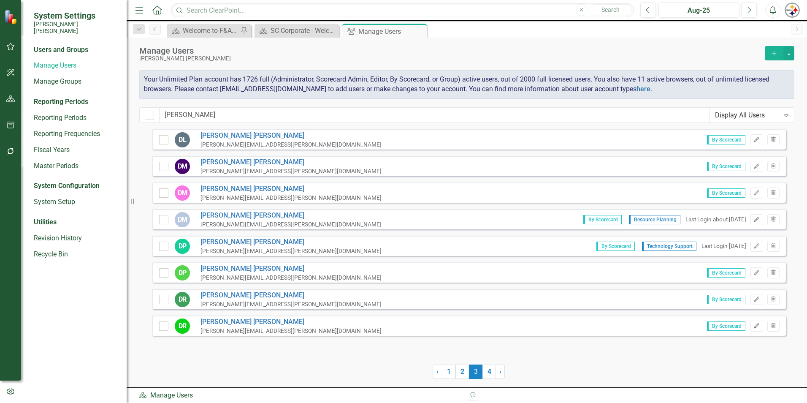
click at [757, 324] on icon "button" at bounding box center [756, 325] width 5 height 5
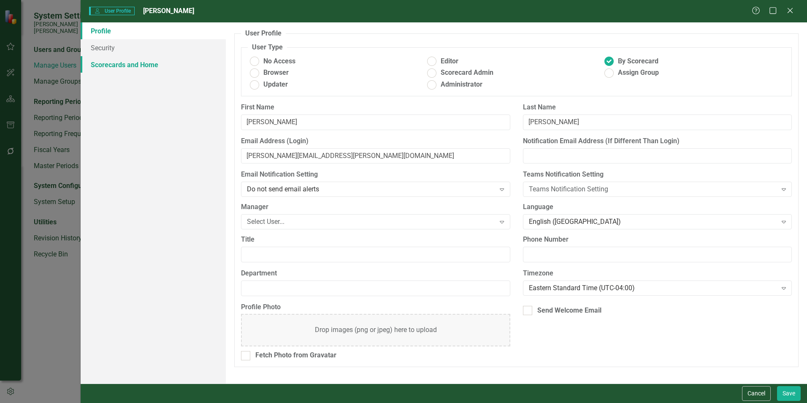
click at [143, 67] on link "Scorecards and Home" at bounding box center [153, 64] width 145 height 17
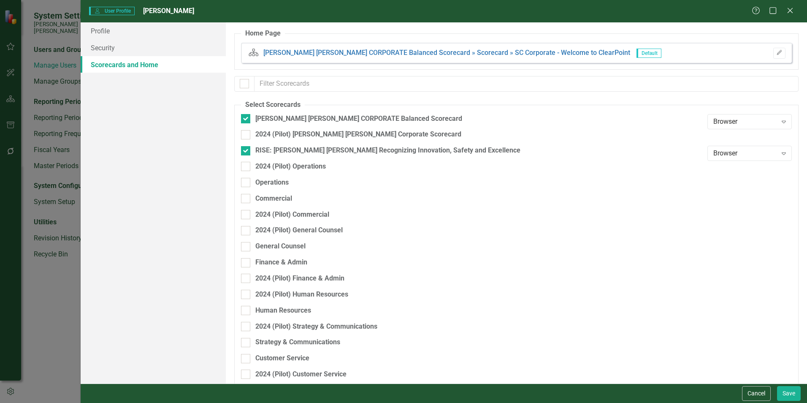
click at [287, 257] on div "General Counsel" at bounding box center [472, 249] width 462 height 16
drag, startPoint x: 283, startPoint y: 261, endPoint x: 293, endPoint y: 261, distance: 10.1
click at [283, 261] on div "Finance & Admin" at bounding box center [281, 263] width 52 height 10
click at [247, 261] on input "Finance & Admin" at bounding box center [243, 260] width 5 height 5
checkbox input "true"
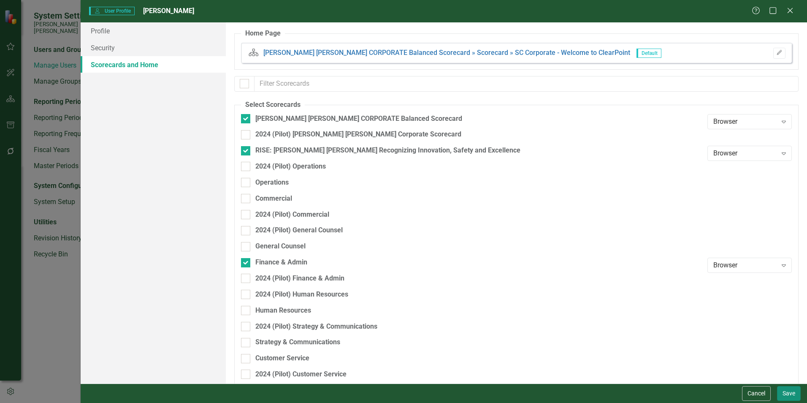
click at [779, 392] on button "Save" at bounding box center [789, 393] width 24 height 15
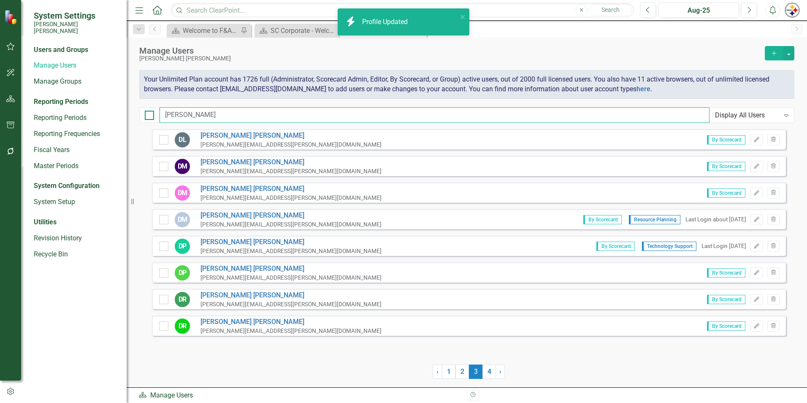
drag, startPoint x: 205, startPoint y: 116, endPoint x: 150, endPoint y: 116, distance: 55.3
click at [150, 116] on div "david Display All Users Expand" at bounding box center [466, 115] width 655 height 16
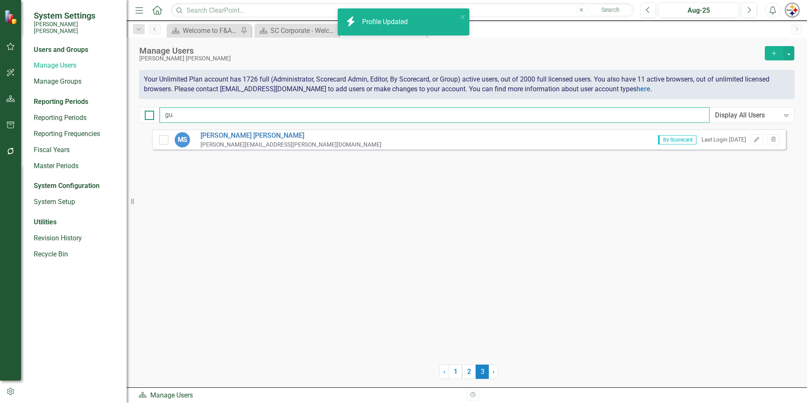
type input "g"
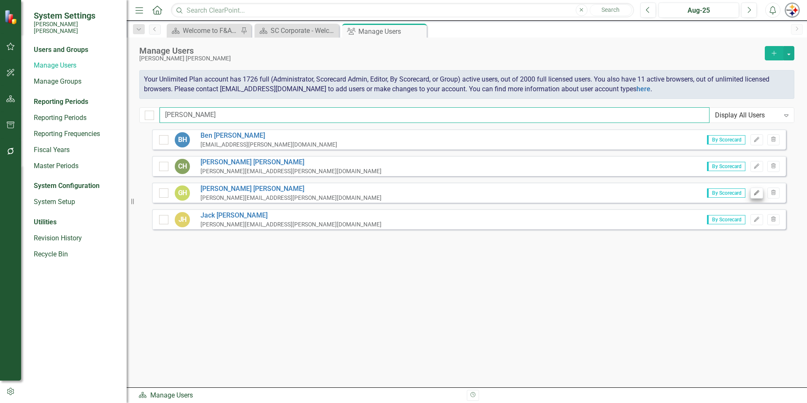
type input "huggins"
click at [761, 194] on button "Edit" at bounding box center [757, 192] width 12 height 11
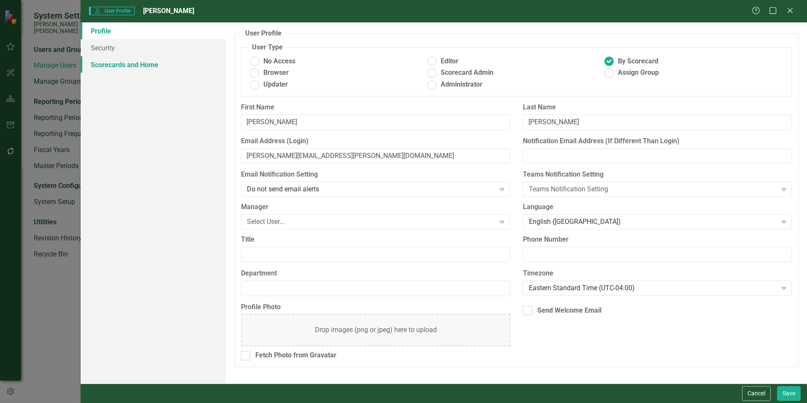
click at [115, 63] on link "Scorecards and Home" at bounding box center [153, 64] width 145 height 17
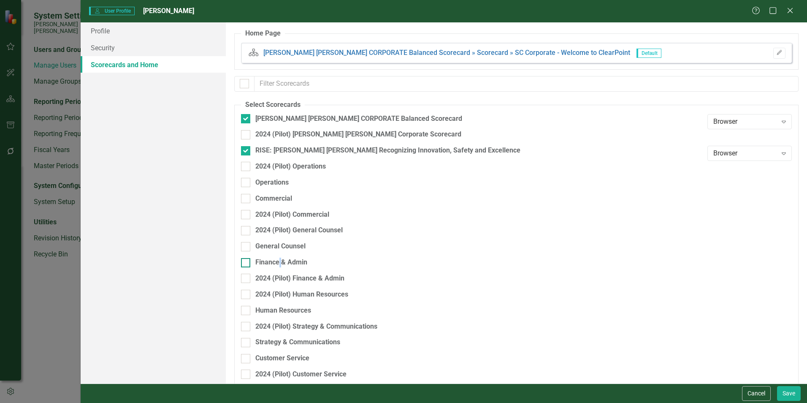
click at [279, 263] on div "Finance & Admin" at bounding box center [281, 263] width 52 height 10
click at [244, 261] on input "Finance & Admin" at bounding box center [243, 260] width 5 height 5
checkbox input "true"
click at [100, 33] on link "Profile" at bounding box center [153, 30] width 145 height 17
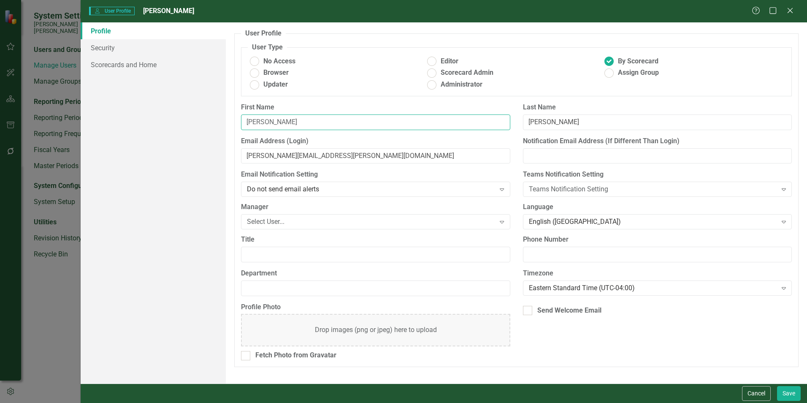
click at [270, 121] on input "[PERSON_NAME]" at bounding box center [375, 122] width 269 height 16
type input "[PERSON_NAME]"
click at [269, 155] on input "gregory.huggins@santeecooper.com" at bounding box center [375, 156] width 269 height 16
type input "greg.huggins@santeecooper.com"
click at [794, 393] on button "Save" at bounding box center [789, 393] width 24 height 15
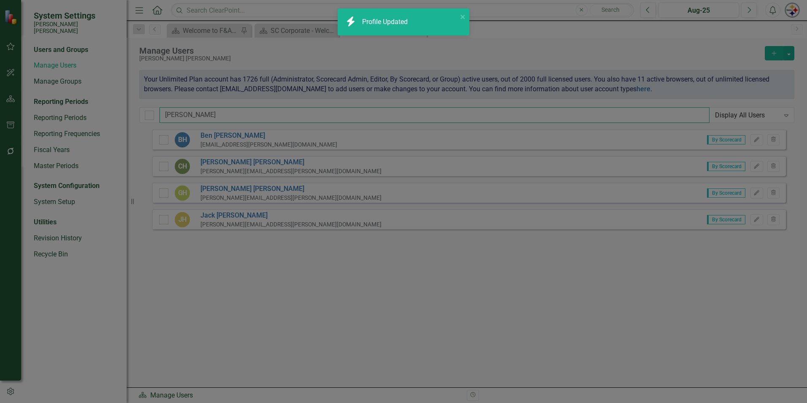
click at [198, 122] on input "huggins" at bounding box center [435, 115] width 550 height 16
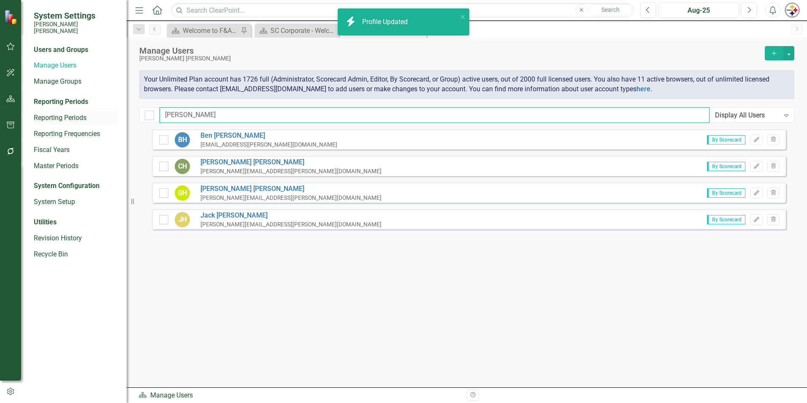
drag, startPoint x: 190, startPoint y: 114, endPoint x: 73, endPoint y: 112, distance: 117.4
click at [78, 113] on div "System Settings Santee Cooper Users and Groups Manage Users Manage Groups Repor…" at bounding box center [403, 201] width 807 height 403
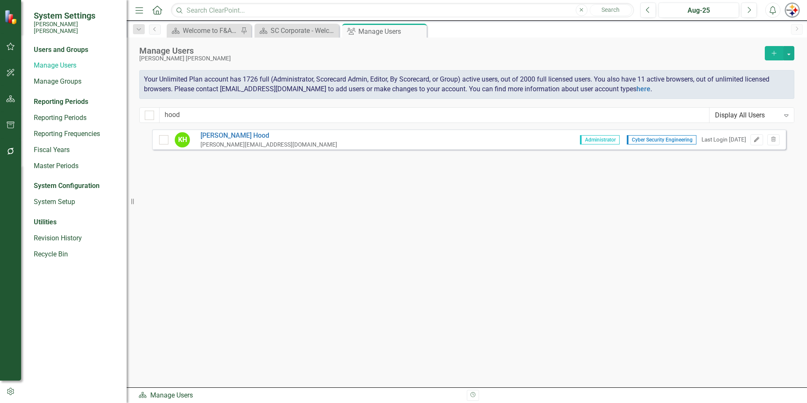
click at [754, 140] on icon "Edit" at bounding box center [757, 139] width 6 height 5
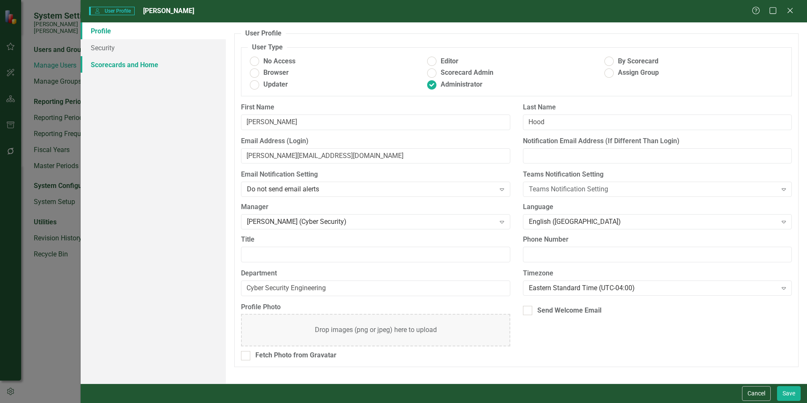
click at [131, 68] on link "Scorecards and Home" at bounding box center [153, 64] width 145 height 17
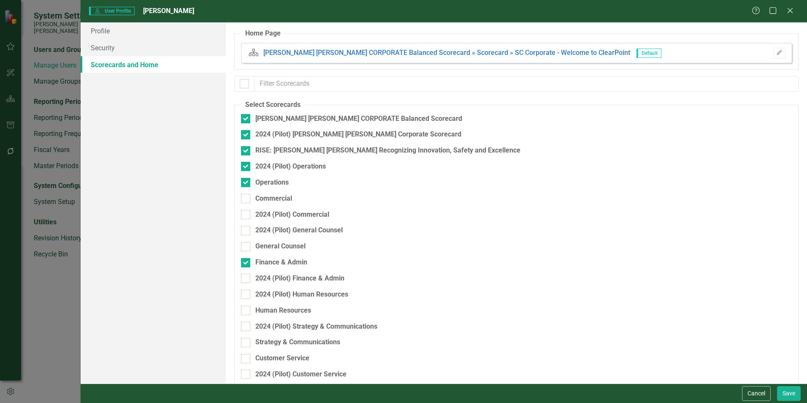
click at [759, 391] on button "Cancel" at bounding box center [756, 393] width 29 height 15
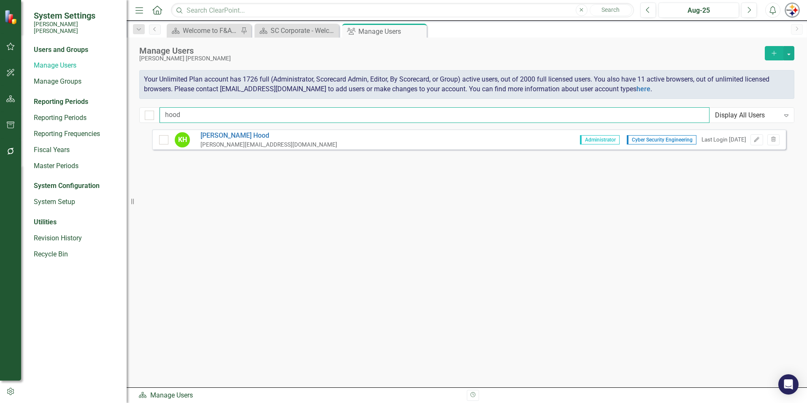
click at [192, 115] on input "hood" at bounding box center [435, 115] width 550 height 16
click at [75, 107] on div "System Settings Santee Cooper Users and Groups Manage Users Manage Groups Repor…" at bounding box center [403, 201] width 807 height 403
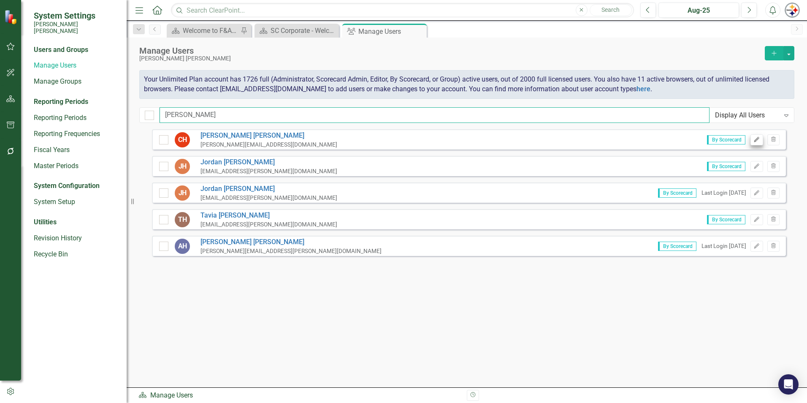
type input "harris"
click at [757, 136] on button "Edit" at bounding box center [757, 139] width 12 height 11
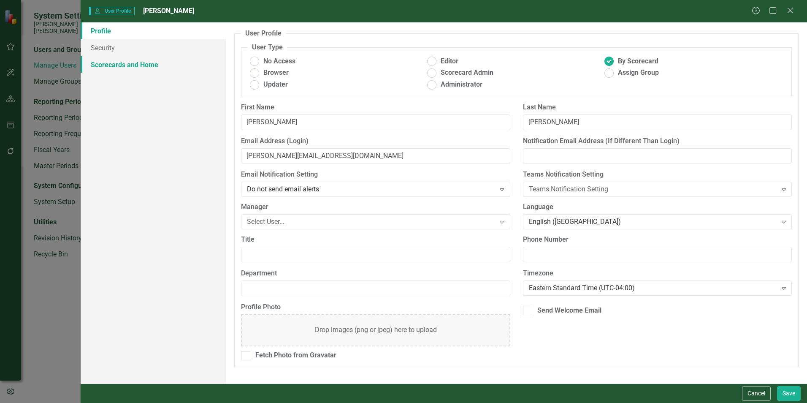
click at [133, 63] on link "Scorecards and Home" at bounding box center [153, 64] width 145 height 17
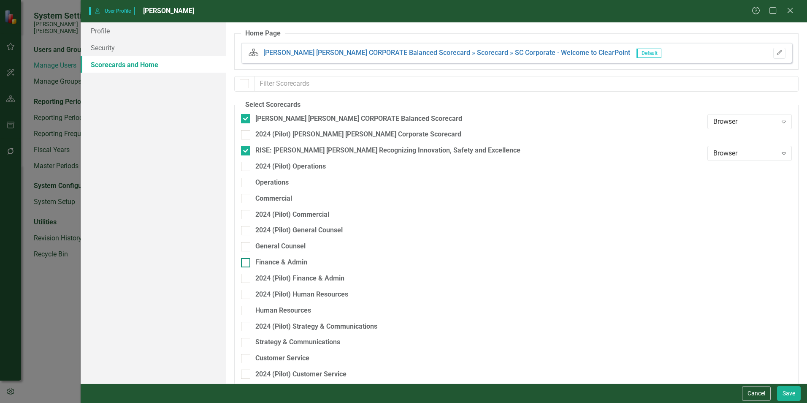
click at [249, 260] on div at bounding box center [245, 262] width 9 height 9
click at [247, 260] on input "Finance & Admin" at bounding box center [243, 260] width 5 height 5
checkbox input "true"
click at [788, 395] on button "Save" at bounding box center [789, 393] width 24 height 15
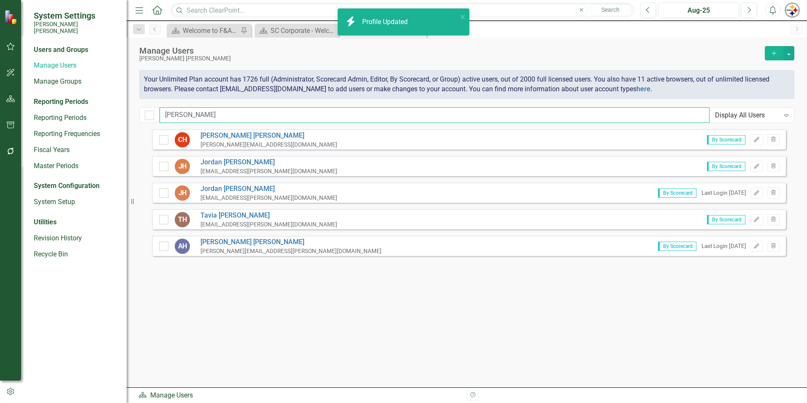
click at [189, 111] on input "harris" at bounding box center [435, 115] width 550 height 16
drag, startPoint x: 210, startPoint y: 118, endPoint x: 31, endPoint y: 120, distance: 179.0
click at [38, 119] on div "System Settings Santee Cooper Users and Groups Manage Users Manage Groups Repor…" at bounding box center [403, 201] width 807 height 403
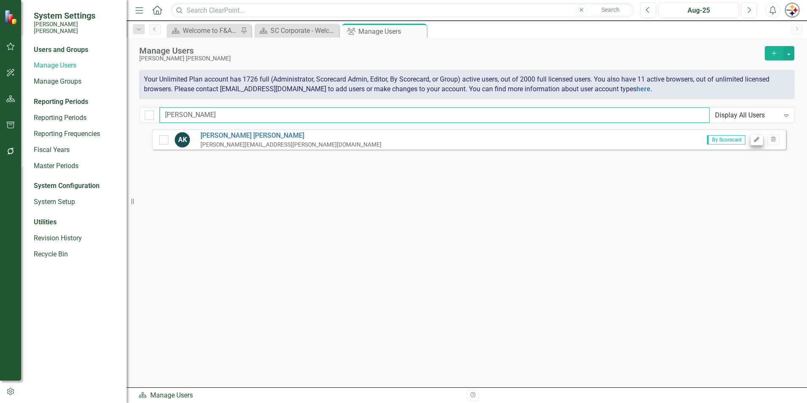
type input "klich"
click at [757, 143] on button "Edit" at bounding box center [757, 139] width 12 height 11
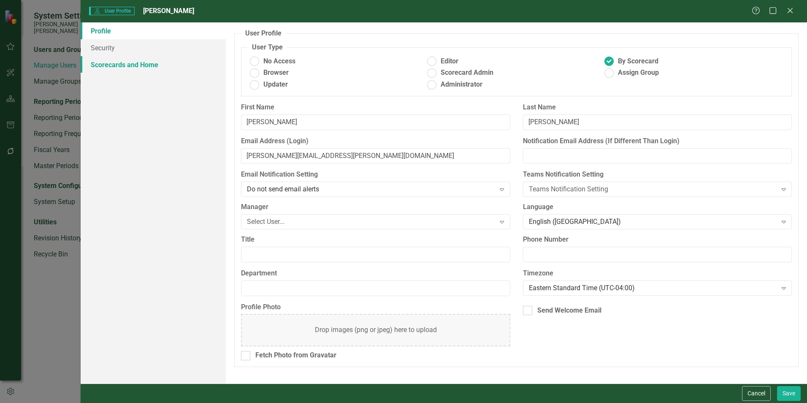
click at [152, 62] on link "Scorecards and Home" at bounding box center [153, 64] width 145 height 17
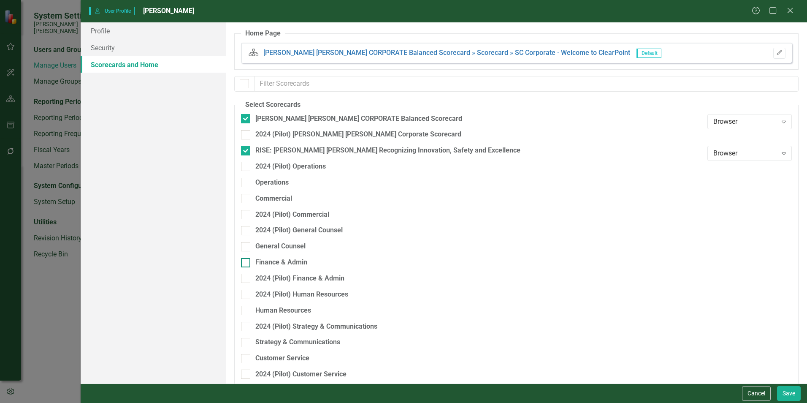
click at [285, 263] on div "Finance & Admin" at bounding box center [281, 263] width 52 height 10
click at [247, 263] on input "Finance & Admin" at bounding box center [243, 260] width 5 height 5
checkbox input "true"
click at [781, 390] on button "Save" at bounding box center [789, 393] width 24 height 15
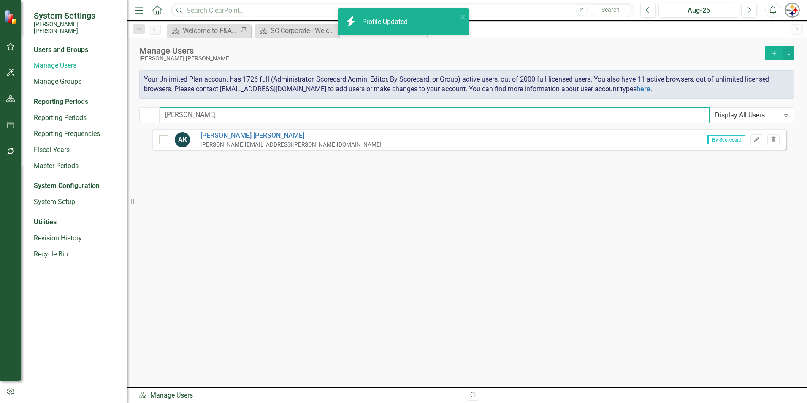
click at [201, 112] on input "klich" at bounding box center [435, 115] width 550 height 16
drag, startPoint x: 166, startPoint y: 115, endPoint x: 96, endPoint y: 112, distance: 70.1
click at [100, 113] on div "System Settings Santee Cooper Users and Groups Manage Users Manage Groups Repor…" at bounding box center [403, 201] width 807 height 403
drag, startPoint x: 193, startPoint y: 114, endPoint x: 60, endPoint y: 114, distance: 132.6
click at [61, 114] on div "System Settings Santee Cooper Users and Groups Manage Users Manage Groups Repor…" at bounding box center [403, 201] width 807 height 403
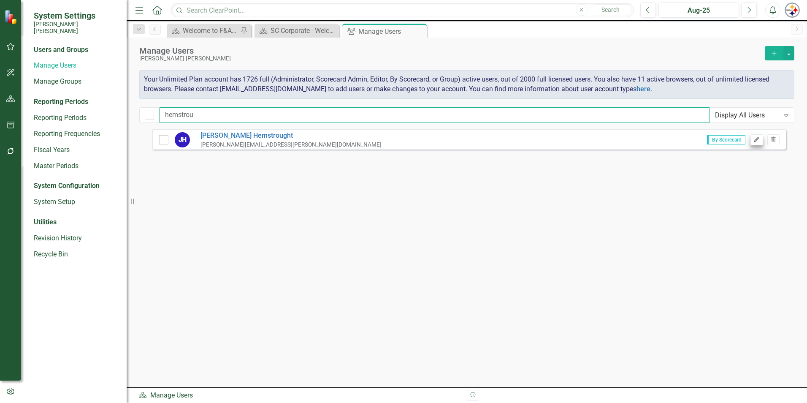
type input "hemstrou"
click at [759, 138] on icon "button" at bounding box center [756, 139] width 5 height 5
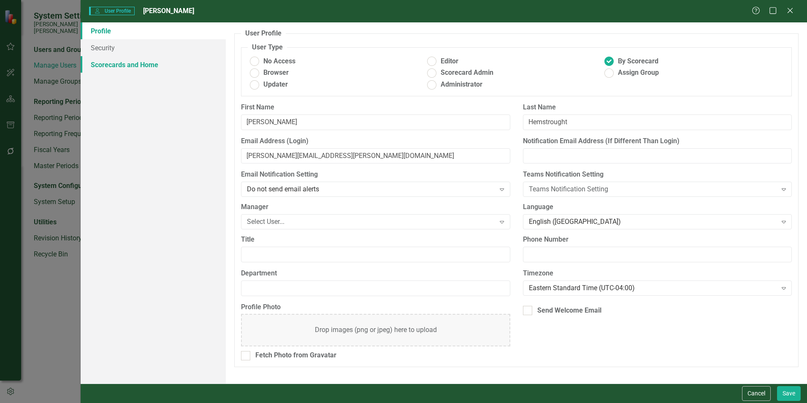
click at [129, 61] on link "Scorecards and Home" at bounding box center [153, 64] width 145 height 17
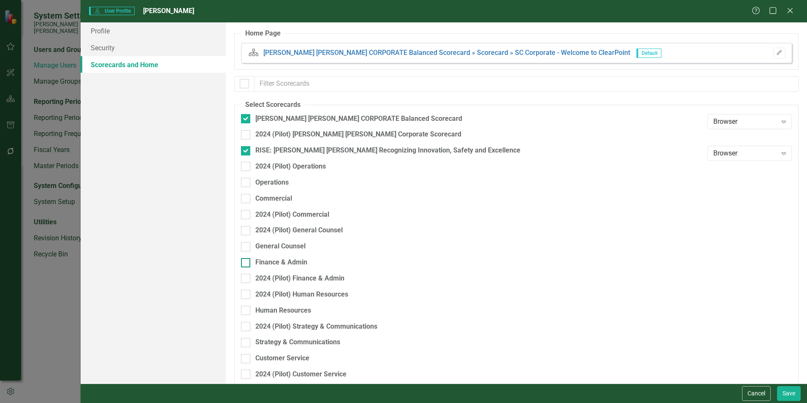
click at [283, 263] on div "Finance & Admin" at bounding box center [281, 263] width 52 height 10
click at [247, 263] on input "Finance & Admin" at bounding box center [243, 260] width 5 height 5
checkbox input "true"
click at [794, 390] on button "Save" at bounding box center [789, 393] width 24 height 15
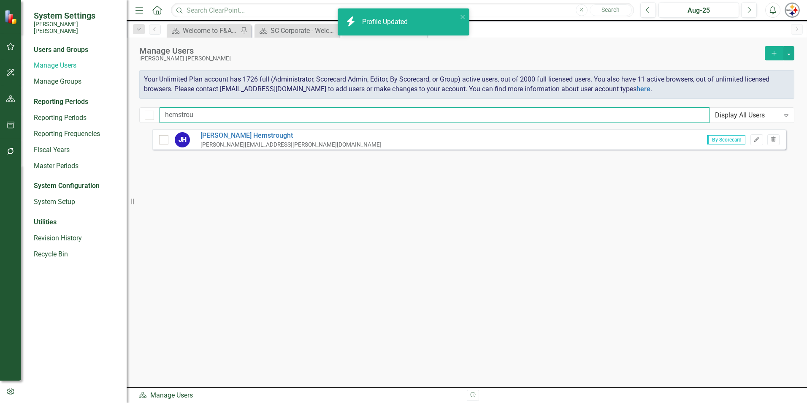
click at [203, 118] on input "hemstrou" at bounding box center [435, 115] width 550 height 16
drag, startPoint x: 199, startPoint y: 115, endPoint x: 29, endPoint y: 115, distance: 170.1
click at [35, 115] on div "System Settings Santee Cooper Users and Groups Manage Users Manage Groups Repor…" at bounding box center [403, 201] width 807 height 403
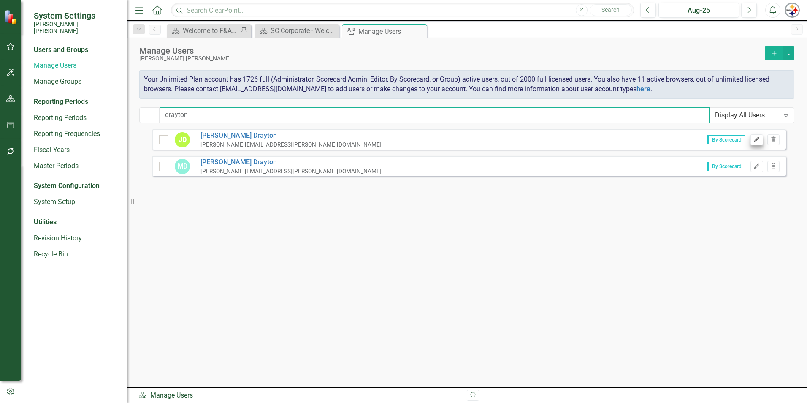
type input "drayton"
click at [757, 136] on button "Edit" at bounding box center [757, 139] width 12 height 11
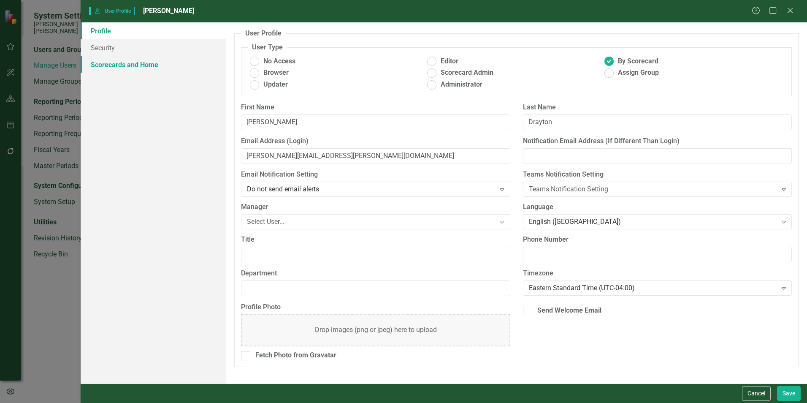
click at [103, 62] on link "Scorecards and Home" at bounding box center [153, 64] width 145 height 17
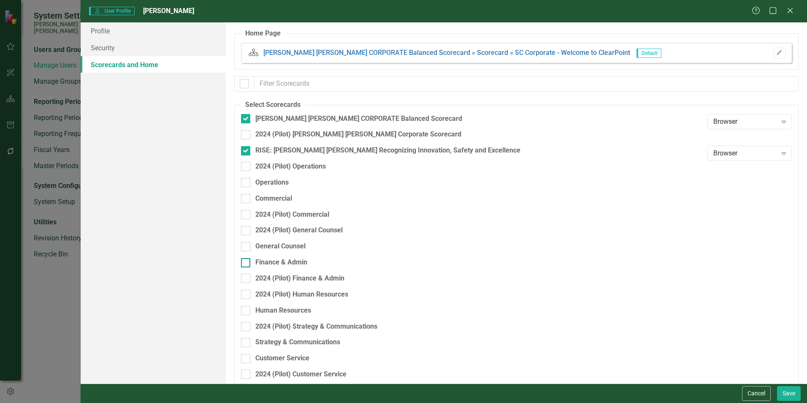
click at [295, 261] on div "Finance & Admin" at bounding box center [281, 263] width 52 height 10
click at [247, 261] on input "Finance & Admin" at bounding box center [243, 260] width 5 height 5
checkbox input "true"
click at [790, 395] on button "Save" at bounding box center [789, 393] width 24 height 15
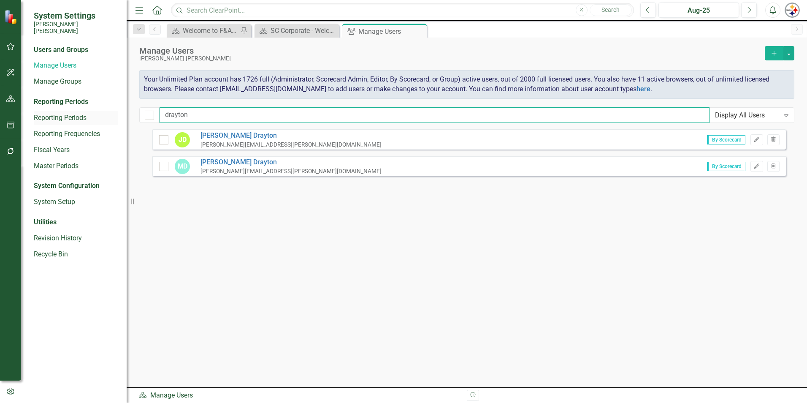
drag, startPoint x: 204, startPoint y: 115, endPoint x: 60, endPoint y: 114, distance: 144.0
click at [61, 114] on div "System Settings Santee Cooper Users and Groups Manage Users Manage Groups Repor…" at bounding box center [403, 201] width 807 height 403
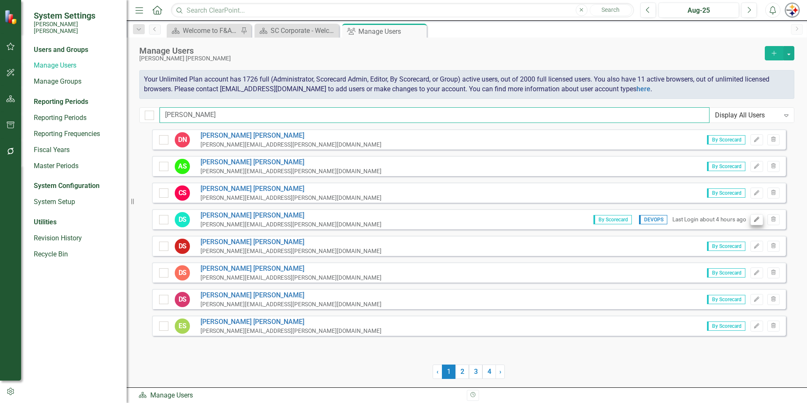
type input "smith"
click at [757, 219] on icon "button" at bounding box center [756, 219] width 5 height 5
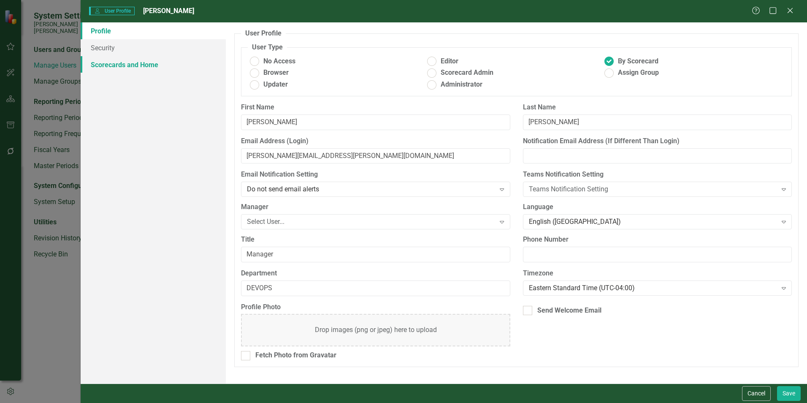
click at [123, 67] on link "Scorecards and Home" at bounding box center [153, 64] width 145 height 17
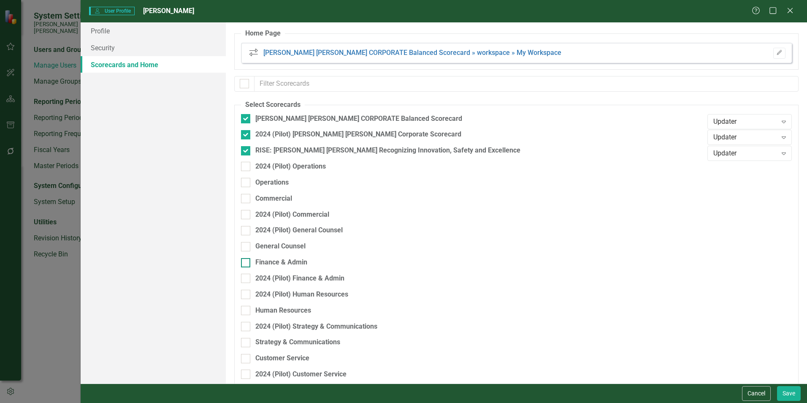
click at [272, 261] on div "Finance & Admin" at bounding box center [281, 263] width 52 height 10
click at [247, 261] on input "Finance & Admin" at bounding box center [243, 260] width 5 height 5
checkbox input "true"
click at [793, 396] on button "Save" at bounding box center [789, 393] width 24 height 15
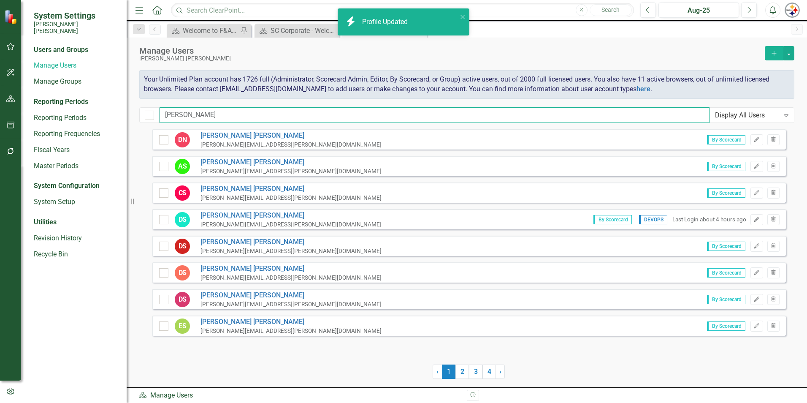
click at [196, 115] on input "smith" at bounding box center [435, 115] width 550 height 16
drag, startPoint x: 200, startPoint y: 115, endPoint x: 111, endPoint y: 115, distance: 88.7
click at [111, 115] on div "System Settings Santee Cooper Users and Groups Manage Users Manage Groups Repor…" at bounding box center [403, 201] width 807 height 403
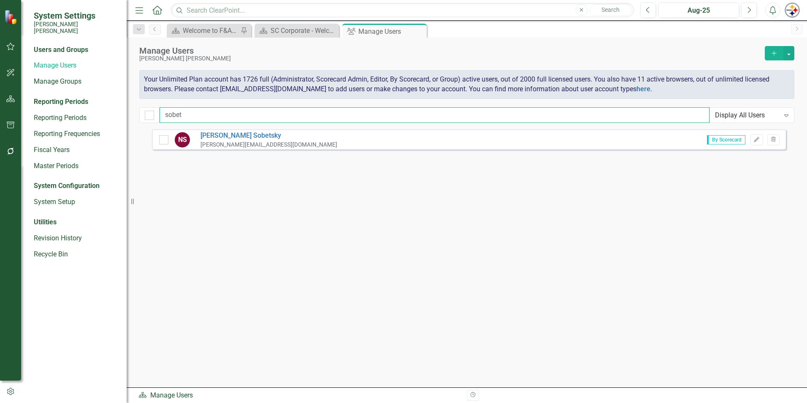
type input "sobet"
click at [750, 137] on div "By Scorecard Edit Trash" at bounding box center [740, 139] width 79 height 11
click at [754, 137] on icon "Edit" at bounding box center [757, 139] width 6 height 5
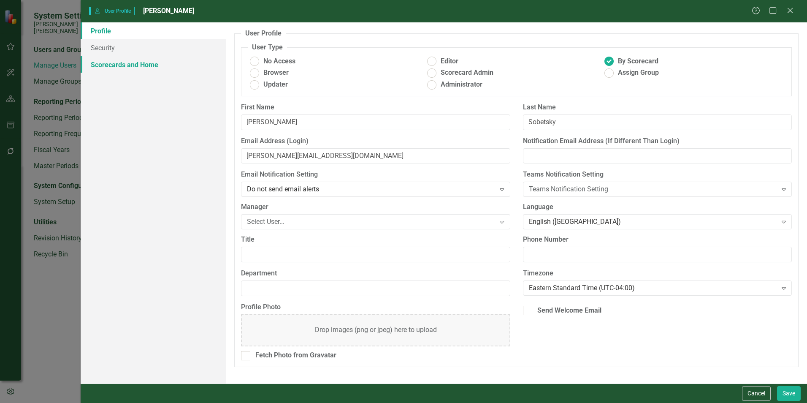
click at [133, 63] on link "Scorecards and Home" at bounding box center [153, 64] width 145 height 17
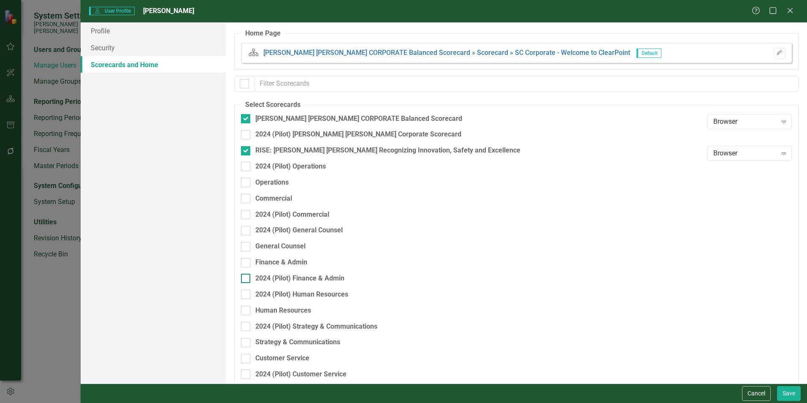
drag, startPoint x: 280, startPoint y: 262, endPoint x: 357, endPoint y: 279, distance: 78.7
click at [280, 262] on div "Finance & Admin" at bounding box center [281, 263] width 52 height 10
click at [247, 262] on input "Finance & Admin" at bounding box center [243, 260] width 5 height 5
checkbox input "true"
drag, startPoint x: 793, startPoint y: 393, endPoint x: 791, endPoint y: 399, distance: 6.3
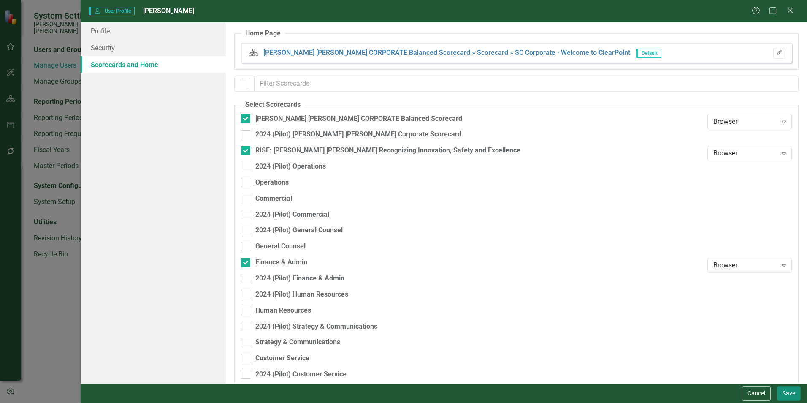
click at [791, 399] on button "Save" at bounding box center [789, 393] width 24 height 15
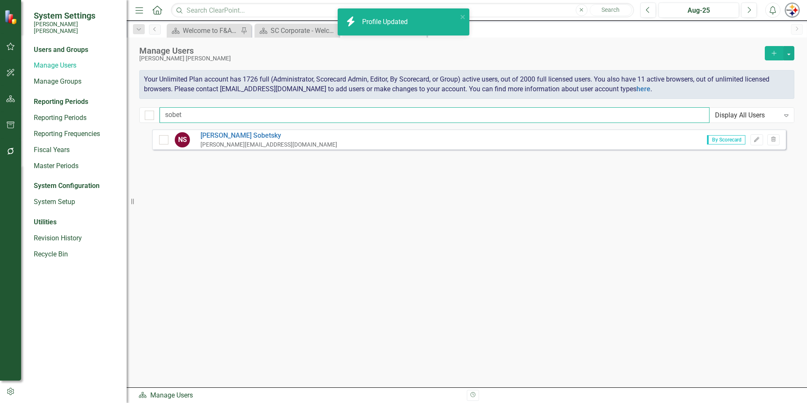
drag, startPoint x: 233, startPoint y: 108, endPoint x: 226, endPoint y: 109, distance: 6.8
click at [226, 109] on input "sobet" at bounding box center [435, 115] width 550 height 16
click at [97, 111] on div "System Settings Santee Cooper Users and Groups Manage Users Manage Groups Repor…" at bounding box center [403, 201] width 807 height 403
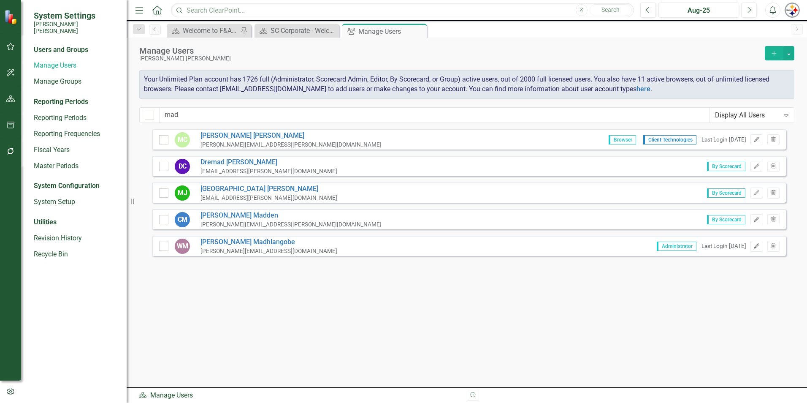
click at [755, 244] on icon "Edit" at bounding box center [757, 246] width 6 height 5
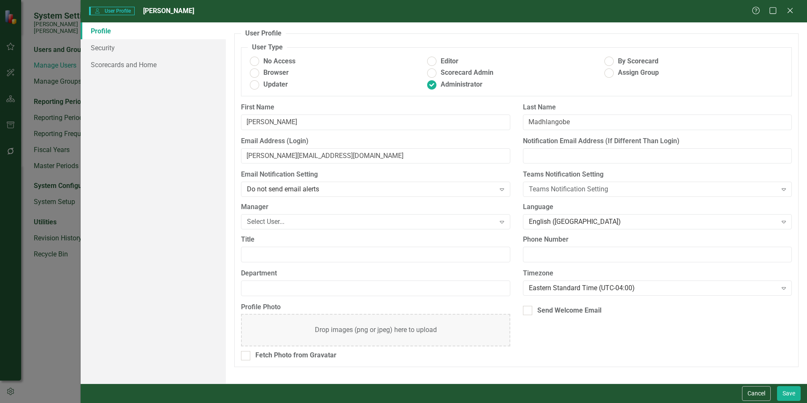
click at [141, 73] on div "Profile Security Scorecards and Home" at bounding box center [153, 202] width 145 height 361
click at [134, 63] on link "Scorecards and Home" at bounding box center [153, 64] width 145 height 17
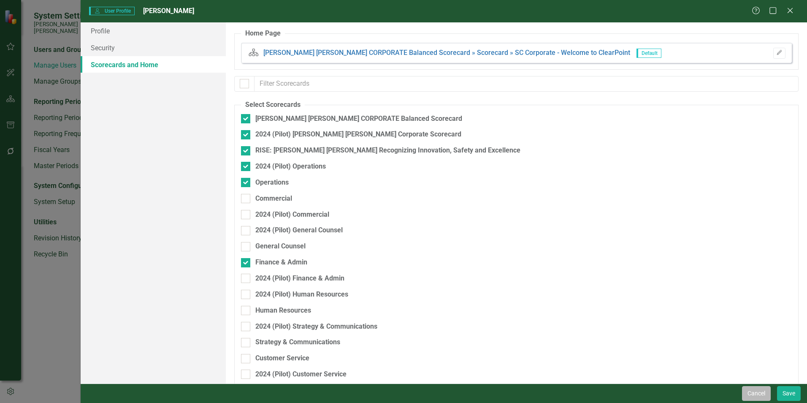
click at [758, 388] on button "Cancel" at bounding box center [756, 393] width 29 height 15
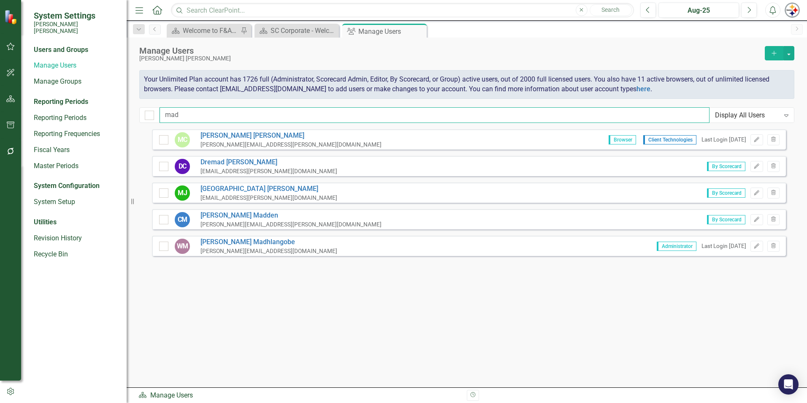
click at [180, 116] on input "mad" at bounding box center [435, 115] width 550 height 16
drag, startPoint x: 207, startPoint y: 115, endPoint x: 104, endPoint y: 115, distance: 103.4
click at [117, 115] on div "System Settings Santee Cooper Users and Groups Manage Users Manage Groups Repor…" at bounding box center [403, 201] width 807 height 403
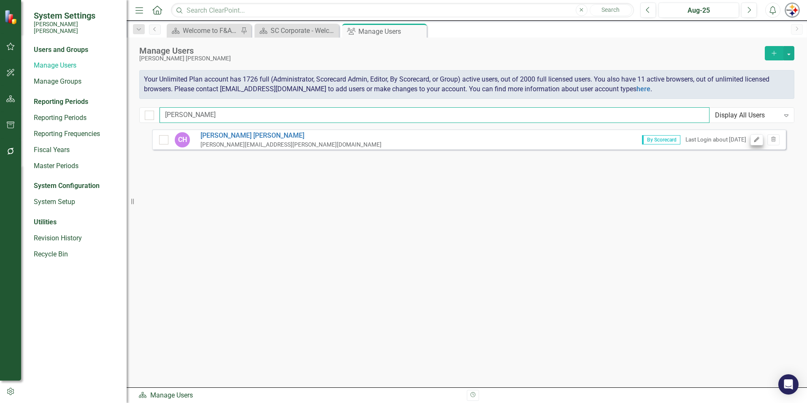
type input "hiott"
click at [759, 142] on button "Edit" at bounding box center [757, 139] width 12 height 11
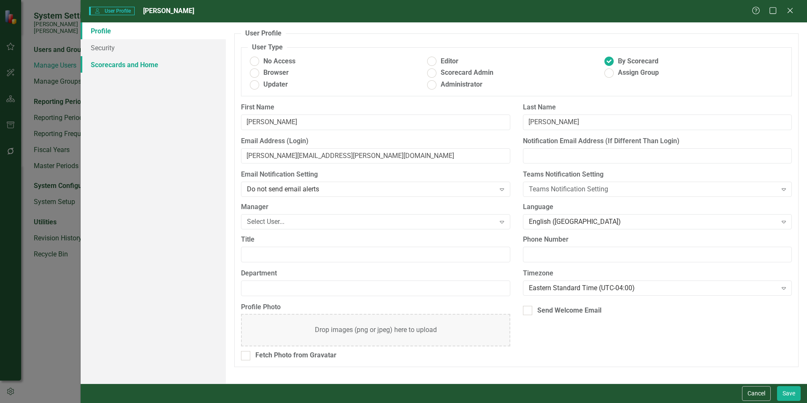
click at [129, 67] on link "Scorecards and Home" at bounding box center [153, 64] width 145 height 17
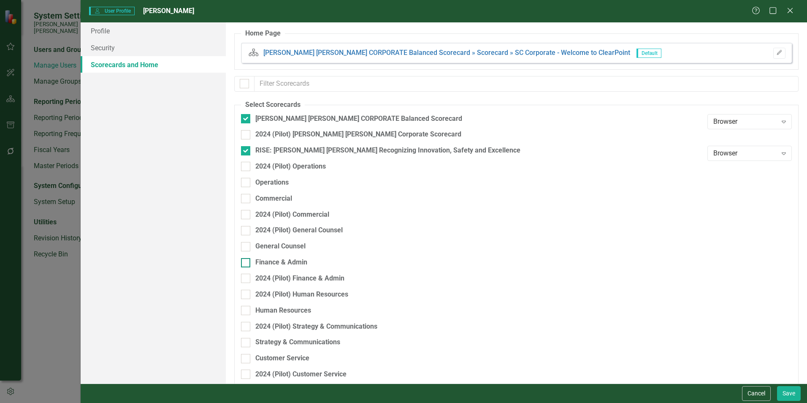
click at [287, 261] on div "Finance & Admin" at bounding box center [281, 263] width 52 height 10
click at [247, 261] on input "Finance & Admin" at bounding box center [243, 260] width 5 height 5
checkbox input "true"
click at [786, 391] on button "Save" at bounding box center [789, 393] width 24 height 15
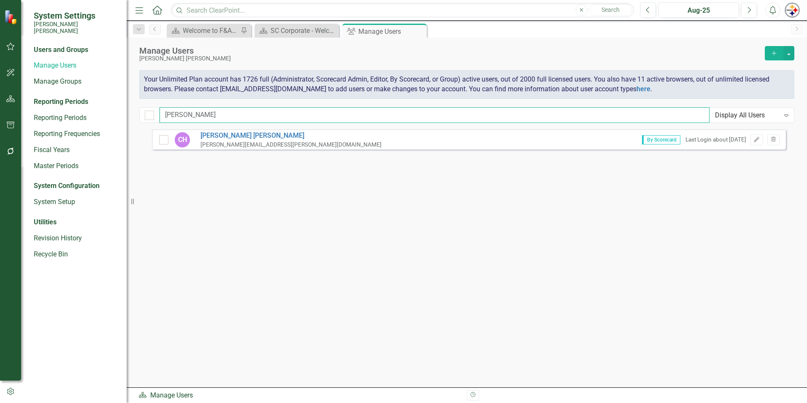
drag, startPoint x: 187, startPoint y: 111, endPoint x: 198, endPoint y: 111, distance: 11.4
click at [187, 111] on input "hiott" at bounding box center [435, 115] width 550 height 16
drag, startPoint x: 198, startPoint y: 111, endPoint x: 79, endPoint y: 111, distance: 119.5
click at [79, 111] on div "System Settings Santee Cooper Users and Groups Manage Users Manage Groups Repor…" at bounding box center [403, 201] width 807 height 403
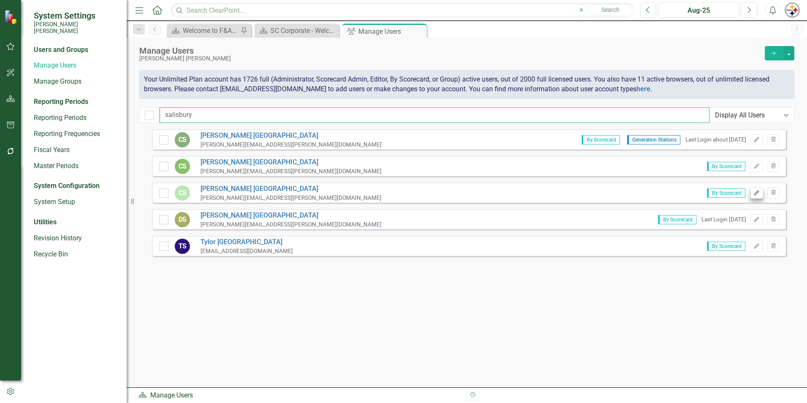
type input "salisbury"
click at [756, 194] on icon "Edit" at bounding box center [757, 192] width 6 height 5
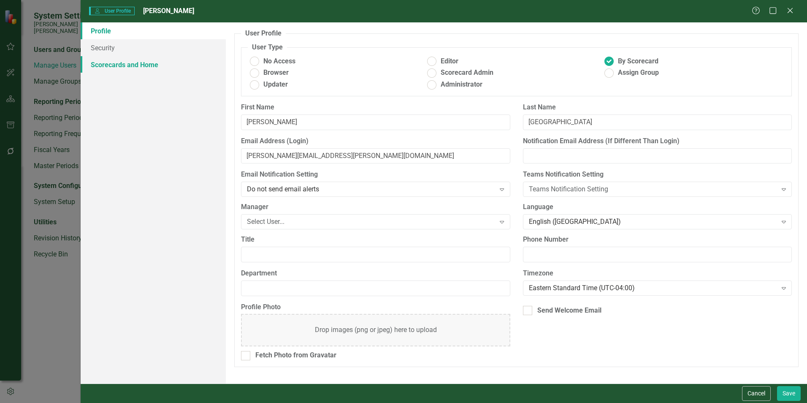
click at [100, 68] on link "Scorecards and Home" at bounding box center [153, 64] width 145 height 17
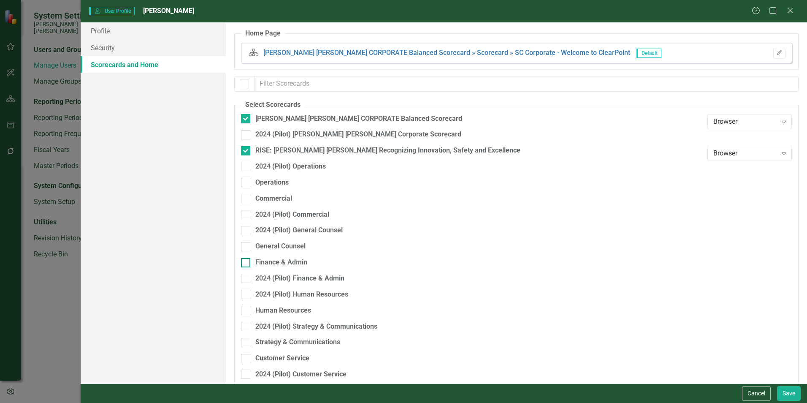
click at [281, 266] on div "Finance & Admin" at bounding box center [281, 263] width 52 height 10
click at [247, 263] on input "Finance & Admin" at bounding box center [243, 260] width 5 height 5
checkbox input "true"
click at [788, 393] on button "Save" at bounding box center [789, 393] width 24 height 15
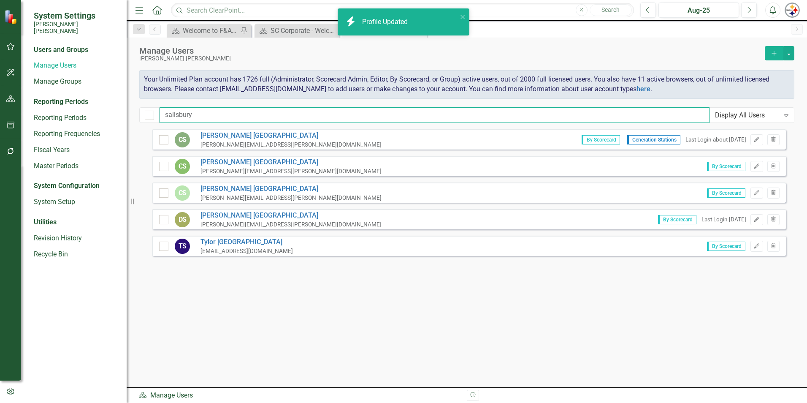
click at [199, 117] on input "salisbury" at bounding box center [435, 115] width 550 height 16
drag, startPoint x: 214, startPoint y: 114, endPoint x: 78, endPoint y: 114, distance: 136.4
click at [78, 114] on div "System Settings Santee Cooper Users and Groups Manage Users Manage Groups Repor…" at bounding box center [403, 201] width 807 height 403
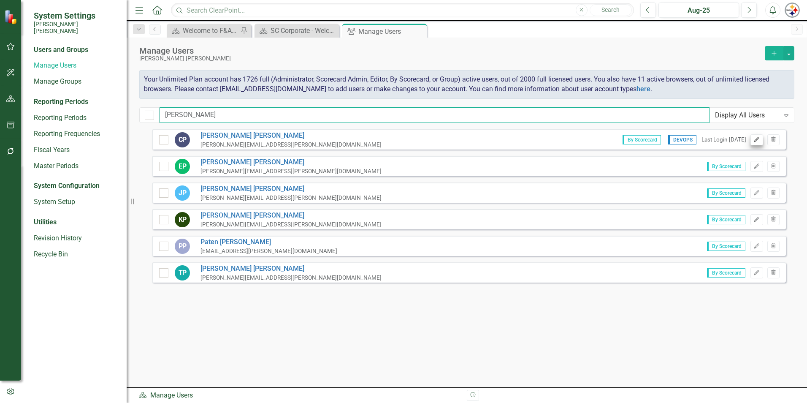
type input "powell"
click at [755, 140] on icon "Edit" at bounding box center [757, 139] width 6 height 5
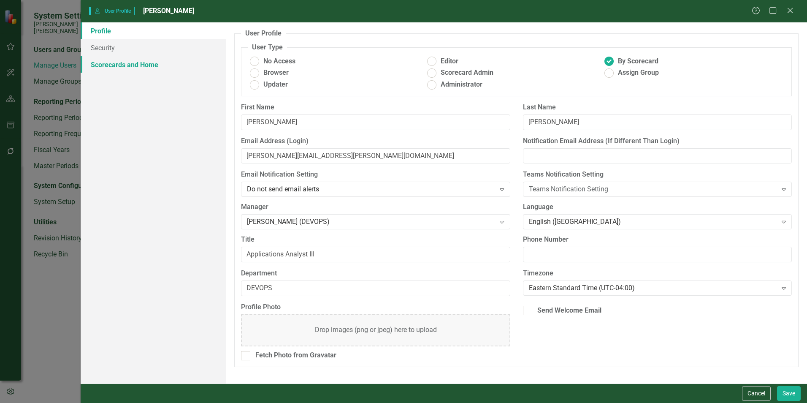
click at [152, 67] on link "Scorecards and Home" at bounding box center [153, 64] width 145 height 17
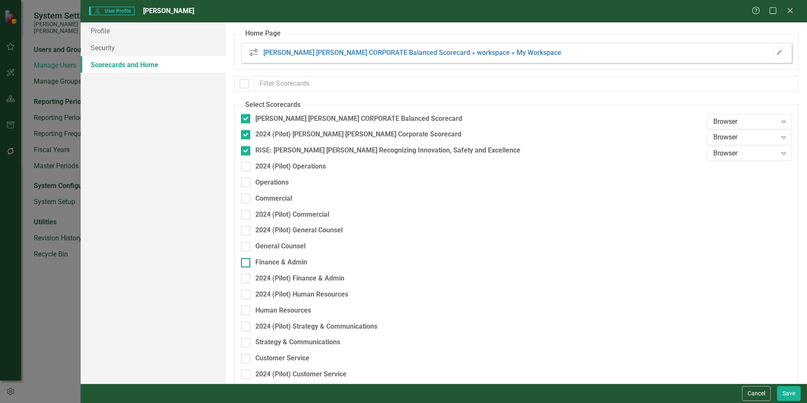
click at [285, 259] on div "Finance & Admin" at bounding box center [281, 263] width 52 height 10
click at [247, 259] on input "Finance & Admin" at bounding box center [243, 260] width 5 height 5
checkbox input "true"
click at [782, 392] on button "Save" at bounding box center [789, 393] width 24 height 15
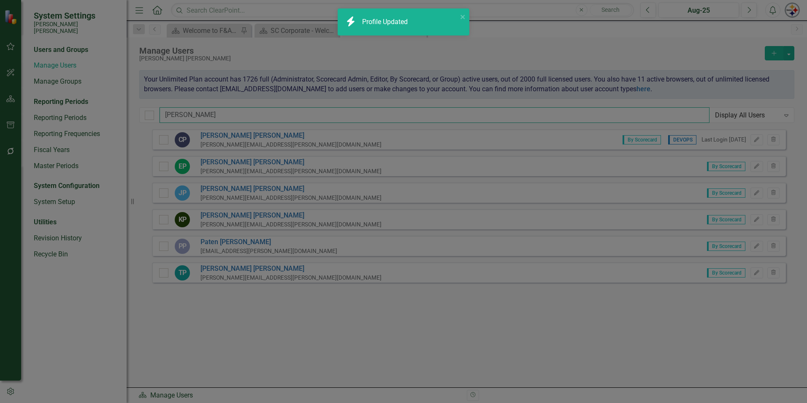
click at [193, 111] on input "powell" at bounding box center [435, 115] width 550 height 16
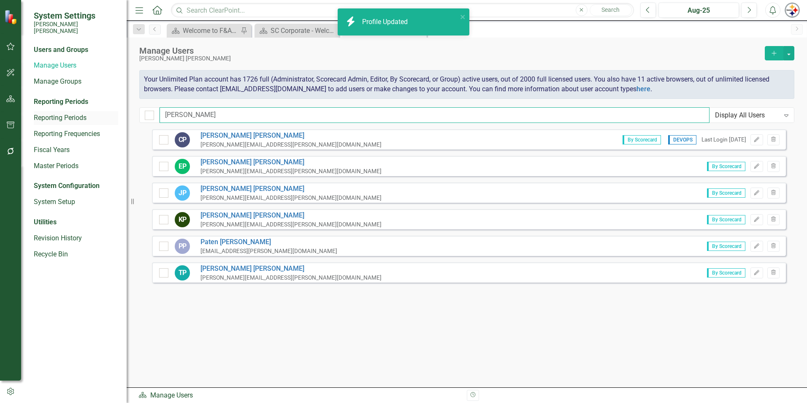
drag, startPoint x: 210, startPoint y: 116, endPoint x: 96, endPoint y: 116, distance: 114.4
click at [98, 116] on div "System Settings Santee Cooper Users and Groups Manage Users Manage Groups Repor…" at bounding box center [403, 201] width 807 height 403
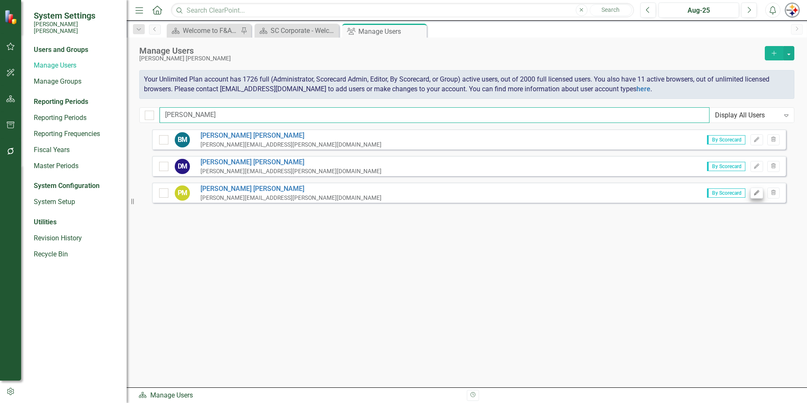
type input "mcconnell"
click at [757, 192] on icon "Edit" at bounding box center [757, 192] width 6 height 5
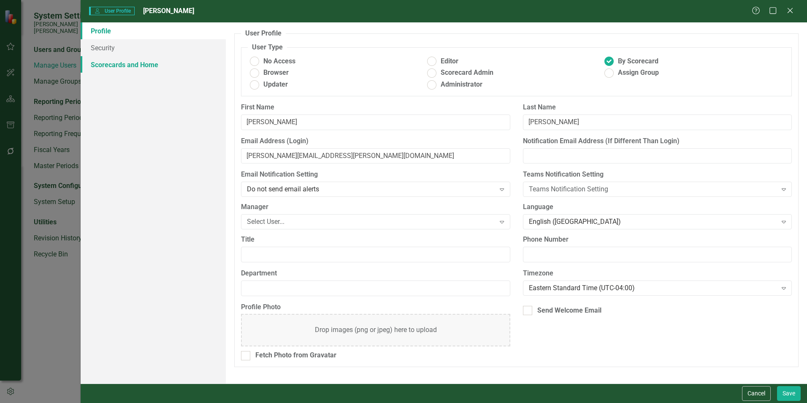
click at [145, 70] on link "Scorecards and Home" at bounding box center [153, 64] width 145 height 17
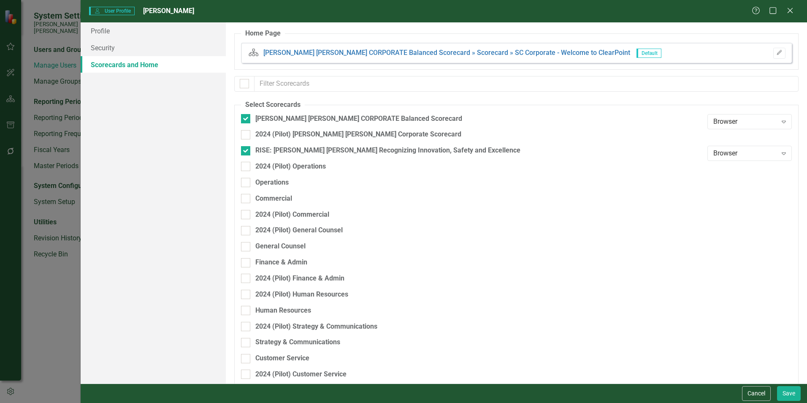
click at [296, 252] on div "General Counsel" at bounding box center [472, 249] width 462 height 16
click at [294, 263] on div "Finance & Admin" at bounding box center [281, 263] width 52 height 10
click at [247, 263] on input "Finance & Admin" at bounding box center [243, 260] width 5 height 5
checkbox input "true"
click at [786, 393] on button "Save" at bounding box center [789, 393] width 24 height 15
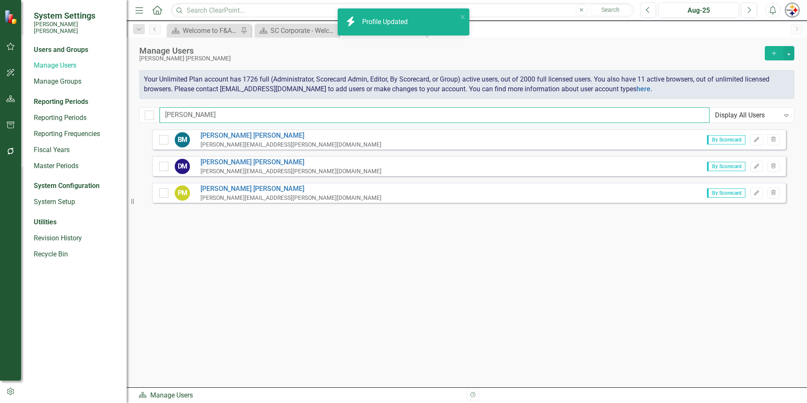
click at [209, 119] on input "mcconnell" at bounding box center [435, 115] width 550 height 16
drag, startPoint x: 220, startPoint y: 114, endPoint x: 80, endPoint y: 114, distance: 139.7
click at [83, 114] on div "System Settings Santee Cooper Users and Groups Manage Users Manage Groups Repor…" at bounding box center [403, 201] width 807 height 403
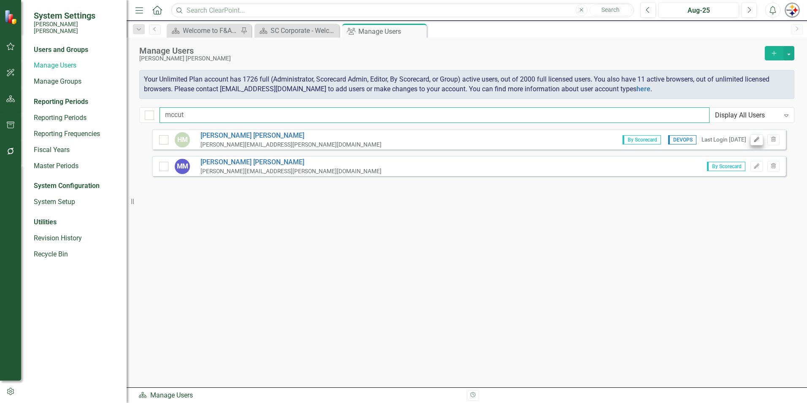
type input "mccut"
click at [757, 142] on icon "Edit" at bounding box center [757, 139] width 6 height 5
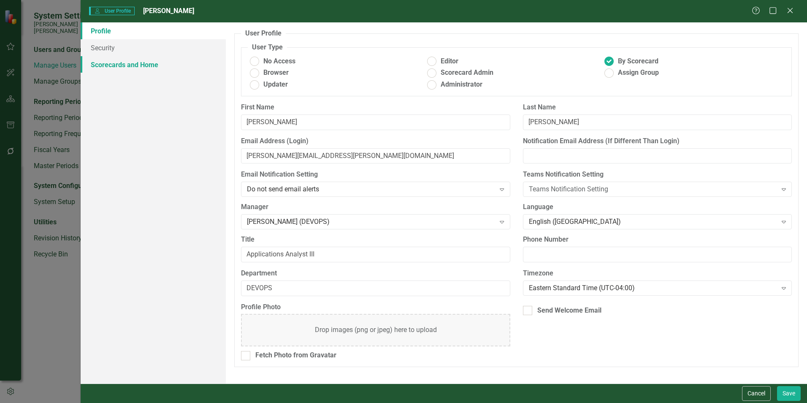
click at [122, 60] on link "Scorecards and Home" at bounding box center [153, 64] width 145 height 17
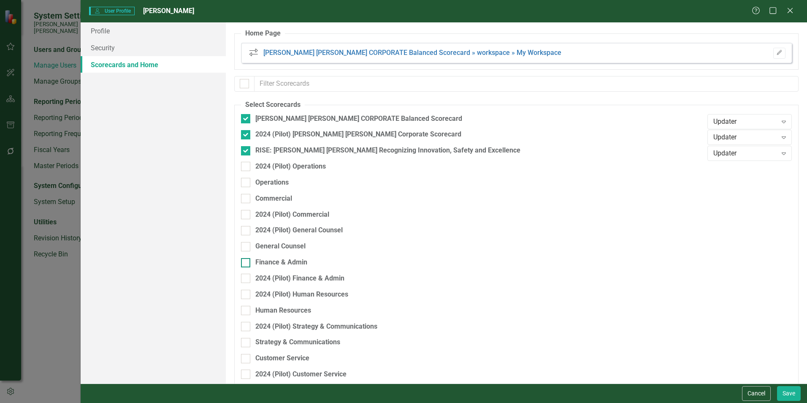
click at [295, 264] on div "Finance & Admin" at bounding box center [281, 263] width 52 height 10
click at [247, 263] on input "Finance & Admin" at bounding box center [243, 260] width 5 height 5
checkbox input "true"
click at [784, 393] on button "Save" at bounding box center [789, 393] width 24 height 15
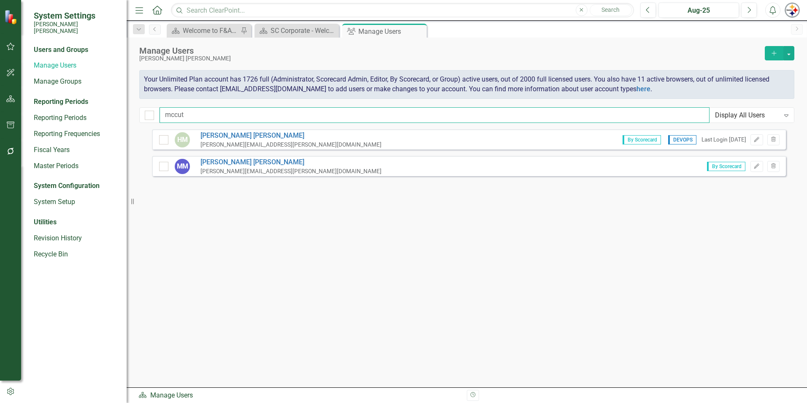
drag, startPoint x: 209, startPoint y: 113, endPoint x: 169, endPoint y: 114, distance: 40.5
click at [169, 114] on input "mccut" at bounding box center [435, 115] width 550 height 16
drag, startPoint x: 187, startPoint y: 117, endPoint x: 117, endPoint y: 117, distance: 70.1
click at [117, 117] on div "System Settings Santee Cooper Users and Groups Manage Users Manage Groups Repor…" at bounding box center [403, 201] width 807 height 403
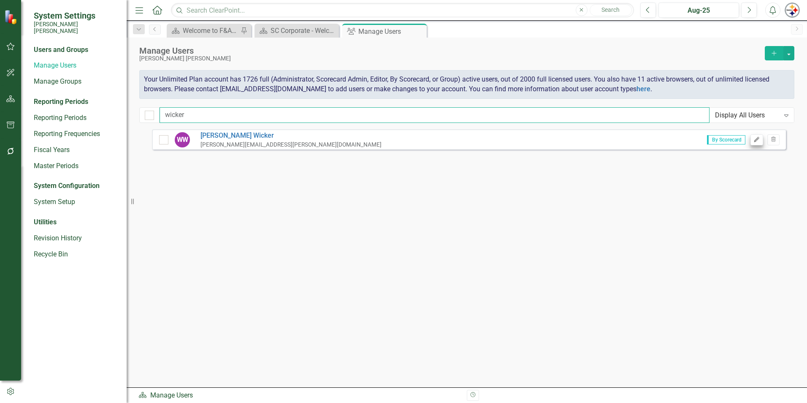
type input "wicker"
click at [757, 139] on icon "button" at bounding box center [756, 139] width 5 height 5
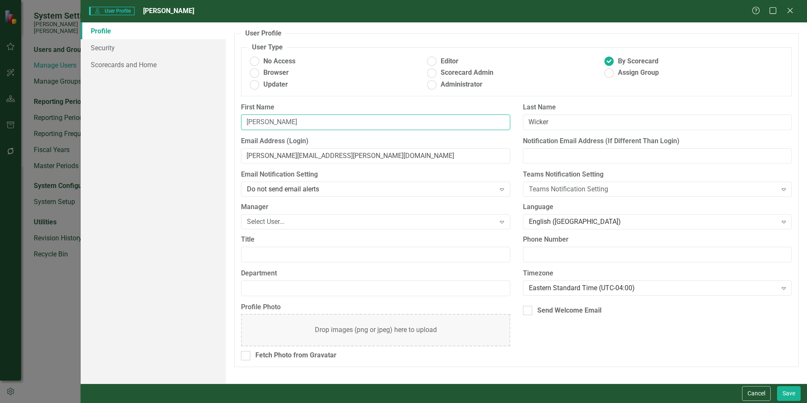
drag, startPoint x: 273, startPoint y: 125, endPoint x: 206, endPoint y: 124, distance: 67.1
click at [207, 124] on div "Profile Security Scorecards and Home User Profile ClearPoint has a wealth of op…" at bounding box center [444, 202] width 727 height 361
type input "Kent"
click at [268, 157] on input "william.wicker@santeecooper.com" at bounding box center [375, 156] width 269 height 16
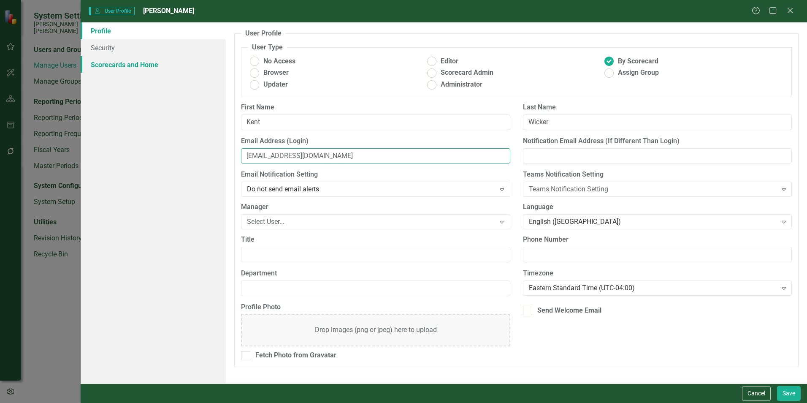
type input "kent.wicker@santeecooper.com"
click at [141, 60] on link "Scorecards and Home" at bounding box center [153, 64] width 145 height 17
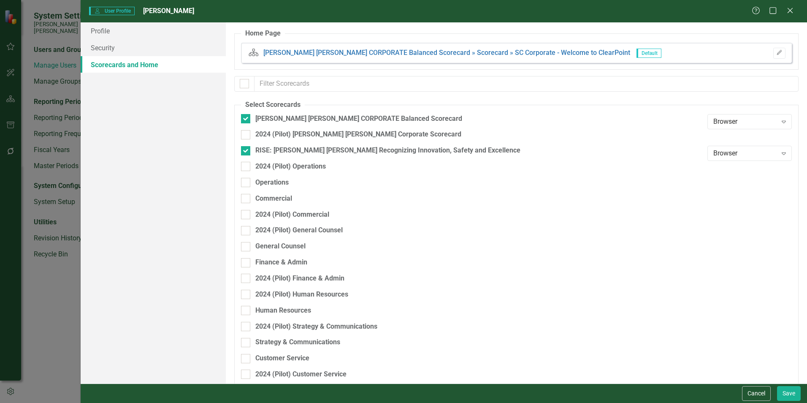
click at [294, 267] on div "Finance & Admin" at bounding box center [472, 266] width 462 height 16
click at [293, 260] on div "Finance & Admin" at bounding box center [281, 263] width 52 height 10
click at [247, 260] on input "Finance & Admin" at bounding box center [243, 260] width 5 height 5
checkbox input "true"
click at [785, 393] on button "Save" at bounding box center [789, 393] width 24 height 15
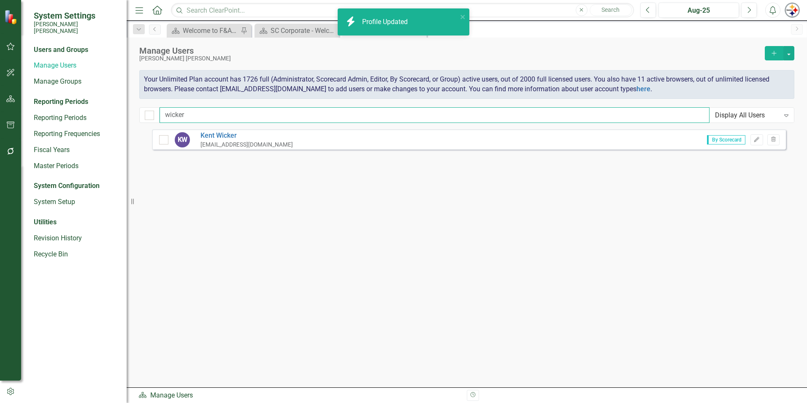
click at [252, 111] on input "wicker" at bounding box center [435, 115] width 550 height 16
drag, startPoint x: 135, startPoint y: 113, endPoint x: 68, endPoint y: 113, distance: 66.3
click at [68, 113] on div "System Settings Santee Cooper Users and Groups Manage Users Manage Groups Repor…" at bounding box center [403, 201] width 807 height 403
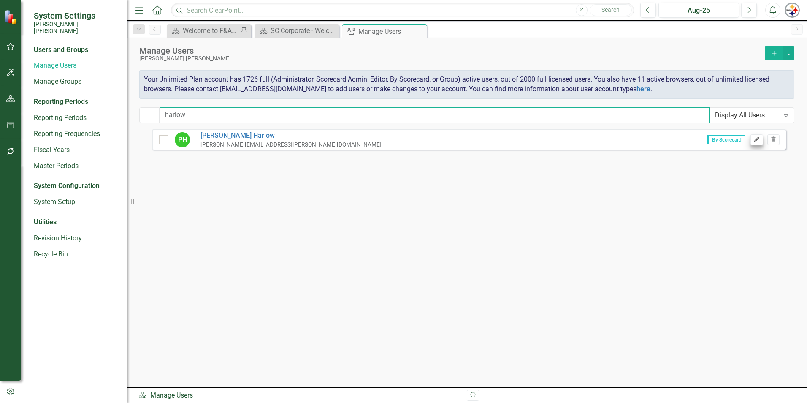
type input "harlow"
click at [758, 139] on icon "button" at bounding box center [756, 139] width 5 height 5
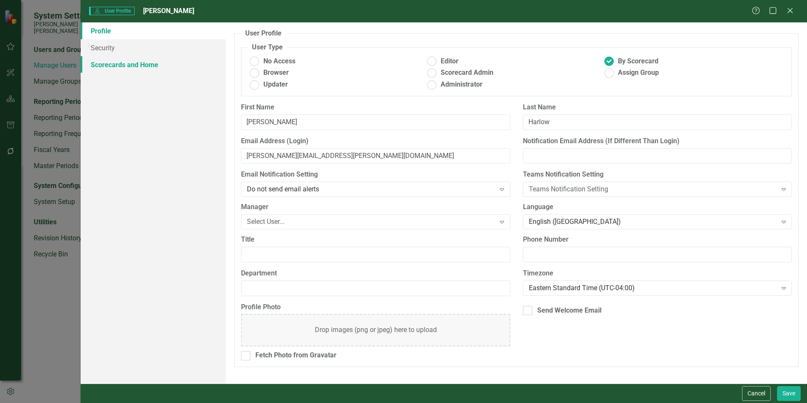
click at [150, 65] on link "Scorecards and Home" at bounding box center [153, 64] width 145 height 17
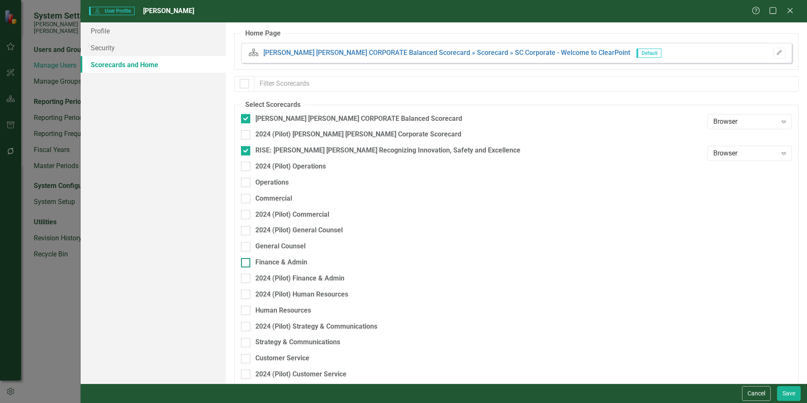
click at [273, 266] on div "Finance & Admin" at bounding box center [281, 263] width 52 height 10
click at [247, 263] on input "Finance & Admin" at bounding box center [243, 260] width 5 height 5
checkbox input "true"
click at [790, 388] on button "Save" at bounding box center [789, 393] width 24 height 15
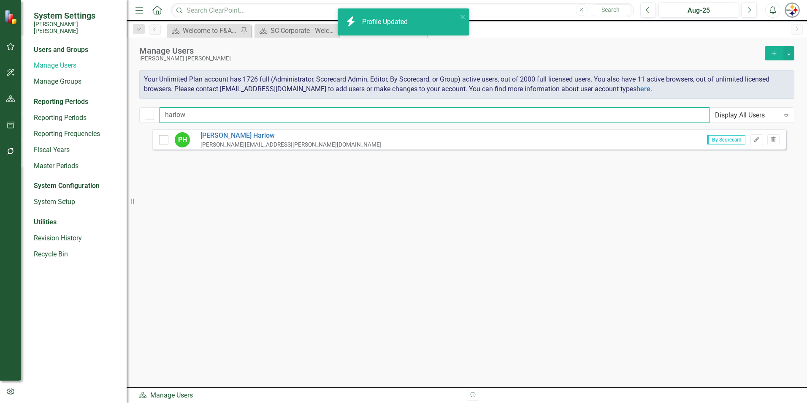
drag, startPoint x: 225, startPoint y: 114, endPoint x: 207, endPoint y: 117, distance: 18.0
click at [225, 114] on input "harlow" at bounding box center [435, 115] width 550 height 16
drag, startPoint x: 189, startPoint y: 117, endPoint x: 108, endPoint y: 117, distance: 80.6
click at [111, 117] on div "System Settings Santee Cooper Users and Groups Manage Users Manage Groups Repor…" at bounding box center [403, 201] width 807 height 403
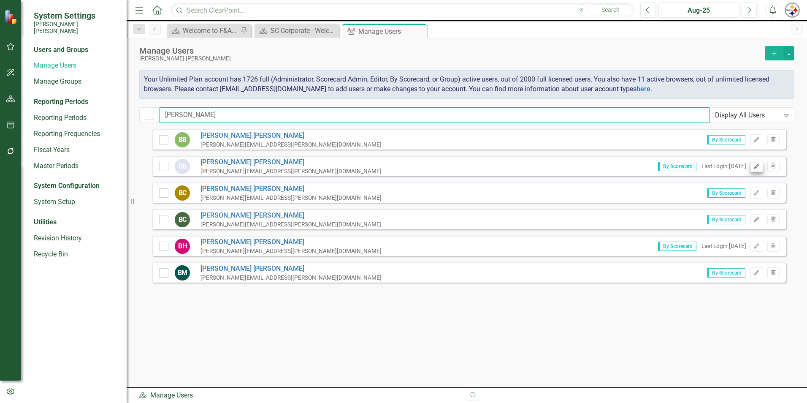
type input "bradley"
click at [755, 166] on icon "Edit" at bounding box center [757, 166] width 6 height 5
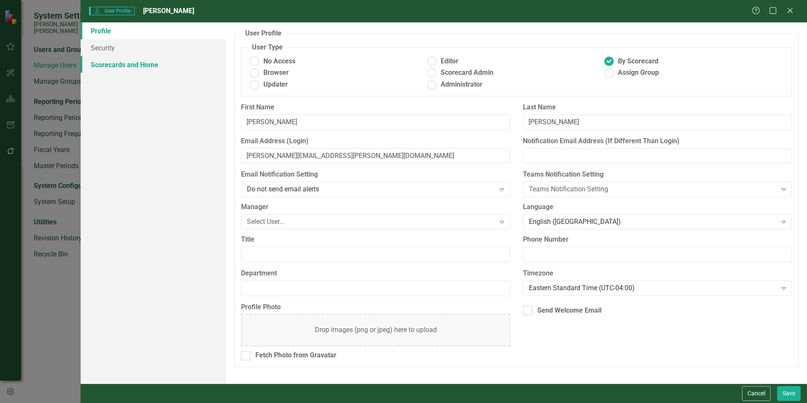
click at [119, 65] on link "Scorecards and Home" at bounding box center [153, 64] width 145 height 17
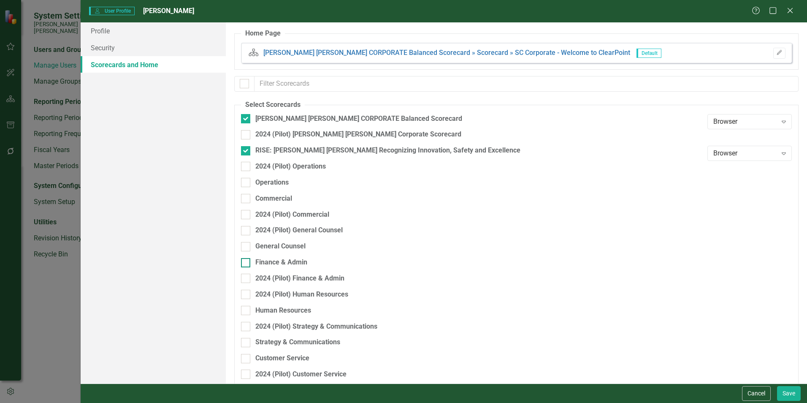
click at [288, 260] on div "Finance & Admin" at bounding box center [281, 263] width 52 height 10
click at [247, 260] on input "Finance & Admin" at bounding box center [243, 260] width 5 height 5
checkbox input "true"
click at [792, 397] on button "Save" at bounding box center [789, 393] width 24 height 15
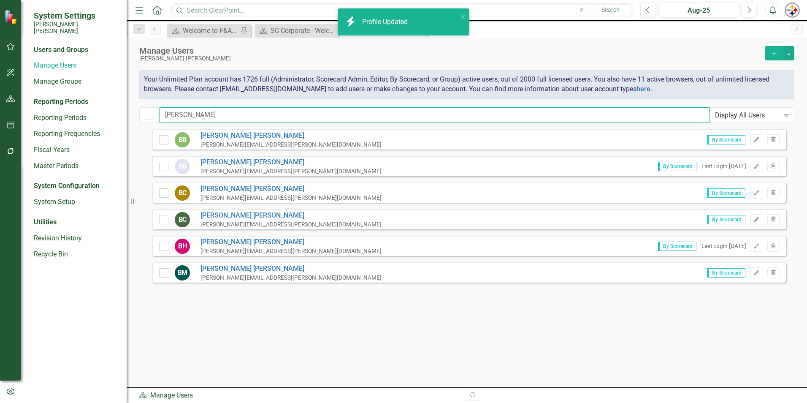
drag, startPoint x: 201, startPoint y: 115, endPoint x: 124, endPoint y: 116, distance: 76.4
click at [124, 116] on div "System Settings Santee Cooper Users and Groups Manage Users Manage Groups Repor…" at bounding box center [403, 201] width 807 height 403
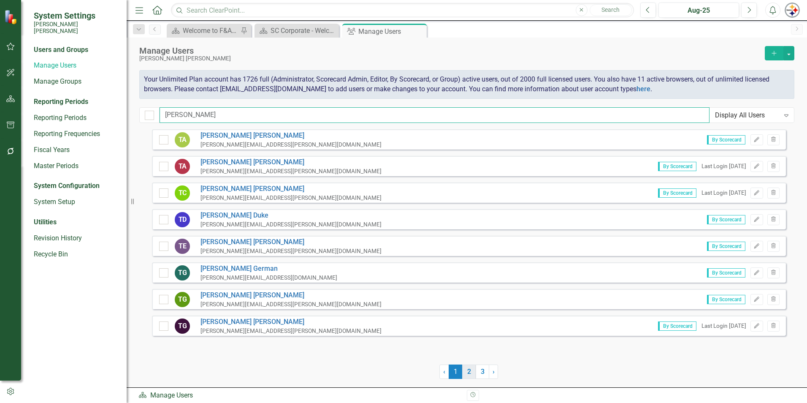
type input "[PERSON_NAME]"
click at [472, 369] on link "2" at bounding box center [469, 371] width 14 height 14
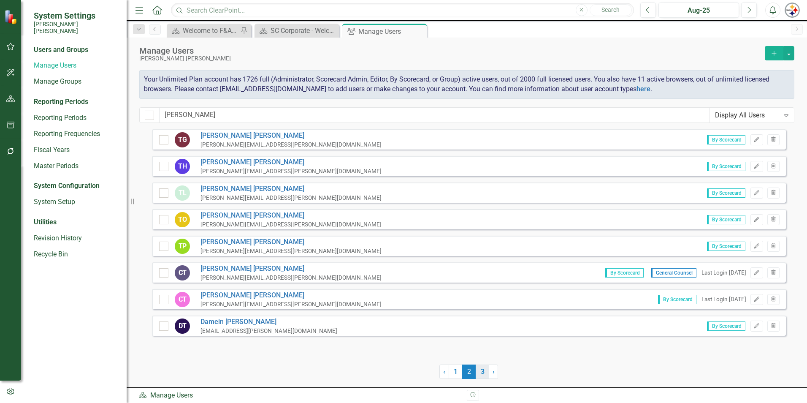
click at [481, 374] on link "3" at bounding box center [483, 371] width 14 height 14
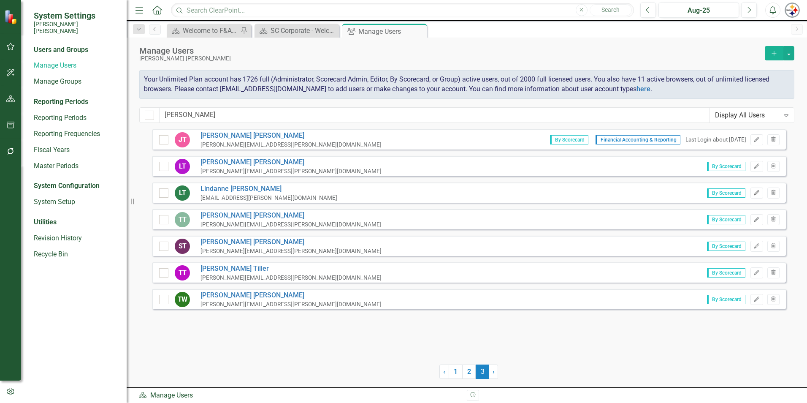
click at [757, 190] on icon "Edit" at bounding box center [757, 192] width 6 height 5
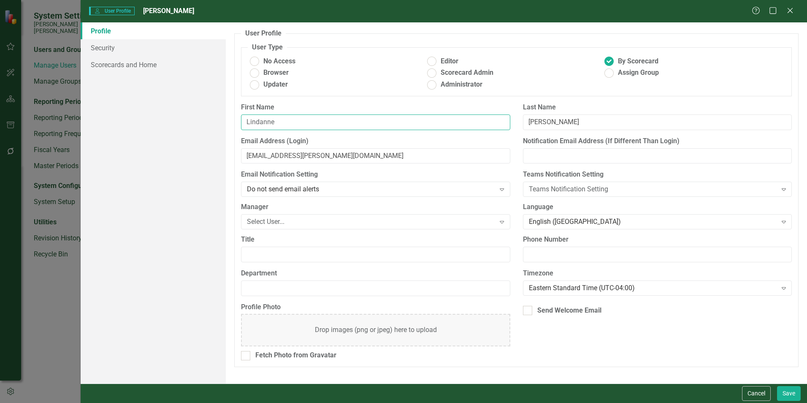
click at [287, 126] on input "Lindanne" at bounding box center [375, 122] width 269 height 16
type input "[PERSON_NAME]"
click at [273, 156] on input "[EMAIL_ADDRESS][PERSON_NAME][DOMAIN_NAME]" at bounding box center [375, 156] width 269 height 16
type input "linda.thomas@santeecooper.com"
click at [111, 65] on link "Scorecards and Home" at bounding box center [153, 64] width 145 height 17
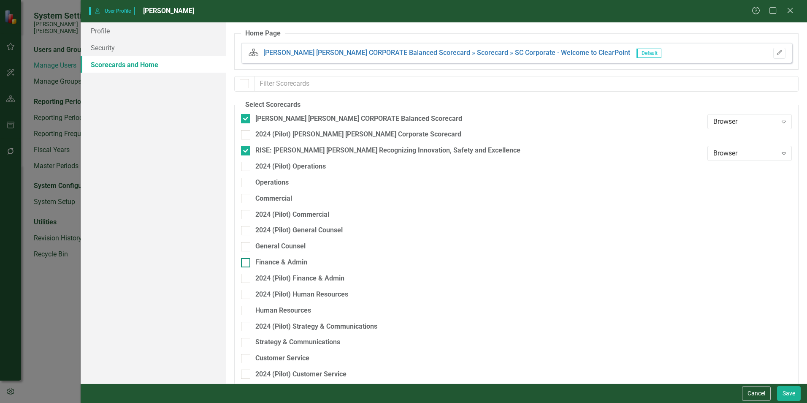
click at [277, 263] on div "Finance & Admin" at bounding box center [281, 263] width 52 height 10
click at [247, 263] on input "Finance & Admin" at bounding box center [243, 260] width 5 height 5
checkbox input "true"
click at [796, 394] on button "Save" at bounding box center [789, 393] width 24 height 15
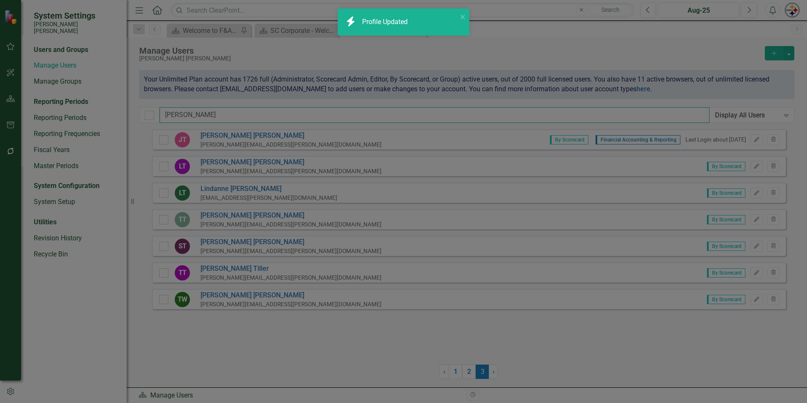
click at [206, 119] on input "[PERSON_NAME]" at bounding box center [435, 115] width 550 height 16
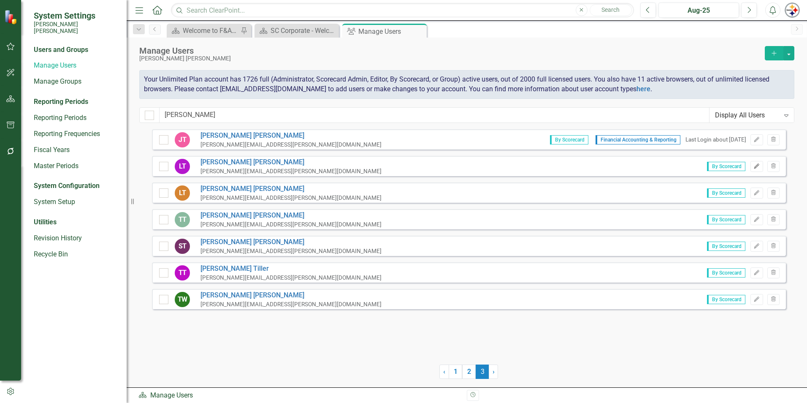
click at [759, 169] on button "Edit" at bounding box center [757, 166] width 12 height 11
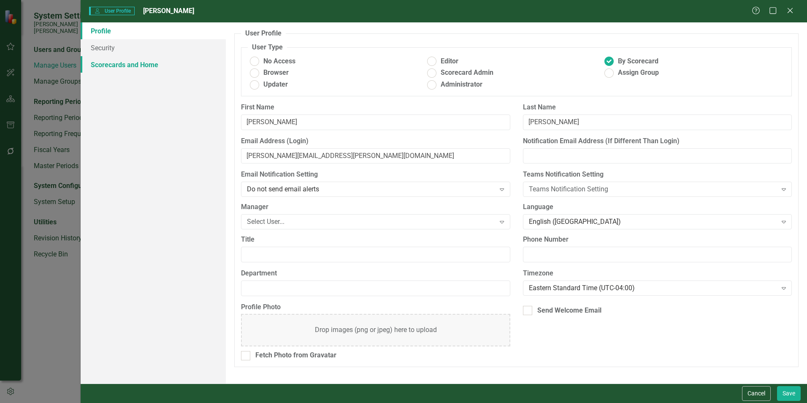
click at [146, 65] on link "Scorecards and Home" at bounding box center [153, 64] width 145 height 17
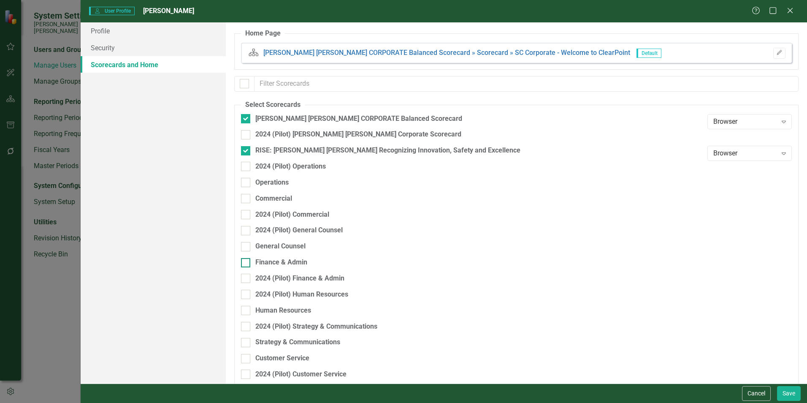
click at [290, 258] on div "Finance & Admin" at bounding box center [281, 263] width 52 height 10
click at [247, 258] on input "Finance & Admin" at bounding box center [243, 260] width 5 height 5
checkbox input "true"
click at [788, 389] on button "Save" at bounding box center [789, 393] width 24 height 15
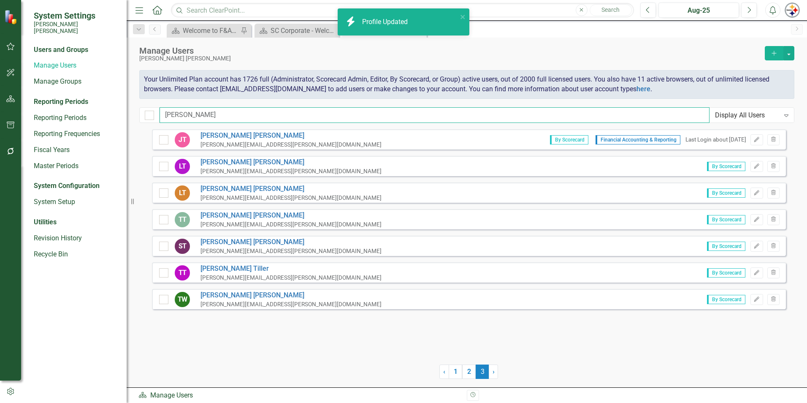
drag, startPoint x: 163, startPoint y: 112, endPoint x: 81, endPoint y: 103, distance: 82.8
click at [84, 104] on div "System Settings Santee Cooper Users and Groups Manage Users Manage Groups Repor…" at bounding box center [403, 201] width 807 height 403
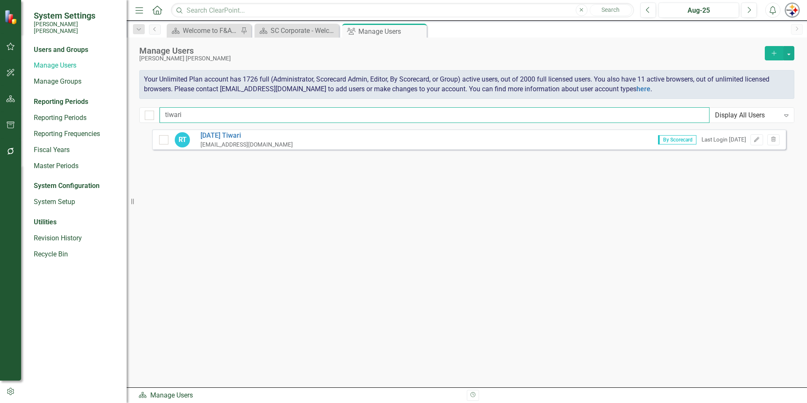
type input "tiwari"
click at [760, 137] on button "Edit" at bounding box center [757, 139] width 12 height 11
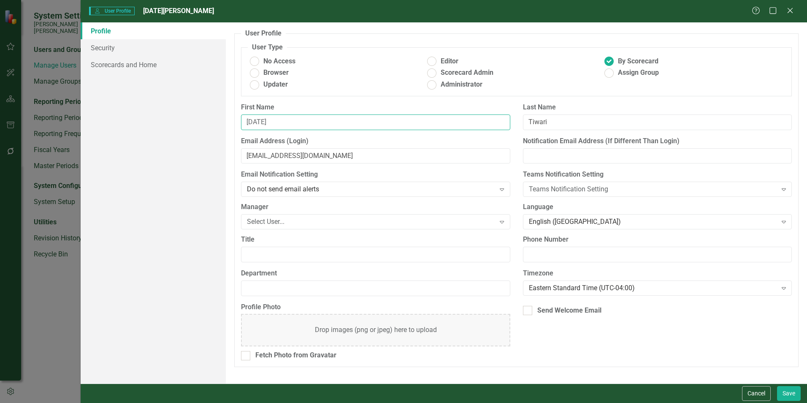
click at [270, 123] on input "Raja" at bounding box center [375, 122] width 269 height 16
type input "Raj"
click at [125, 62] on link "Scorecards and Home" at bounding box center [153, 64] width 145 height 17
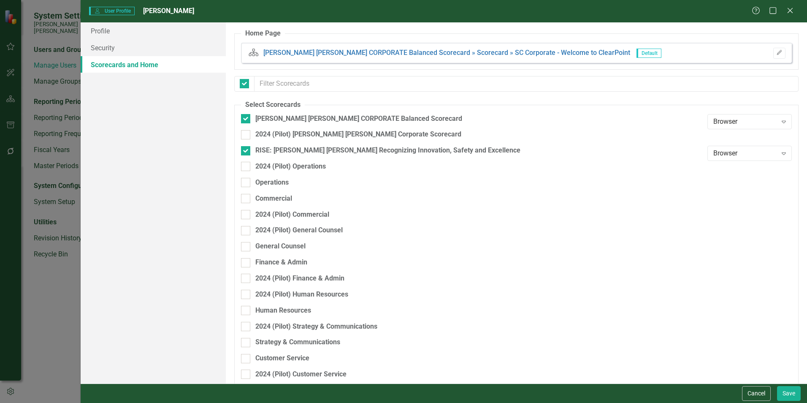
checkbox input "false"
click at [278, 263] on div "Finance & Admin" at bounding box center [281, 263] width 52 height 10
click at [247, 263] on input "Finance & Admin" at bounding box center [243, 260] width 5 height 5
checkbox input "true"
click at [786, 390] on button "Save" at bounding box center [789, 393] width 24 height 15
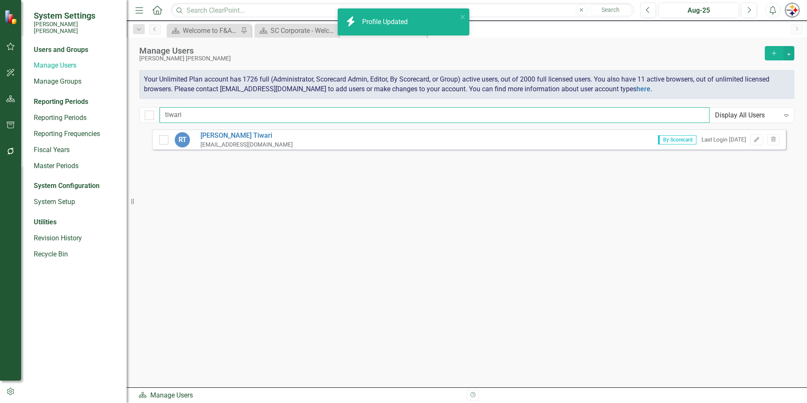
click at [226, 118] on input "tiwari" at bounding box center [435, 115] width 550 height 16
drag, startPoint x: 118, startPoint y: 113, endPoint x: 108, endPoint y: 112, distance: 9.7
click at [113, 112] on div "System Settings Santee Cooper Users and Groups Manage Users Manage Groups Repor…" at bounding box center [403, 201] width 807 height 403
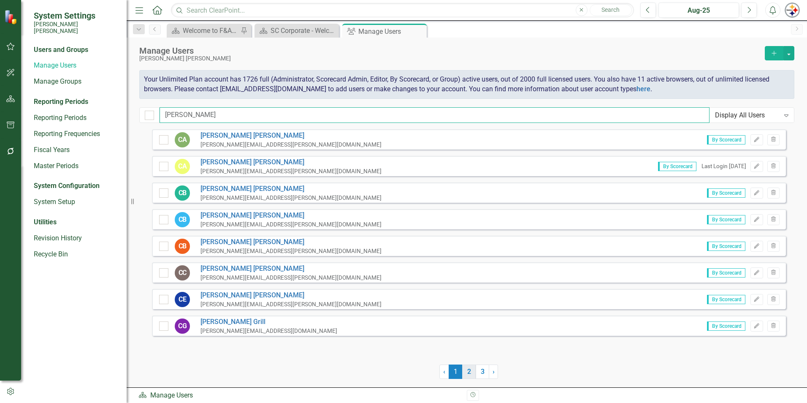
type input "charles"
click at [463, 374] on link "2" at bounding box center [469, 371] width 14 height 14
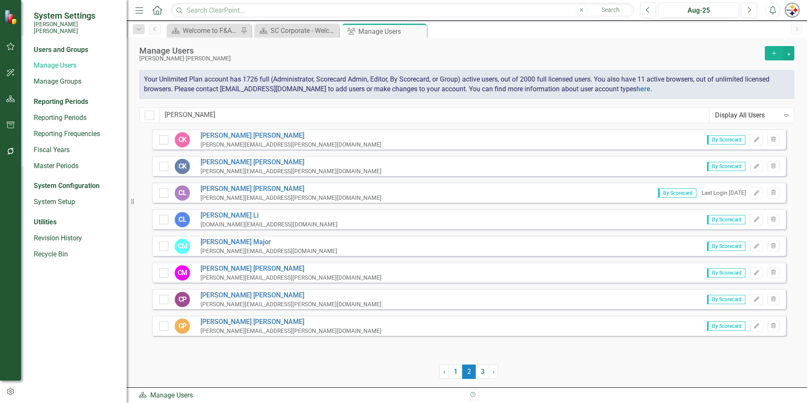
click at [764, 221] on div "By Scorecard Edit Trash" at bounding box center [740, 219] width 79 height 11
click at [758, 221] on icon "Edit" at bounding box center [757, 219] width 6 height 5
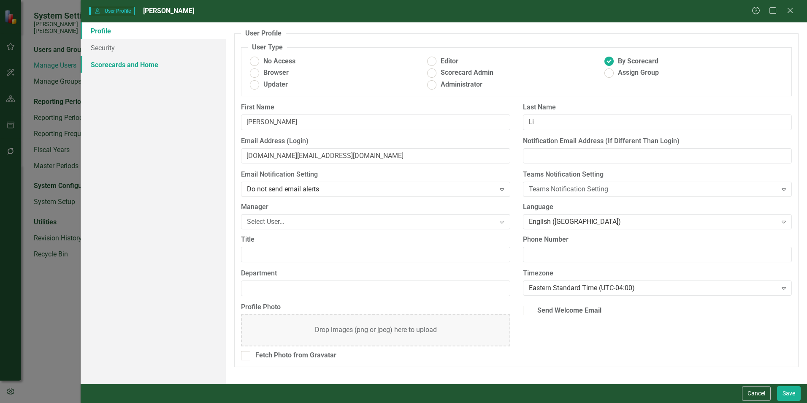
click at [110, 64] on link "Scorecards and Home" at bounding box center [153, 64] width 145 height 17
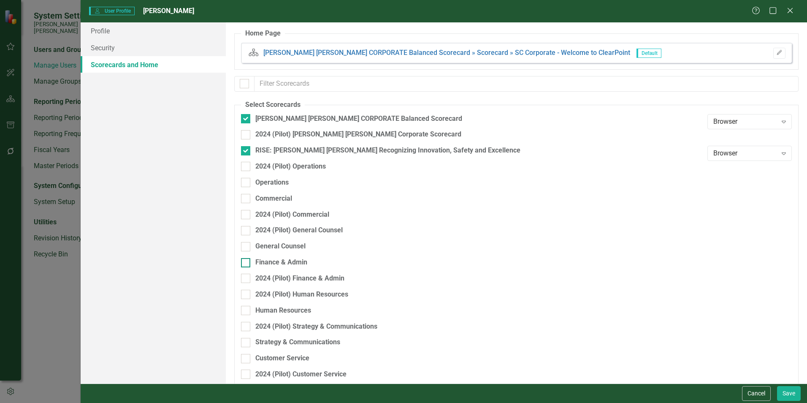
click at [300, 263] on div "Finance & Admin" at bounding box center [281, 263] width 52 height 10
click at [247, 263] on input "Finance & Admin" at bounding box center [243, 260] width 5 height 5
checkbox input "true"
click at [787, 395] on button "Save" at bounding box center [789, 393] width 24 height 15
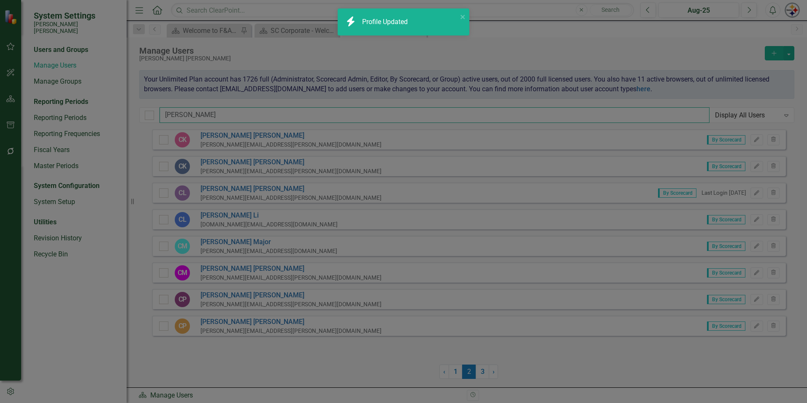
click at [195, 111] on input "charles" at bounding box center [435, 115] width 550 height 16
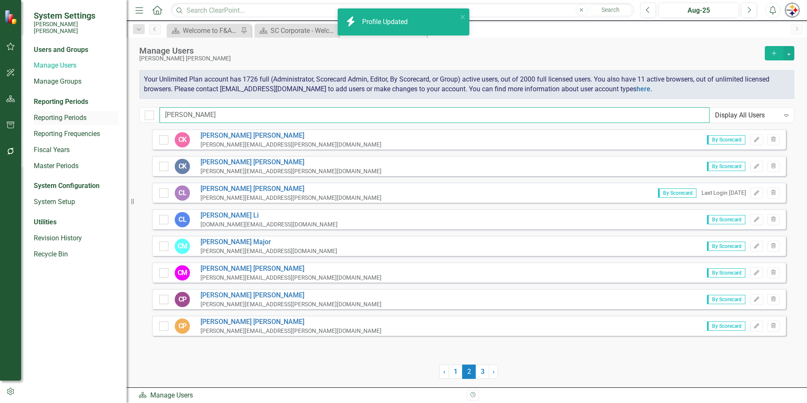
drag, startPoint x: 220, startPoint y: 116, endPoint x: 62, endPoint y: 116, distance: 158.3
click at [62, 116] on div "System Settings Santee Cooper Users and Groups Manage Users Manage Groups Repor…" at bounding box center [403, 201] width 807 height 403
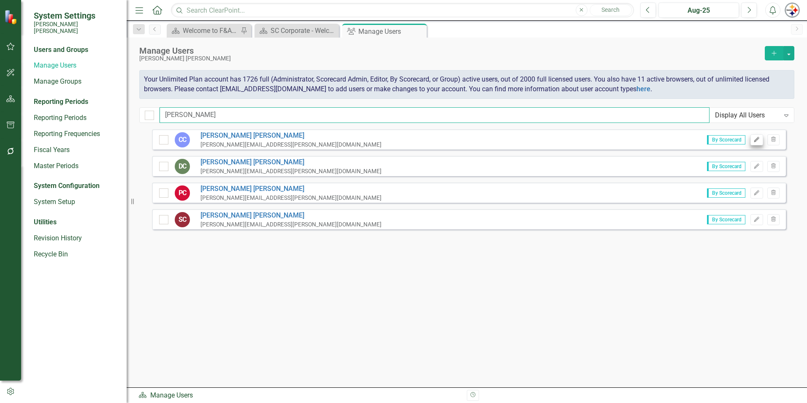
type input "cannon"
click at [753, 142] on button "Edit" at bounding box center [757, 139] width 12 height 11
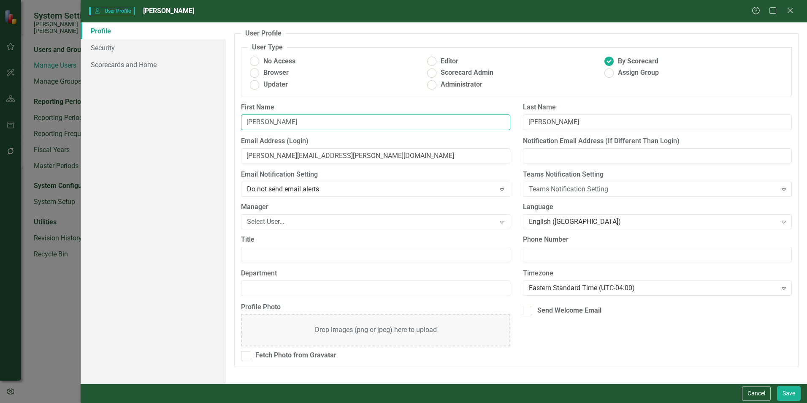
click at [293, 122] on input "[PERSON_NAME]" at bounding box center [375, 122] width 269 height 16
type input "[PERSON_NAME]"
click at [130, 67] on link "Scorecards and Home" at bounding box center [153, 64] width 145 height 17
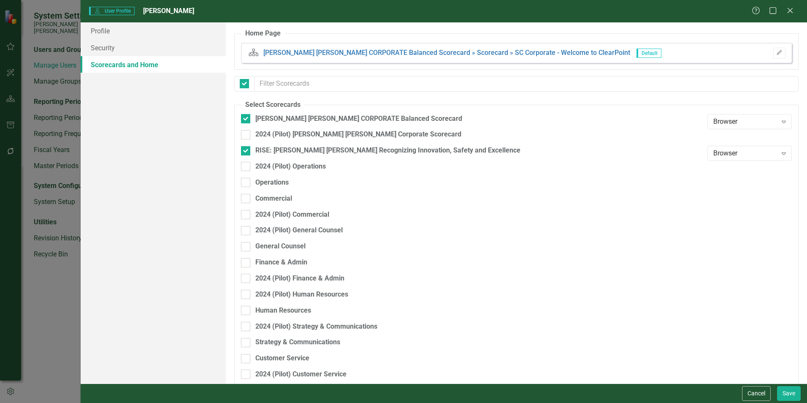
checkbox input "false"
click at [244, 265] on div at bounding box center [245, 262] width 9 height 9
click at [244, 263] on input "Finance & Admin" at bounding box center [243, 260] width 5 height 5
checkbox input "true"
click at [98, 33] on link "Profile" at bounding box center [153, 30] width 145 height 17
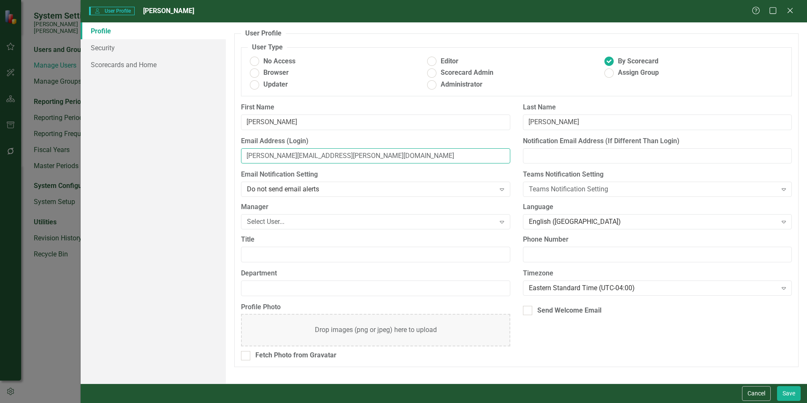
click at [279, 157] on input "[PERSON_NAME][EMAIL_ADDRESS][PERSON_NAME][DOMAIN_NAME]" at bounding box center [375, 156] width 269 height 16
type input "chris.cannon@santeecooper.com"
click at [129, 69] on link "Scorecards and Home" at bounding box center [153, 64] width 145 height 17
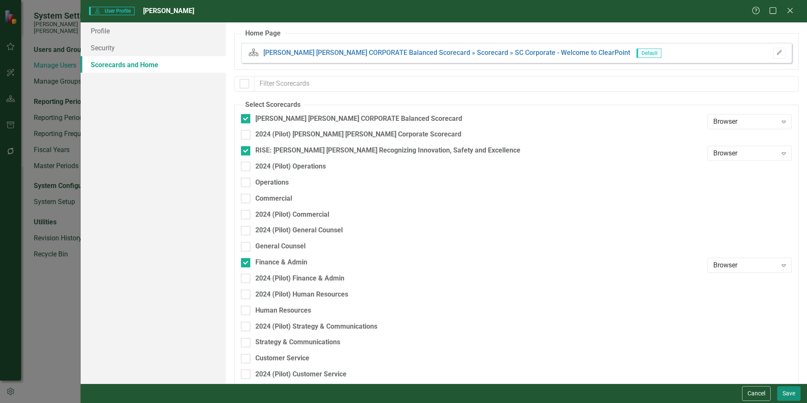
click at [783, 392] on button "Save" at bounding box center [789, 393] width 24 height 15
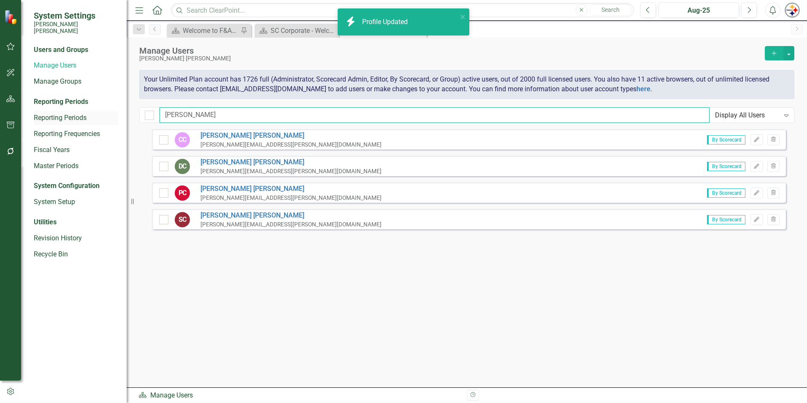
drag, startPoint x: 206, startPoint y: 117, endPoint x: 109, endPoint y: 117, distance: 96.7
click at [120, 117] on div "System Settings Santee Cooper Users and Groups Manage Users Manage Groups Repor…" at bounding box center [403, 201] width 807 height 403
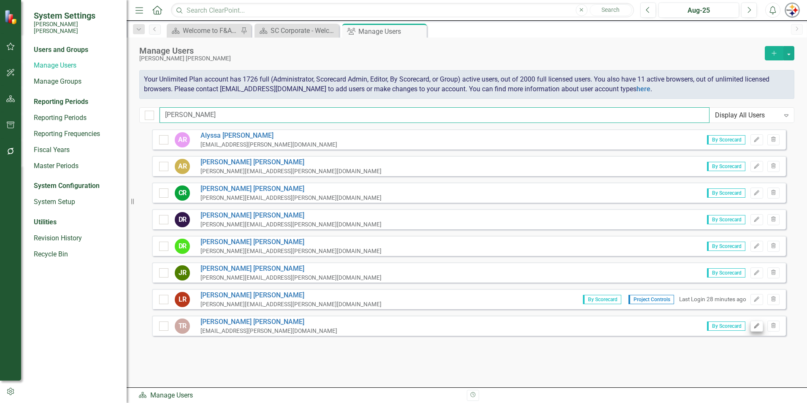
type input "richardson"
click at [757, 326] on icon "button" at bounding box center [756, 325] width 5 height 5
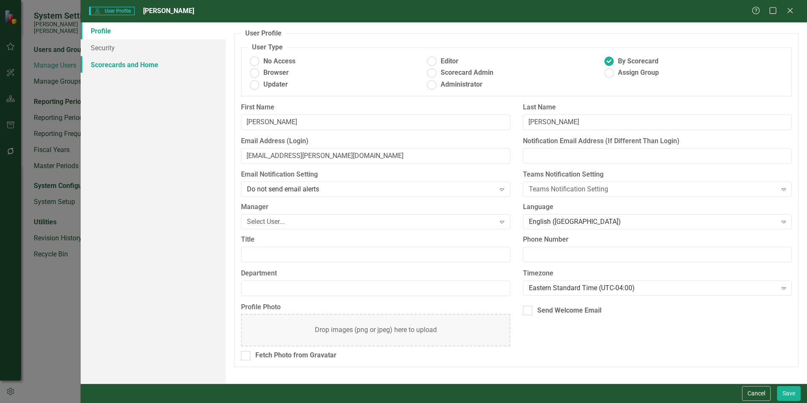
click at [142, 70] on link "Scorecards and Home" at bounding box center [153, 64] width 145 height 17
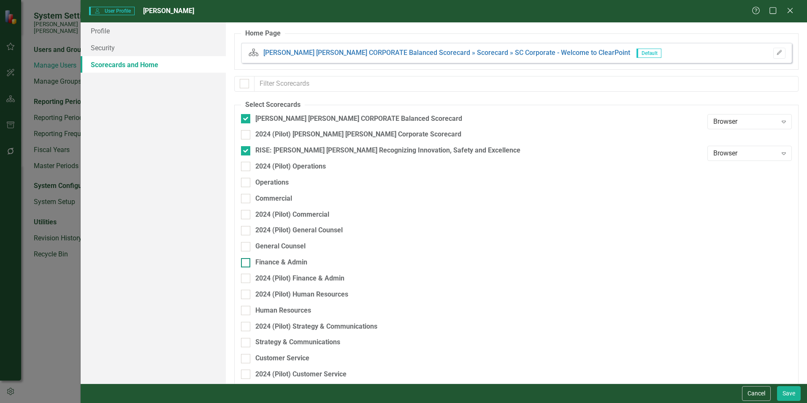
click at [288, 259] on div "Finance & Admin" at bounding box center [281, 263] width 52 height 10
click at [247, 259] on input "Finance & Admin" at bounding box center [243, 260] width 5 height 5
checkbox input "true"
click at [784, 399] on button "Save" at bounding box center [789, 393] width 24 height 15
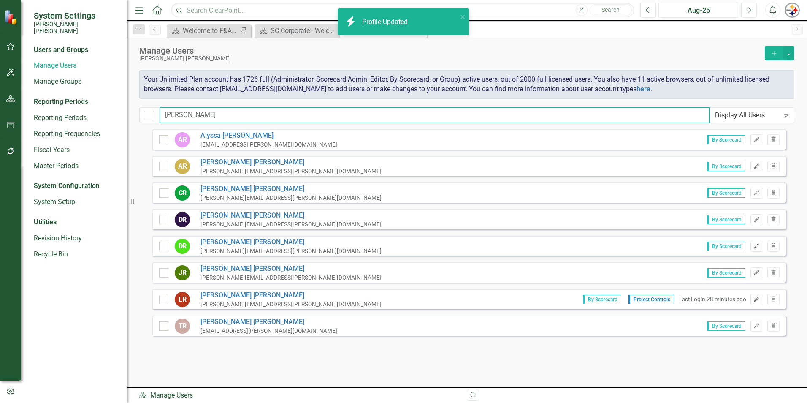
click at [211, 110] on input "richardson" at bounding box center [435, 115] width 550 height 16
drag, startPoint x: 216, startPoint y: 113, endPoint x: 32, endPoint y: 117, distance: 184.1
click at [32, 117] on div "System Settings Santee Cooper Users and Groups Manage Users Manage Groups Repor…" at bounding box center [403, 201] width 807 height 403
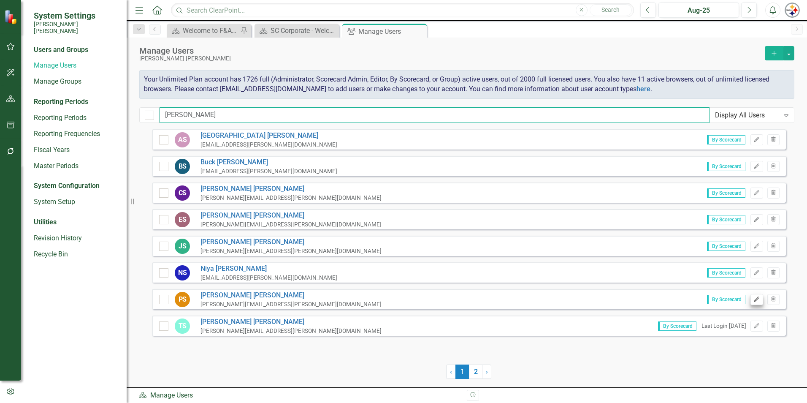
type input "simmons"
click at [751, 301] on button "Edit" at bounding box center [757, 299] width 12 height 11
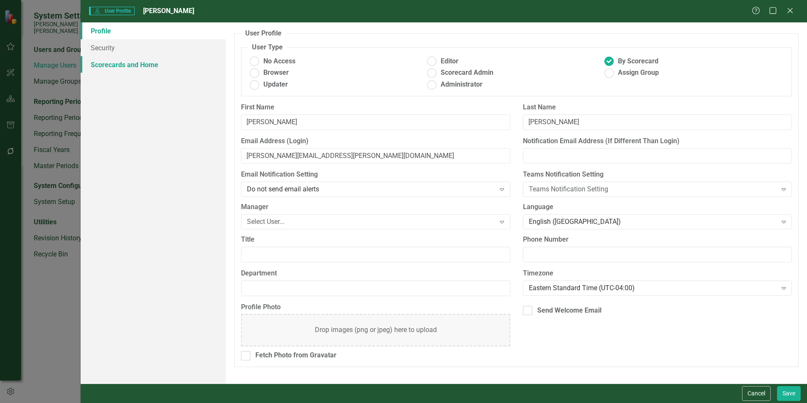
click at [125, 65] on link "Scorecards and Home" at bounding box center [153, 64] width 145 height 17
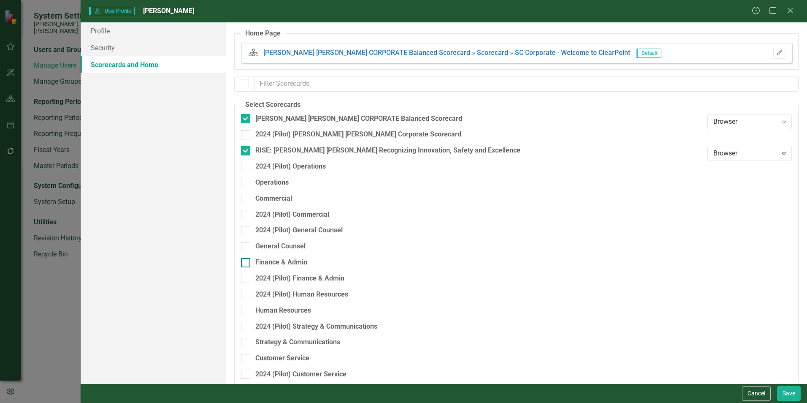
click at [285, 261] on div "Finance & Admin" at bounding box center [281, 263] width 52 height 10
click at [247, 261] on input "Finance & Admin" at bounding box center [243, 260] width 5 height 5
checkbox input "true"
click at [792, 395] on button "Save" at bounding box center [789, 393] width 24 height 15
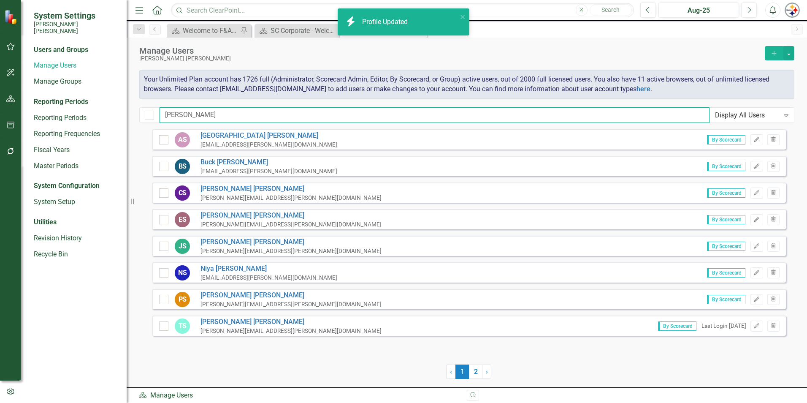
click at [239, 120] on input "simmons" at bounding box center [435, 115] width 550 height 16
drag, startPoint x: 185, startPoint y: 117, endPoint x: 80, endPoint y: 112, distance: 104.8
click at [88, 113] on div "System Settings Santee Cooper Users and Groups Manage Users Manage Groups Repor…" at bounding box center [403, 201] width 807 height 403
drag, startPoint x: 176, startPoint y: 115, endPoint x: -23, endPoint y: 115, distance: 199.3
click at [0, 115] on html "icon.bolt Profile Updated System Settings Santee Cooper Users and Groups Manage…" at bounding box center [403, 201] width 807 height 403
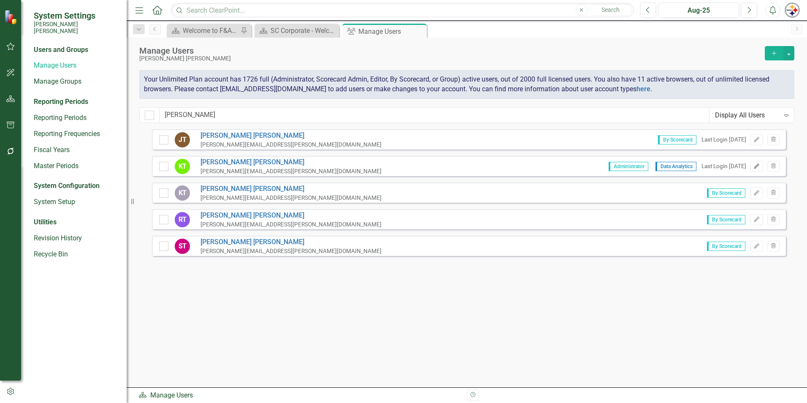
click at [761, 165] on button "Edit" at bounding box center [757, 166] width 12 height 11
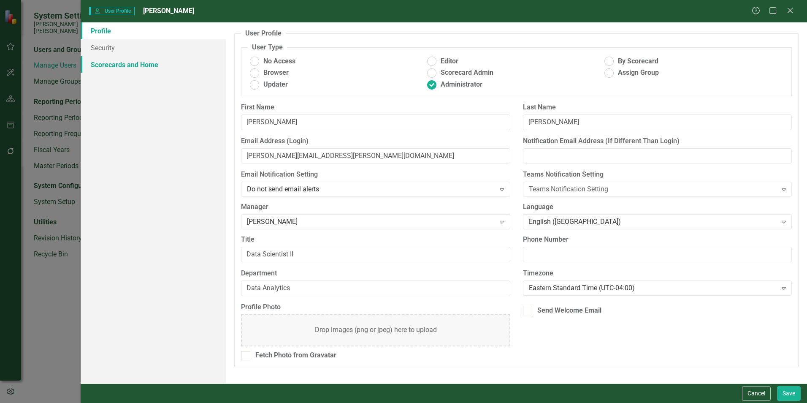
click at [129, 60] on link "Scorecards and Home" at bounding box center [153, 64] width 145 height 17
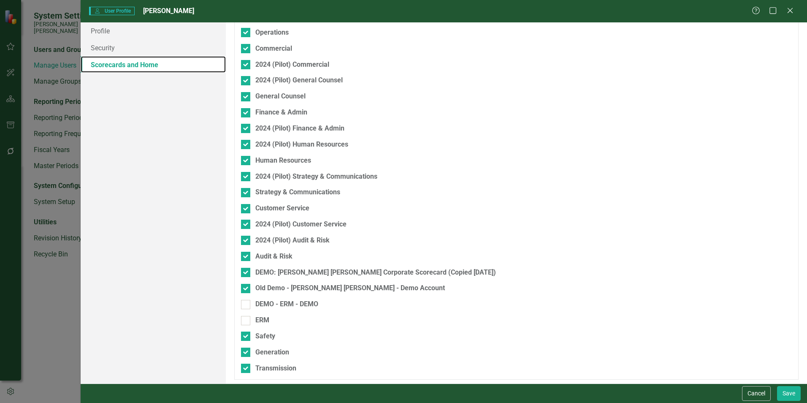
scroll to position [152, 0]
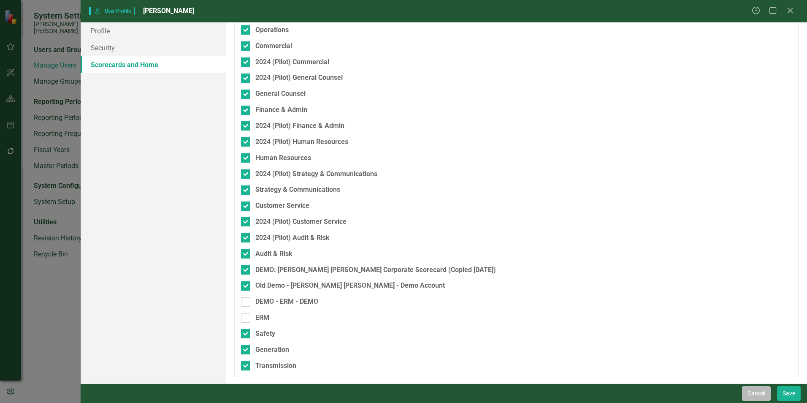
click at [751, 396] on button "Cancel" at bounding box center [756, 393] width 29 height 15
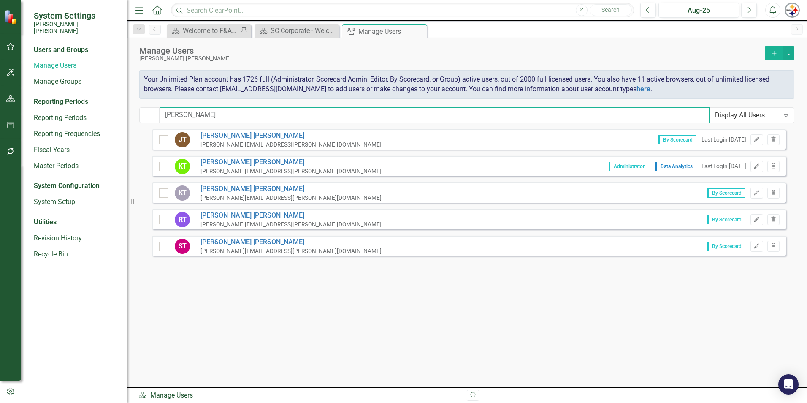
drag, startPoint x: 202, startPoint y: 121, endPoint x: 213, endPoint y: 116, distance: 12.1
click at [202, 121] on input "turner" at bounding box center [435, 115] width 550 height 16
click at [93, 111] on div "System Settings Santee Cooper Users and Groups Manage Users Manage Groups Repor…" at bounding box center [403, 201] width 807 height 403
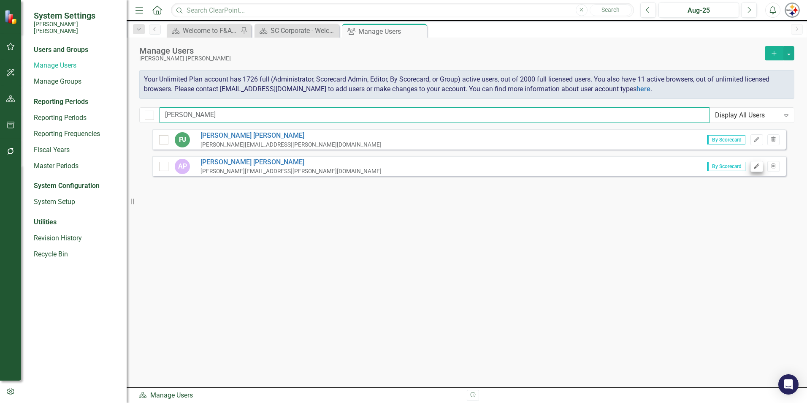
type input "patsey"
click at [757, 168] on icon "Edit" at bounding box center [757, 166] width 6 height 5
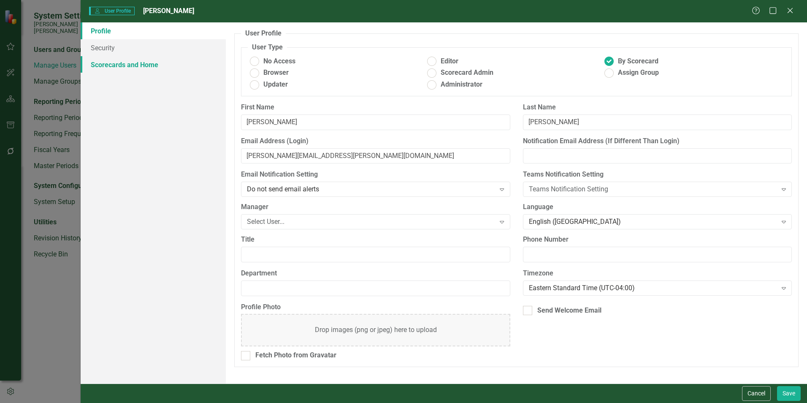
click at [127, 65] on link "Scorecards and Home" at bounding box center [153, 64] width 145 height 17
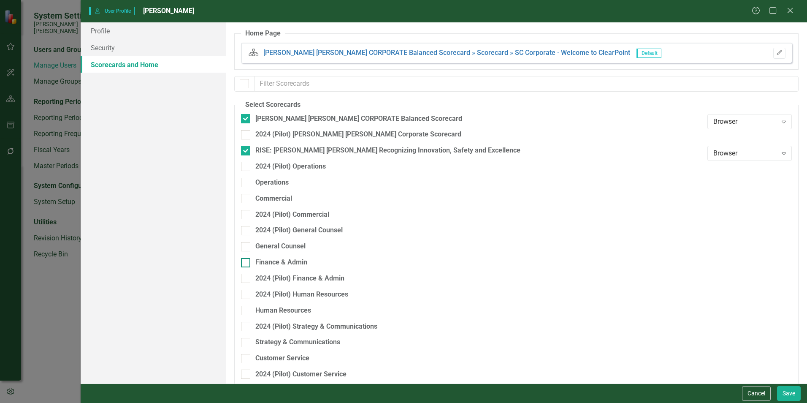
drag, startPoint x: 283, startPoint y: 263, endPoint x: 290, endPoint y: 267, distance: 7.7
click at [283, 263] on div "Finance & Admin" at bounding box center [281, 263] width 52 height 10
click at [247, 263] on input "Finance & Admin" at bounding box center [243, 260] width 5 height 5
checkbox input "true"
click at [800, 396] on button "Save" at bounding box center [789, 393] width 24 height 15
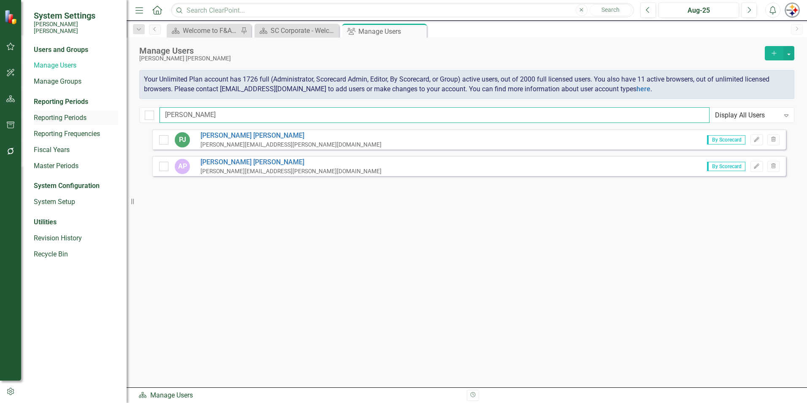
drag, startPoint x: 198, startPoint y: 118, endPoint x: 114, endPoint y: 118, distance: 84.0
click at [114, 118] on div "System Settings Santee Cooper Users and Groups Manage Users Manage Groups Repor…" at bounding box center [403, 201] width 807 height 403
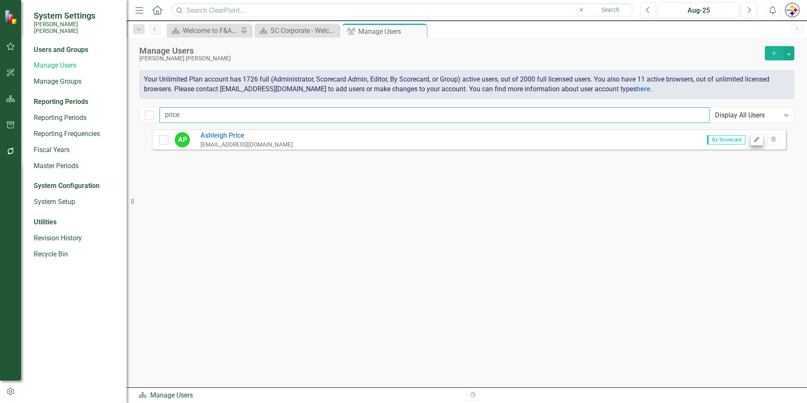
type input "price"
click at [759, 136] on button "Edit" at bounding box center [757, 139] width 12 height 11
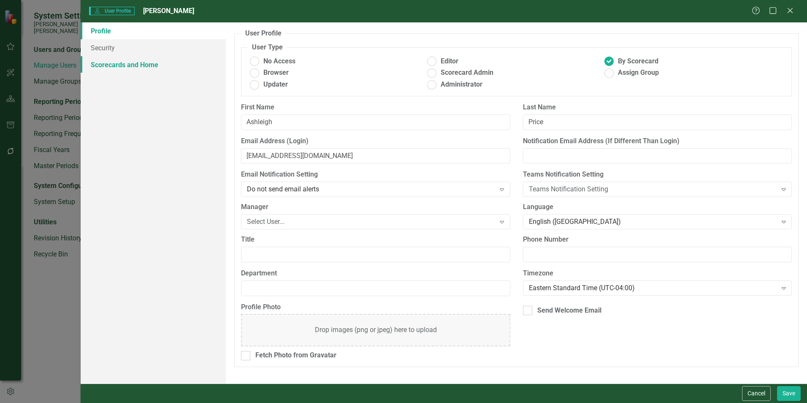
click at [143, 69] on link "Scorecards and Home" at bounding box center [153, 64] width 145 height 17
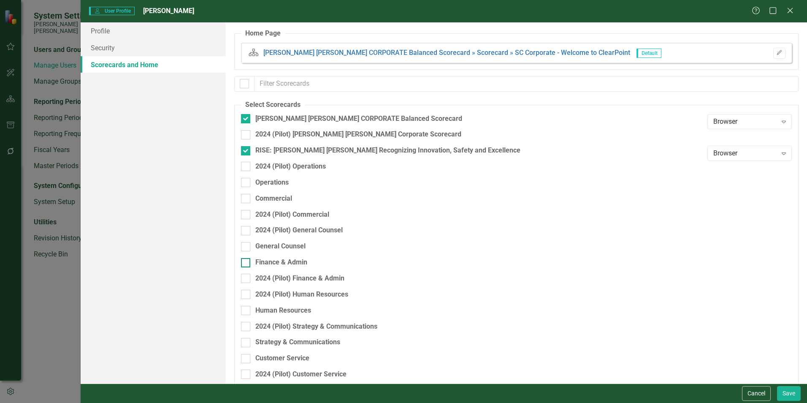
click at [287, 261] on div "Finance & Admin" at bounding box center [281, 263] width 52 height 10
click at [247, 261] on input "Finance & Admin" at bounding box center [243, 260] width 5 height 5
checkbox input "true"
click at [783, 394] on button "Save" at bounding box center [789, 393] width 24 height 15
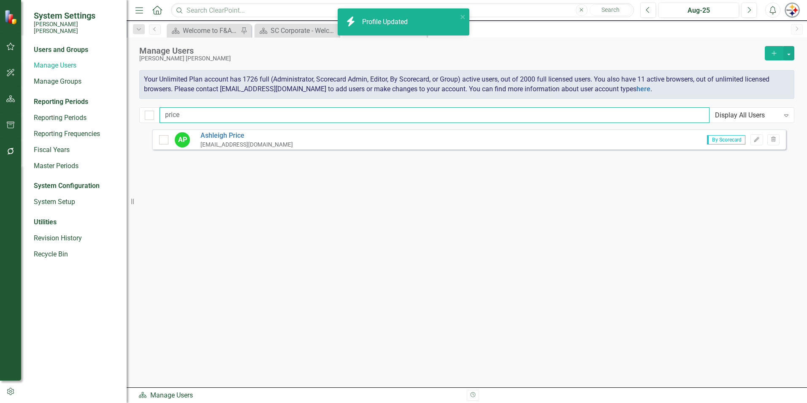
click at [217, 119] on input "price" at bounding box center [435, 115] width 550 height 16
drag, startPoint x: 199, startPoint y: 118, endPoint x: 62, endPoint y: 118, distance: 137.2
click at [65, 118] on div "System Settings Santee Cooper Users and Groups Manage Users Manage Groups Repor…" at bounding box center [403, 201] width 807 height 403
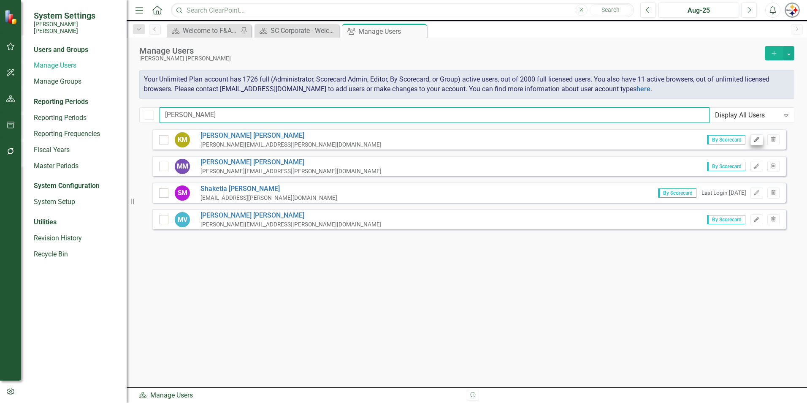
type input "murray"
click at [754, 138] on button "Edit" at bounding box center [757, 139] width 12 height 11
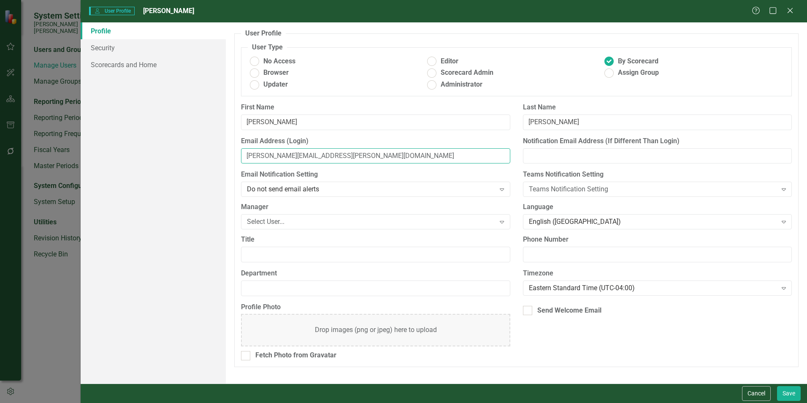
click at [271, 156] on input "[PERSON_NAME][EMAIL_ADDRESS][PERSON_NAME][DOMAIN_NAME]" at bounding box center [375, 156] width 269 height 16
type input "kim.murray@santeecooper.com"
click at [280, 122] on input "[PERSON_NAME]" at bounding box center [375, 122] width 269 height 16
type input "[PERSON_NAME]"
click at [130, 65] on link "Scorecards and Home" at bounding box center [153, 64] width 145 height 17
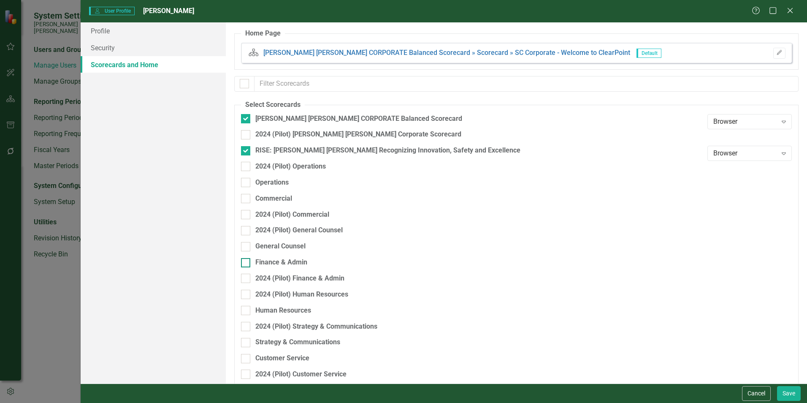
click at [291, 263] on div "Finance & Admin" at bounding box center [281, 263] width 52 height 10
click at [247, 263] on input "Finance & Admin" at bounding box center [243, 260] width 5 height 5
checkbox input "true"
click at [792, 390] on button "Save" at bounding box center [789, 393] width 24 height 15
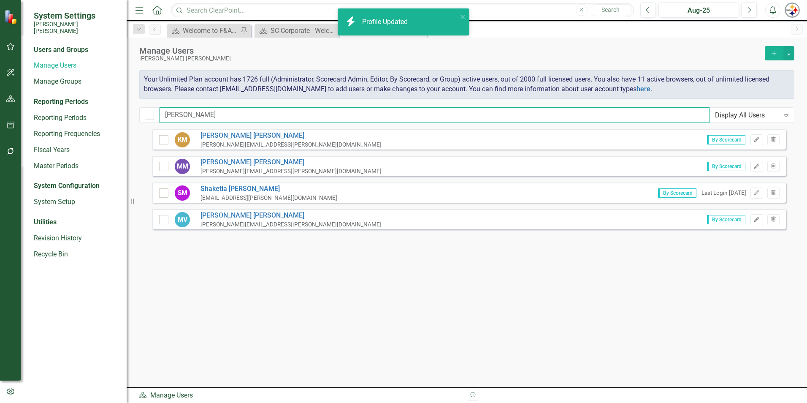
click at [195, 117] on input "murray" at bounding box center [435, 115] width 550 height 16
click at [132, 116] on div "System Settings Santee Cooper Users and Groups Manage Users Manage Groups Repor…" at bounding box center [403, 201] width 807 height 403
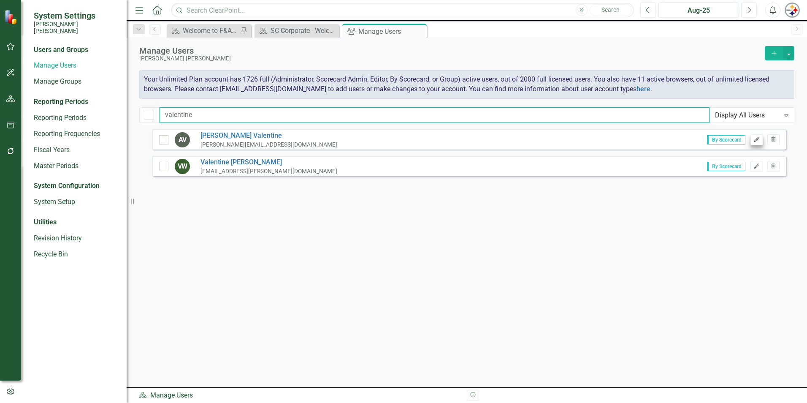
type input "valentine"
click at [758, 139] on icon "Edit" at bounding box center [757, 139] width 6 height 5
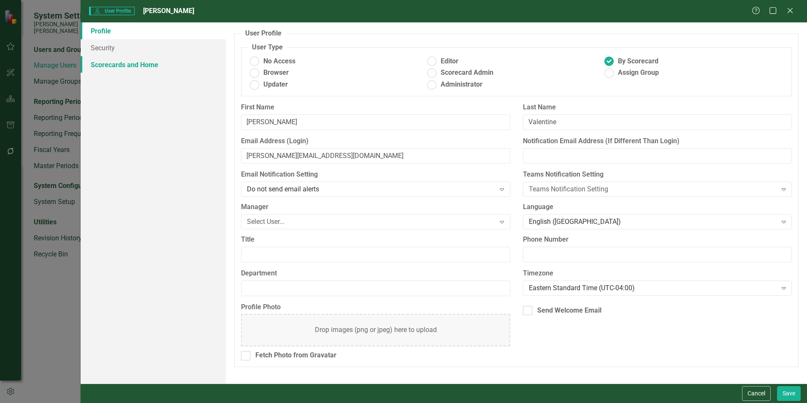
click at [152, 65] on link "Scorecards and Home" at bounding box center [153, 64] width 145 height 17
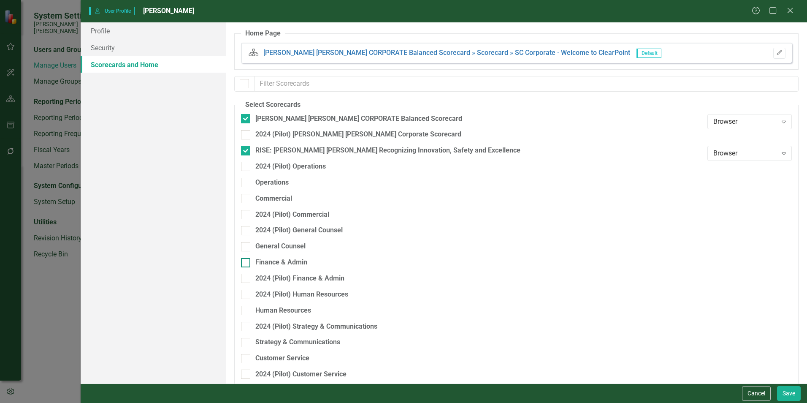
click at [293, 262] on div "Finance & Admin" at bounding box center [281, 263] width 52 height 10
click at [247, 262] on input "Finance & Admin" at bounding box center [243, 260] width 5 height 5
checkbox input "true"
click at [781, 393] on button "Save" at bounding box center [789, 393] width 24 height 15
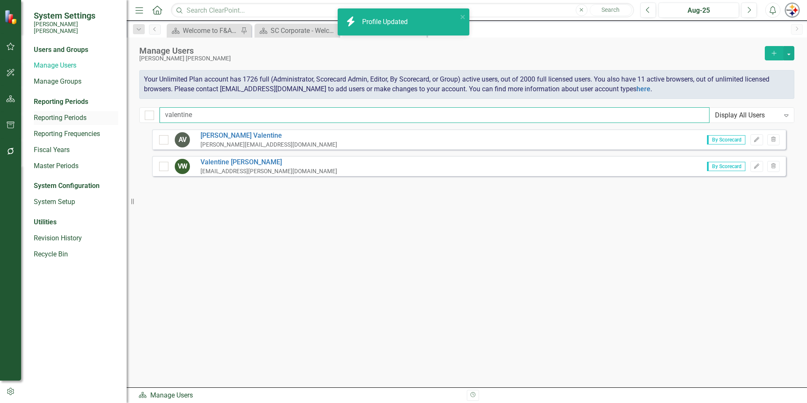
drag, startPoint x: 215, startPoint y: 115, endPoint x: 92, endPoint y: 114, distance: 122.4
click at [92, 114] on div "System Settings Santee Cooper Users and Groups Manage Users Manage Groups Repor…" at bounding box center [403, 201] width 807 height 403
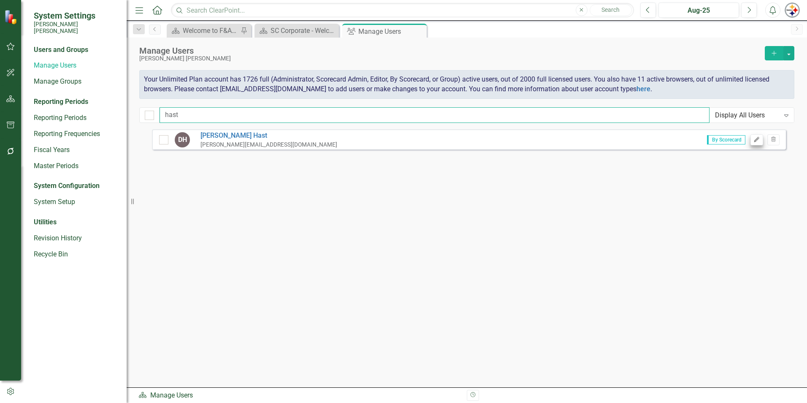
type input "hast"
click at [761, 140] on button "Edit" at bounding box center [757, 139] width 12 height 11
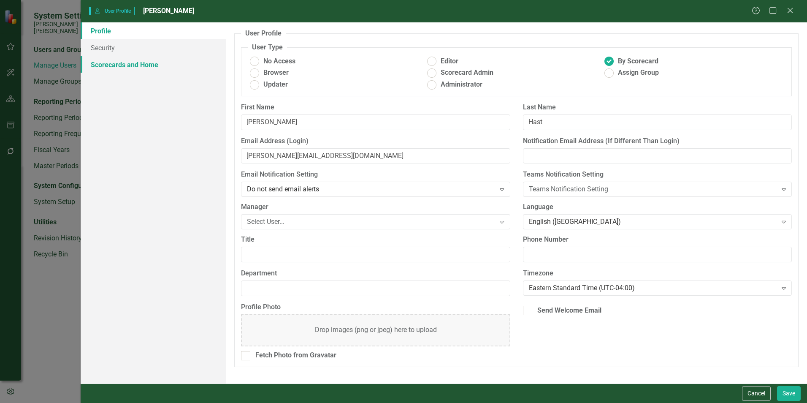
click at [96, 62] on link "Scorecards and Home" at bounding box center [153, 64] width 145 height 17
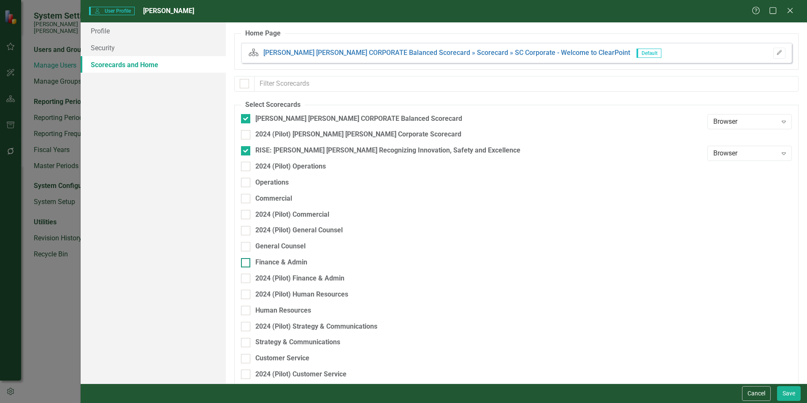
click at [293, 262] on div "Finance & Admin" at bounding box center [281, 263] width 52 height 10
click at [247, 262] on input "Finance & Admin" at bounding box center [243, 260] width 5 height 5
checkbox input "true"
click at [786, 395] on button "Save" at bounding box center [789, 393] width 24 height 15
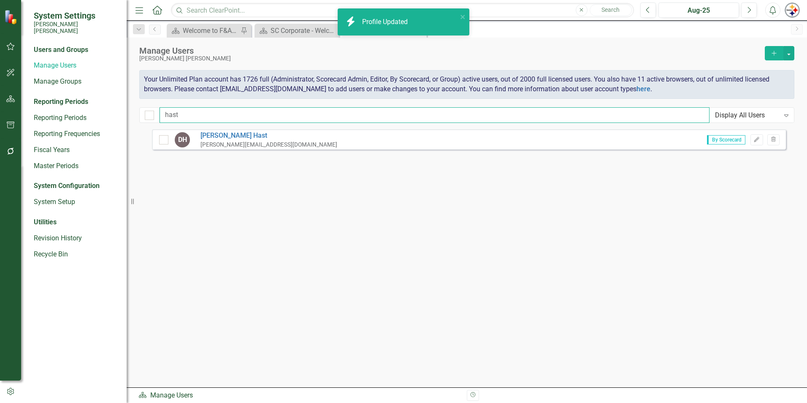
click at [174, 122] on input "hast" at bounding box center [435, 115] width 550 height 16
drag, startPoint x: 192, startPoint y: 116, endPoint x: 117, endPoint y: 113, distance: 75.2
click at [117, 113] on div "System Settings Santee Cooper Users and Groups Manage Users Manage Groups Repor…" at bounding box center [403, 201] width 807 height 403
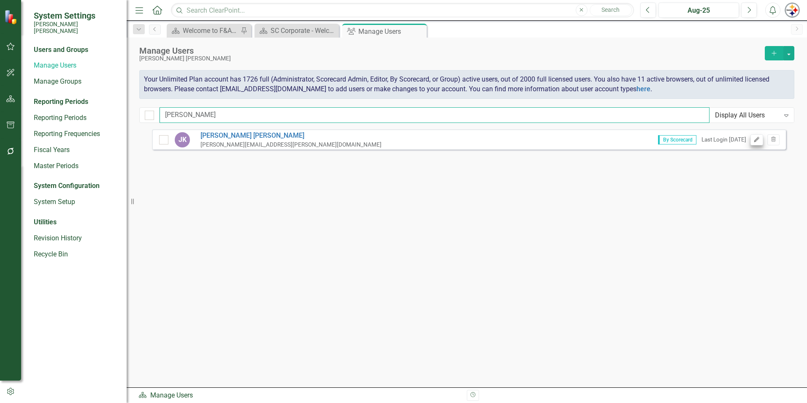
type input "krei"
click at [759, 138] on icon "button" at bounding box center [756, 139] width 5 height 5
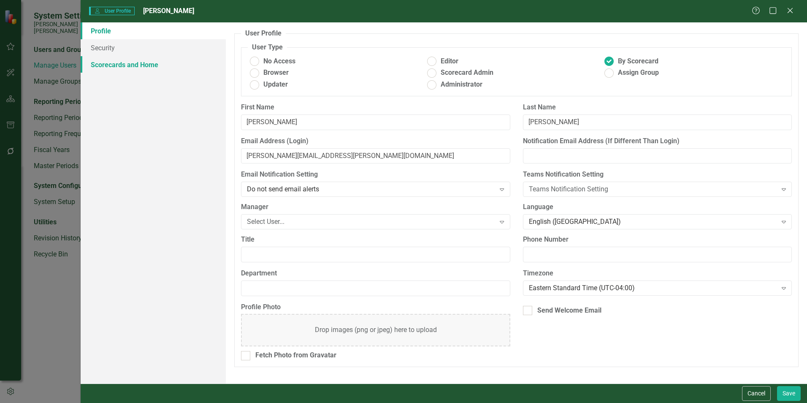
click at [127, 65] on link "Scorecards and Home" at bounding box center [153, 64] width 145 height 17
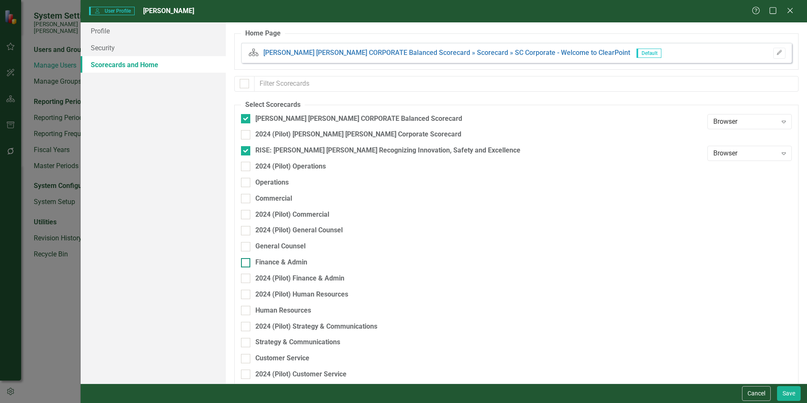
click at [291, 262] on div "Finance & Admin" at bounding box center [281, 263] width 52 height 10
click at [247, 262] on input "Finance & Admin" at bounding box center [243, 260] width 5 height 5
checkbox input "true"
click at [801, 393] on div "Cancel Save" at bounding box center [444, 392] width 727 height 19
click at [789, 395] on button "Save" at bounding box center [789, 393] width 24 height 15
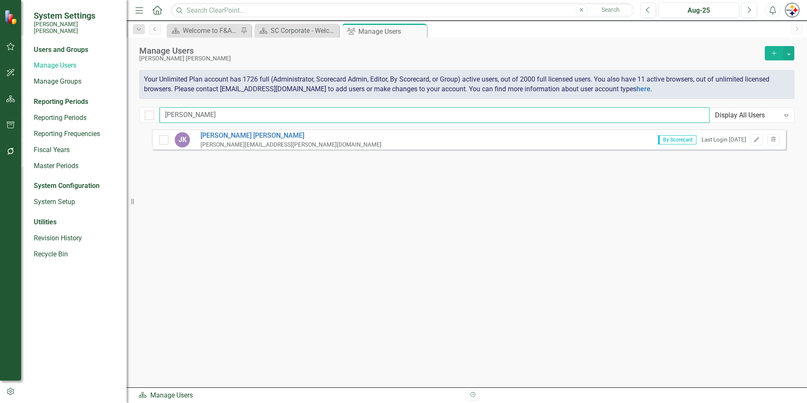
drag, startPoint x: 146, startPoint y: 109, endPoint x: 128, endPoint y: 109, distance: 17.3
click at [128, 109] on div "System Settings Santee Cooper Users and Groups Manage Users Manage Groups Repor…" at bounding box center [403, 201] width 807 height 403
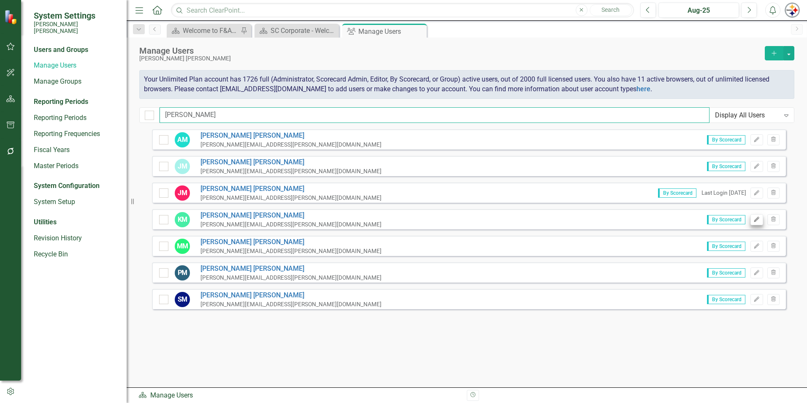
type input "morris"
click at [754, 222] on icon "Edit" at bounding box center [757, 219] width 6 height 5
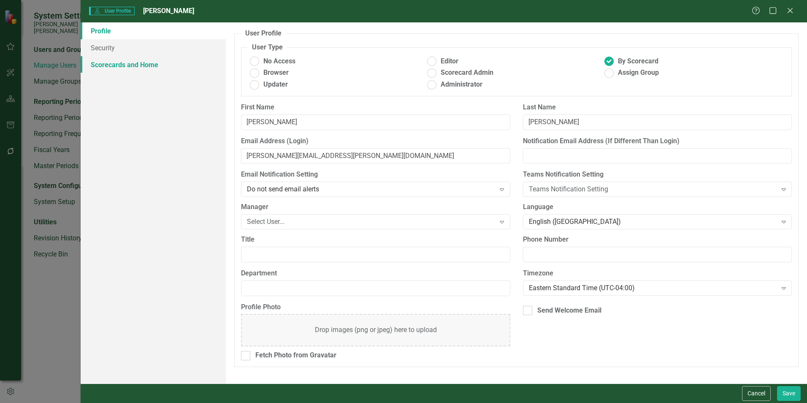
click at [127, 70] on link "Scorecards and Home" at bounding box center [153, 64] width 145 height 17
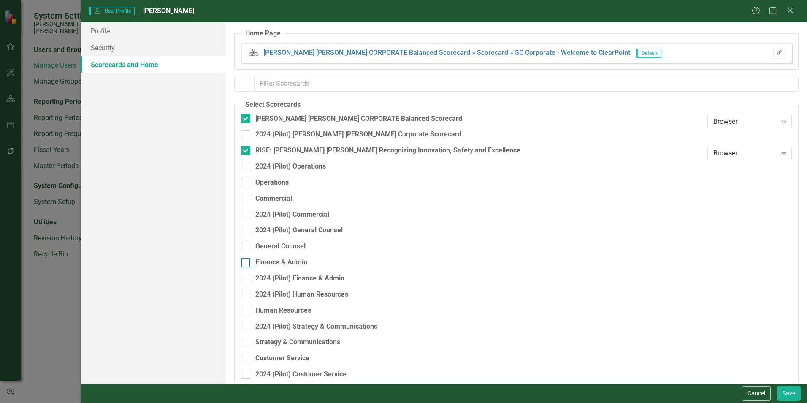
click at [282, 263] on div "Finance & Admin" at bounding box center [281, 263] width 52 height 10
click at [247, 263] on input "Finance & Admin" at bounding box center [243, 260] width 5 height 5
checkbox input "true"
click at [791, 388] on button "Save" at bounding box center [789, 393] width 24 height 15
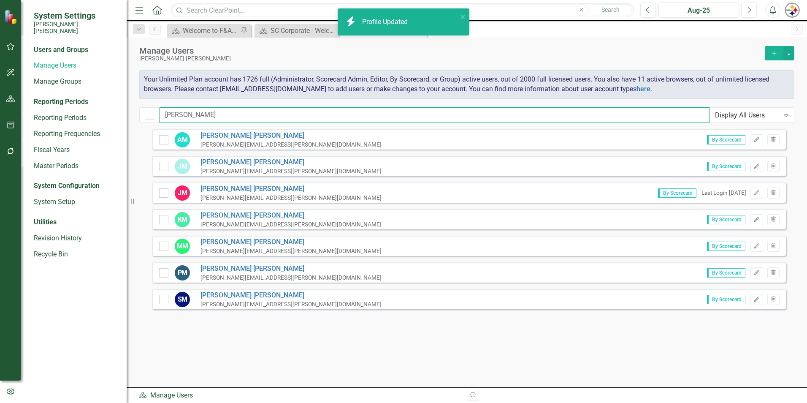
click at [210, 114] on input "morris" at bounding box center [435, 115] width 550 height 16
drag, startPoint x: 189, startPoint y: 114, endPoint x: 137, endPoint y: 109, distance: 52.2
click at [141, 111] on div "morris Display All Users Expand" at bounding box center [466, 115] width 655 height 16
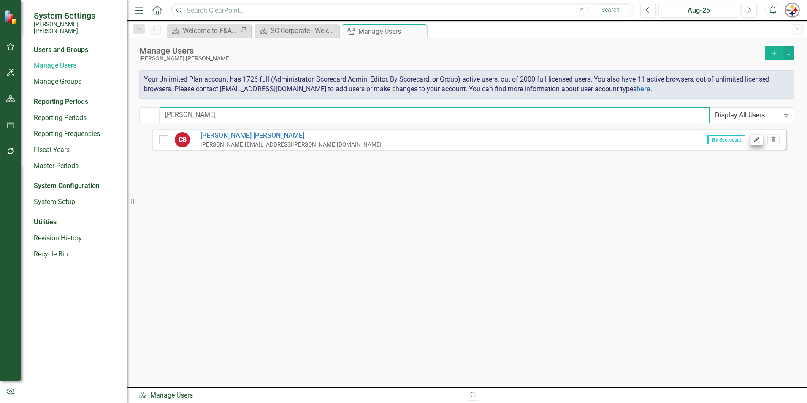
type input "berryman"
click at [756, 140] on icon "Edit" at bounding box center [757, 139] width 6 height 5
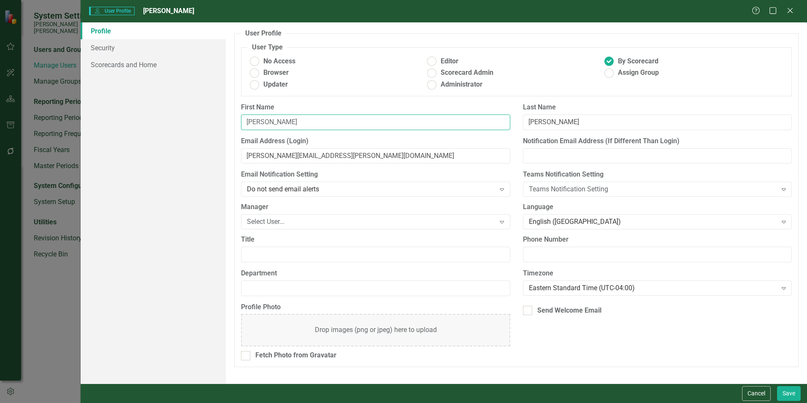
click at [304, 125] on input "[PERSON_NAME]" at bounding box center [375, 122] width 269 height 16
type input "[PERSON_NAME]"
click at [279, 155] on input "[PERSON_NAME][EMAIL_ADDRESS][PERSON_NAME][DOMAIN_NAME]" at bounding box center [375, 156] width 269 height 16
type input "chris.berryman@santeecooper.com"
click at [142, 68] on link "Scorecards and Home" at bounding box center [153, 64] width 145 height 17
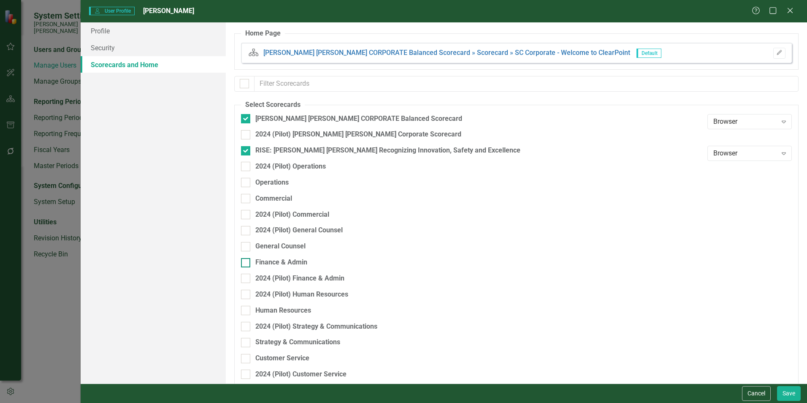
click at [288, 260] on div "Finance & Admin" at bounding box center [281, 263] width 52 height 10
click at [247, 260] on input "Finance & Admin" at bounding box center [243, 260] width 5 height 5
checkbox input "true"
click at [789, 390] on button "Save" at bounding box center [789, 393] width 24 height 15
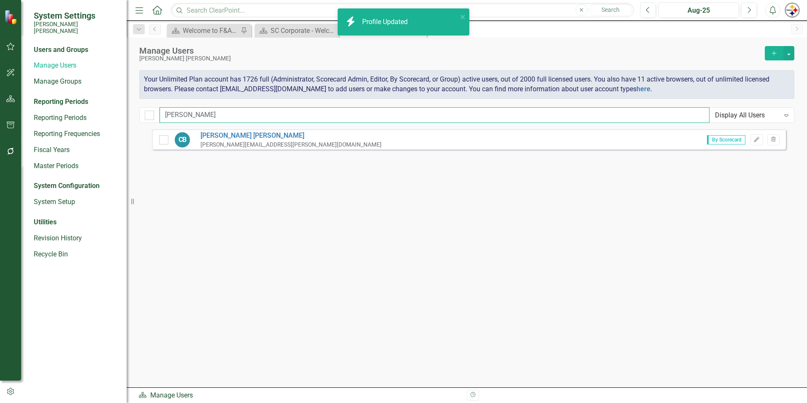
click at [217, 111] on input "berryman" at bounding box center [435, 115] width 550 height 16
drag, startPoint x: 148, startPoint y: 115, endPoint x: 127, endPoint y: 115, distance: 20.7
click at [128, 115] on div "System Settings Santee Cooper Users and Groups Manage Users Manage Groups Repor…" at bounding box center [403, 201] width 807 height 403
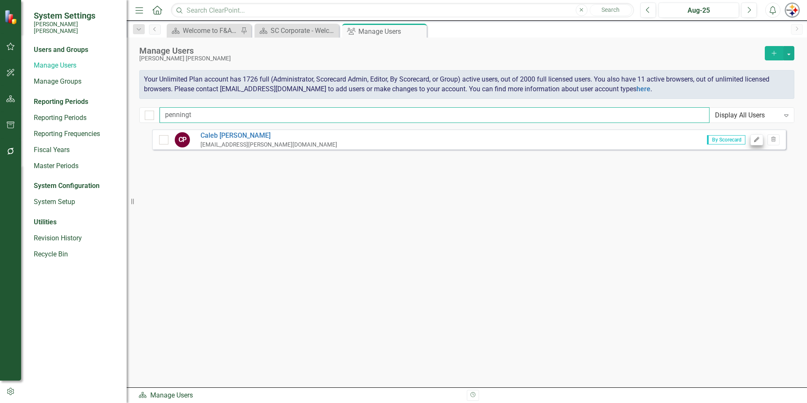
type input "penningt"
click at [754, 142] on button "Edit" at bounding box center [757, 139] width 12 height 11
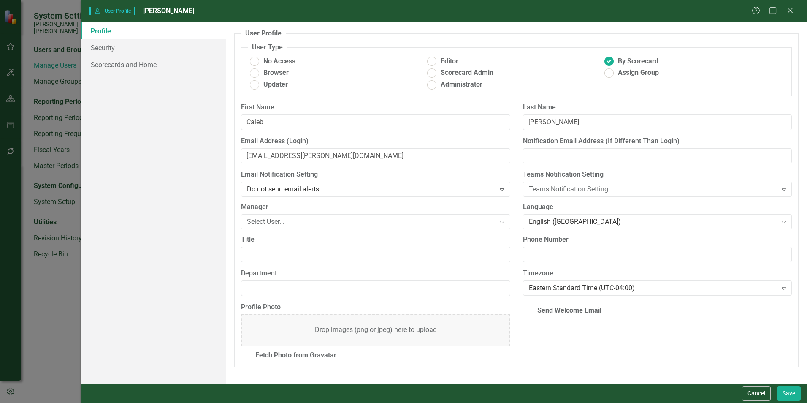
click at [140, 73] on div "Profile Security Scorecards and Home" at bounding box center [153, 202] width 145 height 361
click at [138, 68] on link "Scorecards and Home" at bounding box center [153, 64] width 145 height 17
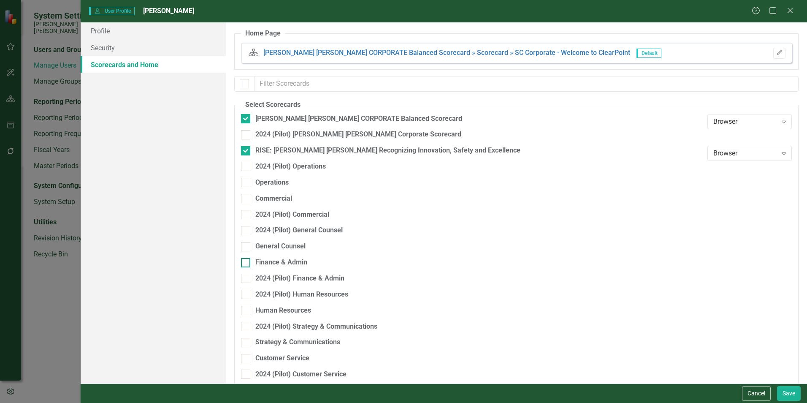
click at [287, 259] on div "Finance & Admin" at bounding box center [281, 263] width 52 height 10
click at [247, 259] on input "Finance & Admin" at bounding box center [243, 260] width 5 height 5
checkbox input "true"
click at [788, 394] on button "Save" at bounding box center [789, 393] width 24 height 15
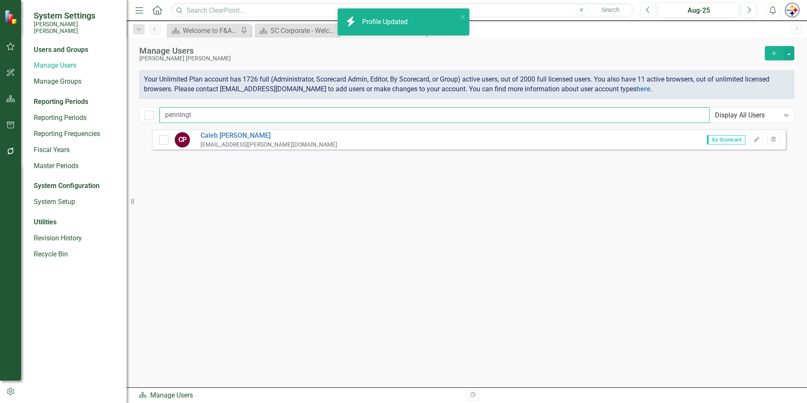
click at [207, 120] on input "penningt" at bounding box center [435, 115] width 550 height 16
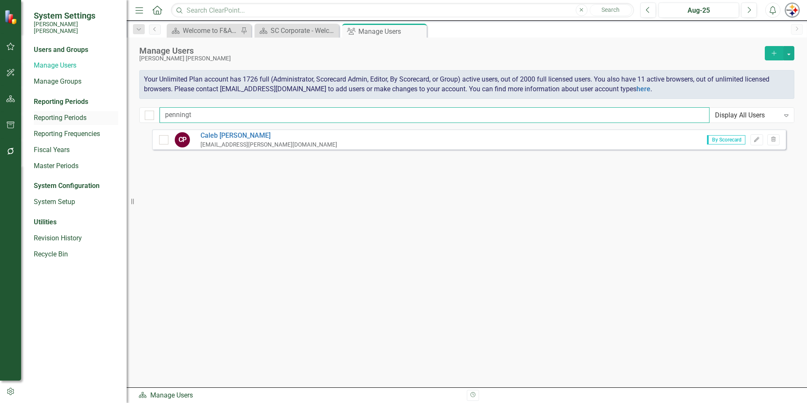
click at [87, 115] on div "System Settings Santee Cooper Users and Groups Manage Users Manage Groups Repor…" at bounding box center [403, 201] width 807 height 403
click at [758, 139] on icon "Edit" at bounding box center [757, 139] width 6 height 5
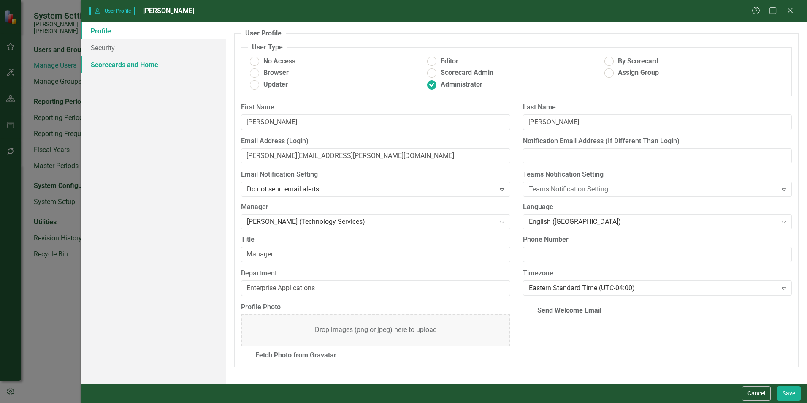
click at [122, 66] on link "Scorecards and Home" at bounding box center [153, 64] width 145 height 17
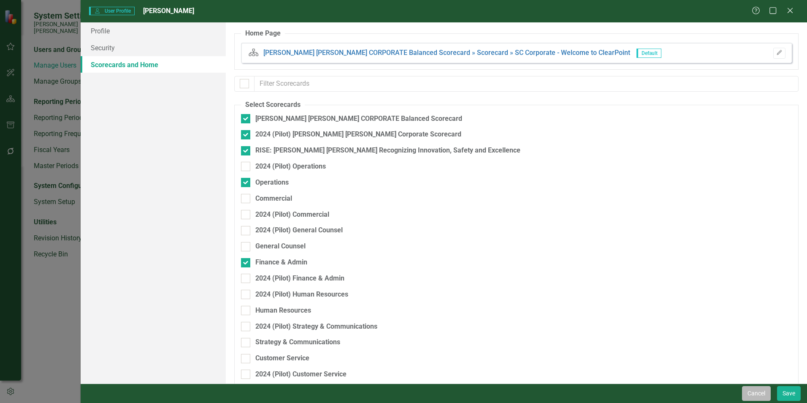
click at [744, 391] on button "Cancel" at bounding box center [756, 393] width 29 height 15
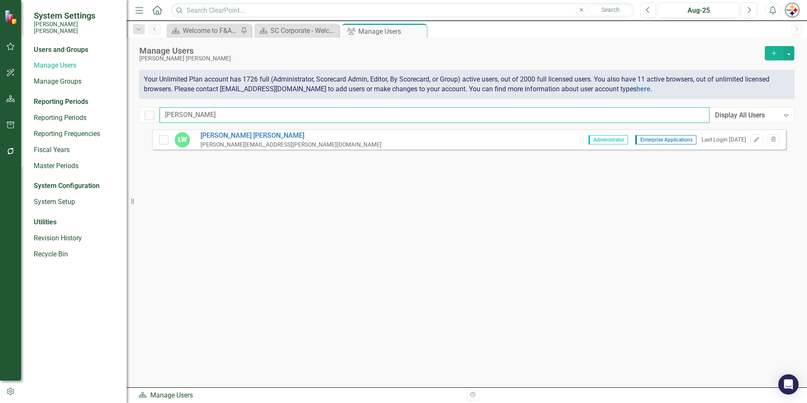
click at [187, 114] on input "whetzel" at bounding box center [435, 115] width 550 height 16
drag, startPoint x: 207, startPoint y: 113, endPoint x: 99, endPoint y: 104, distance: 108.4
click at [104, 106] on div "System Settings Santee Cooper Users and Groups Manage Users Manage Groups Repor…" at bounding box center [403, 201] width 807 height 403
click at [754, 139] on icon "Edit" at bounding box center [757, 139] width 6 height 5
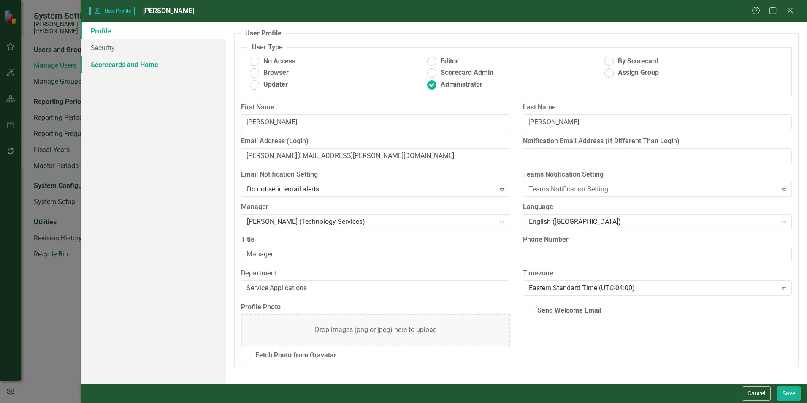
click at [151, 71] on link "Scorecards and Home" at bounding box center [153, 64] width 145 height 17
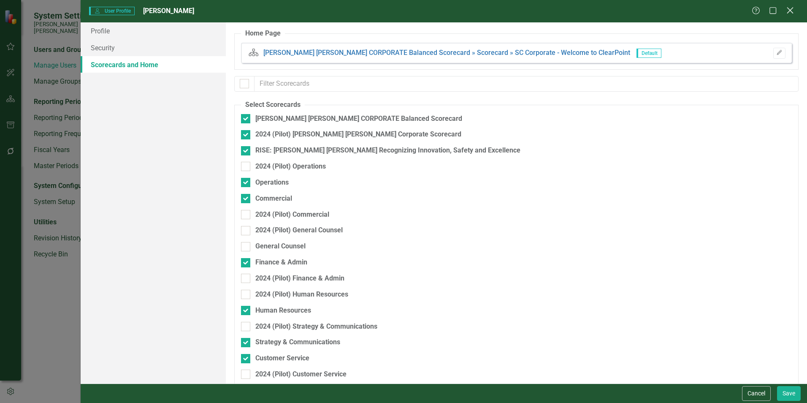
click at [794, 13] on icon "Close" at bounding box center [790, 10] width 11 height 8
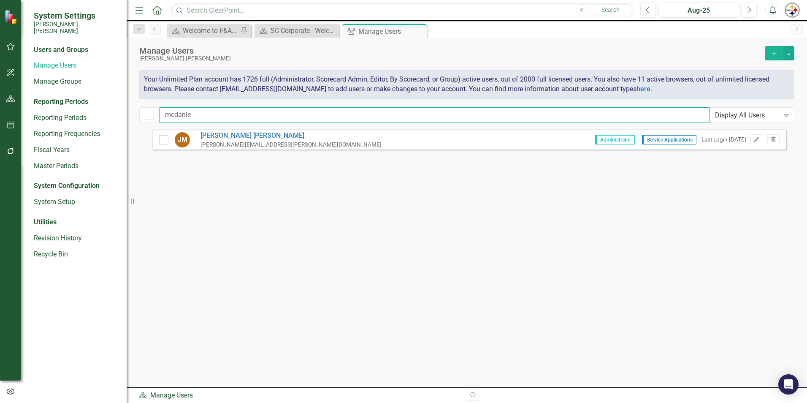
click at [213, 114] on input "mcdanie" at bounding box center [435, 115] width 550 height 16
drag, startPoint x: 169, startPoint y: 114, endPoint x: 109, endPoint y: 114, distance: 59.5
click at [111, 114] on div "System Settings Santee Cooper Users and Groups Manage Users Manage Groups Repor…" at bounding box center [403, 201] width 807 height 403
drag, startPoint x: 208, startPoint y: 113, endPoint x: 122, endPoint y: 114, distance: 86.1
click at [123, 114] on div "System Settings Santee Cooper Users and Groups Manage Users Manage Groups Repor…" at bounding box center [403, 201] width 807 height 403
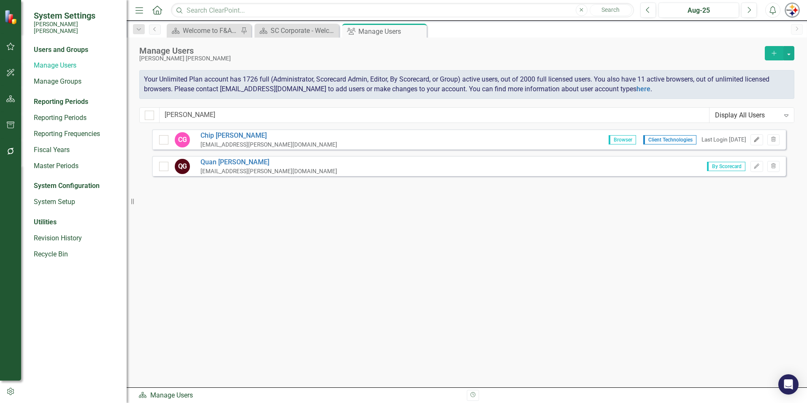
click at [756, 143] on button "Edit" at bounding box center [757, 139] width 12 height 11
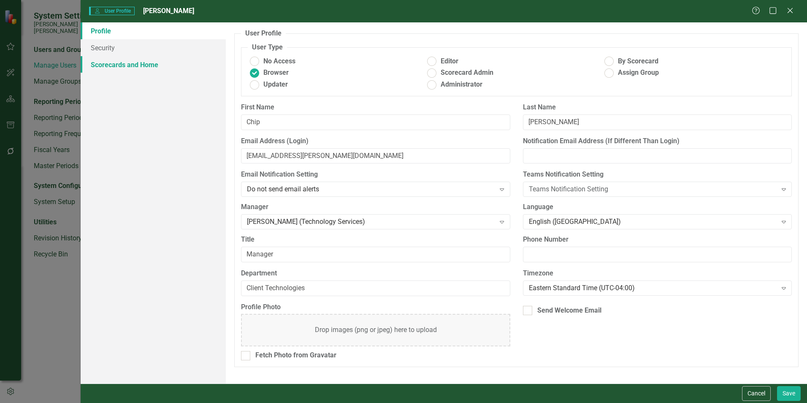
click at [152, 63] on link "Scorecards and Home" at bounding box center [153, 64] width 145 height 17
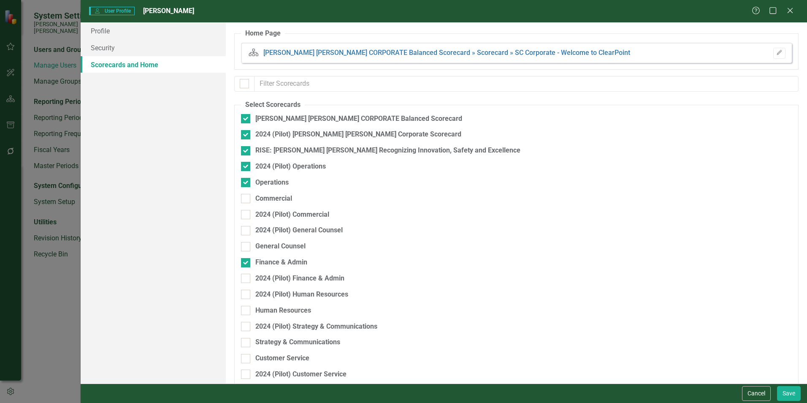
click at [791, 5] on div "User User Profile Chip Gamble Help Maximize Close" at bounding box center [444, 11] width 727 height 22
click at [795, 14] on div "Help Maximize Close" at bounding box center [775, 11] width 47 height 10
click at [794, 12] on icon "Close" at bounding box center [790, 10] width 11 height 8
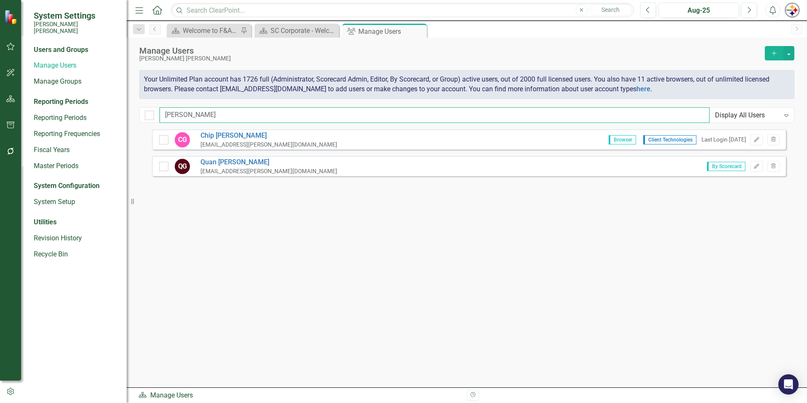
click at [206, 117] on input "gamble" at bounding box center [435, 115] width 550 height 16
click at [126, 116] on div "System Settings Santee Cooper Users and Groups Manage Users Manage Groups Repor…" at bounding box center [403, 201] width 807 height 403
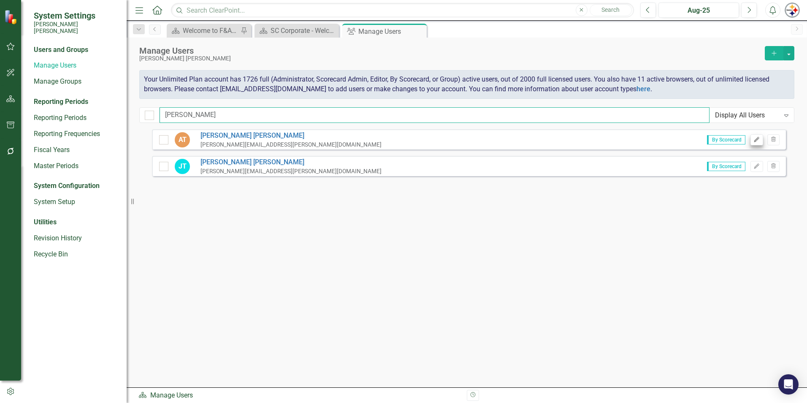
type input "talley"
click at [756, 139] on icon "button" at bounding box center [756, 139] width 5 height 5
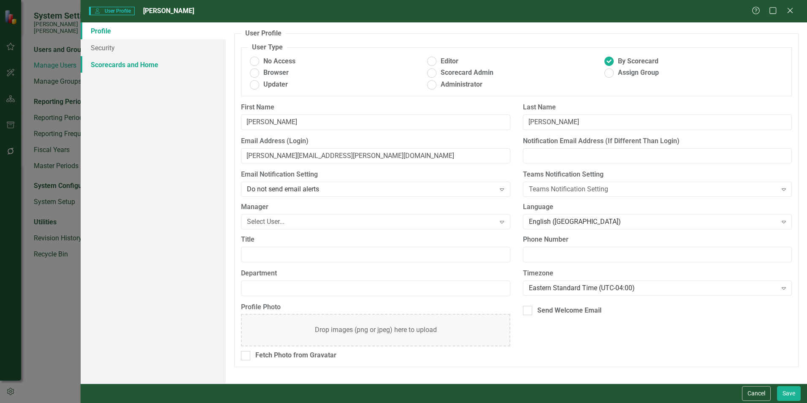
click at [131, 69] on link "Scorecards and Home" at bounding box center [153, 64] width 145 height 17
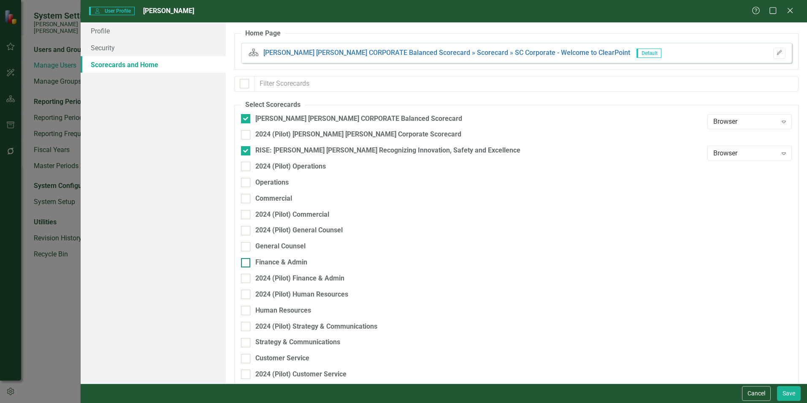
click at [257, 260] on div "Finance & Admin" at bounding box center [281, 263] width 52 height 10
click at [247, 260] on input "Finance & Admin" at bounding box center [243, 260] width 5 height 5
checkbox input "true"
click at [791, 395] on button "Save" at bounding box center [789, 393] width 24 height 15
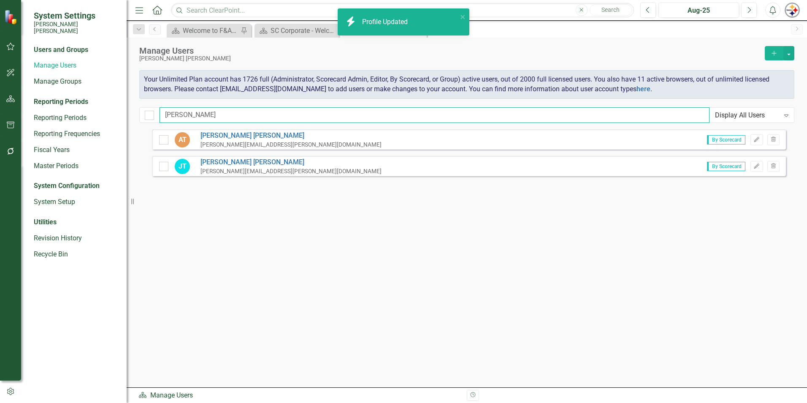
click at [195, 115] on input "talley" at bounding box center [435, 115] width 550 height 16
drag, startPoint x: 195, startPoint y: 112, endPoint x: 65, endPoint y: 112, distance: 130.9
click at [65, 112] on div "System Settings Santee Cooper Users and Groups Manage Users Manage Groups Repor…" at bounding box center [403, 201] width 807 height 403
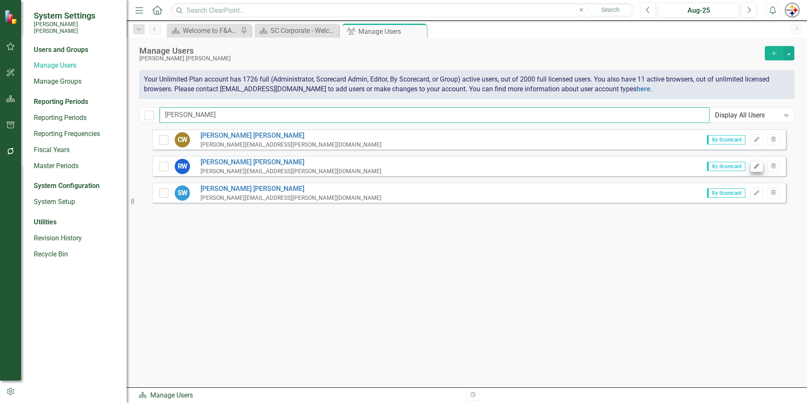
type input "wiggins"
click at [754, 167] on icon "Edit" at bounding box center [757, 166] width 6 height 5
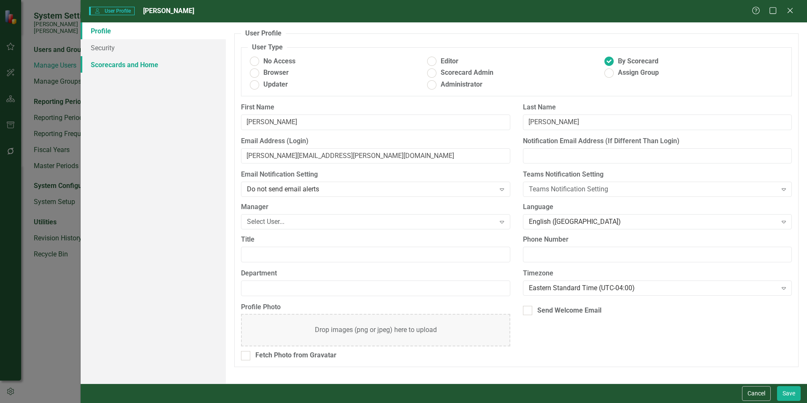
click at [136, 63] on link "Scorecards and Home" at bounding box center [153, 64] width 145 height 17
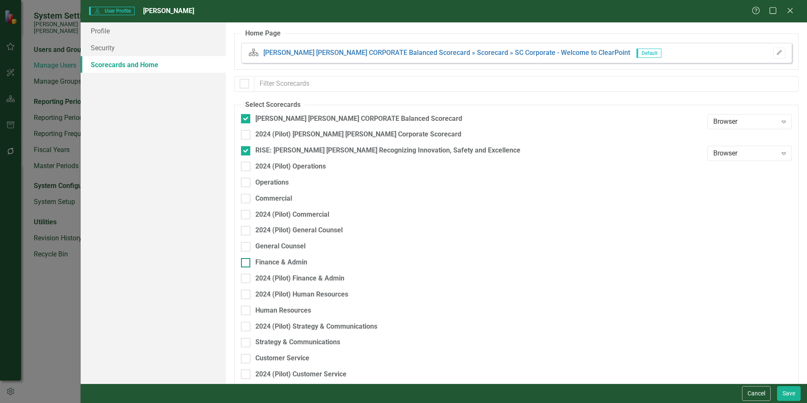
click at [292, 263] on div "Finance & Admin" at bounding box center [281, 263] width 52 height 10
click at [247, 263] on input "Finance & Admin" at bounding box center [243, 260] width 5 height 5
checkbox input "true"
click at [789, 398] on button "Save" at bounding box center [789, 393] width 24 height 15
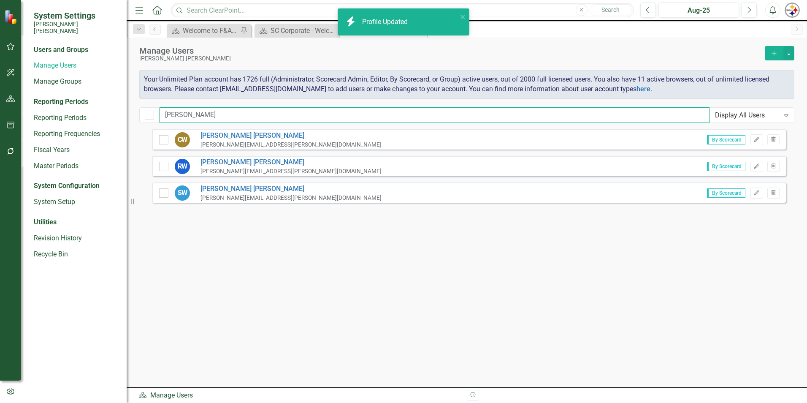
click at [184, 117] on input "wiggins" at bounding box center [435, 115] width 550 height 16
drag, startPoint x: 222, startPoint y: 113, endPoint x: 87, endPoint y: 113, distance: 134.7
click at [90, 113] on div "System Settings Santee Cooper Users and Groups Manage Users Manage Groups Repor…" at bounding box center [403, 201] width 807 height 403
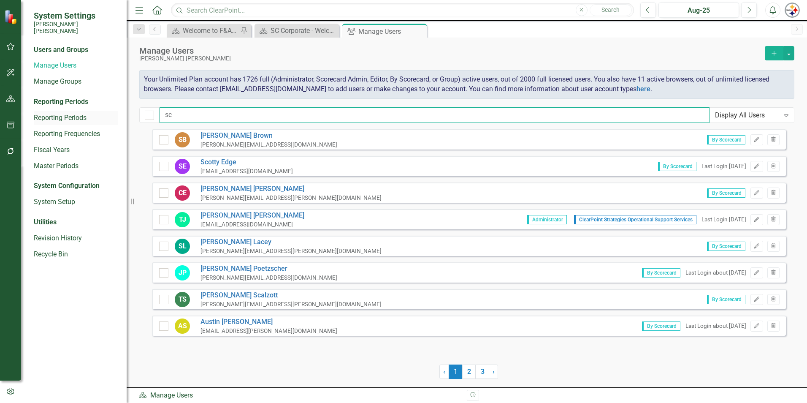
type input "s"
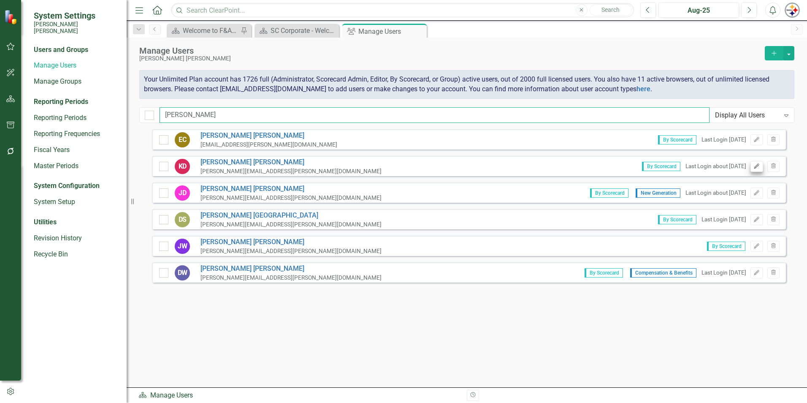
type input "dill"
click at [756, 165] on icon "Edit" at bounding box center [757, 166] width 6 height 5
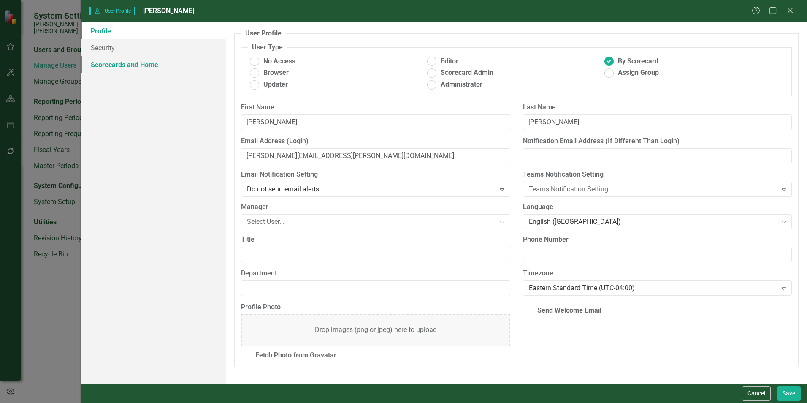
click at [104, 60] on link "Scorecards and Home" at bounding box center [153, 64] width 145 height 17
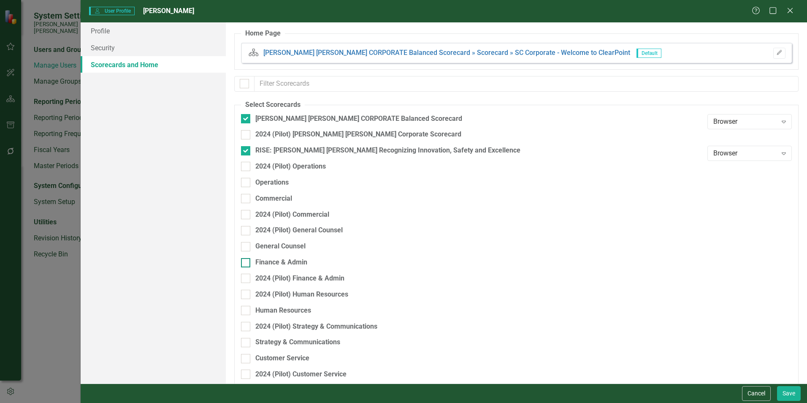
click at [287, 260] on div "Finance & Admin" at bounding box center [281, 263] width 52 height 10
click at [247, 260] on input "Finance & Admin" at bounding box center [243, 260] width 5 height 5
checkbox input "true"
click at [791, 393] on button "Save" at bounding box center [789, 393] width 24 height 15
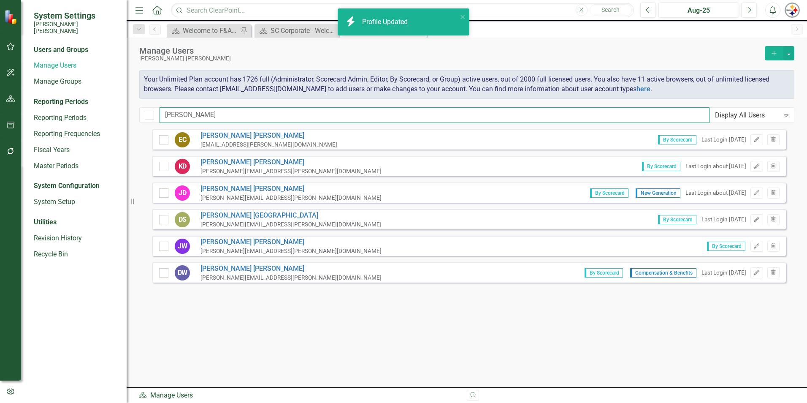
click at [190, 111] on input "dill" at bounding box center [435, 115] width 550 height 16
drag, startPoint x: 191, startPoint y: 119, endPoint x: 49, endPoint y: 119, distance: 141.4
click at [52, 119] on div "System Settings Santee Cooper Users and Groups Manage Users Manage Groups Repor…" at bounding box center [403, 201] width 807 height 403
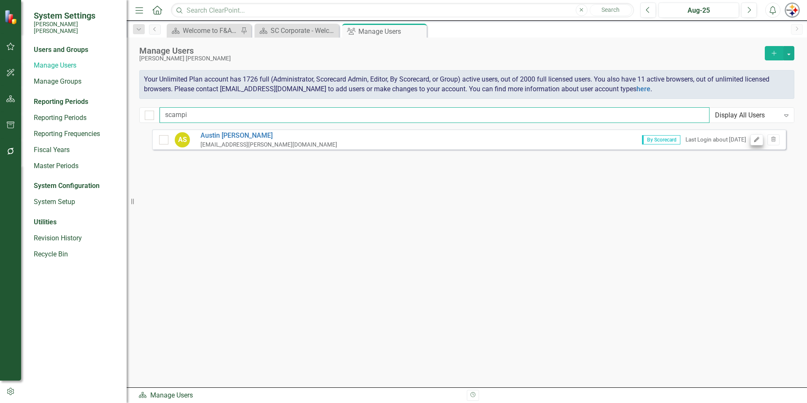
type input "scampi"
click at [757, 138] on icon "button" at bounding box center [756, 139] width 5 height 5
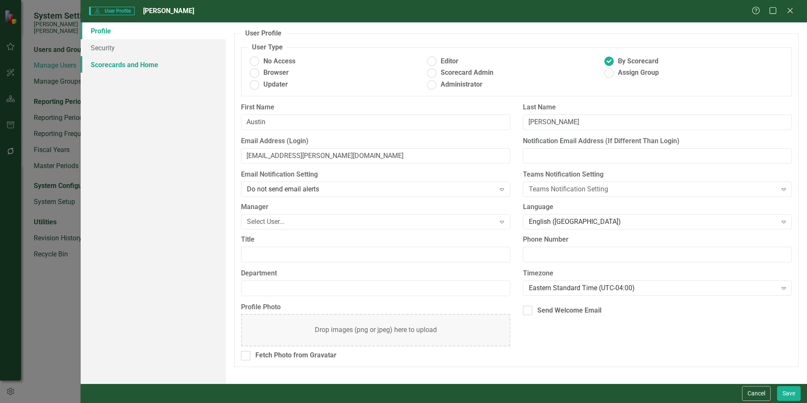
click at [157, 62] on link "Scorecards and Home" at bounding box center [153, 64] width 145 height 17
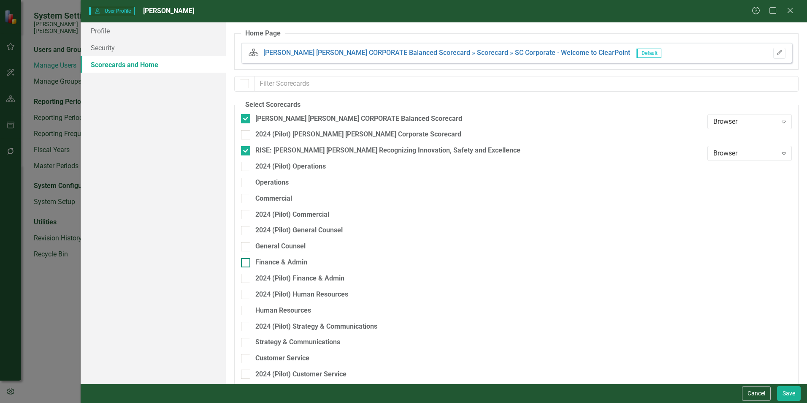
click at [277, 262] on div "Finance & Admin" at bounding box center [281, 263] width 52 height 10
click at [247, 262] on input "Finance & Admin" at bounding box center [243, 260] width 5 height 5
checkbox input "true"
click at [794, 393] on button "Save" at bounding box center [789, 393] width 24 height 15
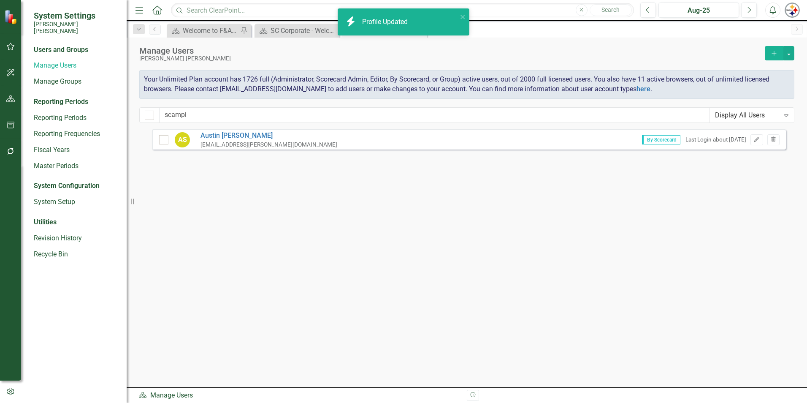
click at [201, 104] on div "Manage Users Santee Cooper Add Your Unlimited Plan account has 1726 full (Admin…" at bounding box center [467, 84] width 681 height 92
drag, startPoint x: 198, startPoint y: 116, endPoint x: 105, endPoint y: 116, distance: 92.9
click at [105, 116] on div "System Settings Santee Cooper Users and Groups Manage Users Manage Groups Repor…" at bounding box center [403, 201] width 807 height 403
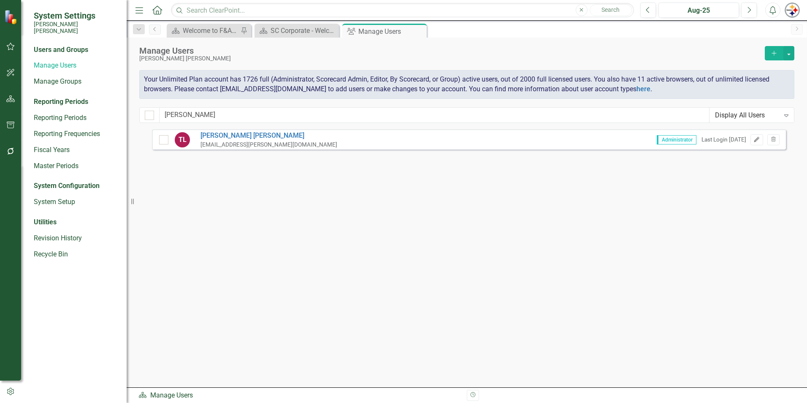
click at [754, 138] on icon "Edit" at bounding box center [757, 139] width 6 height 5
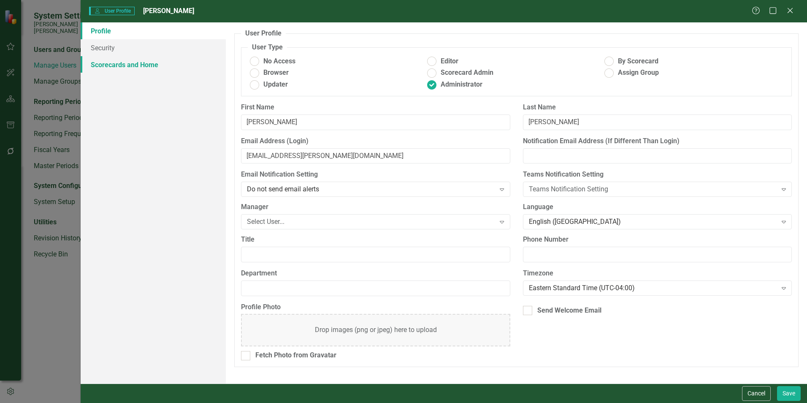
click at [128, 63] on link "Scorecards and Home" at bounding box center [153, 64] width 145 height 17
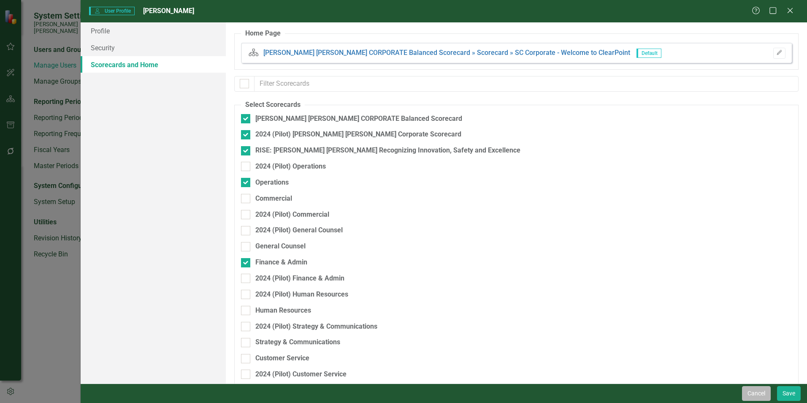
click at [751, 393] on button "Cancel" at bounding box center [756, 393] width 29 height 15
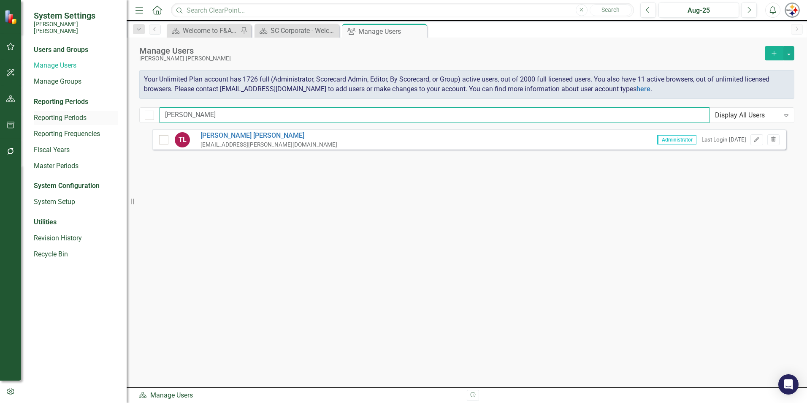
drag, startPoint x: 182, startPoint y: 115, endPoint x: 95, endPoint y: 115, distance: 86.5
click at [96, 115] on div "System Settings Santee Cooper Users and Groups Manage Users Manage Groups Repor…" at bounding box center [403, 201] width 807 height 403
type input "przyb"
click at [754, 137] on icon "Edit" at bounding box center [757, 139] width 6 height 5
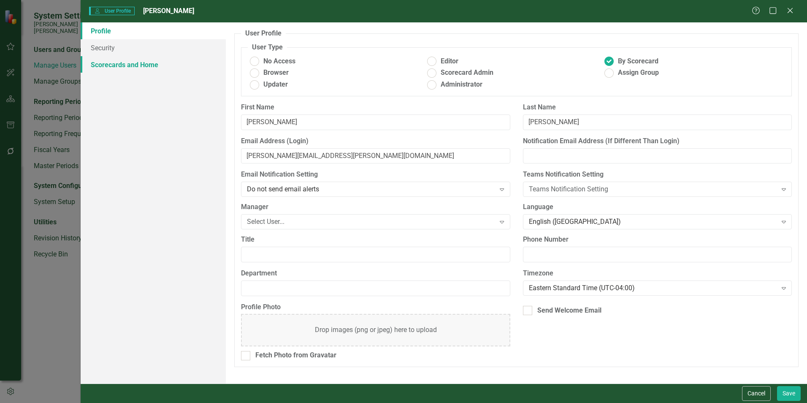
click at [147, 68] on link "Scorecards and Home" at bounding box center [153, 64] width 145 height 17
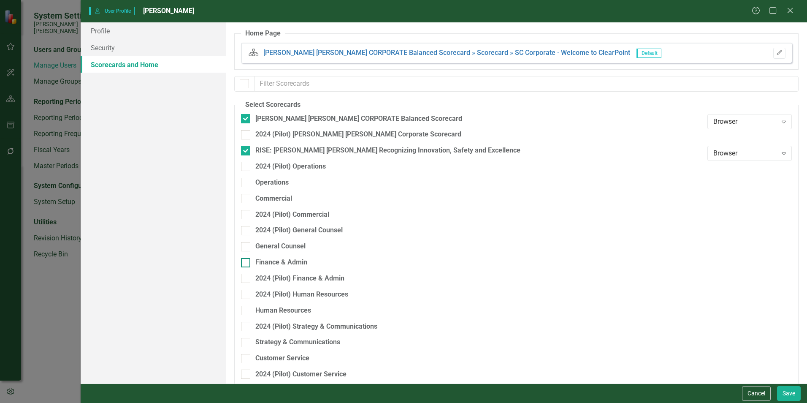
click at [275, 262] on div "Finance & Admin" at bounding box center [281, 263] width 52 height 10
click at [247, 262] on input "Finance & Admin" at bounding box center [243, 260] width 5 height 5
checkbox input "true"
click at [783, 395] on button "Save" at bounding box center [789, 393] width 24 height 15
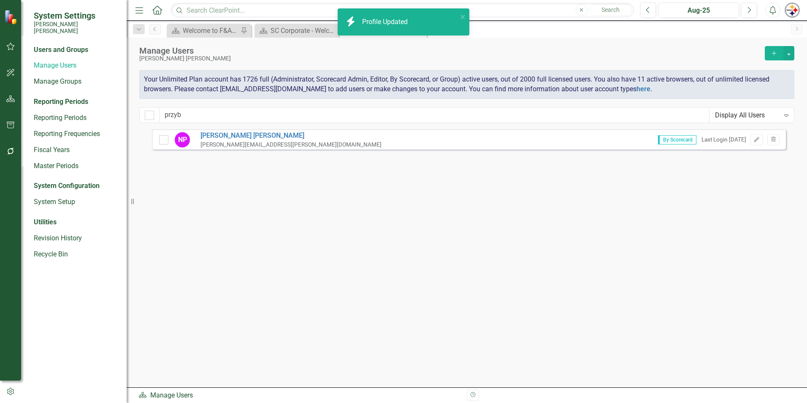
click at [190, 126] on div "Manage Users Santee Cooper Add Your Unlimited Plan account has 1726 full (Admin…" at bounding box center [467, 84] width 681 height 92
click at [189, 122] on input "przyb" at bounding box center [435, 115] width 550 height 16
drag, startPoint x: 192, startPoint y: 115, endPoint x: 110, endPoint y: 114, distance: 82.3
click at [110, 114] on div "System Settings Santee Cooper Users and Groups Manage Users Manage Groups Repor…" at bounding box center [403, 201] width 807 height 403
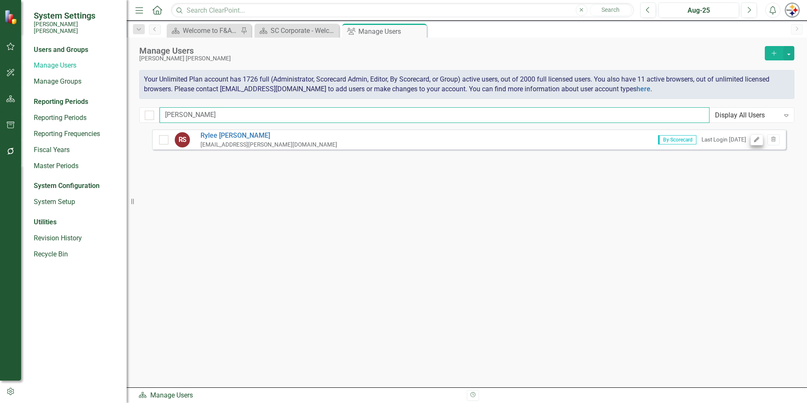
type input "simons"
click at [756, 141] on icon "Edit" at bounding box center [757, 139] width 6 height 5
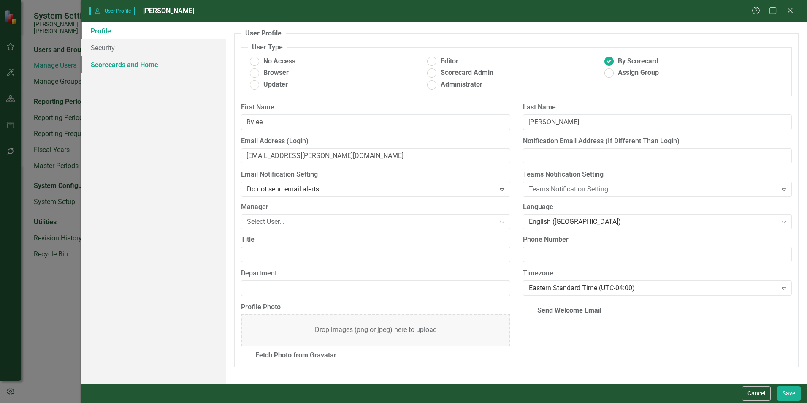
click at [138, 64] on link "Scorecards and Home" at bounding box center [153, 64] width 145 height 17
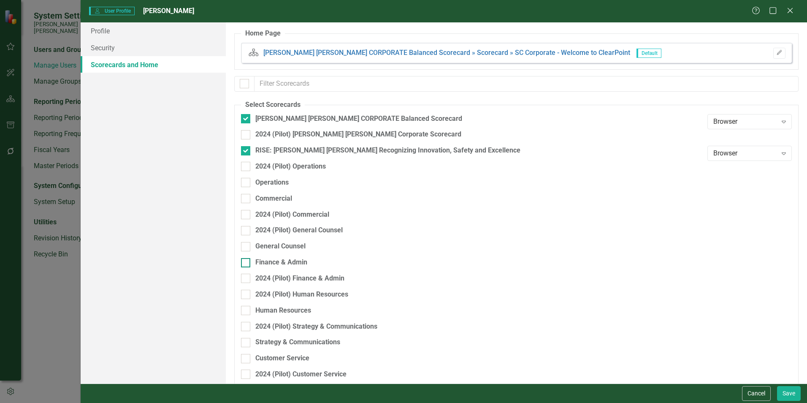
click at [276, 265] on div "Finance & Admin" at bounding box center [281, 263] width 52 height 10
click at [247, 263] on input "Finance & Admin" at bounding box center [243, 260] width 5 height 5
checkbox input "true"
click at [786, 392] on button "Save" at bounding box center [789, 393] width 24 height 15
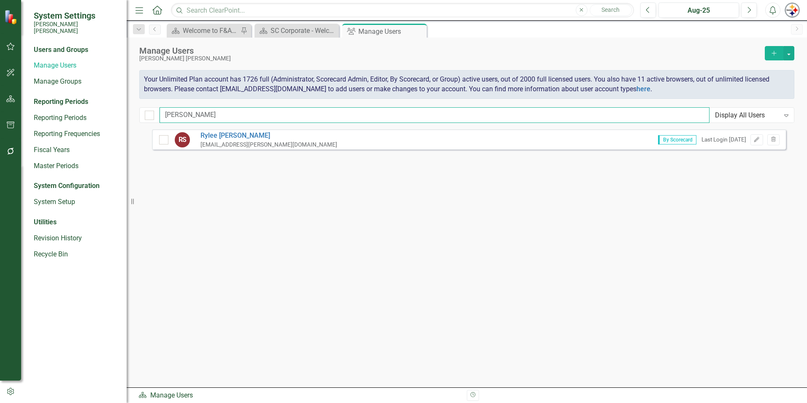
click at [196, 119] on input "simons" at bounding box center [435, 115] width 550 height 16
drag, startPoint x: 208, startPoint y: 116, endPoint x: 80, endPoint y: 116, distance: 127.5
click at [81, 116] on div "System Settings Santee Cooper Users and Groups Manage Users Manage Groups Repor…" at bounding box center [403, 201] width 807 height 403
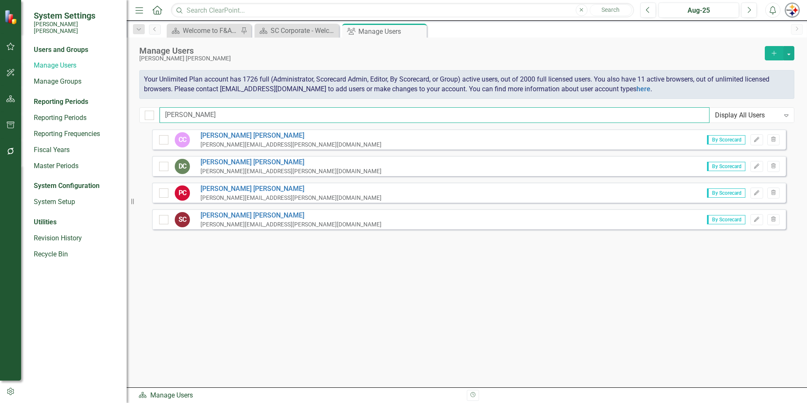
type input "cannon"
drag, startPoint x: 750, startPoint y: 221, endPoint x: 755, endPoint y: 221, distance: 4.6
click at [751, 221] on div "By Scorecard Edit Trash" at bounding box center [740, 219] width 79 height 11
click at [755, 221] on icon "button" at bounding box center [756, 219] width 5 height 5
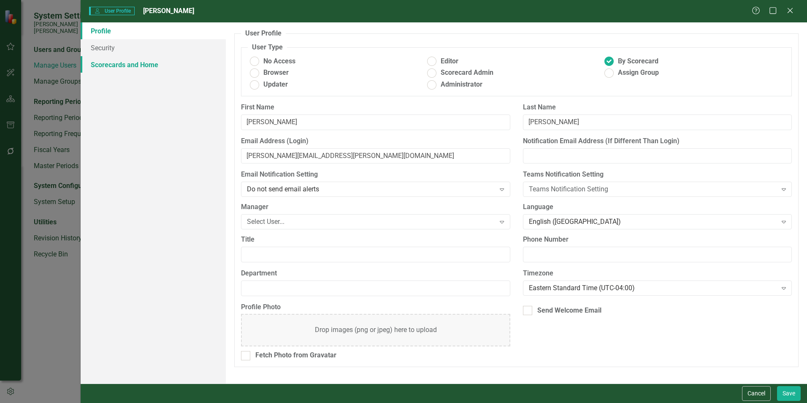
click at [105, 65] on link "Scorecards and Home" at bounding box center [153, 64] width 145 height 17
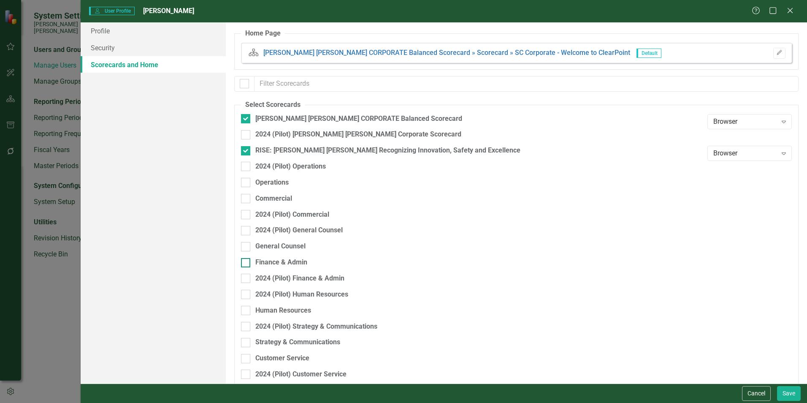
click at [282, 265] on div "Finance & Admin" at bounding box center [281, 263] width 52 height 10
click at [247, 263] on input "Finance & Admin" at bounding box center [243, 260] width 5 height 5
checkbox input "true"
click at [794, 392] on button "Save" at bounding box center [789, 393] width 24 height 15
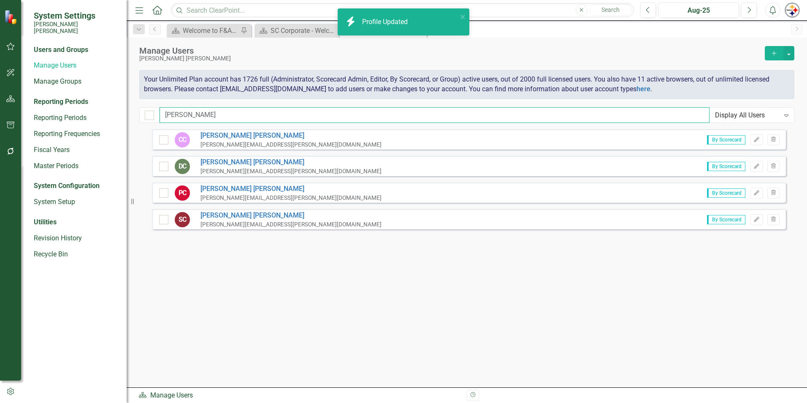
click at [204, 119] on input "cannon" at bounding box center [435, 115] width 550 height 16
drag, startPoint x: 217, startPoint y: 115, endPoint x: 94, endPoint y: 104, distance: 123.8
click at [96, 104] on div "System Settings Santee Cooper Users and Groups Manage Users Manage Groups Repor…" at bounding box center [403, 201] width 807 height 403
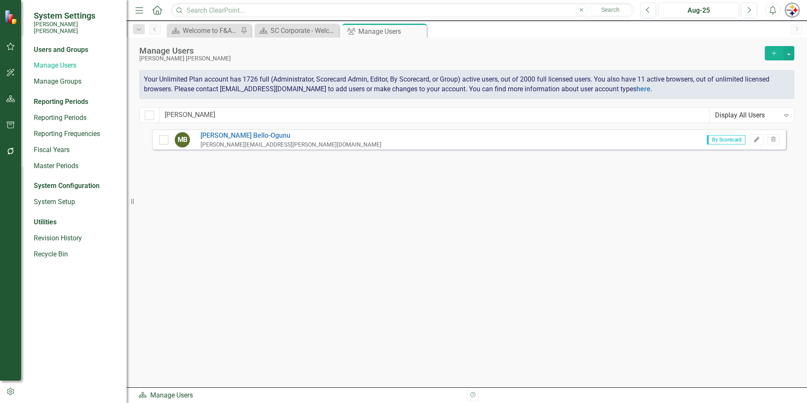
click at [756, 138] on icon "Edit" at bounding box center [757, 139] width 6 height 5
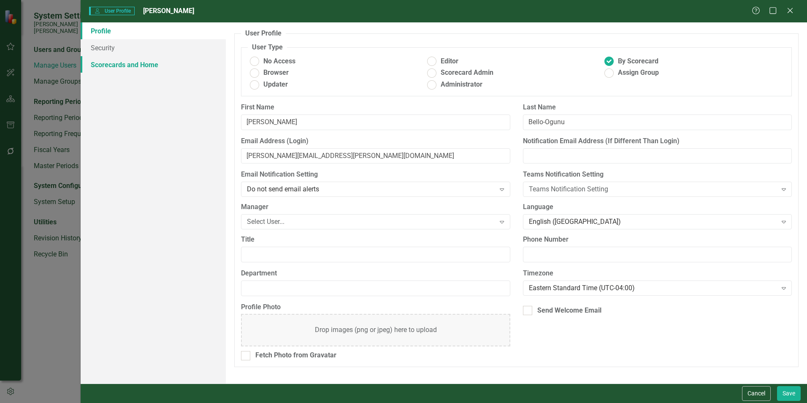
click at [139, 72] on link "Scorecards and Home" at bounding box center [153, 64] width 145 height 17
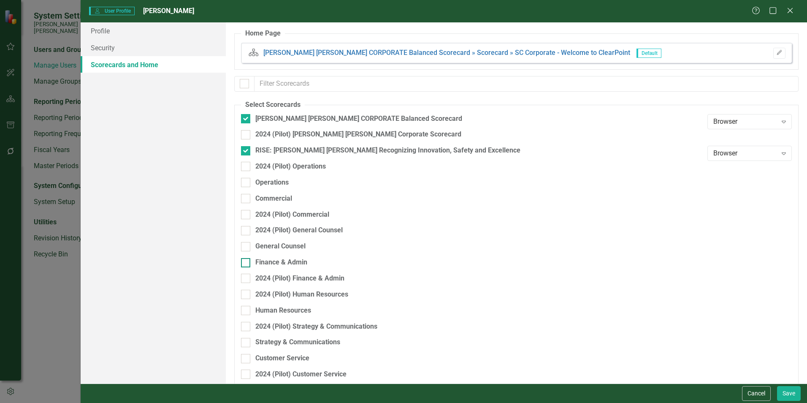
click at [282, 263] on div "Finance & Admin" at bounding box center [281, 263] width 52 height 10
click at [247, 263] on input "Finance & Admin" at bounding box center [243, 260] width 5 height 5
click at [783, 390] on button "Save" at bounding box center [789, 393] width 24 height 15
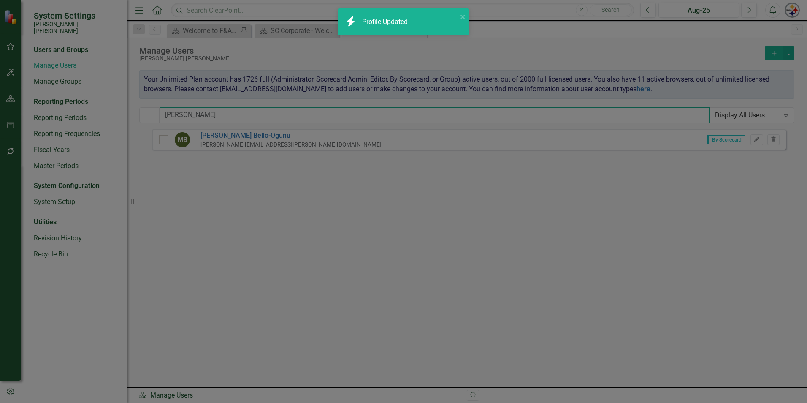
click at [188, 108] on input "mariam" at bounding box center [435, 115] width 550 height 16
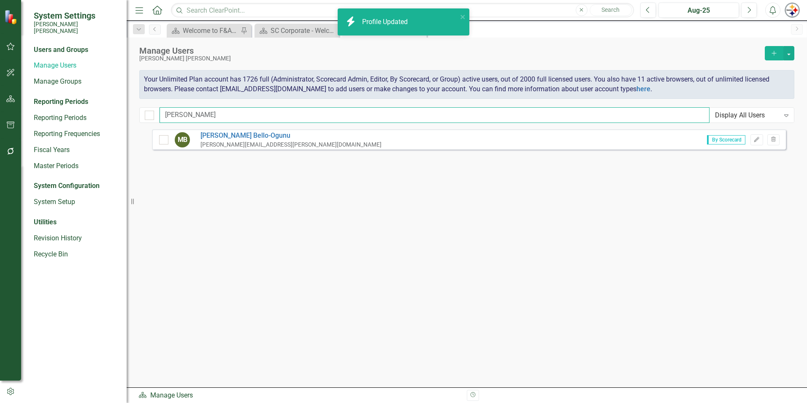
drag, startPoint x: 209, startPoint y: 121, endPoint x: 138, endPoint y: 120, distance: 71.4
click at [139, 120] on div "mariam Display All Users Expand" at bounding box center [466, 115] width 655 height 16
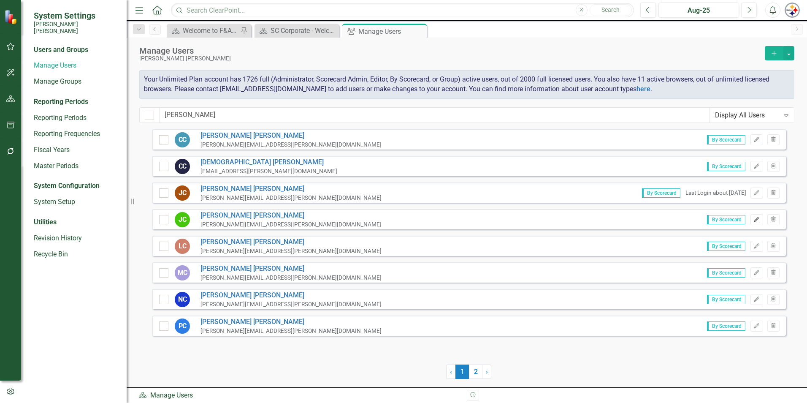
click at [754, 220] on icon "Edit" at bounding box center [757, 219] width 6 height 5
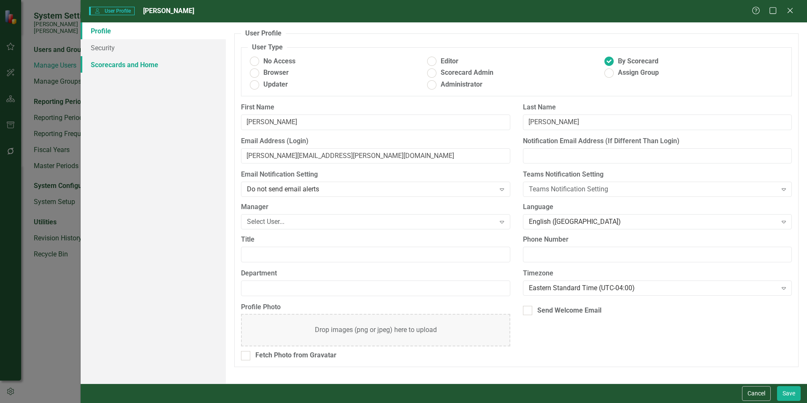
click at [135, 65] on link "Scorecards and Home" at bounding box center [153, 64] width 145 height 17
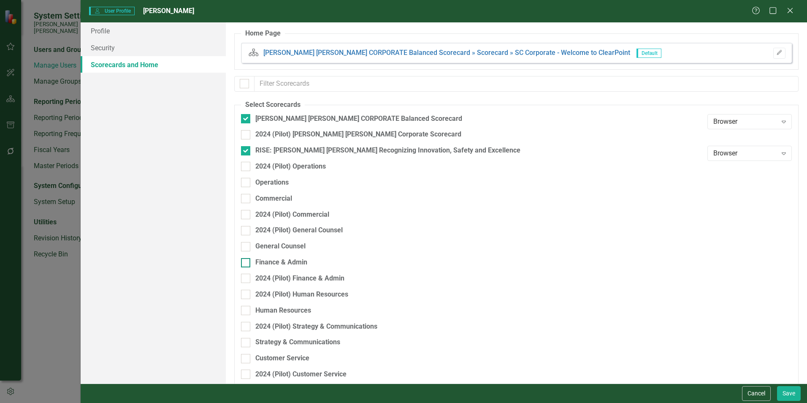
click at [283, 260] on div "Finance & Admin" at bounding box center [281, 263] width 52 height 10
click at [247, 260] on input "Finance & Admin" at bounding box center [243, 260] width 5 height 5
click at [790, 391] on button "Save" at bounding box center [789, 393] width 24 height 15
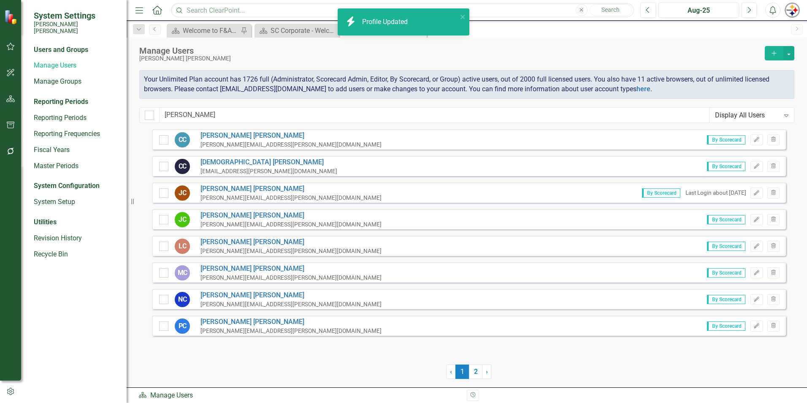
drag, startPoint x: 153, startPoint y: 118, endPoint x: 176, endPoint y: 115, distance: 23.0
click at [154, 118] on div at bounding box center [149, 115] width 20 height 16
drag, startPoint x: 184, startPoint y: 115, endPoint x: 142, endPoint y: 118, distance: 42.3
click at [142, 118] on div "cox Display All Users Expand" at bounding box center [466, 115] width 655 height 16
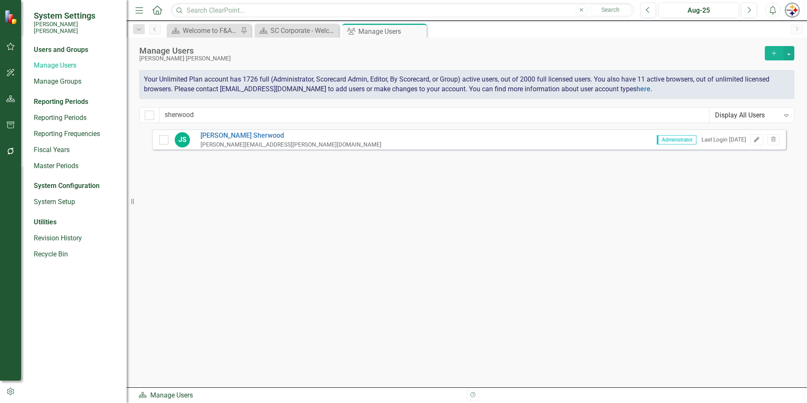
click at [752, 141] on button "Edit" at bounding box center [757, 139] width 12 height 11
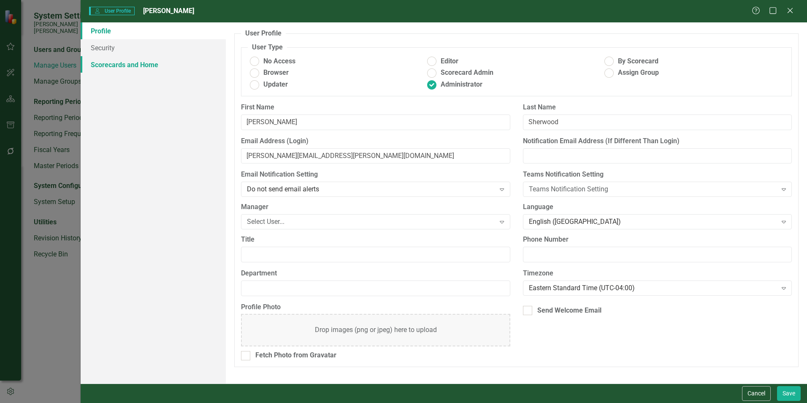
click at [138, 64] on link "Scorecards and Home" at bounding box center [153, 64] width 145 height 17
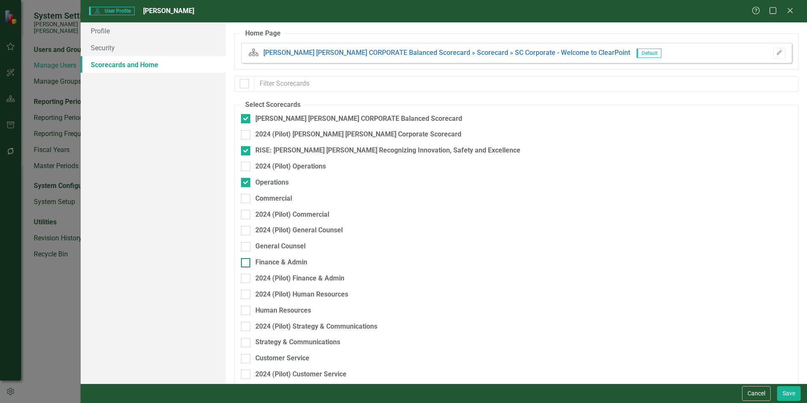
click at [268, 256] on div "General Counsel" at bounding box center [472, 249] width 462 height 16
click at [274, 260] on div "Finance & Admin" at bounding box center [281, 263] width 52 height 10
click at [247, 260] on input "Finance & Admin" at bounding box center [243, 260] width 5 height 5
click at [782, 391] on button "Save" at bounding box center [789, 393] width 24 height 15
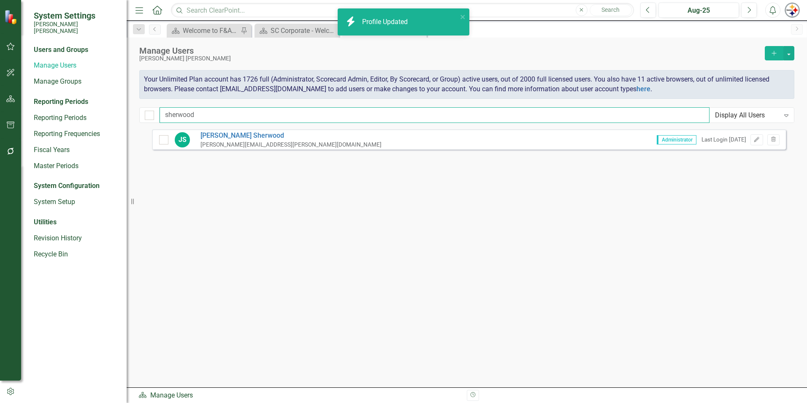
click at [193, 111] on input "sherwood" at bounding box center [435, 115] width 550 height 16
drag, startPoint x: 213, startPoint y: 114, endPoint x: 107, endPoint y: 114, distance: 105.5
click at [108, 114] on div "System Settings Santee Cooper Users and Groups Manage Users Manage Groups Repor…" at bounding box center [403, 201] width 807 height 403
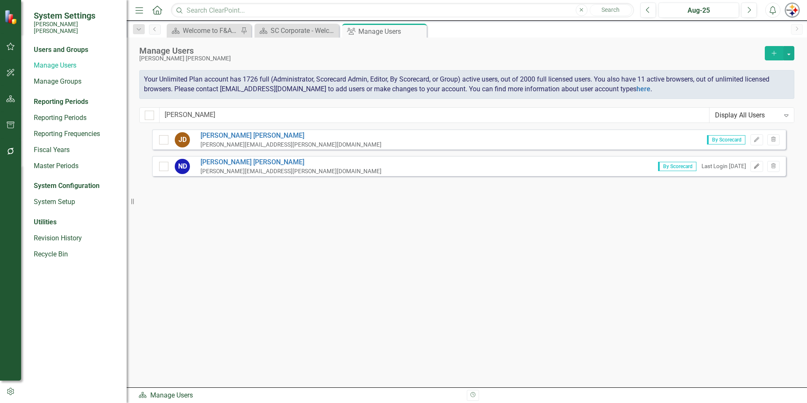
click at [760, 164] on button "Edit" at bounding box center [757, 166] width 12 height 11
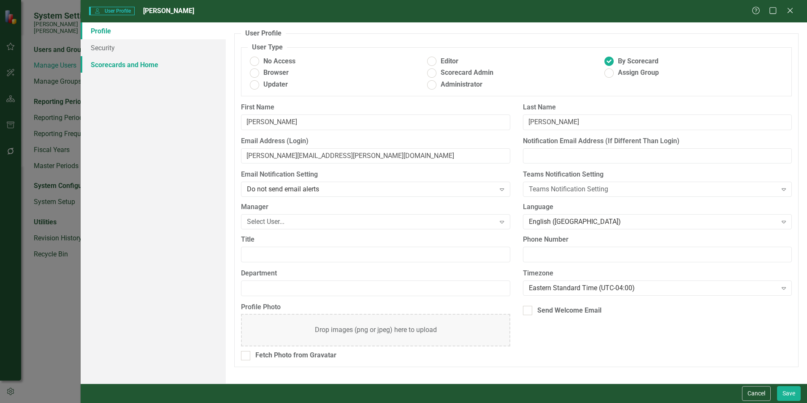
click at [101, 63] on link "Scorecards and Home" at bounding box center [153, 64] width 145 height 17
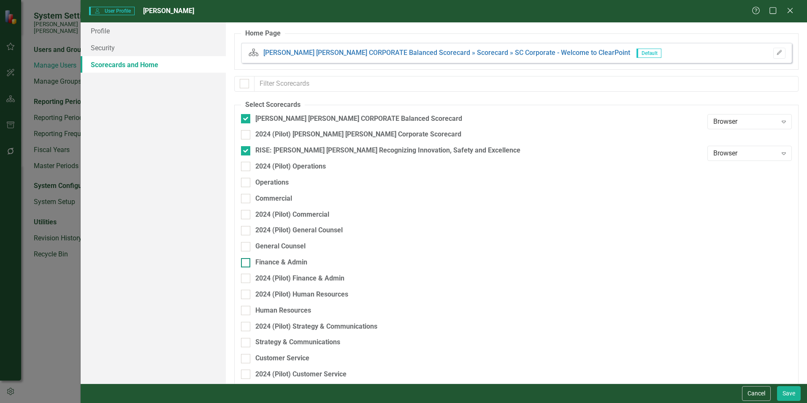
click at [291, 261] on div "Finance & Admin" at bounding box center [281, 263] width 52 height 10
click at [247, 261] on input "Finance & Admin" at bounding box center [243, 260] width 5 height 5
click at [799, 398] on button "Save" at bounding box center [789, 393] width 24 height 15
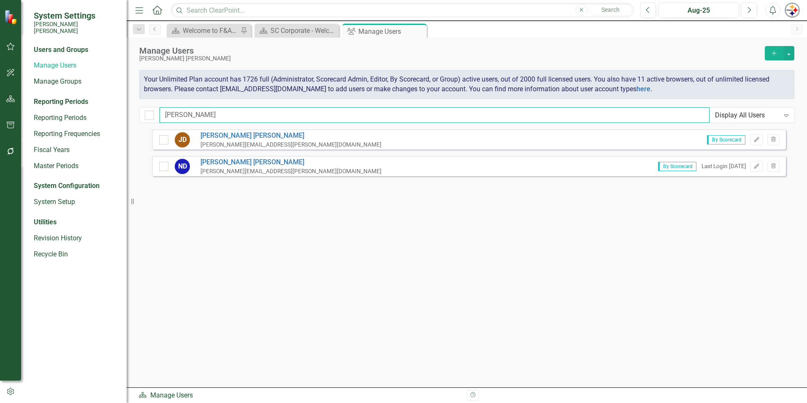
click at [216, 119] on input "diaz" at bounding box center [435, 115] width 550 height 16
drag, startPoint x: 111, startPoint y: 115, endPoint x: 68, endPoint y: 113, distance: 43.1
click at [71, 113] on div "System Settings Santee Cooper Users and Groups Manage Users Manage Groups Repor…" at bounding box center [403, 201] width 807 height 403
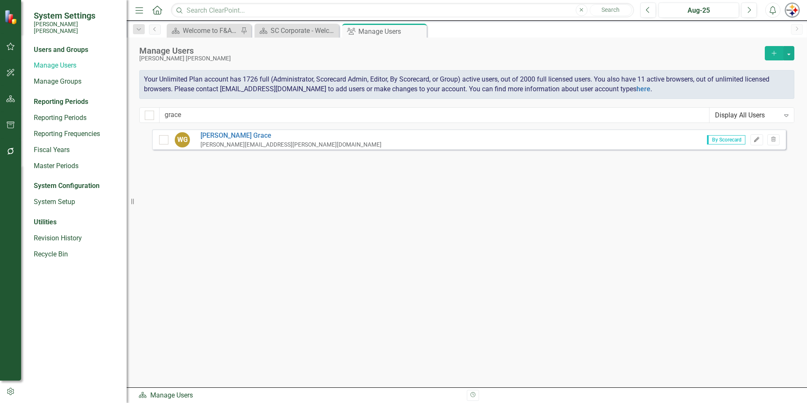
click at [761, 140] on button "Edit" at bounding box center [757, 139] width 12 height 11
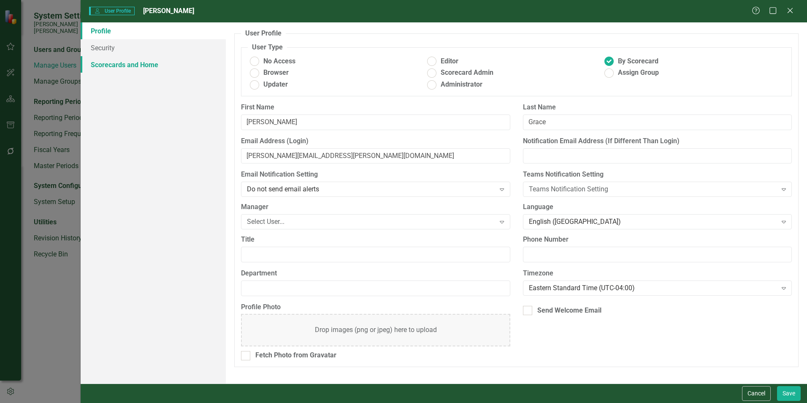
click at [124, 71] on link "Scorecards and Home" at bounding box center [153, 64] width 145 height 17
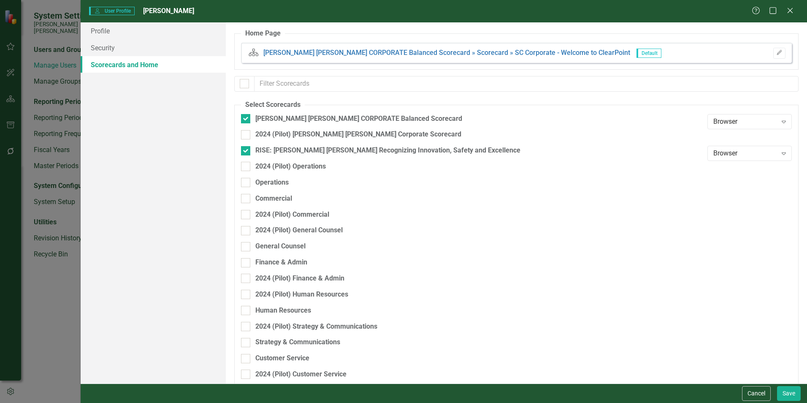
drag, startPoint x: 291, startPoint y: 263, endPoint x: 315, endPoint y: 272, distance: 25.1
click at [291, 263] on div "Finance & Admin" at bounding box center [281, 263] width 52 height 10
click at [247, 263] on input "Finance & Admin" at bounding box center [243, 260] width 5 height 5
click at [795, 388] on button "Save" at bounding box center [789, 393] width 24 height 15
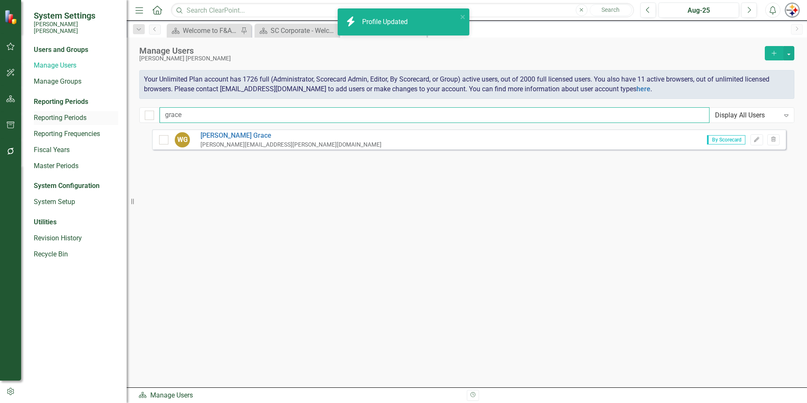
drag, startPoint x: 195, startPoint y: 113, endPoint x: 105, endPoint y: 114, distance: 90.8
click at [105, 114] on div "System Settings Santee Cooper Users and Groups Manage Users Manage Groups Repor…" at bounding box center [403, 201] width 807 height 403
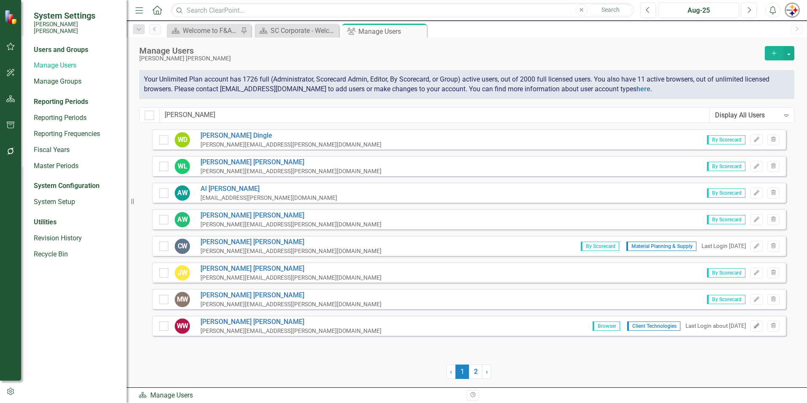
click at [757, 327] on icon "Edit" at bounding box center [757, 325] width 6 height 5
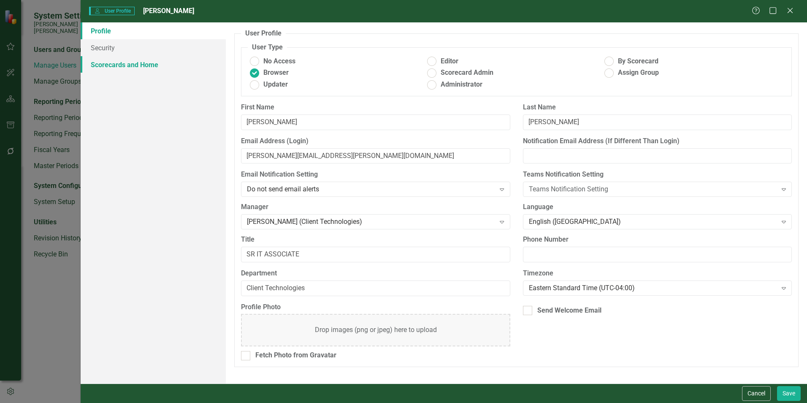
click at [153, 66] on link "Scorecards and Home" at bounding box center [153, 64] width 145 height 17
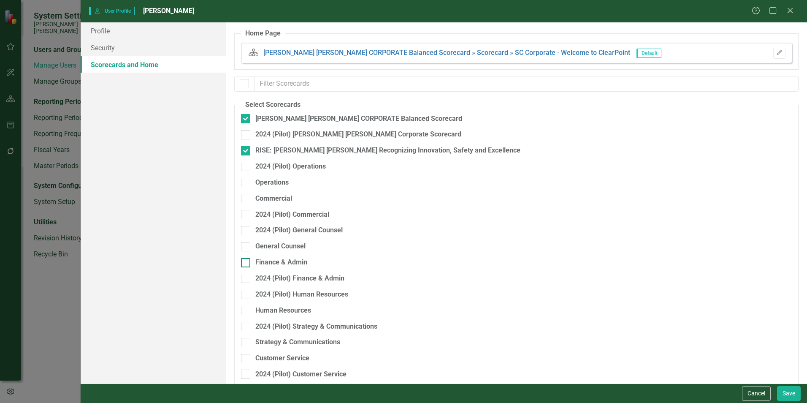
click at [290, 260] on div "Finance & Admin" at bounding box center [281, 263] width 52 height 10
click at [247, 260] on input "Finance & Admin" at bounding box center [243, 260] width 5 height 5
click at [784, 390] on button "Save" at bounding box center [789, 393] width 24 height 15
click at [225, 114] on div "Profile Security Scorecards and Home" at bounding box center [153, 202] width 145 height 361
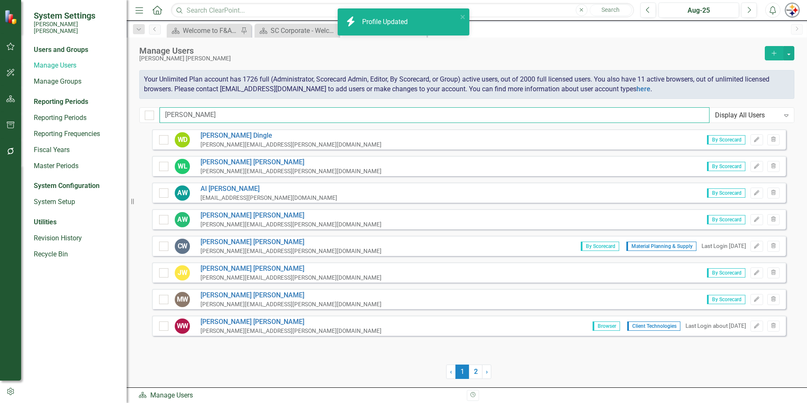
drag, startPoint x: 198, startPoint y: 114, endPoint x: 203, endPoint y: 113, distance: 6.0
click at [197, 114] on input "wilson" at bounding box center [435, 115] width 550 height 16
drag, startPoint x: 204, startPoint y: 112, endPoint x: 109, endPoint y: 111, distance: 95.0
click at [111, 112] on div "System Settings Santee Cooper Users and Groups Manage Users Manage Groups Repor…" at bounding box center [403, 201] width 807 height 403
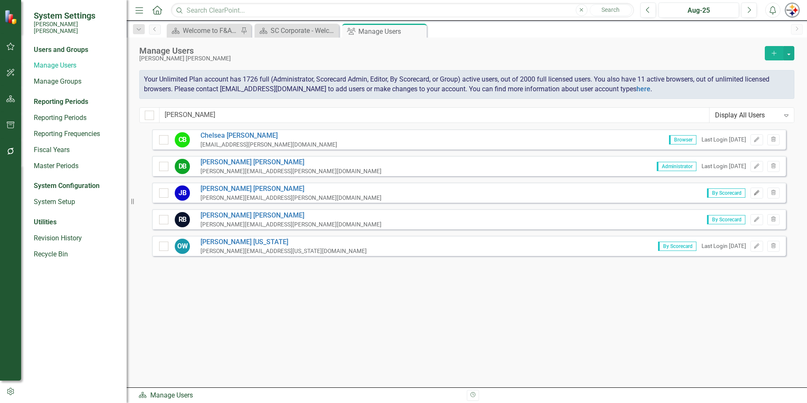
click at [752, 192] on button "Edit" at bounding box center [757, 192] width 12 height 11
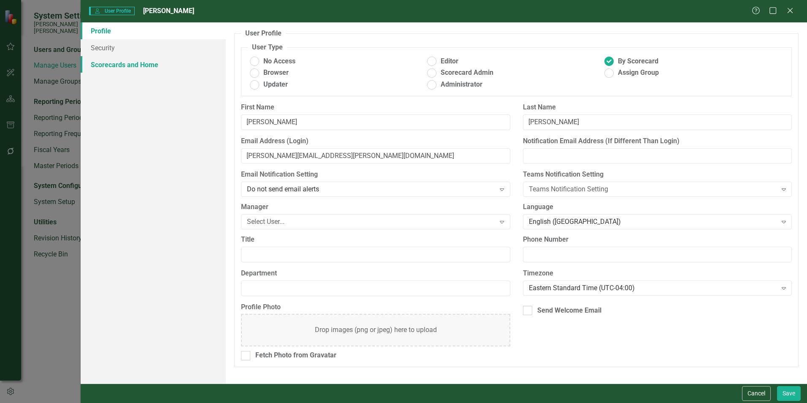
click at [84, 64] on link "Scorecards and Home" at bounding box center [153, 64] width 145 height 17
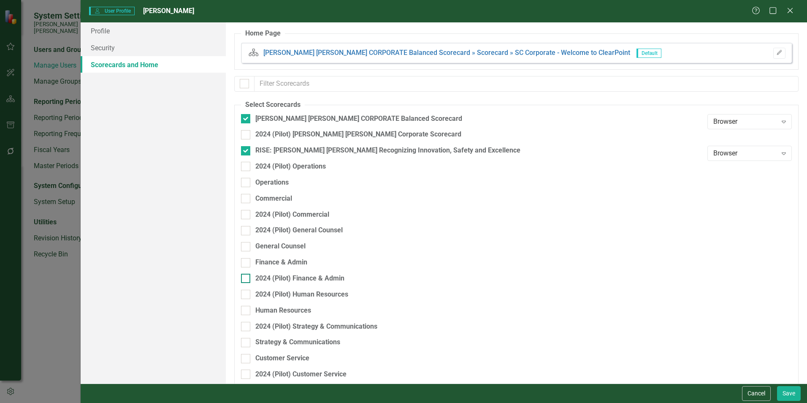
drag, startPoint x: 295, startPoint y: 264, endPoint x: 381, endPoint y: 279, distance: 87.0
click at [295, 265] on div "Finance & Admin" at bounding box center [281, 263] width 52 height 10
click at [247, 263] on input "Finance & Admin" at bounding box center [243, 260] width 5 height 5
click at [780, 393] on button "Save" at bounding box center [789, 393] width 24 height 15
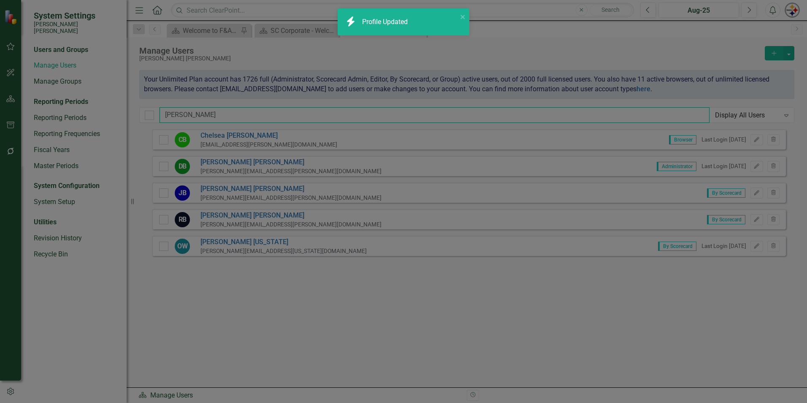
click at [205, 116] on input "[PERSON_NAME]" at bounding box center [435, 115] width 550 height 16
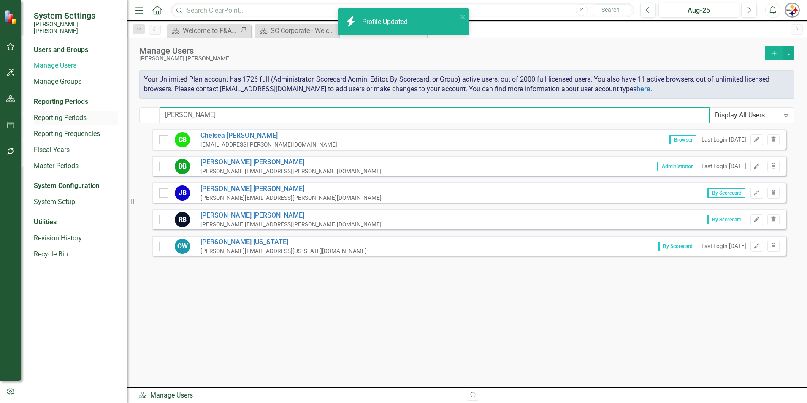
drag, startPoint x: 91, startPoint y: 114, endPoint x: 60, endPoint y: 111, distance: 31.8
click at [65, 112] on div "System Settings [PERSON_NAME] [PERSON_NAME] Users and Groups Manage Users Manag…" at bounding box center [403, 201] width 807 height 403
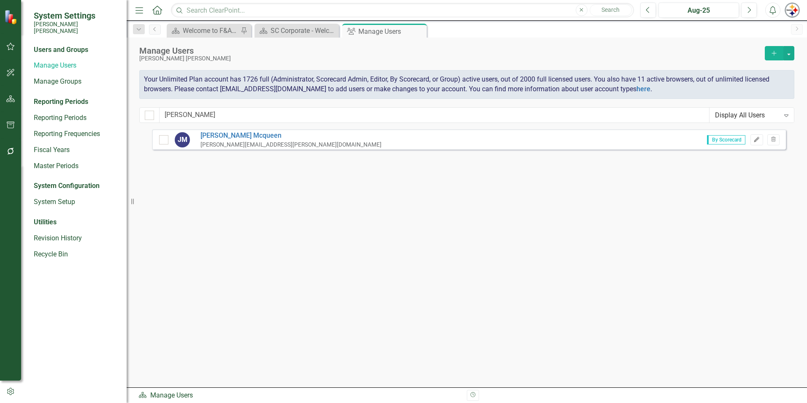
click at [751, 139] on button "Edit" at bounding box center [757, 139] width 12 height 11
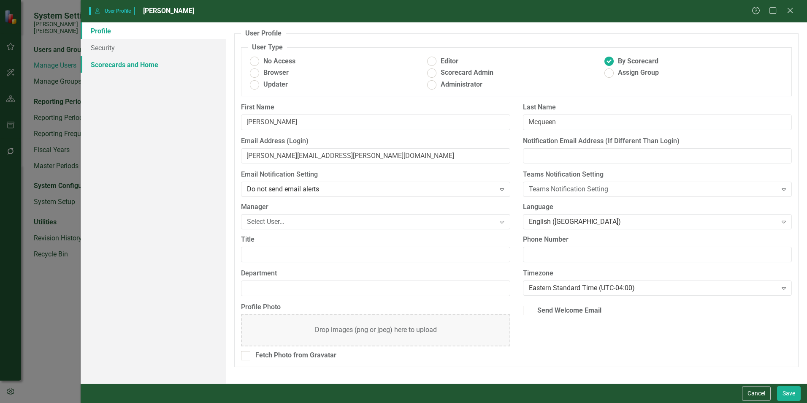
click at [130, 65] on link "Scorecards and Home" at bounding box center [153, 64] width 145 height 17
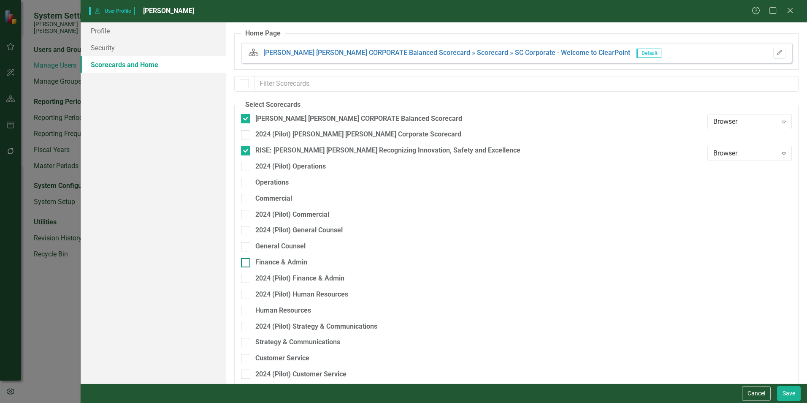
click at [293, 258] on div "Finance & Admin" at bounding box center [281, 263] width 52 height 10
click at [247, 258] on input "Finance & Admin" at bounding box center [243, 260] width 5 height 5
click at [792, 394] on button "Save" at bounding box center [789, 393] width 24 height 15
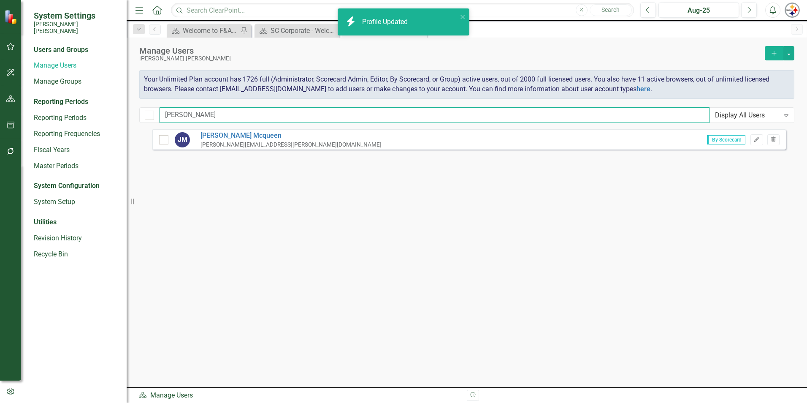
click at [220, 111] on input "mcqueen" at bounding box center [435, 115] width 550 height 16
click at [117, 117] on div "System Settings Santee Cooper Users and Groups Manage Users Manage Groups Repor…" at bounding box center [403, 201] width 807 height 403
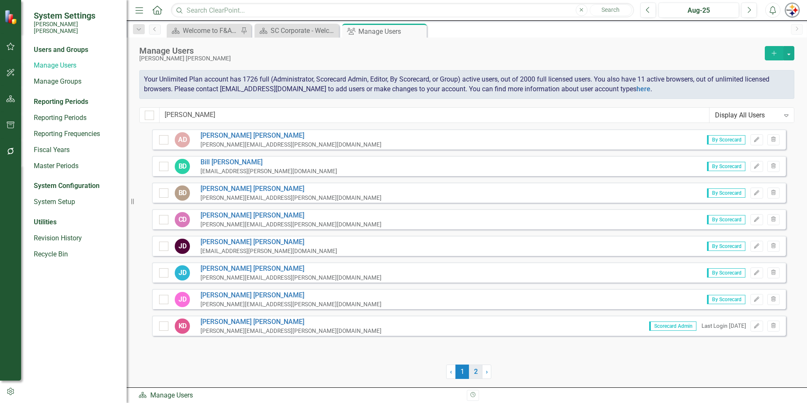
click at [470, 366] on link "2" at bounding box center [476, 371] width 14 height 14
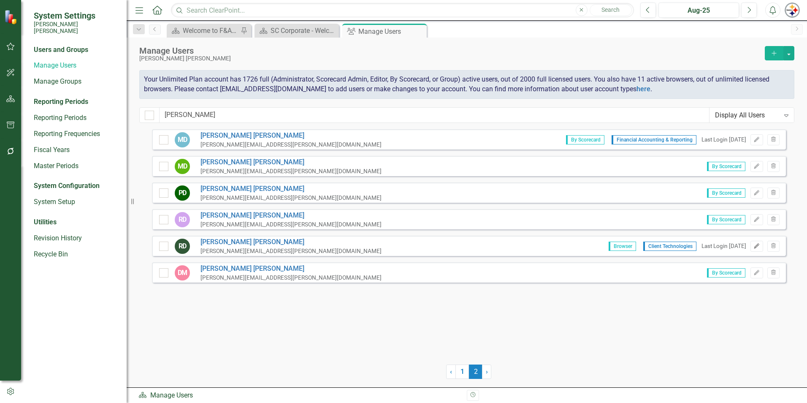
click at [755, 247] on icon "button" at bounding box center [756, 245] width 5 height 5
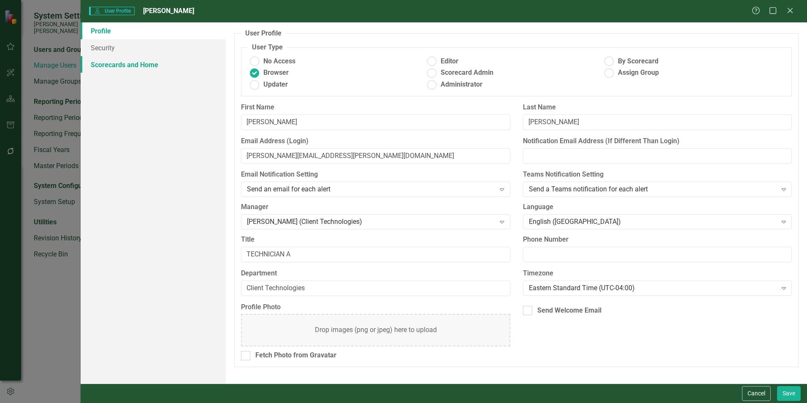
click at [138, 62] on link "Scorecards and Home" at bounding box center [153, 64] width 145 height 17
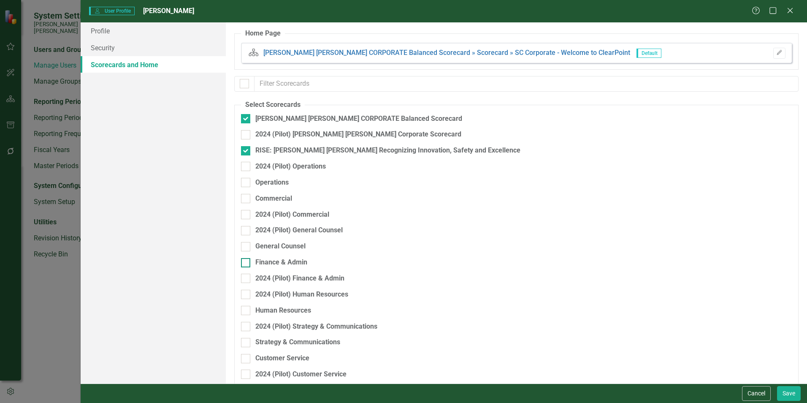
click at [280, 261] on div "Finance & Admin" at bounding box center [281, 263] width 52 height 10
click at [247, 261] on input "Finance & Admin" at bounding box center [243, 260] width 5 height 5
click at [786, 393] on button "Save" at bounding box center [789, 393] width 24 height 15
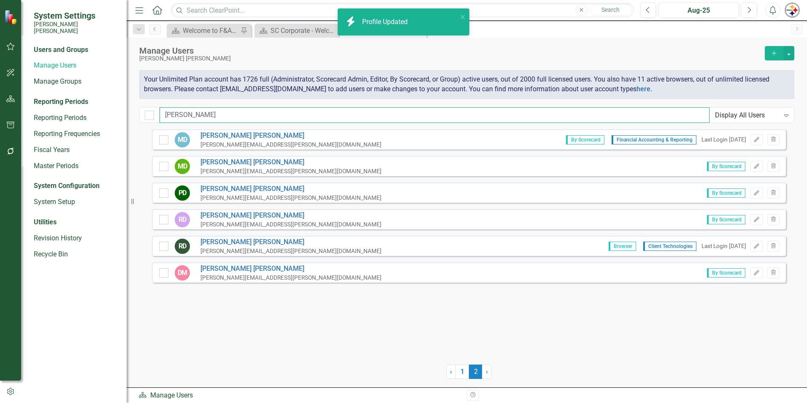
click at [198, 113] on input "[PERSON_NAME]" at bounding box center [435, 115] width 550 height 16
drag, startPoint x: 174, startPoint y: 113, endPoint x: 106, endPoint y: 107, distance: 69.1
click at [111, 109] on div "System Settings [PERSON_NAME] [PERSON_NAME] Users and Groups Manage Users Manag…" at bounding box center [403, 201] width 807 height 403
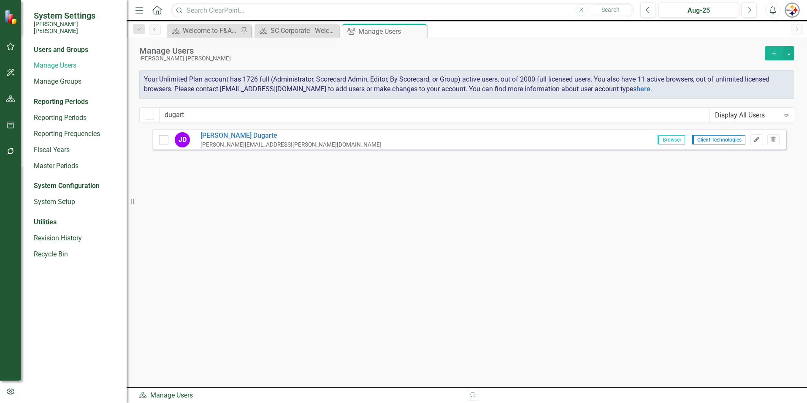
click at [754, 140] on icon "Edit" at bounding box center [757, 139] width 6 height 5
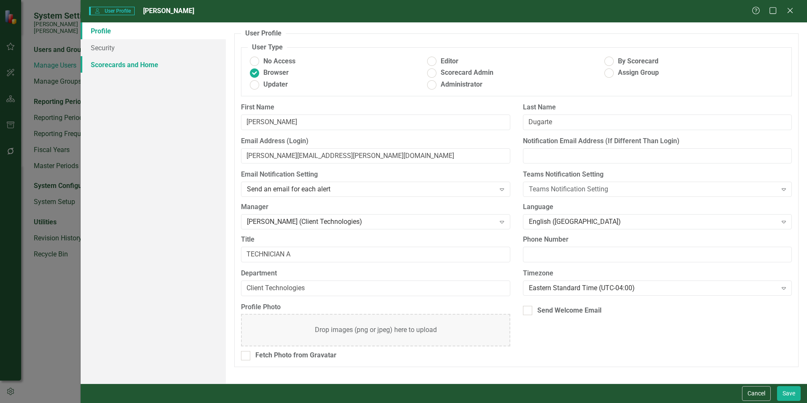
click at [142, 64] on link "Scorecards and Home" at bounding box center [153, 64] width 145 height 17
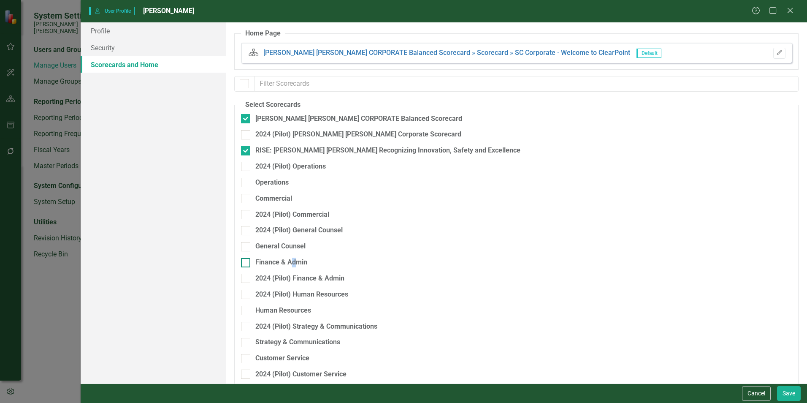
click at [293, 265] on div "Finance & Admin" at bounding box center [281, 263] width 52 height 10
drag, startPoint x: 293, startPoint y: 265, endPoint x: 278, endPoint y: 264, distance: 15.6
click at [278, 264] on div "Finance & Admin" at bounding box center [281, 263] width 52 height 10
click at [247, 263] on input "Finance & Admin" at bounding box center [243, 260] width 5 height 5
click at [791, 402] on div "Cancel Save" at bounding box center [444, 392] width 727 height 19
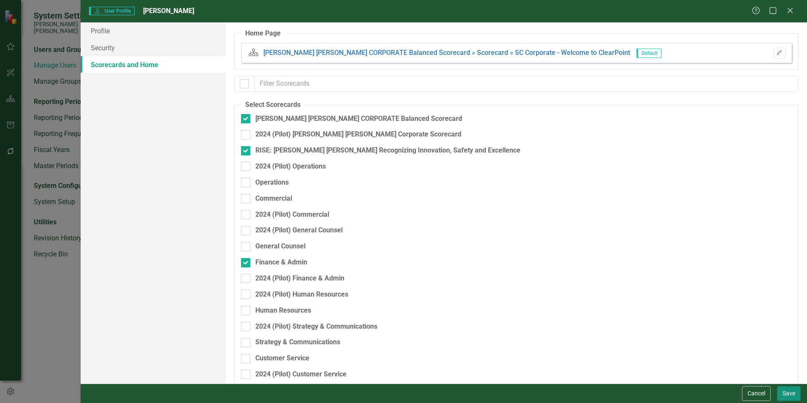
click at [788, 396] on button "Save" at bounding box center [789, 393] width 24 height 15
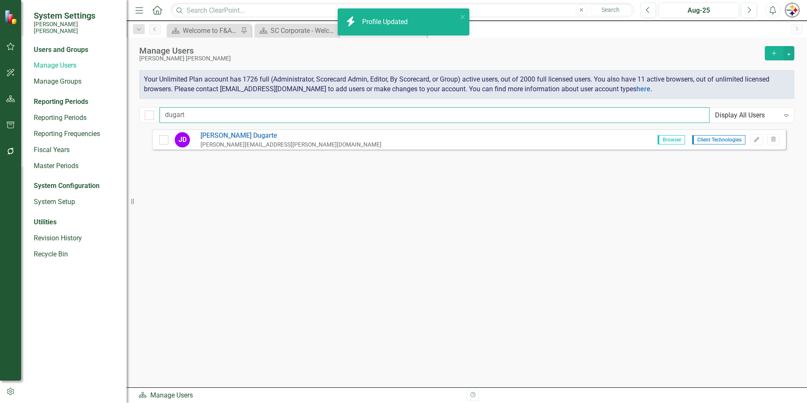
click at [214, 112] on input "dugart" at bounding box center [435, 115] width 550 height 16
drag, startPoint x: 187, startPoint y: 112, endPoint x: 133, endPoint y: 112, distance: 54.9
click at [137, 112] on div "Manage Users Santee Cooper Add Your Unlimited Plan account has 1726 full (Admin…" at bounding box center [467, 84] width 681 height 92
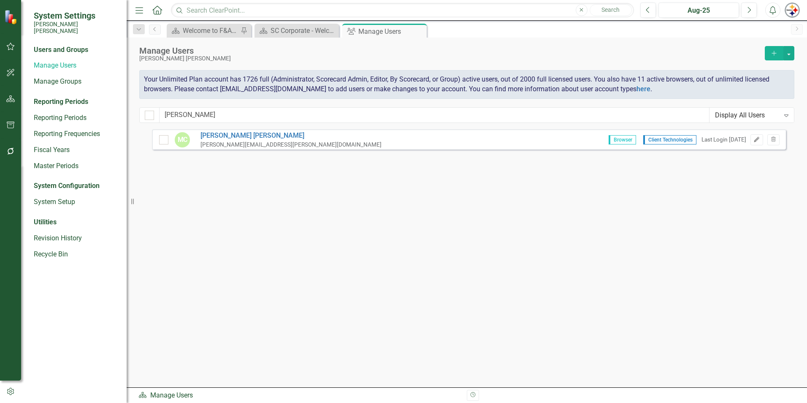
click at [759, 140] on icon "Edit" at bounding box center [757, 139] width 6 height 5
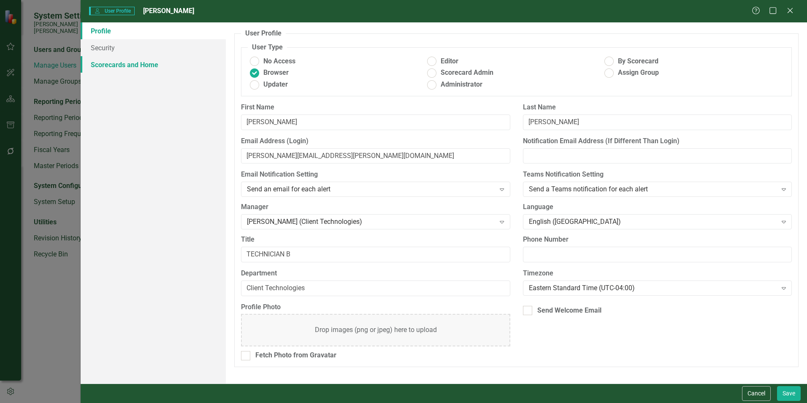
click at [115, 68] on link "Scorecards and Home" at bounding box center [153, 64] width 145 height 17
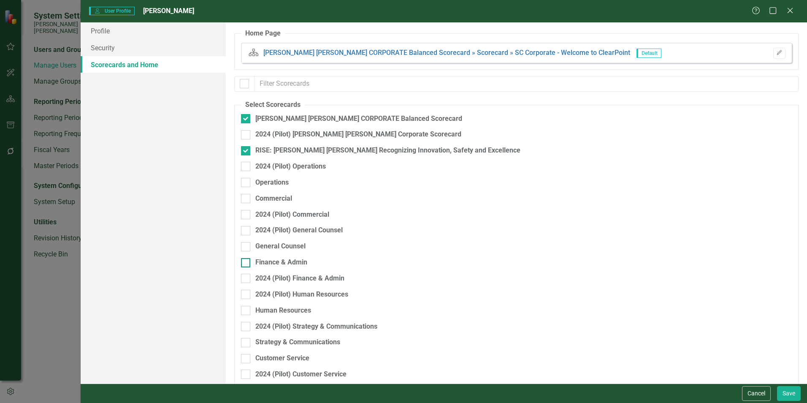
click at [252, 262] on div "Finance & Admin" at bounding box center [472, 263] width 462 height 10
click at [247, 262] on input "Finance & Admin" at bounding box center [243, 260] width 5 height 5
click at [786, 394] on button "Save" at bounding box center [789, 393] width 24 height 15
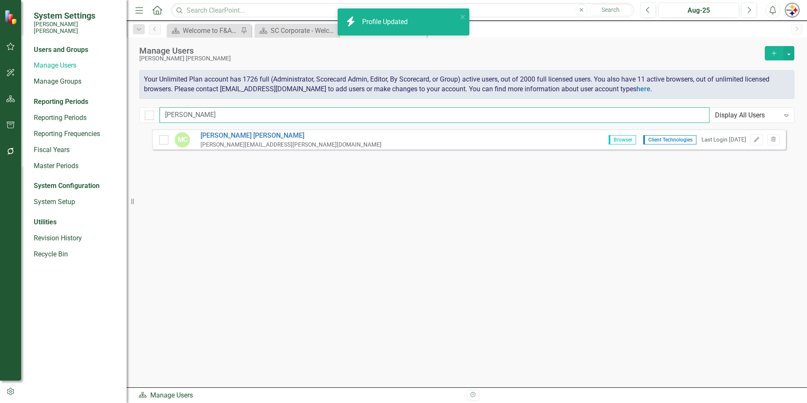
click at [211, 116] on input "madelyn" at bounding box center [435, 115] width 550 height 16
drag, startPoint x: 214, startPoint y: 114, endPoint x: 111, endPoint y: 113, distance: 103.0
click at [111, 114] on div "System Settings Santee Cooper Users and Groups Manage Users Manage Groups Repor…" at bounding box center [403, 201] width 807 height 403
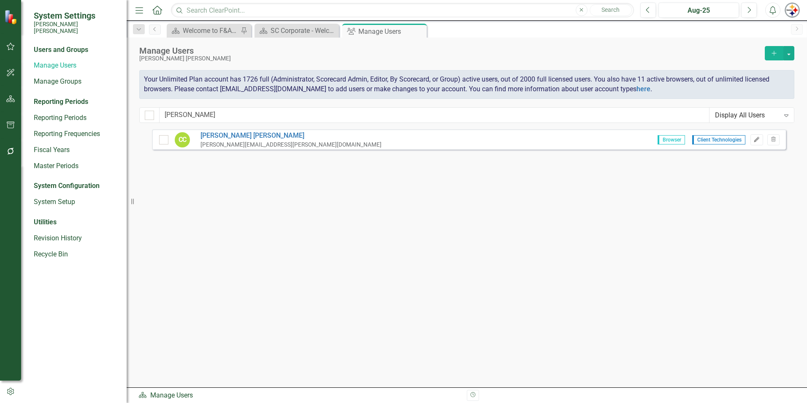
click at [755, 141] on icon "Edit" at bounding box center [757, 139] width 6 height 5
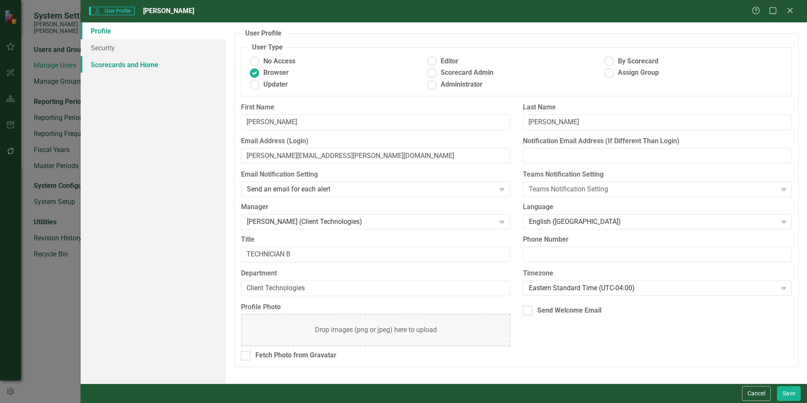
click at [123, 59] on link "Scorecards and Home" at bounding box center [153, 64] width 145 height 17
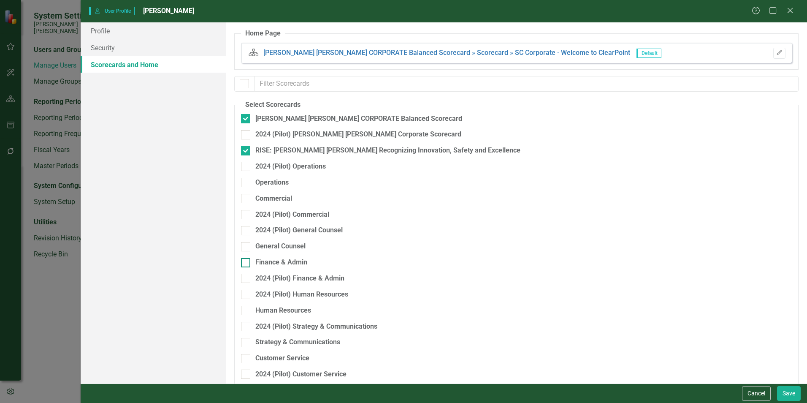
click at [269, 260] on div "Finance & Admin" at bounding box center [281, 263] width 52 height 10
click at [247, 260] on input "Finance & Admin" at bounding box center [243, 260] width 5 height 5
click at [794, 393] on button "Save" at bounding box center [789, 393] width 24 height 15
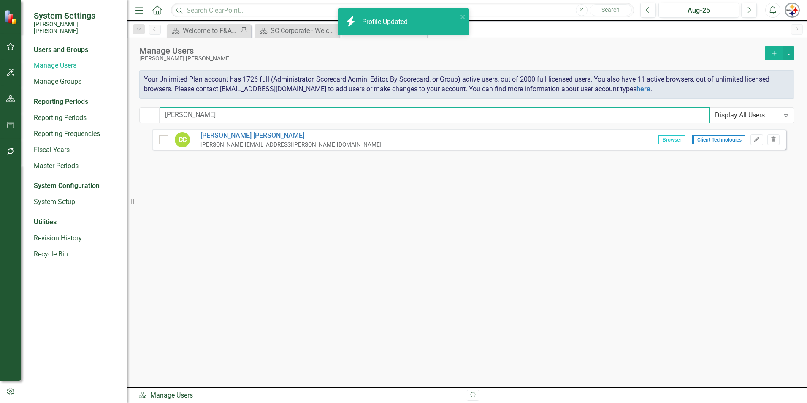
click at [205, 115] on input "campbell" at bounding box center [435, 115] width 550 height 16
drag, startPoint x: 161, startPoint y: 114, endPoint x: 70, endPoint y: 114, distance: 91.6
click at [70, 114] on div "System Settings Santee Cooper Users and Groups Manage Users Manage Groups Repor…" at bounding box center [403, 201] width 807 height 403
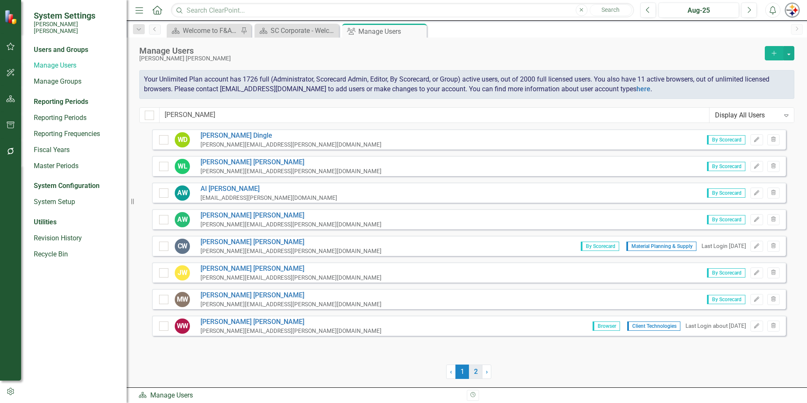
click at [476, 368] on link "2" at bounding box center [476, 371] width 14 height 14
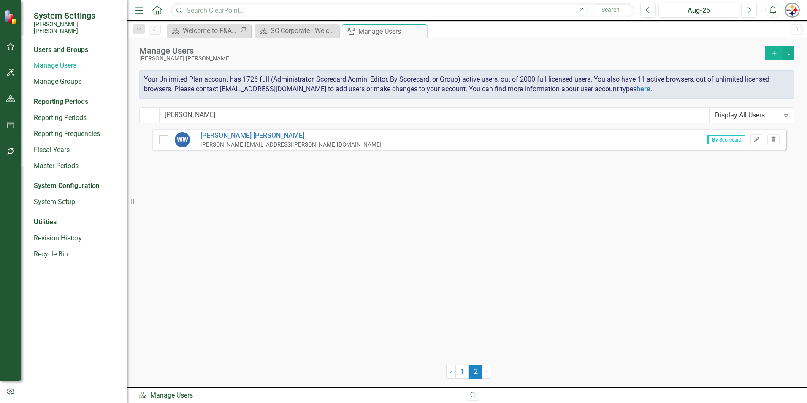
drag, startPoint x: 757, startPoint y: 137, endPoint x: 738, endPoint y: 138, distance: 18.2
click at [757, 138] on icon "Edit" at bounding box center [757, 139] width 6 height 5
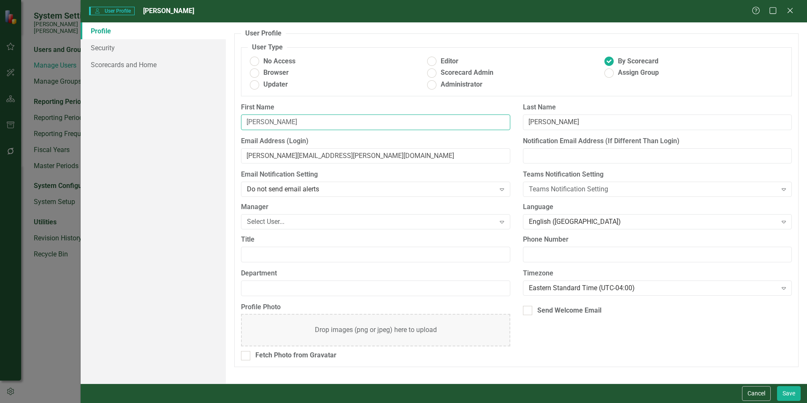
click at [294, 121] on input "[PERSON_NAME]" at bounding box center [375, 122] width 269 height 16
click at [257, 158] on input "william.wilson@santeecooper.com" at bounding box center [375, 156] width 269 height 16
click at [269, 158] on input "william.wilson@santeecooper.com" at bounding box center [375, 156] width 269 height 16
click at [266, 155] on input "william.wilson@santeecooper.com" at bounding box center [375, 156] width 269 height 16
click at [142, 67] on link "Scorecards and Home" at bounding box center [153, 64] width 145 height 17
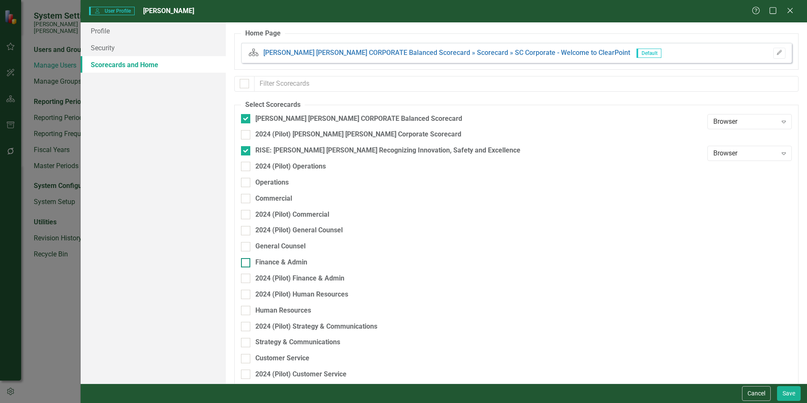
drag, startPoint x: 285, startPoint y: 261, endPoint x: 412, endPoint y: 281, distance: 129.1
click at [285, 261] on div "Finance & Admin" at bounding box center [281, 263] width 52 height 10
click at [247, 261] on input "Finance & Admin" at bounding box center [243, 260] width 5 height 5
click at [781, 393] on button "Save" at bounding box center [789, 393] width 24 height 15
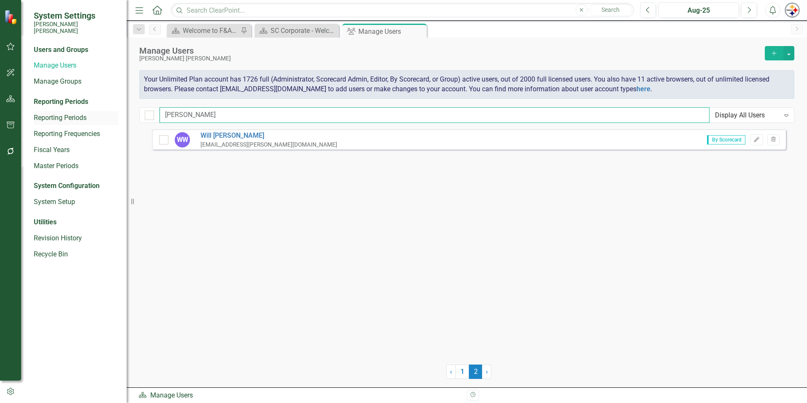
drag, startPoint x: 188, startPoint y: 114, endPoint x: 69, endPoint y: 114, distance: 119.0
click at [84, 114] on div "System Settings Santee Cooper Users and Groups Manage Users Manage Groups Repor…" at bounding box center [403, 201] width 807 height 403
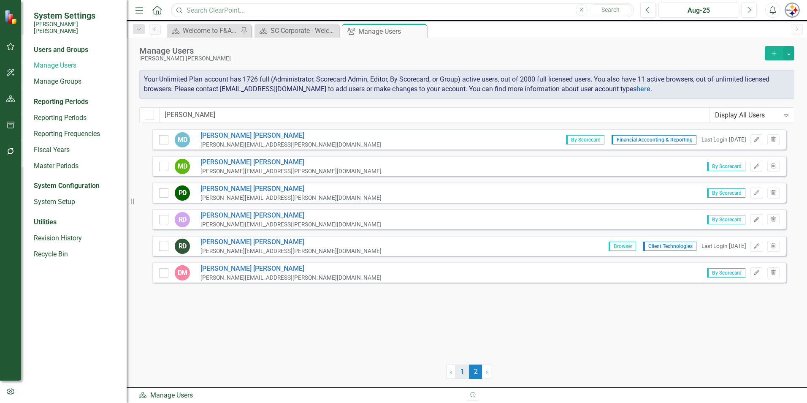
click at [466, 370] on link "1" at bounding box center [463, 371] width 14 height 14
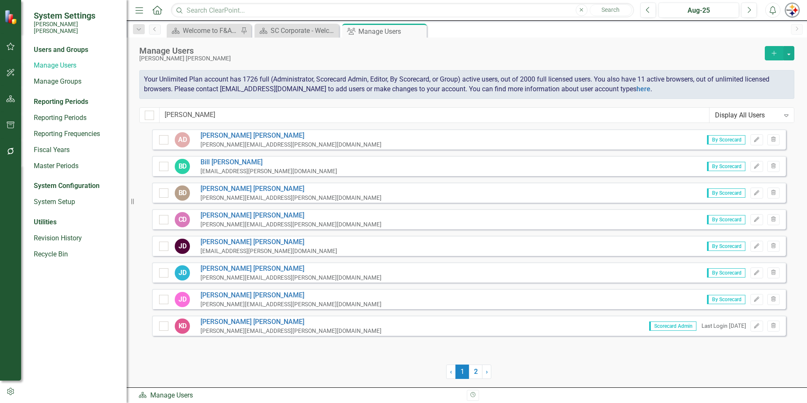
drag, startPoint x: 758, startPoint y: 324, endPoint x: 750, endPoint y: 324, distance: 8.0
click at [758, 324] on icon "Edit" at bounding box center [757, 325] width 6 height 5
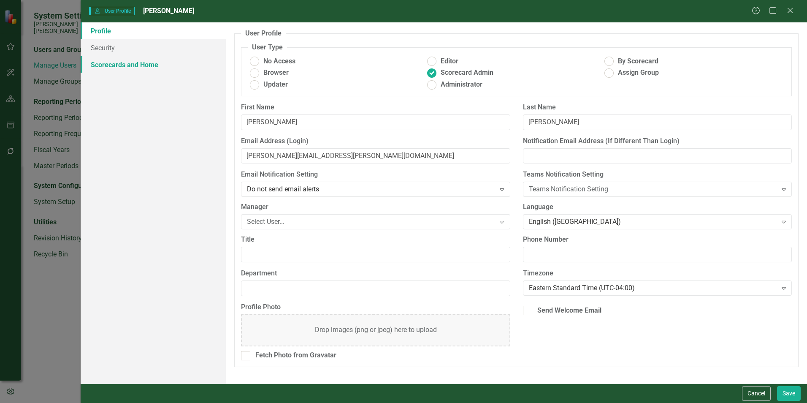
click at [155, 62] on link "Scorecards and Home" at bounding box center [153, 64] width 145 height 17
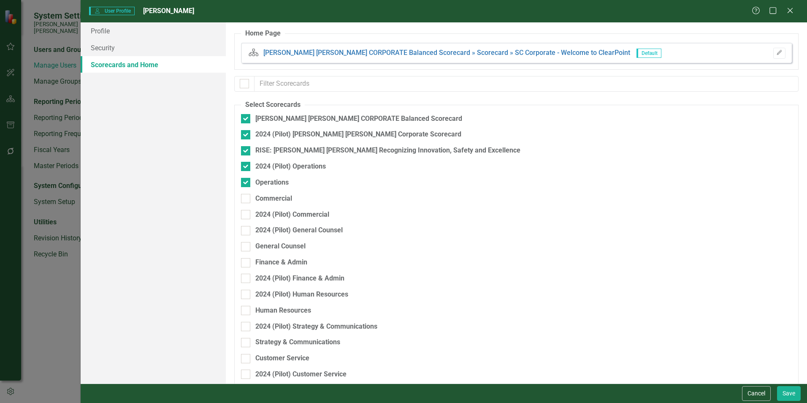
click at [280, 257] on div "General Counsel" at bounding box center [472, 249] width 462 height 16
click at [282, 258] on div "Finance & Admin" at bounding box center [281, 263] width 52 height 10
click at [247, 258] on input "Finance & Admin" at bounding box center [243, 260] width 5 height 5
click at [781, 393] on button "Save" at bounding box center [789, 393] width 24 height 15
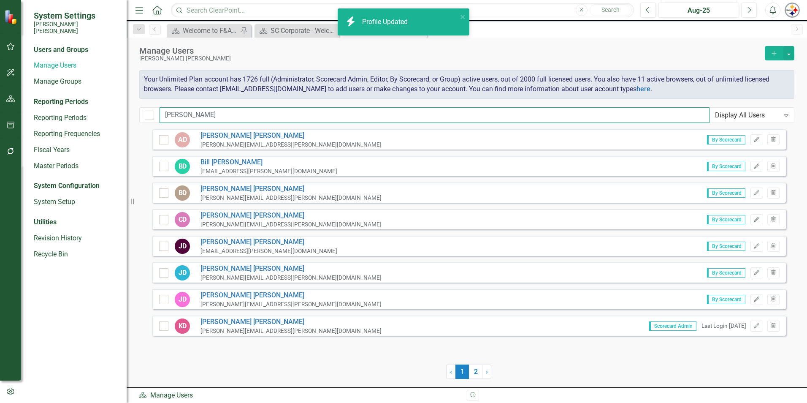
click at [198, 115] on input "[PERSON_NAME]" at bounding box center [435, 115] width 550 height 16
drag, startPoint x: 205, startPoint y: 115, endPoint x: 100, endPoint y: 114, distance: 104.7
click at [101, 114] on div "System Settings Santee Cooper Users and Groups Manage Users Manage Groups Repor…" at bounding box center [403, 201] width 807 height 403
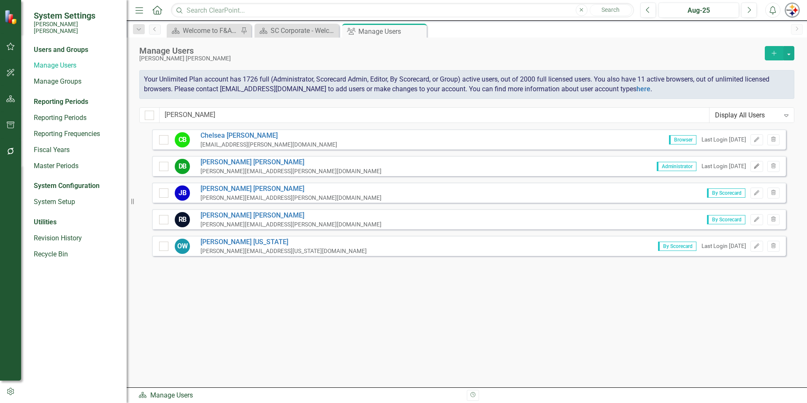
click at [754, 165] on icon "Edit" at bounding box center [757, 166] width 6 height 5
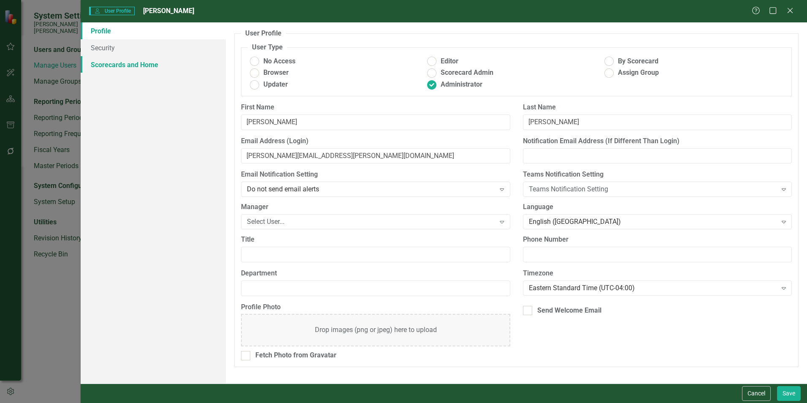
click at [154, 66] on link "Scorecards and Home" at bounding box center [153, 64] width 145 height 17
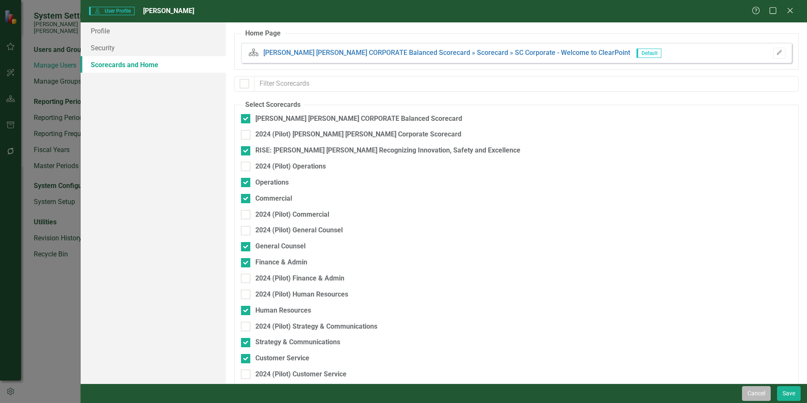
click at [749, 389] on button "Cancel" at bounding box center [756, 393] width 29 height 15
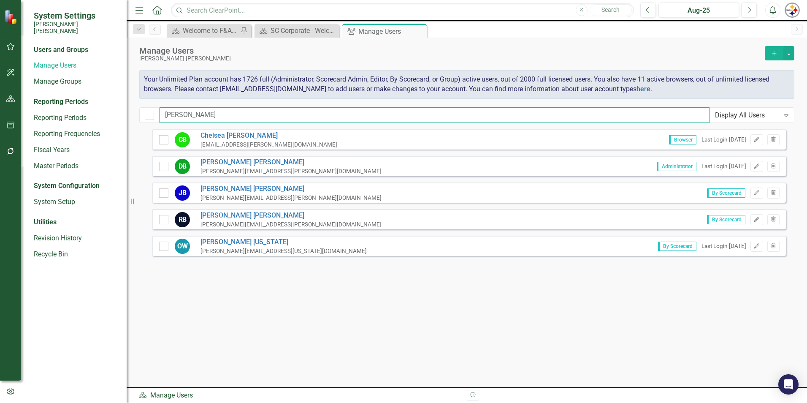
click at [181, 115] on input "[PERSON_NAME]" at bounding box center [435, 115] width 550 height 16
drag, startPoint x: 211, startPoint y: 114, endPoint x: 122, endPoint y: 116, distance: 89.1
click at [126, 116] on div "System Settings [PERSON_NAME] [PERSON_NAME] Users and Groups Manage Users Manag…" at bounding box center [403, 201] width 807 height 403
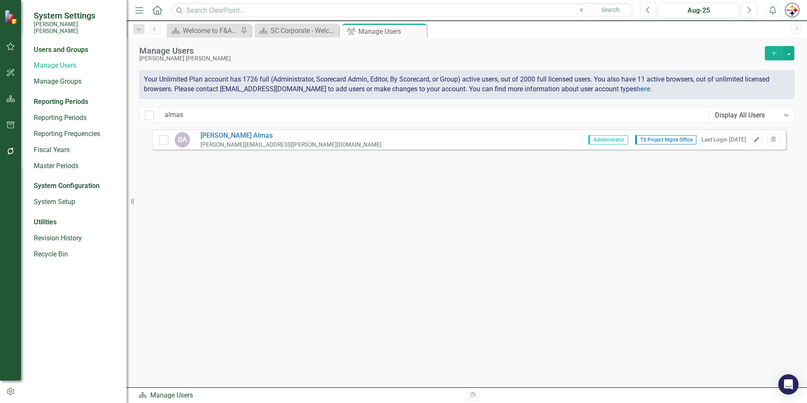
click at [755, 138] on icon "Edit" at bounding box center [757, 139] width 6 height 5
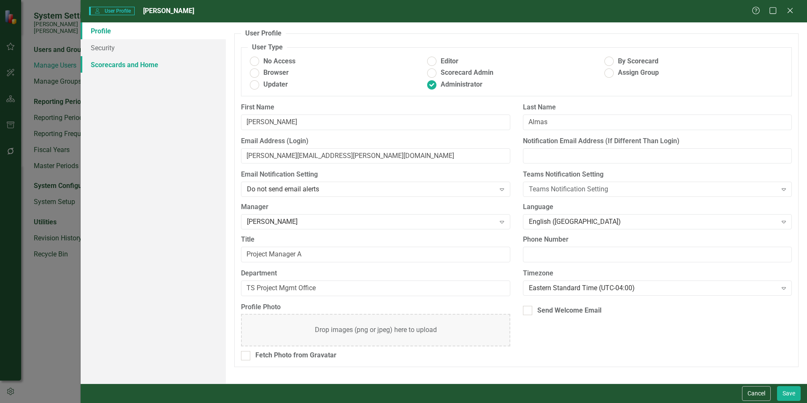
click at [159, 68] on link "Scorecards and Home" at bounding box center [153, 64] width 145 height 17
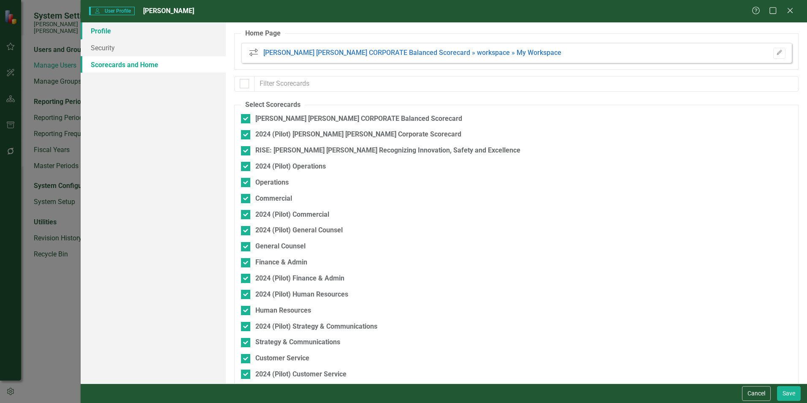
click at [100, 34] on link "Profile" at bounding box center [153, 30] width 145 height 17
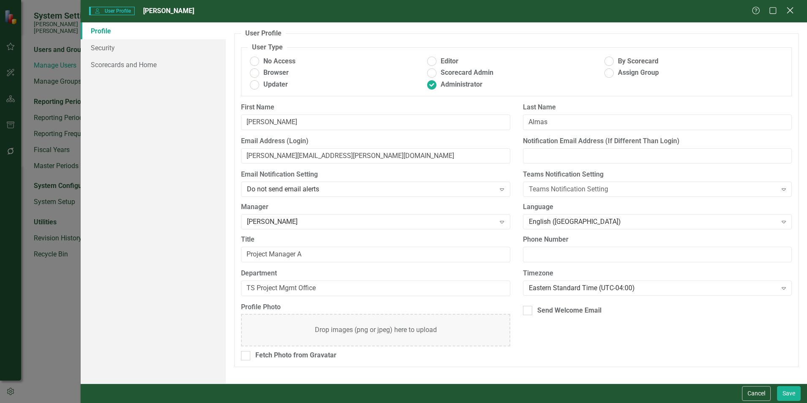
click at [794, 9] on icon "Close" at bounding box center [790, 10] width 11 height 8
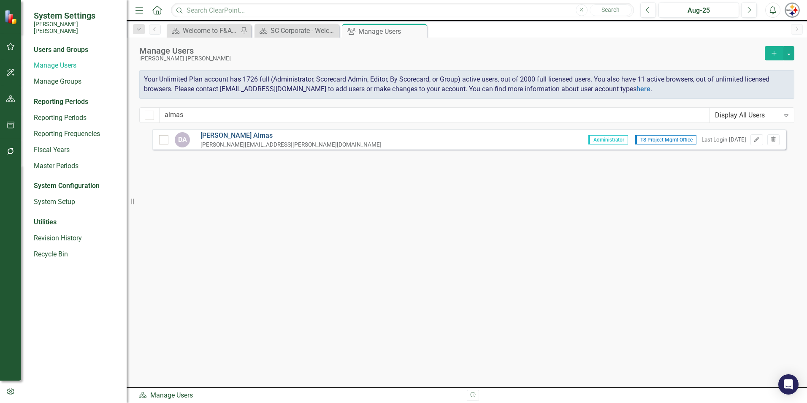
click at [247, 133] on link "Dan Almas" at bounding box center [291, 136] width 181 height 10
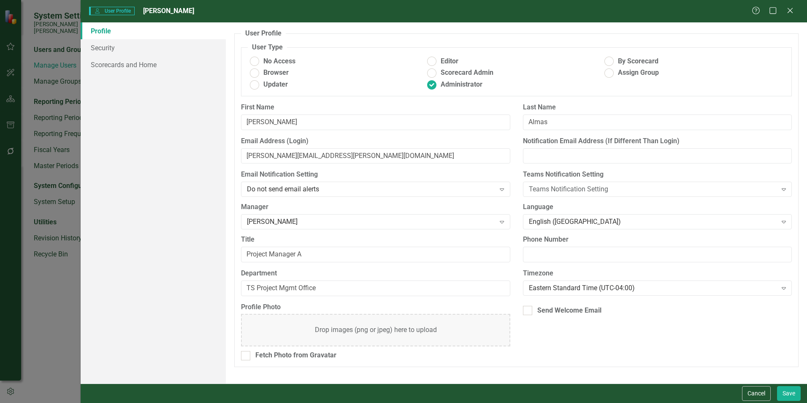
click at [793, 11] on icon "Close" at bounding box center [790, 10] width 8 height 7
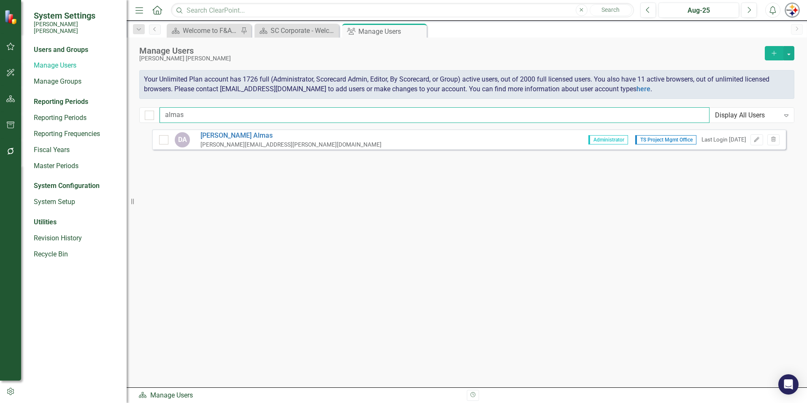
click at [171, 115] on input "almas" at bounding box center [435, 115] width 550 height 16
drag, startPoint x: 201, startPoint y: 116, endPoint x: 115, endPoint y: 116, distance: 85.7
click at [130, 116] on div "System Settings Santee Cooper Users and Groups Manage Users Manage Groups Repor…" at bounding box center [403, 201] width 807 height 403
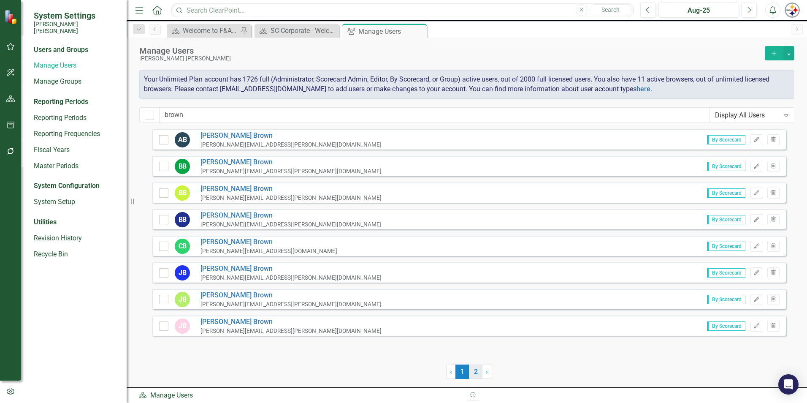
click at [473, 375] on link "2" at bounding box center [476, 371] width 14 height 14
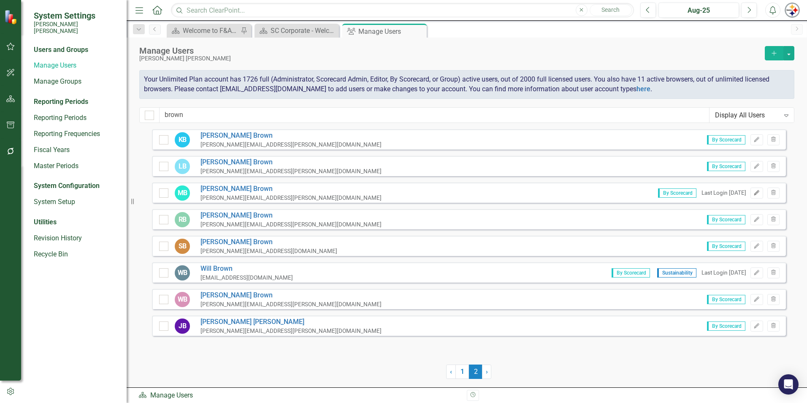
click at [757, 193] on icon "button" at bounding box center [756, 192] width 5 height 5
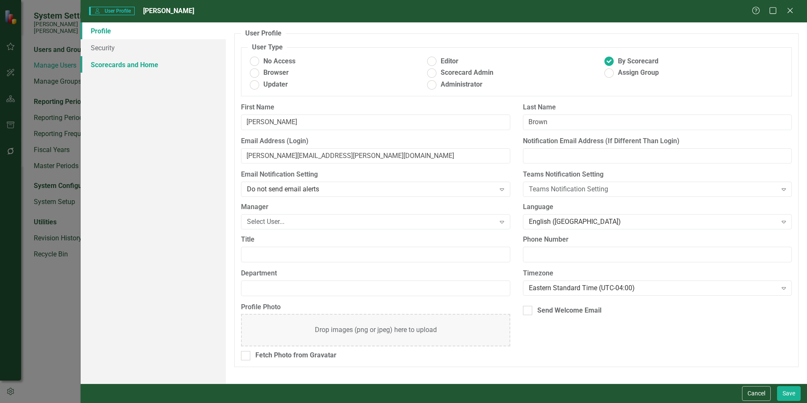
click at [105, 67] on link "Scorecards and Home" at bounding box center [153, 64] width 145 height 17
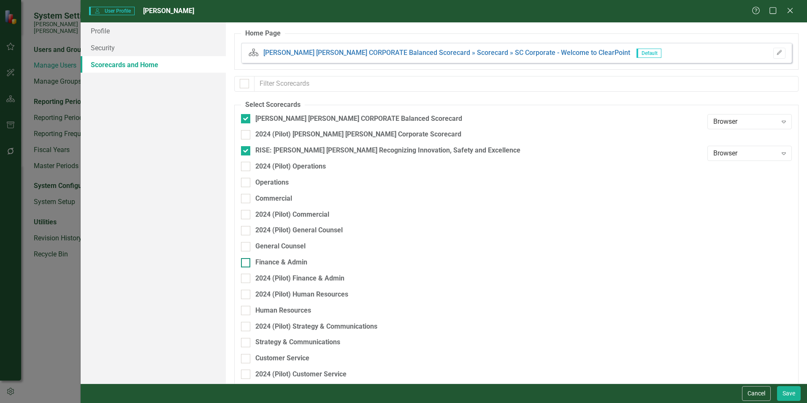
click at [290, 260] on div "Finance & Admin" at bounding box center [281, 263] width 52 height 10
click at [247, 260] on input "Finance & Admin" at bounding box center [243, 260] width 5 height 5
click at [786, 394] on button "Save" at bounding box center [789, 393] width 24 height 15
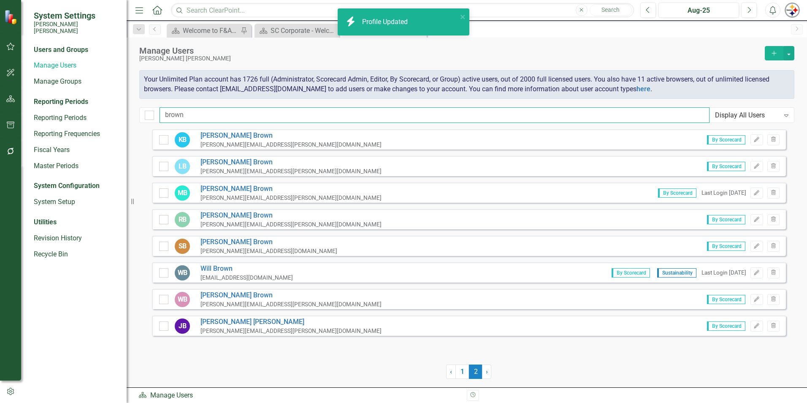
drag, startPoint x: 187, startPoint y: 117, endPoint x: 134, endPoint y: 117, distance: 53.6
click at [134, 117] on div "Manage Users Santee Cooper Add Your Unlimited Plan account has 1726 full (Admin…" at bounding box center [467, 84] width 681 height 92
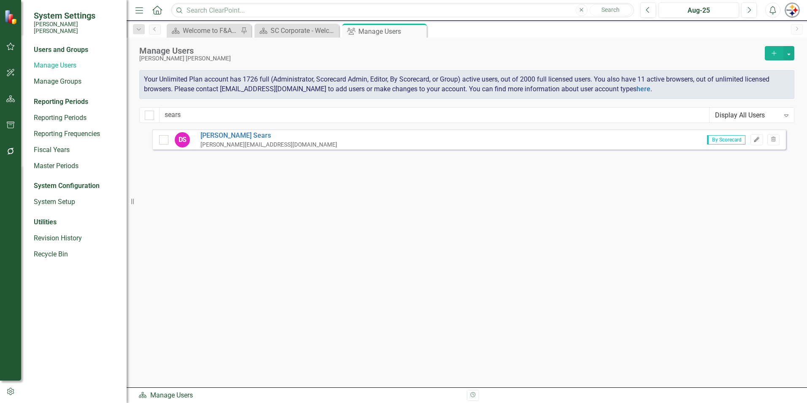
click at [754, 139] on icon "Edit" at bounding box center [757, 139] width 6 height 5
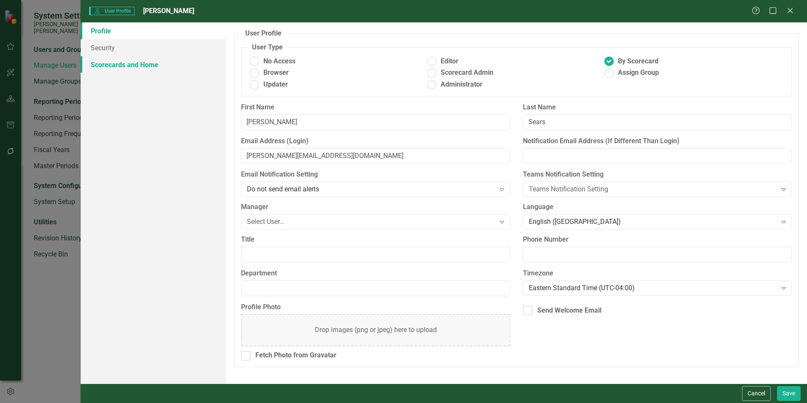
click at [127, 66] on link "Scorecards and Home" at bounding box center [153, 64] width 145 height 17
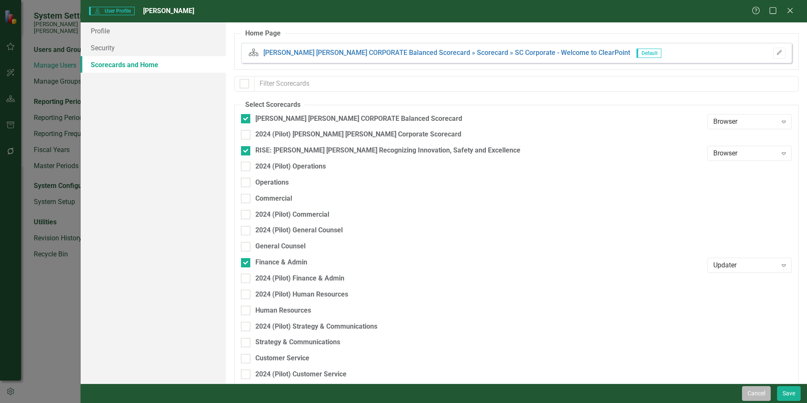
click at [745, 389] on button "Cancel" at bounding box center [756, 393] width 29 height 15
